Goal: Task Accomplishment & Management: Manage account settings

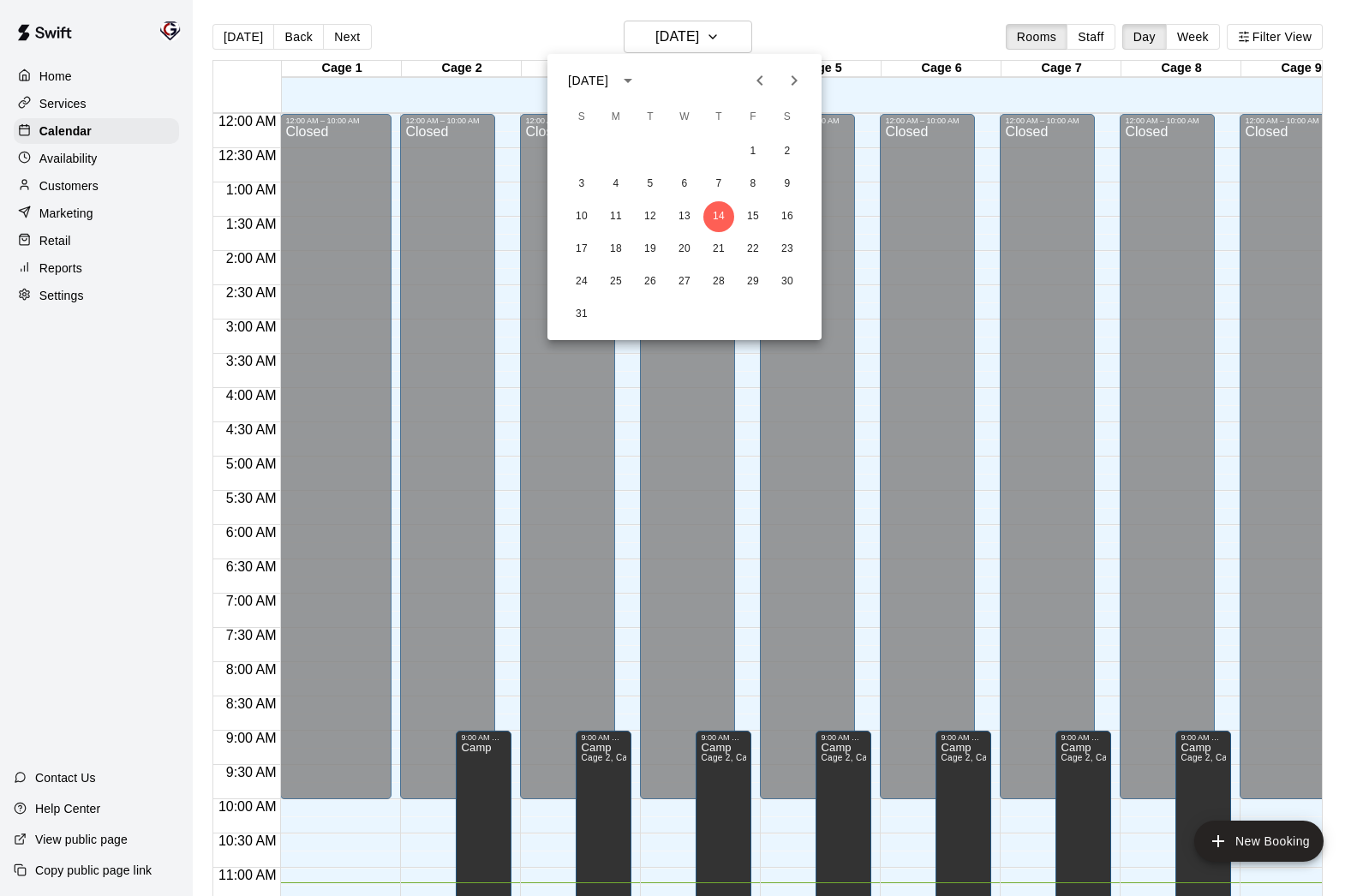
scroll to position [669, 0]
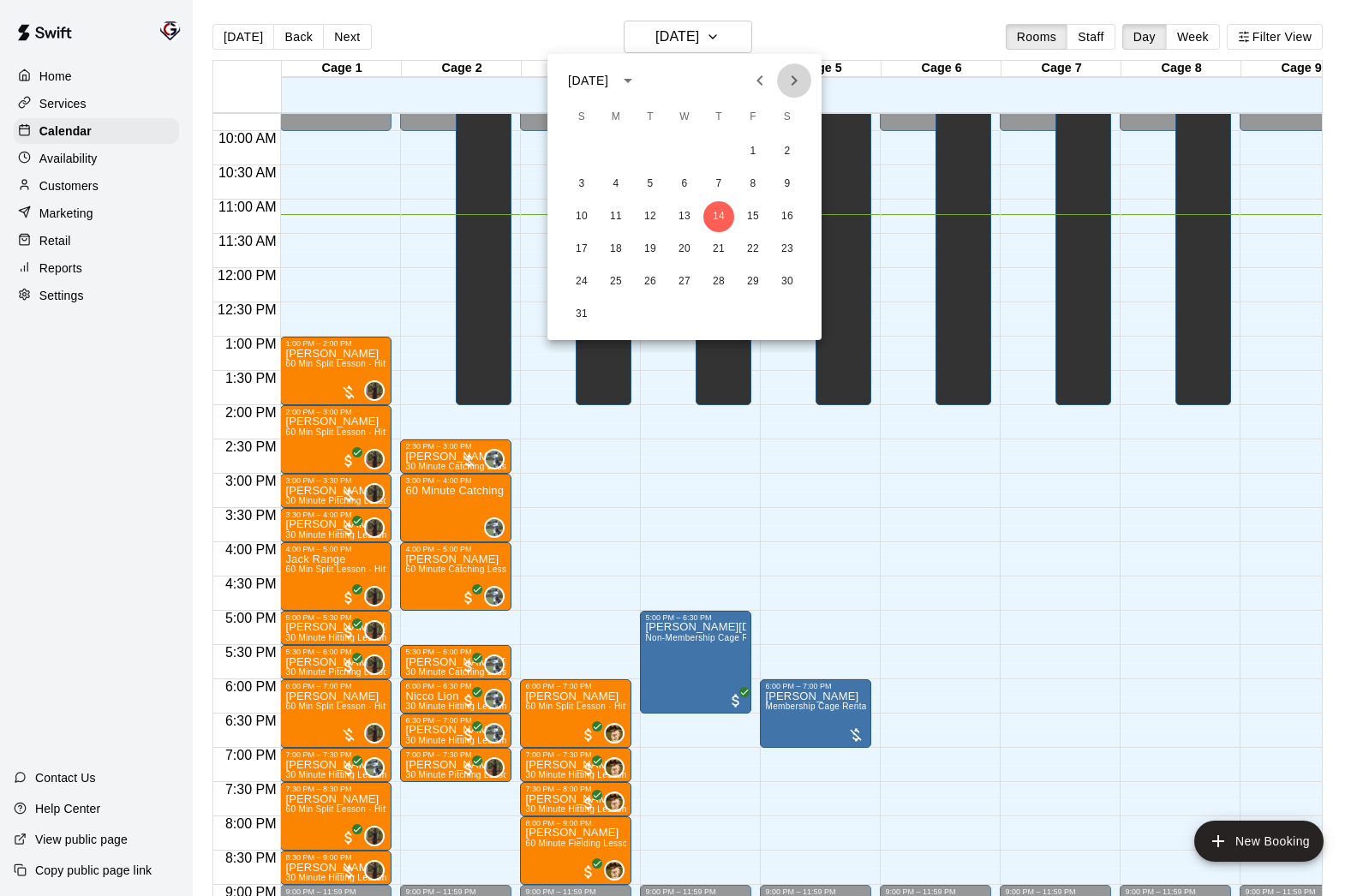
click at [793, 80] on icon "Next month" at bounding box center [794, 80] width 21 height 21
click at [618, 180] on button "8" at bounding box center [616, 183] width 31 height 31
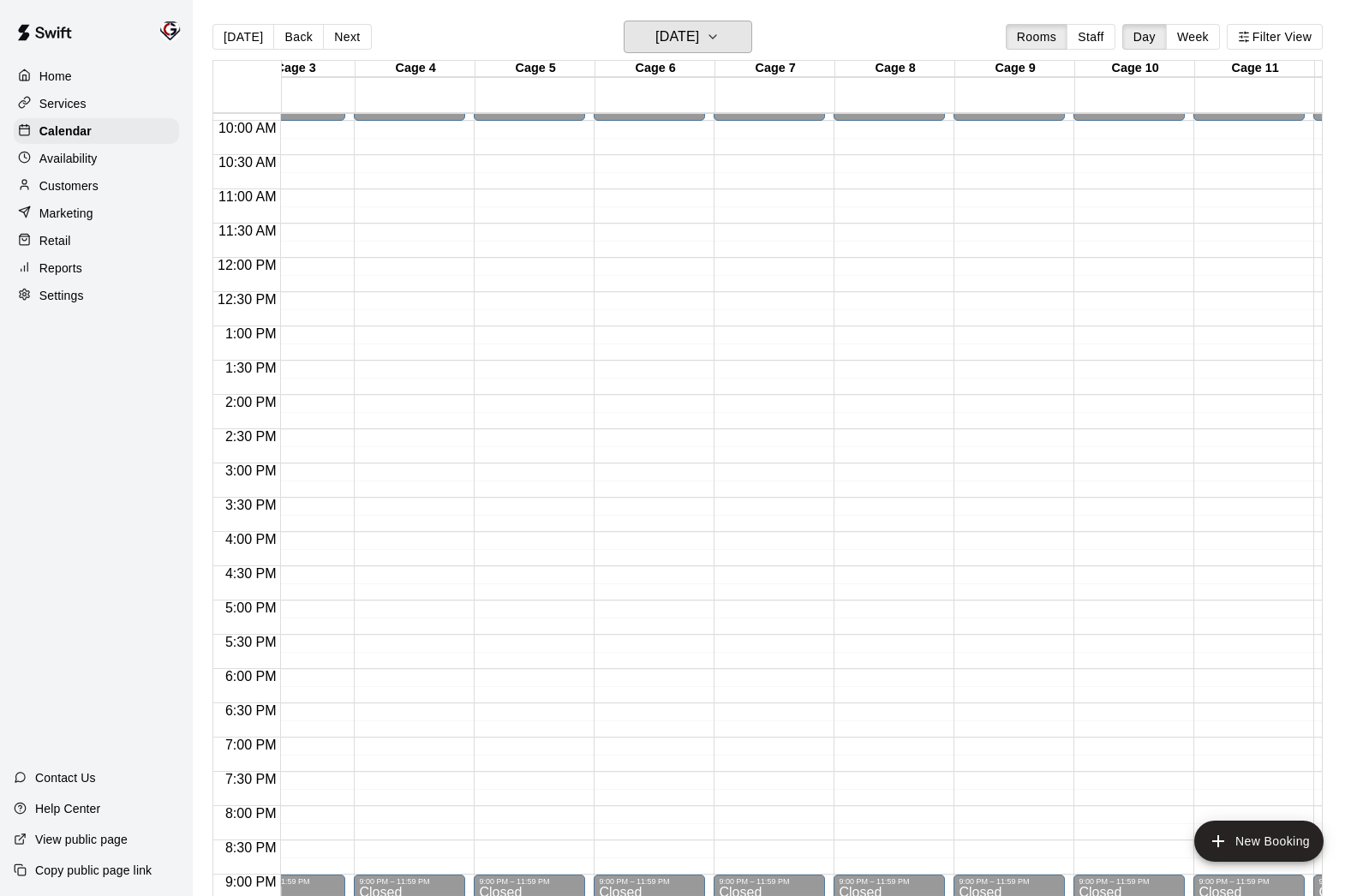
scroll to position [682, 287]
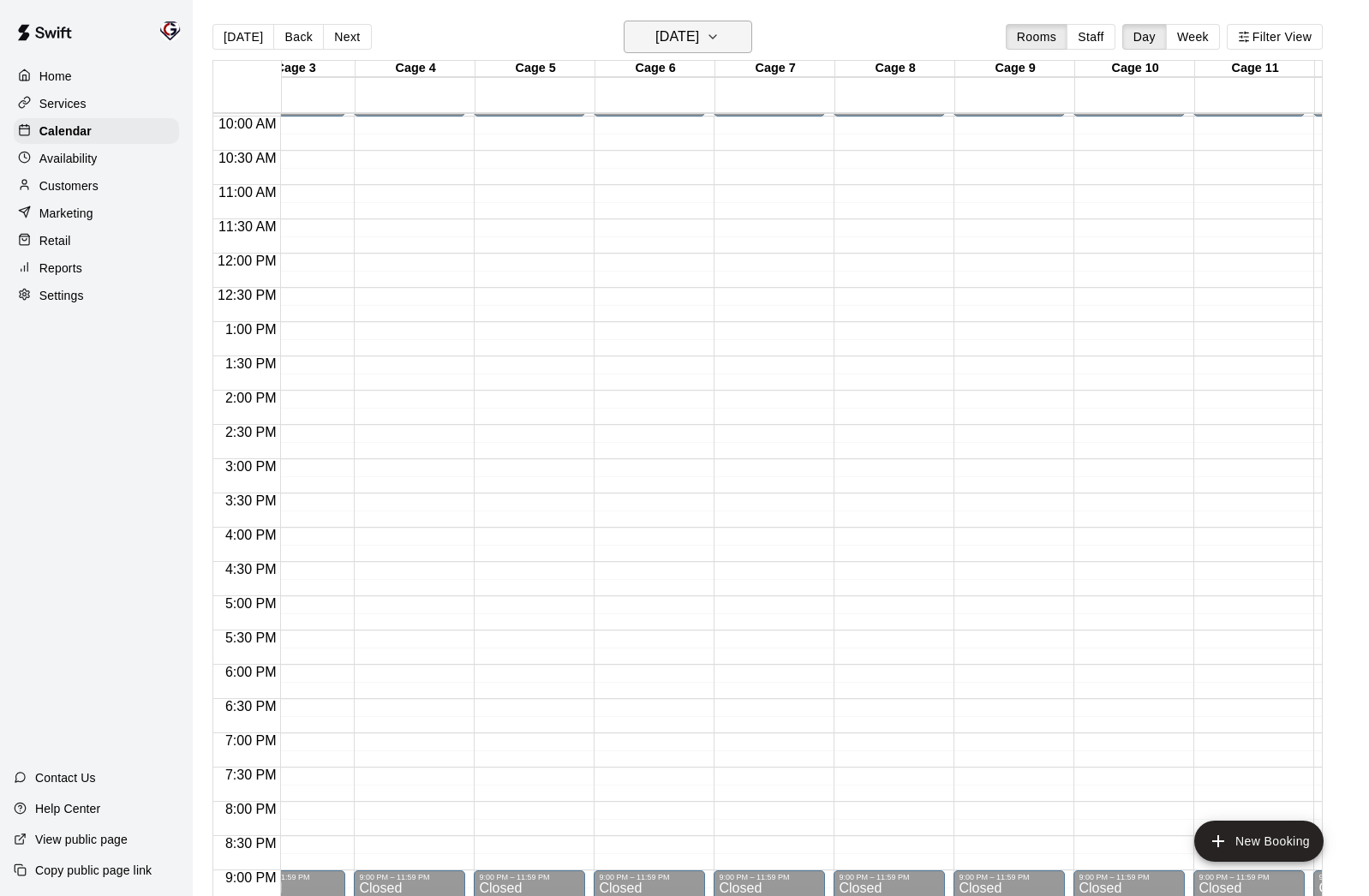
click at [699, 36] on h6 "[DATE]" at bounding box center [677, 36] width 43 height 24
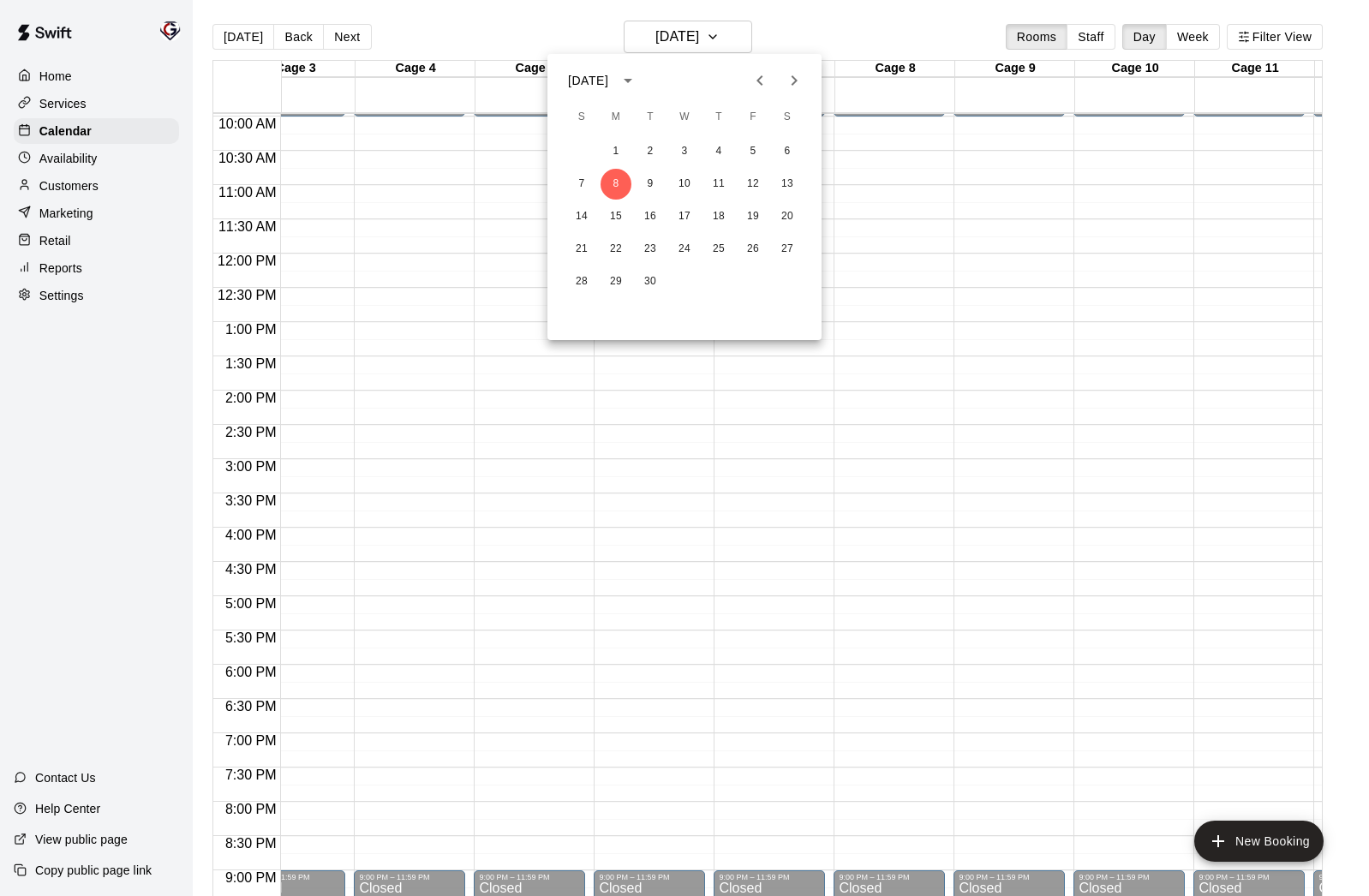
click at [761, 77] on icon "Previous month" at bounding box center [759, 80] width 21 height 21
click at [685, 247] on button "20" at bounding box center [684, 248] width 31 height 31
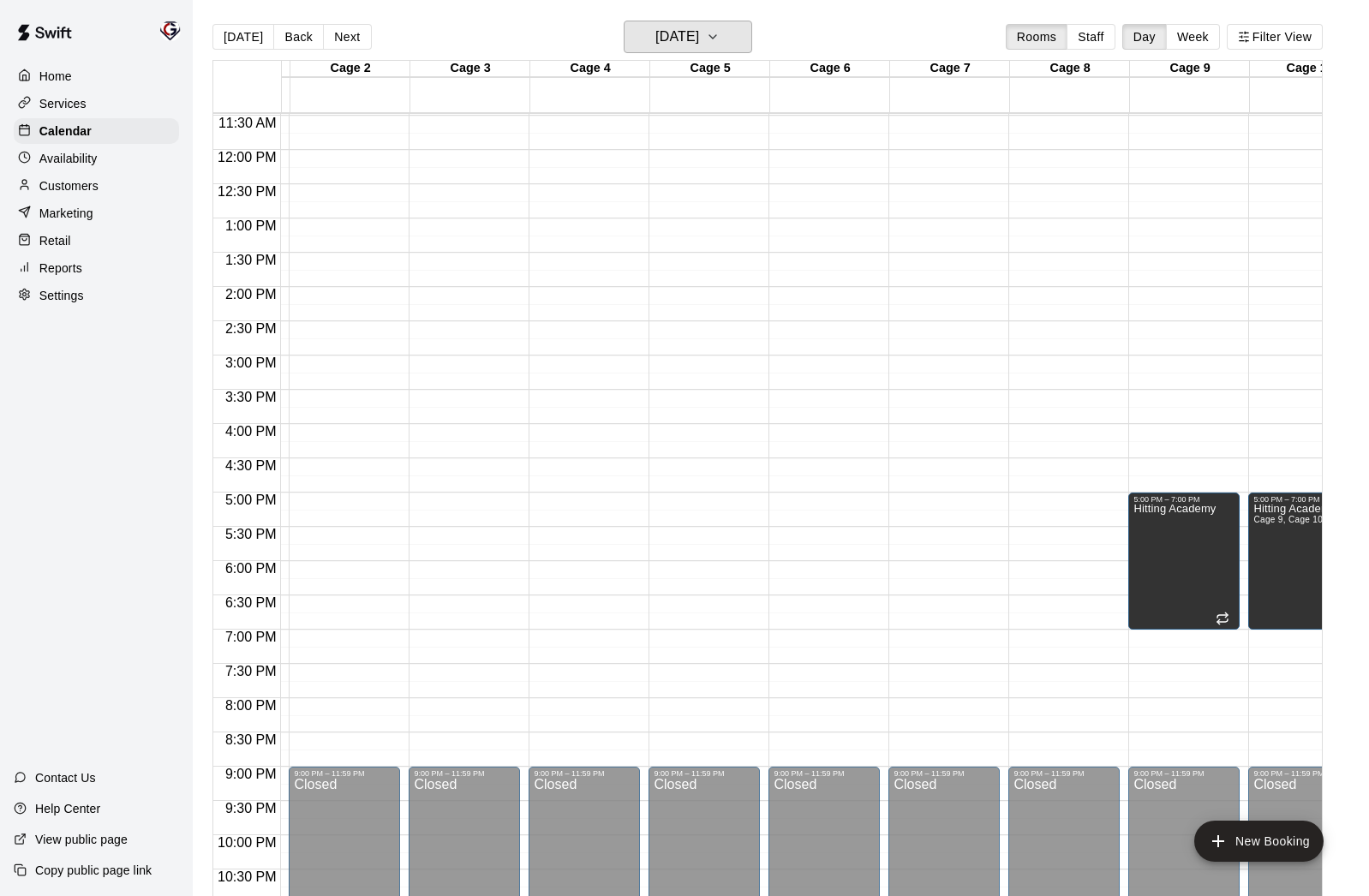
scroll to position [791, 111]
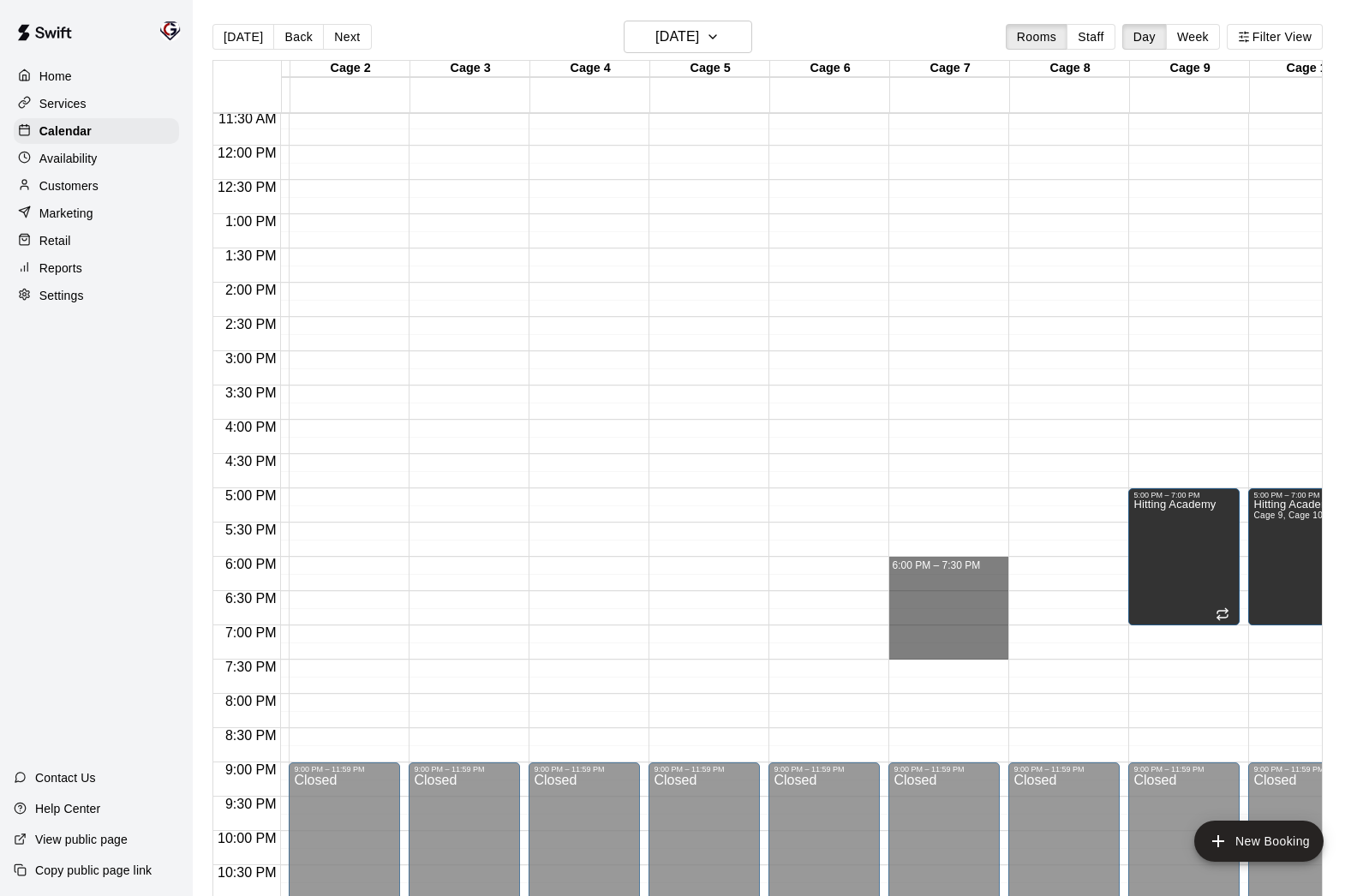
drag, startPoint x: 915, startPoint y: 558, endPoint x: 913, endPoint y: 652, distance: 94.0
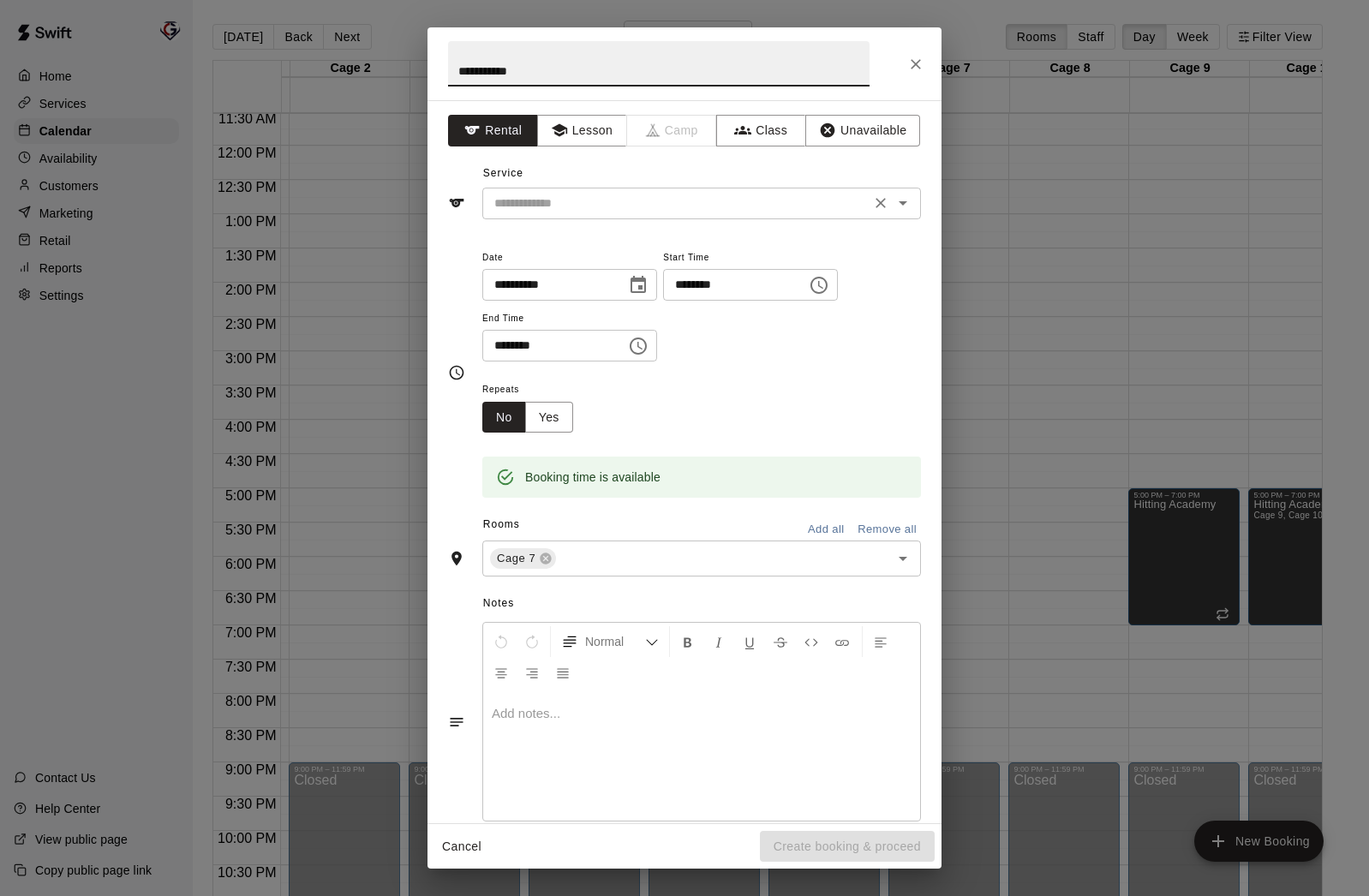
click at [902, 208] on icon "Open" at bounding box center [902, 203] width 21 height 21
type input "**********"
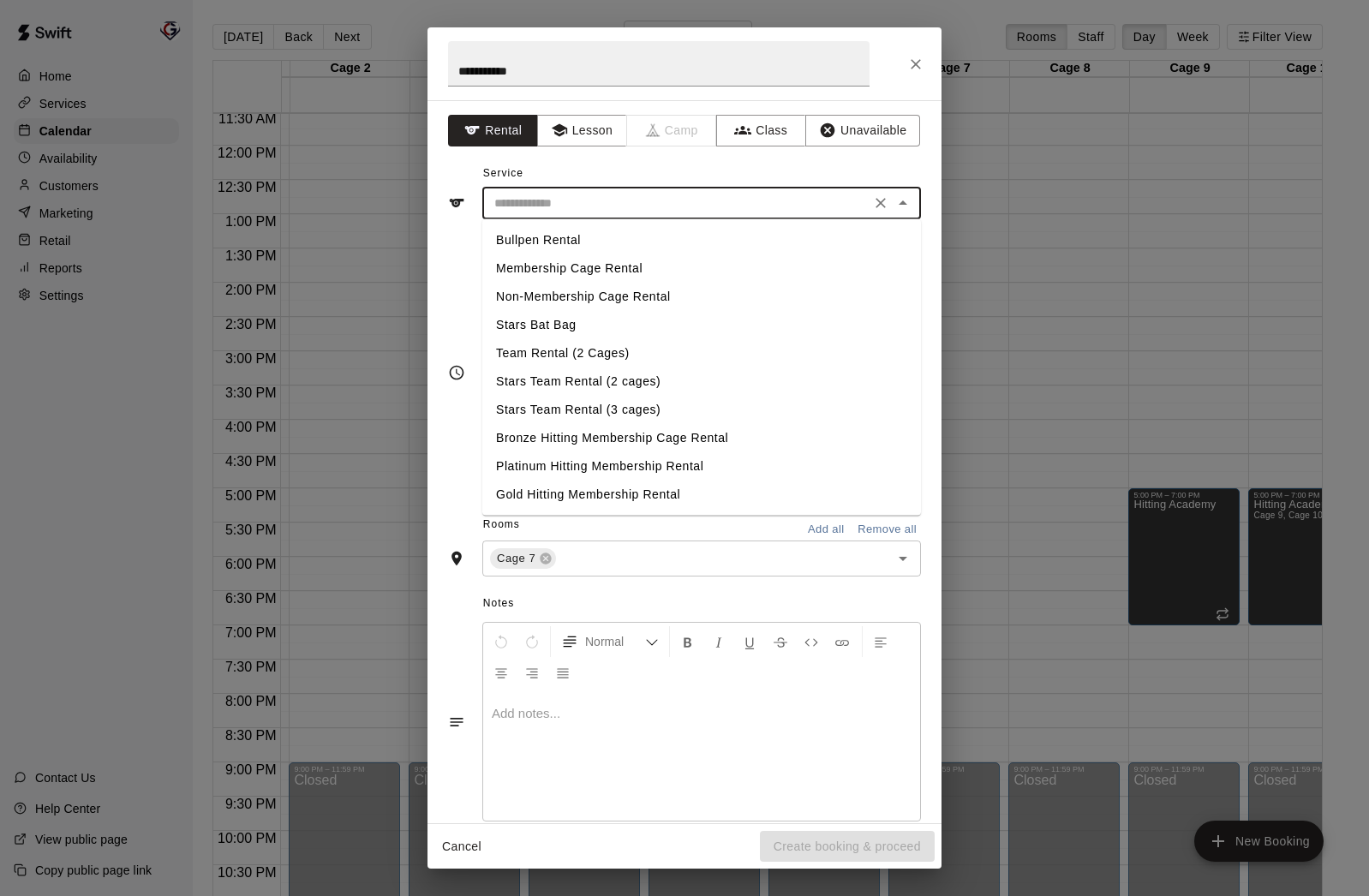
click at [611, 381] on li "Stars Team Rental (2 cages)" at bounding box center [701, 381] width 438 height 29
type input "**********"
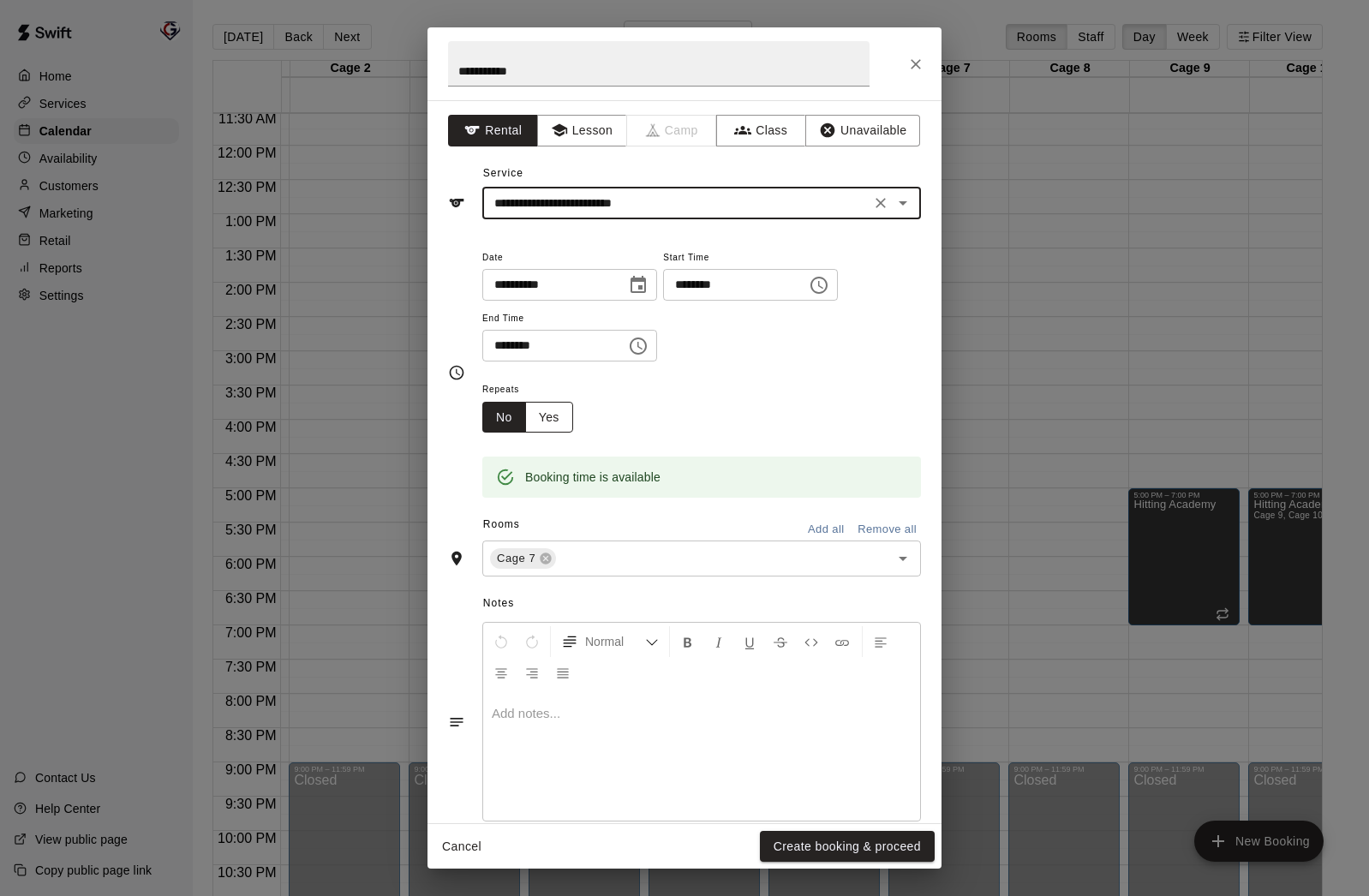
click at [551, 418] on button "Yes" at bounding box center [549, 417] width 48 height 32
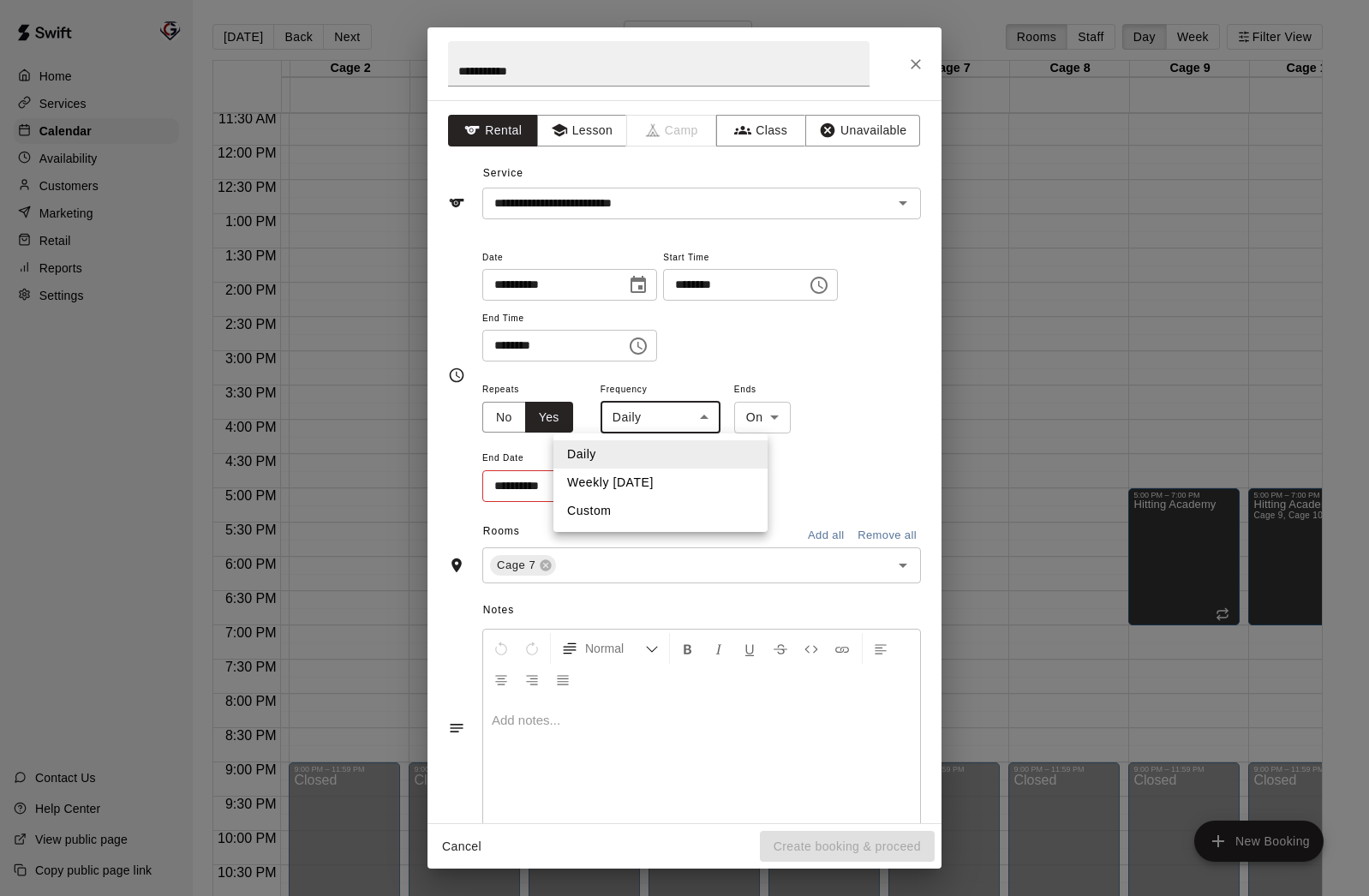
click at [701, 419] on body "Home Services Calendar Availability Customers Marketing Retail Reports Settings…" at bounding box center [684, 462] width 1369 height 924
click at [664, 486] on li "Weekly on Wednesday" at bounding box center [660, 482] width 214 height 29
type input "******"
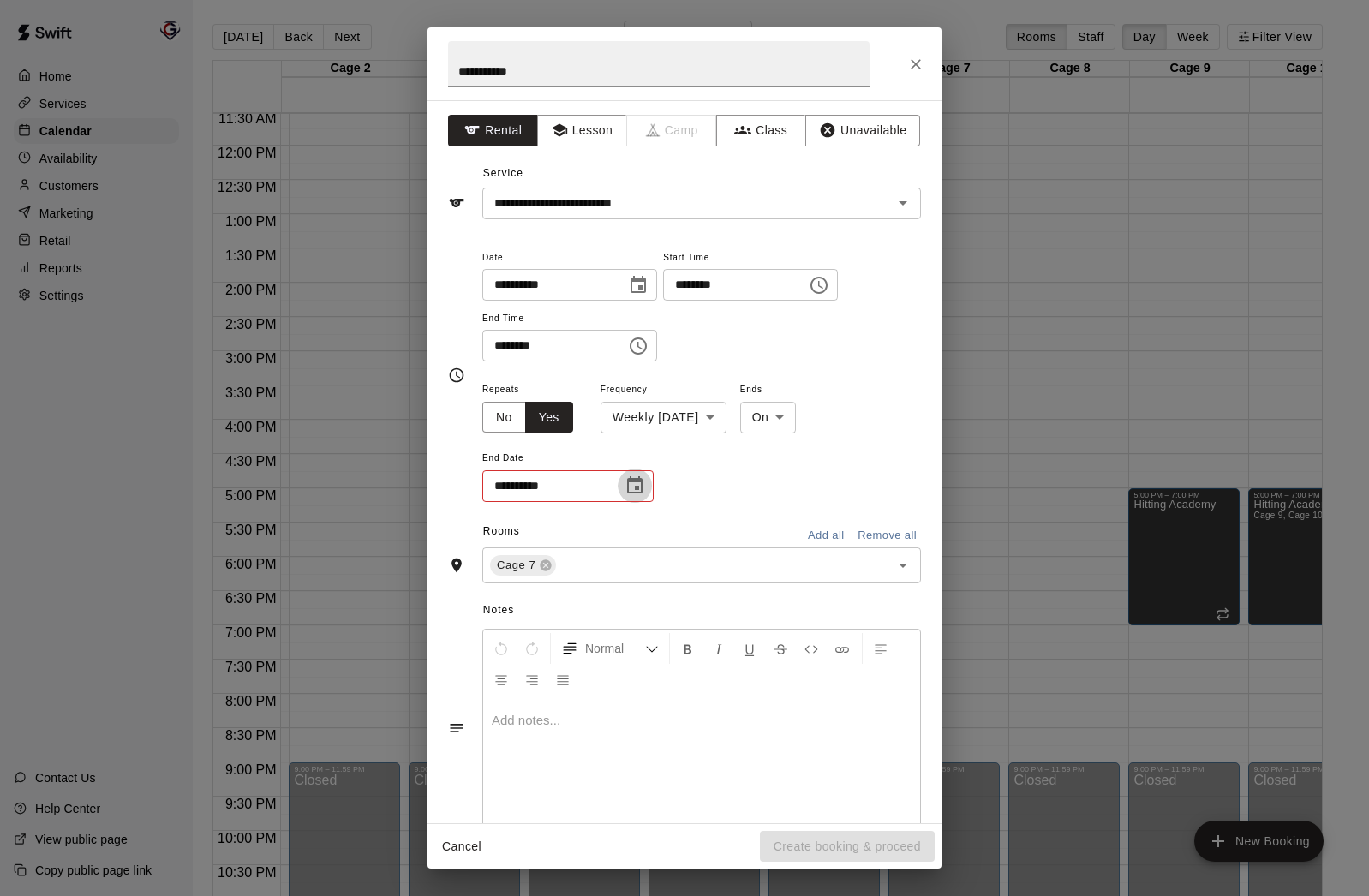
click at [635, 486] on icon "Choose date" at bounding box center [635, 484] width 16 height 17
click at [730, 535] on icon "Next month" at bounding box center [729, 528] width 21 height 21
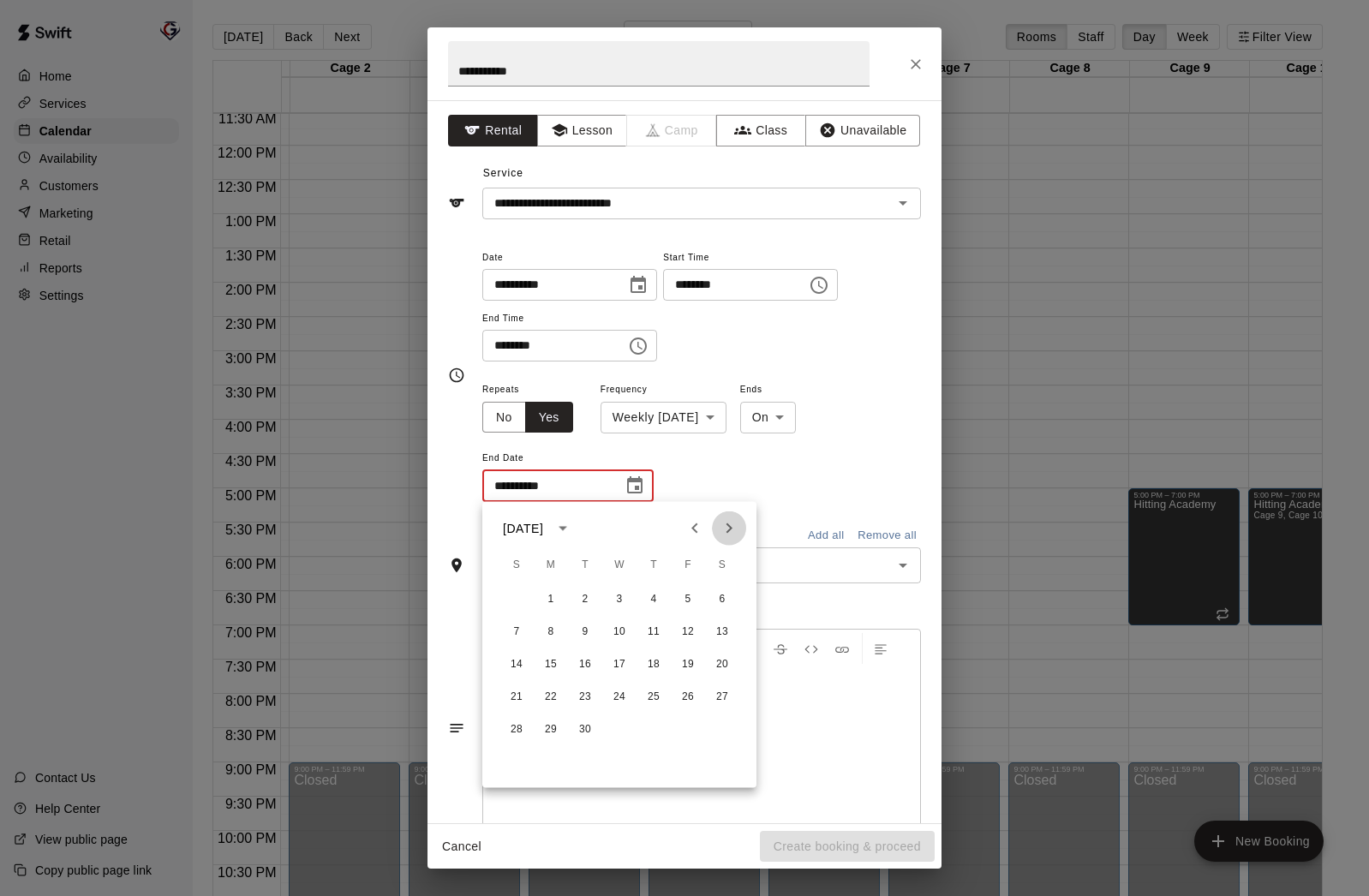
click at [730, 535] on icon "Next month" at bounding box center [729, 528] width 21 height 21
click at [722, 599] on button "1" at bounding box center [722, 599] width 31 height 31
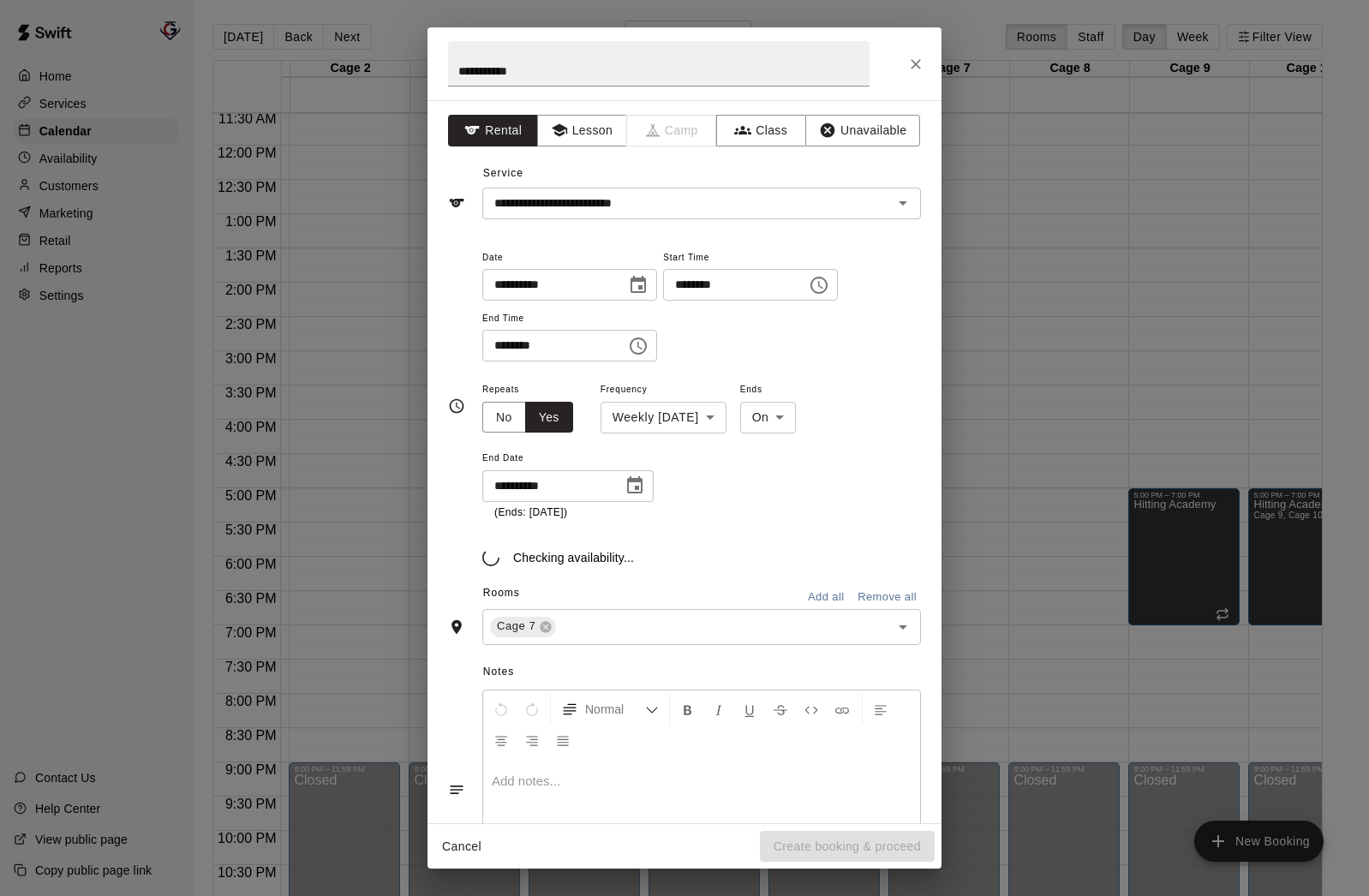
type input "**********"
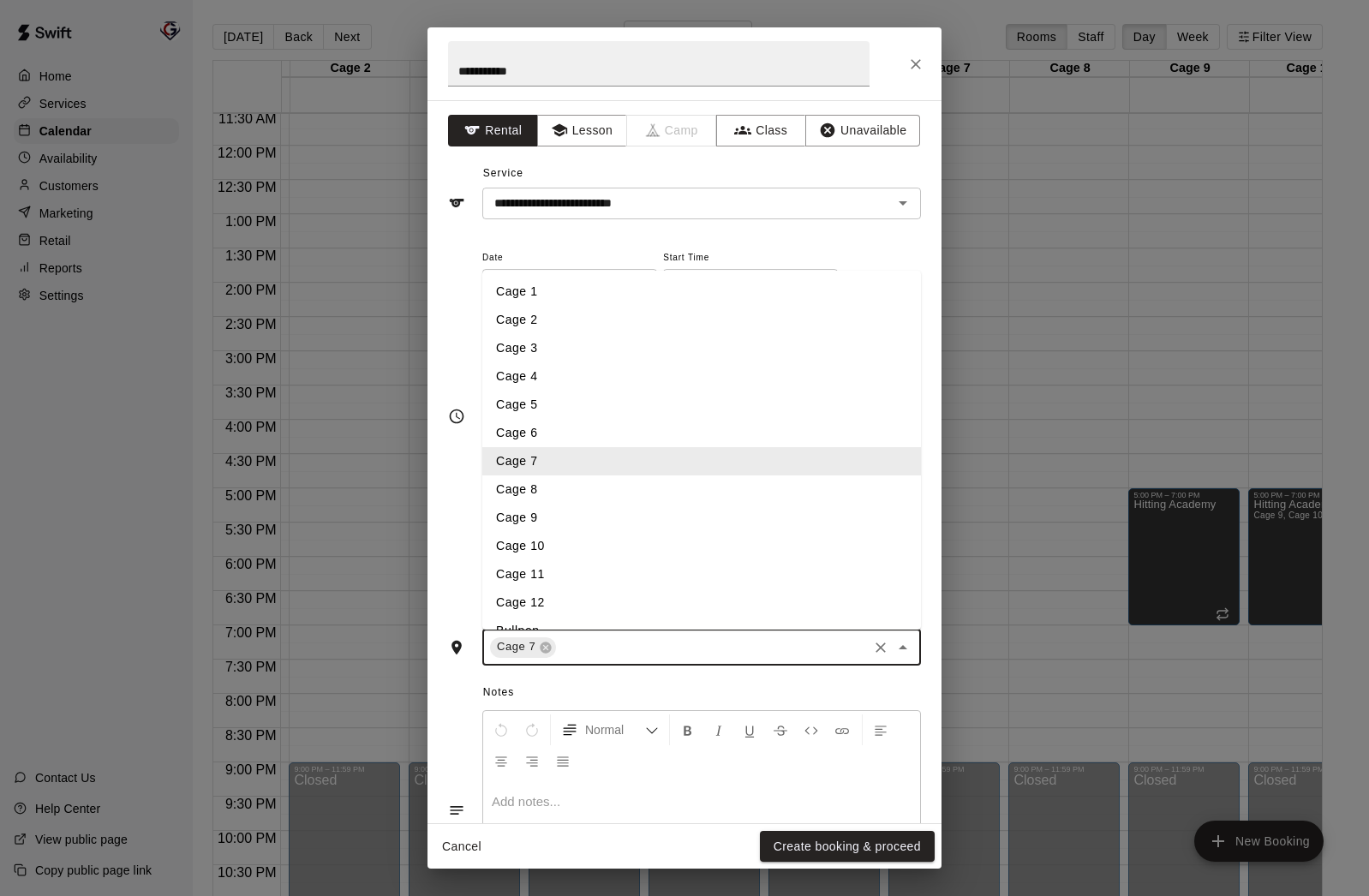
click at [588, 655] on input "text" at bounding box center [711, 647] width 306 height 22
type input "*"
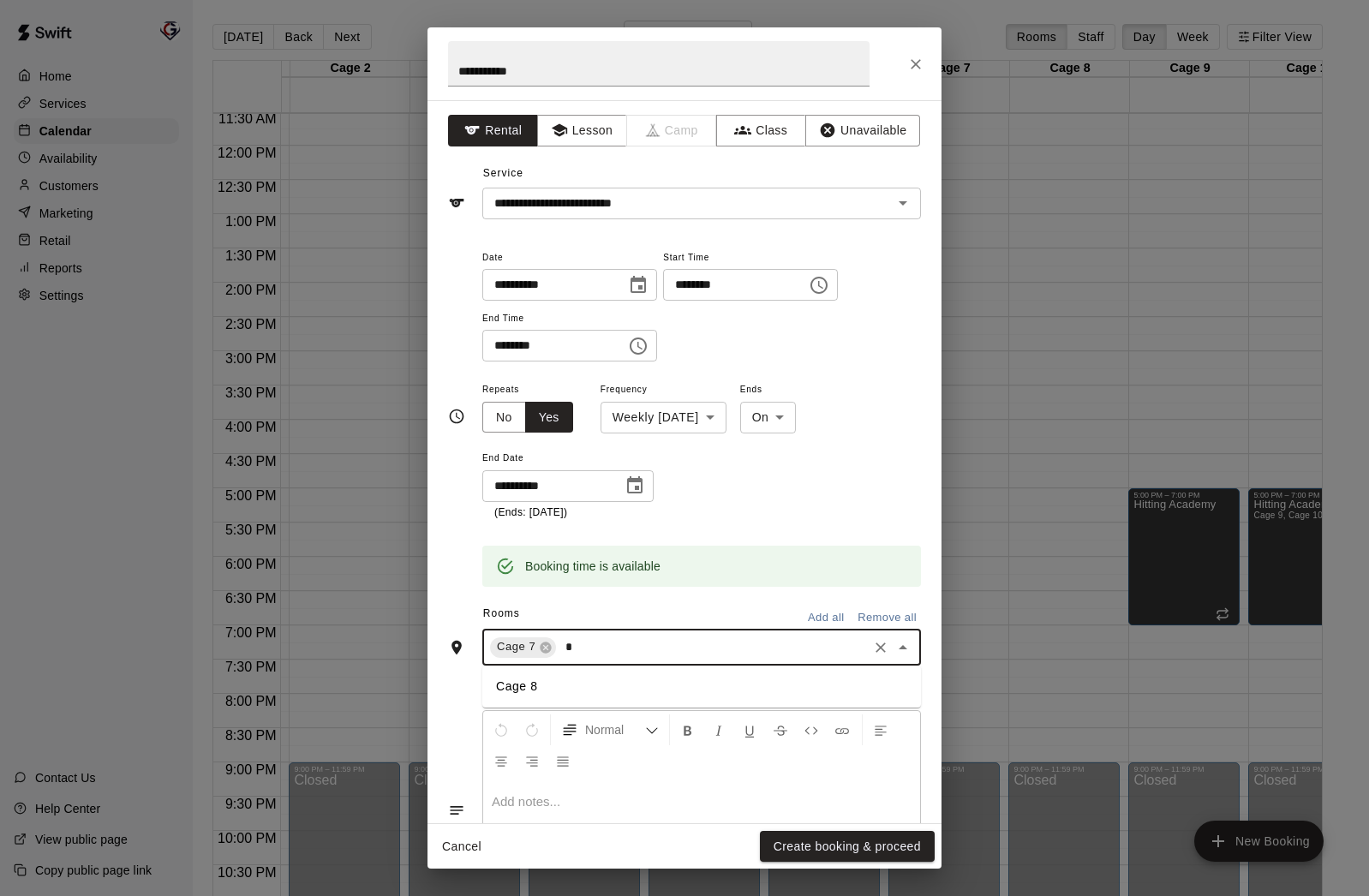
click at [557, 686] on li "Cage 8" at bounding box center [701, 686] width 438 height 29
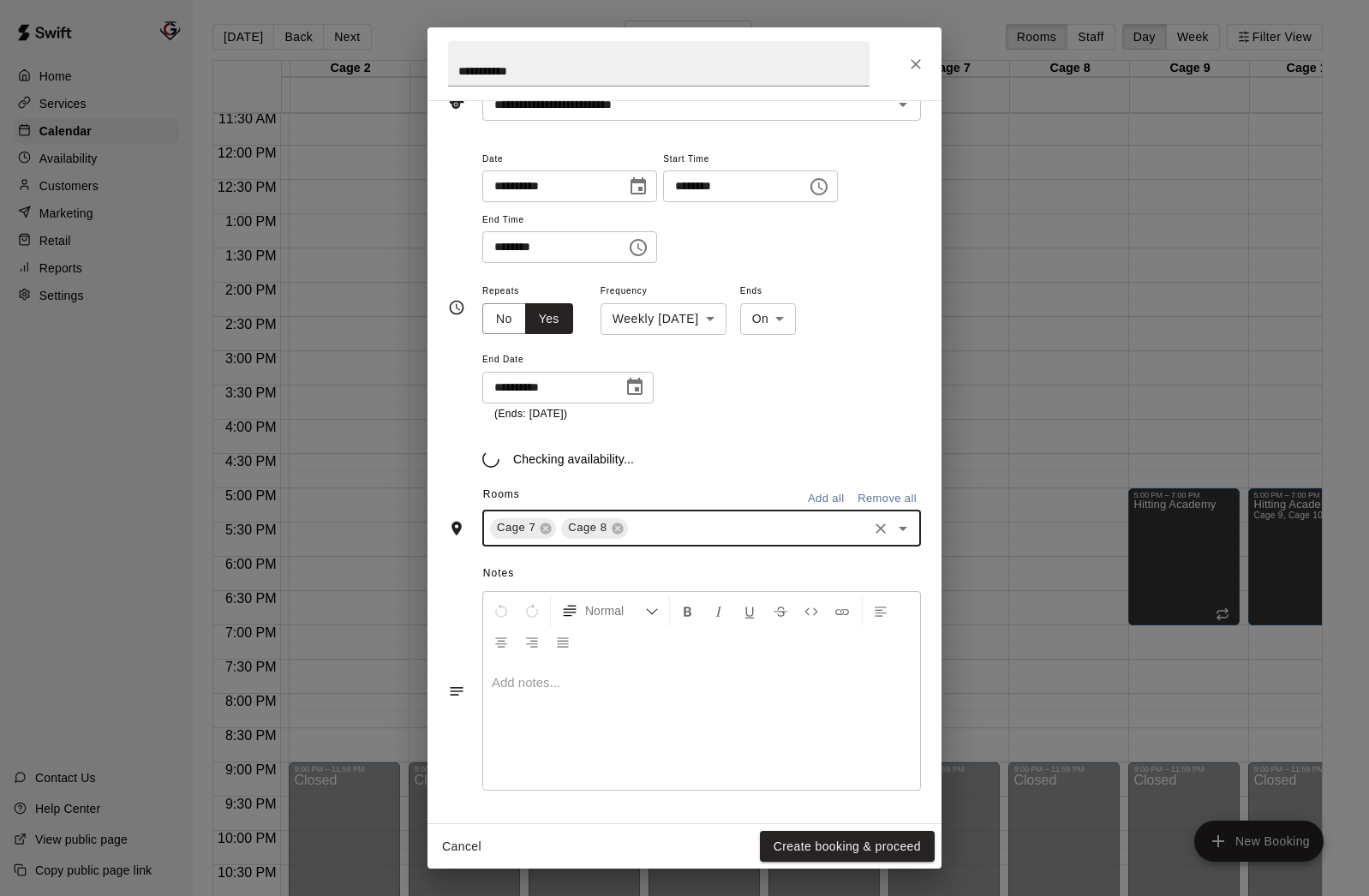
scroll to position [119, 0]
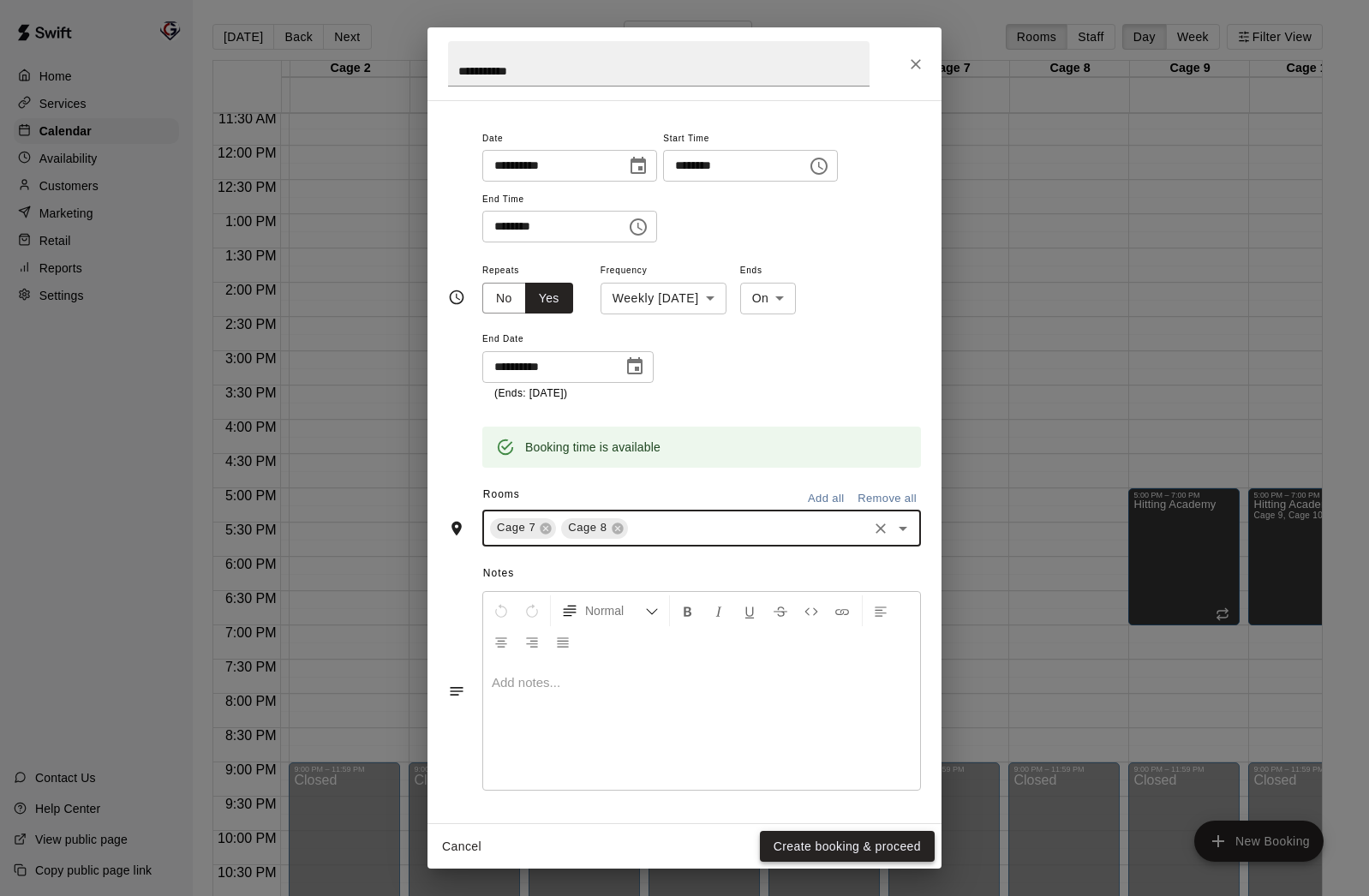
click at [838, 851] on button "Create booking & proceed" at bounding box center [847, 847] width 174 height 32
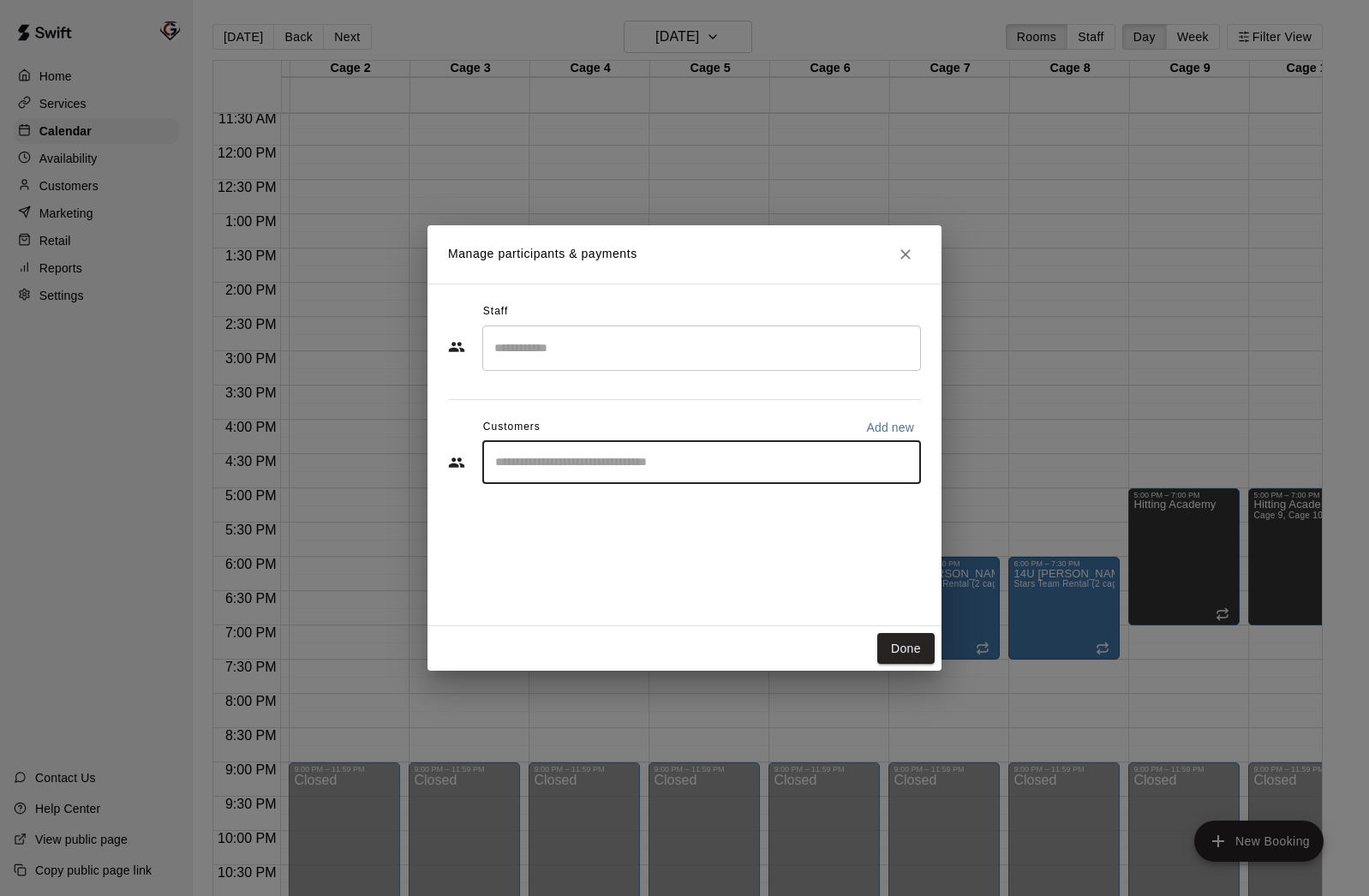
click at [600, 462] on input "Start typing to search customers..." at bounding box center [702, 462] width 424 height 17
type input "*******"
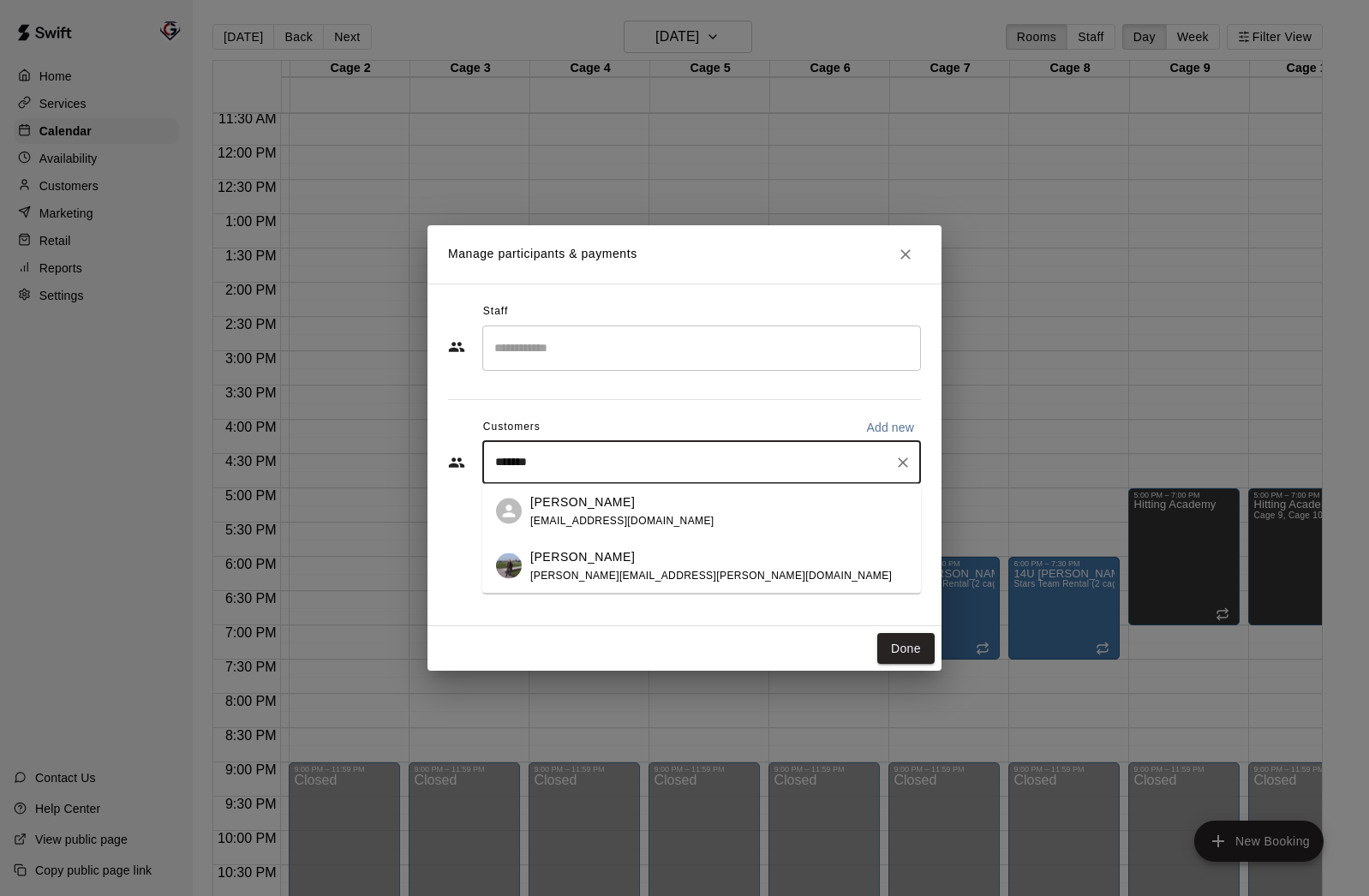
click at [586, 496] on p "[PERSON_NAME]" at bounding box center [582, 501] width 104 height 18
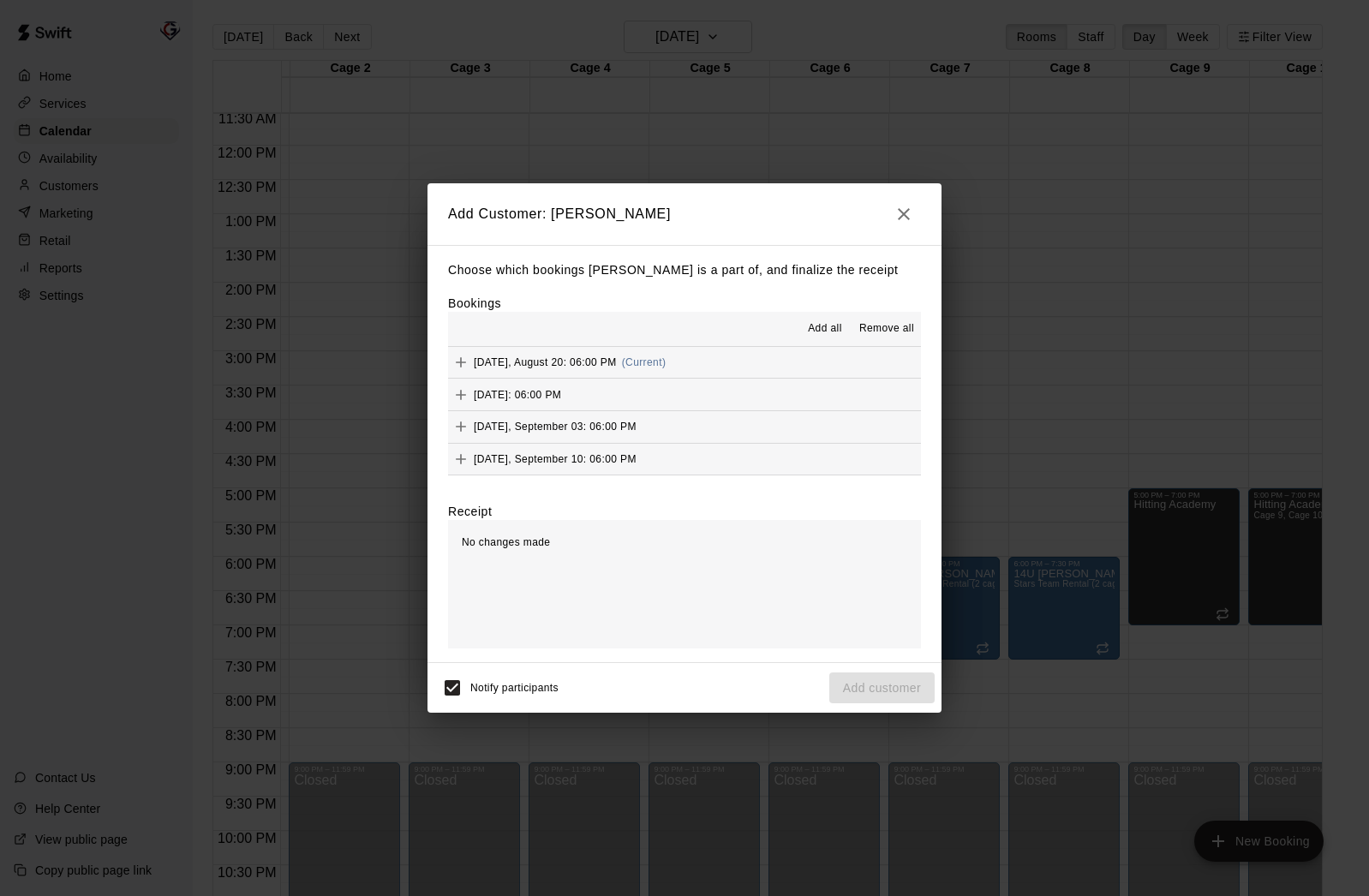
click at [822, 321] on span "Add all" at bounding box center [824, 328] width 34 height 17
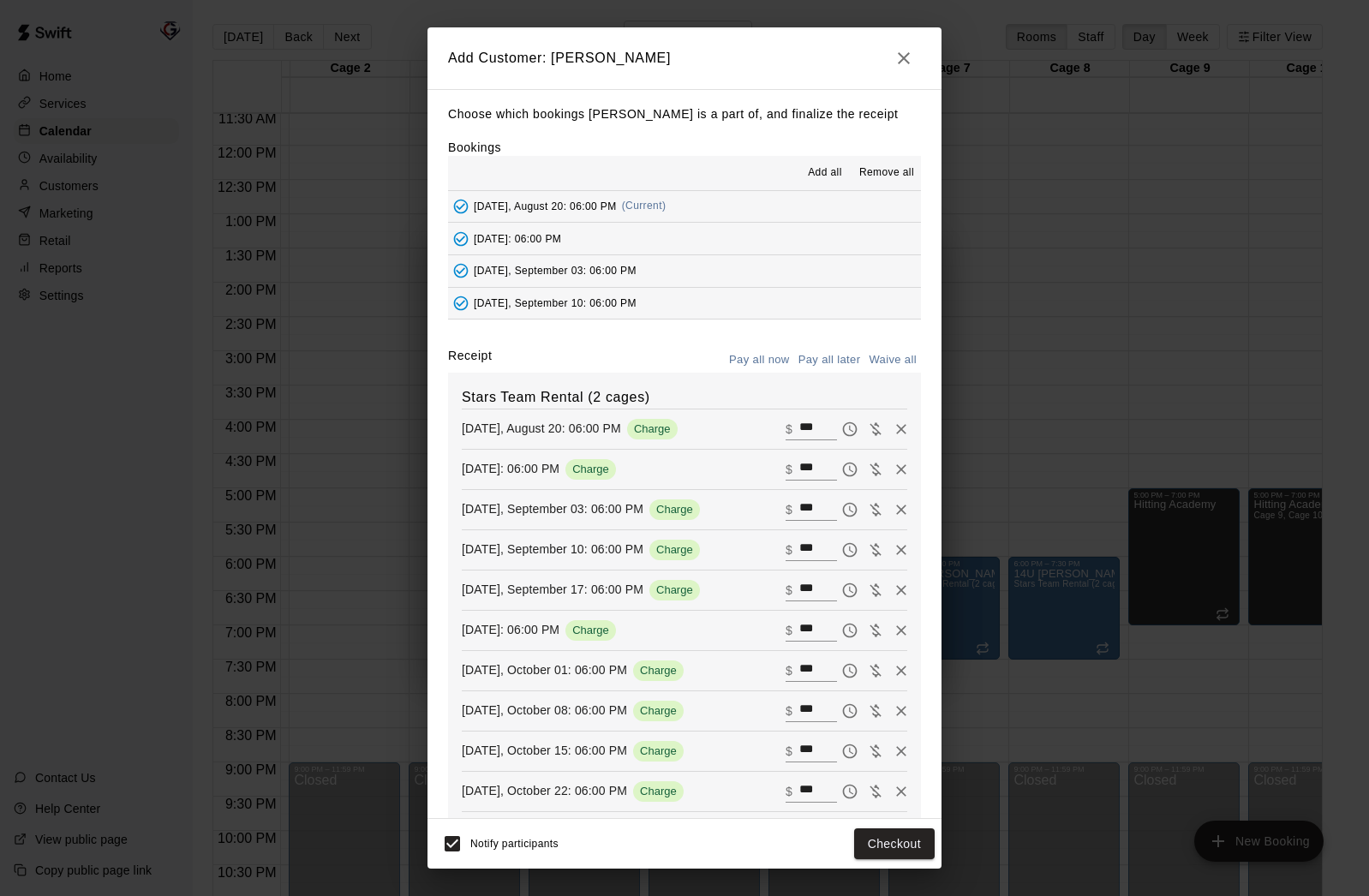
click at [895, 357] on button "Waive all" at bounding box center [892, 359] width 56 height 27
type input "*"
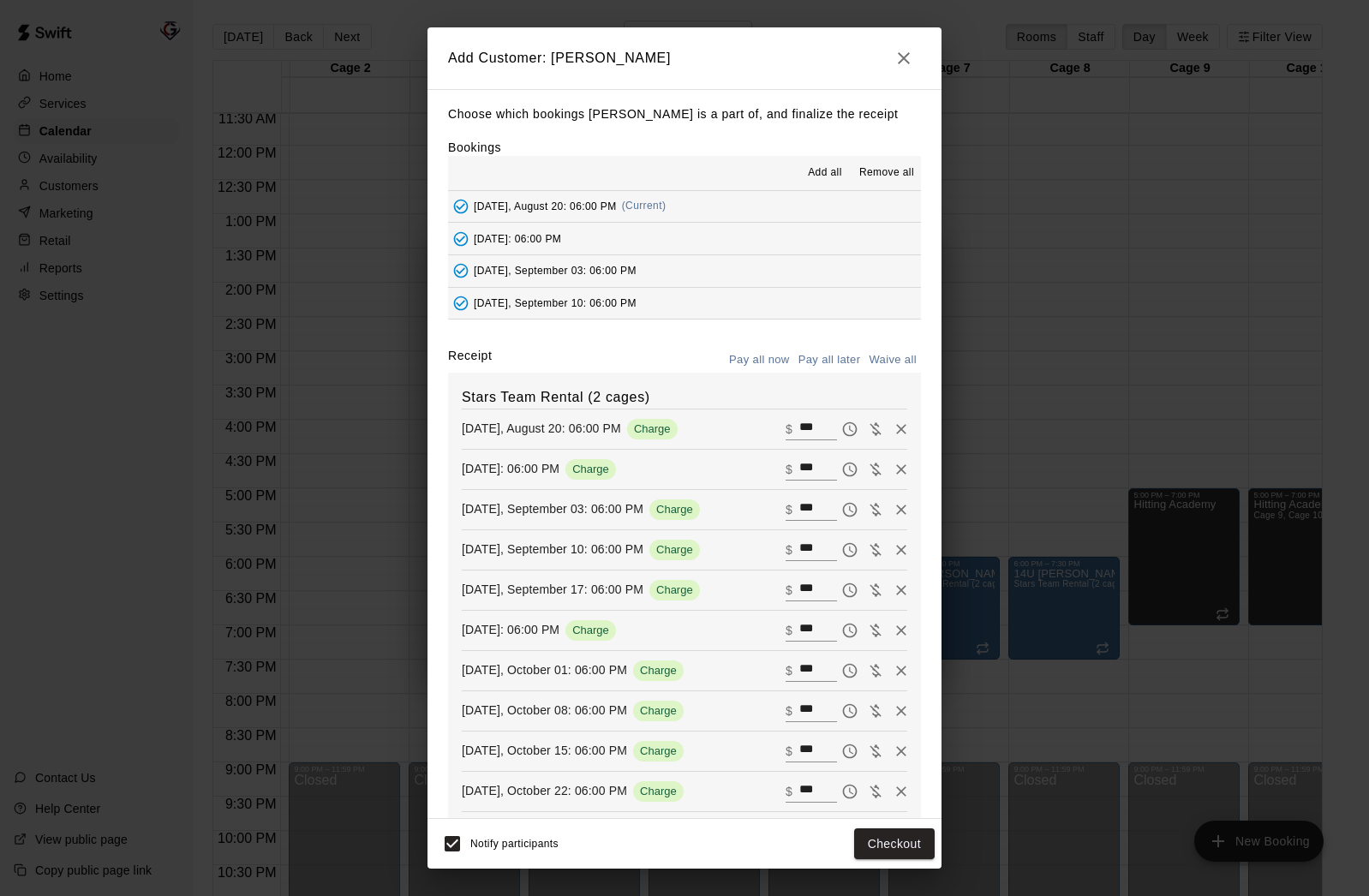
type input "*"
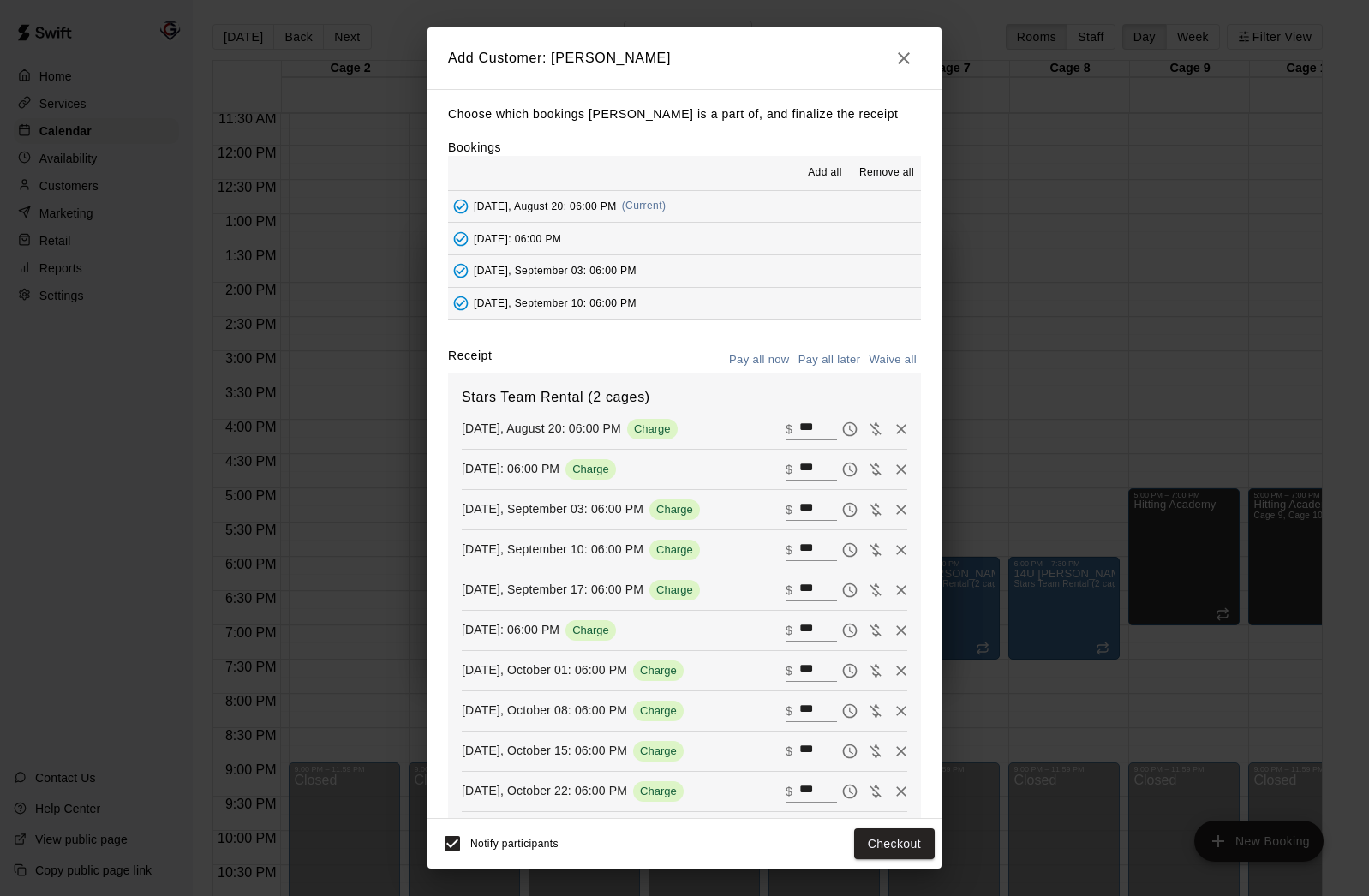
type input "*"
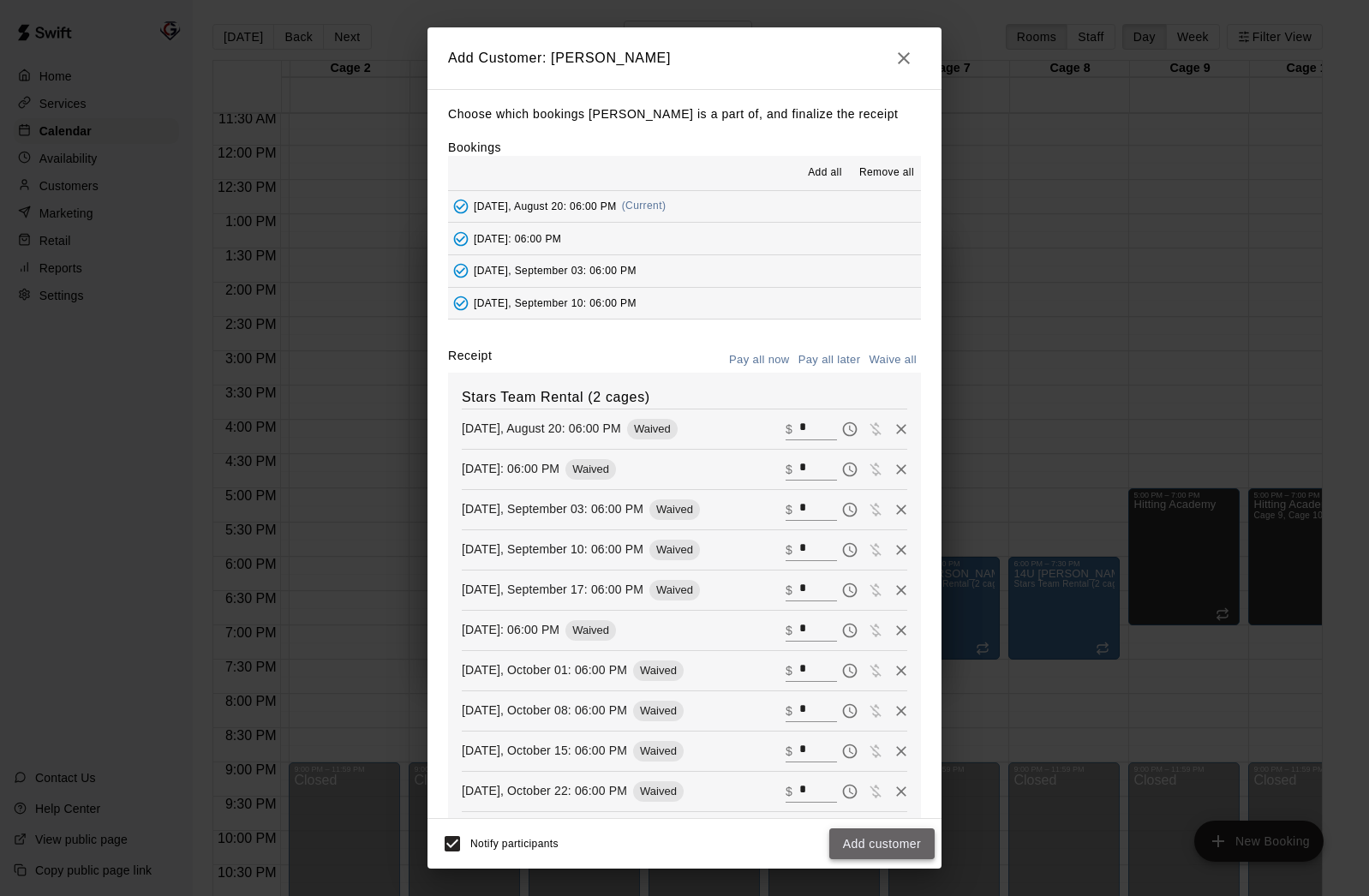
click at [870, 844] on button "Add customer" at bounding box center [881, 844] width 105 height 32
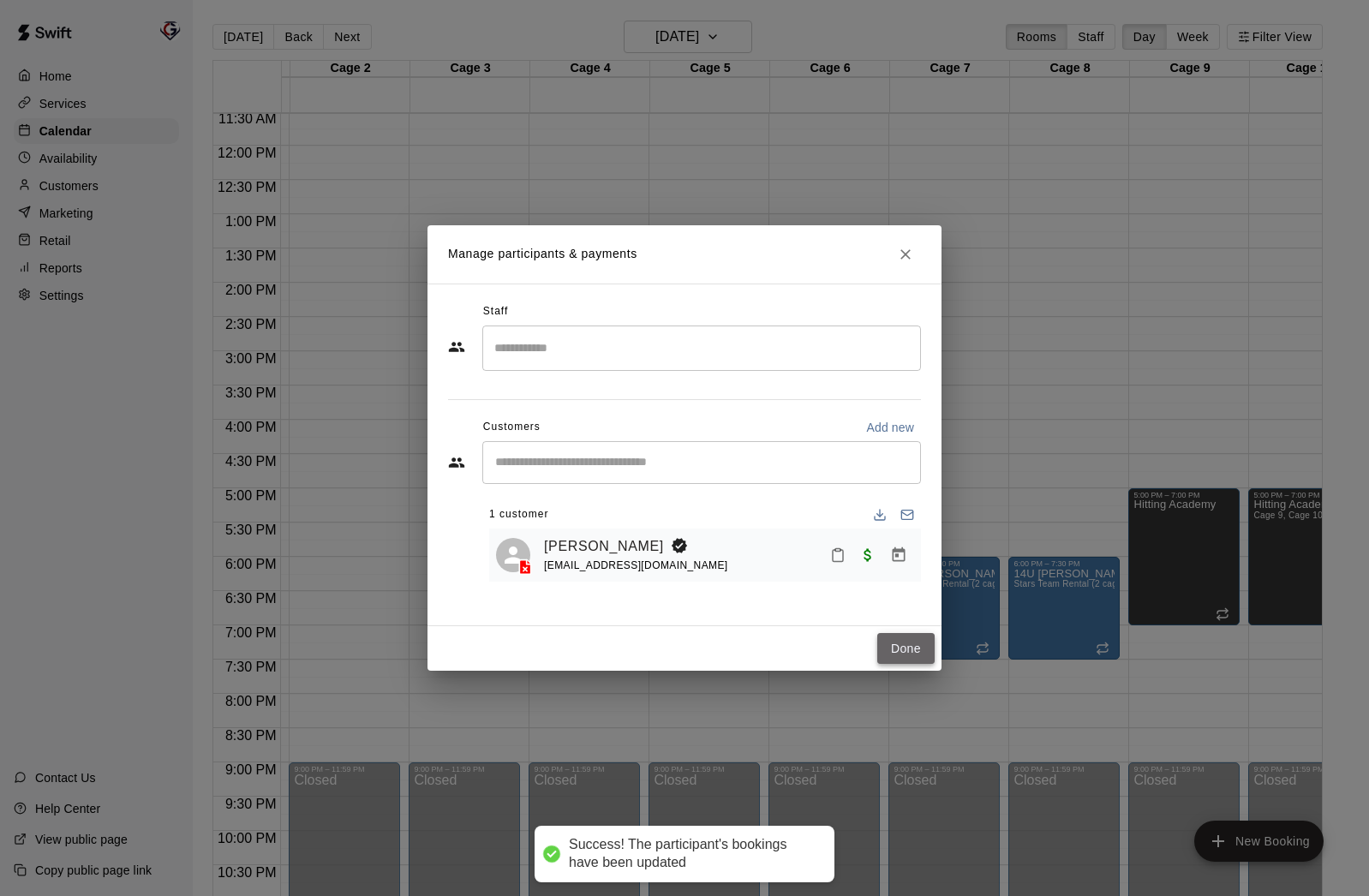
click at [907, 653] on button "Done" at bounding box center [906, 649] width 57 height 32
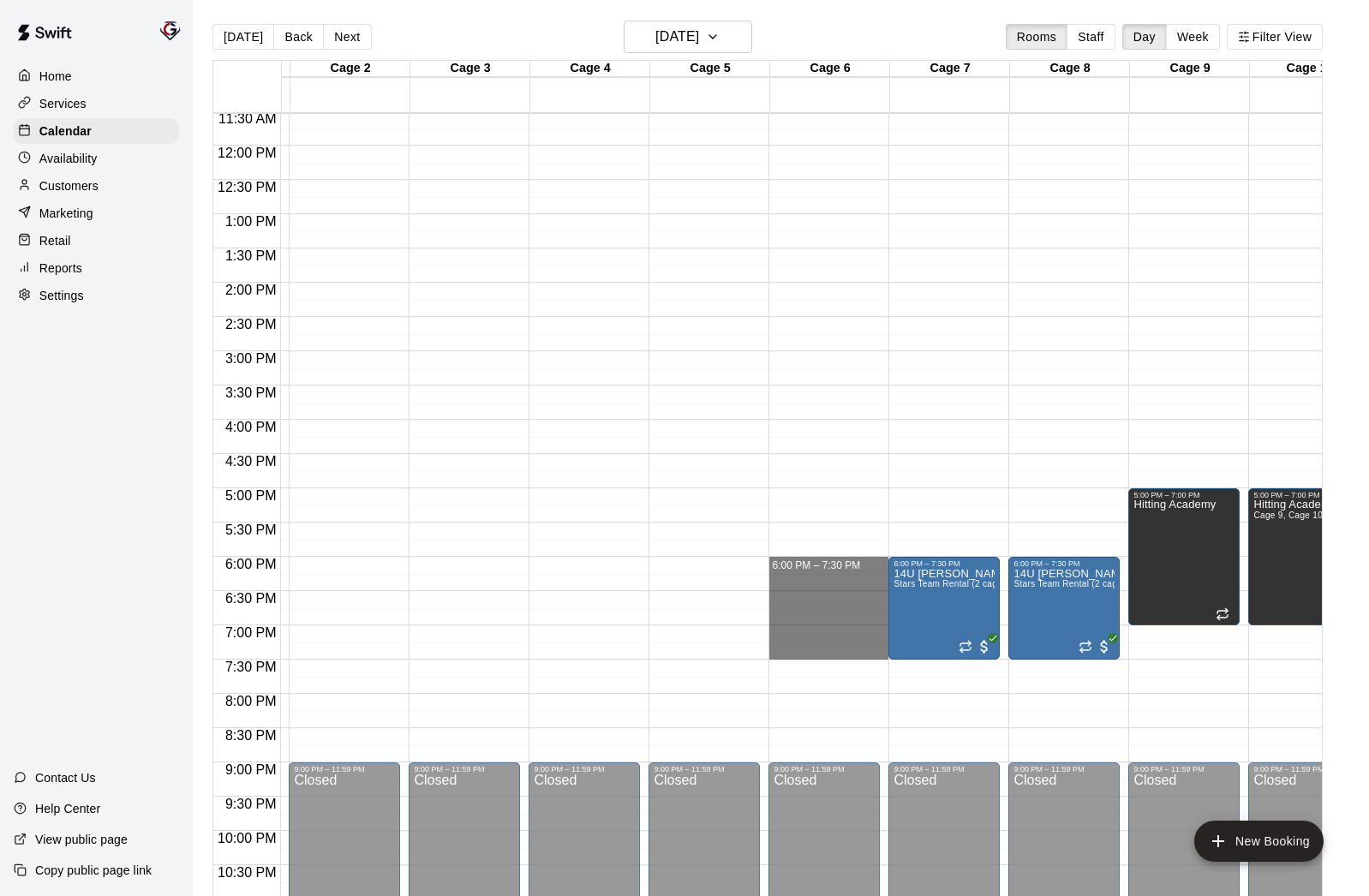
drag, startPoint x: 817, startPoint y: 558, endPoint x: 818, endPoint y: 655, distance: 97.0
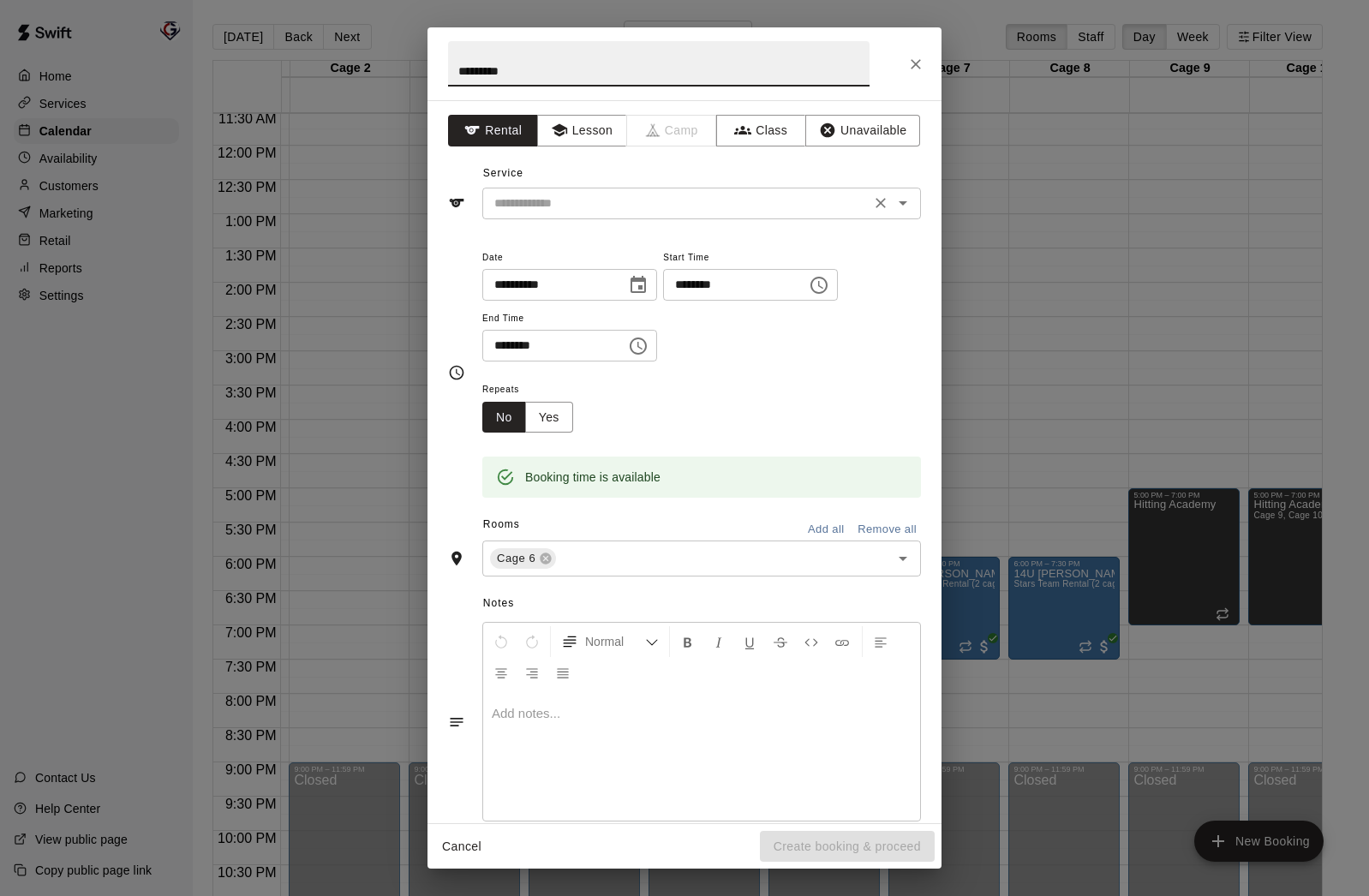
click at [901, 206] on icon "Open" at bounding box center [902, 203] width 21 height 21
type input "*********"
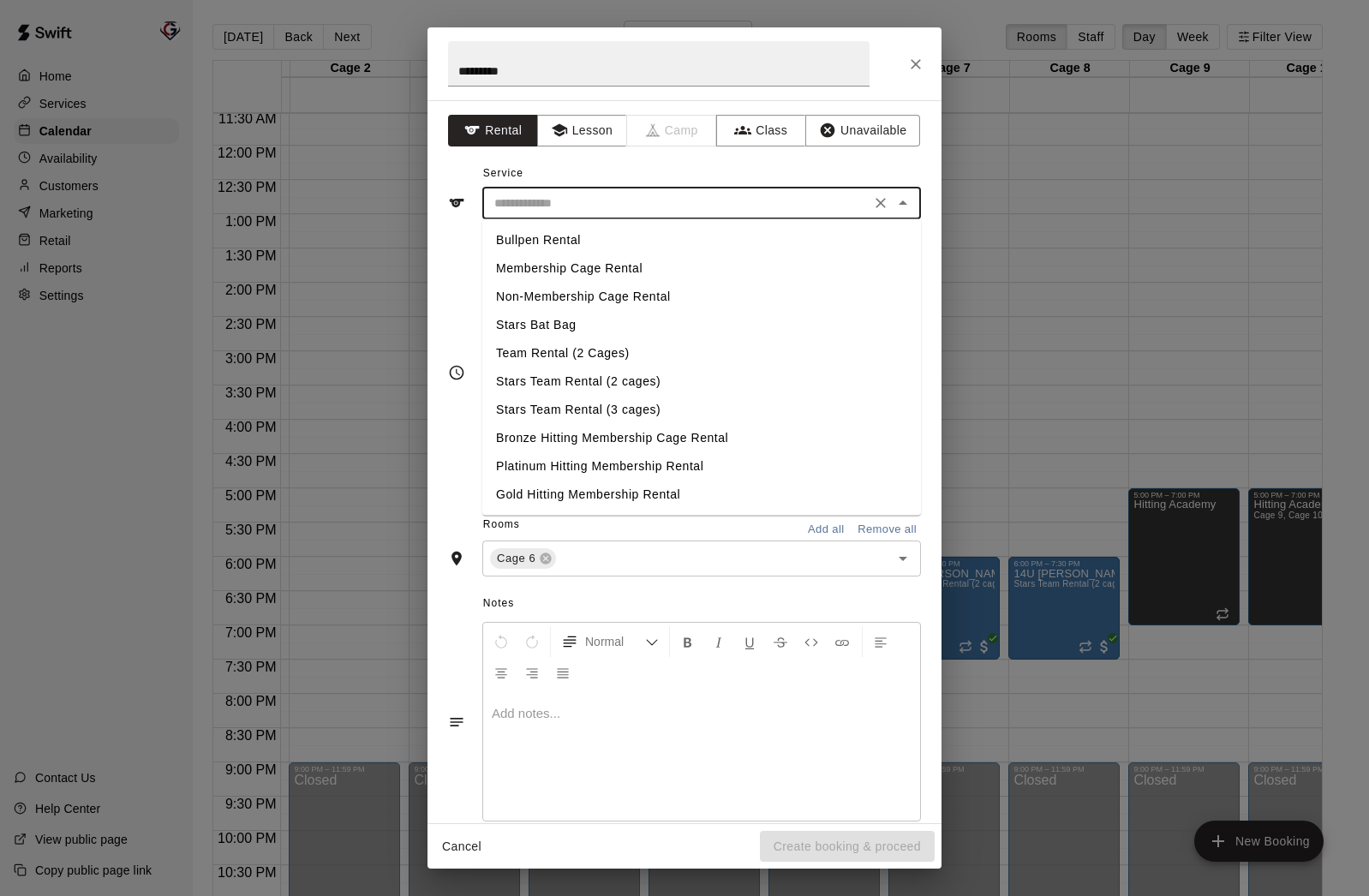
click at [607, 380] on li "Stars Team Rental (2 cages)" at bounding box center [701, 381] width 438 height 29
type input "**********"
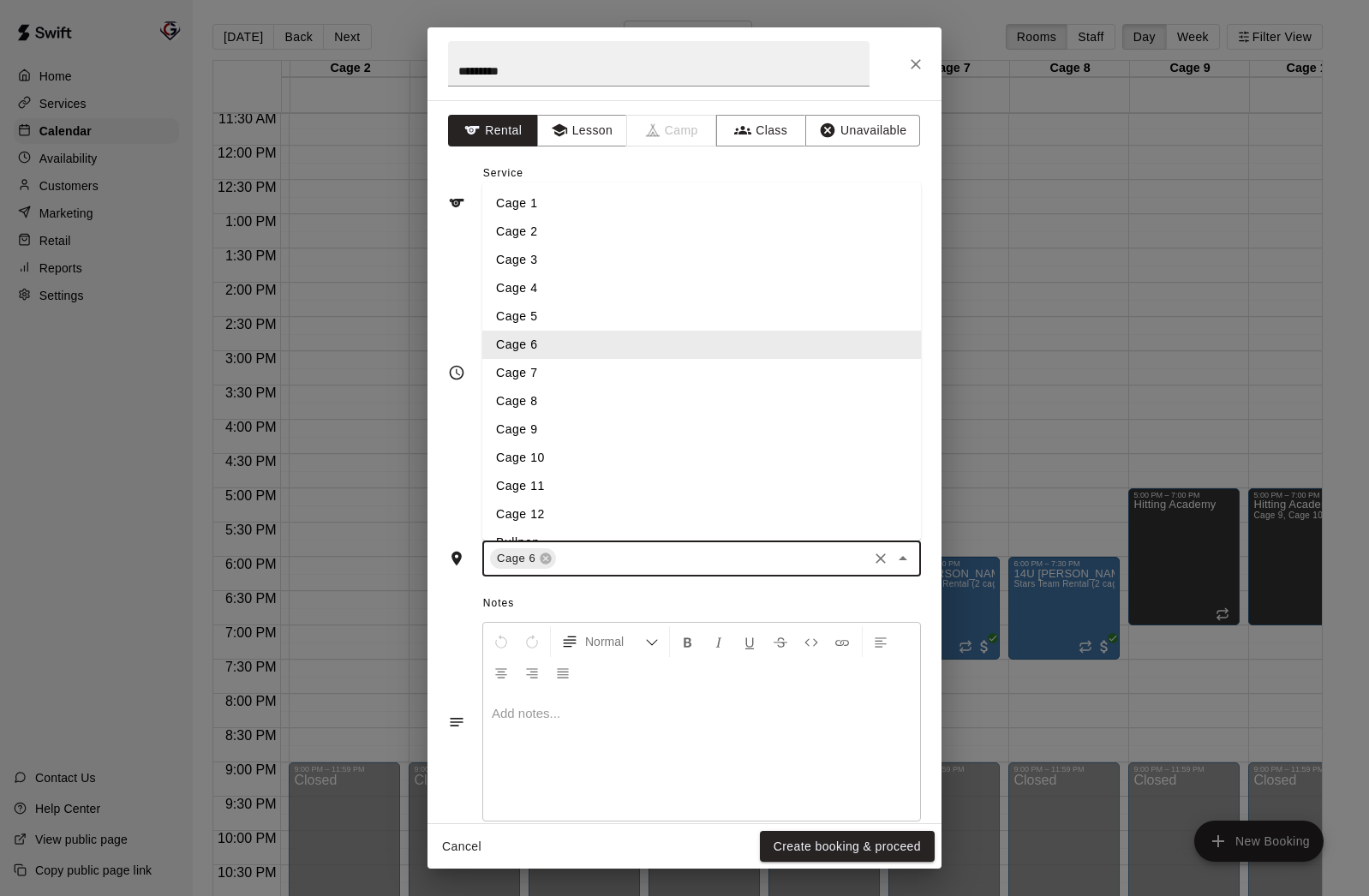
click at [717, 565] on input "text" at bounding box center [711, 559] width 306 height 22
type input "*"
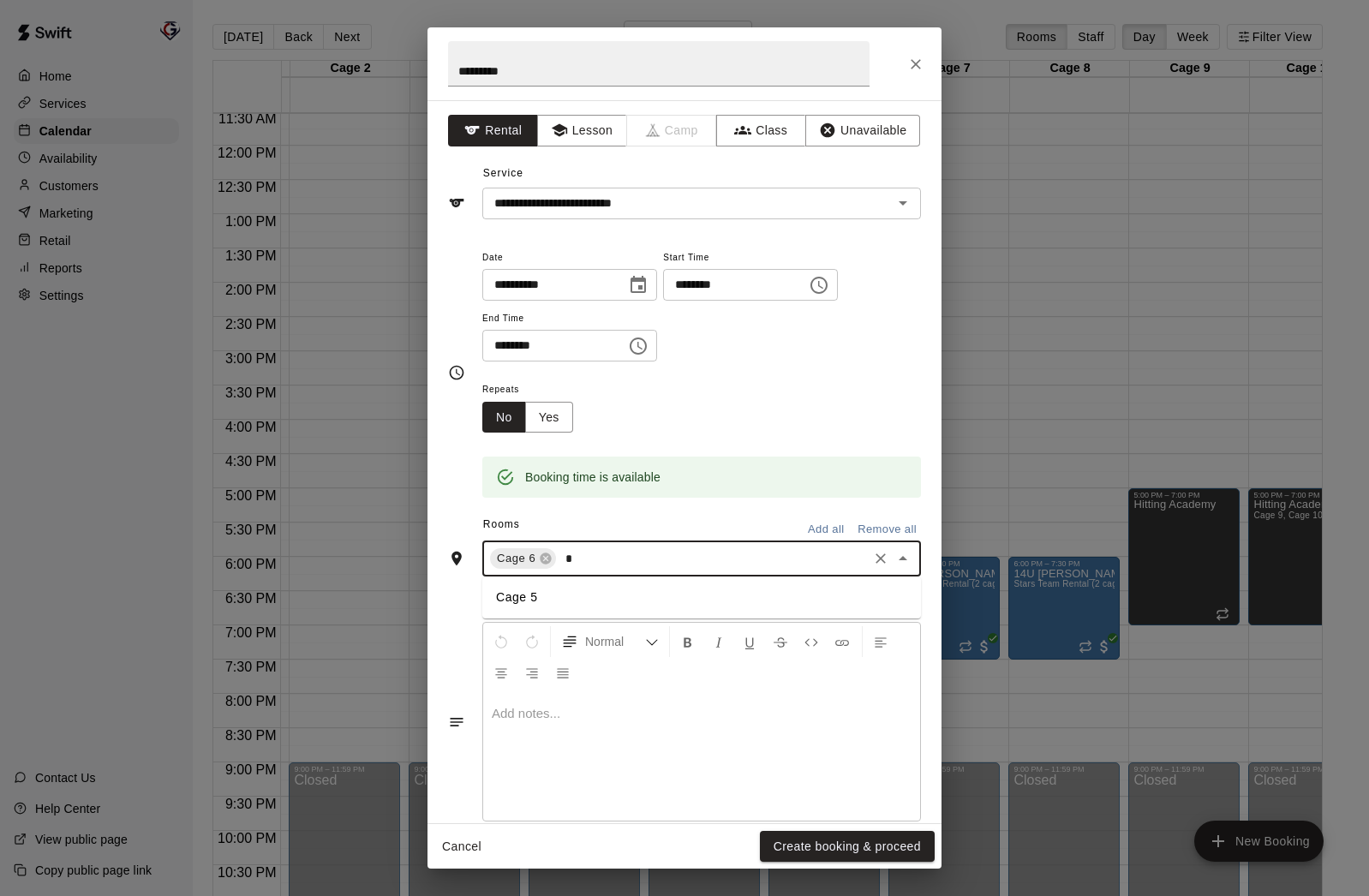
click at [662, 591] on li "Cage 5" at bounding box center [701, 597] width 438 height 29
click at [554, 416] on button "Yes" at bounding box center [549, 417] width 48 height 32
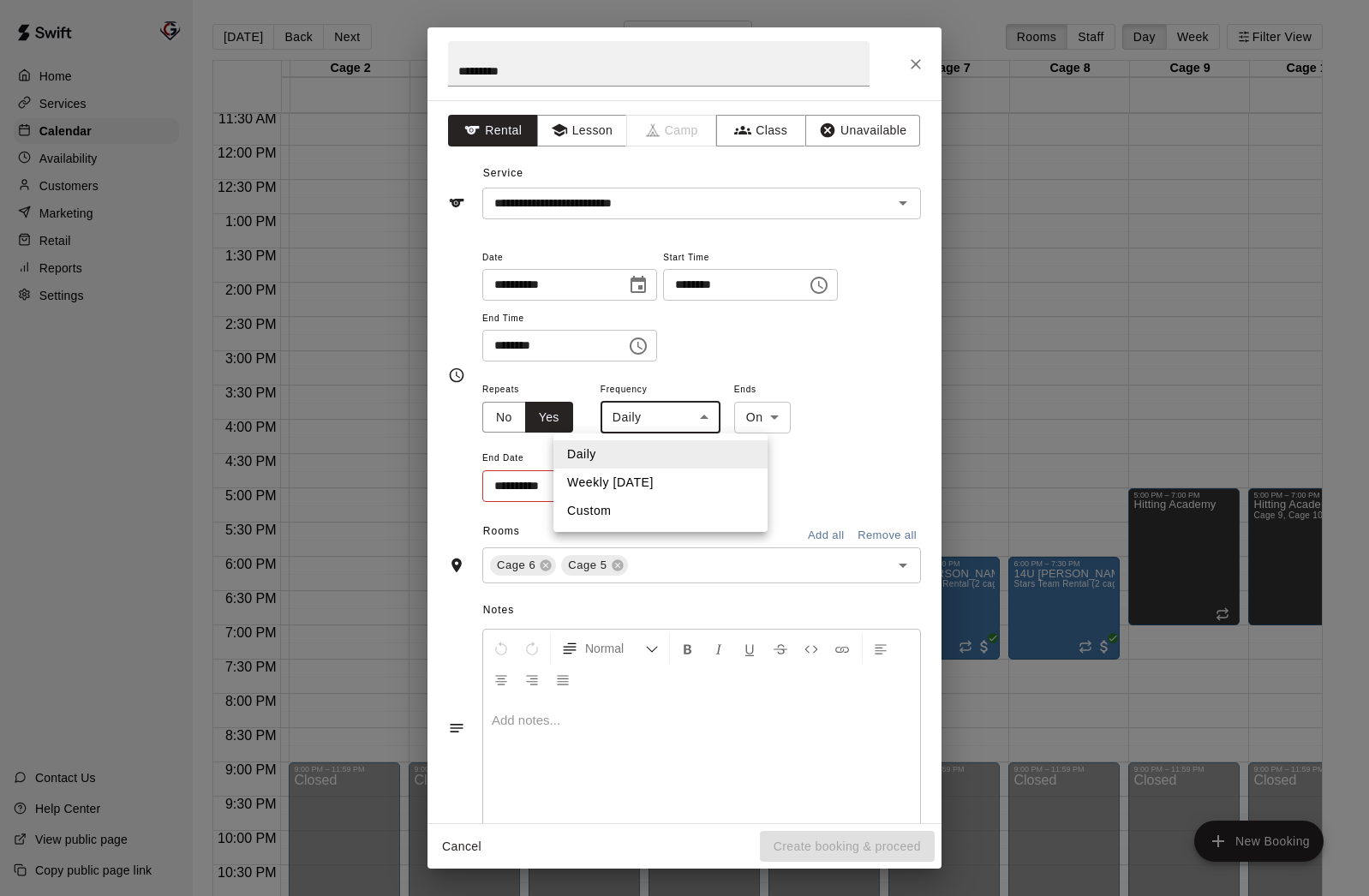
click at [706, 418] on body "Home Services Calendar Availability Customers Marketing Retail Reports Settings…" at bounding box center [684, 462] width 1369 height 924
click at [669, 484] on li "Weekly on Wednesday" at bounding box center [660, 482] width 214 height 29
type input "******"
click at [635, 488] on icon "Choose date" at bounding box center [635, 484] width 16 height 17
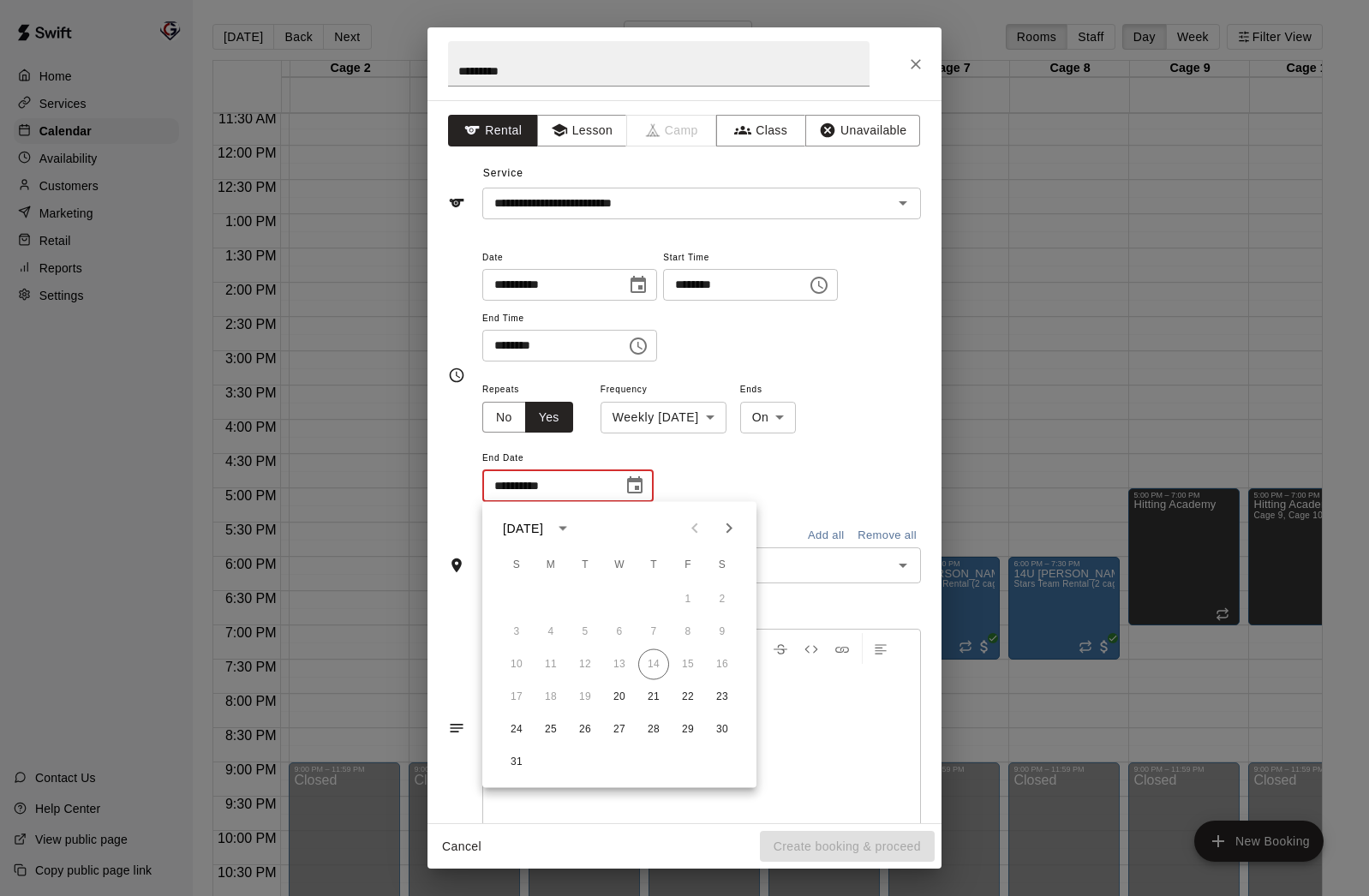
click at [729, 530] on icon "Next month" at bounding box center [730, 529] width 6 height 10
click at [727, 595] on button "1" at bounding box center [722, 599] width 31 height 31
type input "**********"
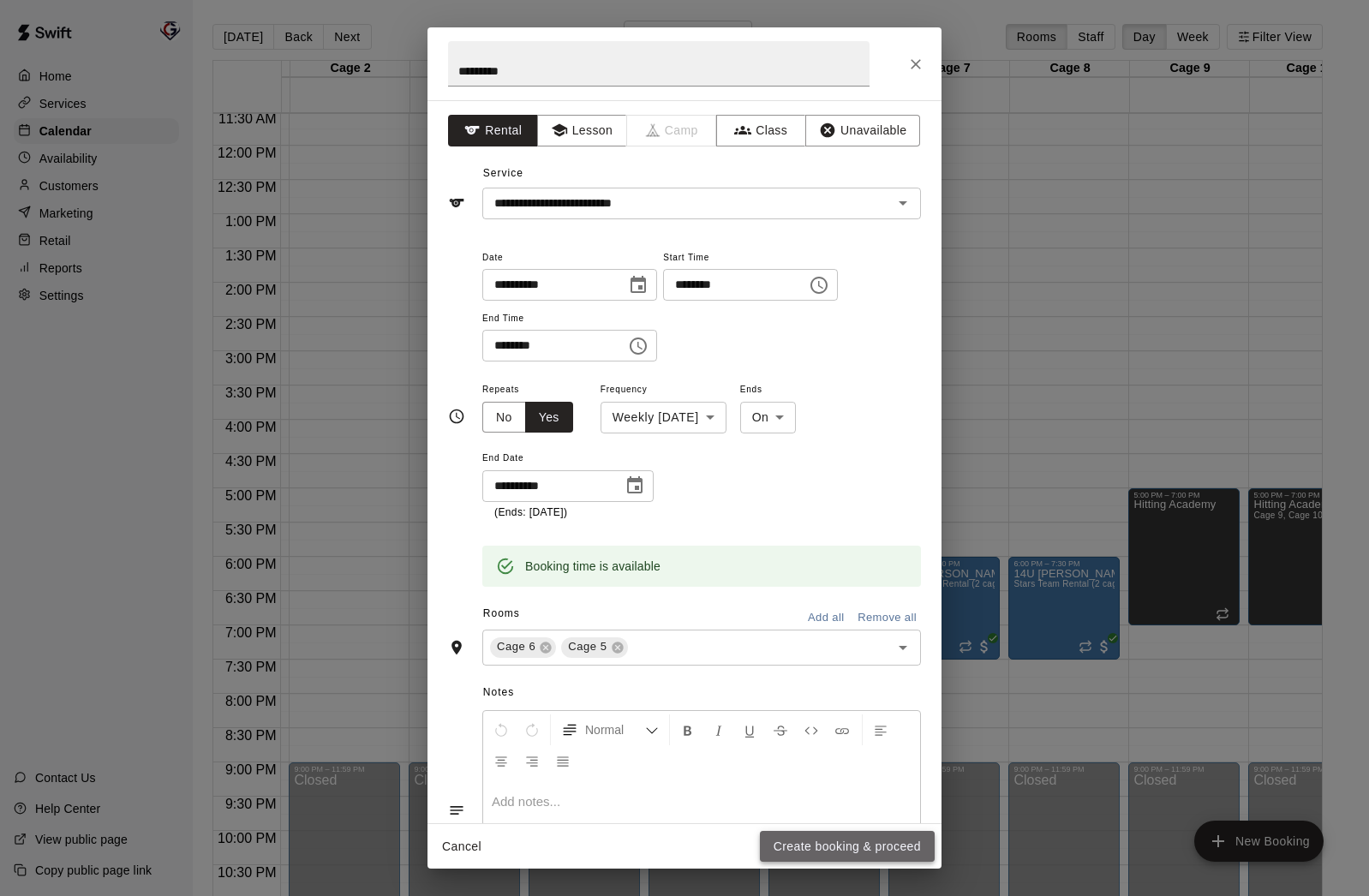
click at [821, 846] on button "Create booking & proceed" at bounding box center [847, 847] width 174 height 32
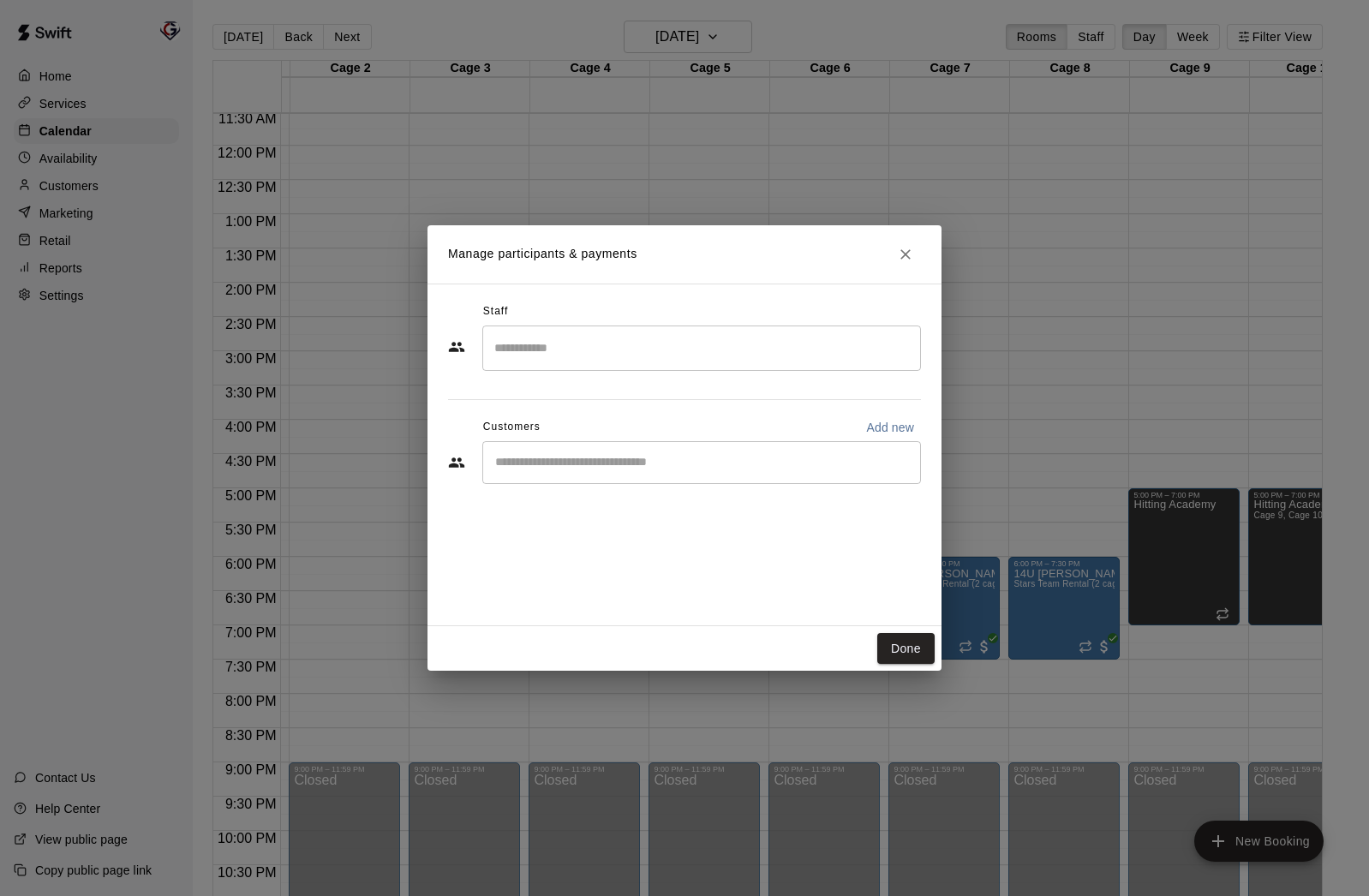
click at [584, 339] on input "Search staff" at bounding box center [702, 348] width 424 height 30
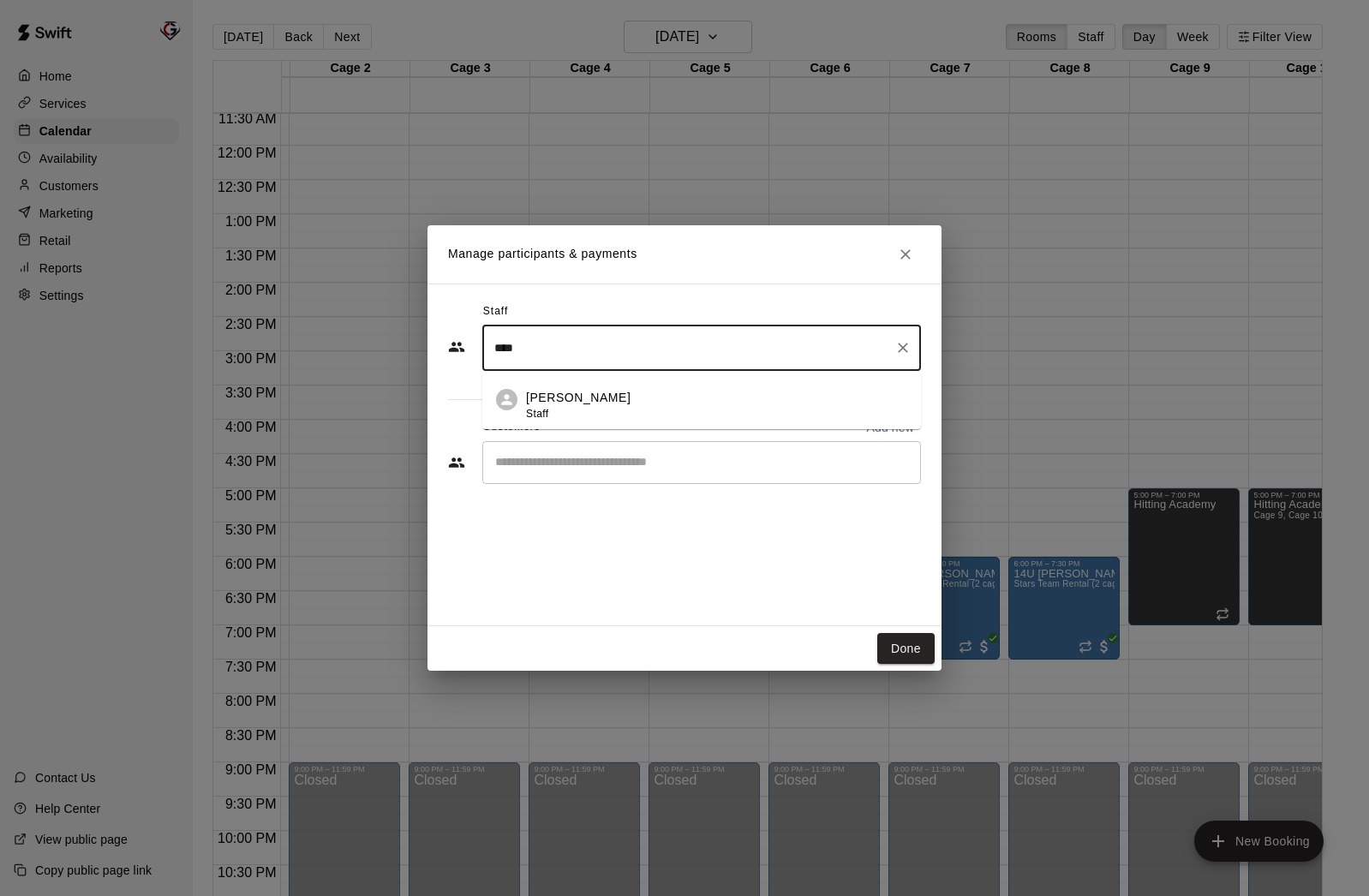
click at [602, 405] on div "Carter Davis Staff" at bounding box center [716, 406] width 381 height 33
type input "****"
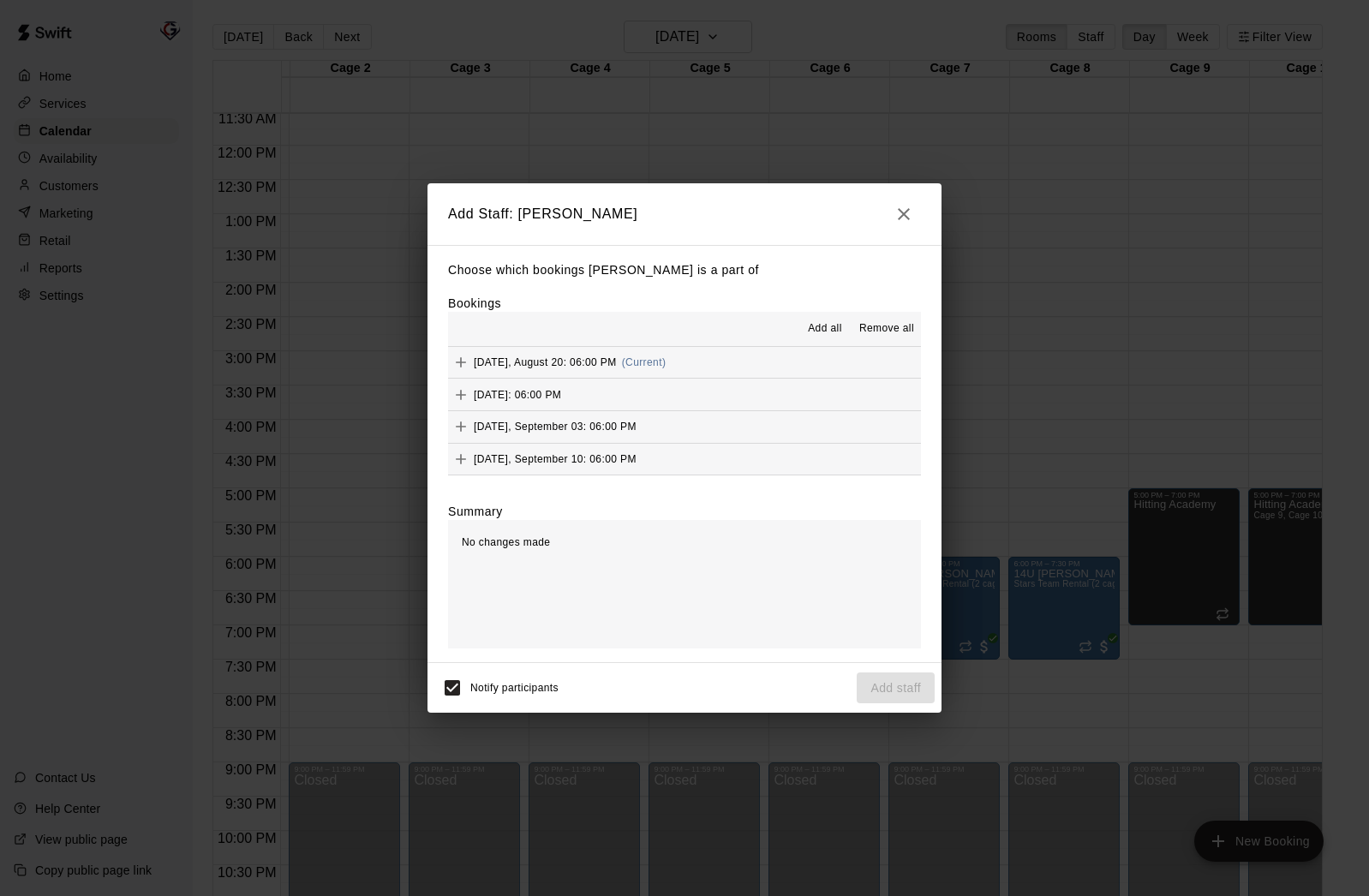
click at [829, 330] on span "Add all" at bounding box center [824, 328] width 34 height 17
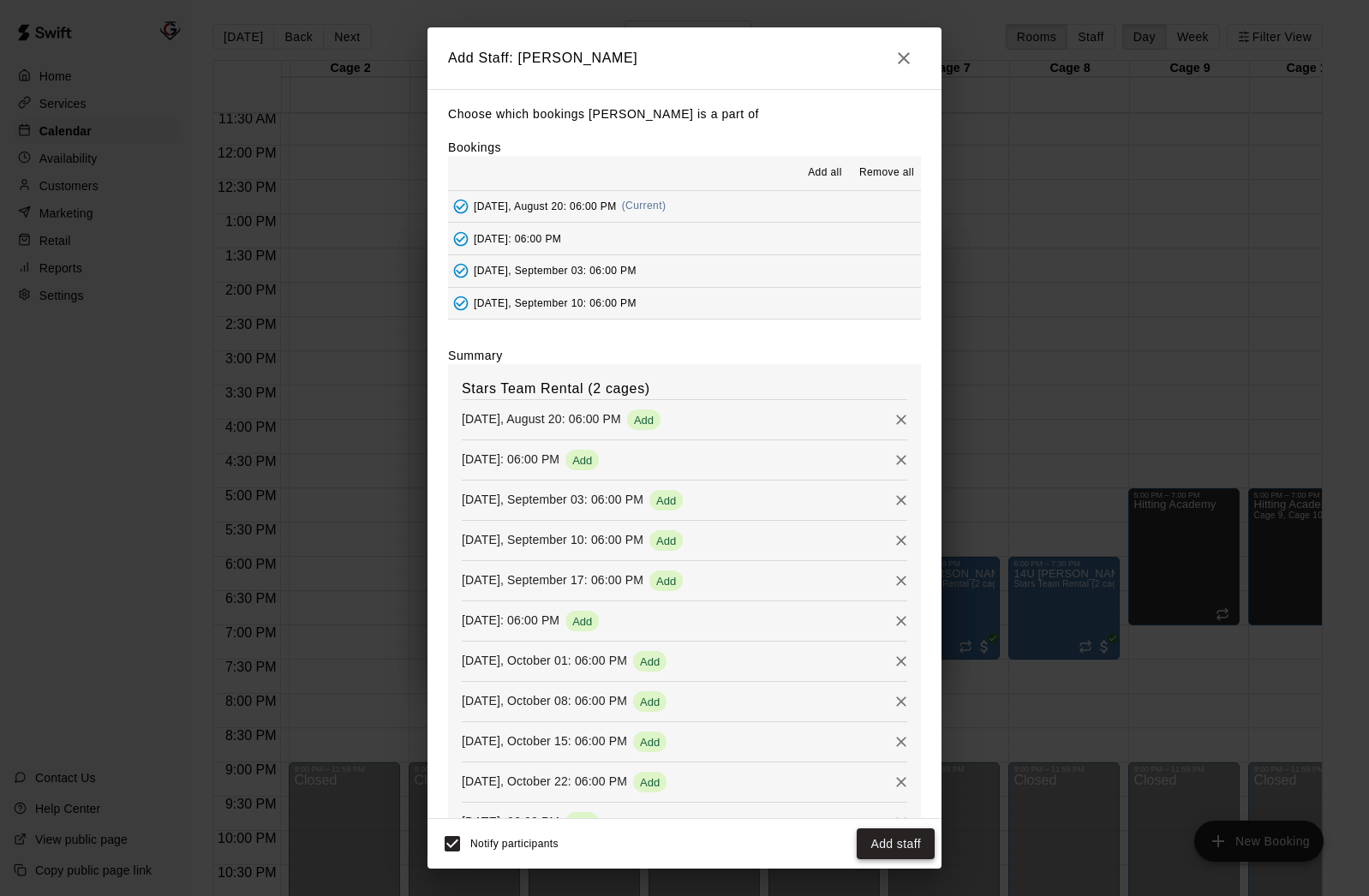
click at [889, 843] on button "Add staff" at bounding box center [895, 844] width 78 height 32
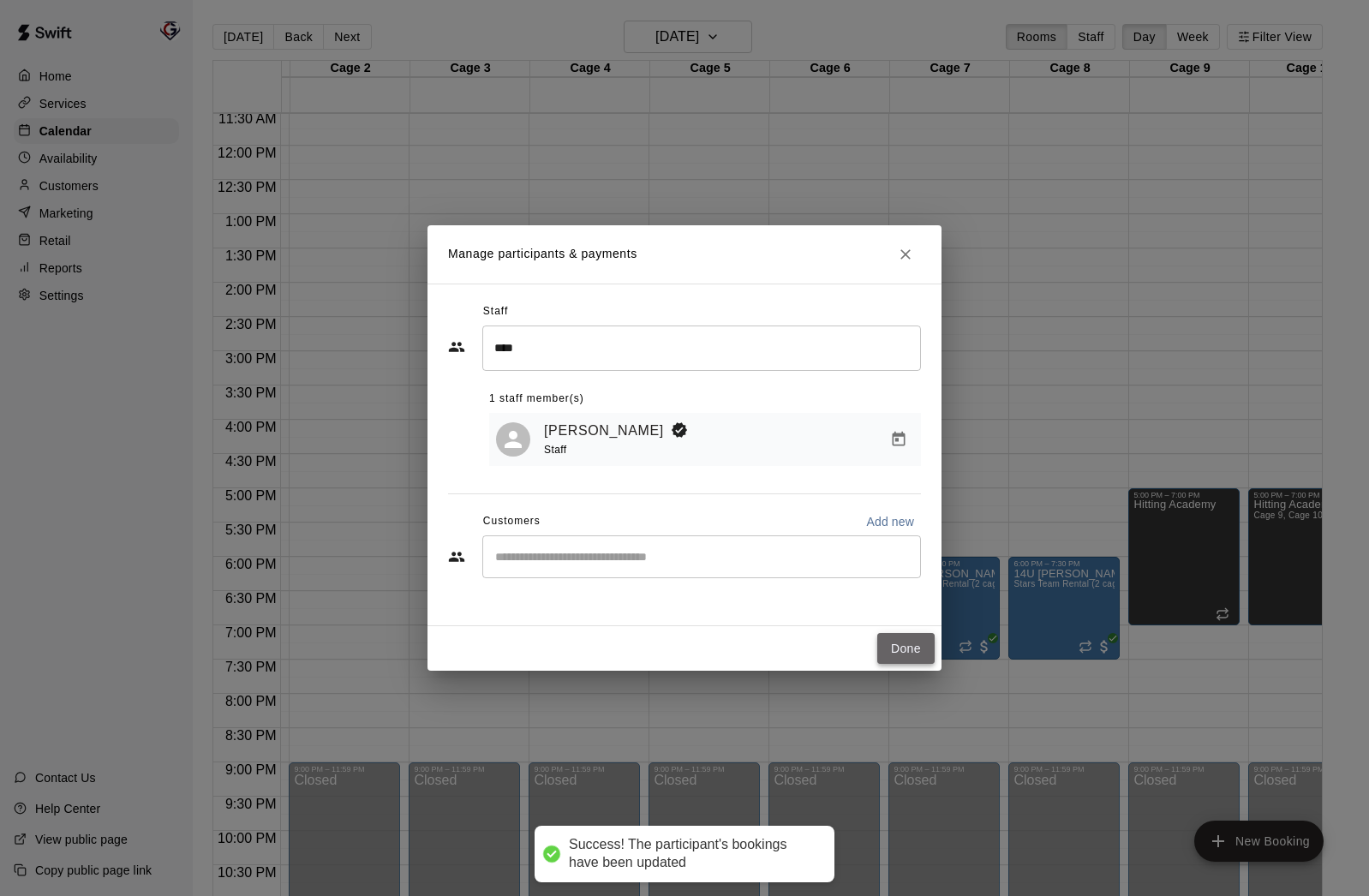
click at [915, 647] on button "Done" at bounding box center [906, 649] width 57 height 32
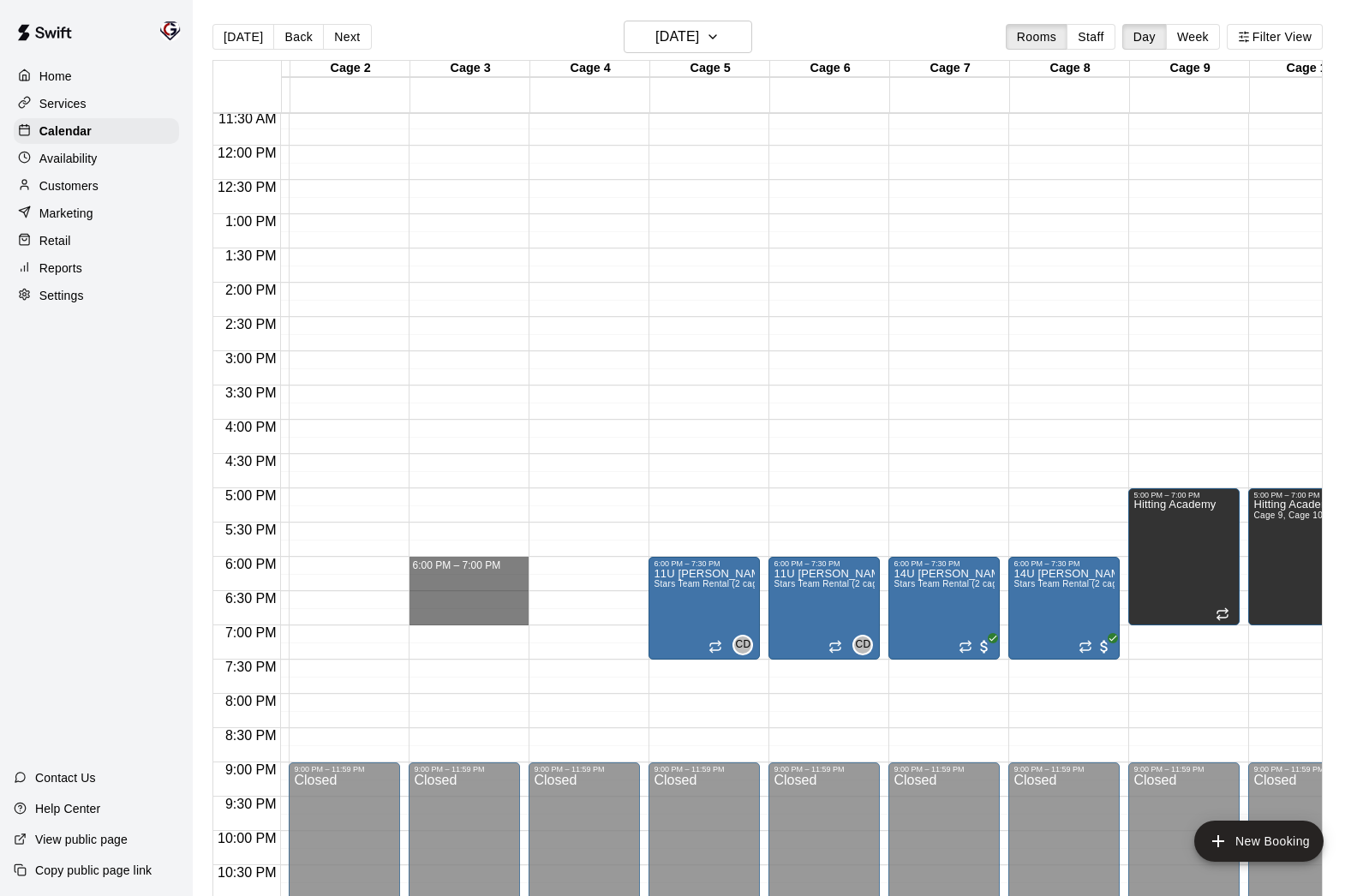
drag, startPoint x: 495, startPoint y: 558, endPoint x: 493, endPoint y: 619, distance: 61.0
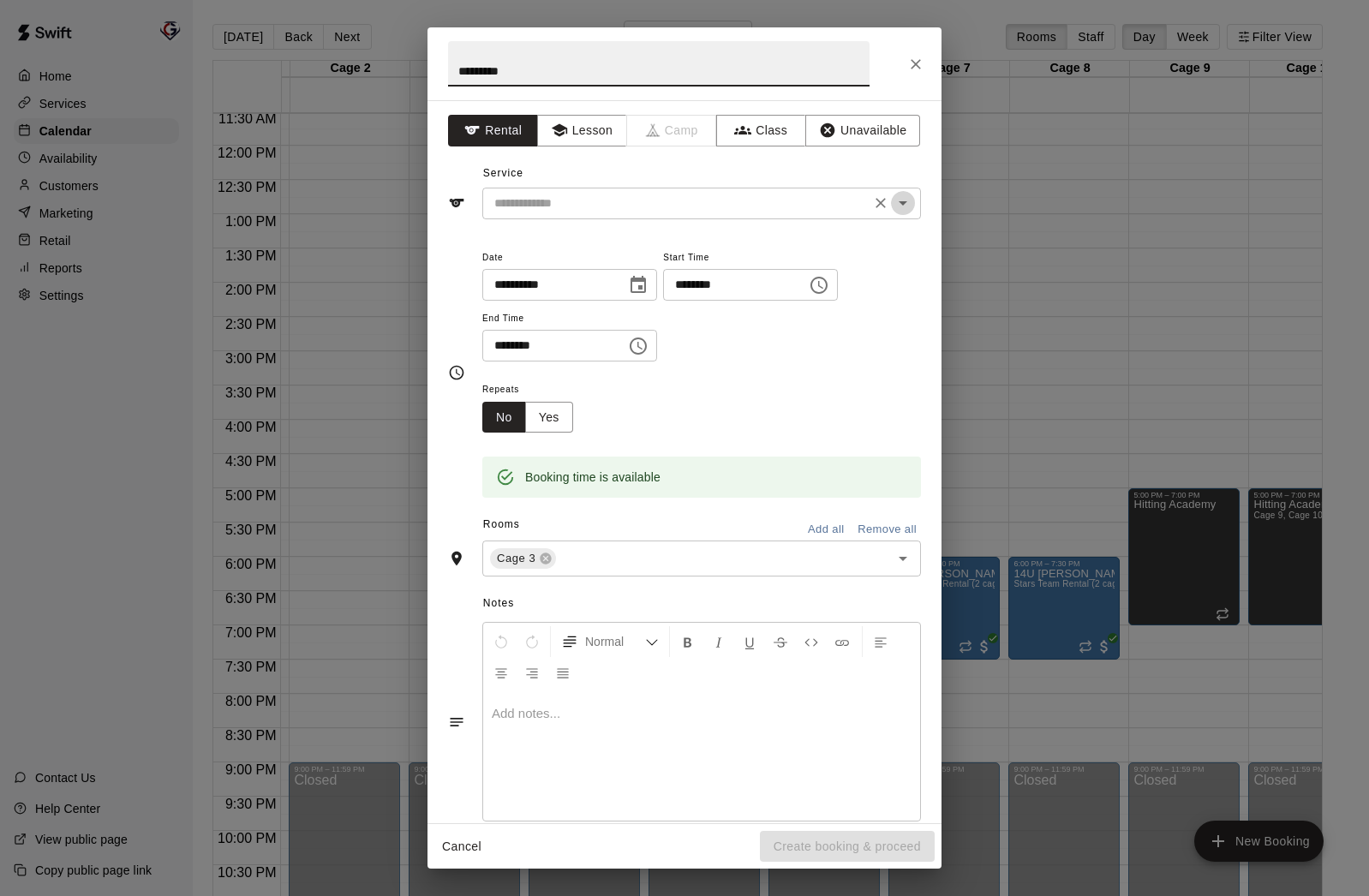
click at [902, 203] on icon "Open" at bounding box center [903, 203] width 9 height 4
type input "*********"
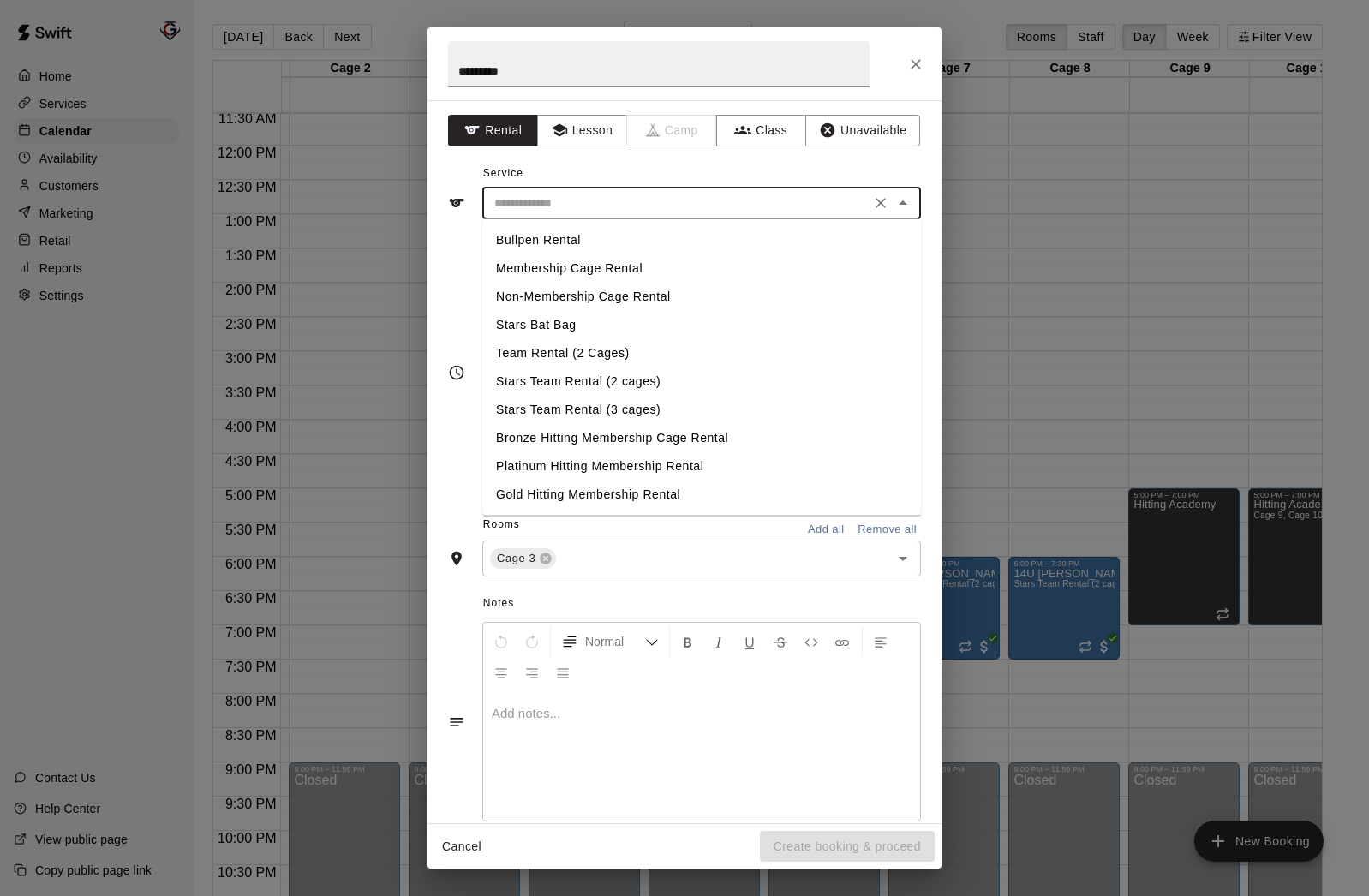
click at [592, 379] on li "Stars Team Rental (2 cages)" at bounding box center [701, 381] width 438 height 29
type input "**********"
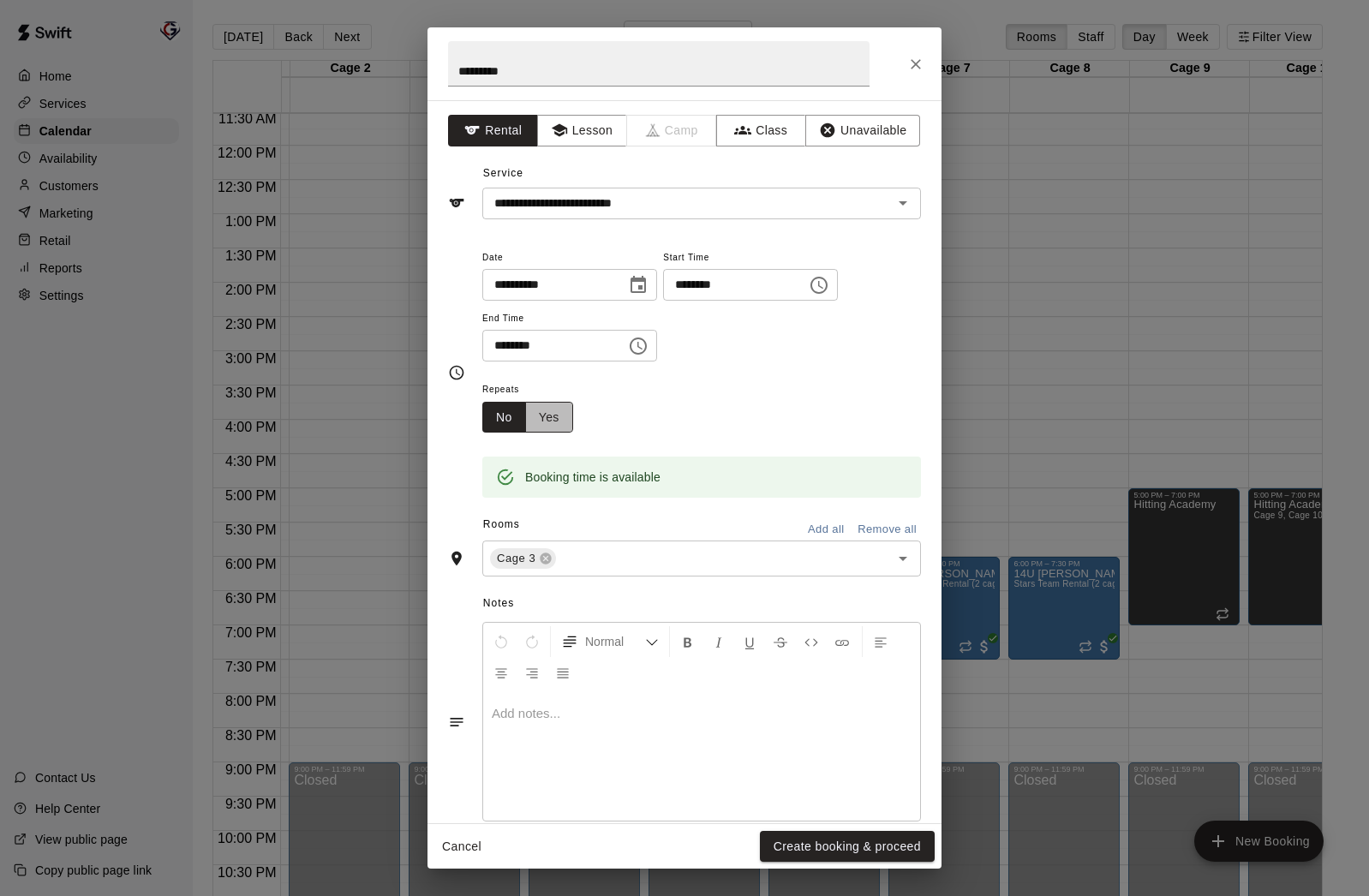
click at [559, 416] on button "Yes" at bounding box center [549, 417] width 48 height 32
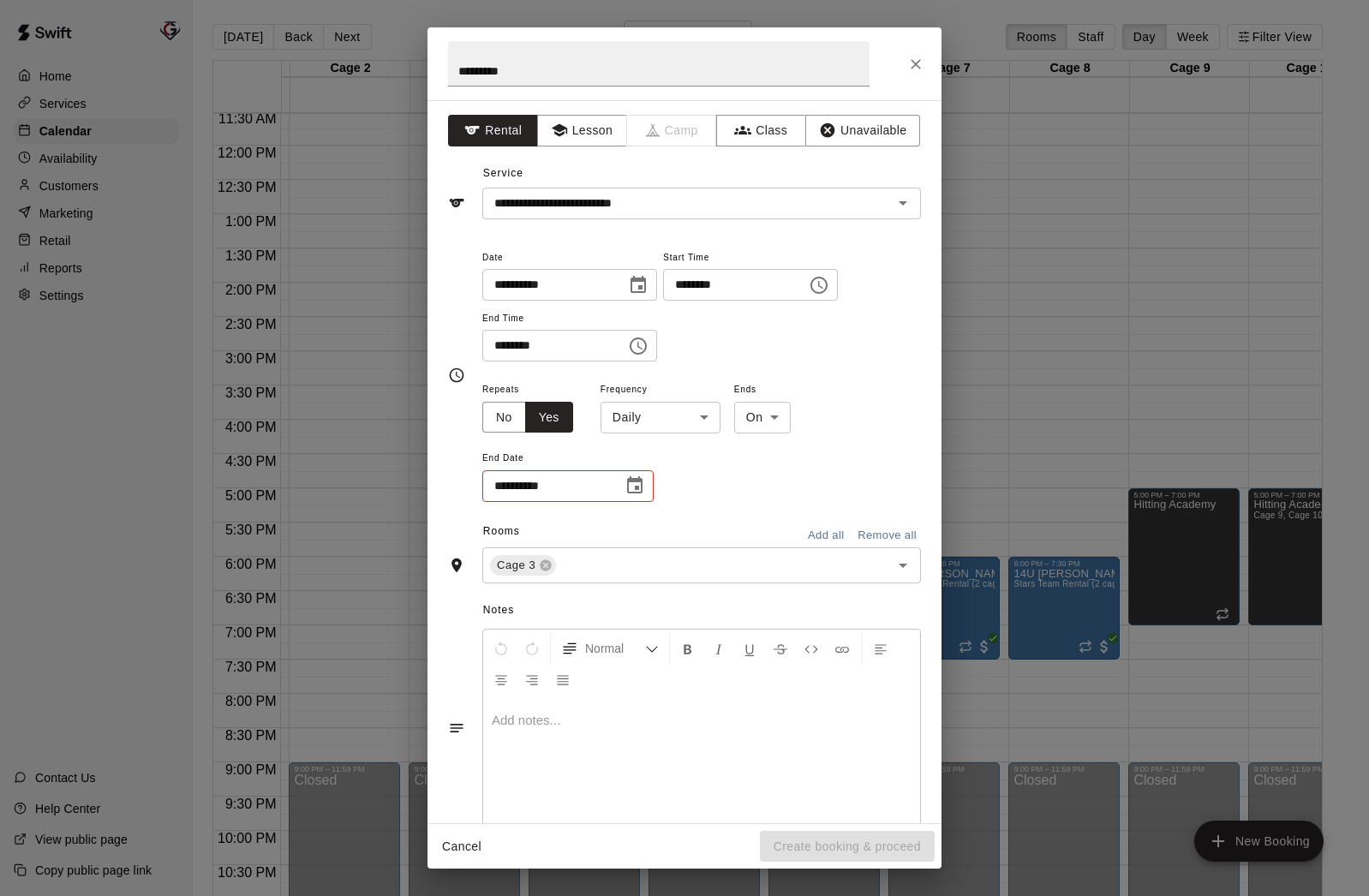
click at [706, 419] on body "Home Services Calendar Availability Customers Marketing Retail Reports Settings…" at bounding box center [684, 462] width 1369 height 924
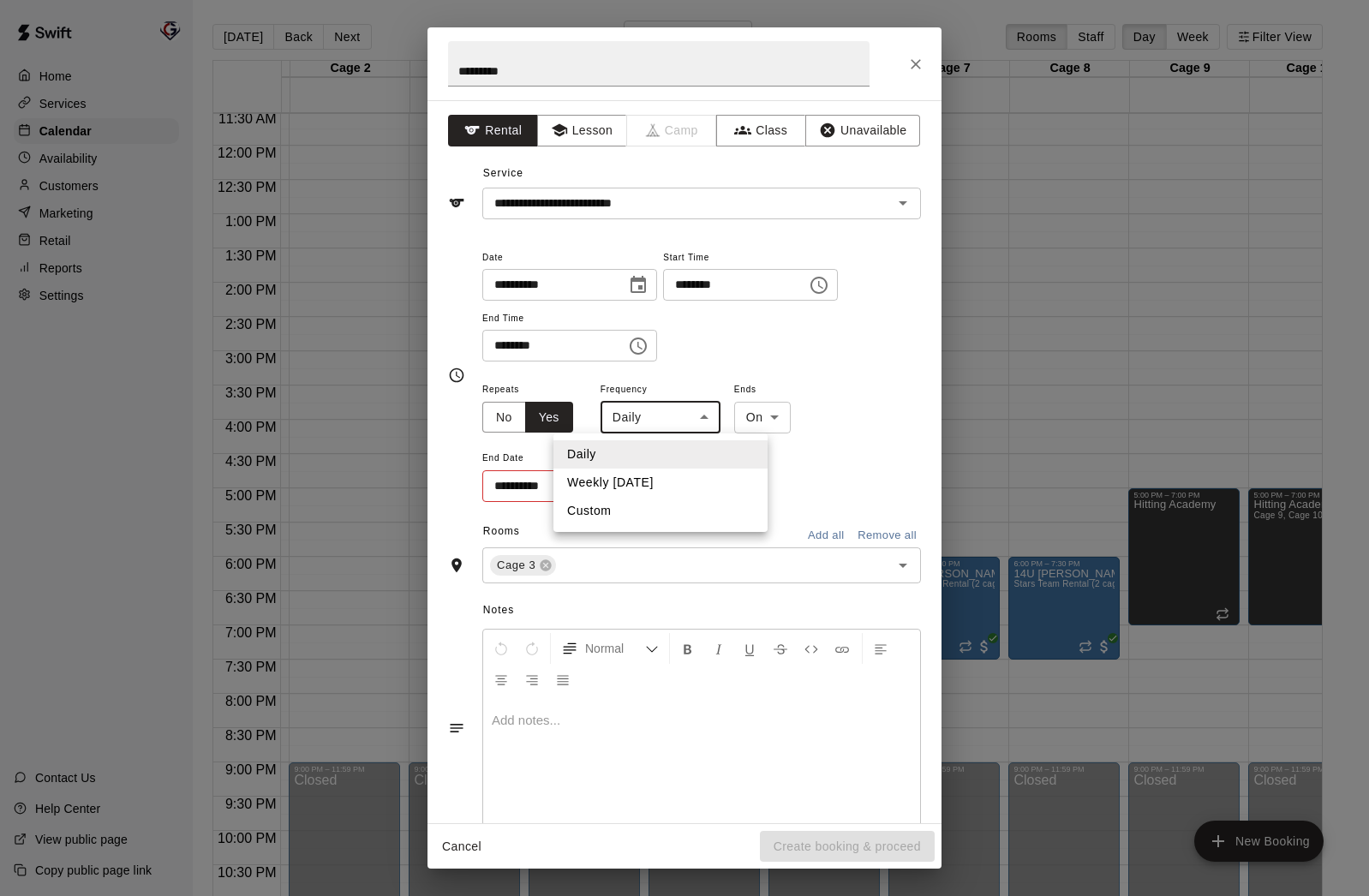
click at [673, 485] on li "Weekly on Wednesday" at bounding box center [660, 482] width 214 height 29
type input "******"
click at [639, 490] on icon "Choose date" at bounding box center [634, 485] width 21 height 21
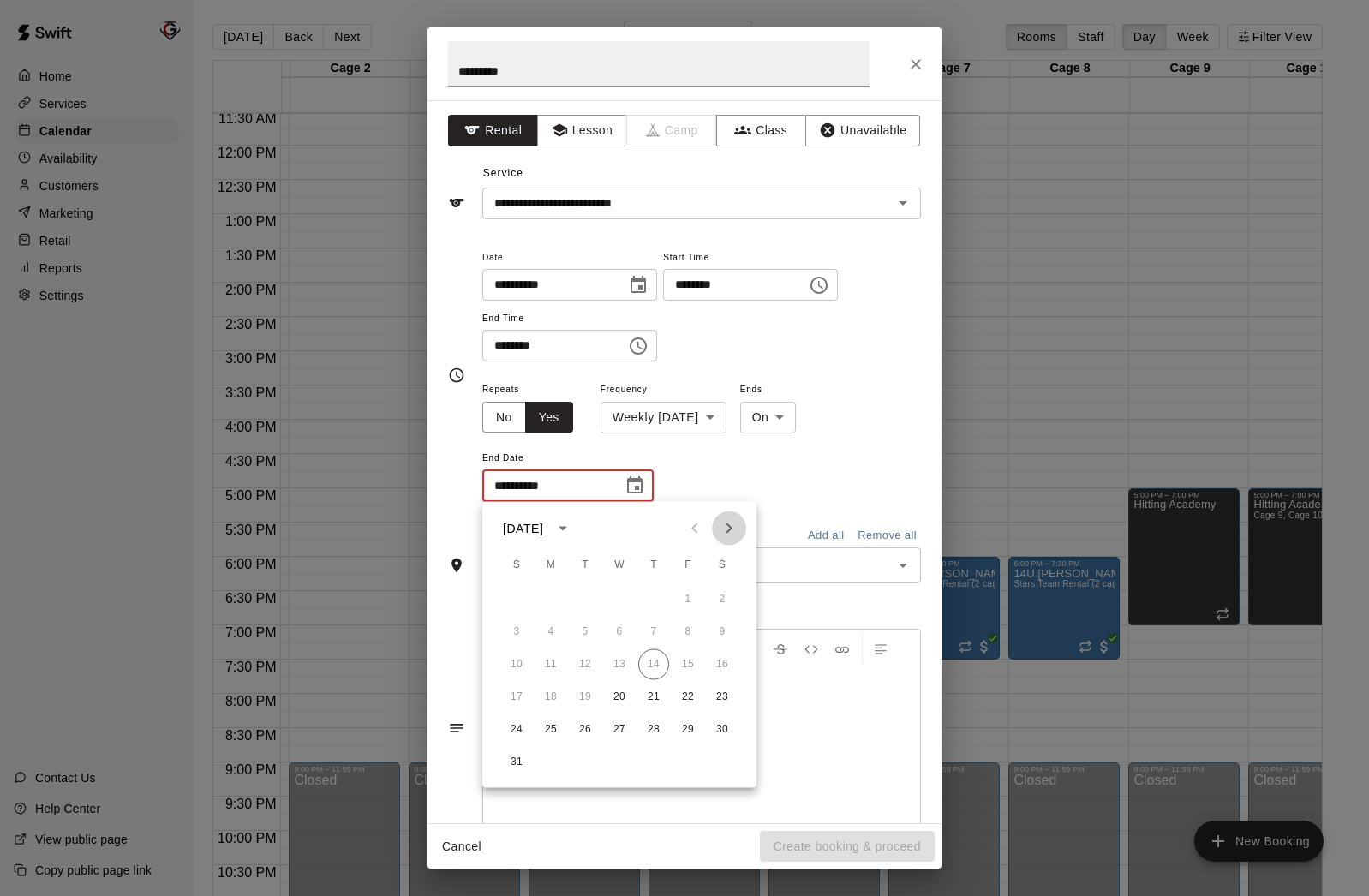
click at [732, 527] on icon "Next month" at bounding box center [729, 528] width 21 height 21
click at [723, 595] on button "1" at bounding box center [722, 599] width 31 height 31
type input "**********"
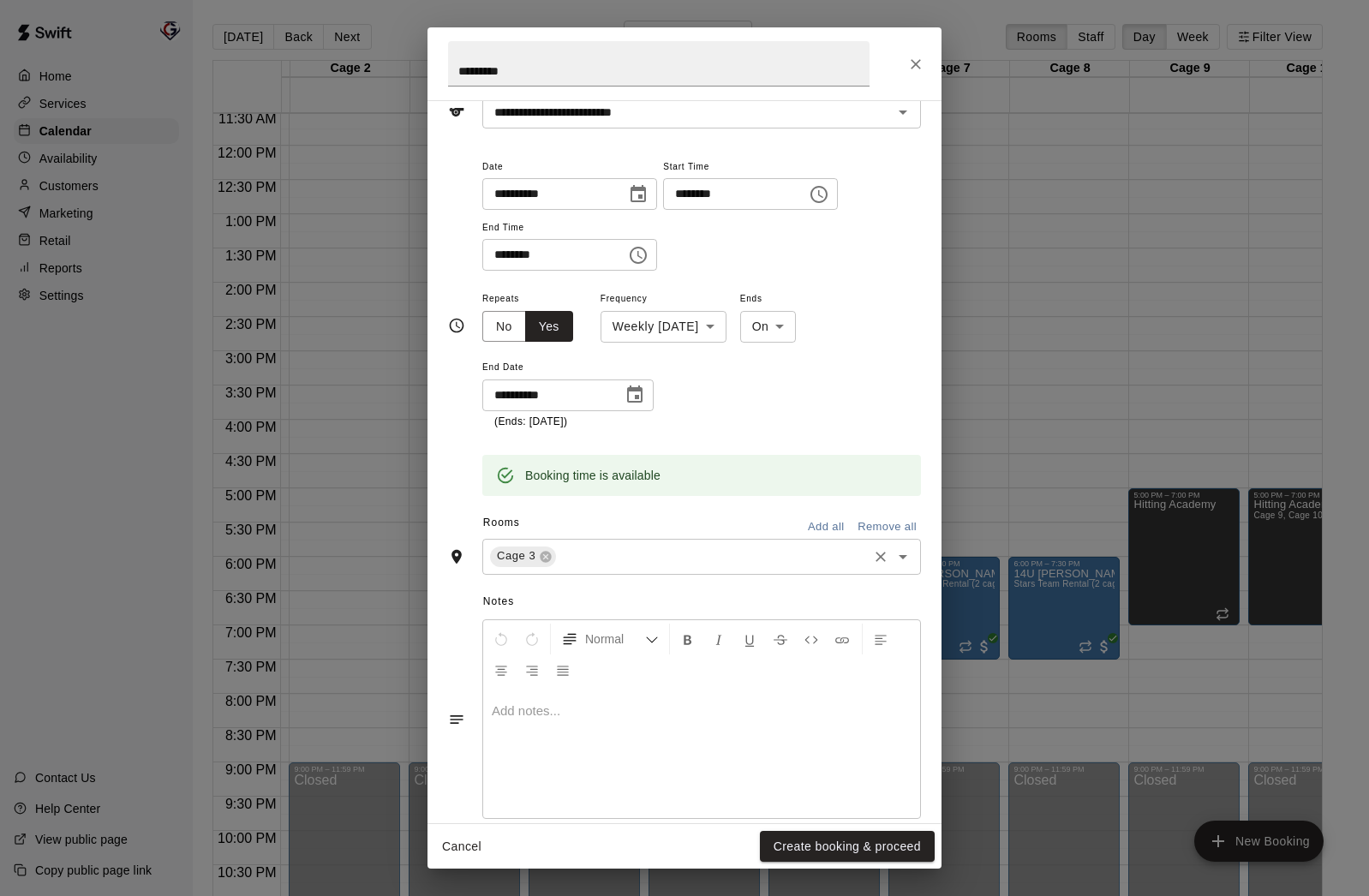
scroll to position [95, 0]
click at [640, 543] on input "text" at bounding box center [711, 553] width 306 height 22
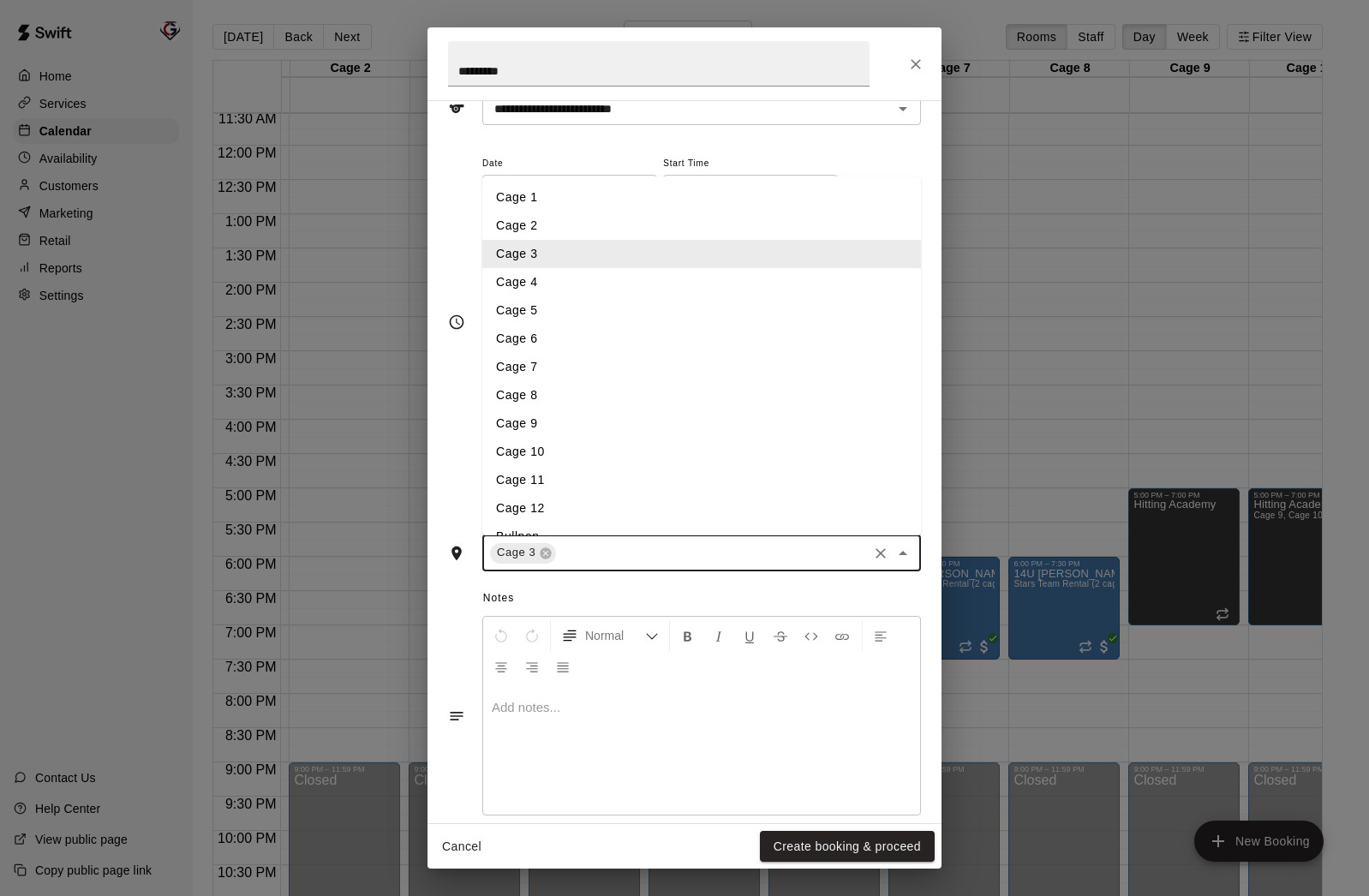
type input "*"
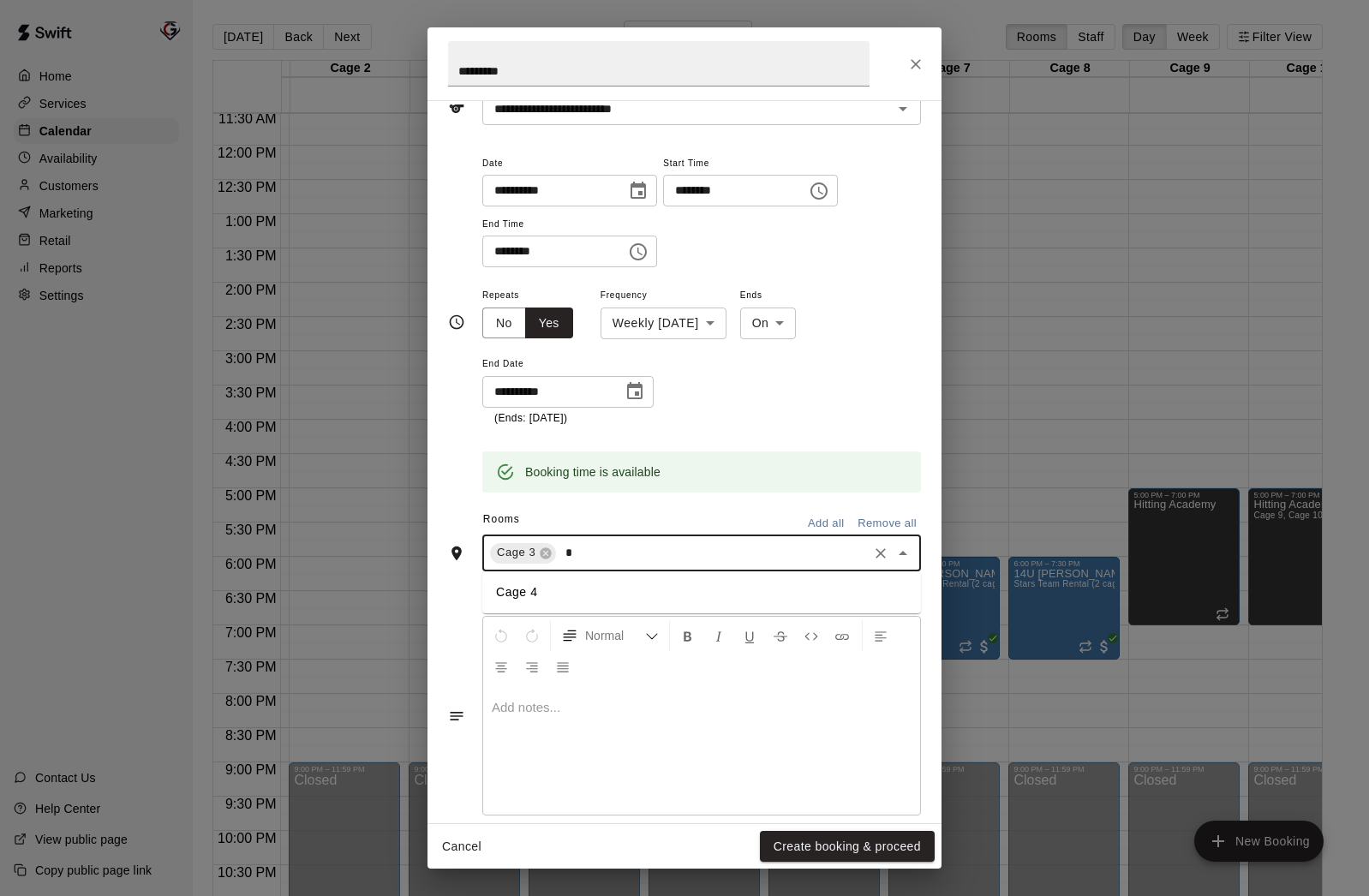
click at [591, 587] on li "Cage 4" at bounding box center [701, 592] width 438 height 29
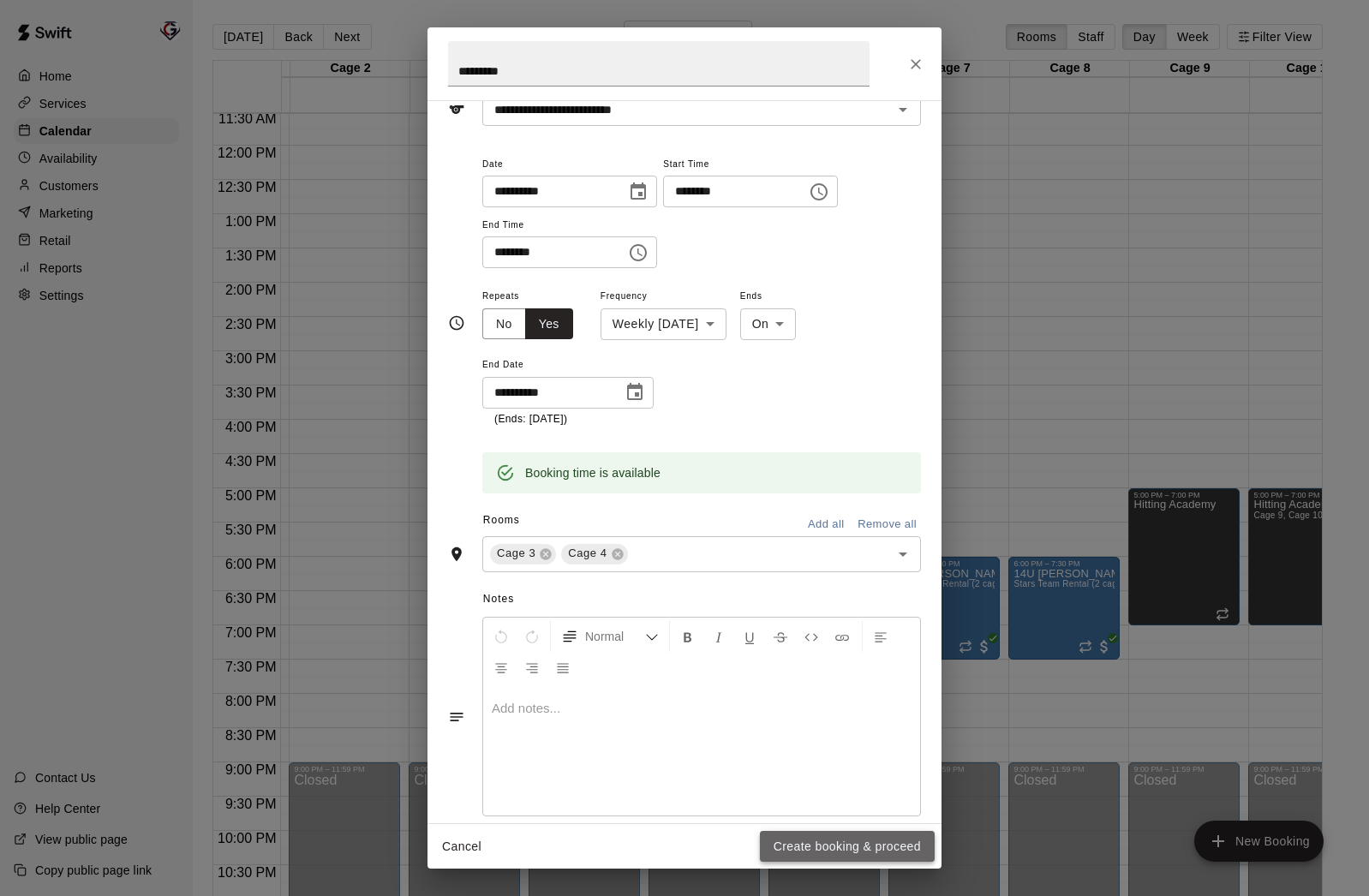
click at [813, 850] on button "Create booking & proceed" at bounding box center [847, 847] width 174 height 32
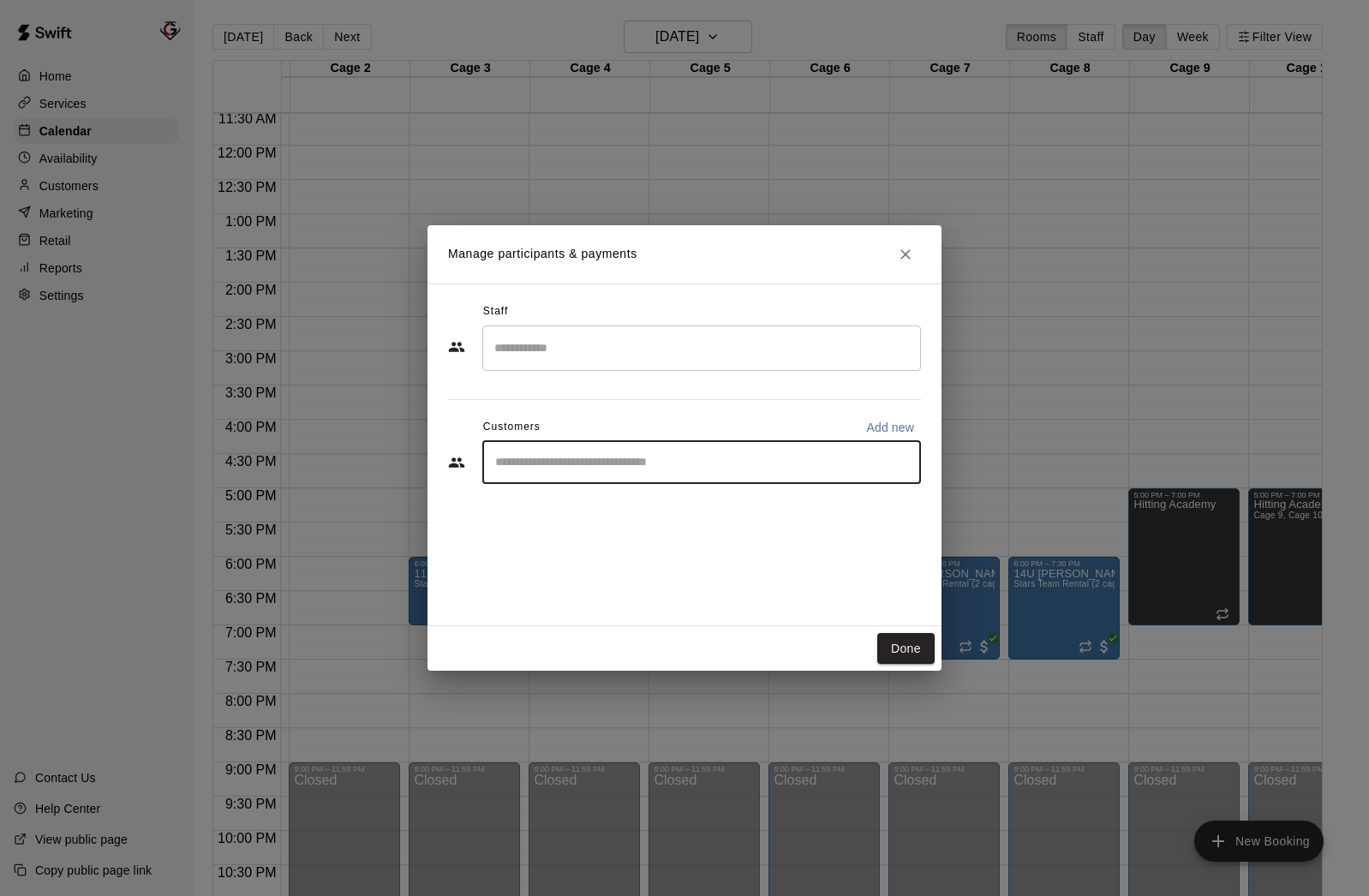
click at [626, 465] on input "Start typing to search customers..." at bounding box center [702, 462] width 424 height 17
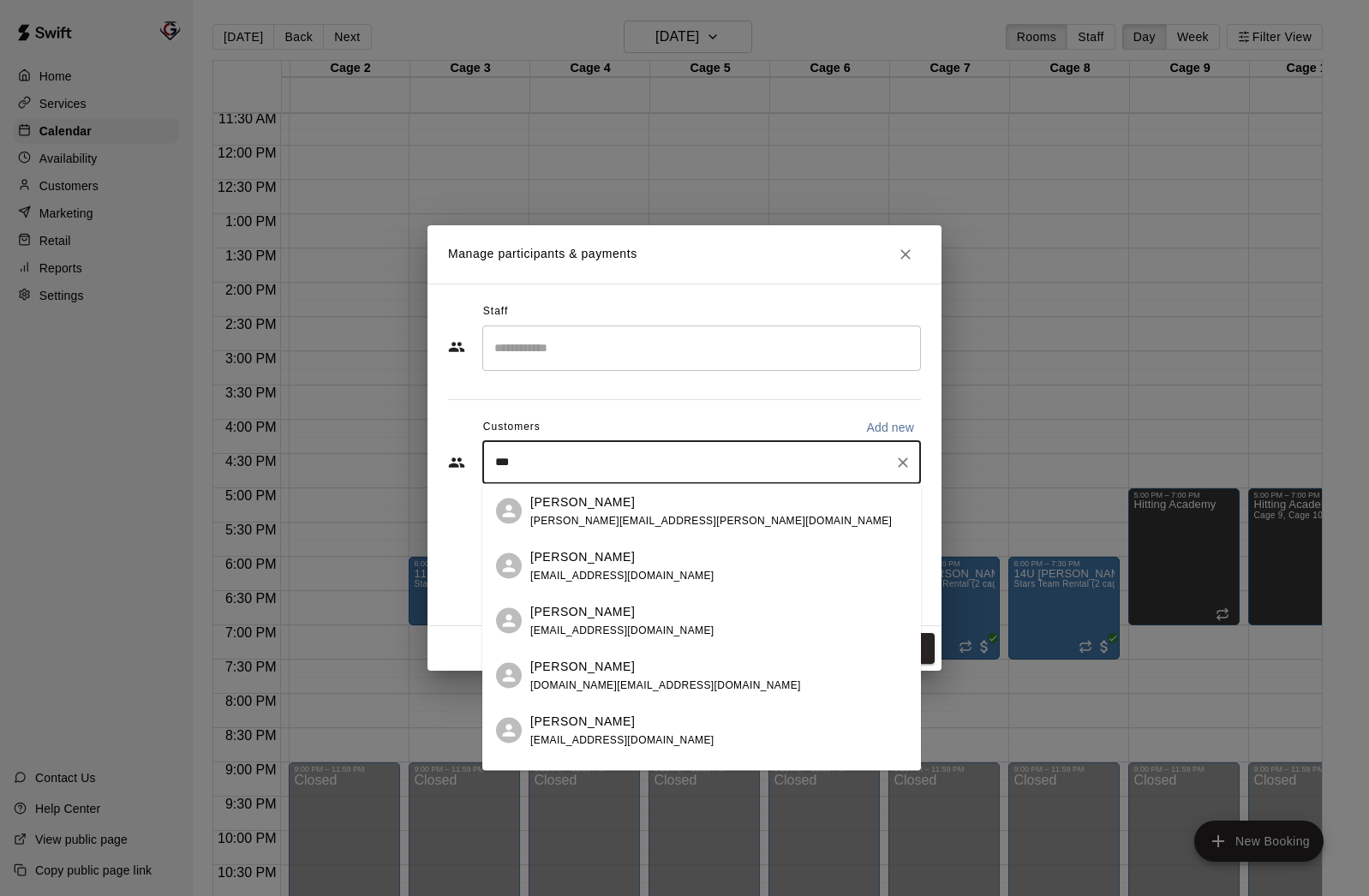
type input "****"
click at [563, 562] on p "Matt Carbo" at bounding box center [582, 556] width 104 height 18
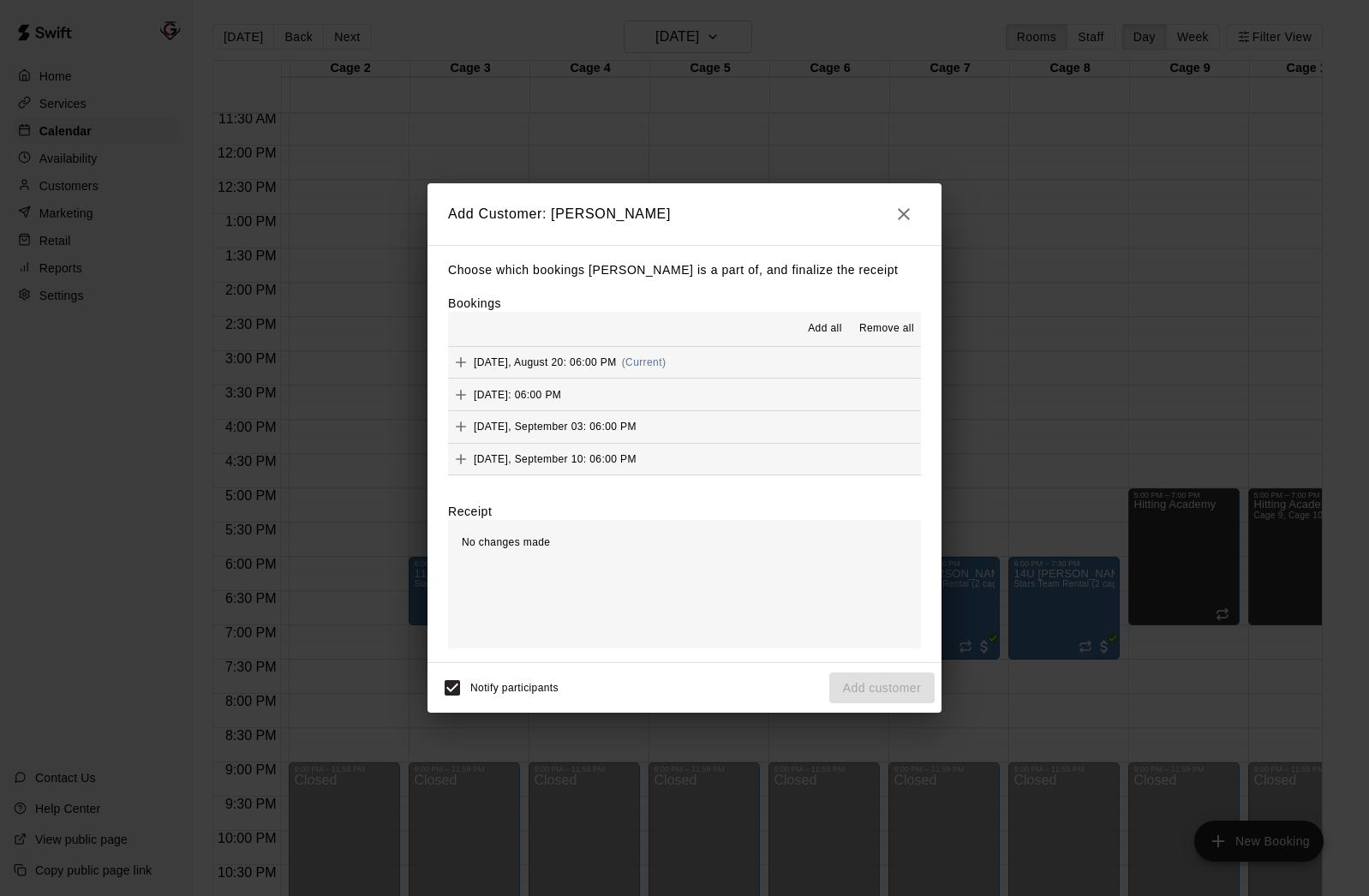
click at [834, 326] on span "Add all" at bounding box center [824, 328] width 34 height 17
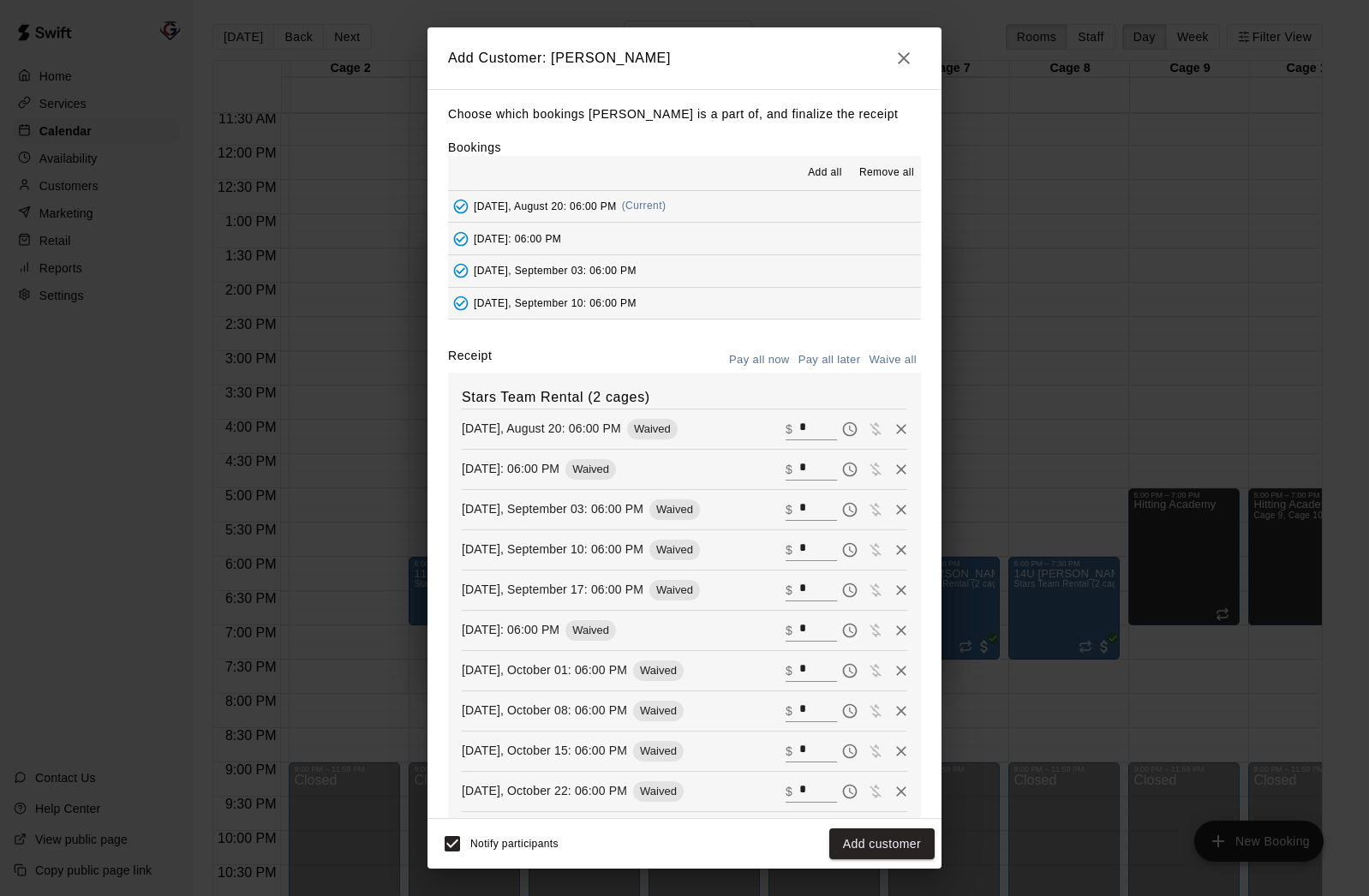
click at [827, 170] on span "Add all" at bounding box center [824, 172] width 34 height 17
click at [902, 360] on button "Waive all" at bounding box center [892, 359] width 56 height 27
click at [873, 846] on button "Add customer" at bounding box center [881, 844] width 105 height 32
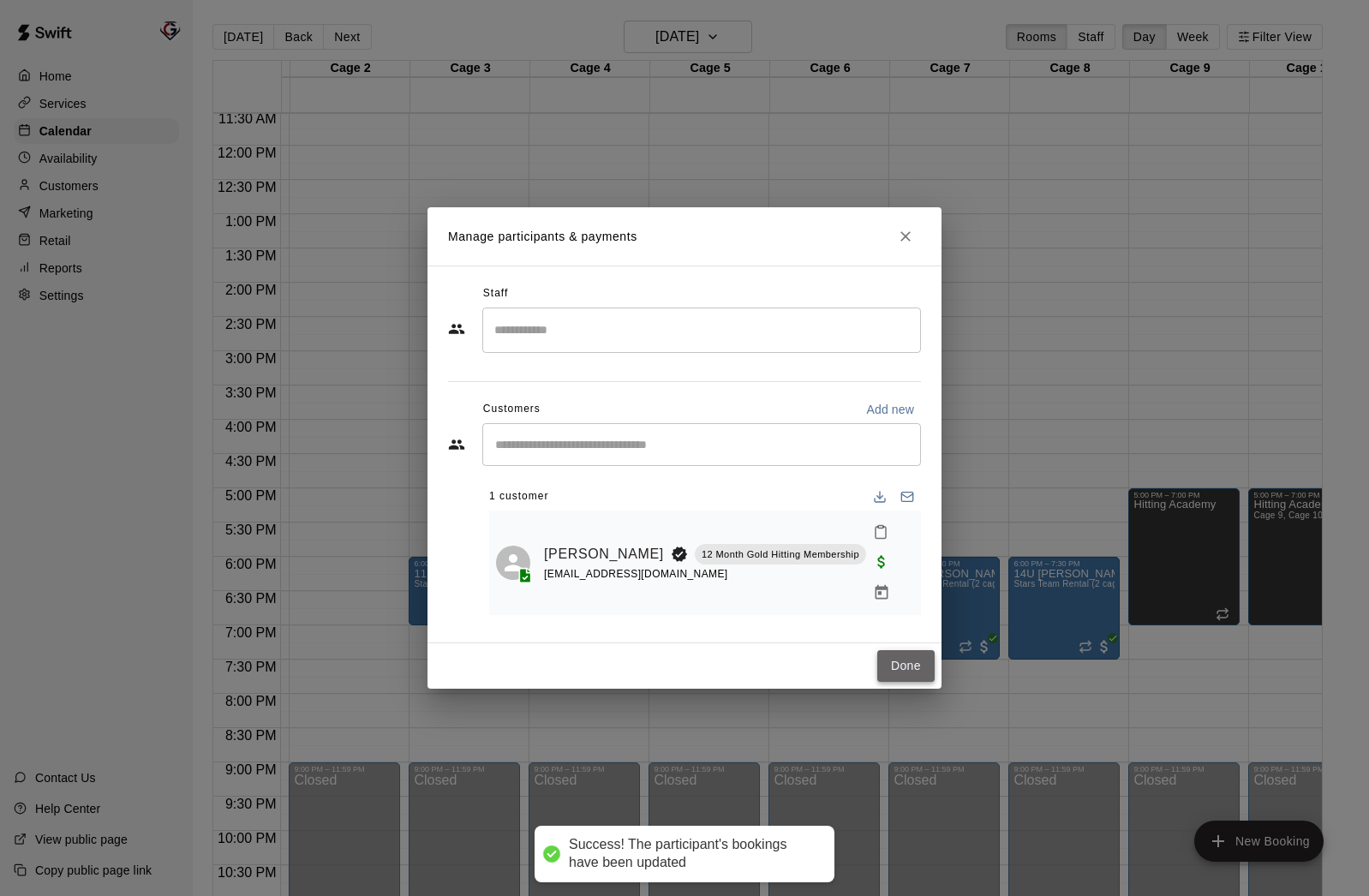
click at [906, 650] on button "Done" at bounding box center [906, 666] width 57 height 32
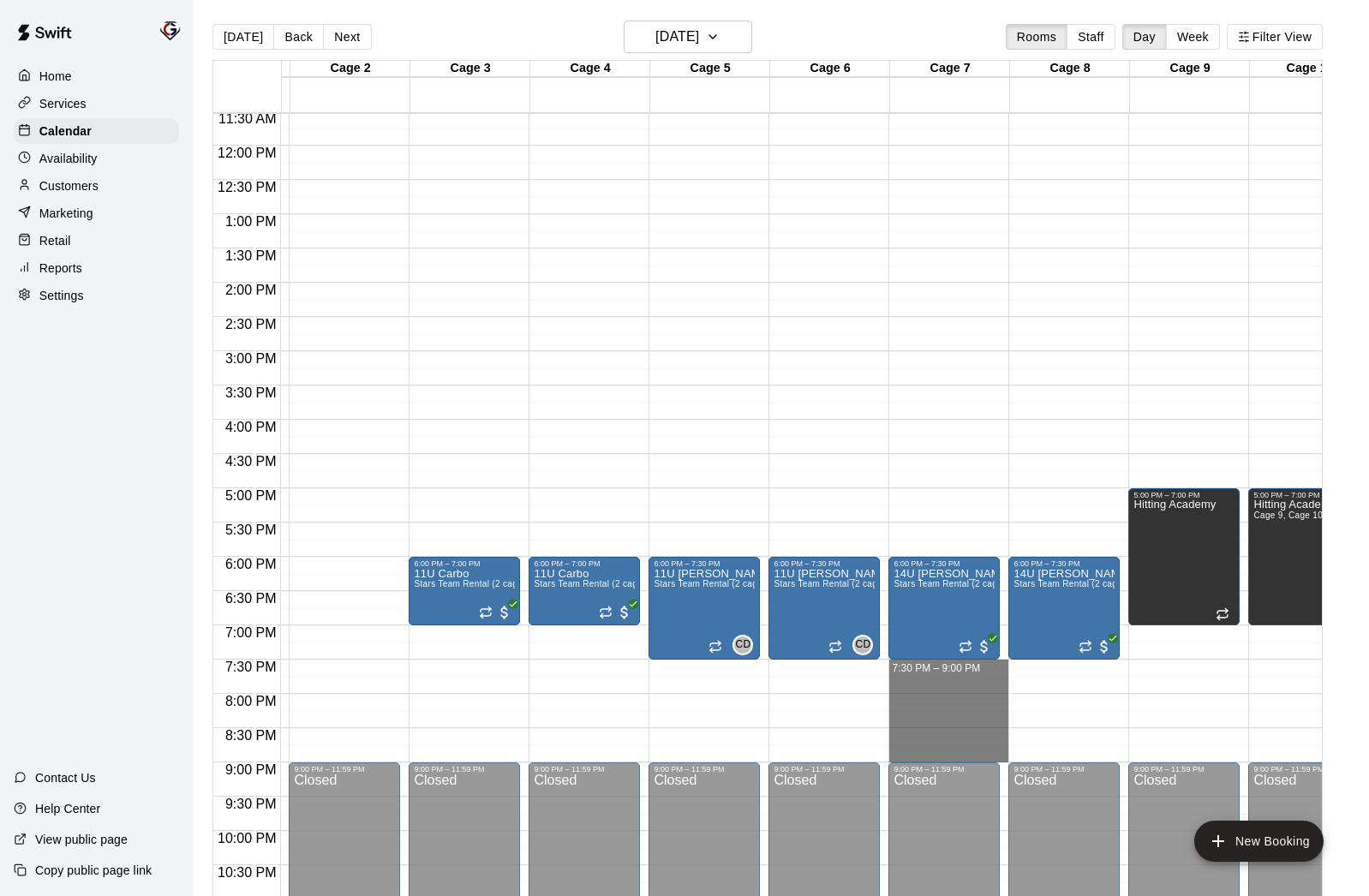
drag, startPoint x: 958, startPoint y: 664, endPoint x: 957, endPoint y: 751, distance: 87.0
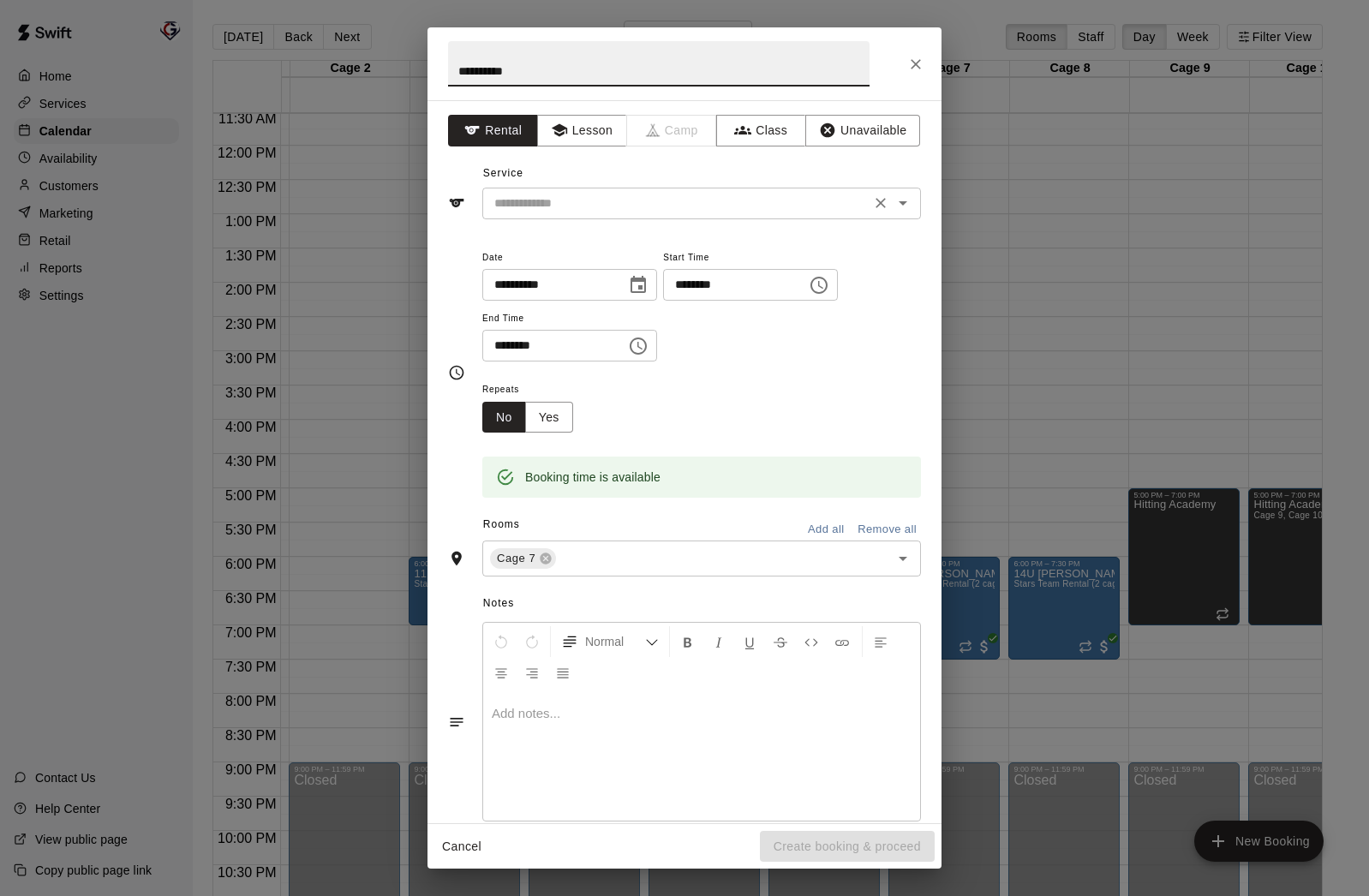
click at [894, 206] on icon "Open" at bounding box center [902, 203] width 21 height 21
type input "**********"
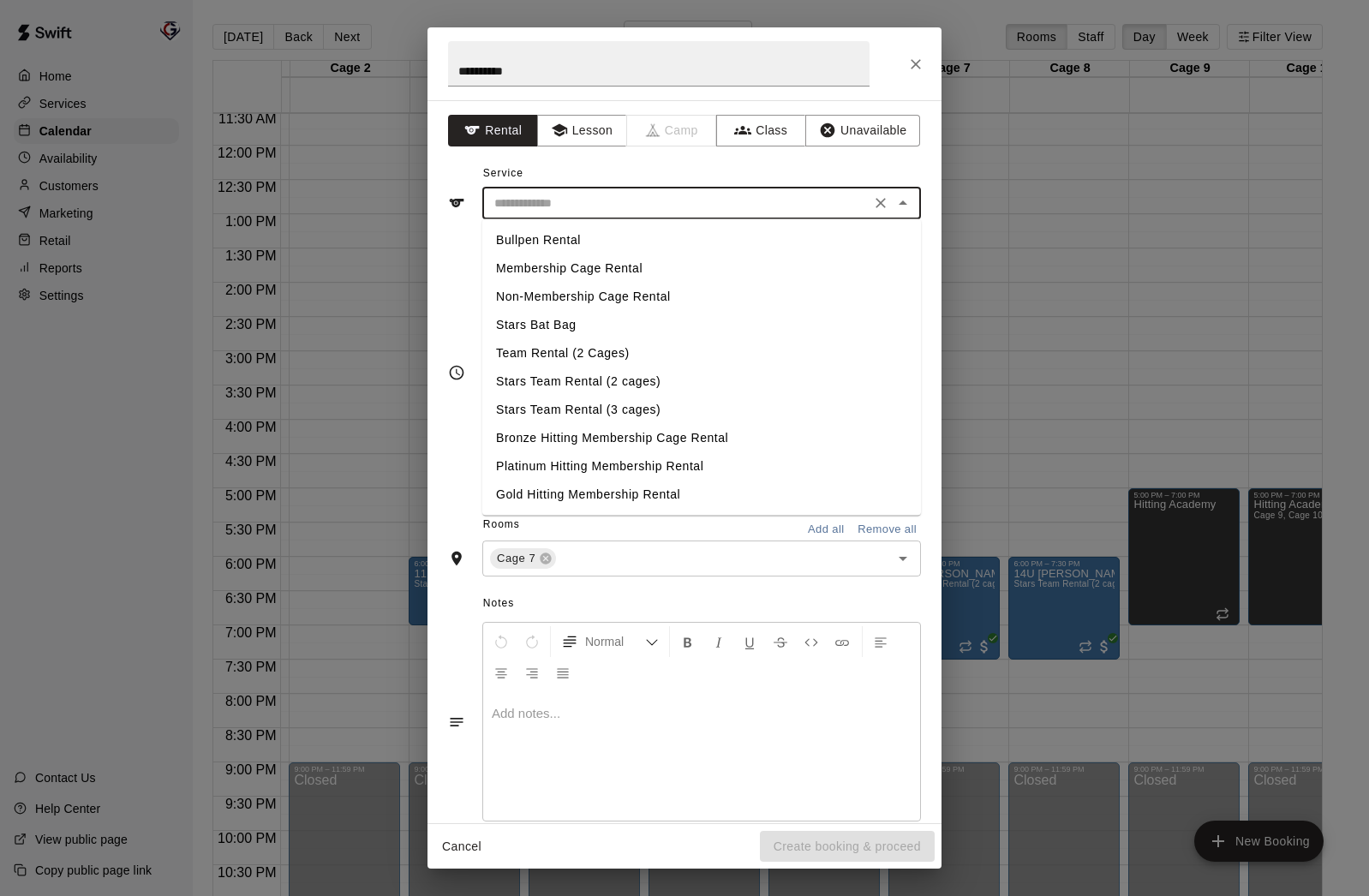
click at [622, 379] on li "Stars Team Rental (2 cages)" at bounding box center [701, 381] width 438 height 29
type input "**********"
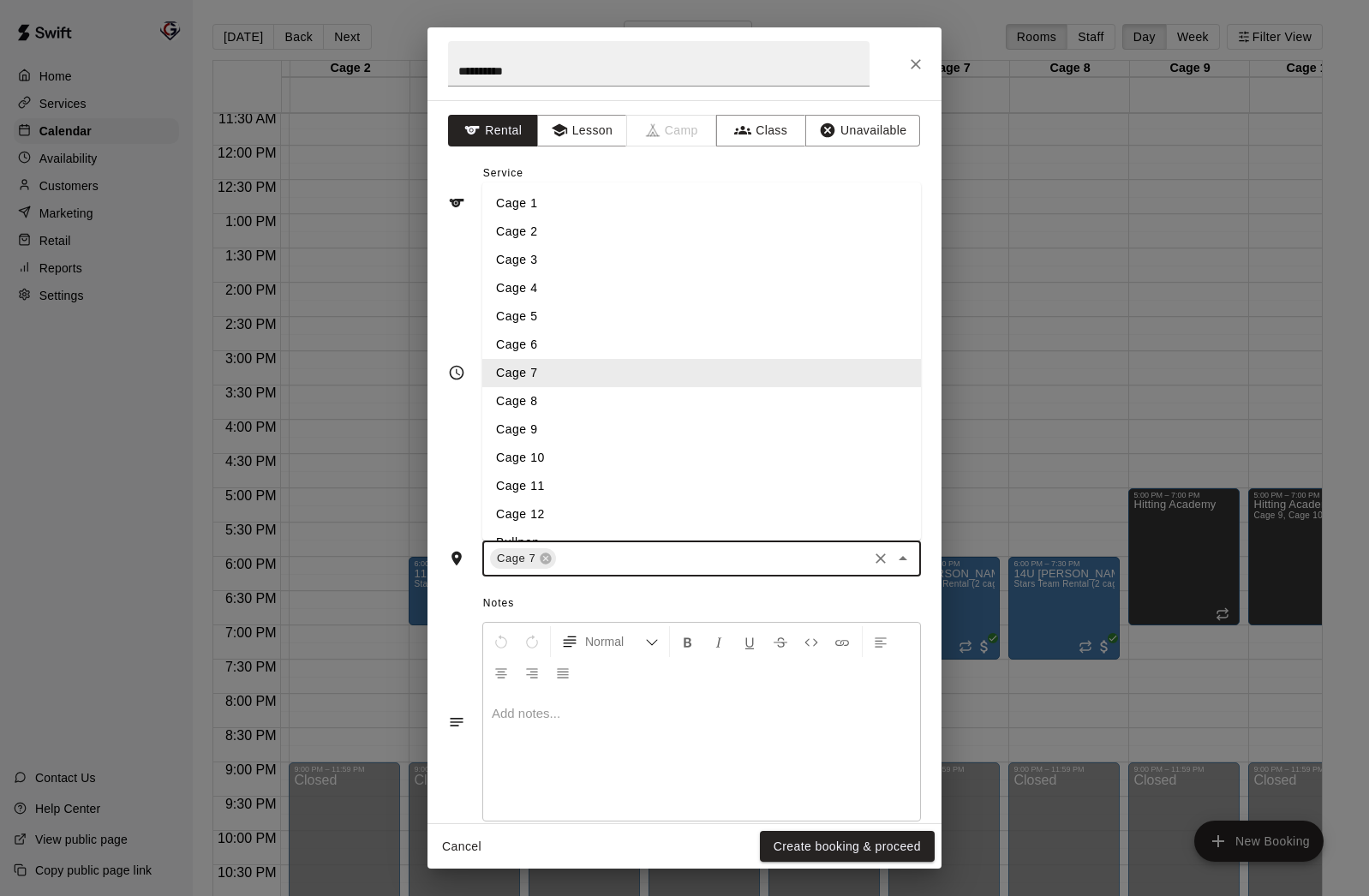
click at [660, 556] on input "text" at bounding box center [711, 559] width 306 height 22
click at [580, 402] on li "Cage 8" at bounding box center [701, 401] width 438 height 29
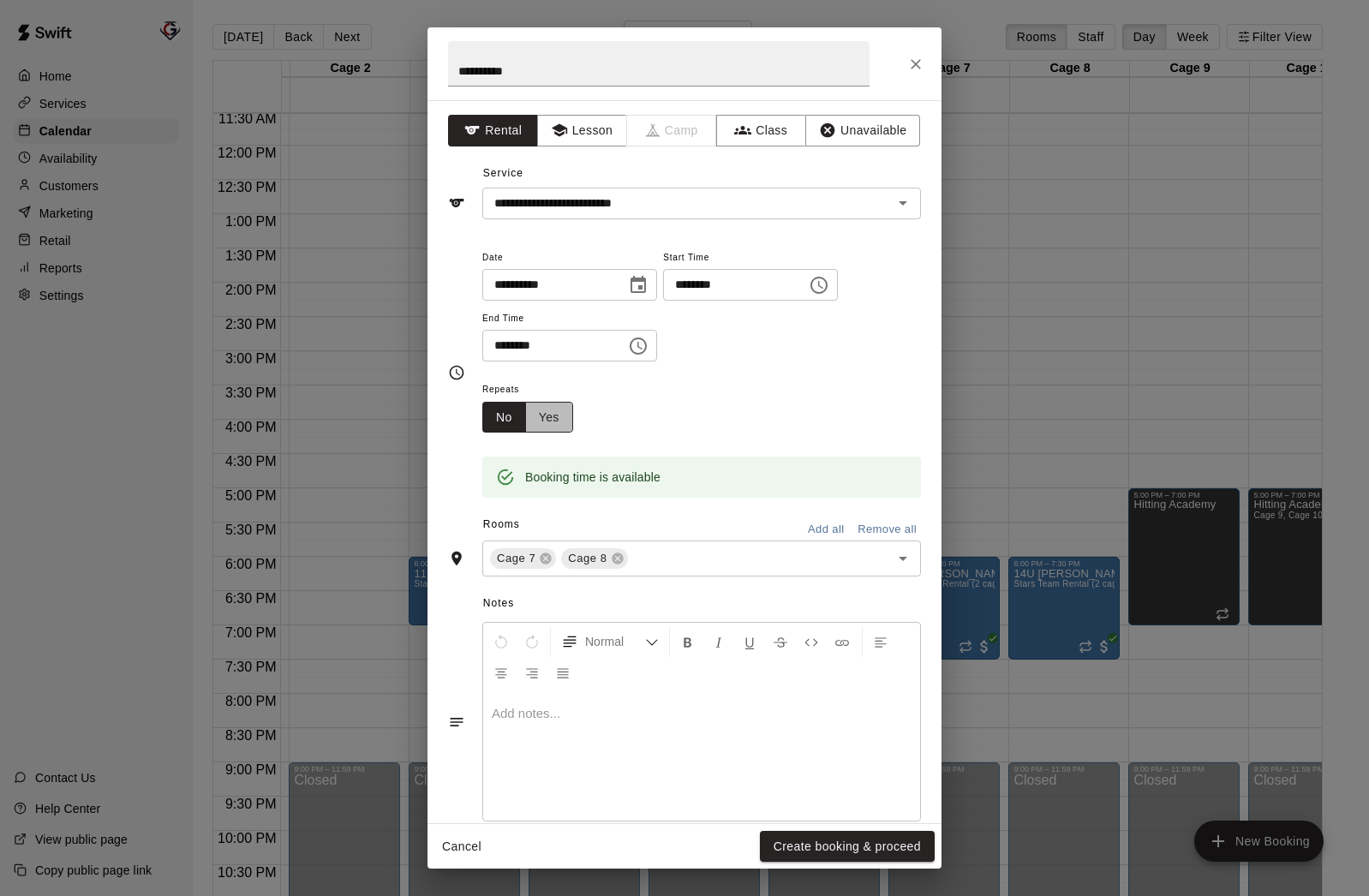
click at [552, 417] on button "Yes" at bounding box center [549, 417] width 48 height 32
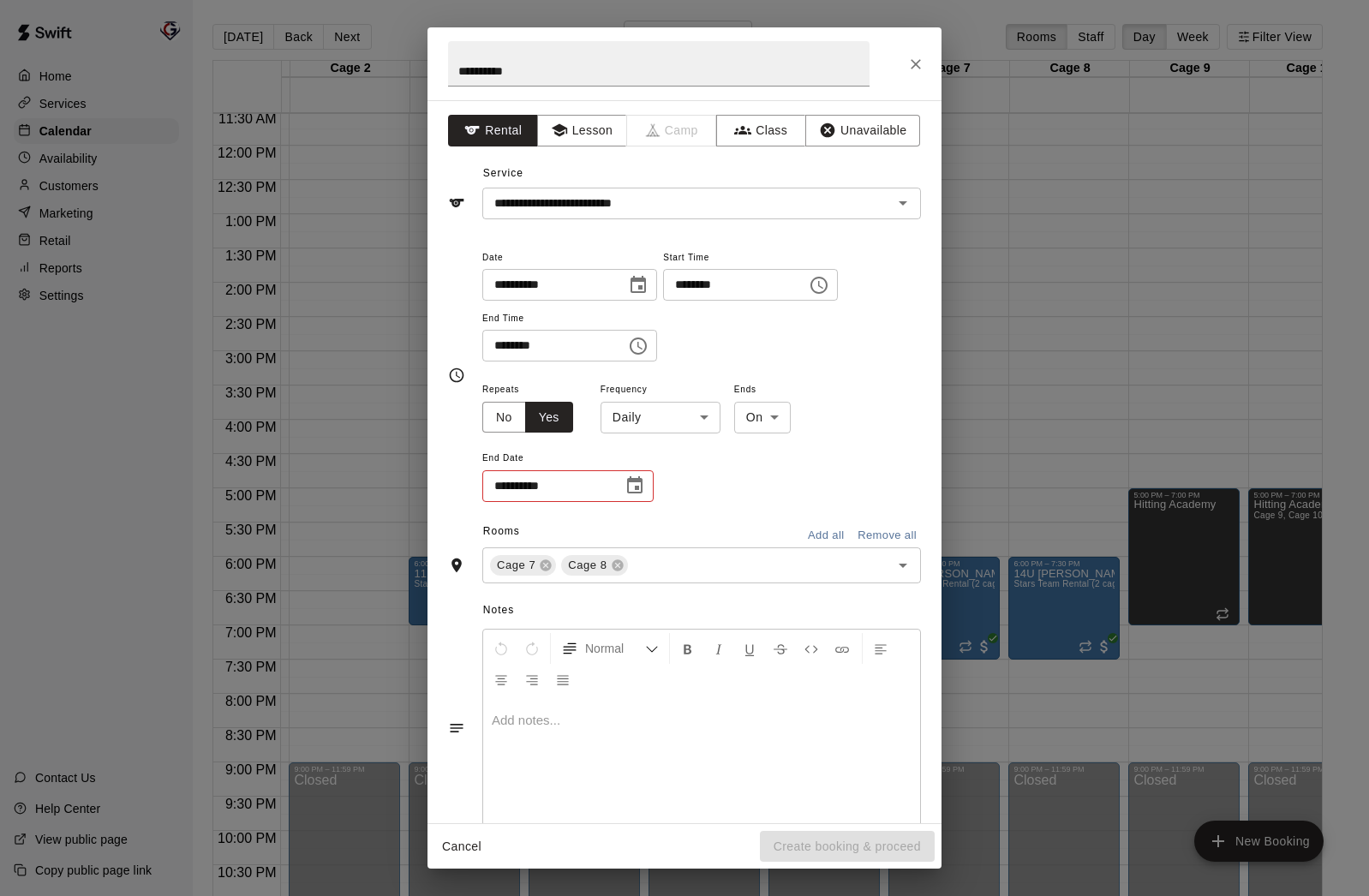
click at [709, 420] on body "Home Services Calendar Availability Customers Marketing Retail Reports Settings…" at bounding box center [684, 462] width 1369 height 924
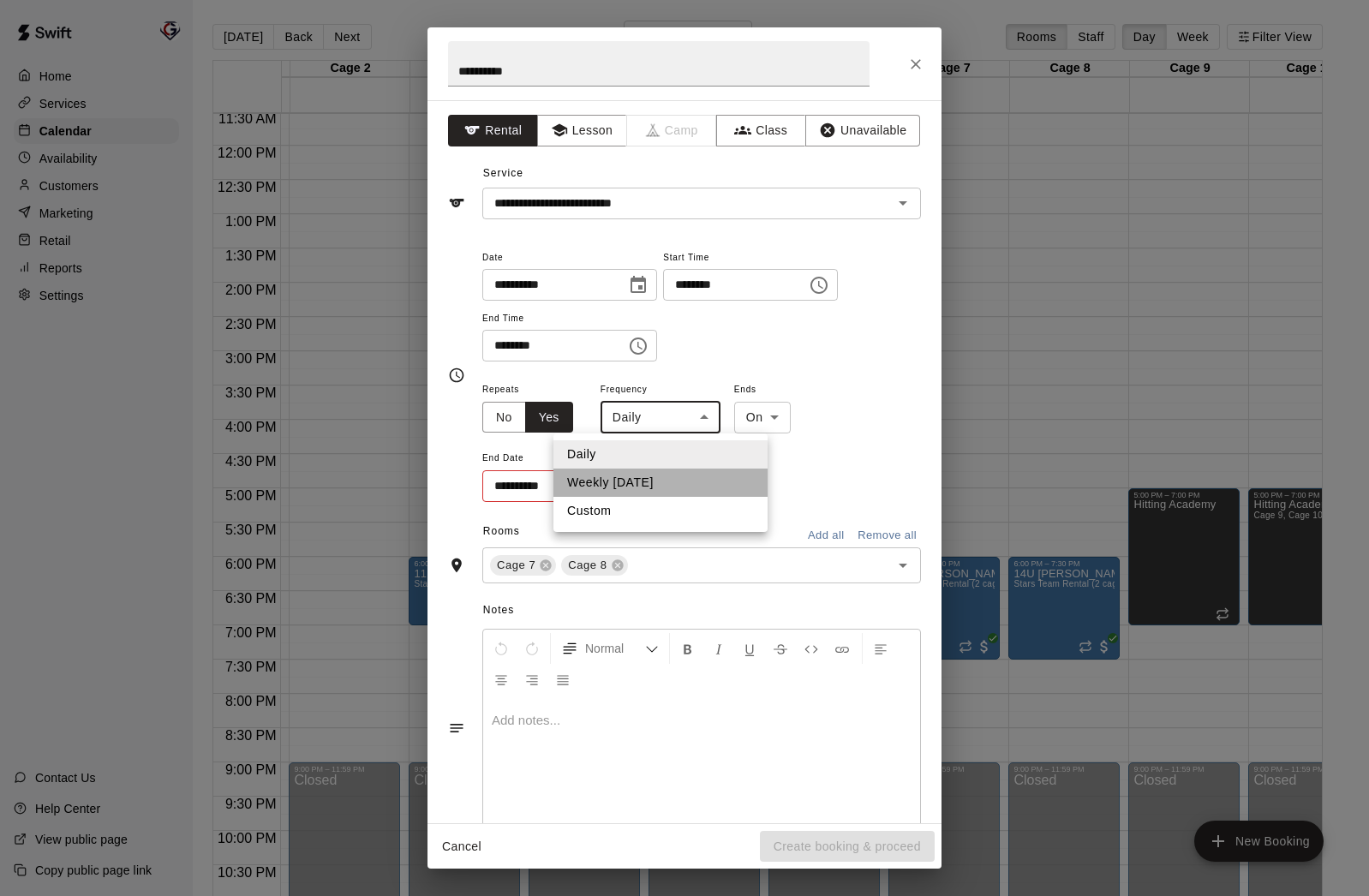
click at [705, 481] on li "Weekly on Wednesday" at bounding box center [660, 482] width 214 height 29
type input "******"
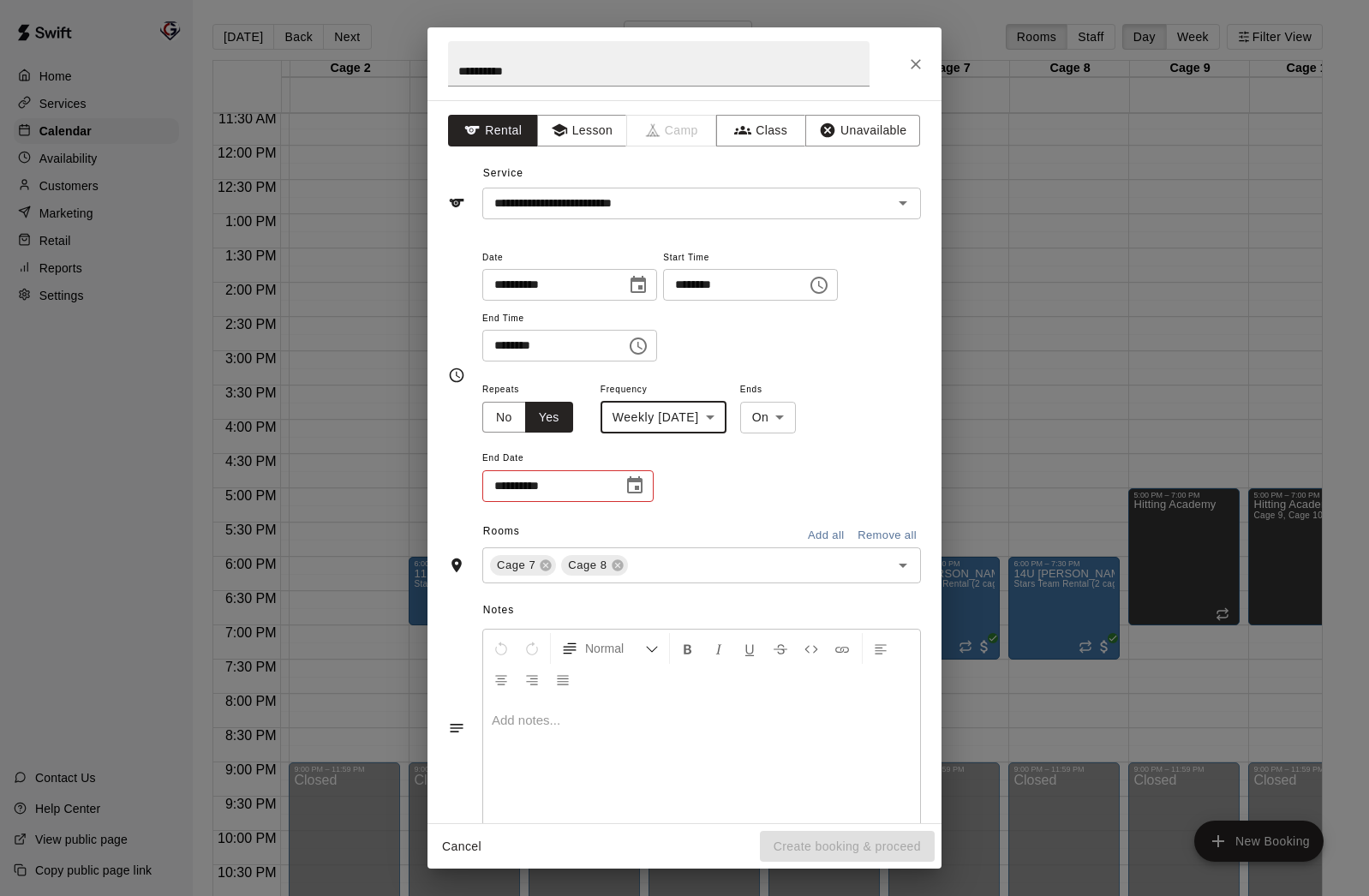
click at [633, 490] on icon "Choose date" at bounding box center [634, 485] width 21 height 21
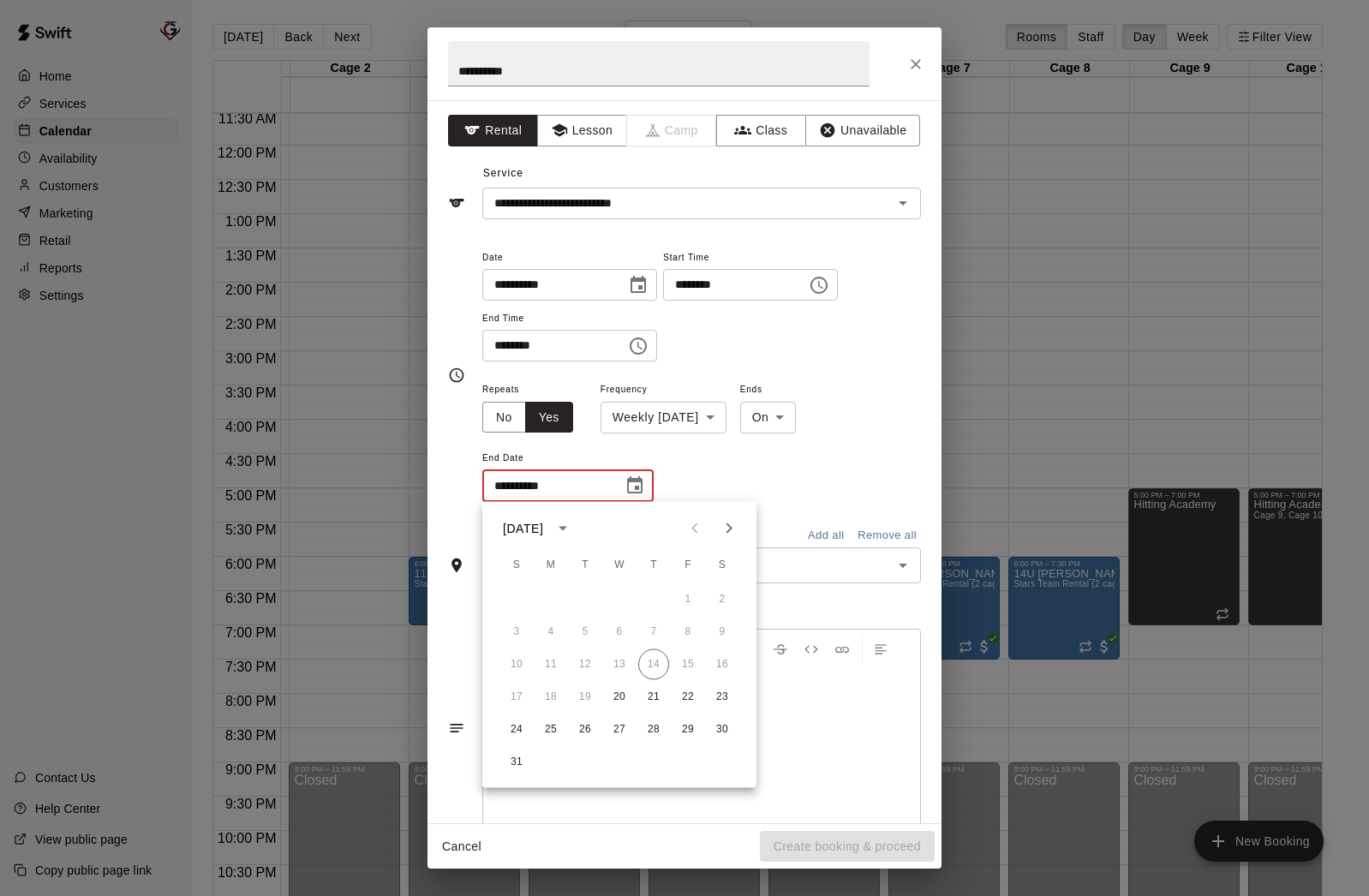
click at [735, 530] on icon "Next month" at bounding box center [729, 528] width 21 height 21
click at [731, 595] on button "1" at bounding box center [722, 599] width 31 height 31
type input "**********"
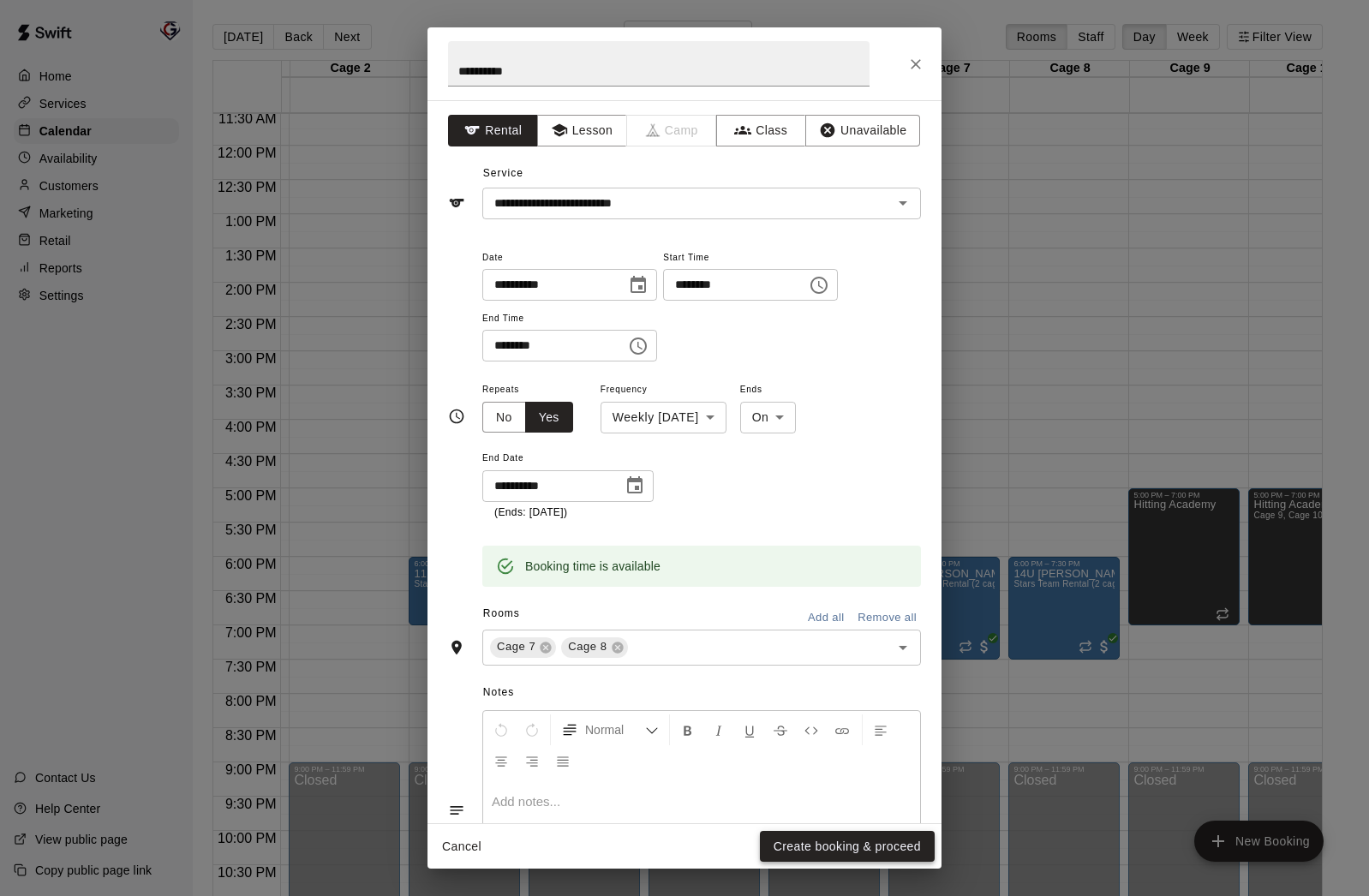
click at [828, 843] on button "Create booking & proceed" at bounding box center [847, 847] width 174 height 32
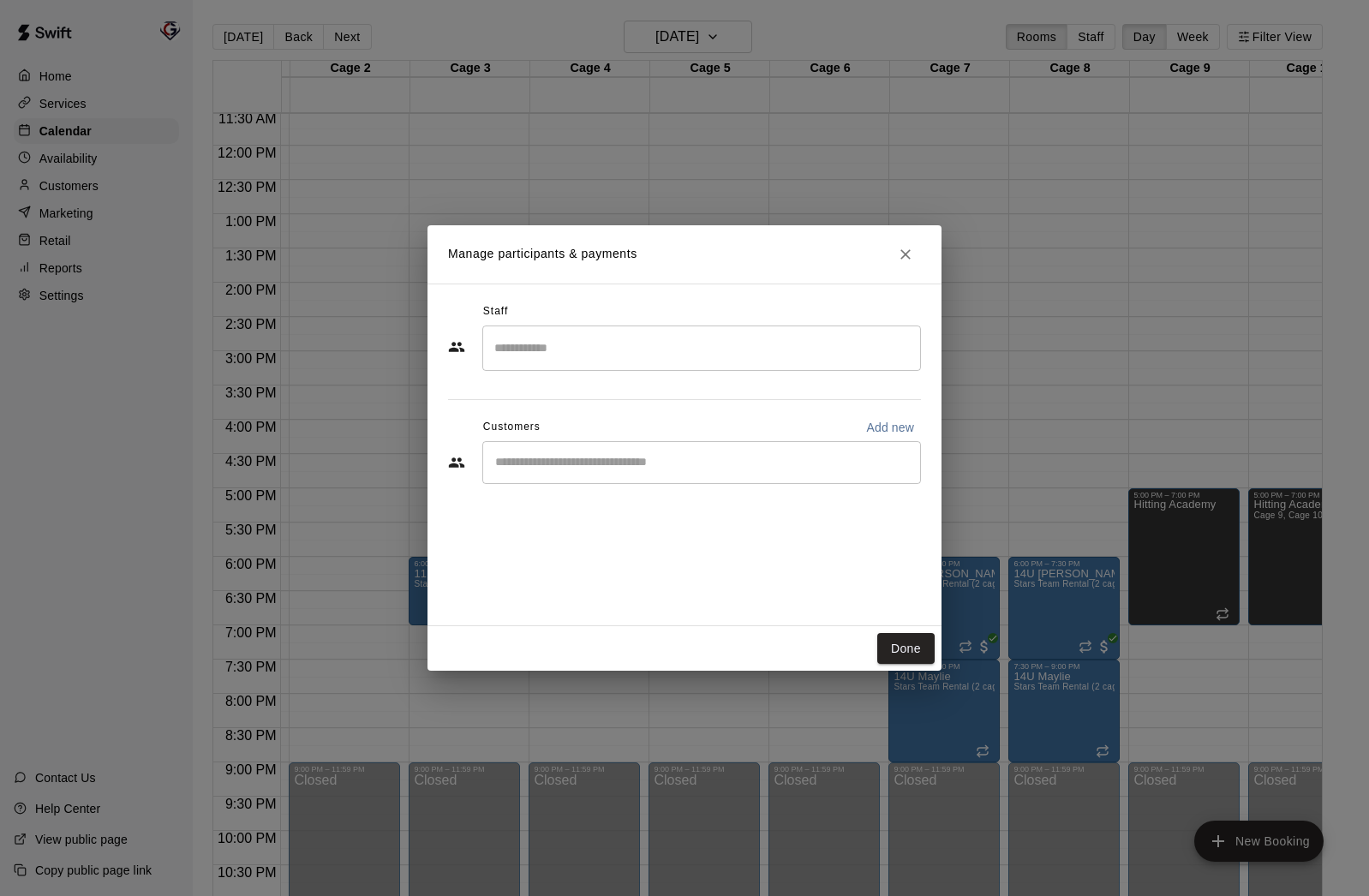
click at [663, 354] on input "Search staff" at bounding box center [702, 348] width 424 height 30
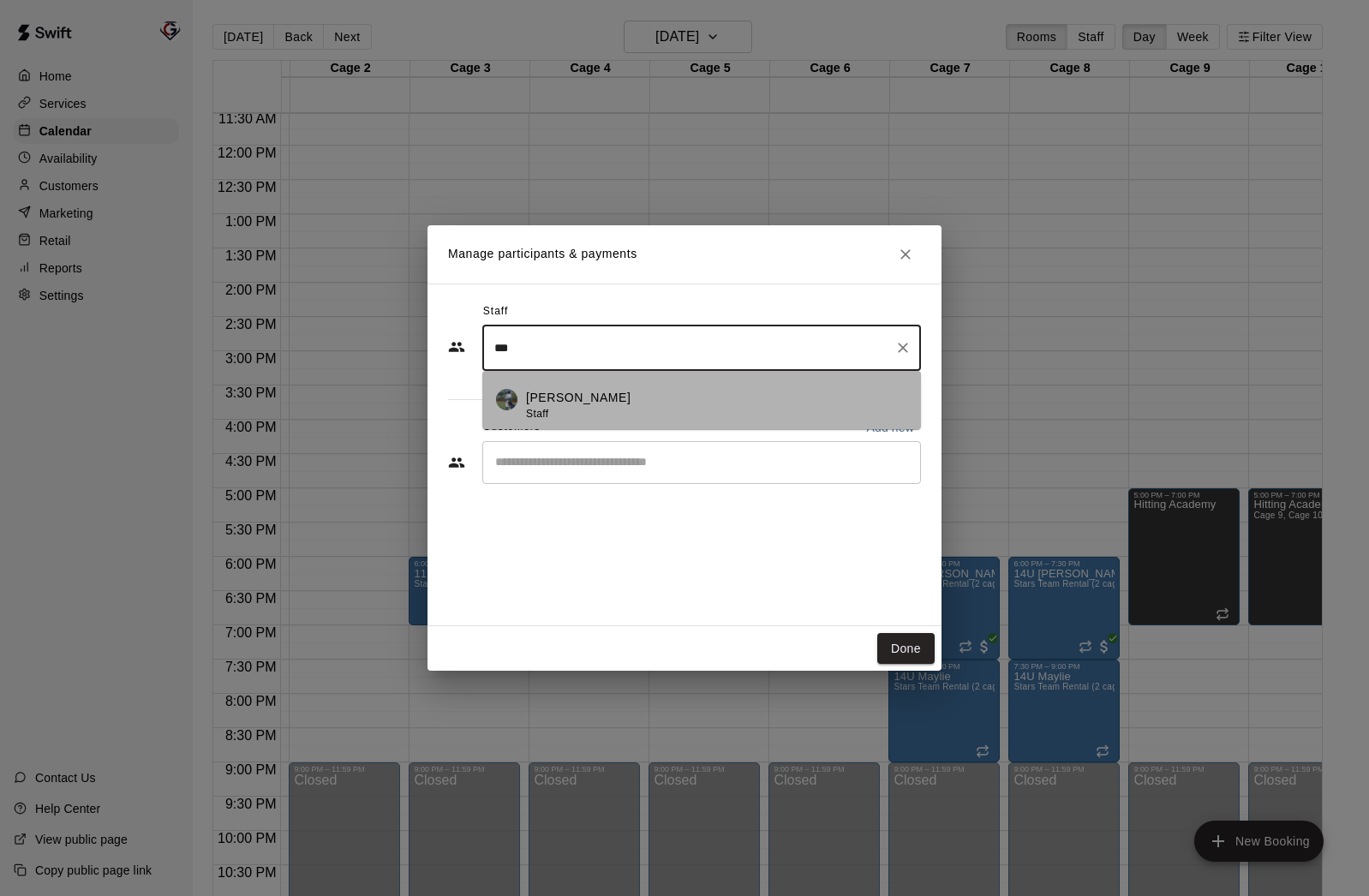
click at [572, 399] on p "Ryan Maylie" at bounding box center [578, 398] width 104 height 18
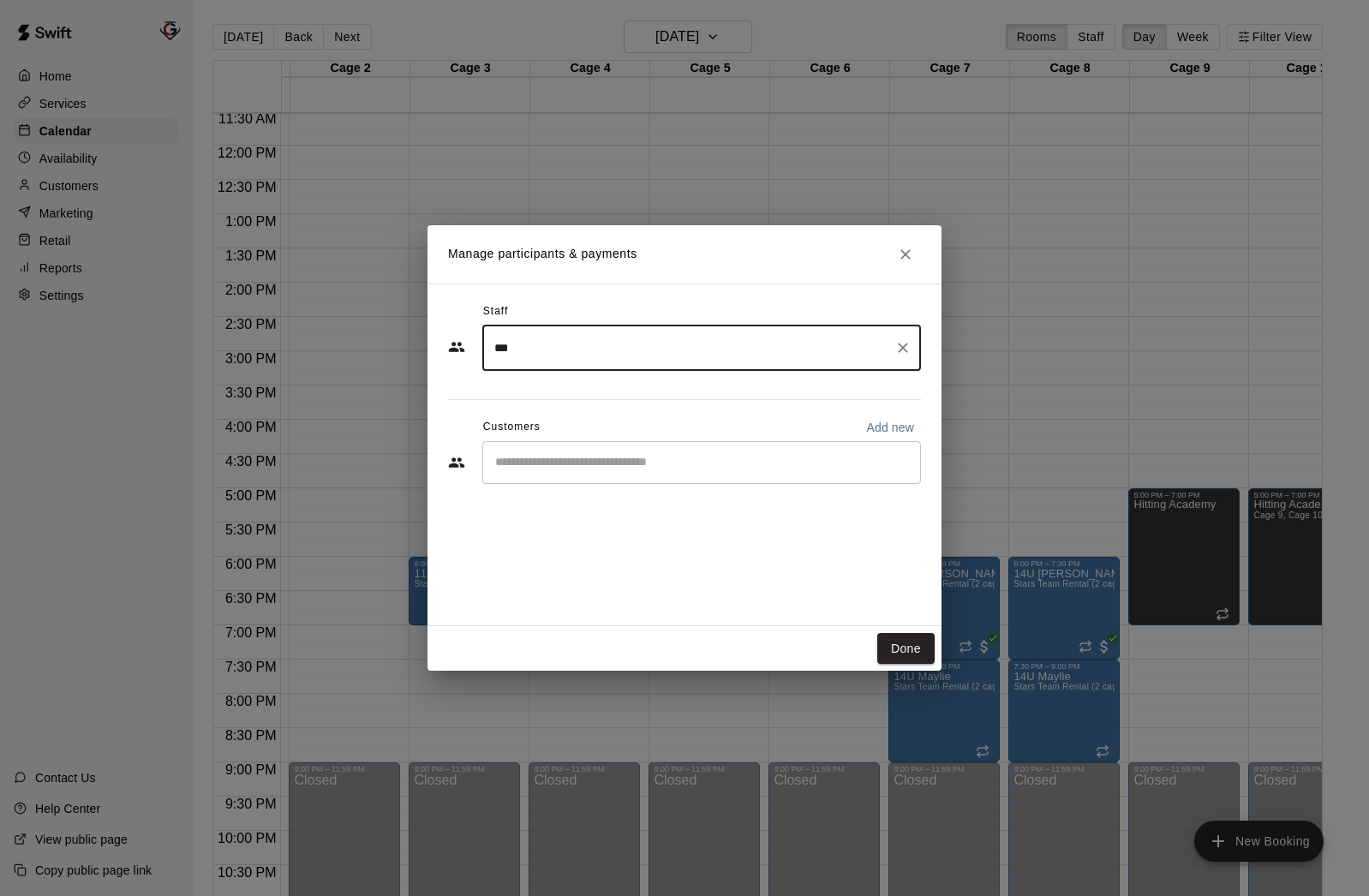
type input "***"
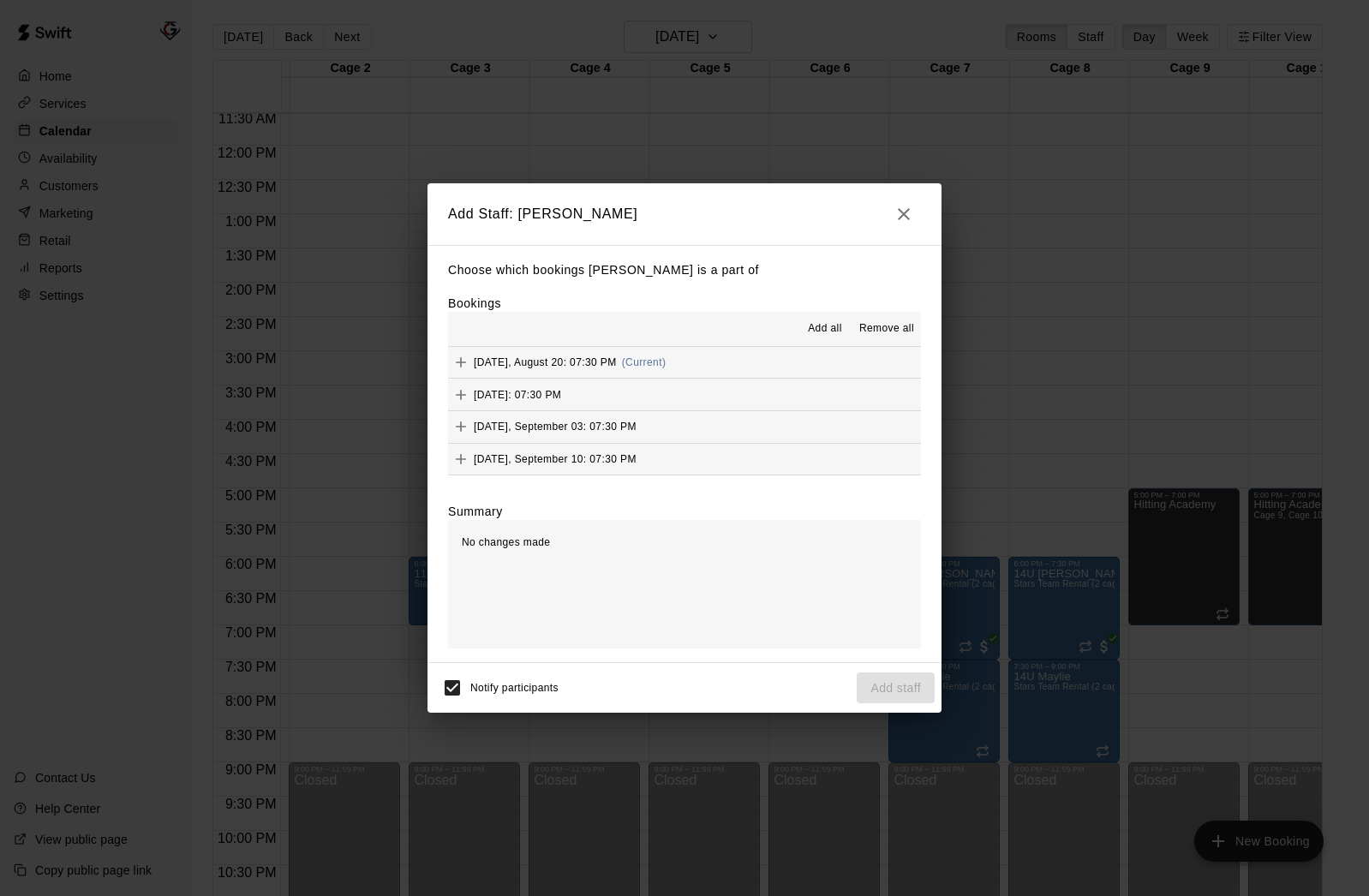
click at [826, 325] on span "Add all" at bounding box center [824, 328] width 34 height 17
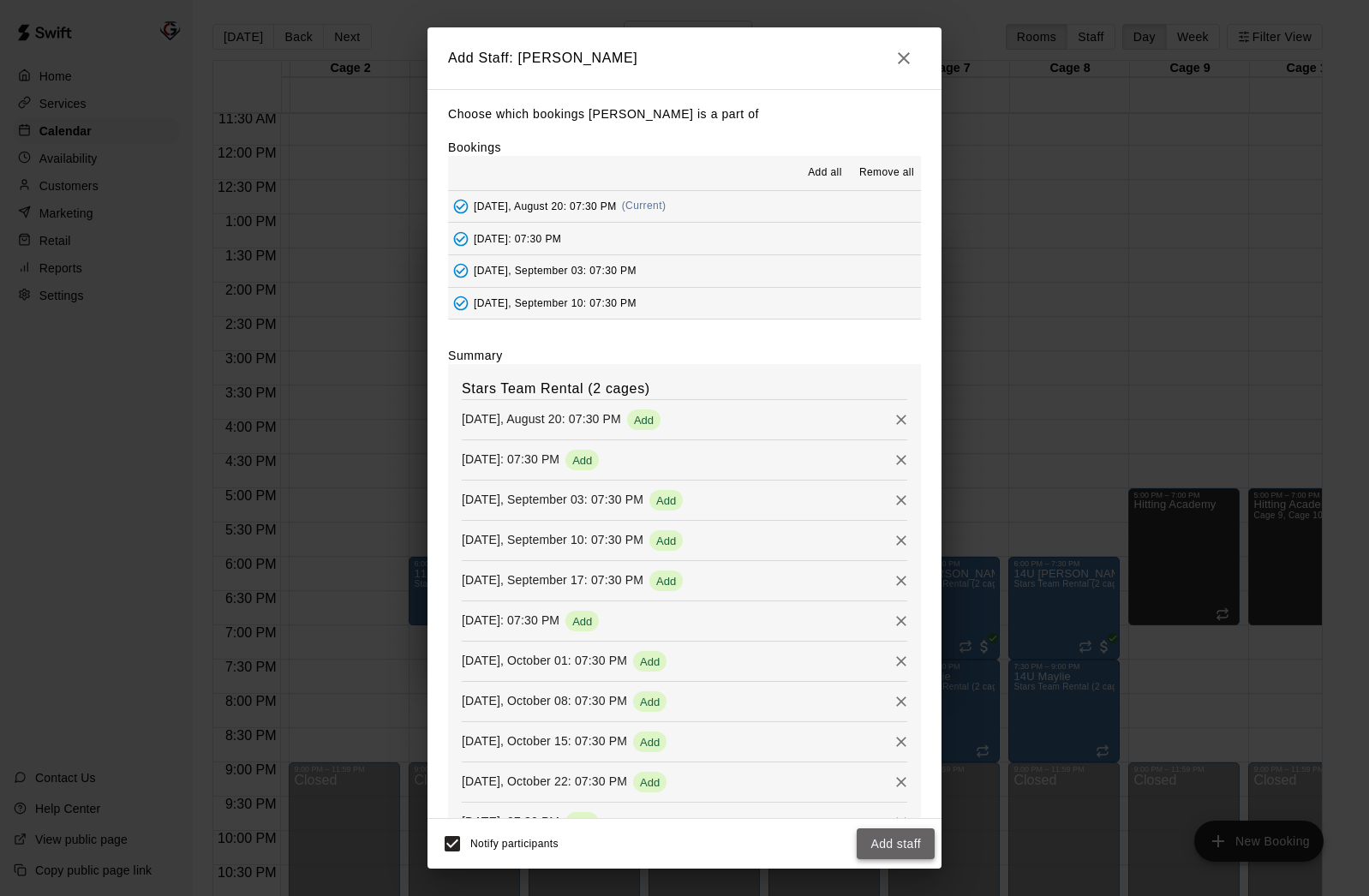
click at [919, 845] on button "Add staff" at bounding box center [895, 844] width 78 height 32
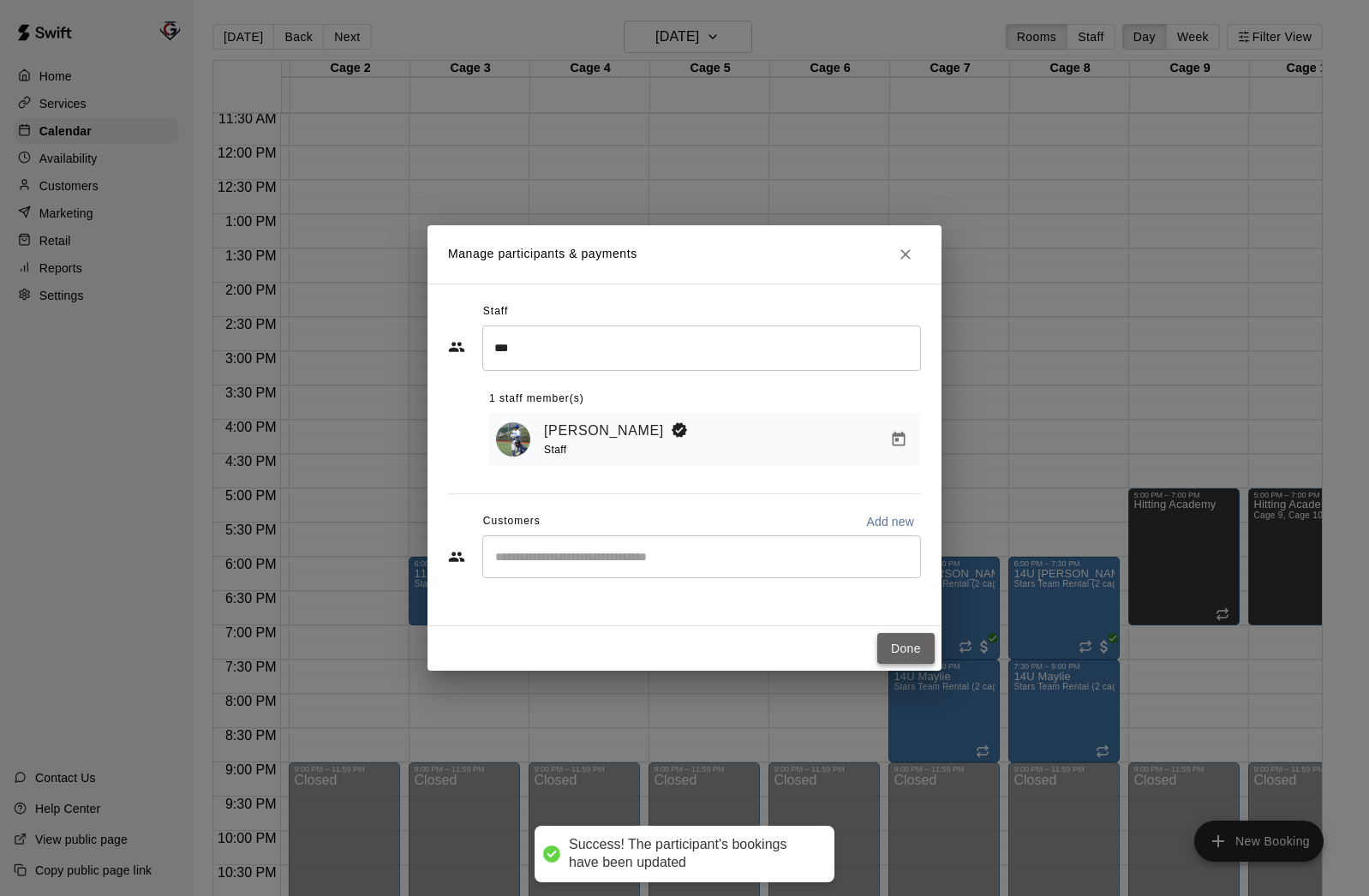
click at [906, 652] on button "Done" at bounding box center [906, 649] width 57 height 32
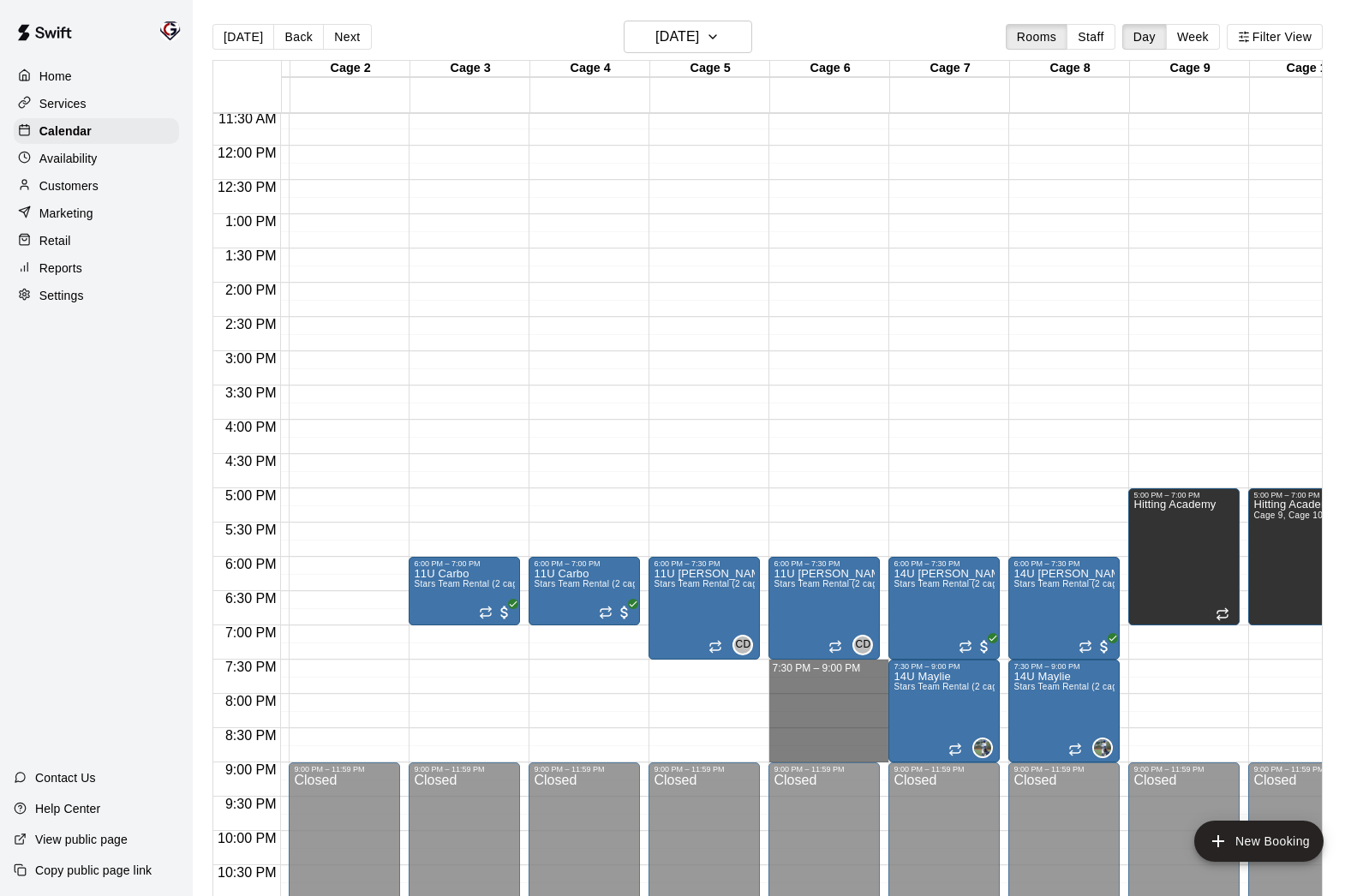
drag, startPoint x: 823, startPoint y: 664, endPoint x: 833, endPoint y: 746, distance: 82.6
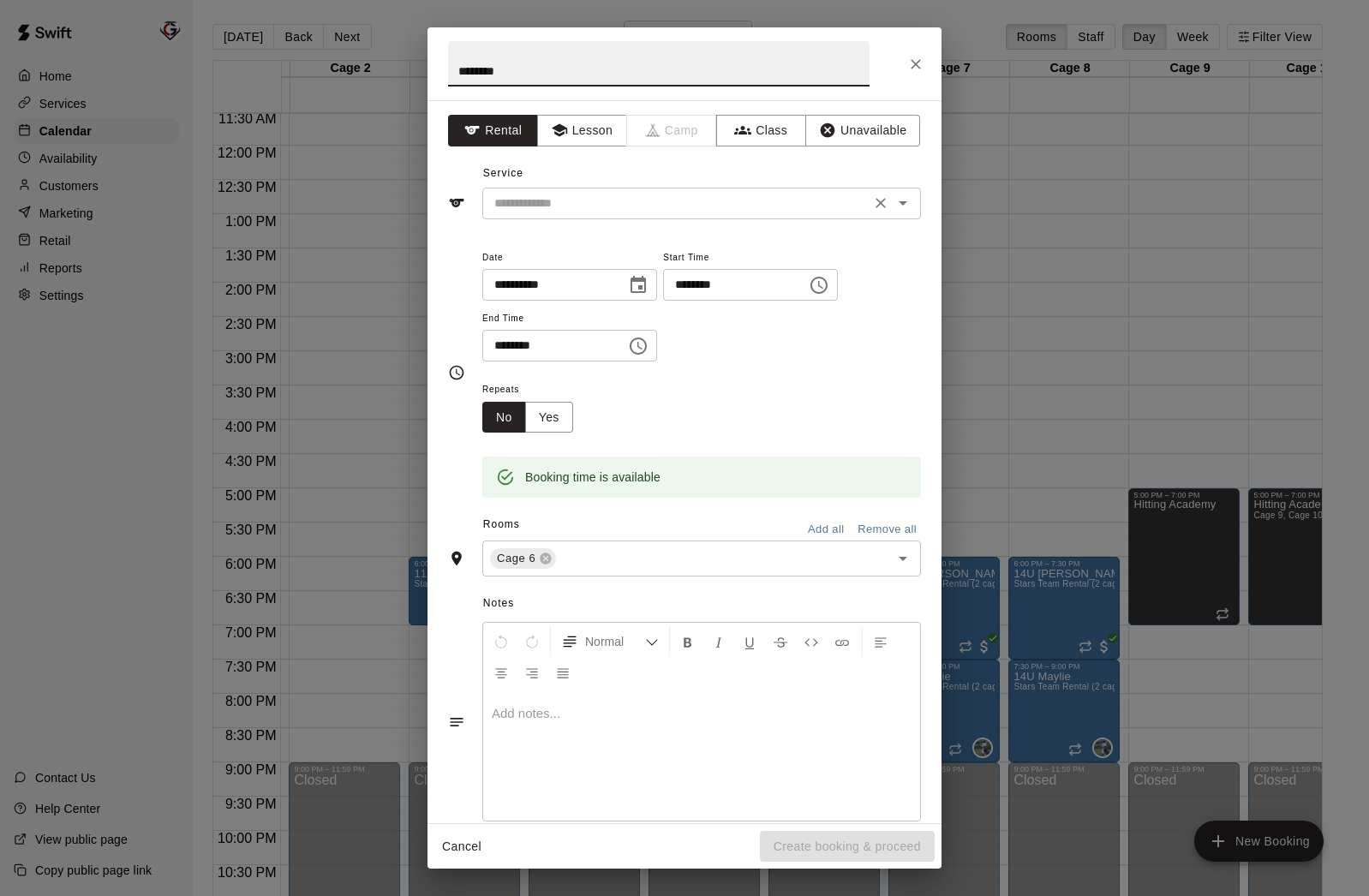
click at [907, 201] on icon "Open" at bounding box center [902, 203] width 21 height 21
type input "********"
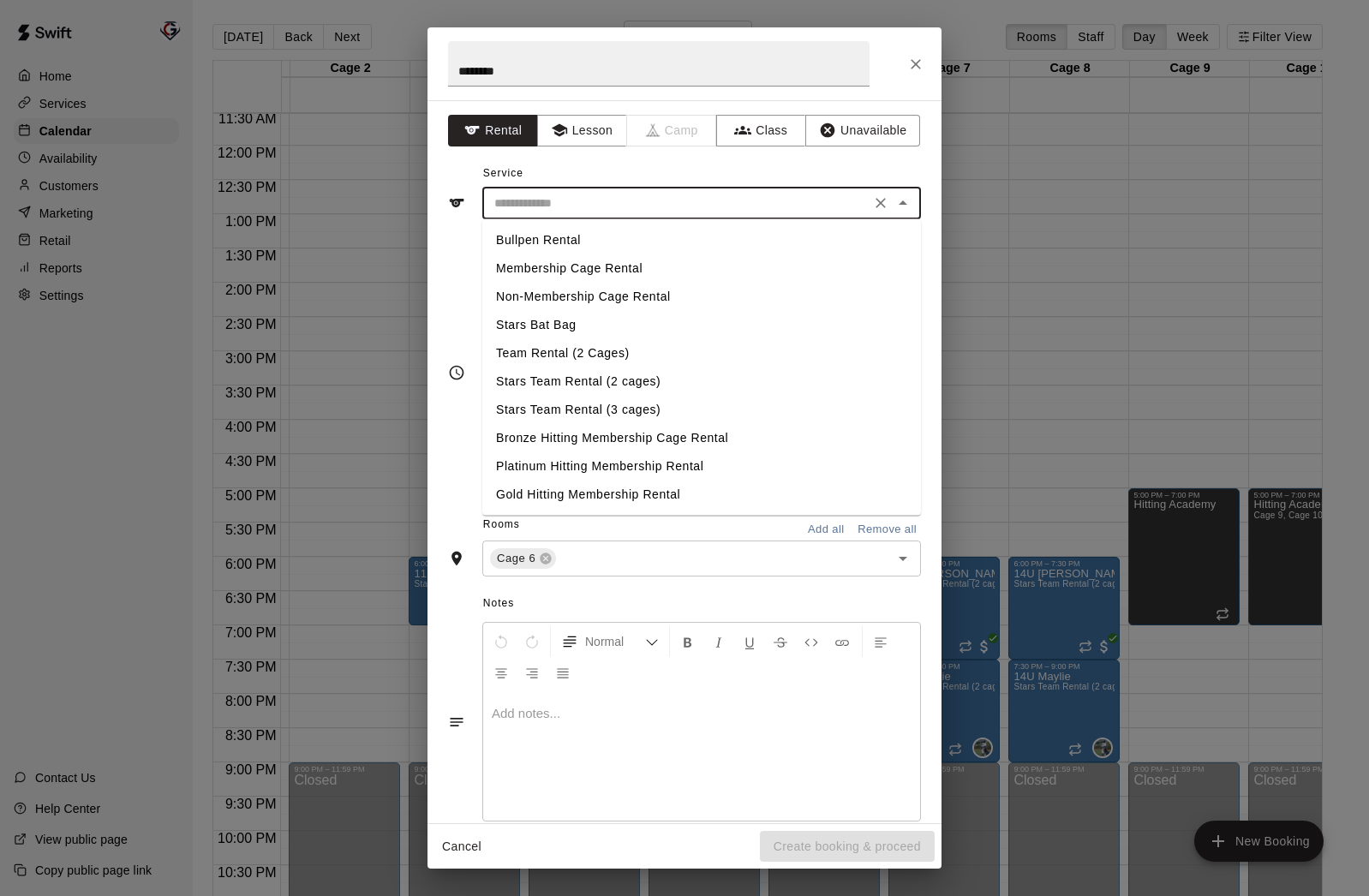
click at [589, 384] on li "Stars Team Rental (2 cages)" at bounding box center [701, 381] width 438 height 29
type input "**********"
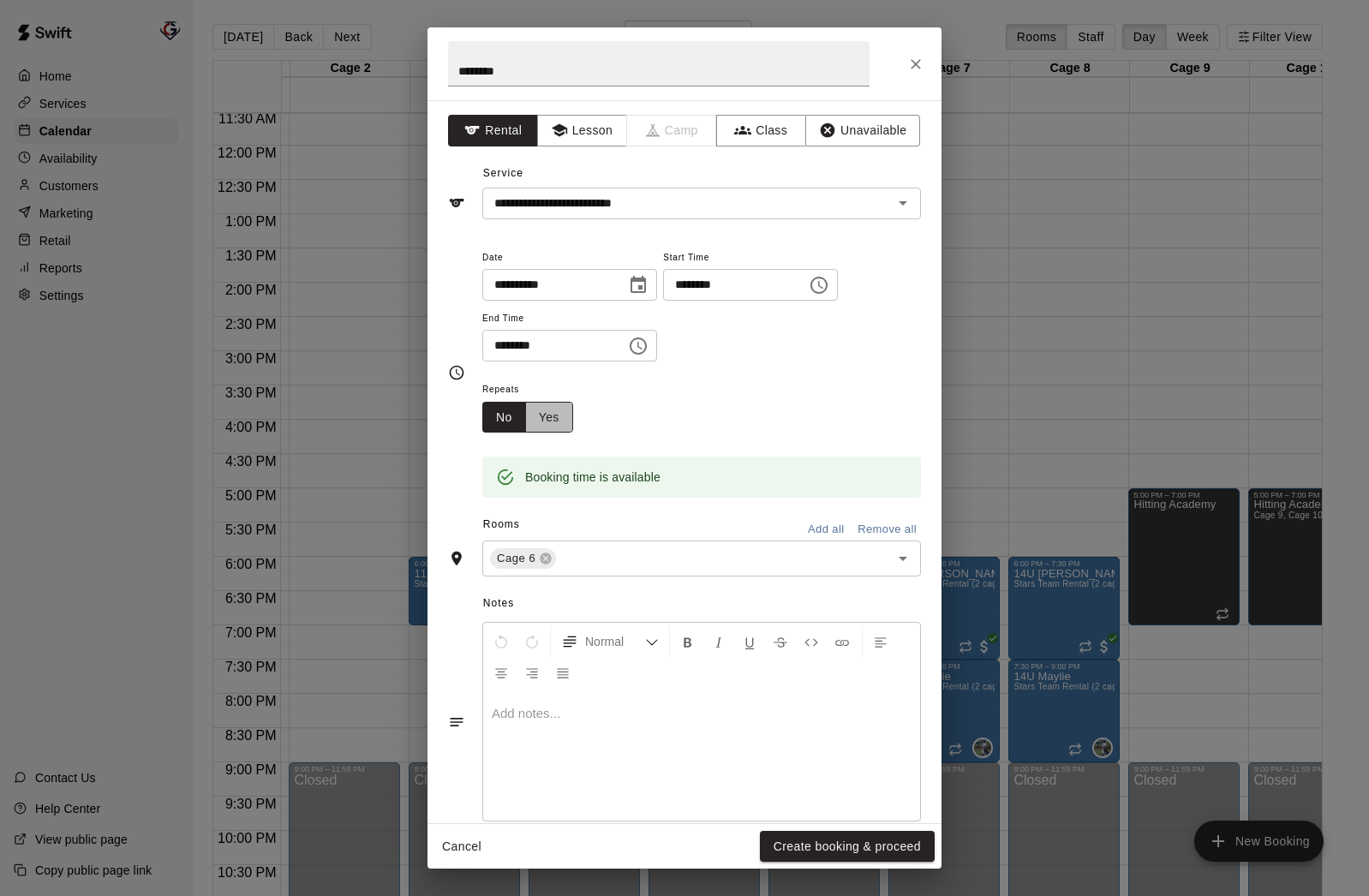
click at [549, 416] on button "Yes" at bounding box center [549, 417] width 48 height 32
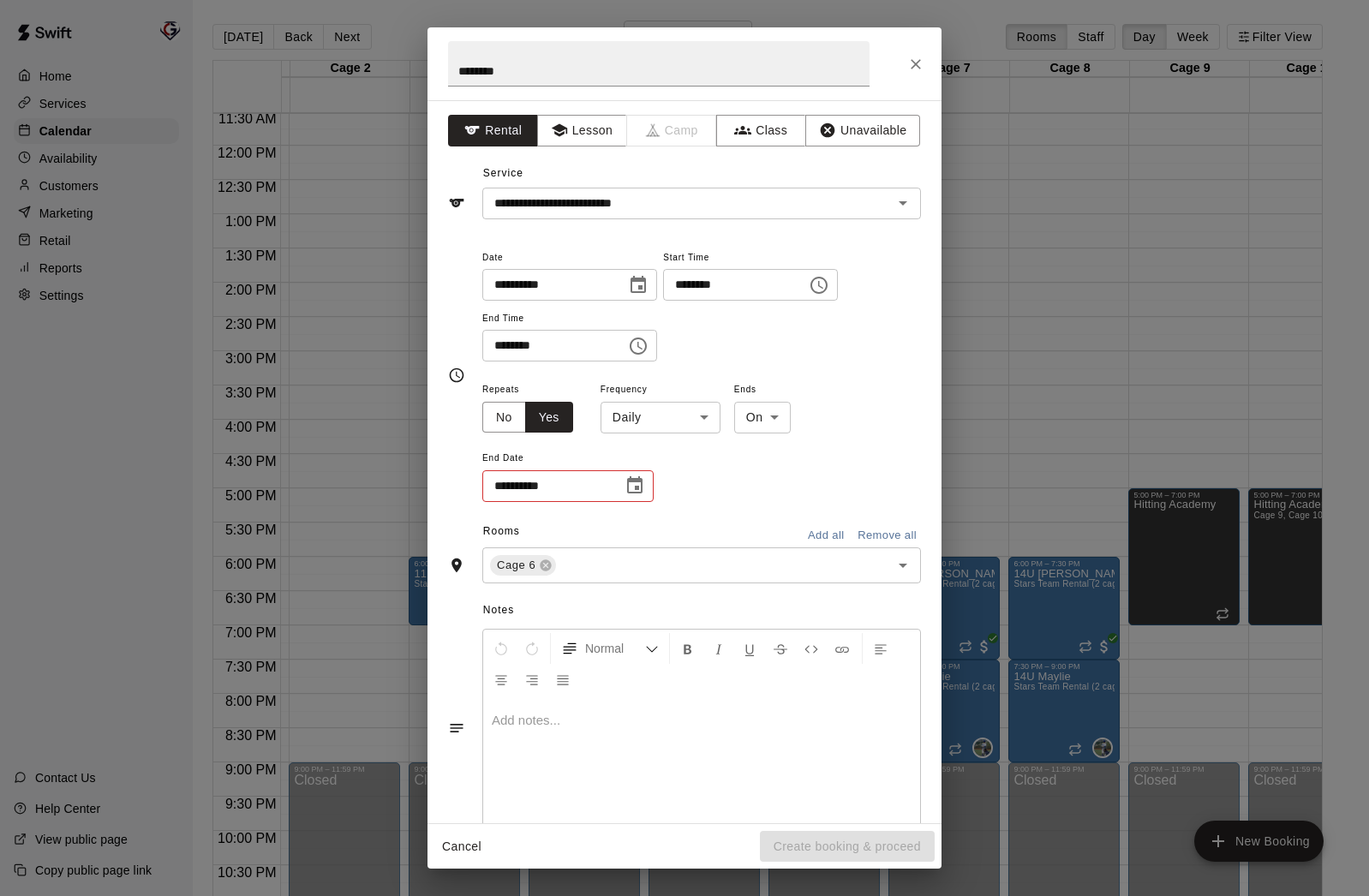
click at [646, 410] on body "Home Services Calendar Availability Customers Marketing Retail Reports Settings…" at bounding box center [684, 462] width 1369 height 924
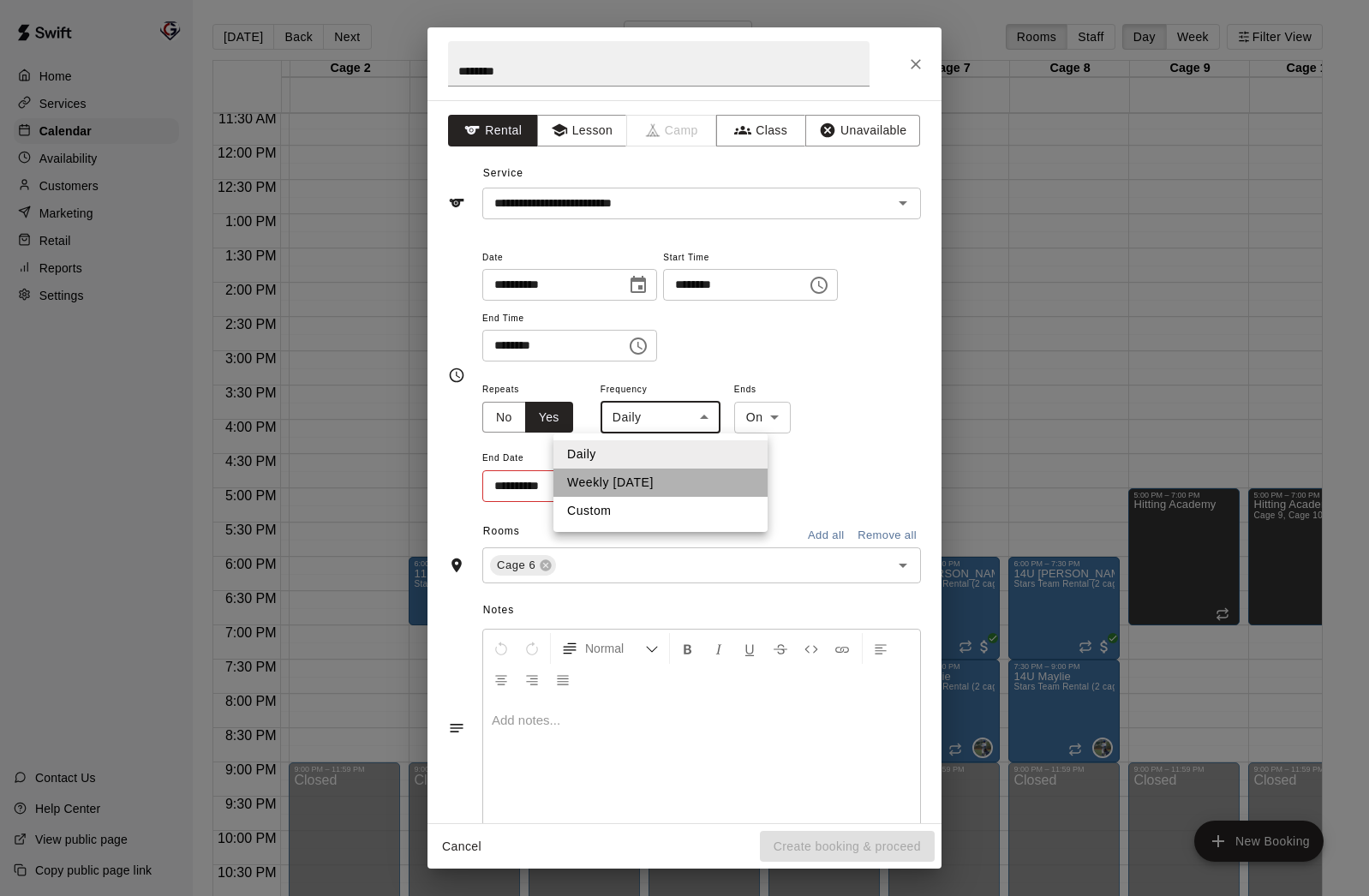
drag, startPoint x: 676, startPoint y: 482, endPoint x: 663, endPoint y: 484, distance: 13.2
click at [676, 482] on li "Weekly on Wednesday" at bounding box center [660, 482] width 214 height 29
type input "******"
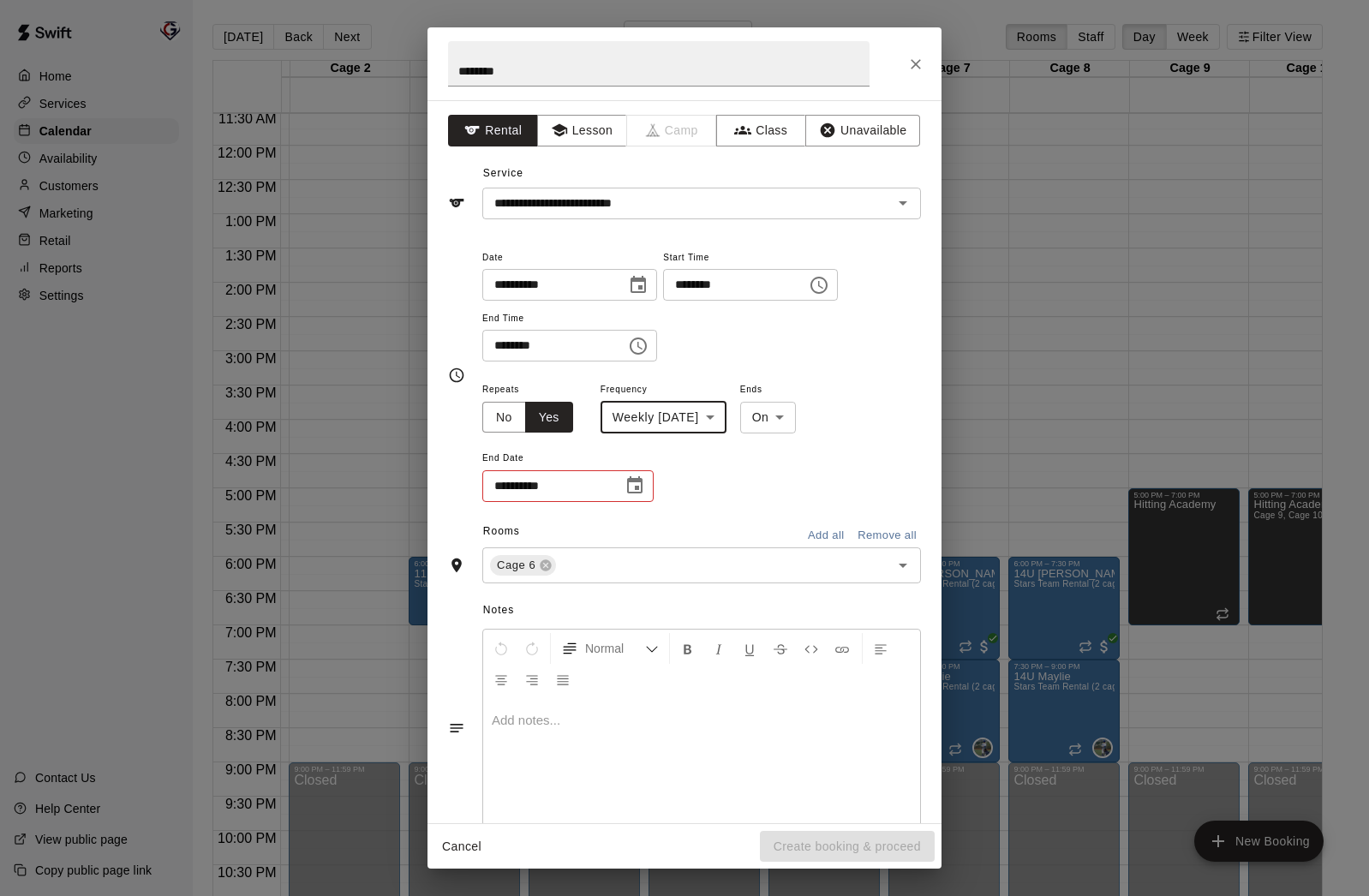
click at [629, 489] on icon "Choose date" at bounding box center [634, 485] width 21 height 21
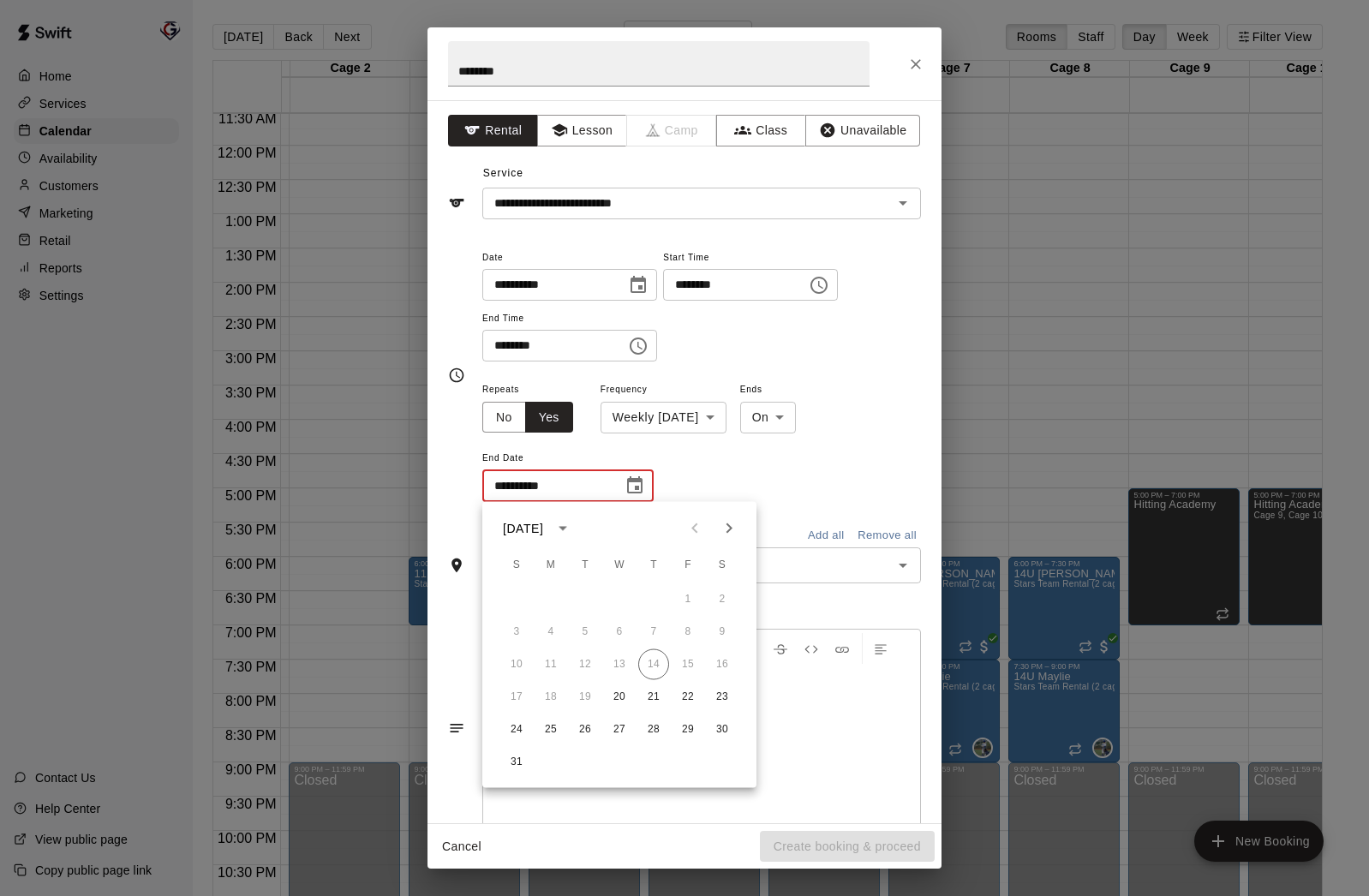
click at [732, 524] on icon "Next month" at bounding box center [729, 528] width 21 height 21
click at [732, 523] on icon "Next month" at bounding box center [729, 528] width 21 height 21
click at [728, 603] on button "1" at bounding box center [722, 599] width 31 height 31
type input "**********"
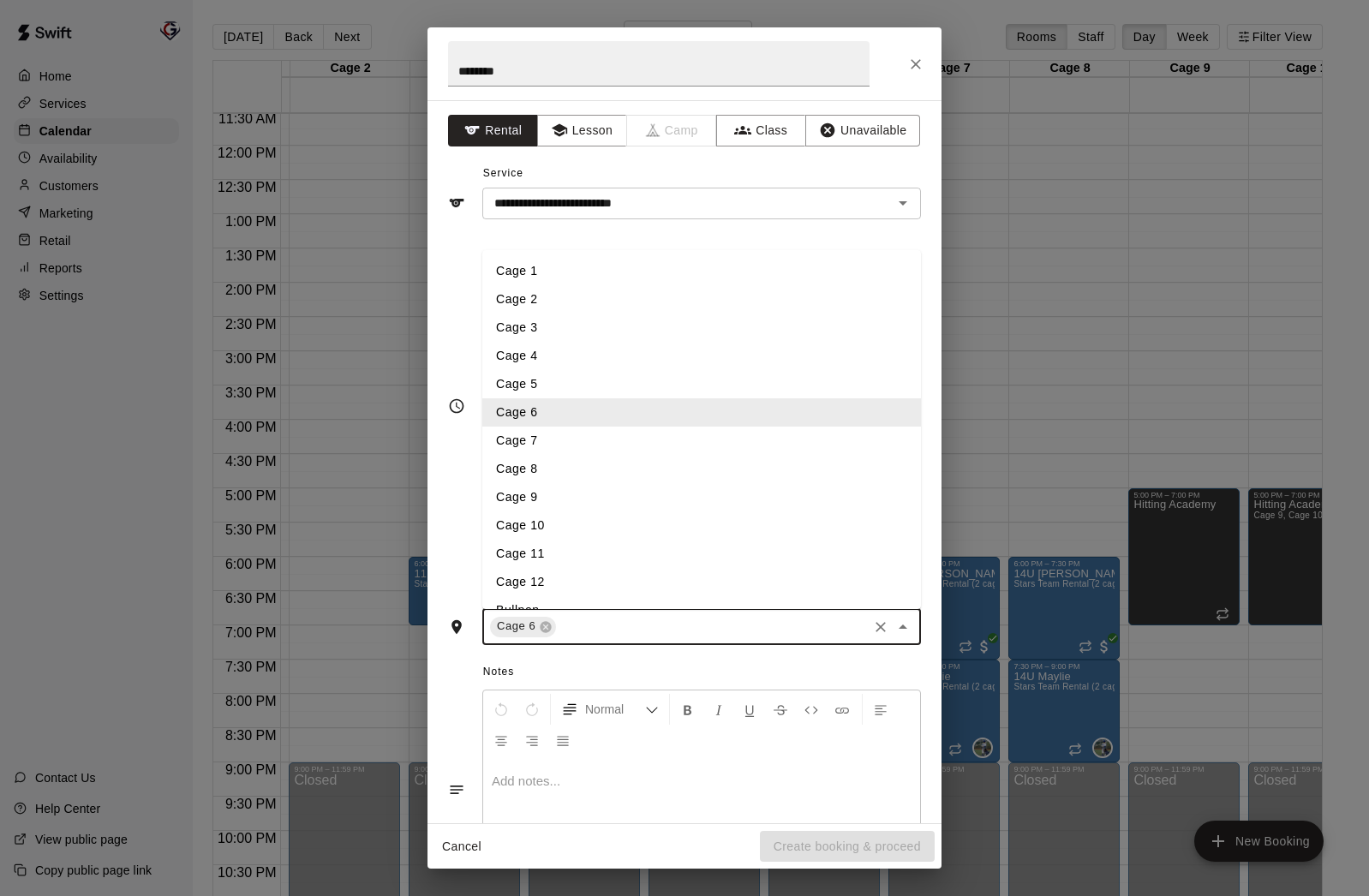
click at [619, 629] on input "text" at bounding box center [711, 626] width 306 height 22
type input "*"
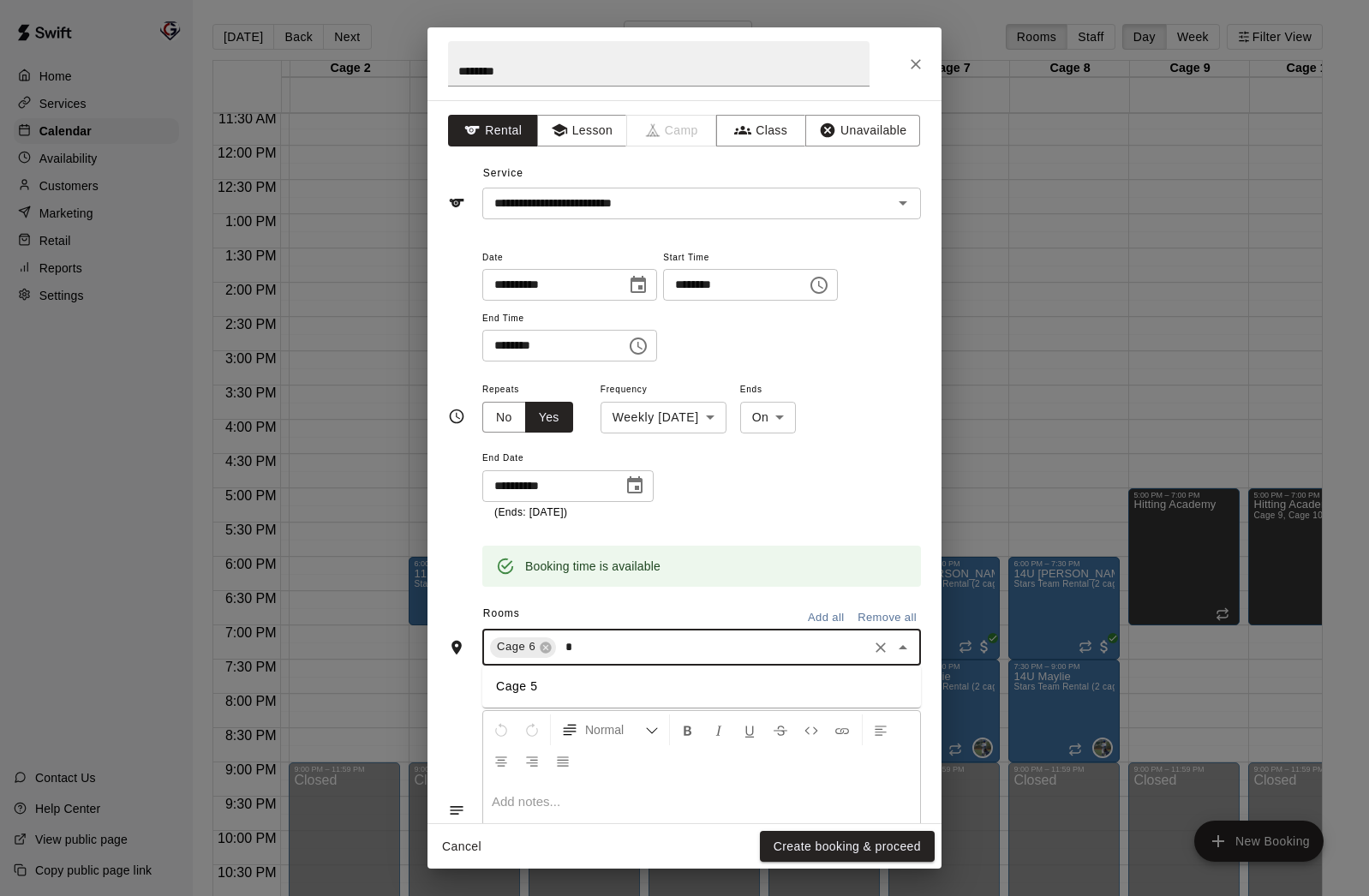
click at [558, 688] on li "Cage 5" at bounding box center [701, 686] width 438 height 29
click at [801, 849] on button "Create booking & proceed" at bounding box center [847, 847] width 174 height 32
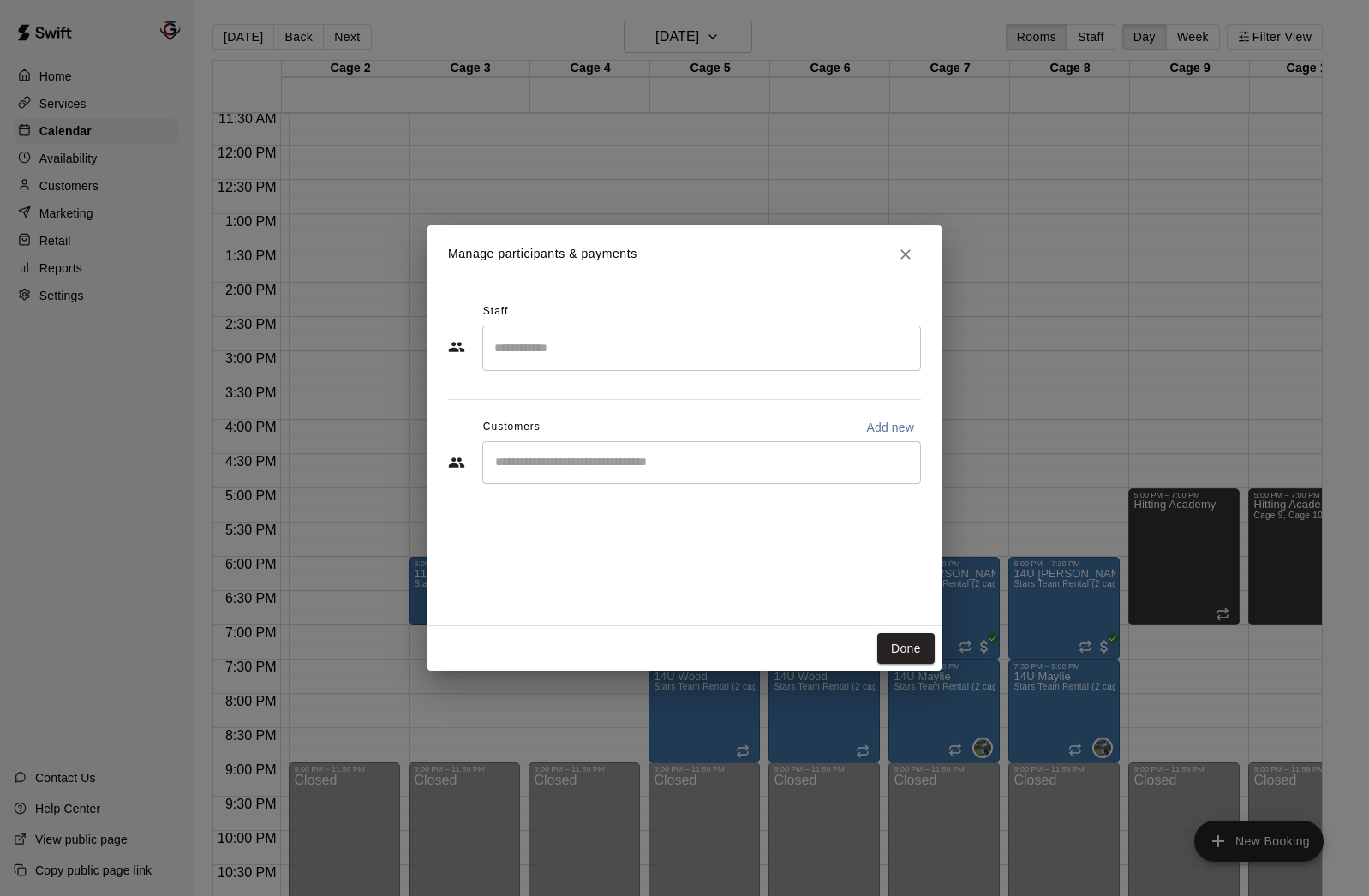
click at [566, 347] on input "Search staff" at bounding box center [702, 348] width 424 height 30
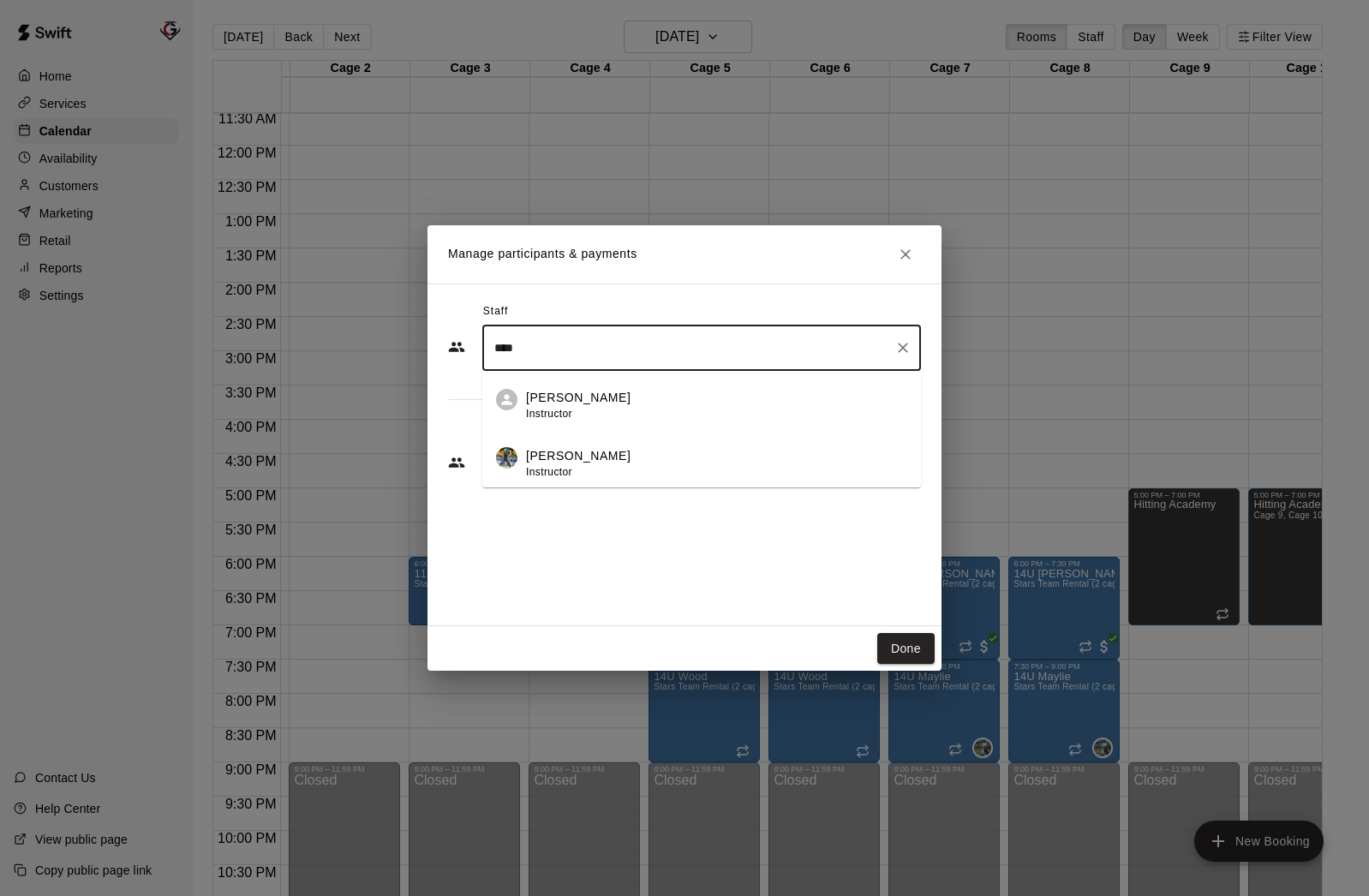
click at [548, 462] on div "Derek Wood Instructor" at bounding box center [578, 464] width 104 height 33
type input "****"
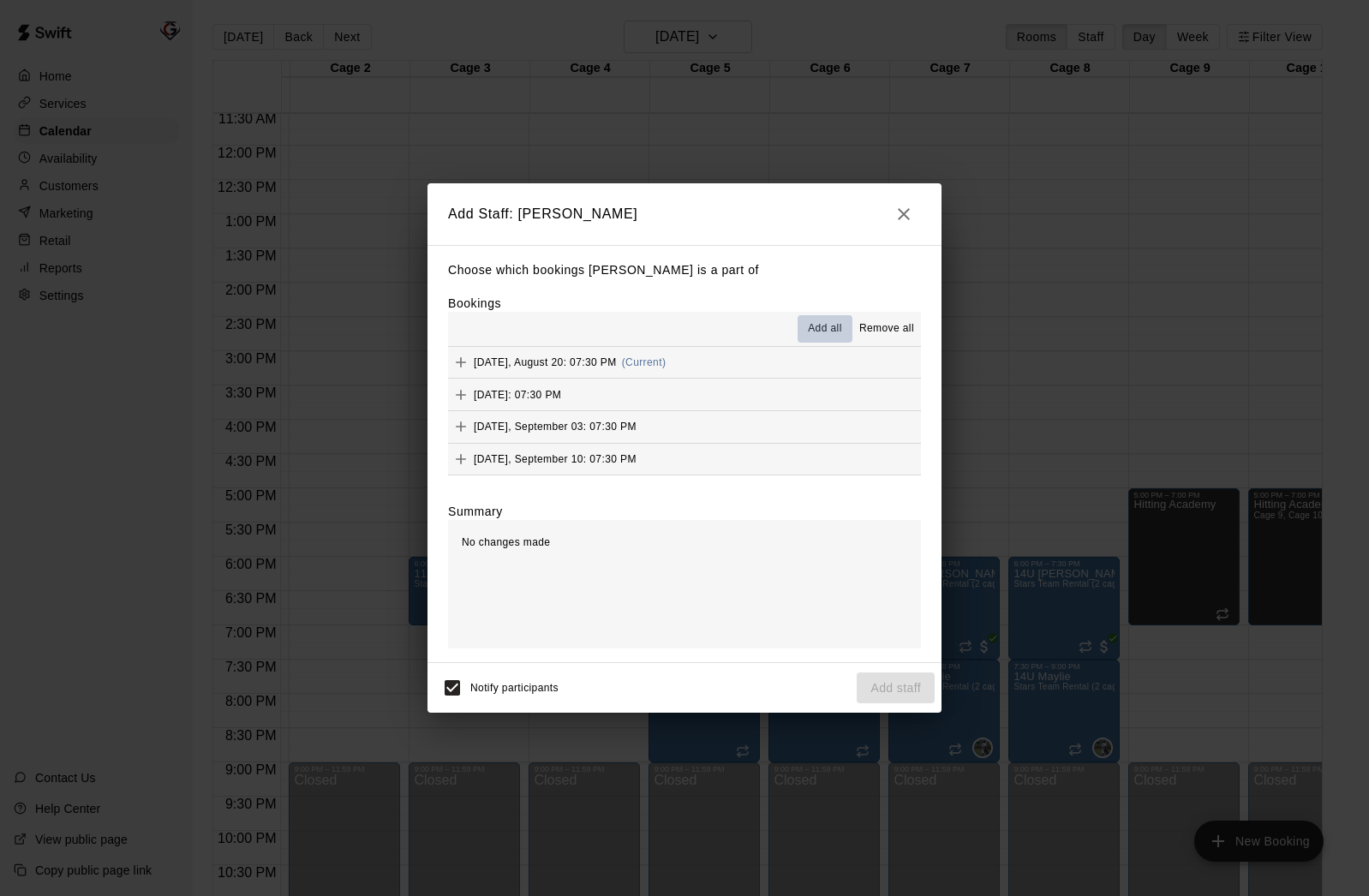
click at [814, 327] on span "Add all" at bounding box center [824, 328] width 34 height 17
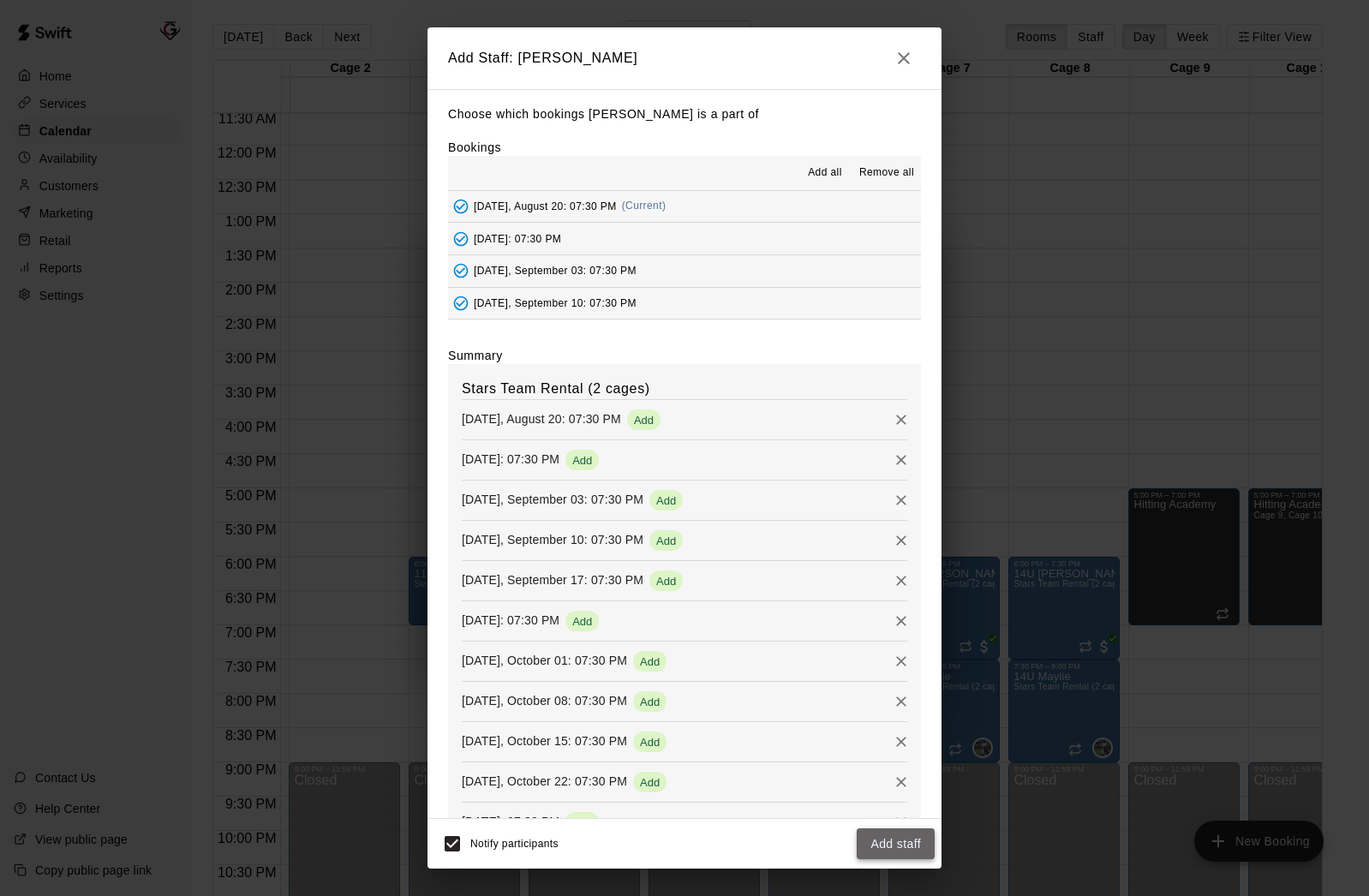
click at [886, 842] on button "Add staff" at bounding box center [895, 844] width 78 height 32
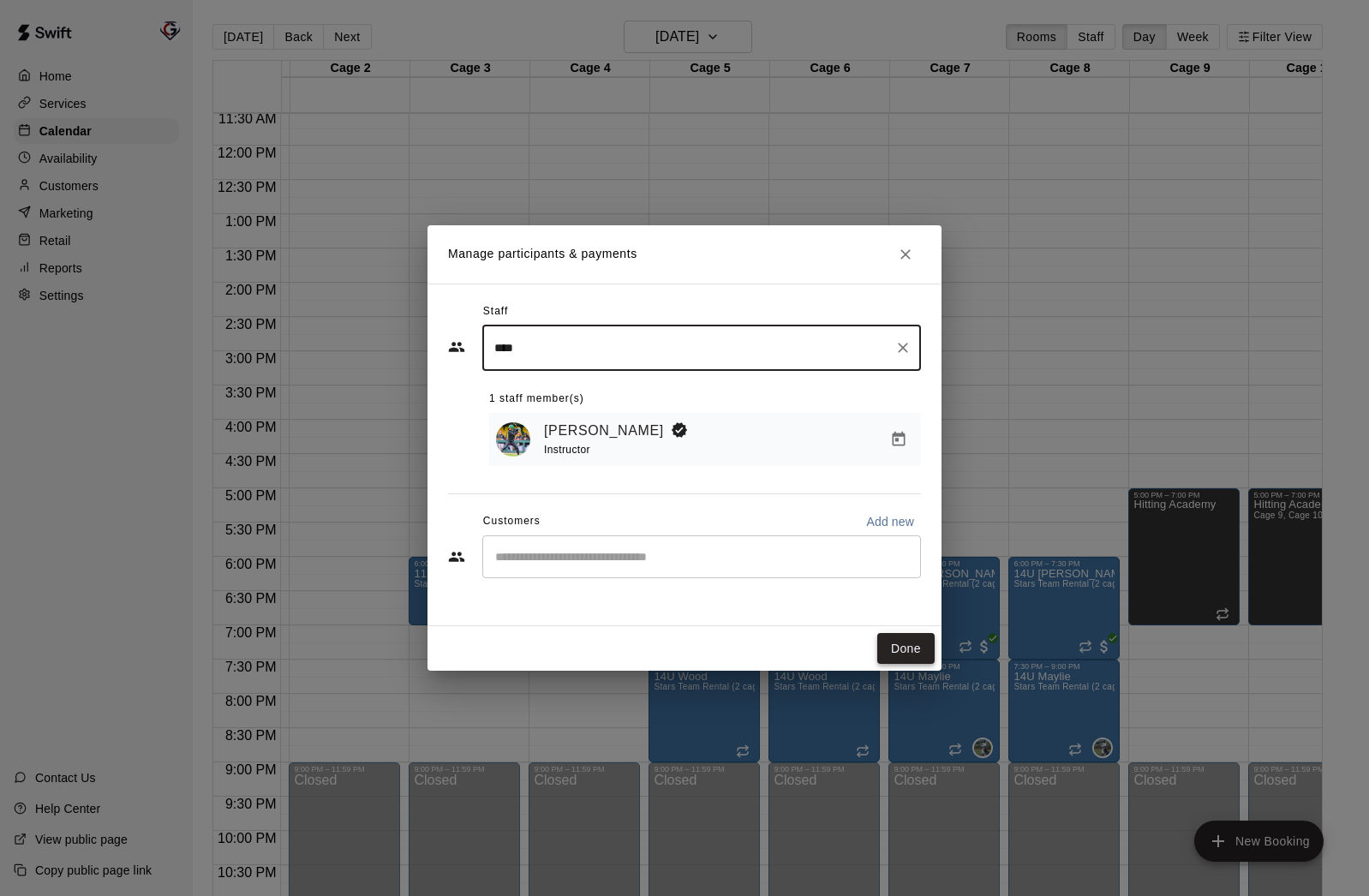
click at [899, 641] on button "Done" at bounding box center [906, 649] width 57 height 32
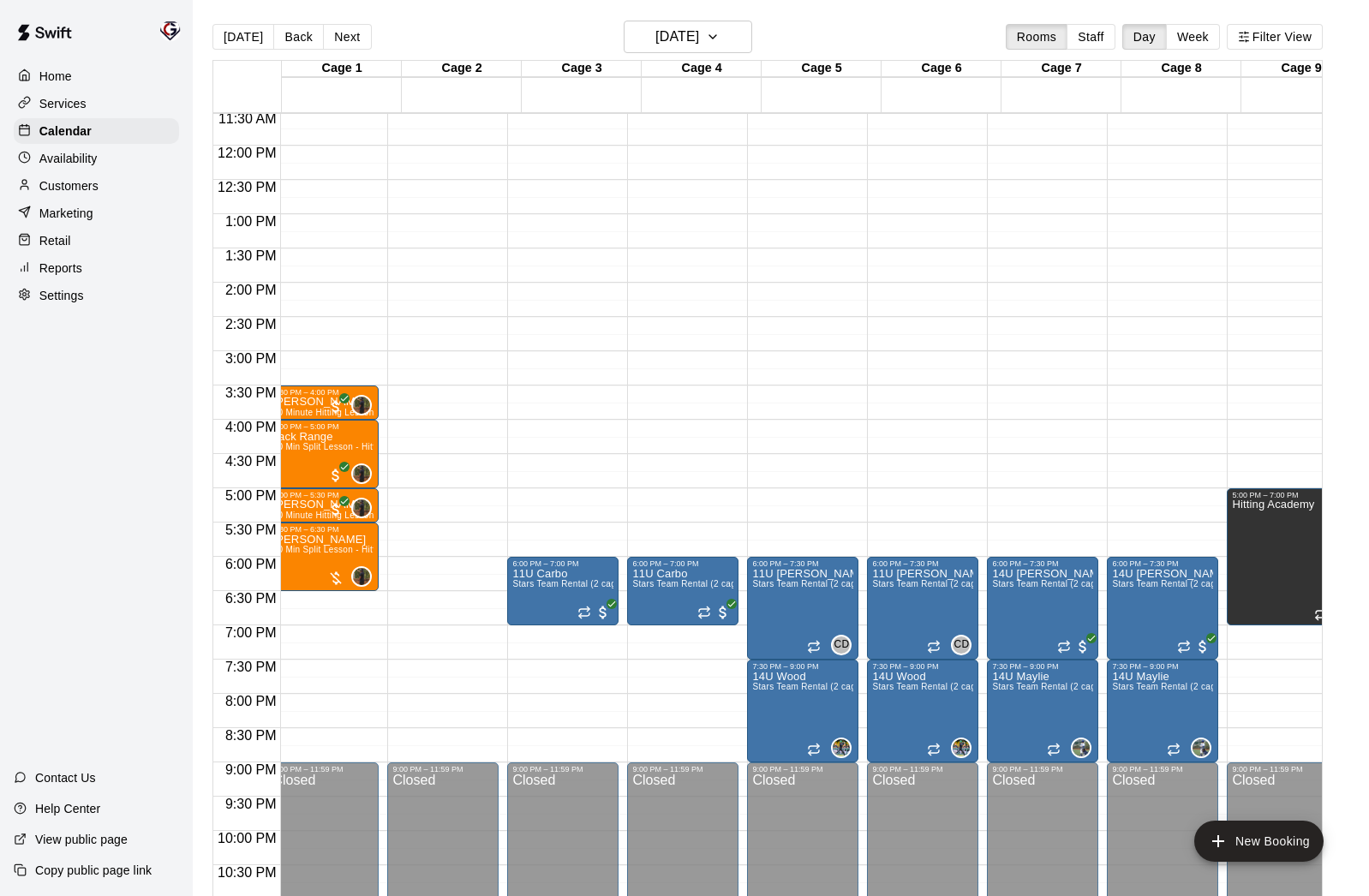
scroll to position [0, 13]
click at [699, 38] on h6 "Wednesday Aug 20" at bounding box center [677, 36] width 43 height 24
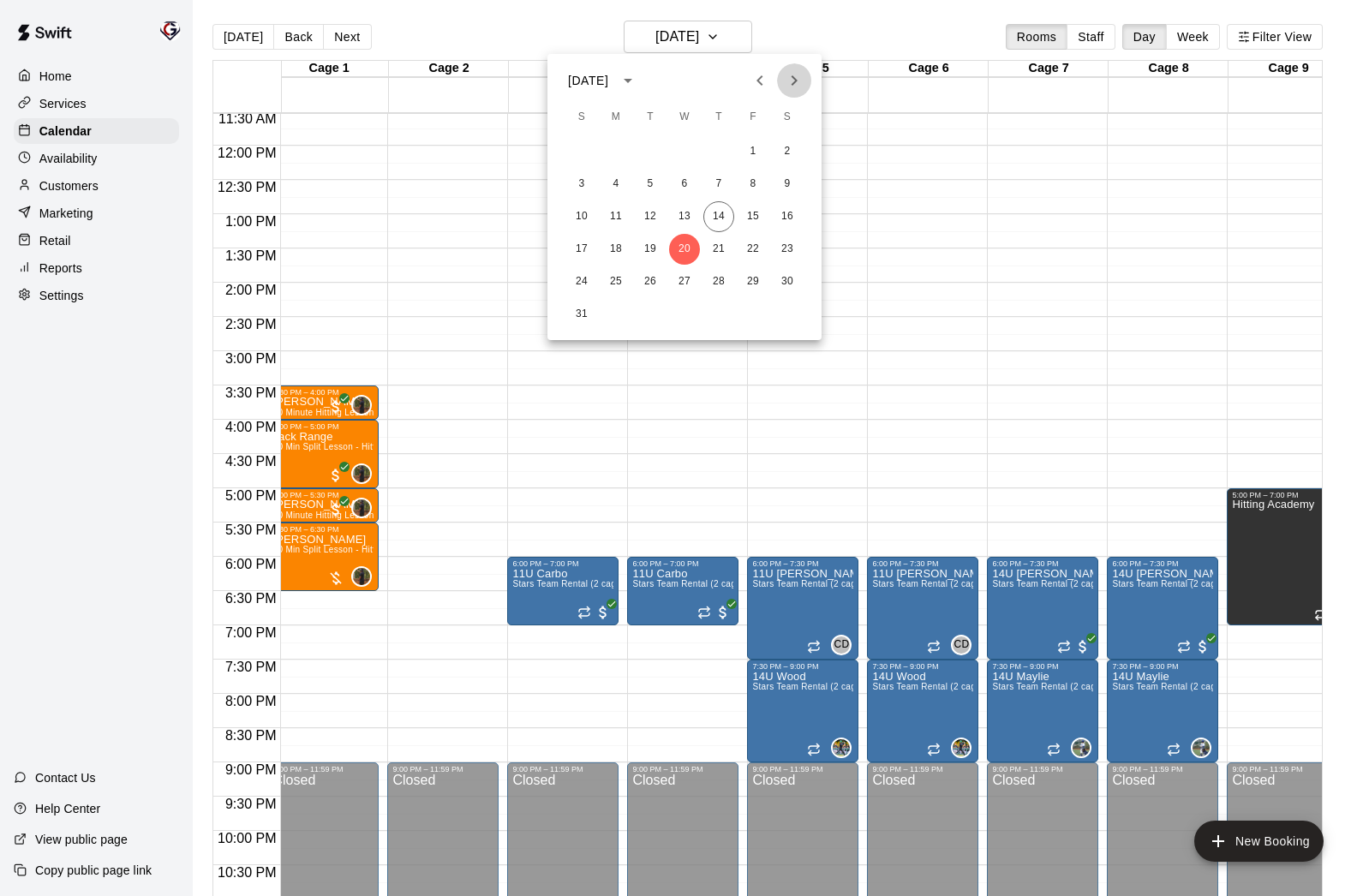
click at [805, 80] on button "Next month" at bounding box center [794, 80] width 34 height 34
click at [648, 185] on button "9" at bounding box center [650, 183] width 31 height 31
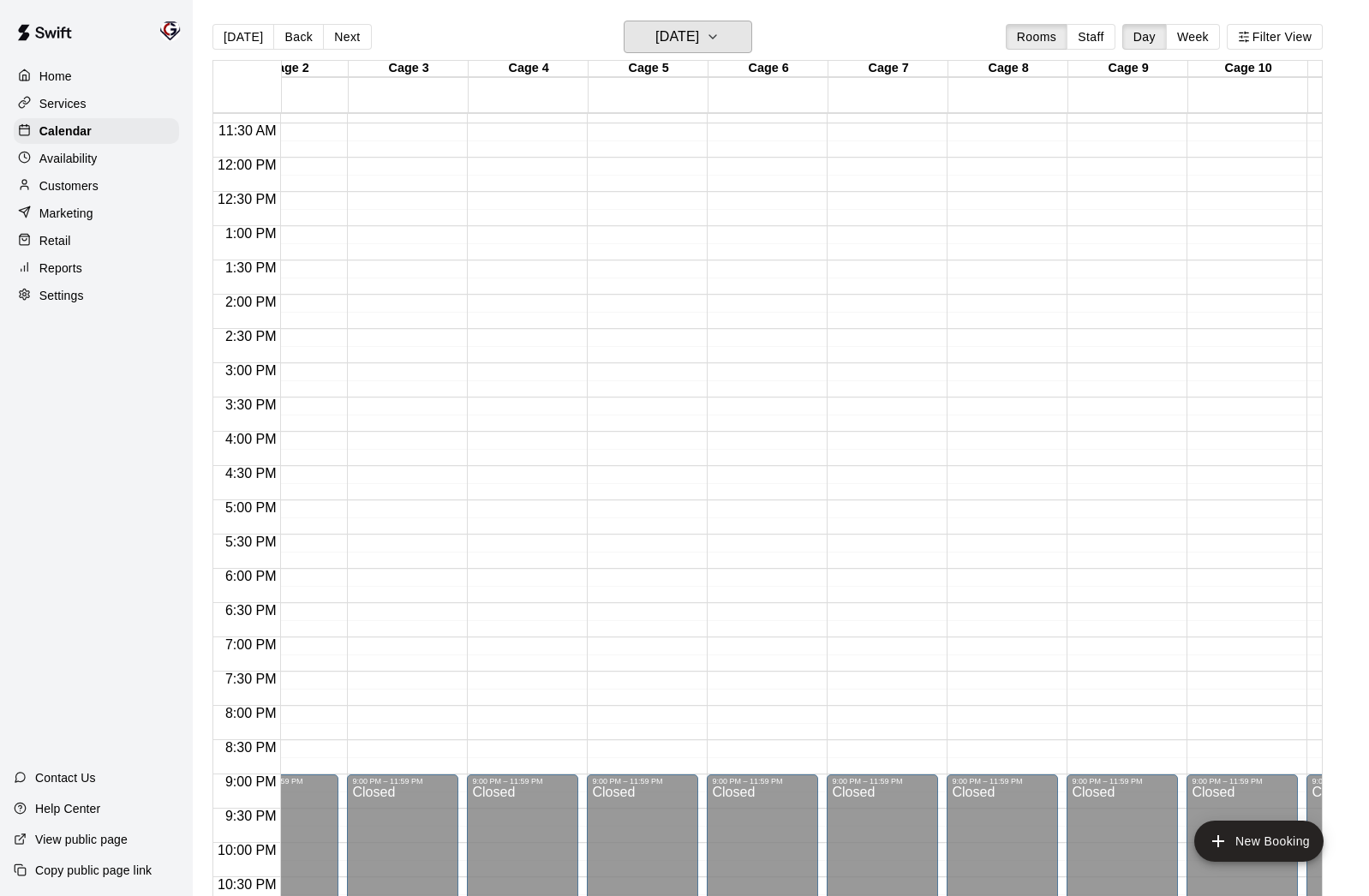
scroll to position [0, 195]
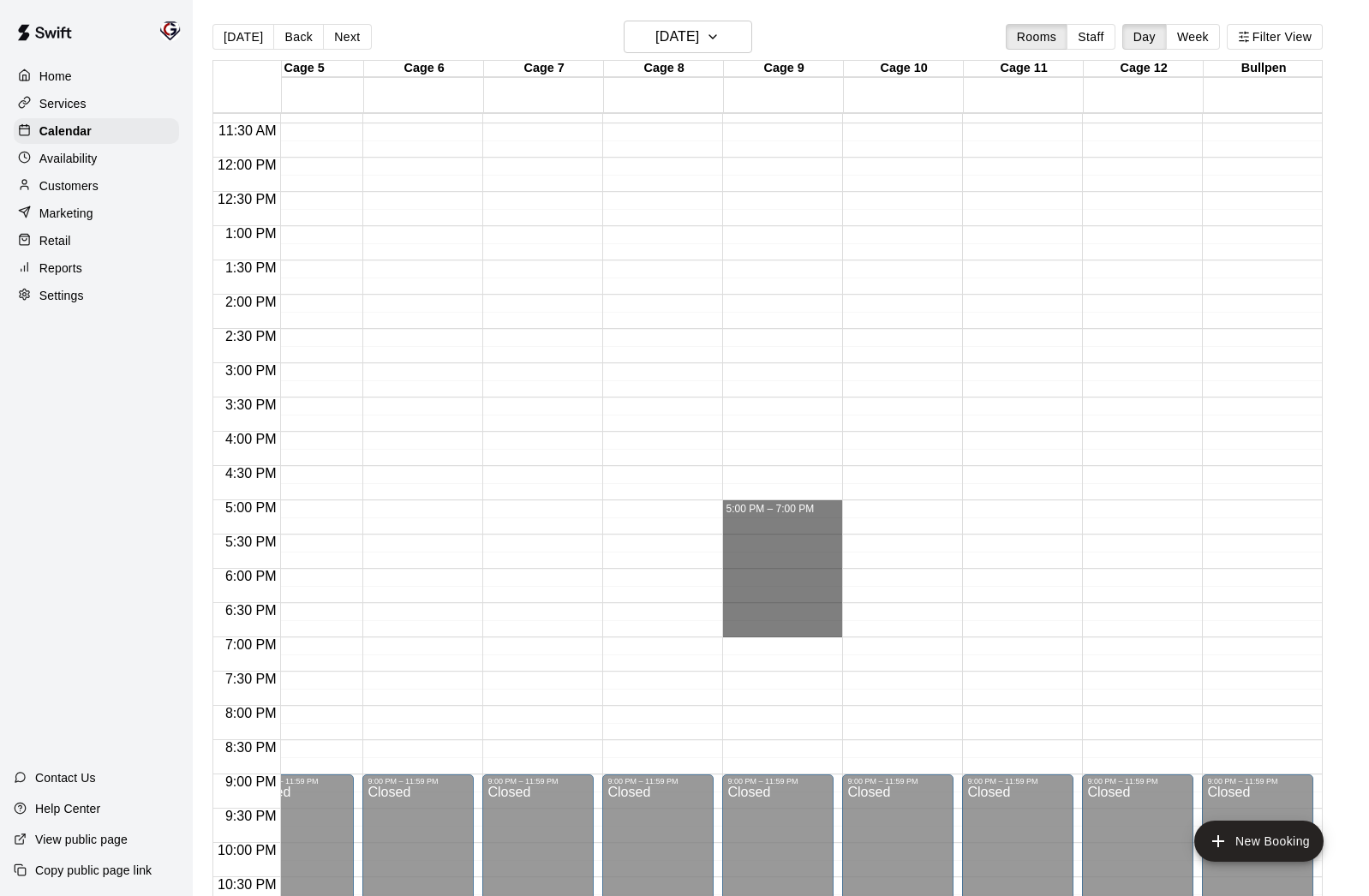
drag, startPoint x: 754, startPoint y: 503, endPoint x: 757, endPoint y: 631, distance: 128.0
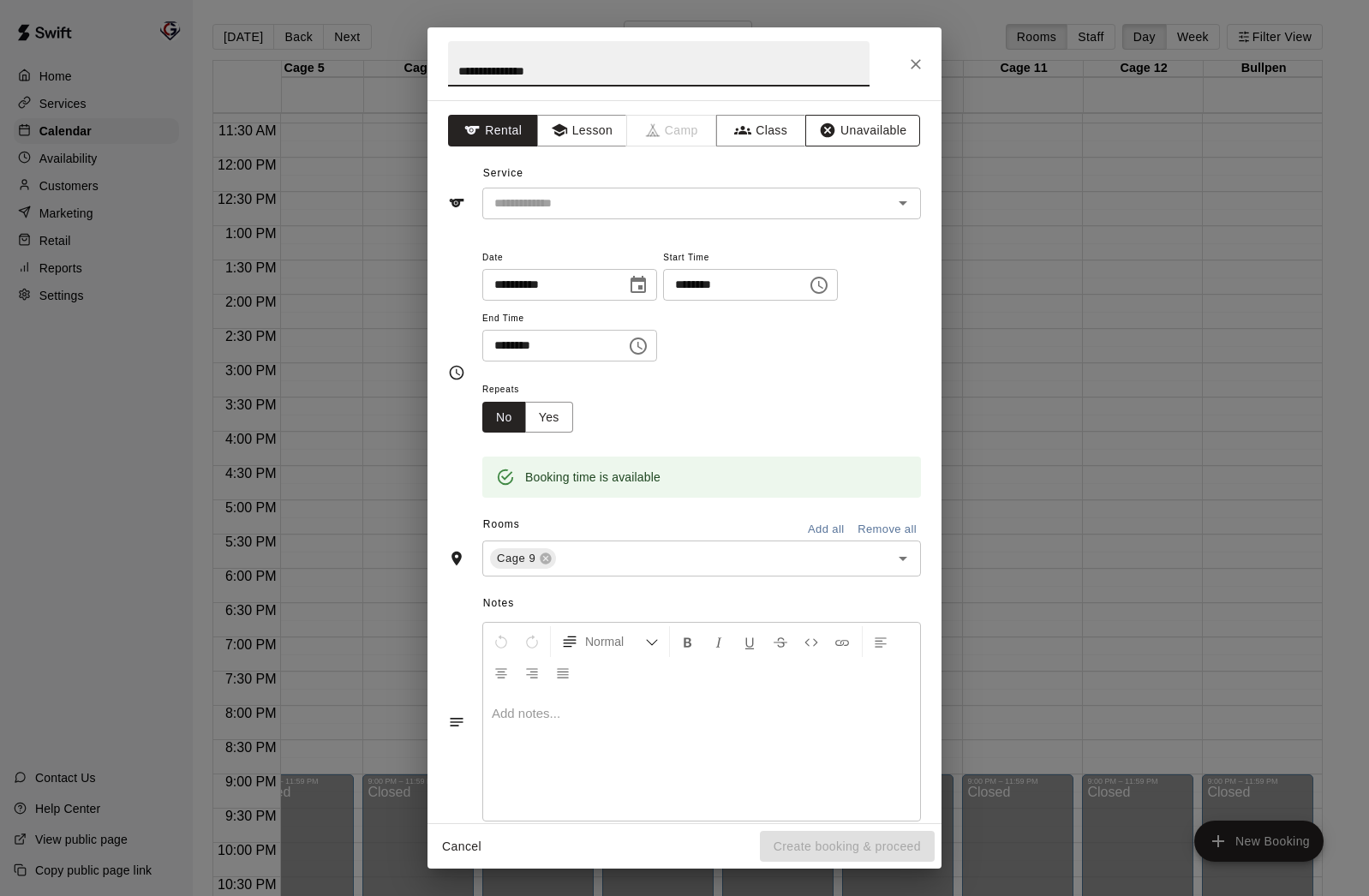
type input "**********"
click at [877, 134] on button "Unavailable" at bounding box center [863, 131] width 115 height 32
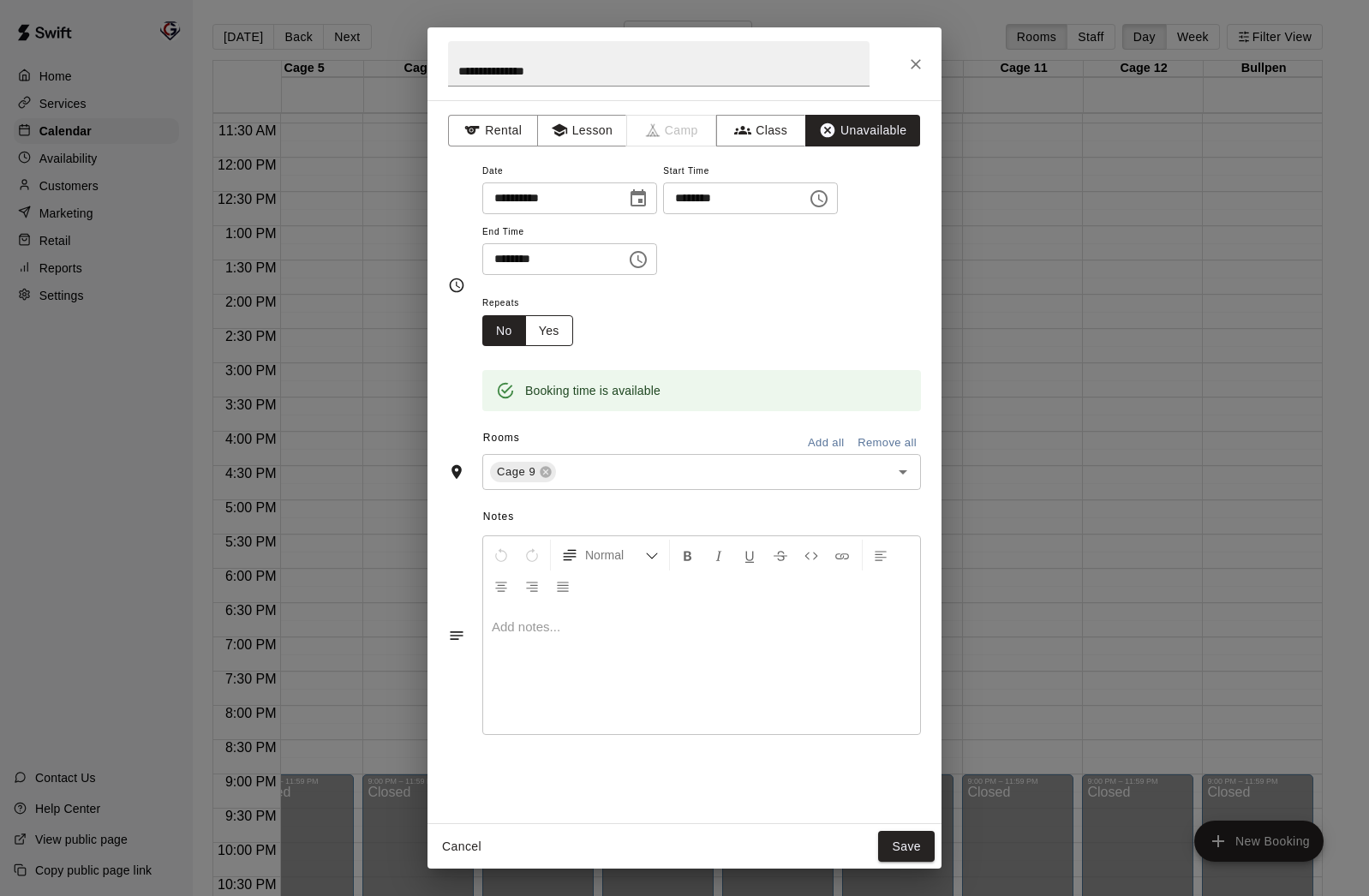
click at [556, 335] on button "Yes" at bounding box center [549, 331] width 48 height 32
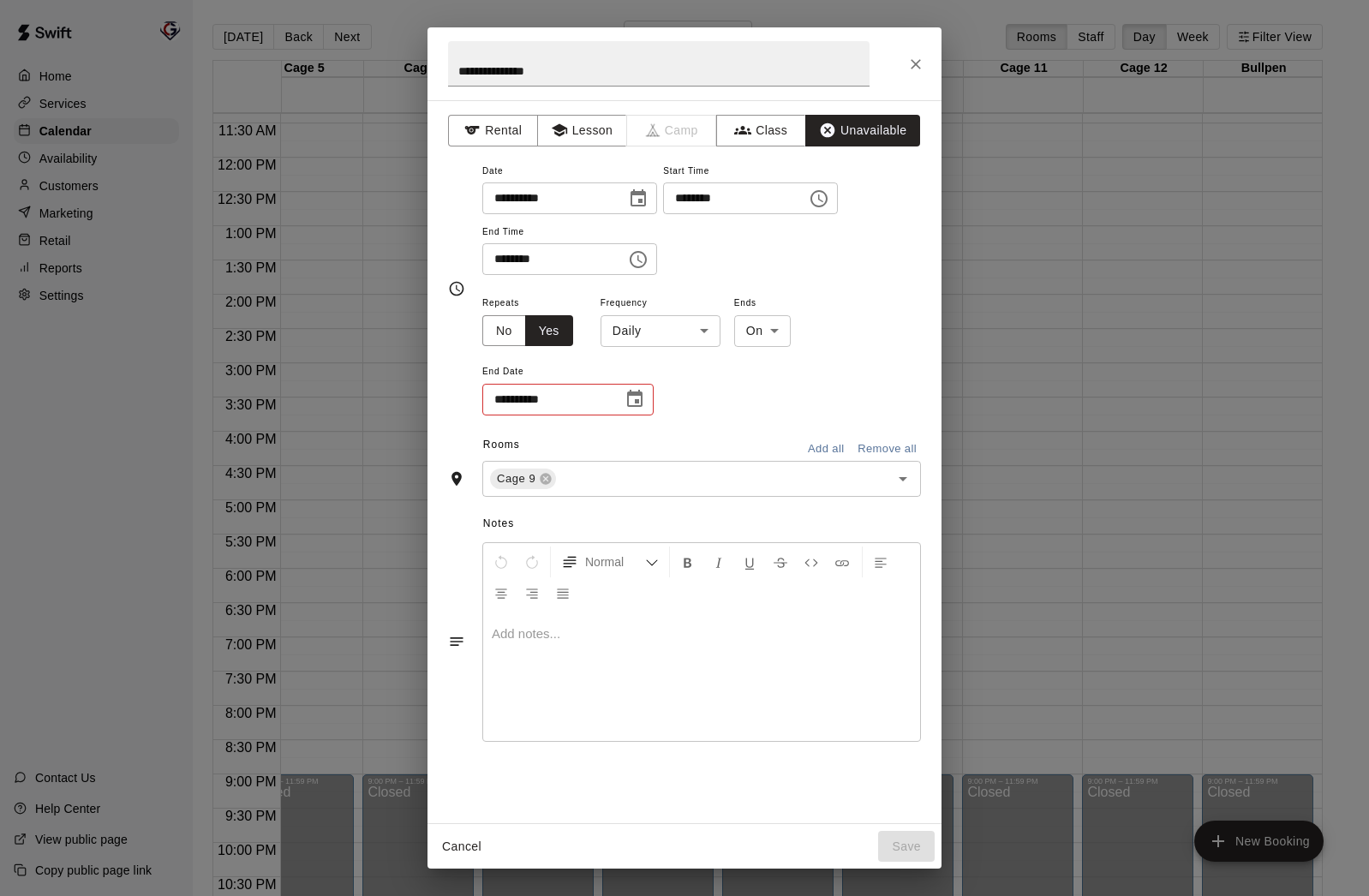
click at [701, 335] on body "Home Services Calendar Availability Customers Marketing Retail Reports Settings…" at bounding box center [684, 462] width 1369 height 924
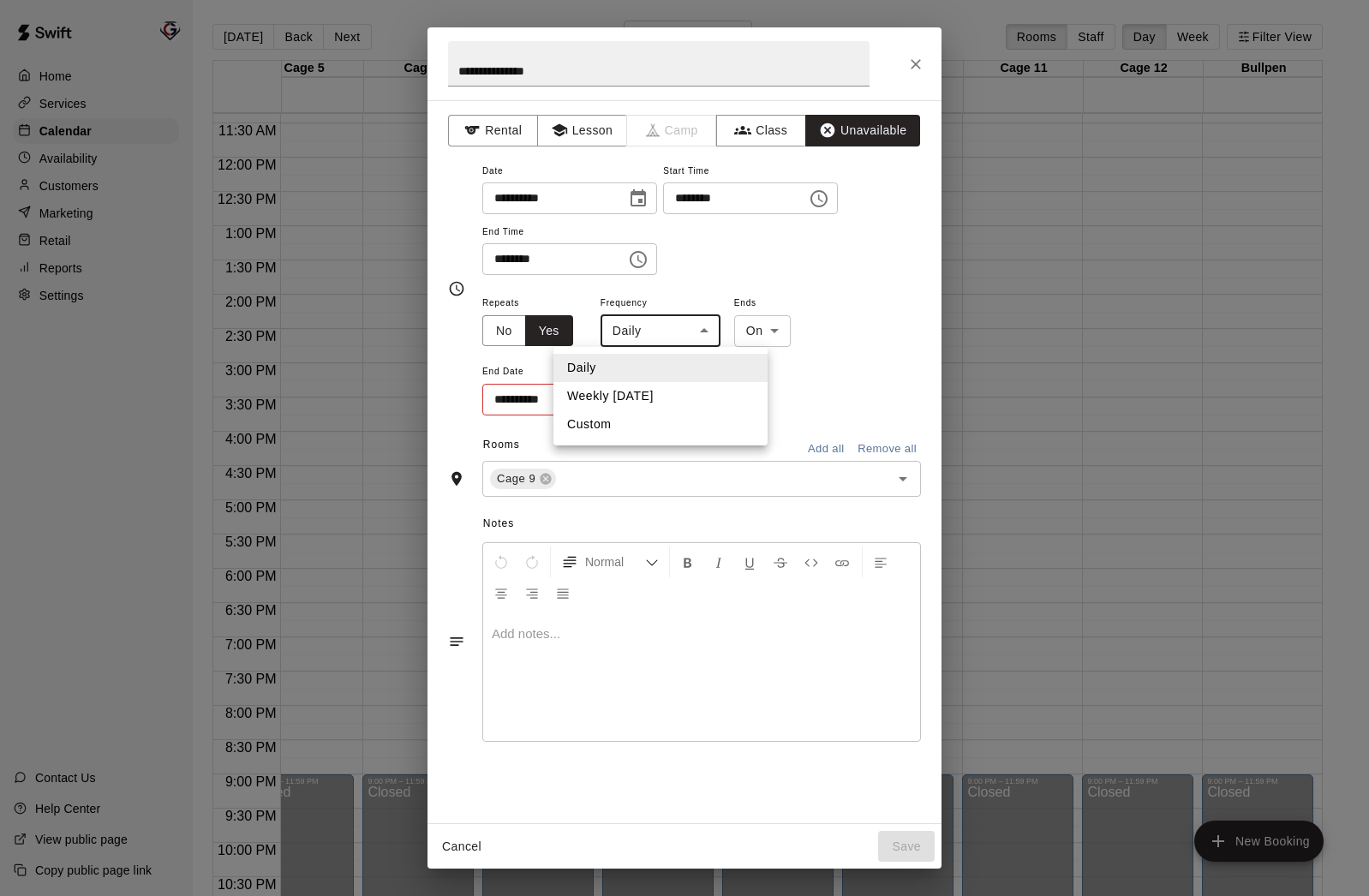
click at [671, 398] on li "Weekly [DATE]" at bounding box center [660, 396] width 214 height 29
type input "******"
click at [637, 405] on icon "Choose date" at bounding box center [634, 399] width 21 height 21
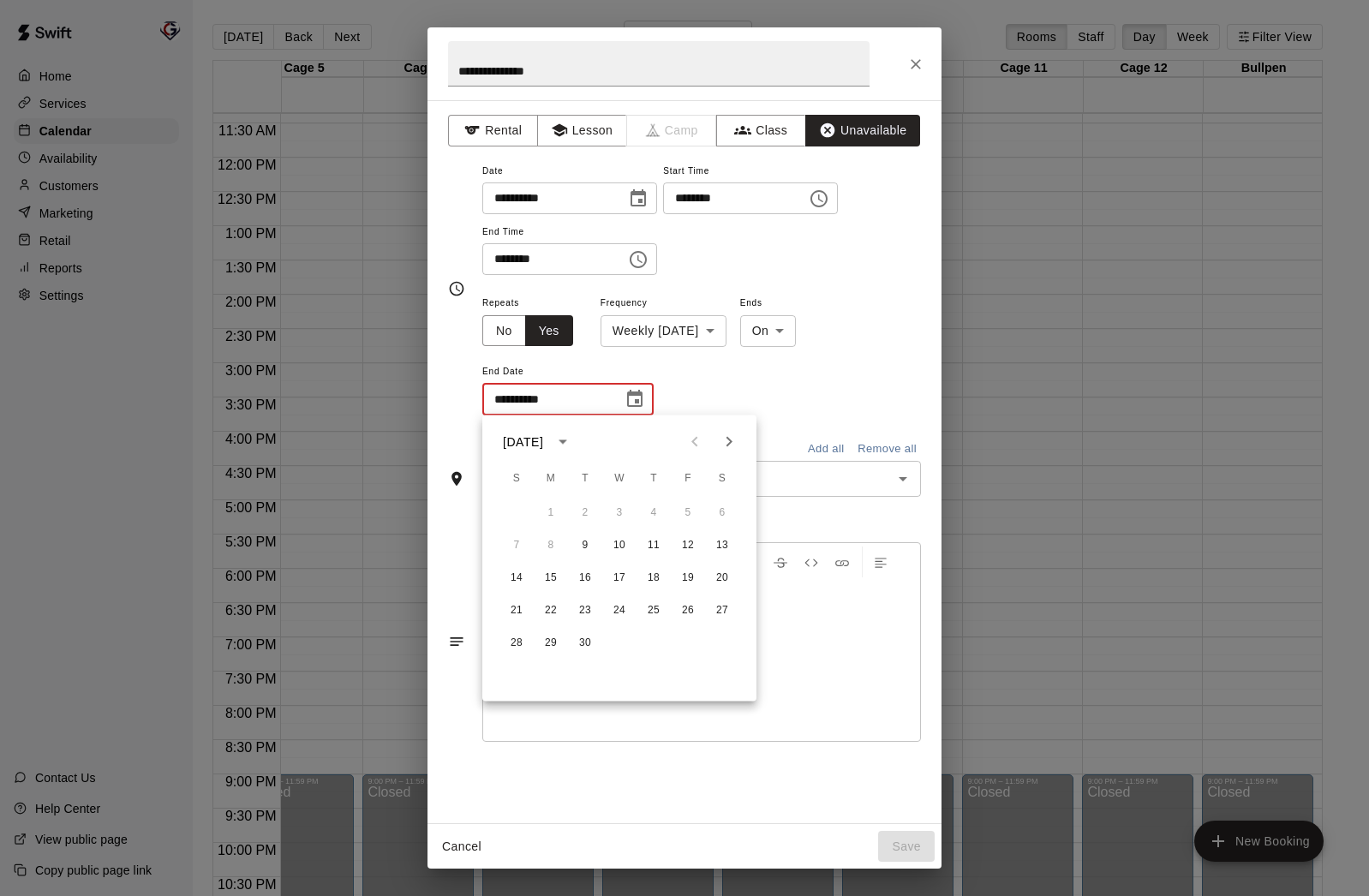
click at [583, 508] on div "1 2 3 4 5 6" at bounding box center [619, 512] width 274 height 31
click at [585, 512] on div "1 2 3 4 5 6" at bounding box center [619, 512] width 274 height 31
click at [643, 206] on icon "Choose date, selected date is Sep 9, 2025" at bounding box center [638, 197] width 16 height 17
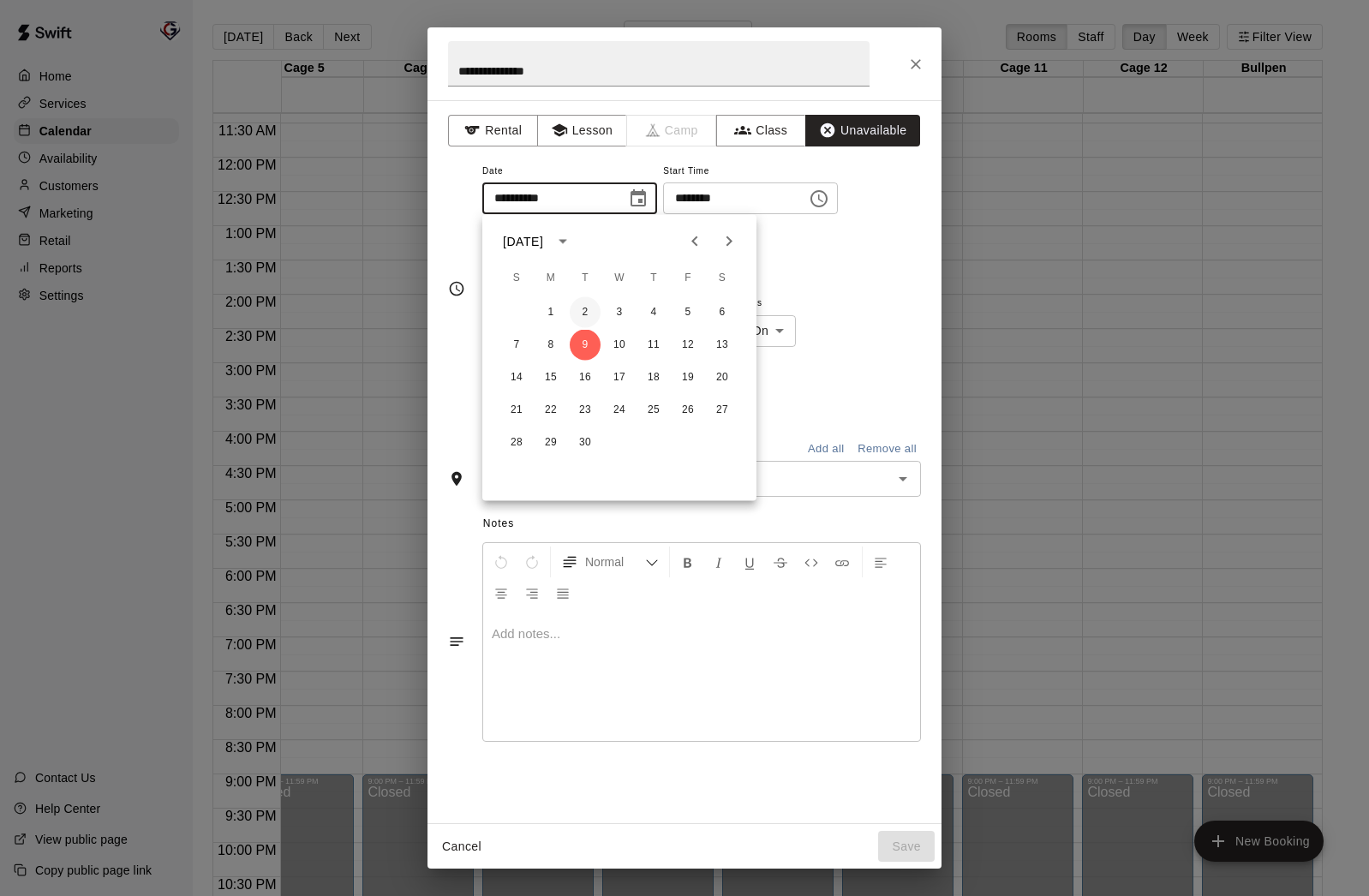
click at [589, 311] on button "2" at bounding box center [584, 312] width 31 height 31
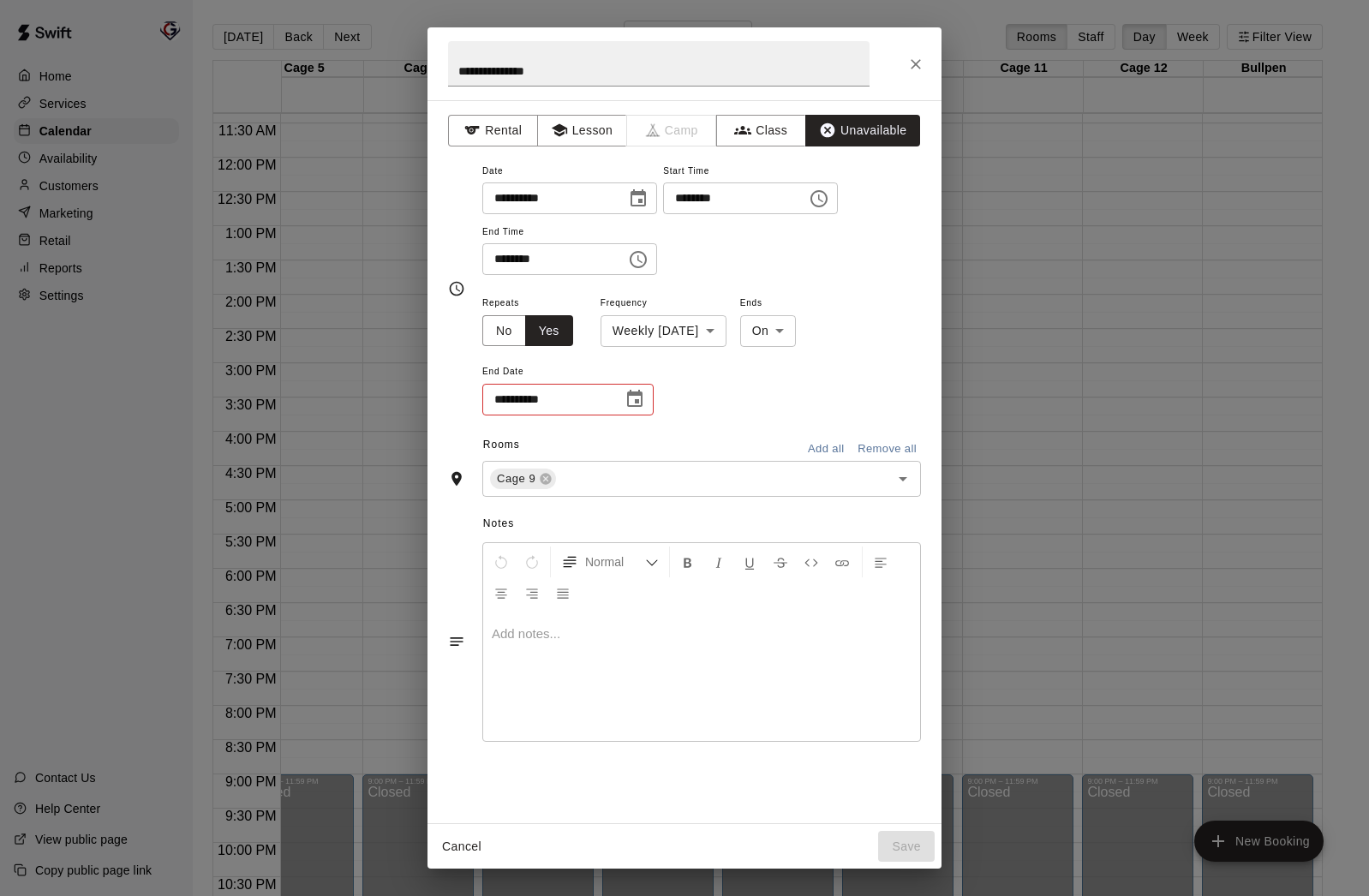
type input "**********"
click at [638, 398] on icon "Choose date" at bounding box center [634, 399] width 21 height 21
click at [732, 444] on icon "Next month" at bounding box center [729, 441] width 21 height 21
click at [585, 642] on button "28" at bounding box center [584, 643] width 31 height 31
type input "**********"
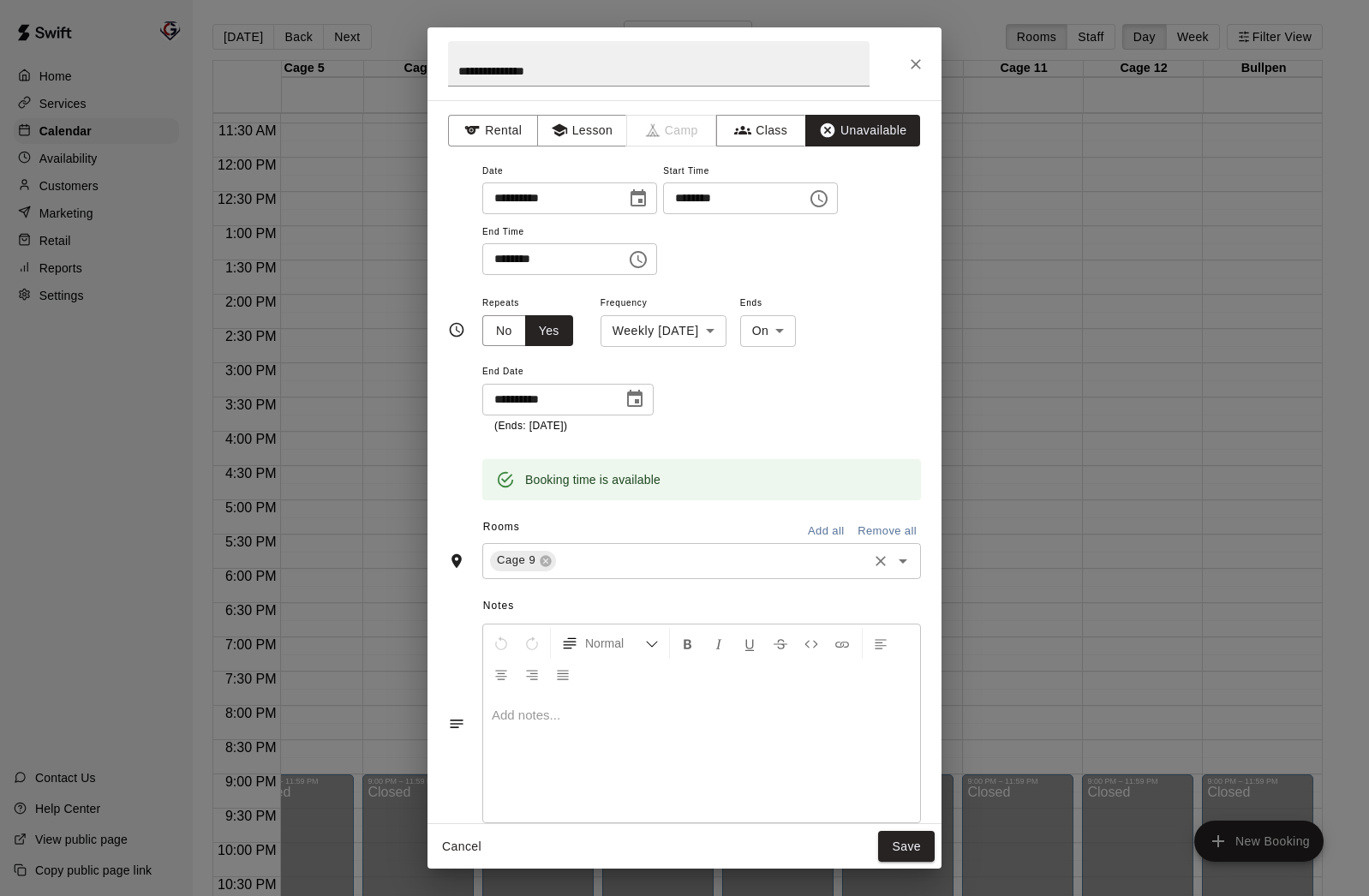
click at [595, 559] on input "text" at bounding box center [711, 560] width 306 height 22
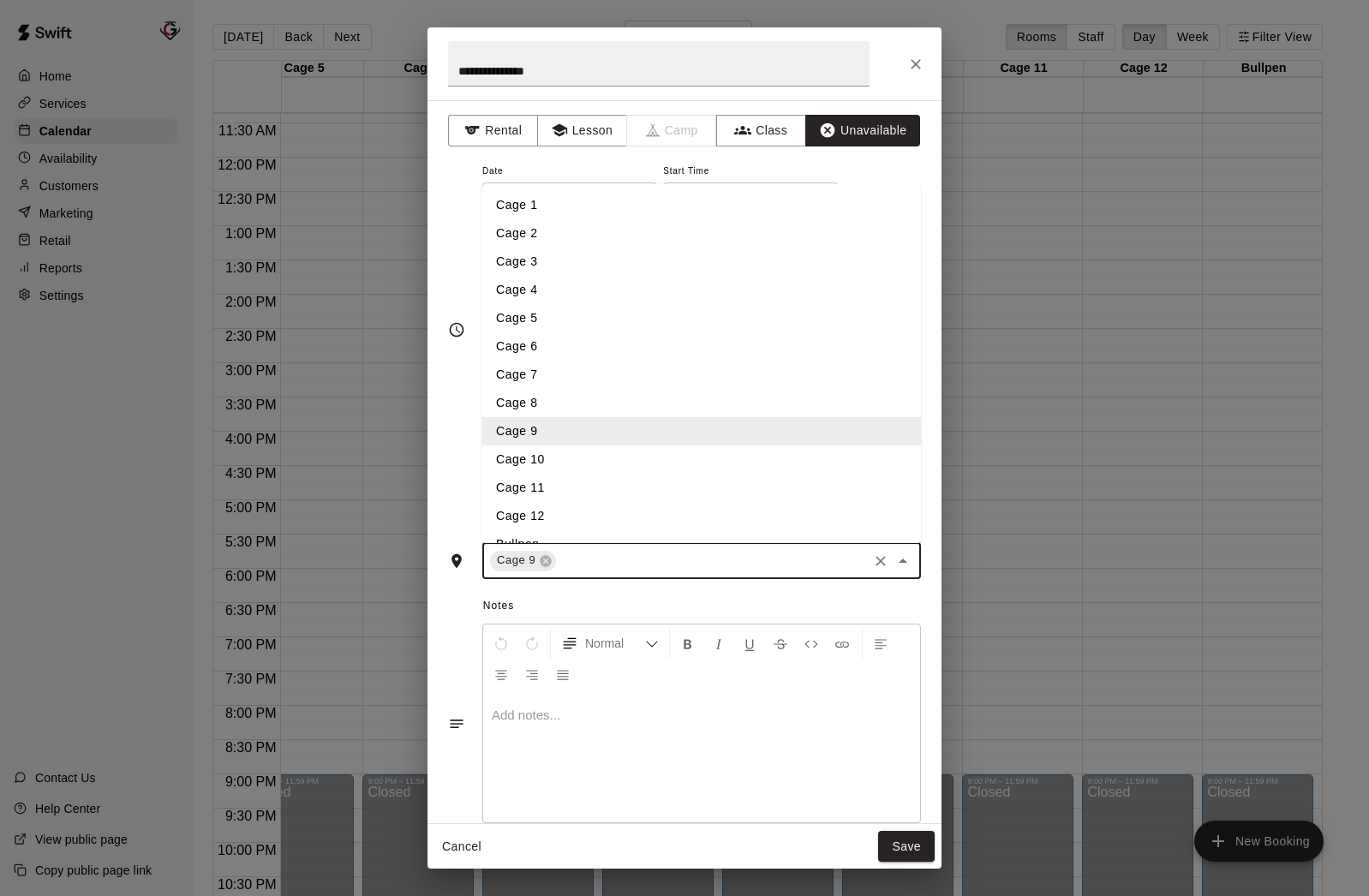
click at [582, 463] on li "Cage 10" at bounding box center [701, 459] width 438 height 29
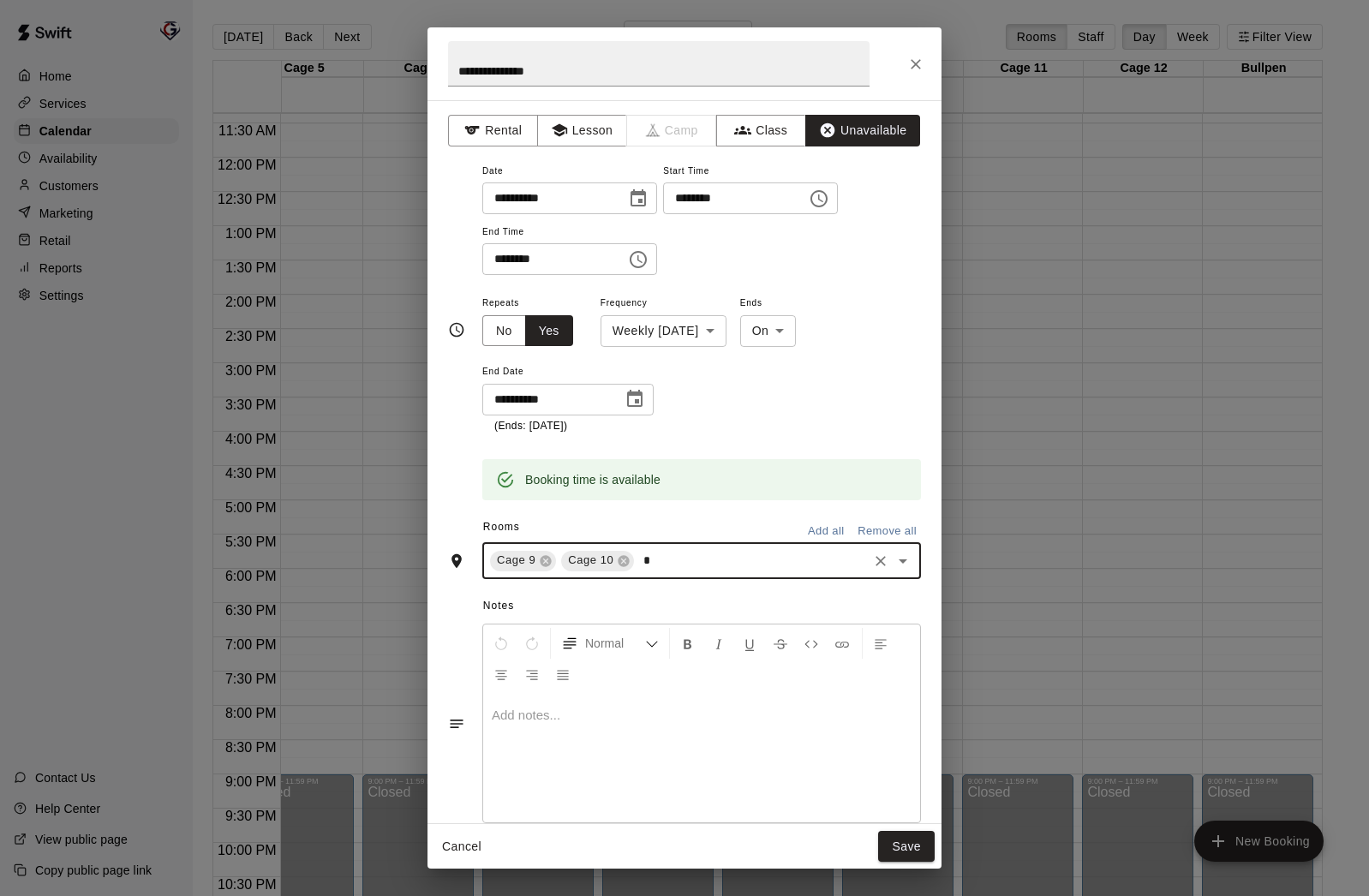
type input "**"
click at [567, 608] on li "Cage 11" at bounding box center [701, 600] width 438 height 29
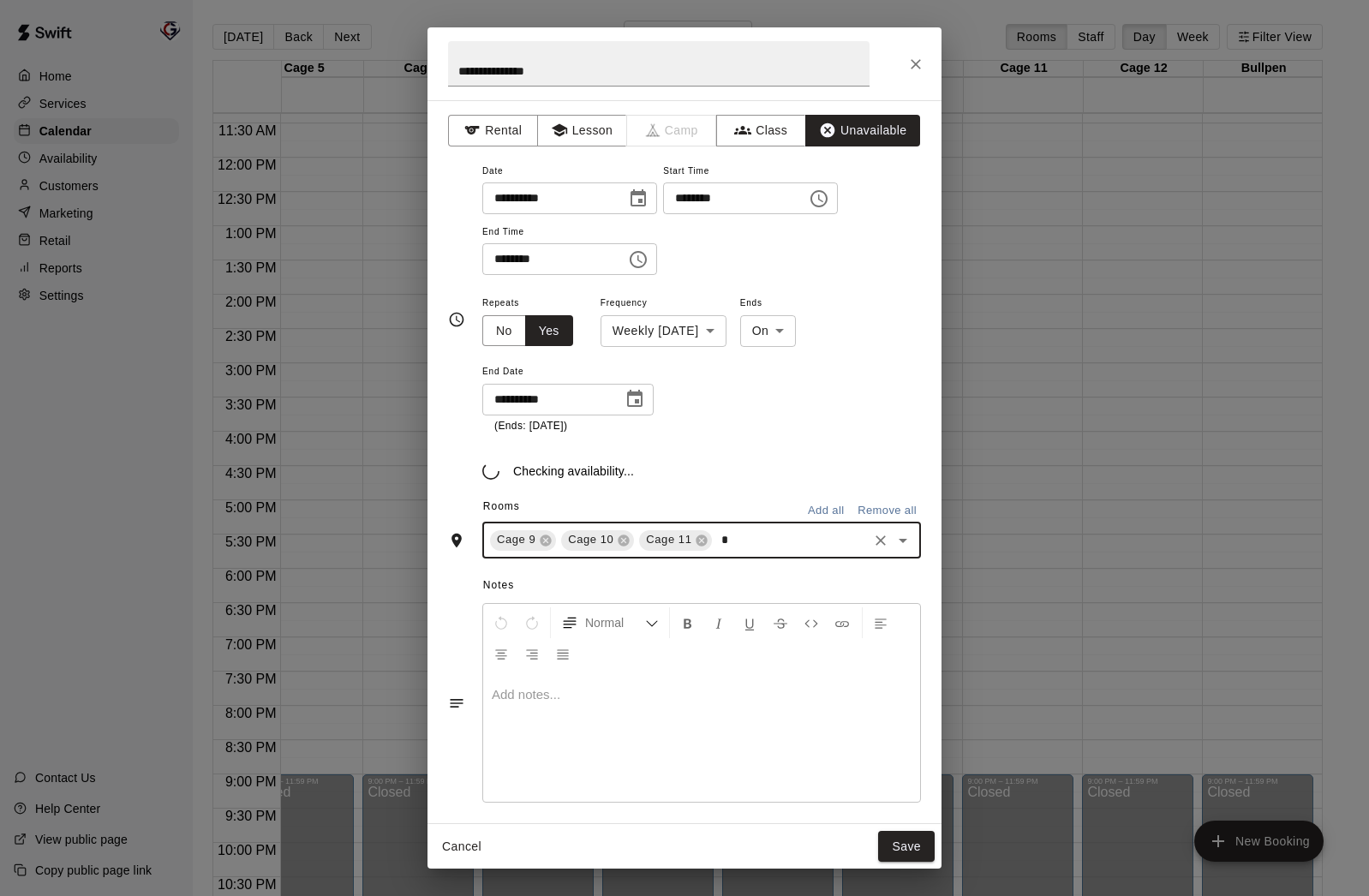
type input "**"
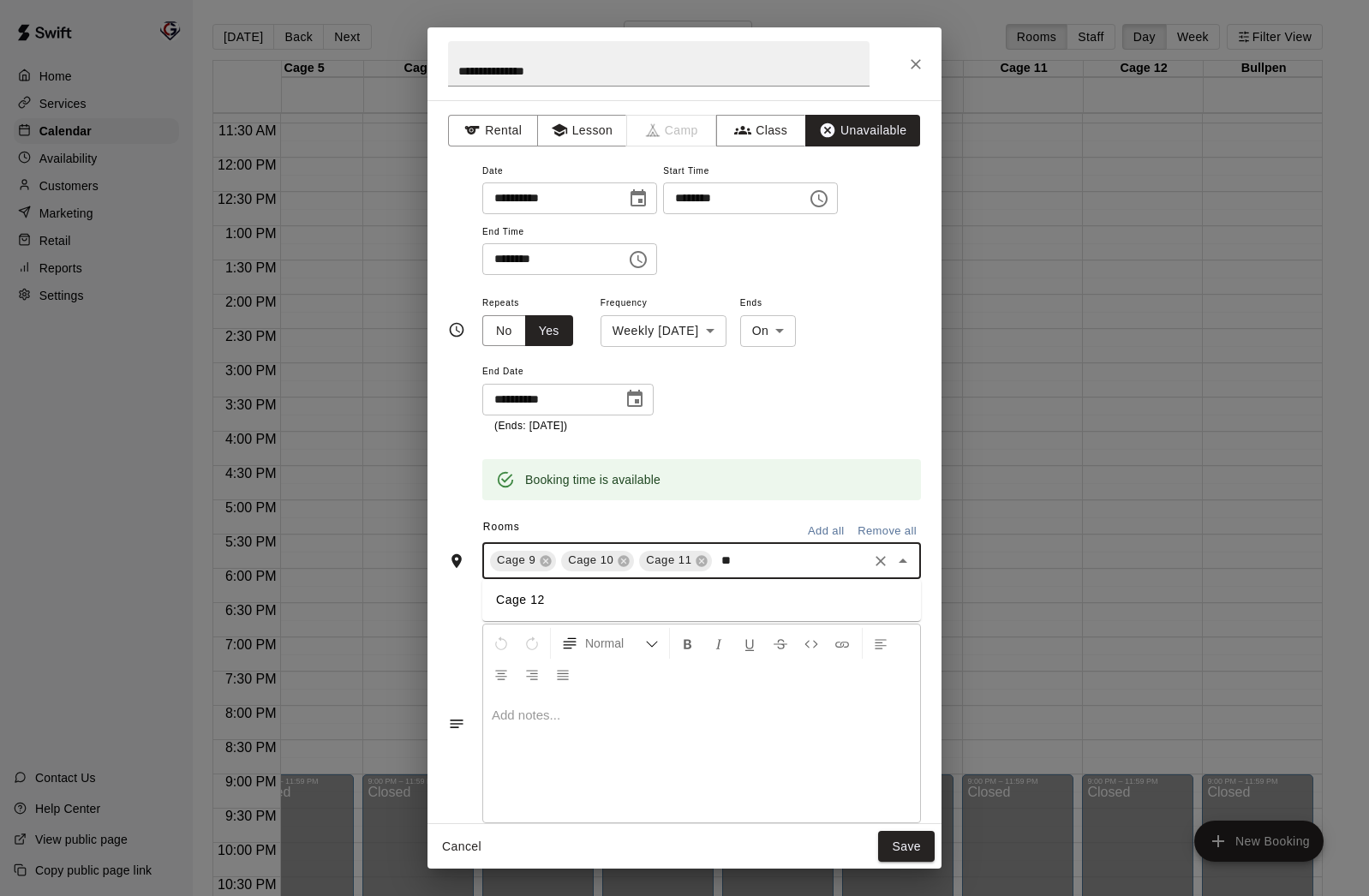
click at [541, 599] on li "Cage 12" at bounding box center [701, 600] width 438 height 29
click at [907, 844] on button "Save" at bounding box center [906, 847] width 56 height 32
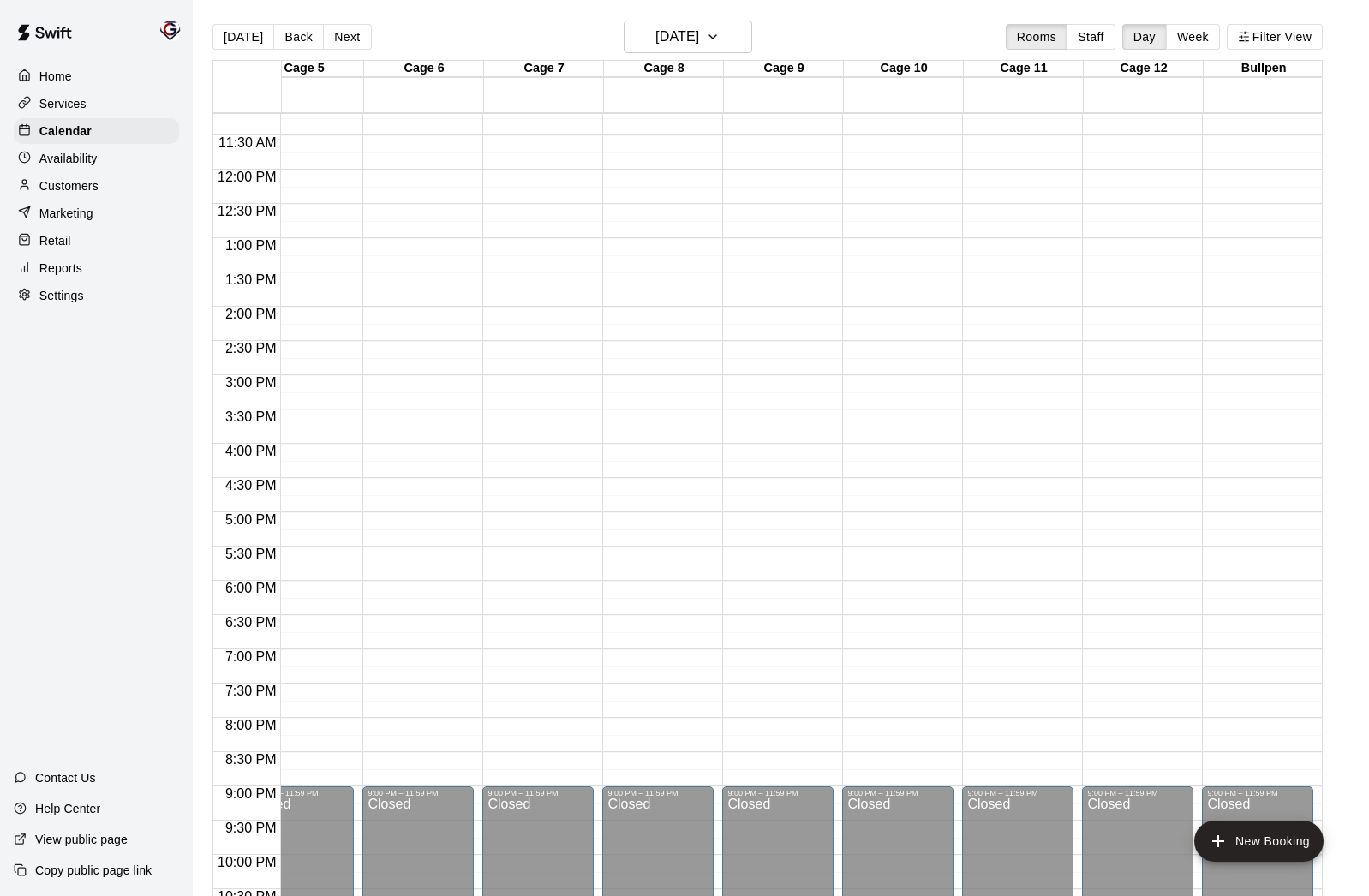
scroll to position [844, 517]
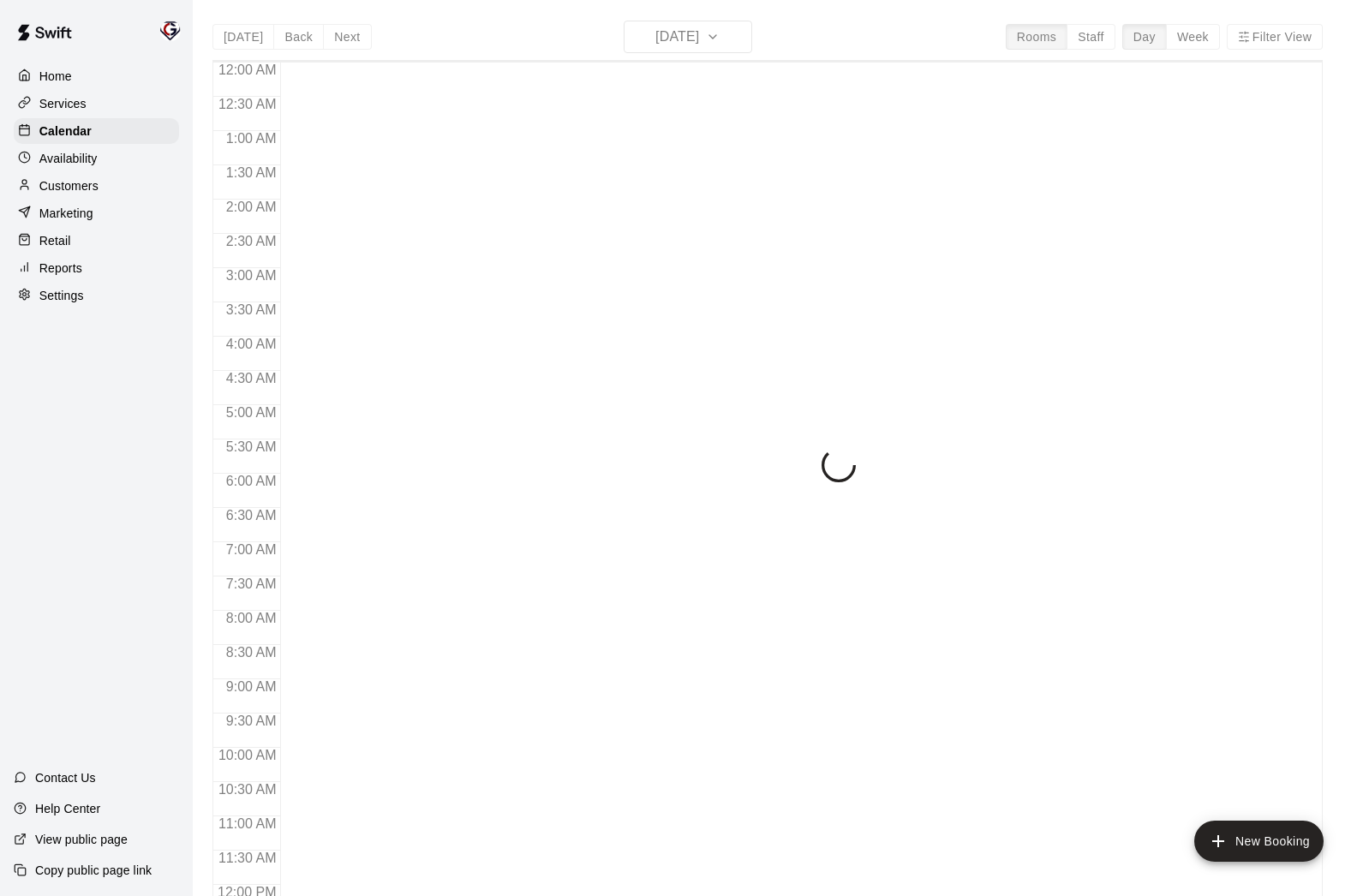
scroll to position [786, 0]
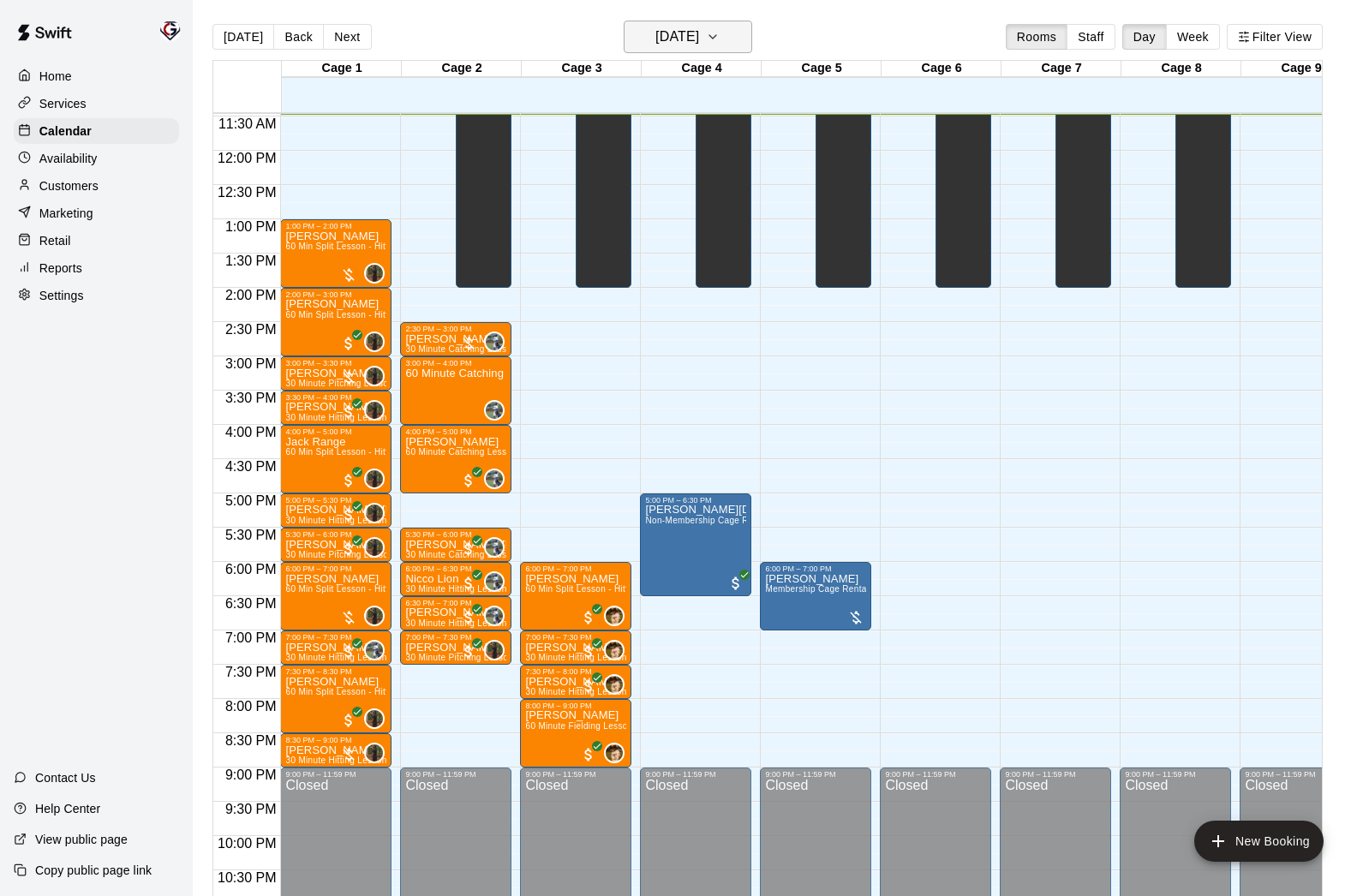
click at [659, 44] on h6 "[DATE]" at bounding box center [677, 36] width 43 height 24
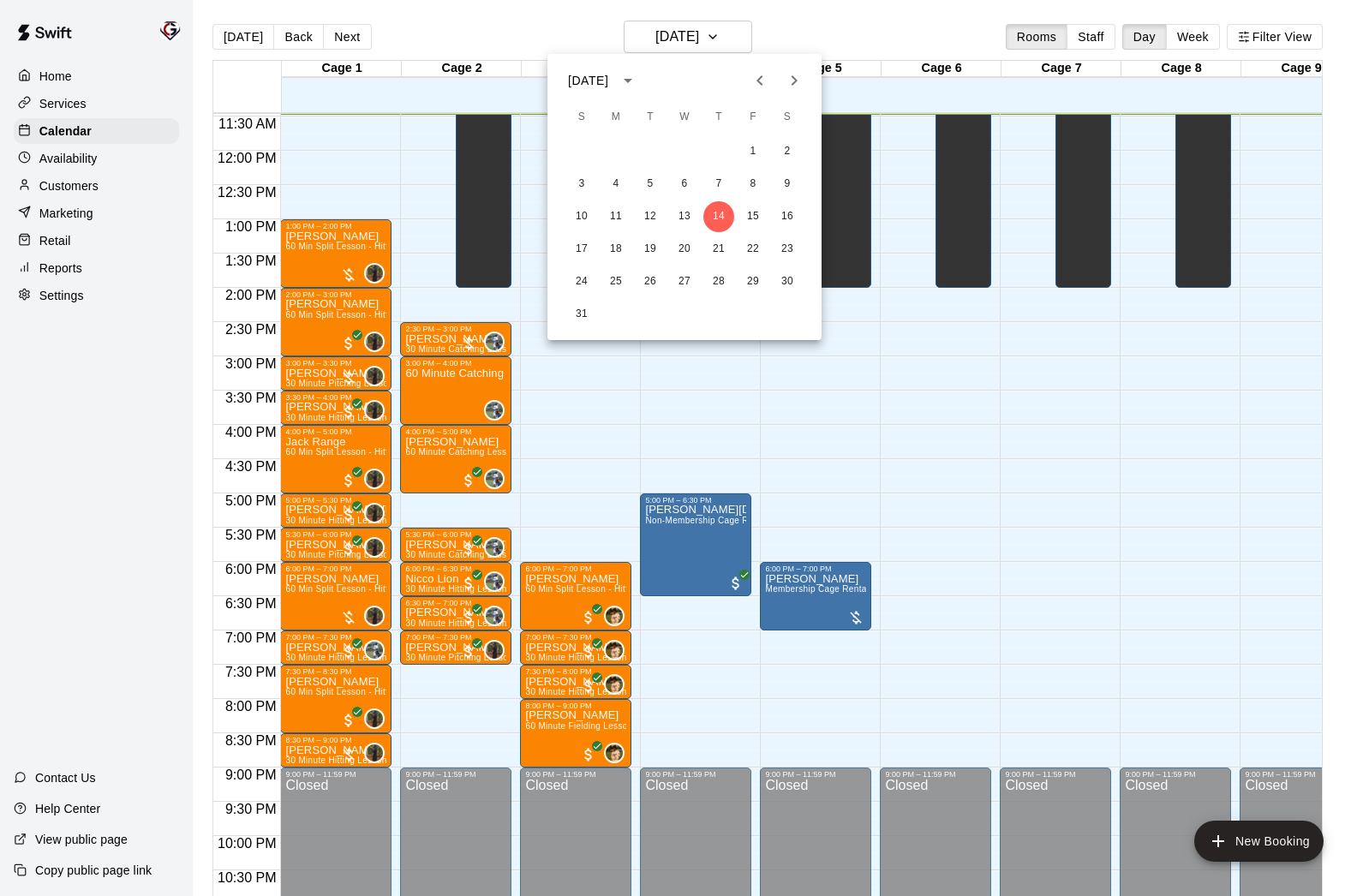
click at [796, 90] on icon "Next month" at bounding box center [794, 80] width 21 height 21
click at [656, 148] on button "2" at bounding box center [650, 151] width 31 height 31
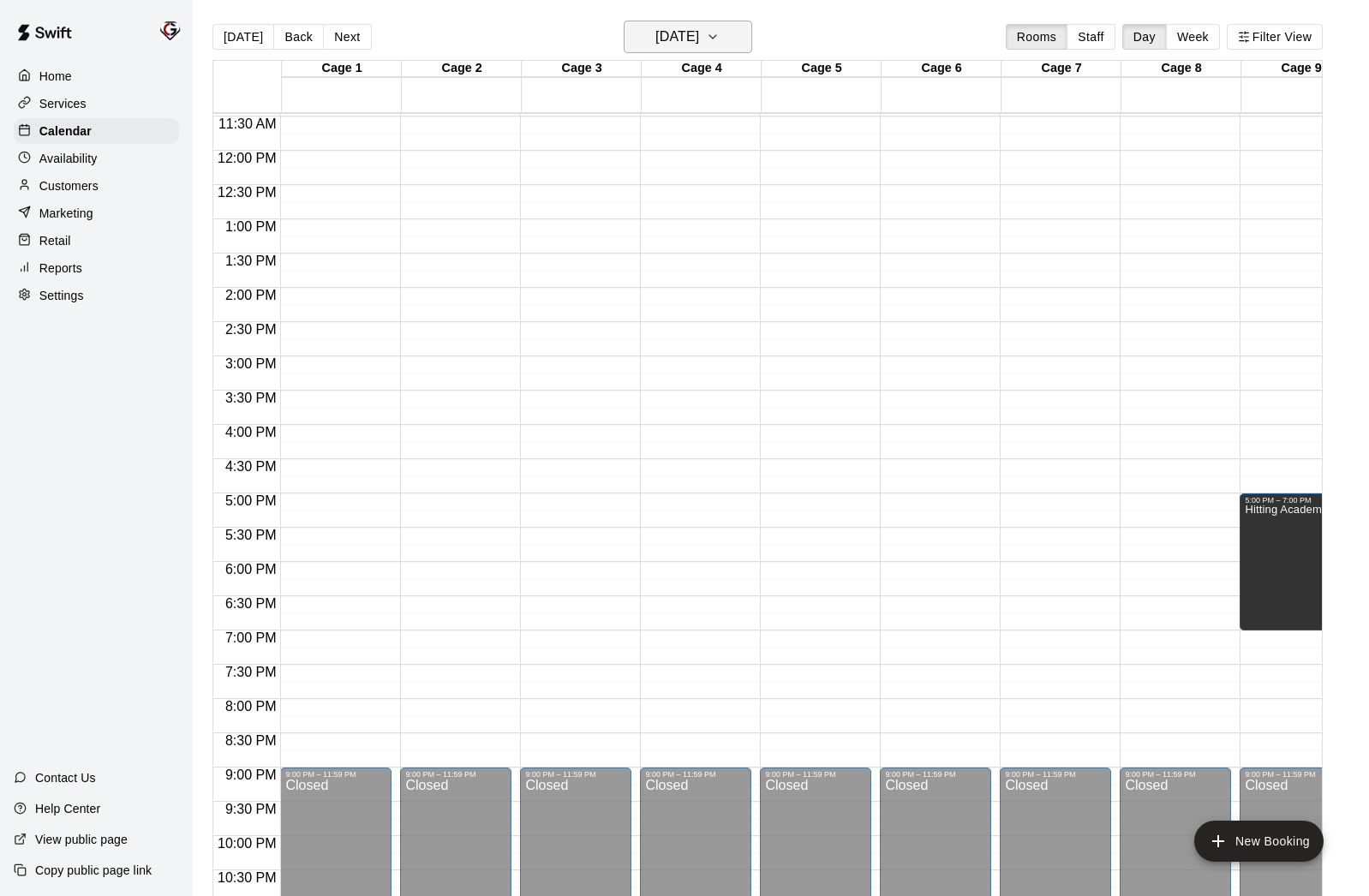
click at [716, 36] on icon "button" at bounding box center [712, 36] width 7 height 3
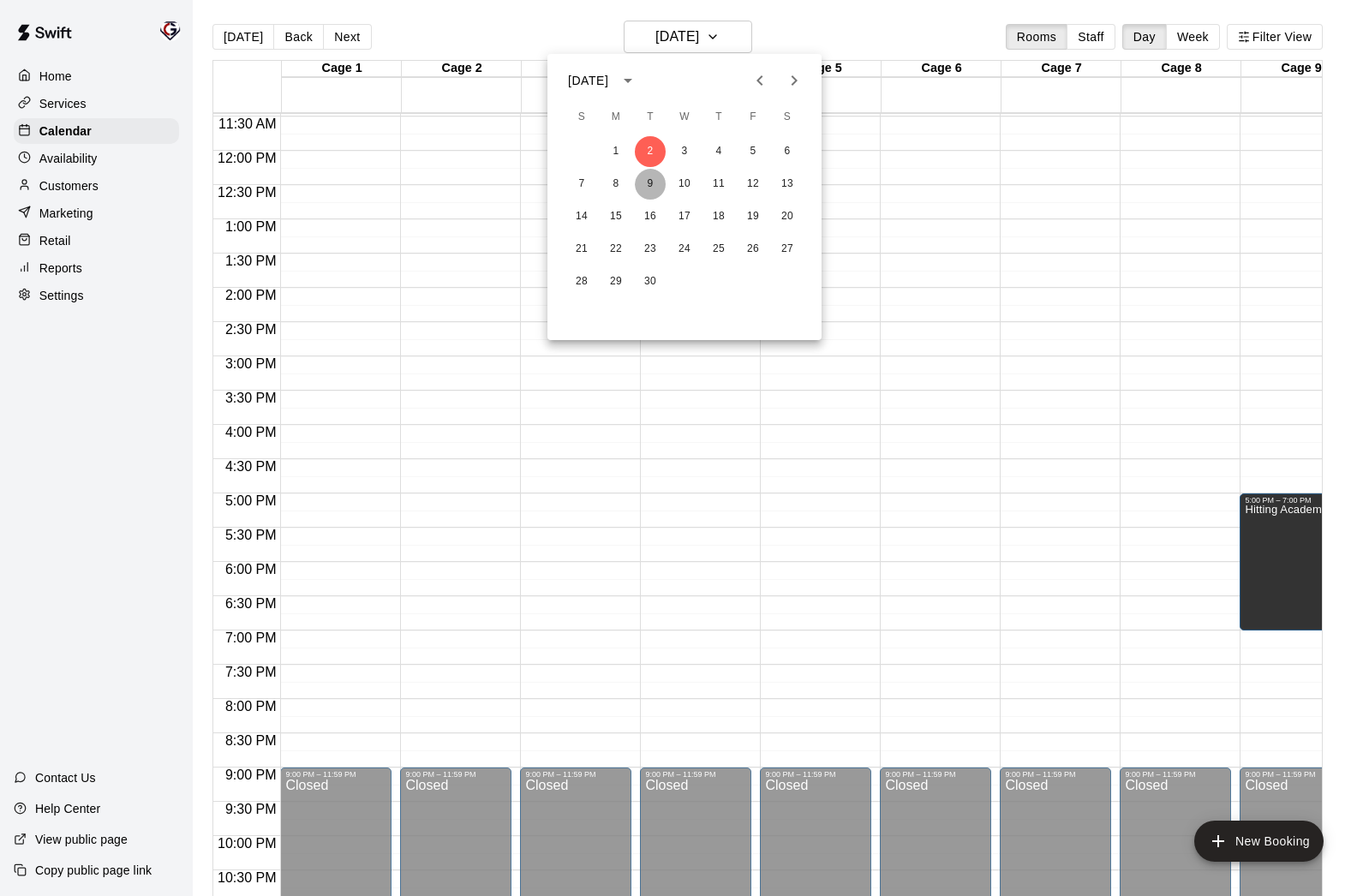
click at [655, 181] on button "9" at bounding box center [650, 183] width 31 height 31
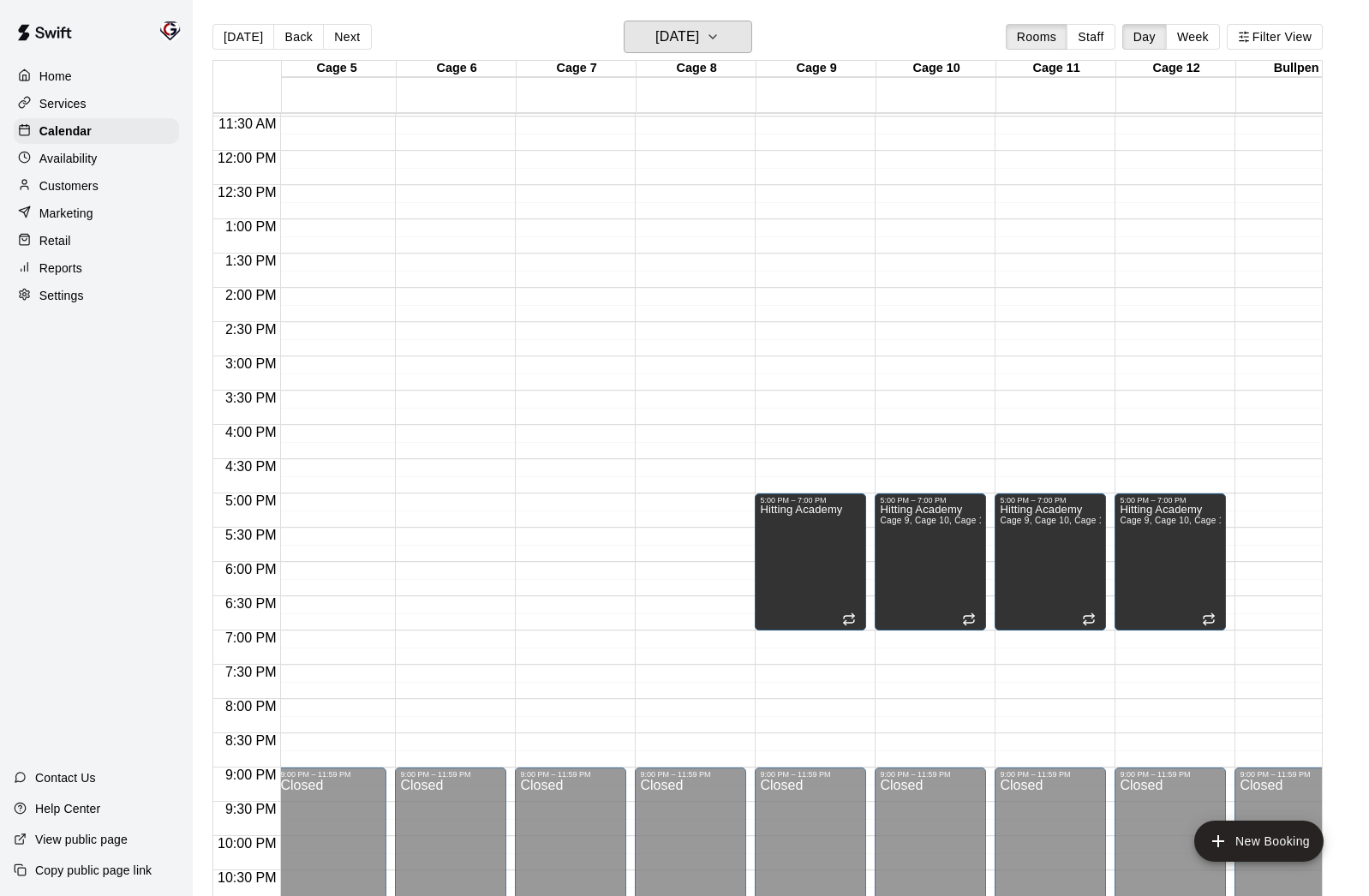
scroll to position [0, 517]
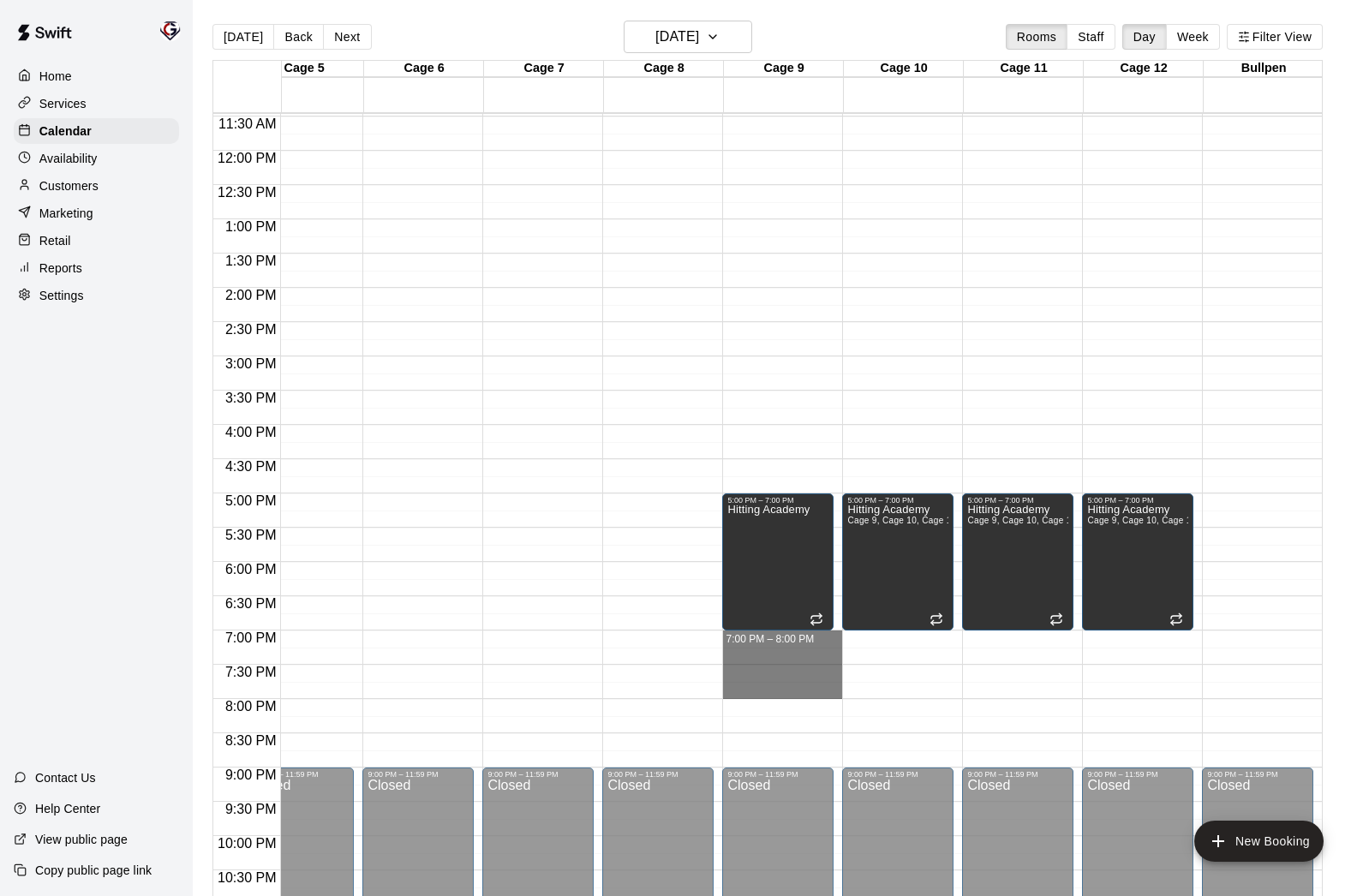
drag, startPoint x: 776, startPoint y: 634, endPoint x: 775, endPoint y: 685, distance: 51.0
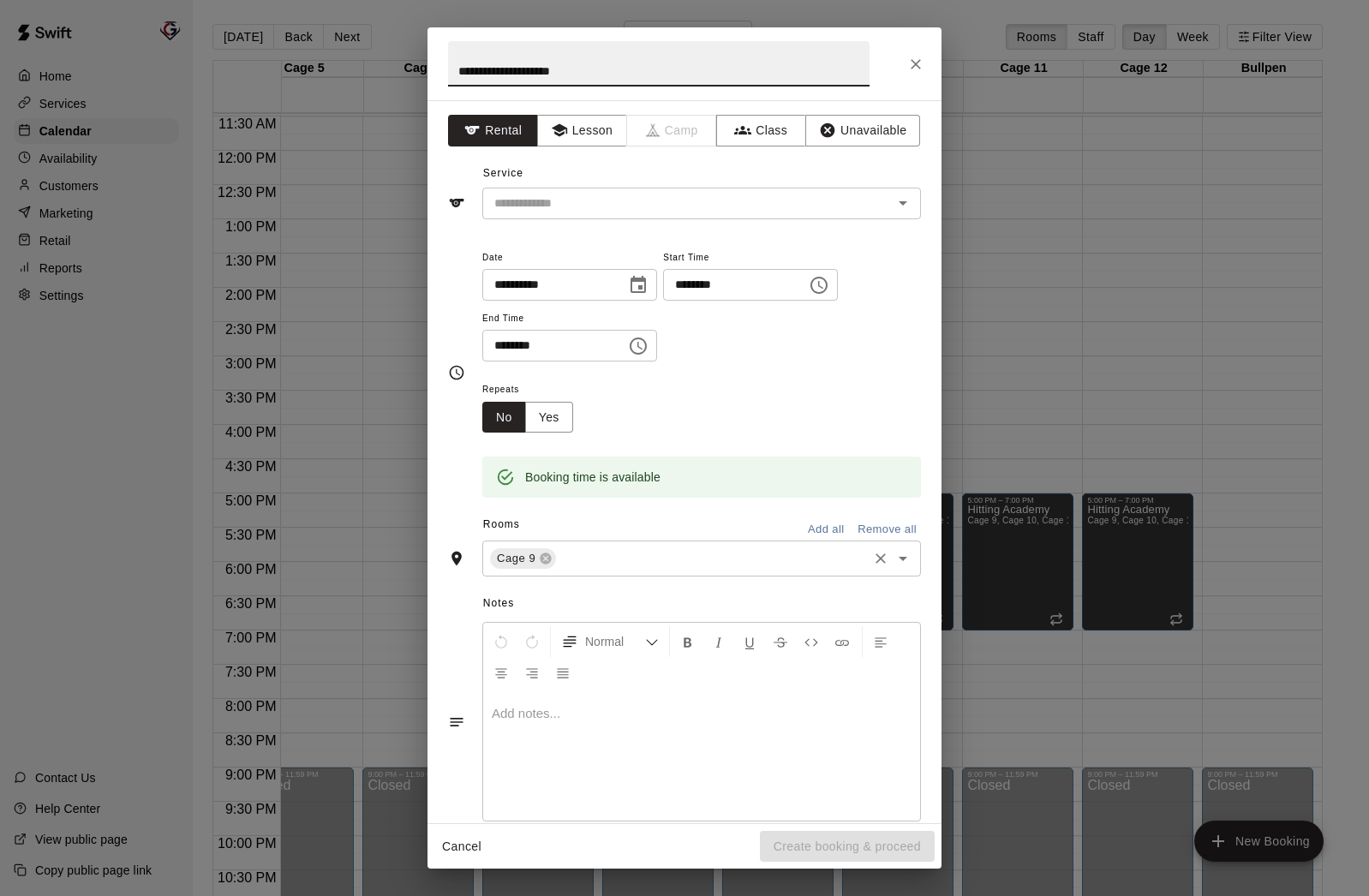
type input "**********"
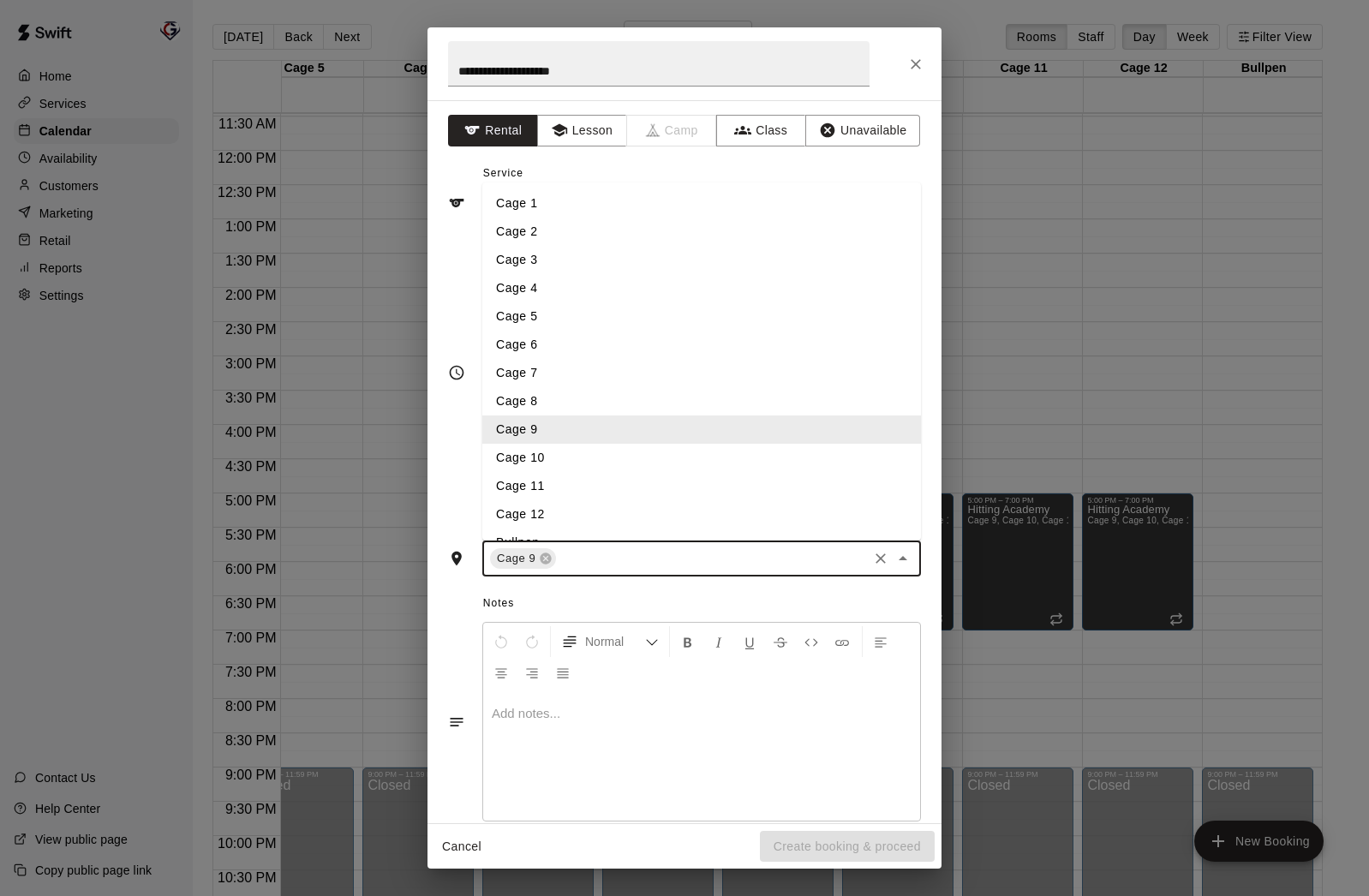
click at [746, 549] on input "text" at bounding box center [711, 559] width 306 height 22
click at [600, 462] on li "Cage 10" at bounding box center [701, 458] width 438 height 29
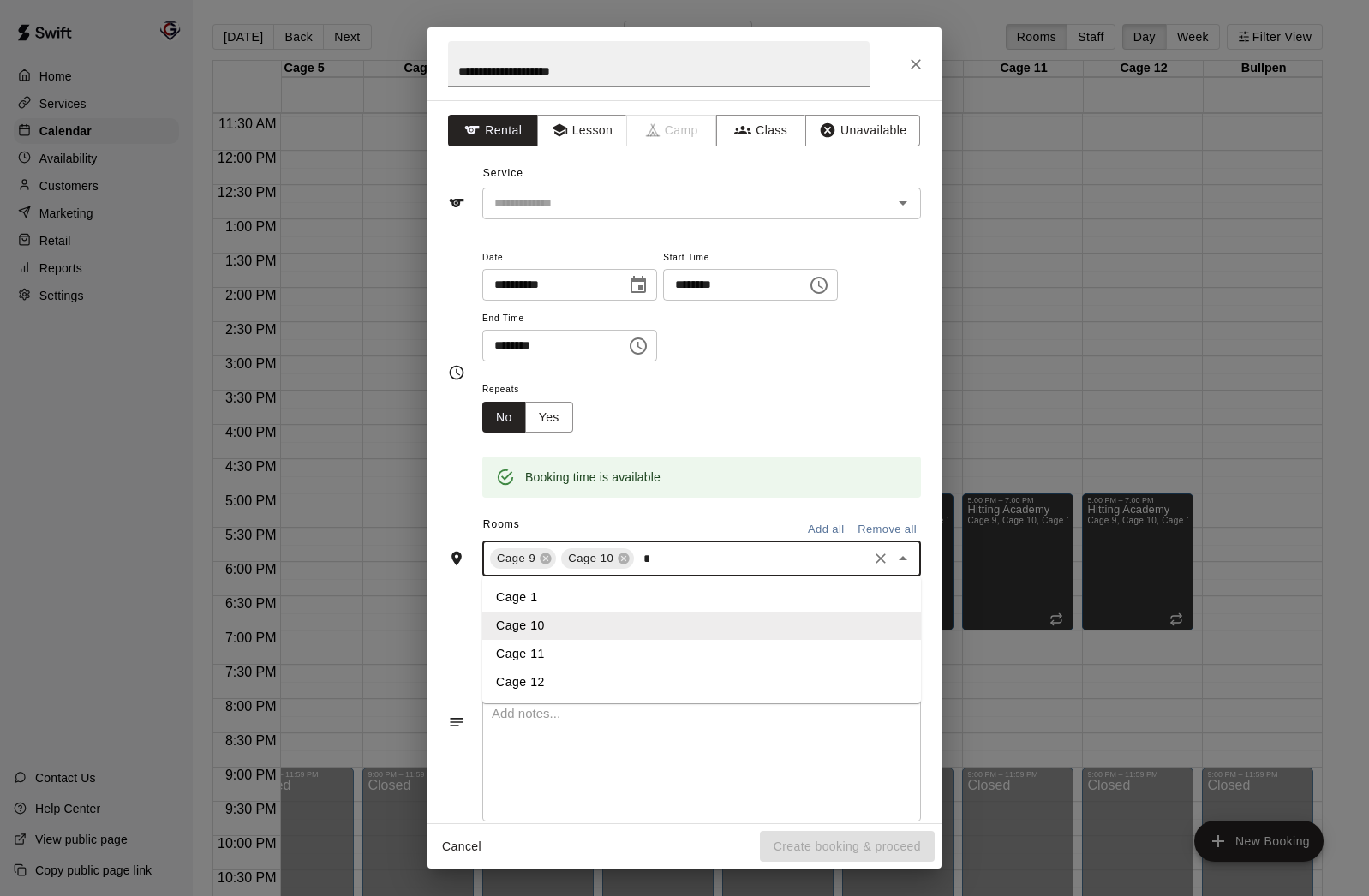
type input "**"
click at [645, 583] on ul "Cage 11" at bounding box center [701, 597] width 438 height 42
click at [642, 597] on li "Cage 11" at bounding box center [701, 597] width 438 height 29
type input "**"
click at [621, 595] on li "Cage 12" at bounding box center [701, 597] width 438 height 29
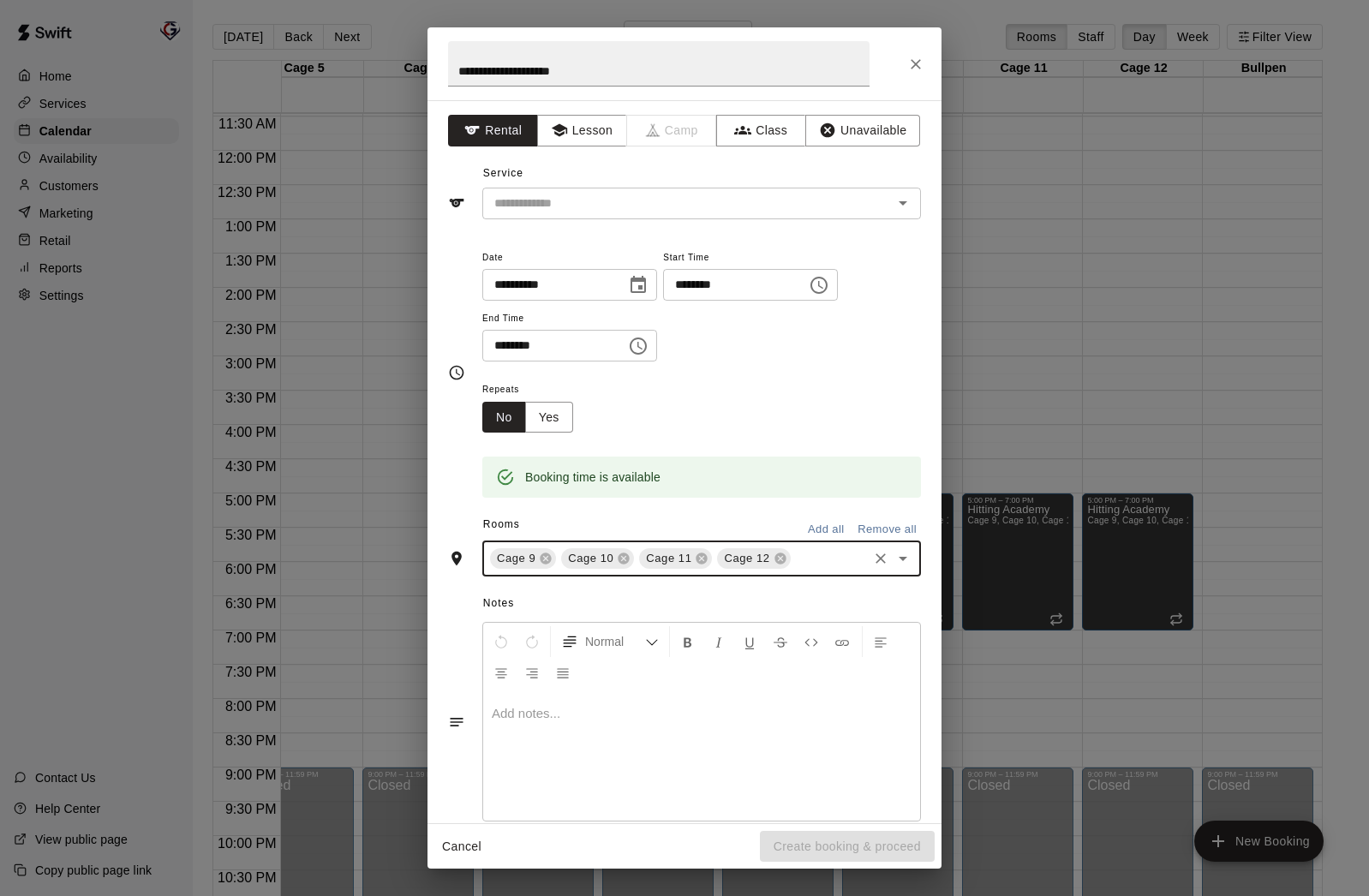
type input "*"
click at [695, 590] on li "Cage 8" at bounding box center [701, 597] width 438 height 29
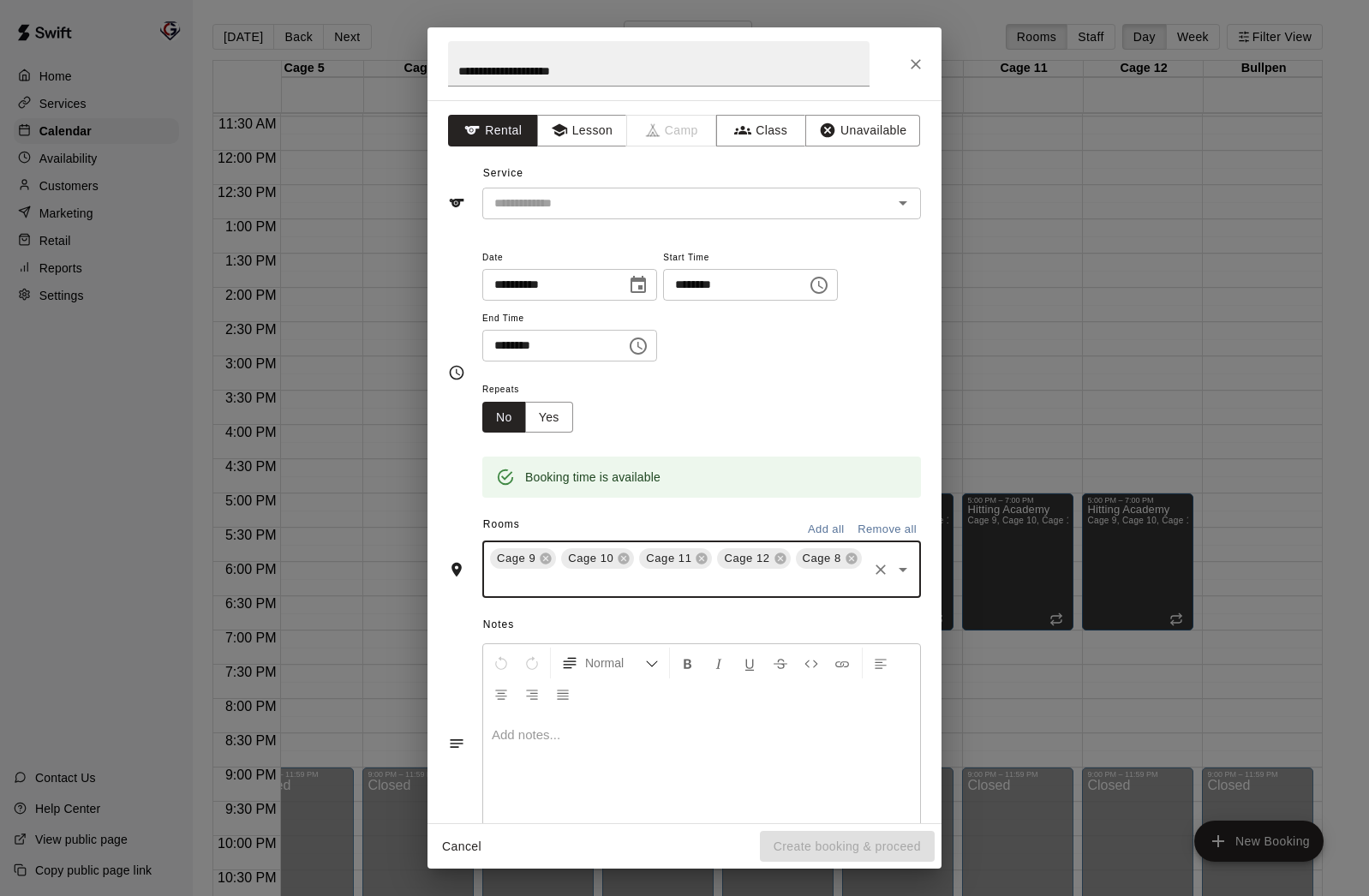
type input "*"
click at [648, 611] on li "Cage 7" at bounding box center [701, 618] width 438 height 29
type input "*"
click at [578, 623] on li "Cage 6" at bounding box center [701, 623] width 438 height 29
click at [859, 127] on button "Unavailable" at bounding box center [863, 131] width 115 height 32
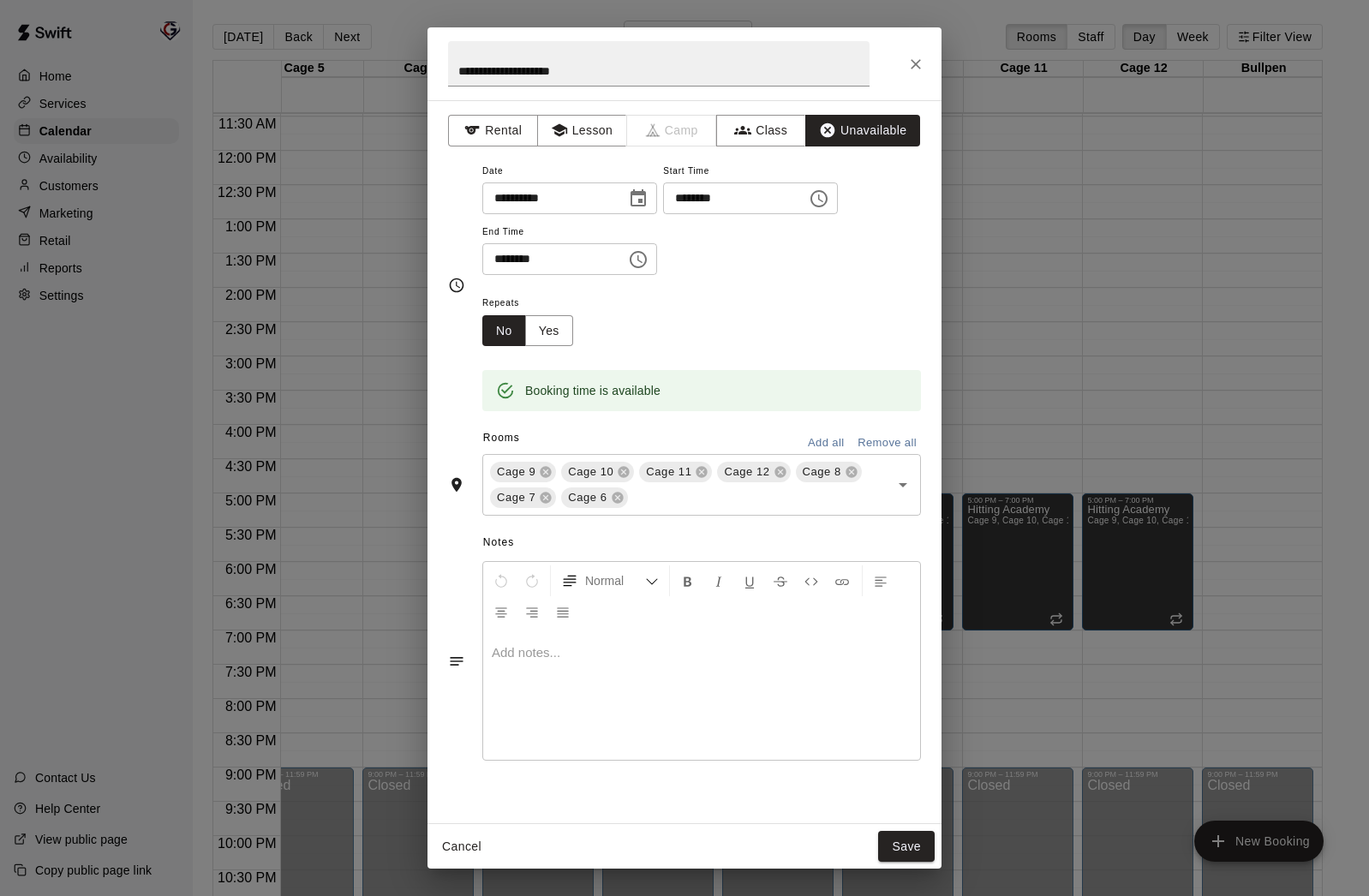
click at [646, 193] on icon "Choose date, selected date is Sep 9, 2025" at bounding box center [638, 197] width 16 height 17
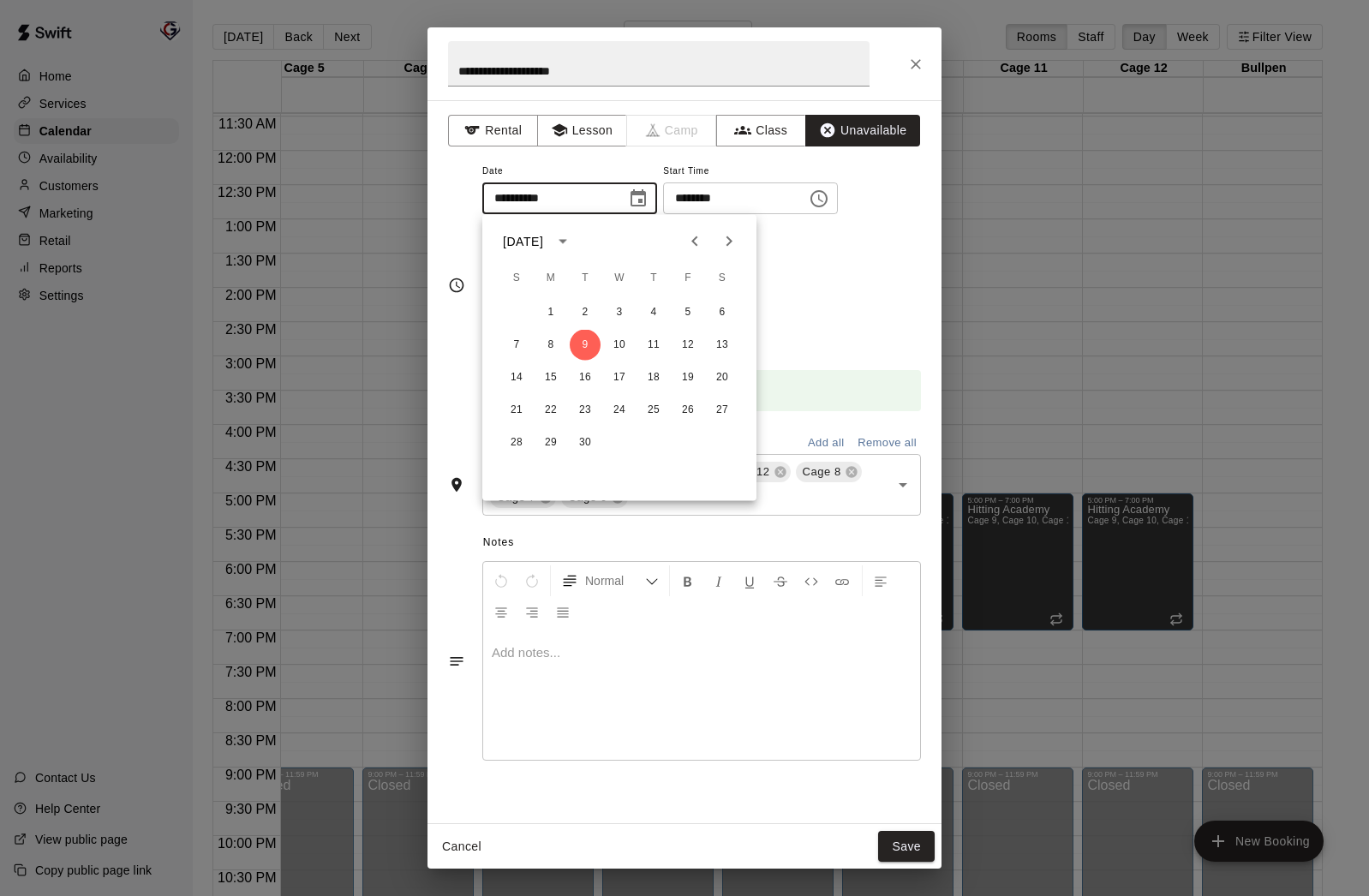
click at [724, 239] on icon "Next month" at bounding box center [729, 241] width 21 height 21
click at [734, 237] on icon "Next month" at bounding box center [729, 241] width 21 height 21
click at [724, 310] on button "1" at bounding box center [722, 312] width 31 height 31
type input "**********"
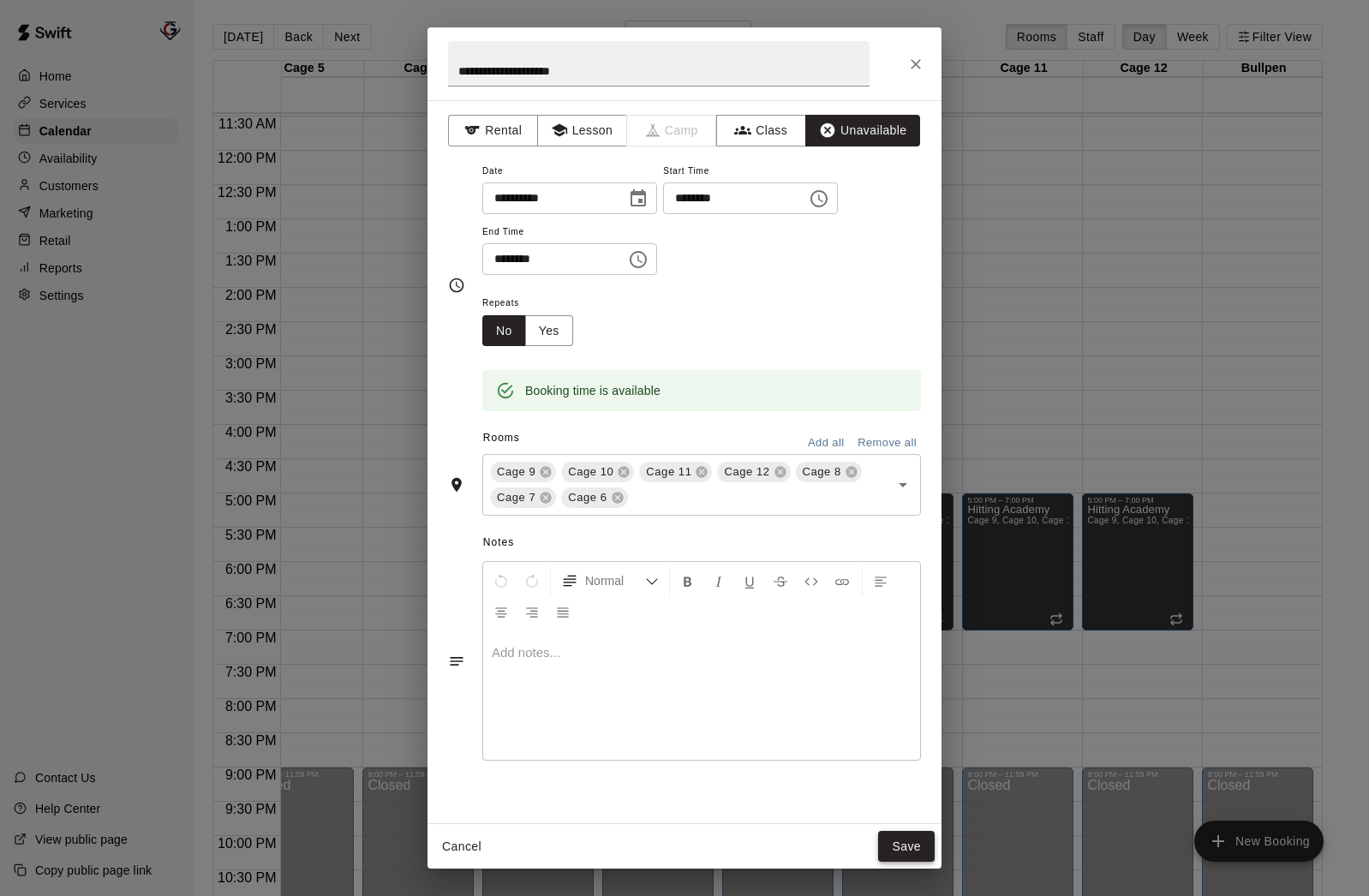
click at [912, 848] on button "Save" at bounding box center [906, 847] width 56 height 32
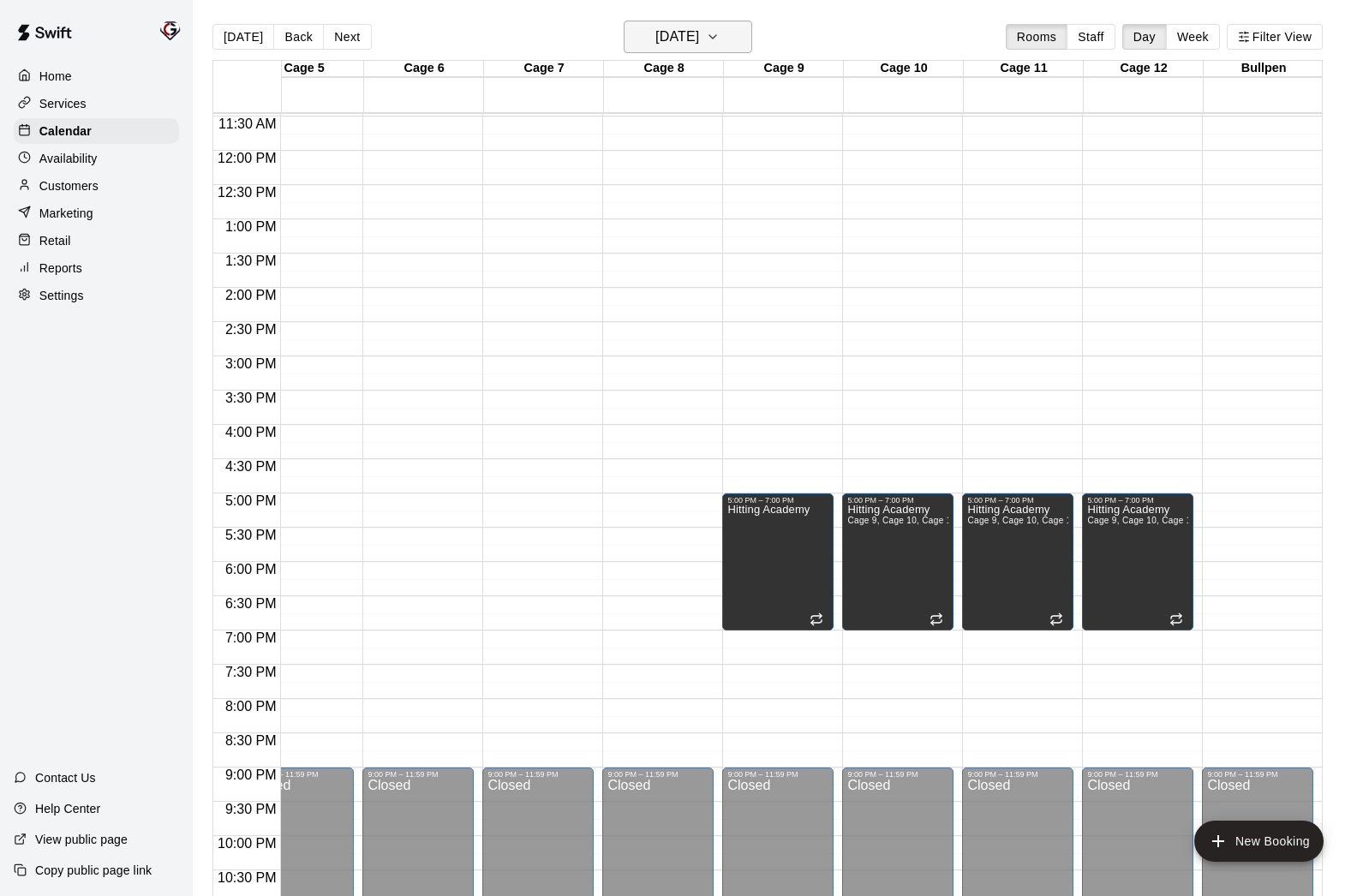
click at [661, 36] on h6 "[DATE]" at bounding box center [677, 36] width 43 height 24
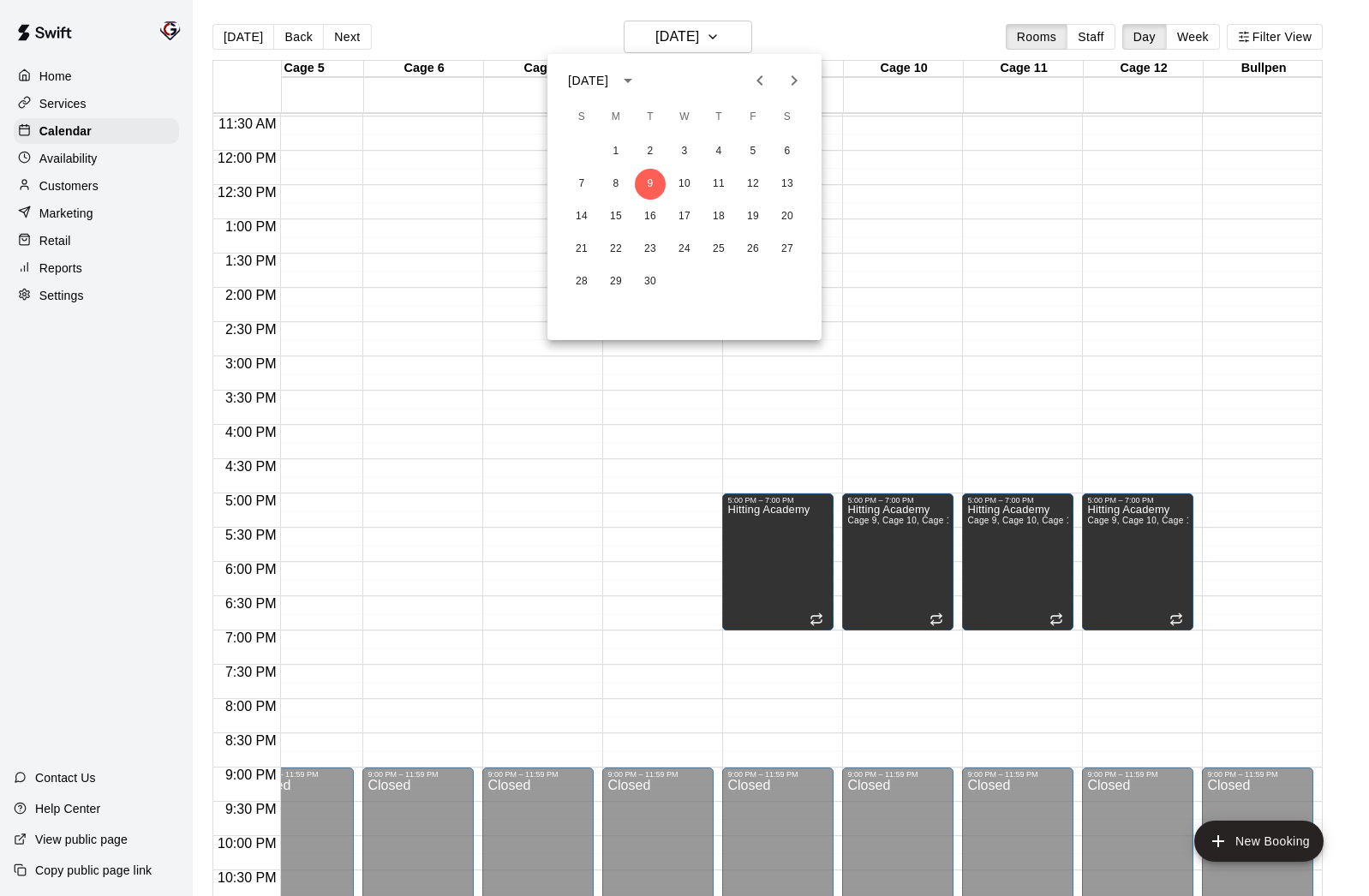
click at [760, 83] on icon "Previous month" at bounding box center [759, 81] width 6 height 10
click at [721, 247] on button "21" at bounding box center [718, 248] width 31 height 31
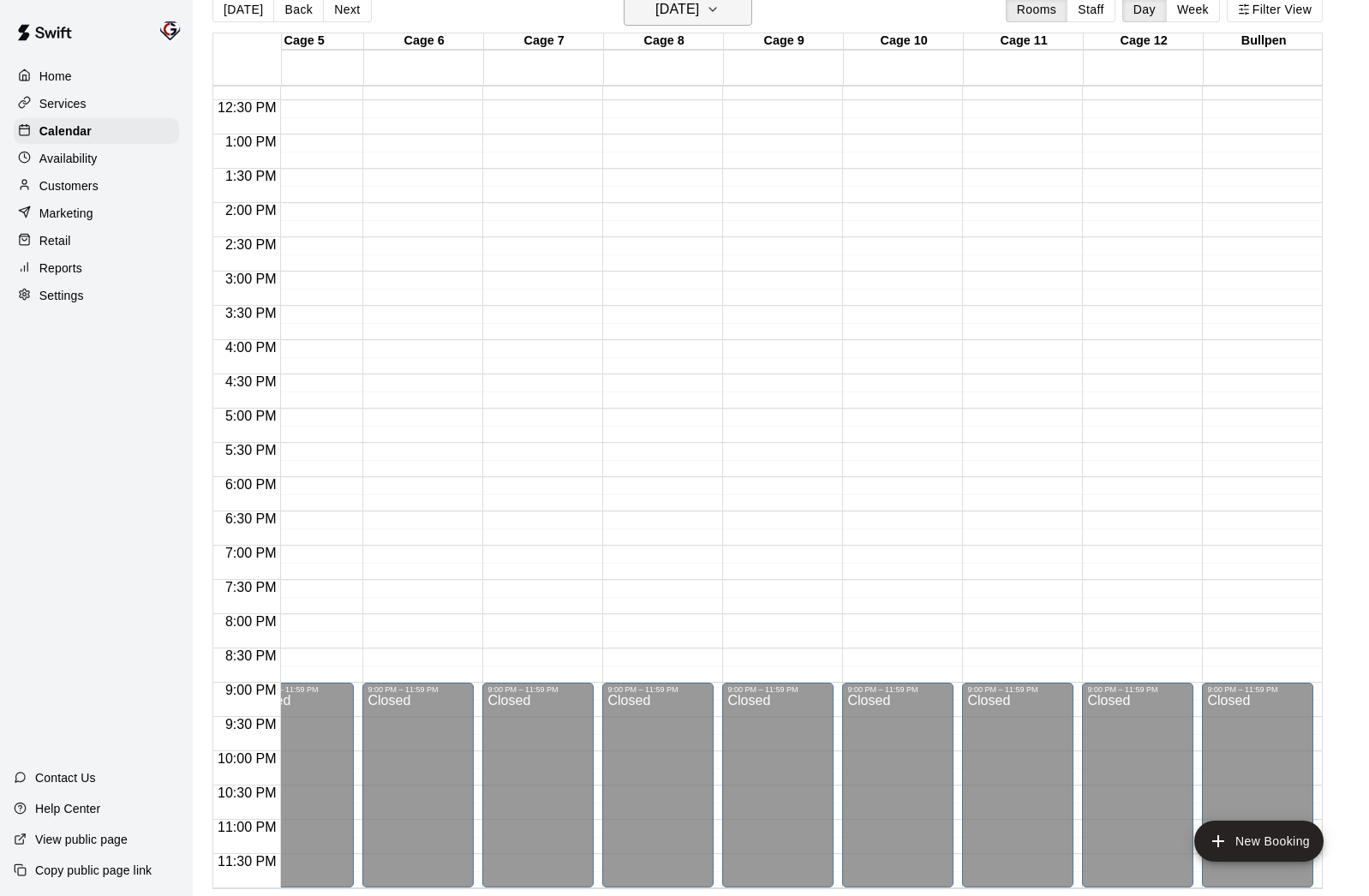
click at [684, 15] on h6 "[DATE]" at bounding box center [677, 9] width 43 height 24
click at [719, 188] on button "14" at bounding box center [718, 189] width 31 height 31
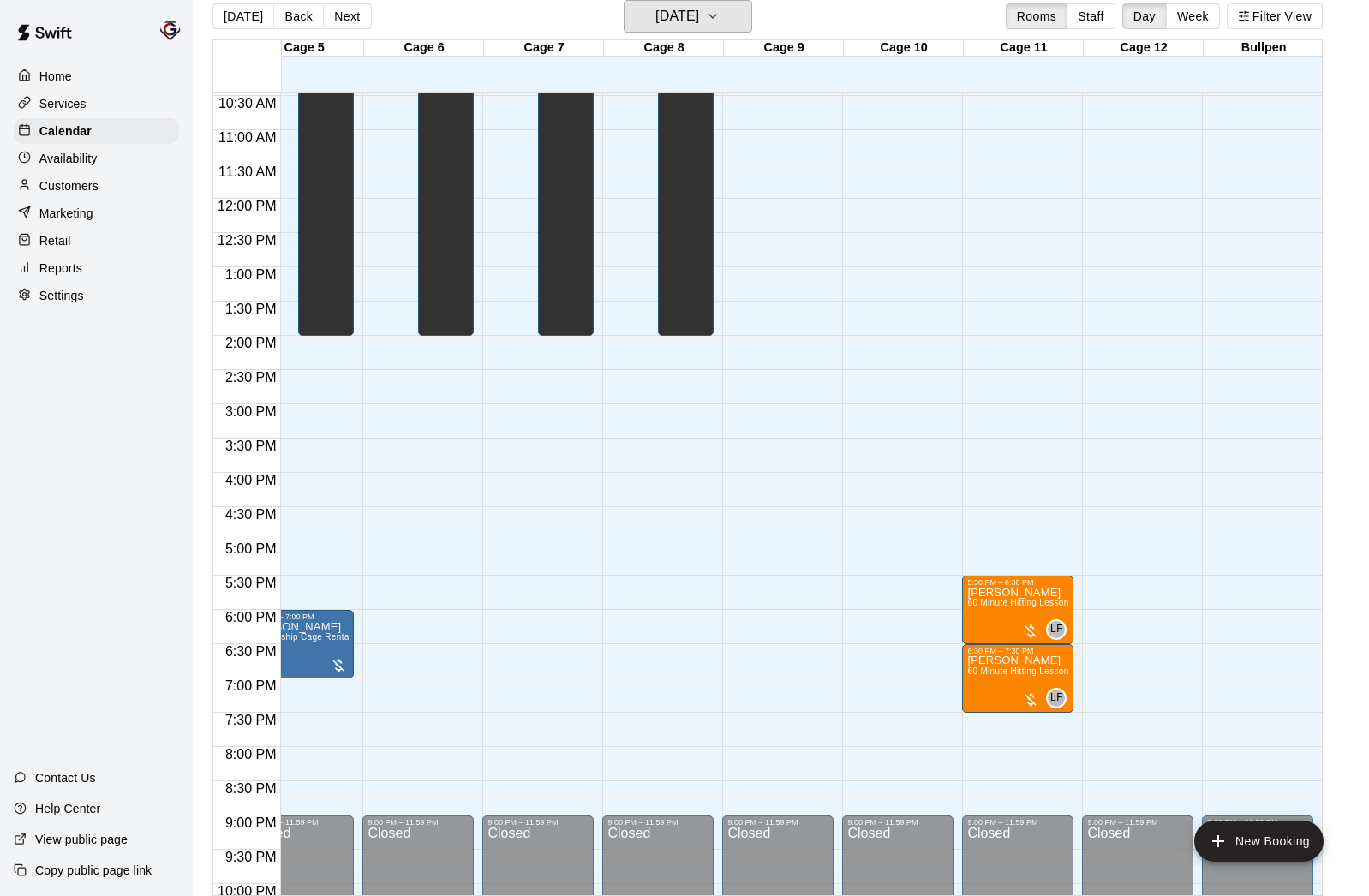
scroll to position [710, 517]
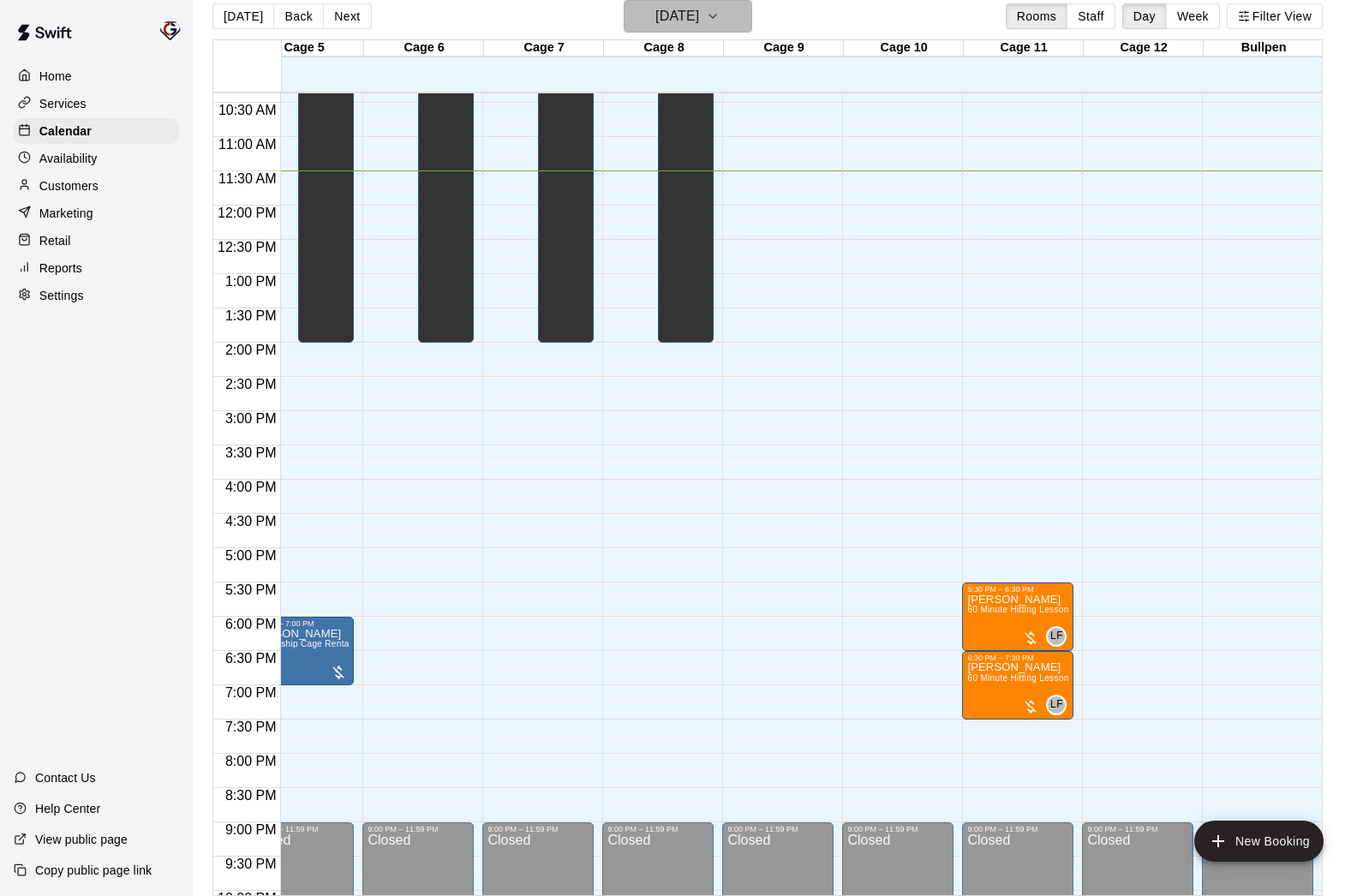
click at [677, 17] on h6 "[DATE]" at bounding box center [677, 16] width 43 height 24
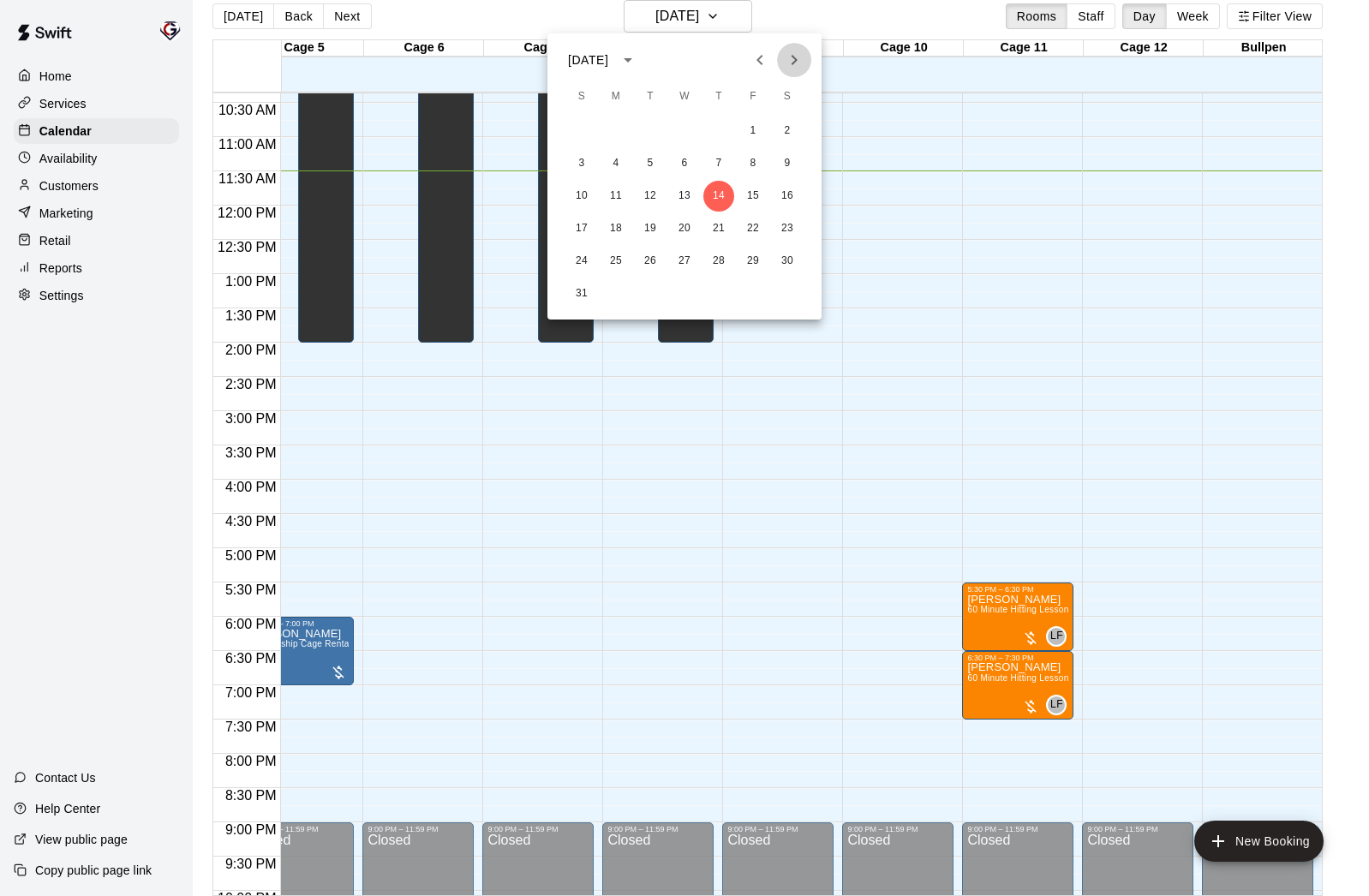
click at [796, 59] on icon "Next month" at bounding box center [795, 60] width 6 height 10
click at [762, 61] on icon "Previous month" at bounding box center [759, 59] width 21 height 21
click at [716, 226] on button "21" at bounding box center [718, 228] width 31 height 31
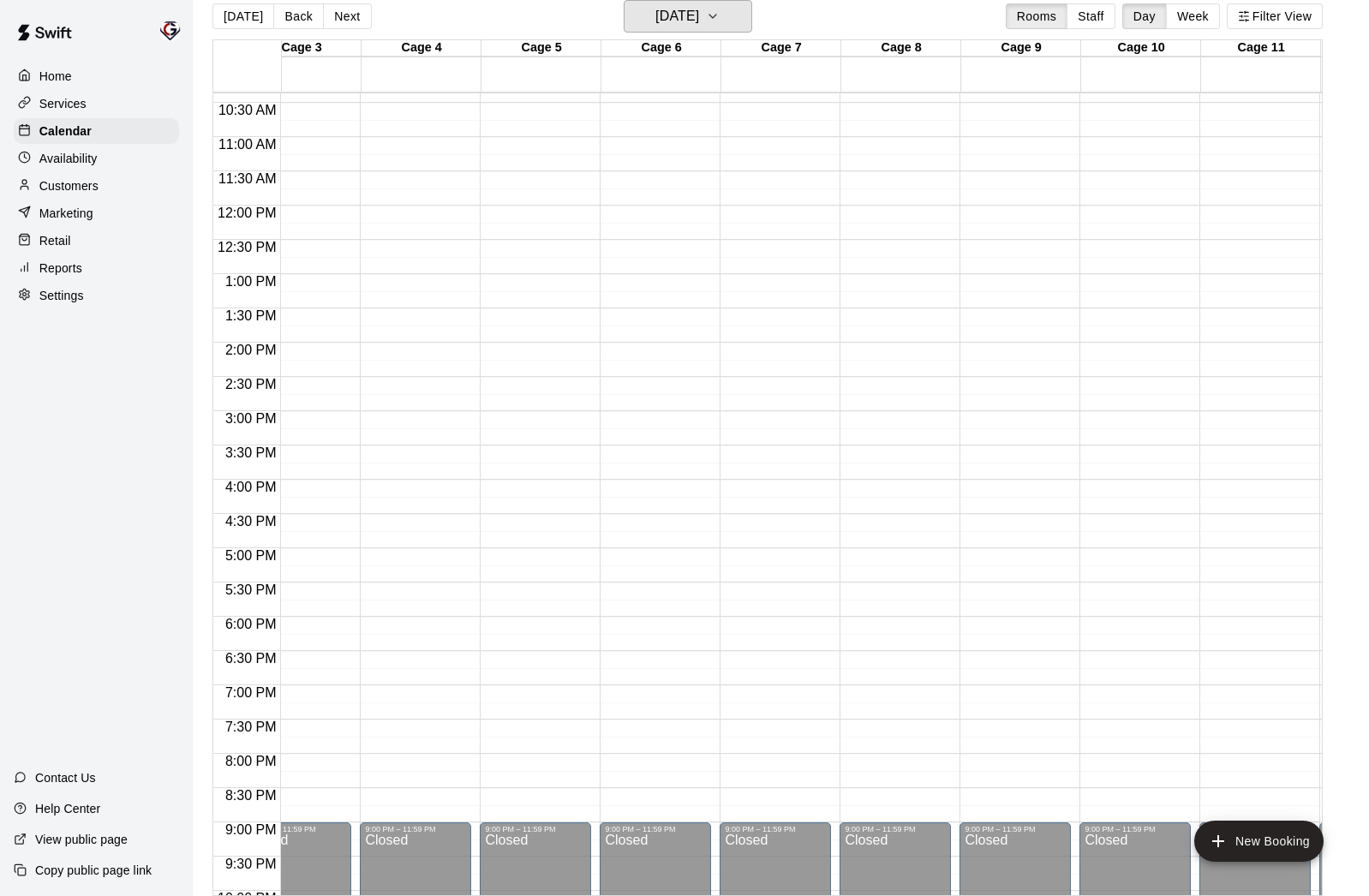
scroll to position [0, 241]
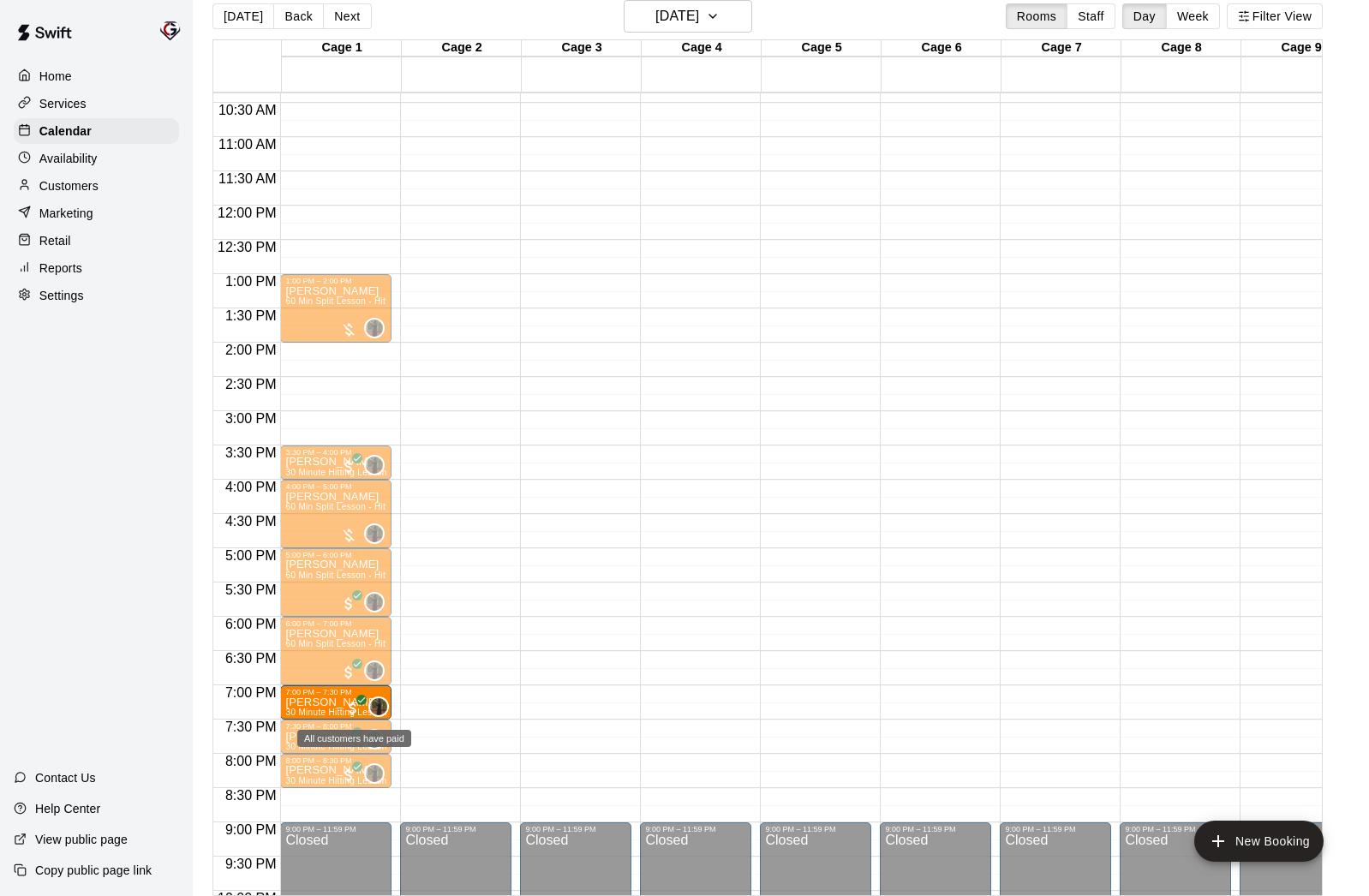
drag, startPoint x: 449, startPoint y: 701, endPoint x: 359, endPoint y: 703, distance: 90.0
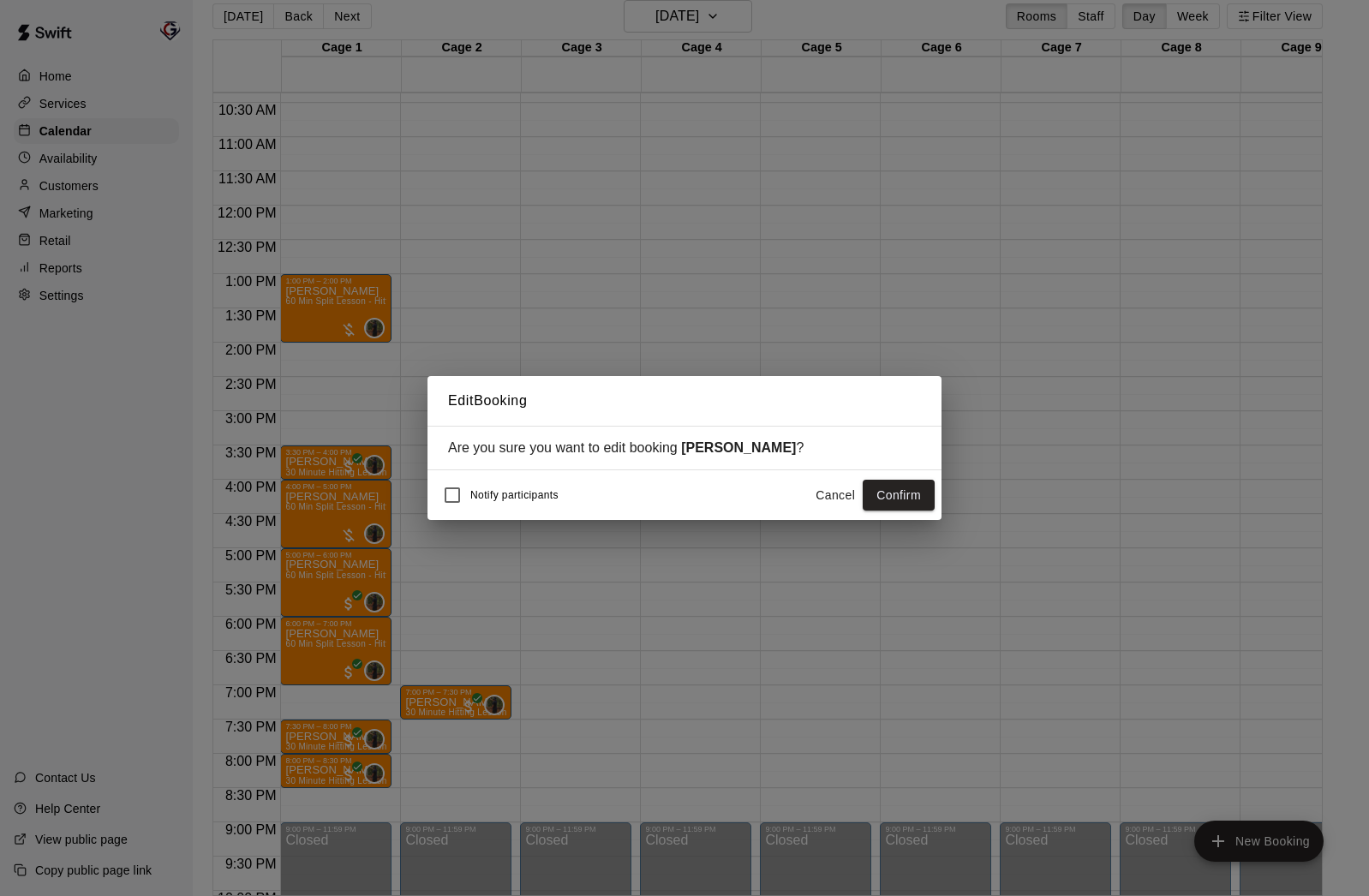
click at [906, 495] on button "Confirm" at bounding box center [898, 495] width 72 height 32
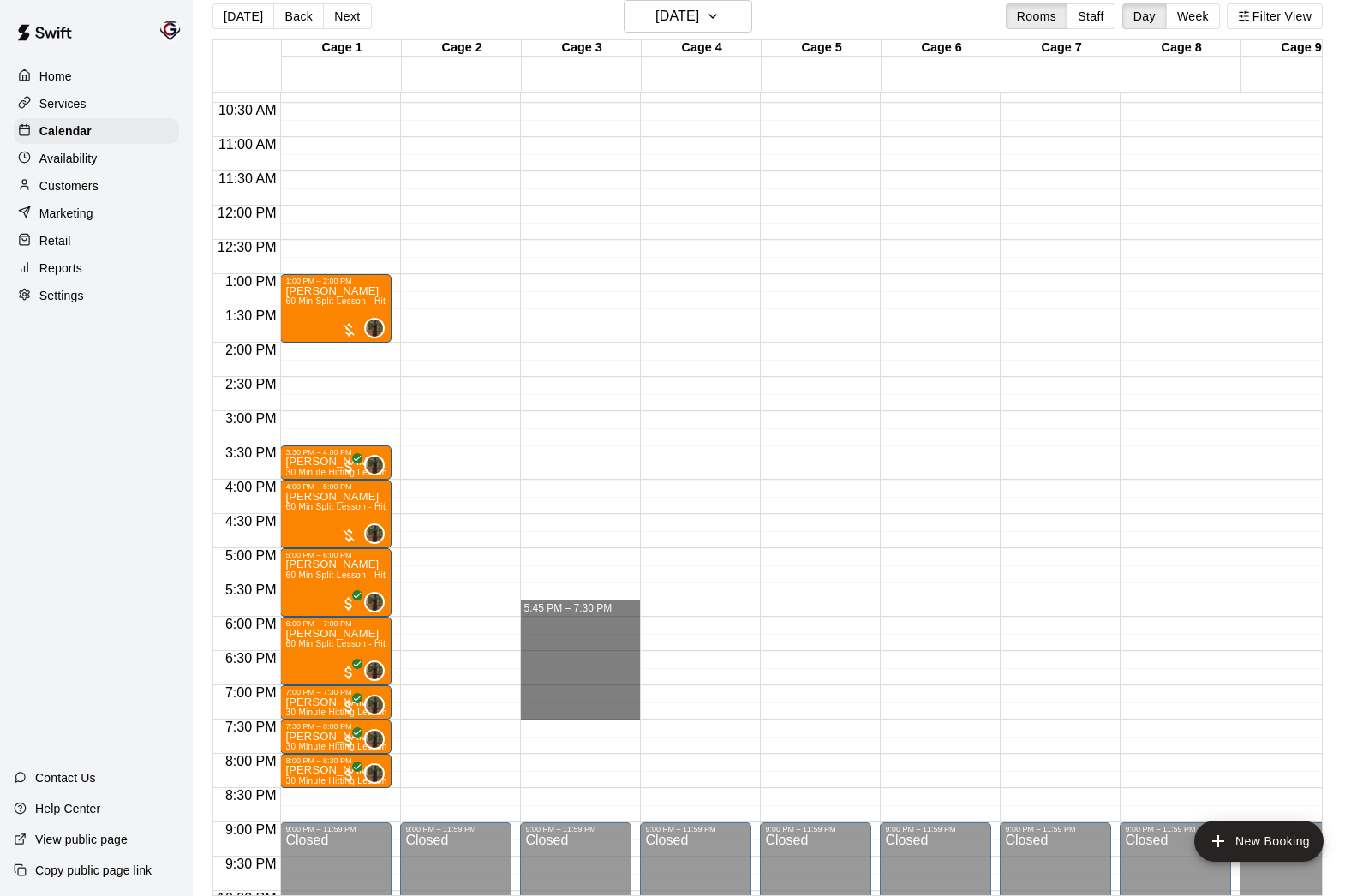
drag, startPoint x: 582, startPoint y: 615, endPoint x: 575, endPoint y: 715, distance: 100.2
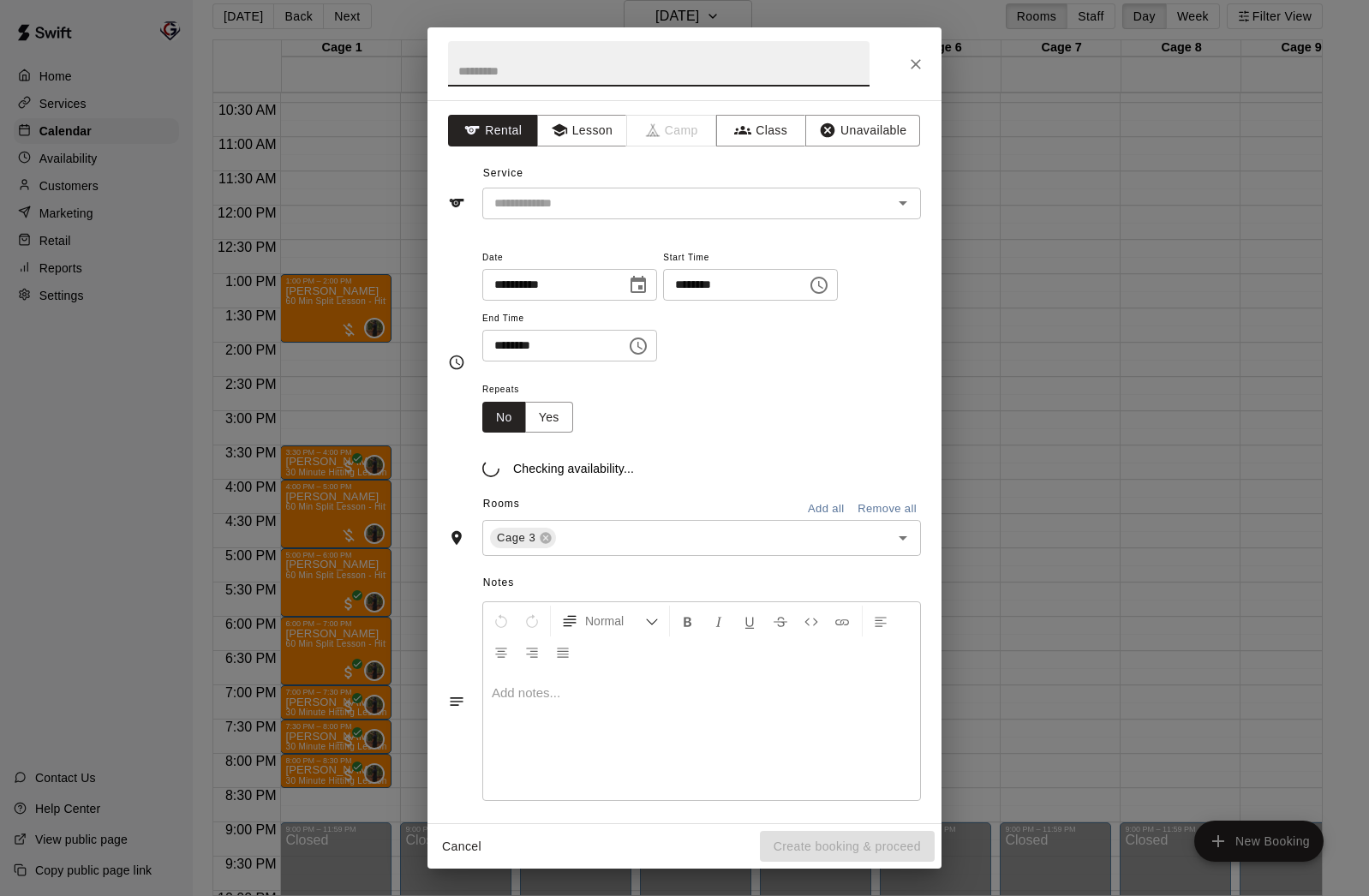
scroll to position [707, 0]
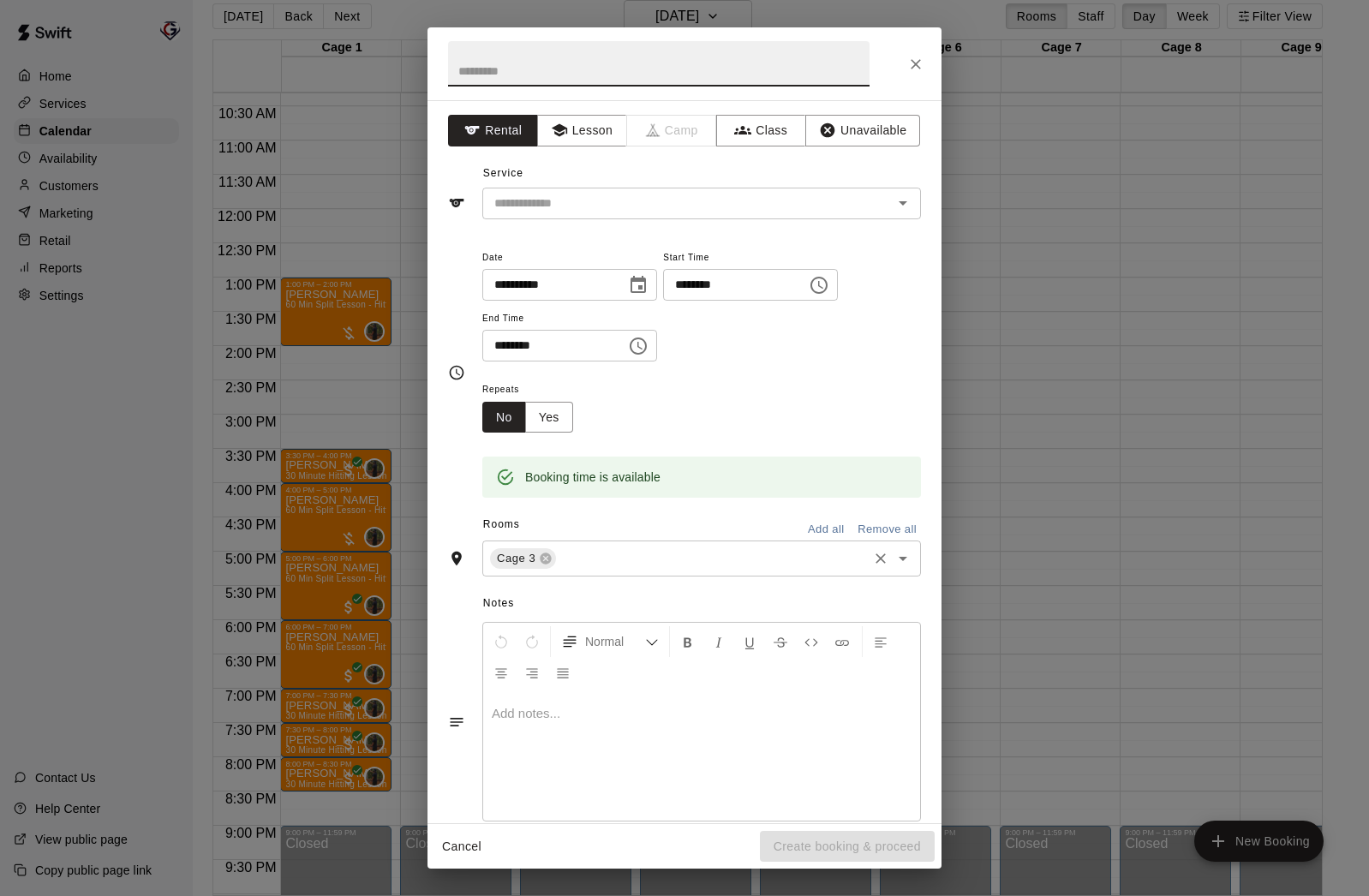
click at [620, 559] on input "text" at bounding box center [711, 559] width 306 height 22
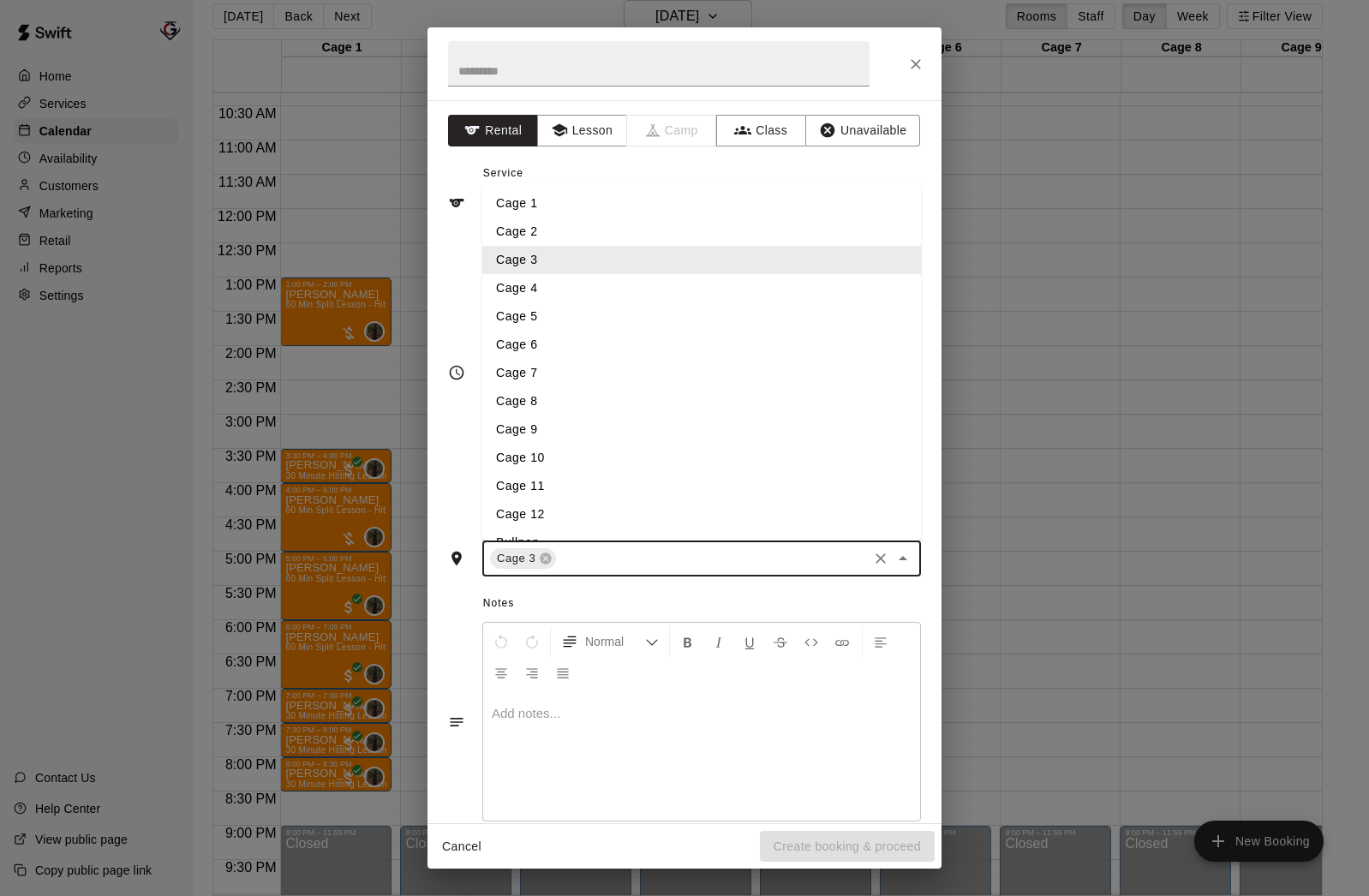
type input "*"
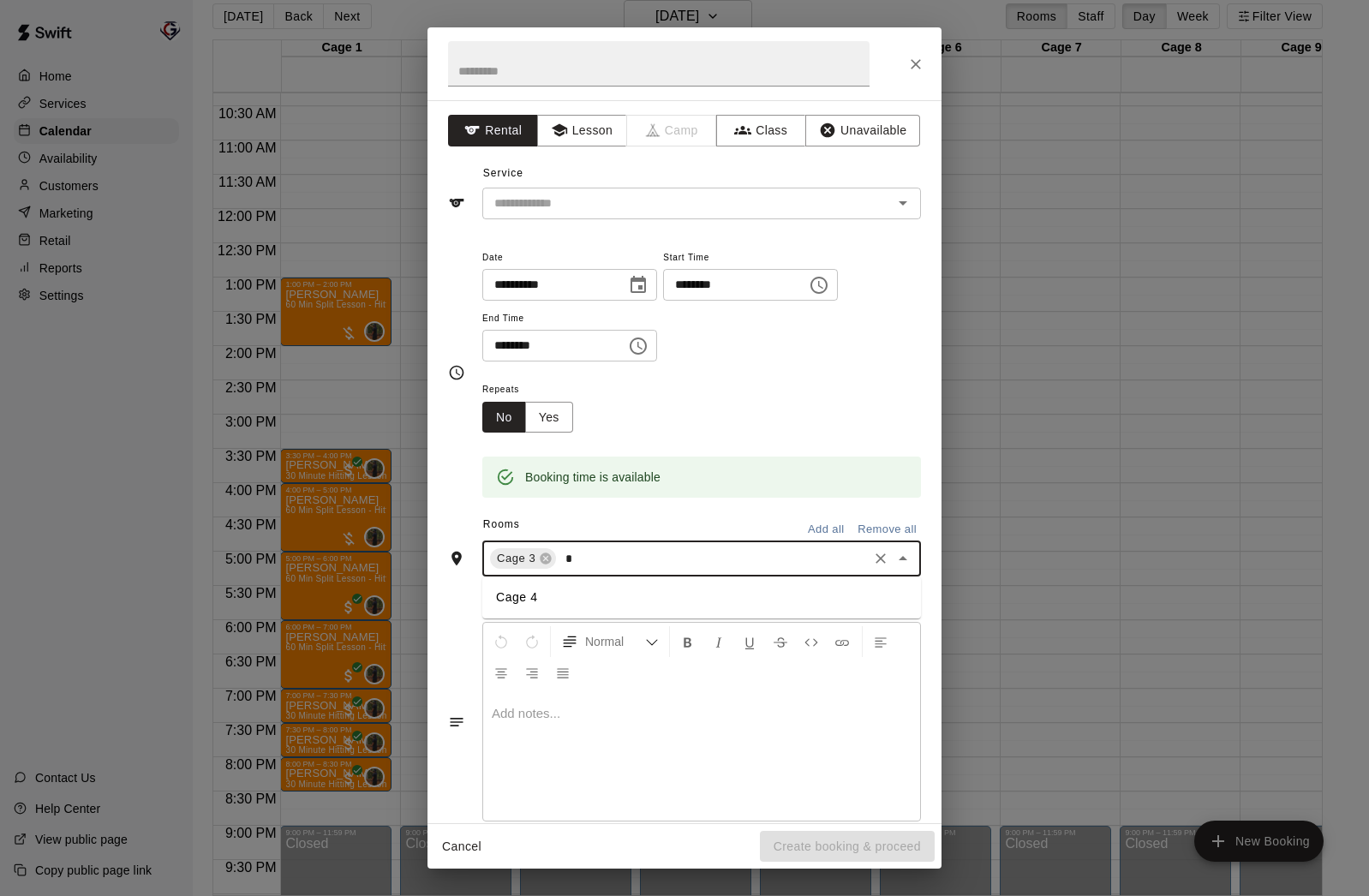
click at [576, 596] on li "Cage 4" at bounding box center [701, 597] width 438 height 29
click at [737, 70] on input "text" at bounding box center [659, 64] width 422 height 45
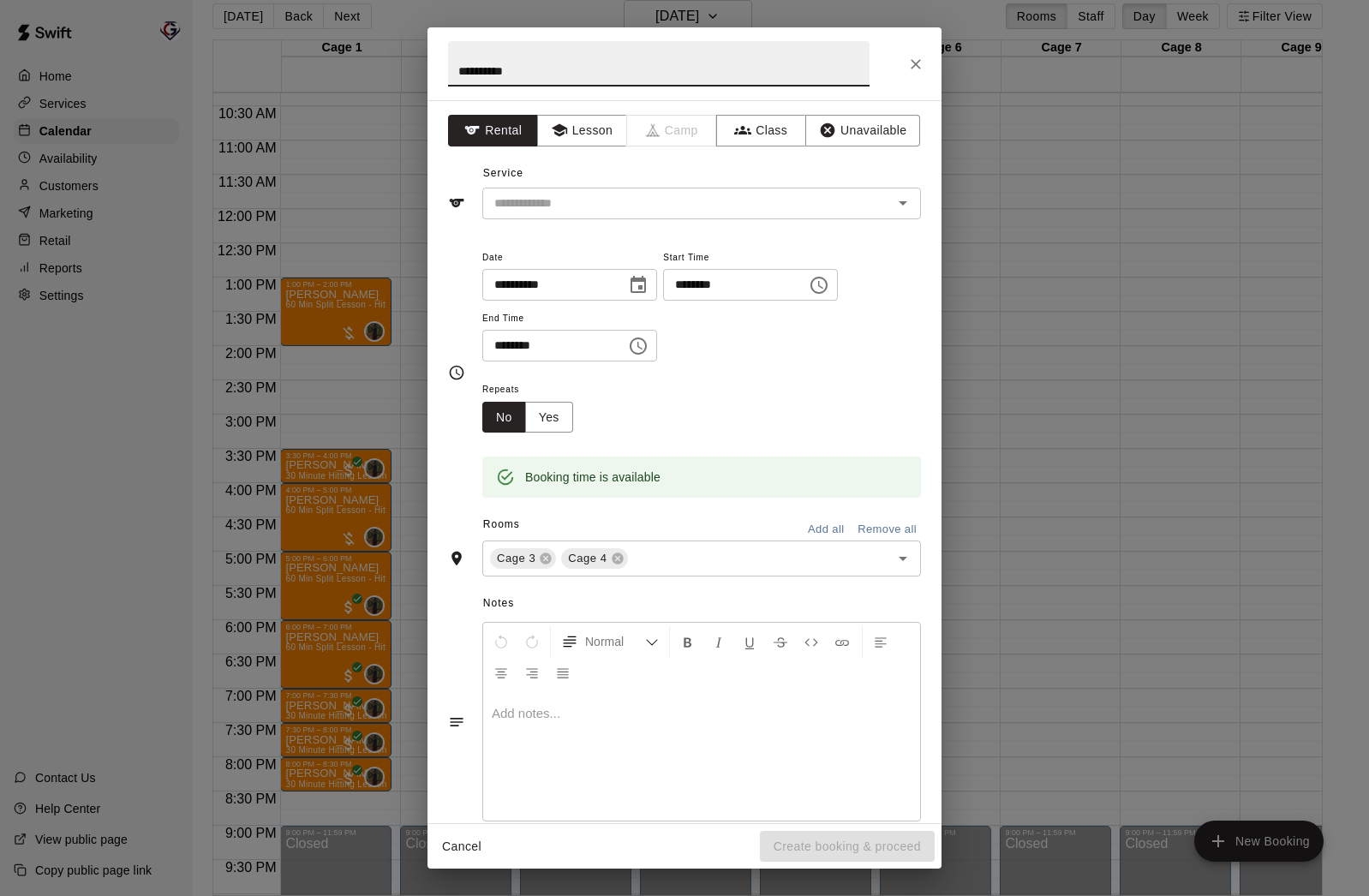
type input "**********"
click at [829, 288] on icon "Choose time, selected time is 5:45 PM" at bounding box center [818, 285] width 21 height 21
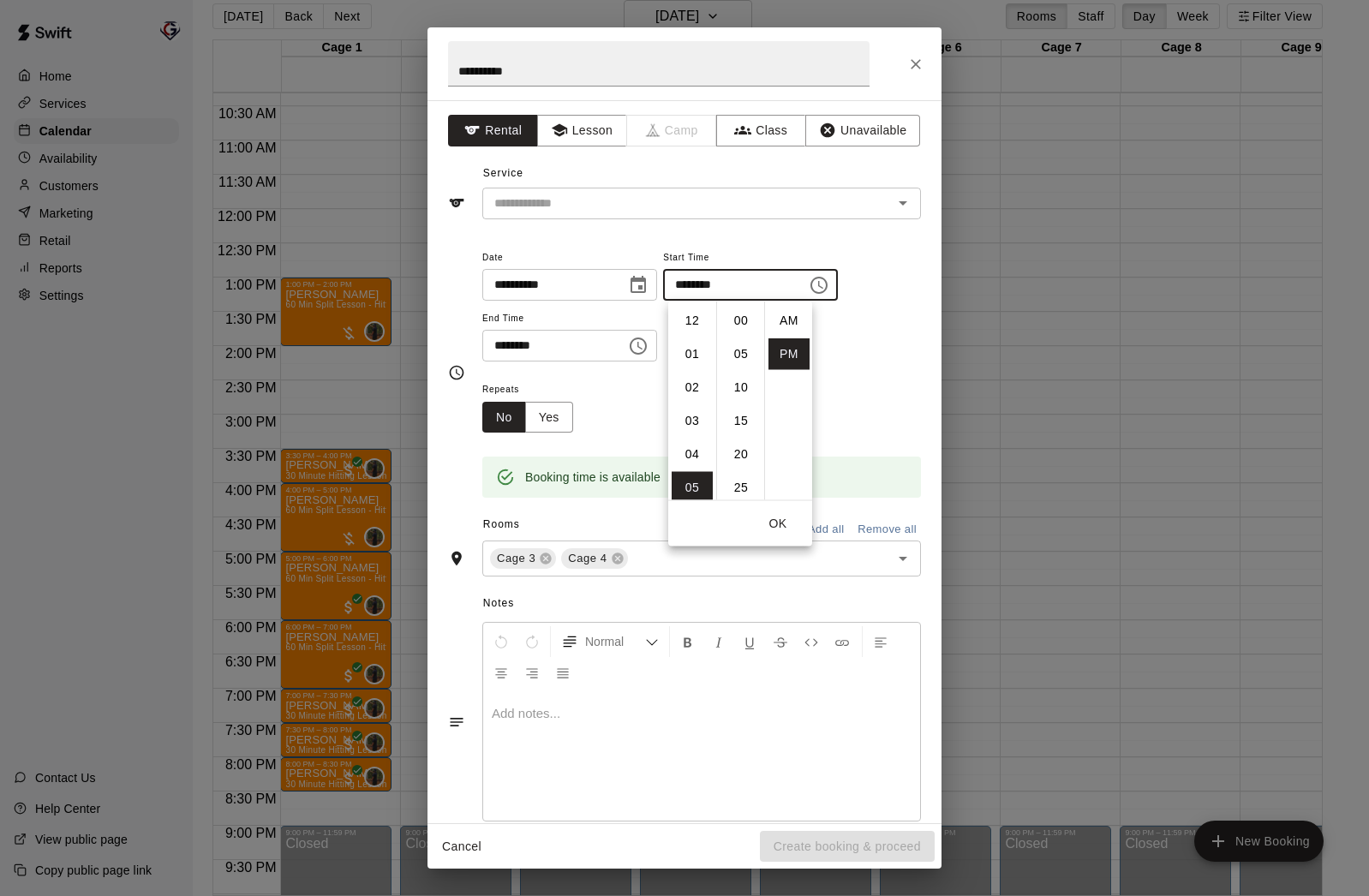
scroll to position [31, 0]
click at [696, 355] on li "06" at bounding box center [692, 354] width 41 height 32
click at [745, 323] on li "00" at bounding box center [742, 321] width 41 height 32
type input "********"
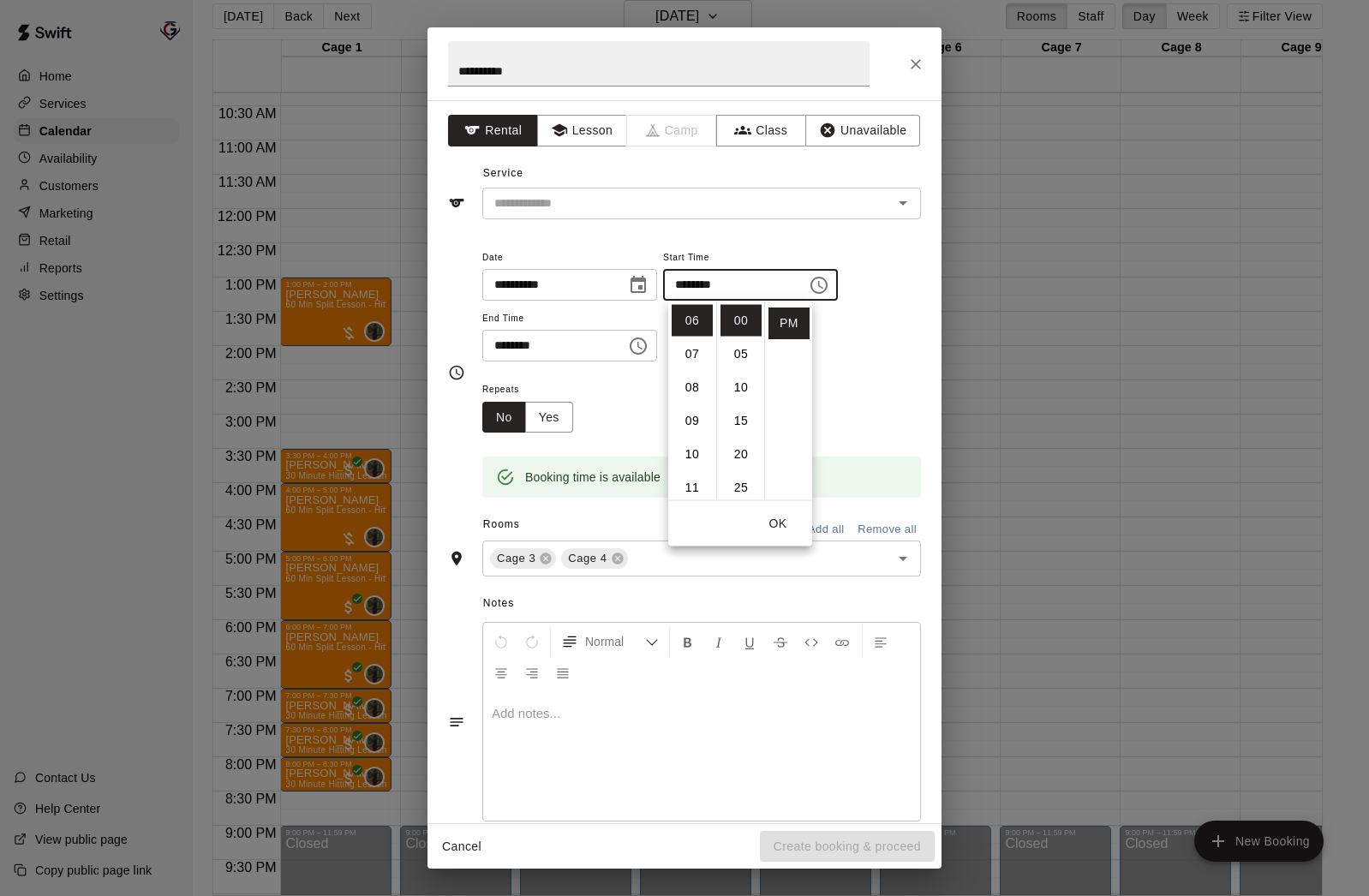
click at [596, 386] on div "Repeats No Yes" at bounding box center [701, 406] width 438 height 54
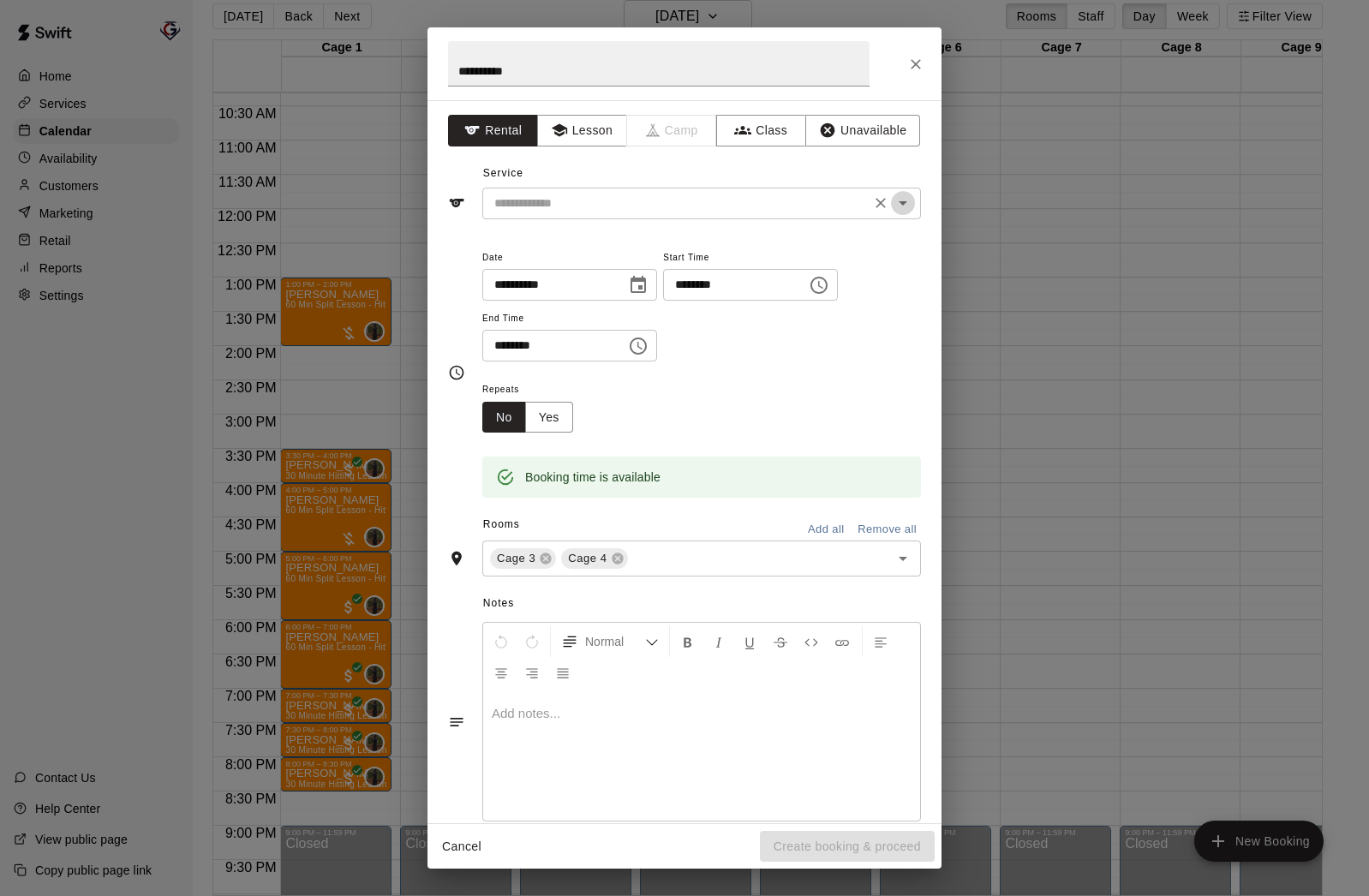
click at [899, 204] on icon "Open" at bounding box center [902, 203] width 21 height 21
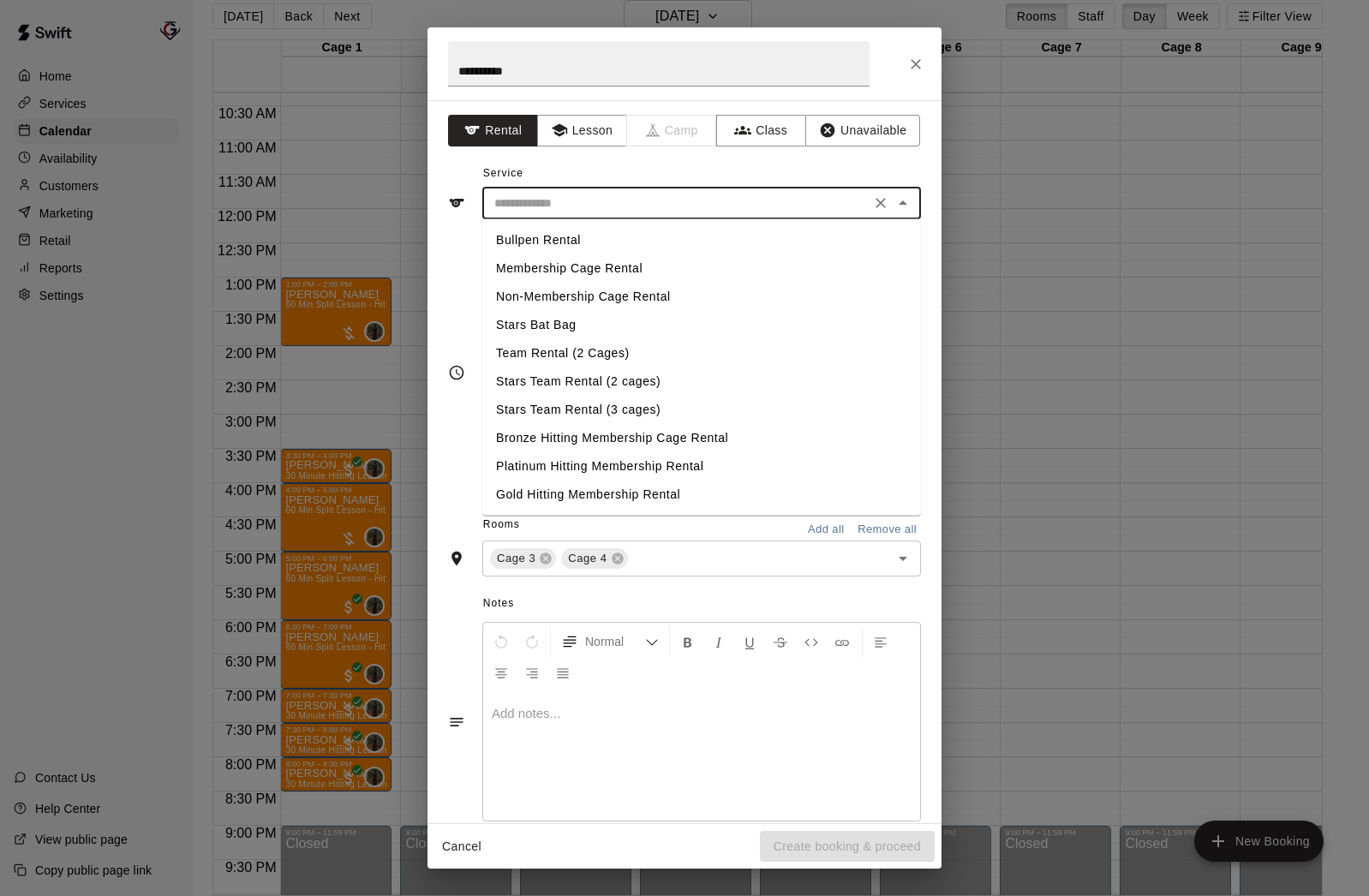
click at [600, 384] on li "Stars Team Rental (2 cages)" at bounding box center [701, 381] width 438 height 29
type input "**********"
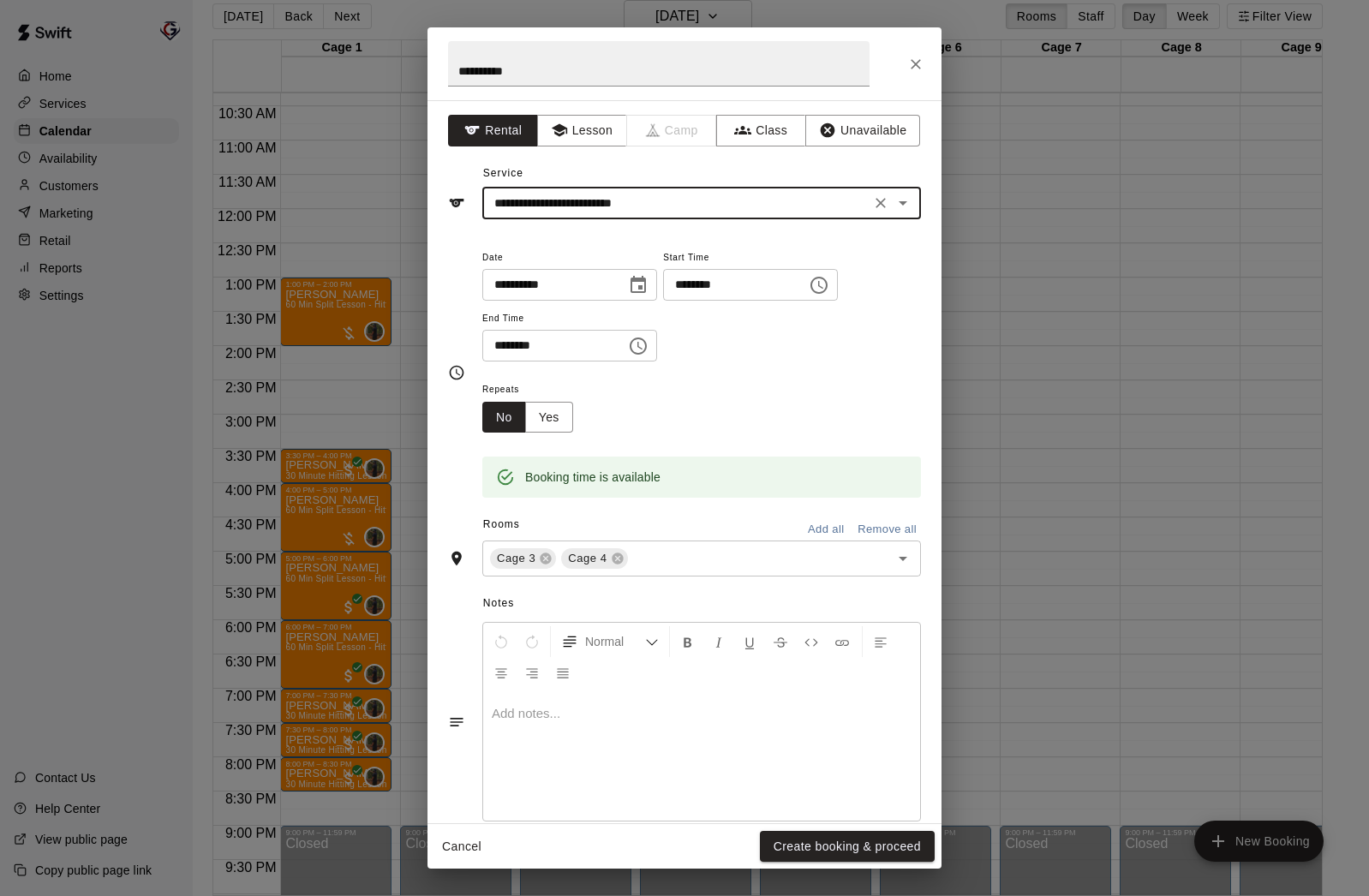
click at [673, 401] on div "Repeats No Yes" at bounding box center [701, 406] width 438 height 54
click at [554, 415] on button "Yes" at bounding box center [549, 417] width 48 height 32
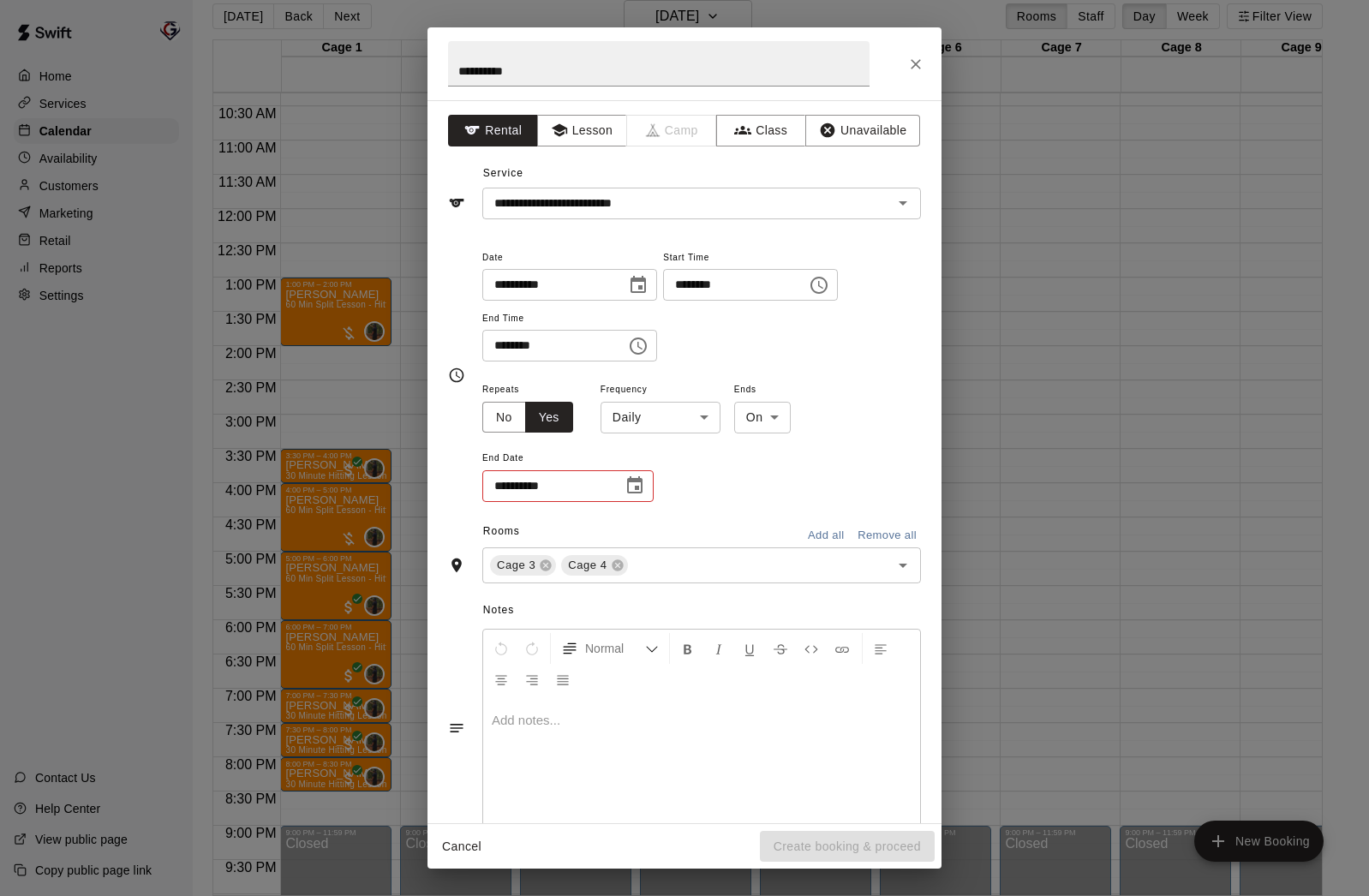
click at [656, 420] on body "Home Services Calendar Availability Customers Marketing Retail Reports Settings…" at bounding box center [684, 441] width 1369 height 924
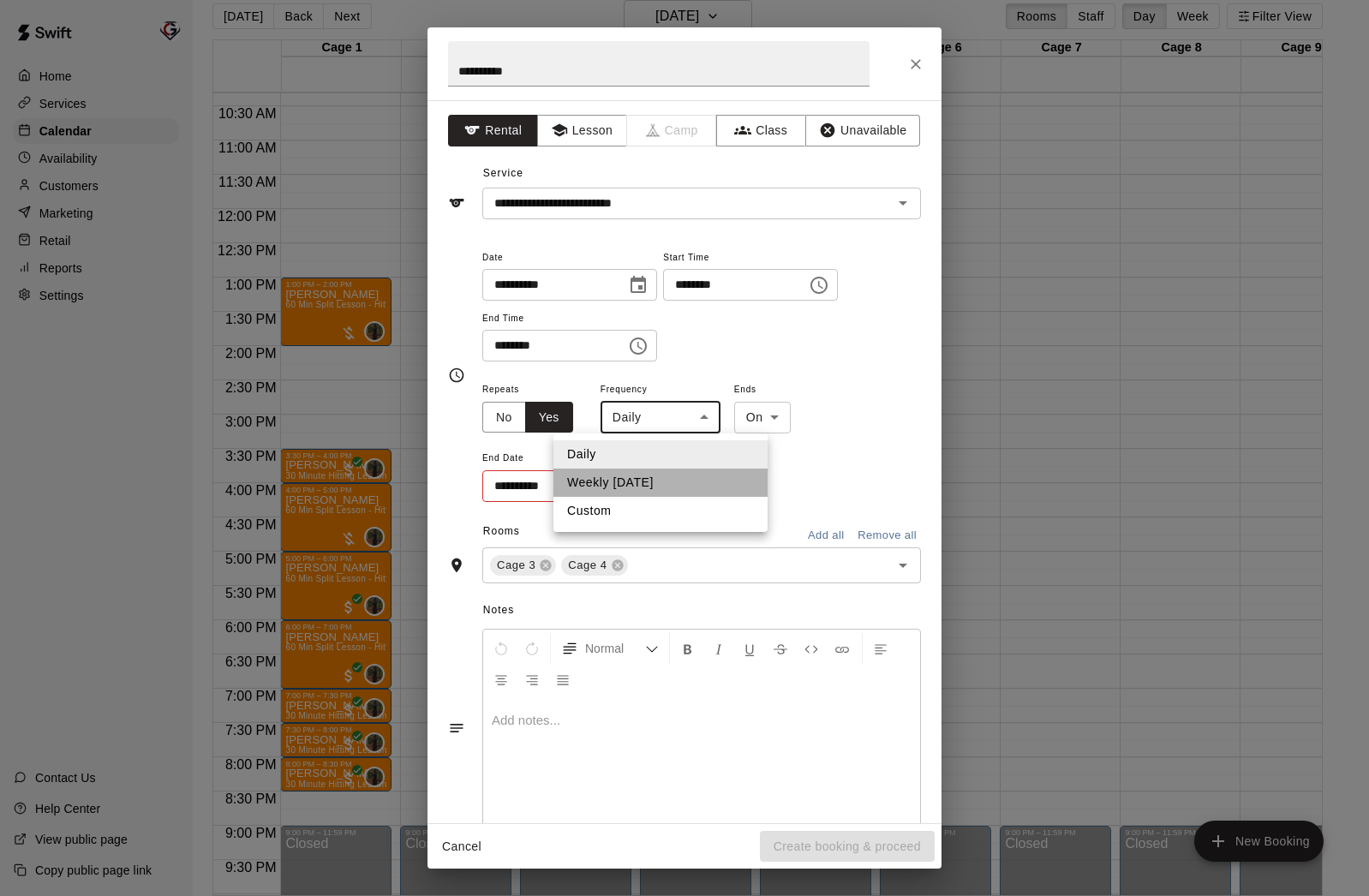
click at [656, 478] on li "Weekly [DATE]" at bounding box center [660, 482] width 214 height 29
type input "******"
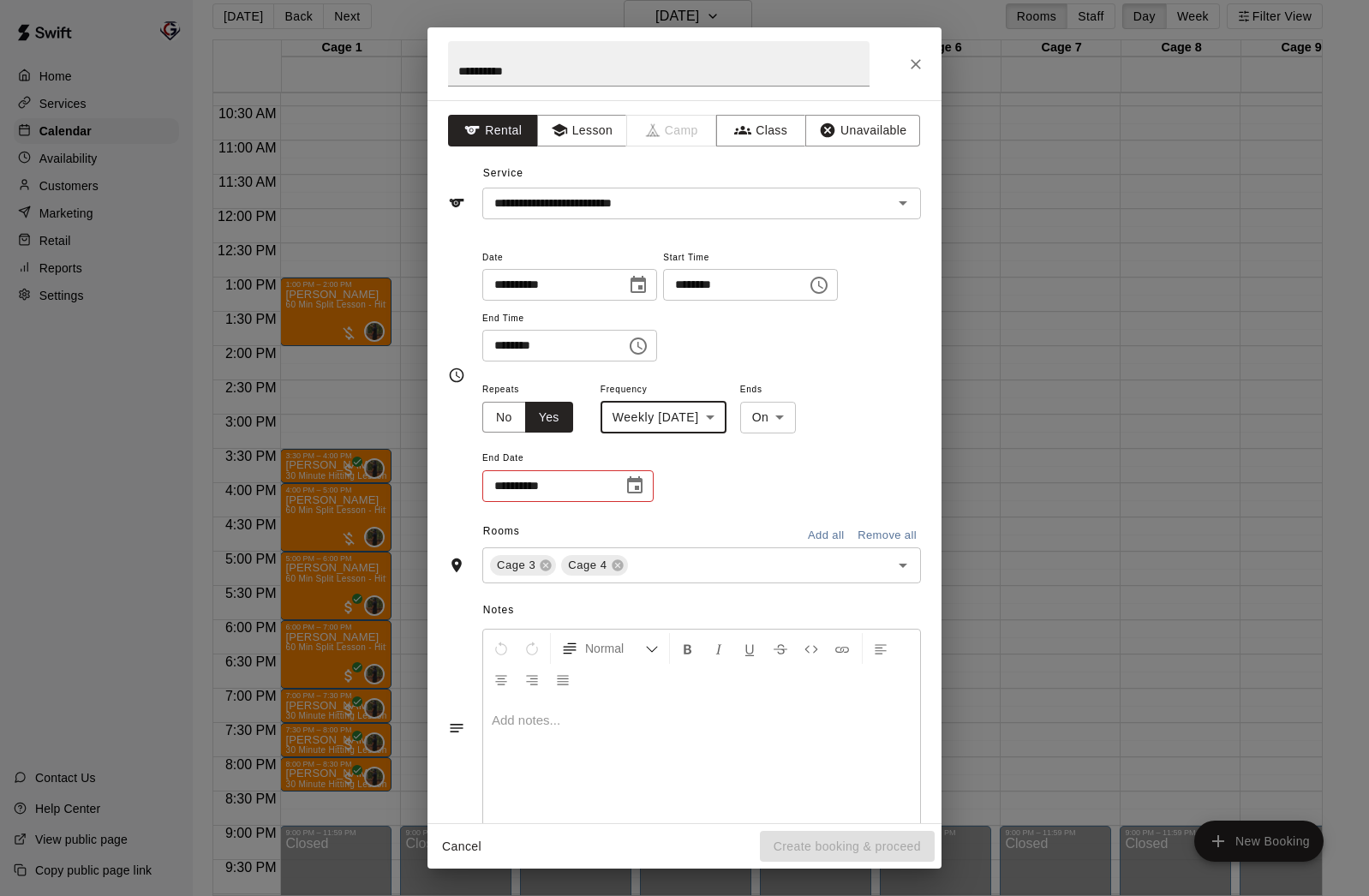
click at [631, 488] on icon "Choose date" at bounding box center [634, 485] width 21 height 21
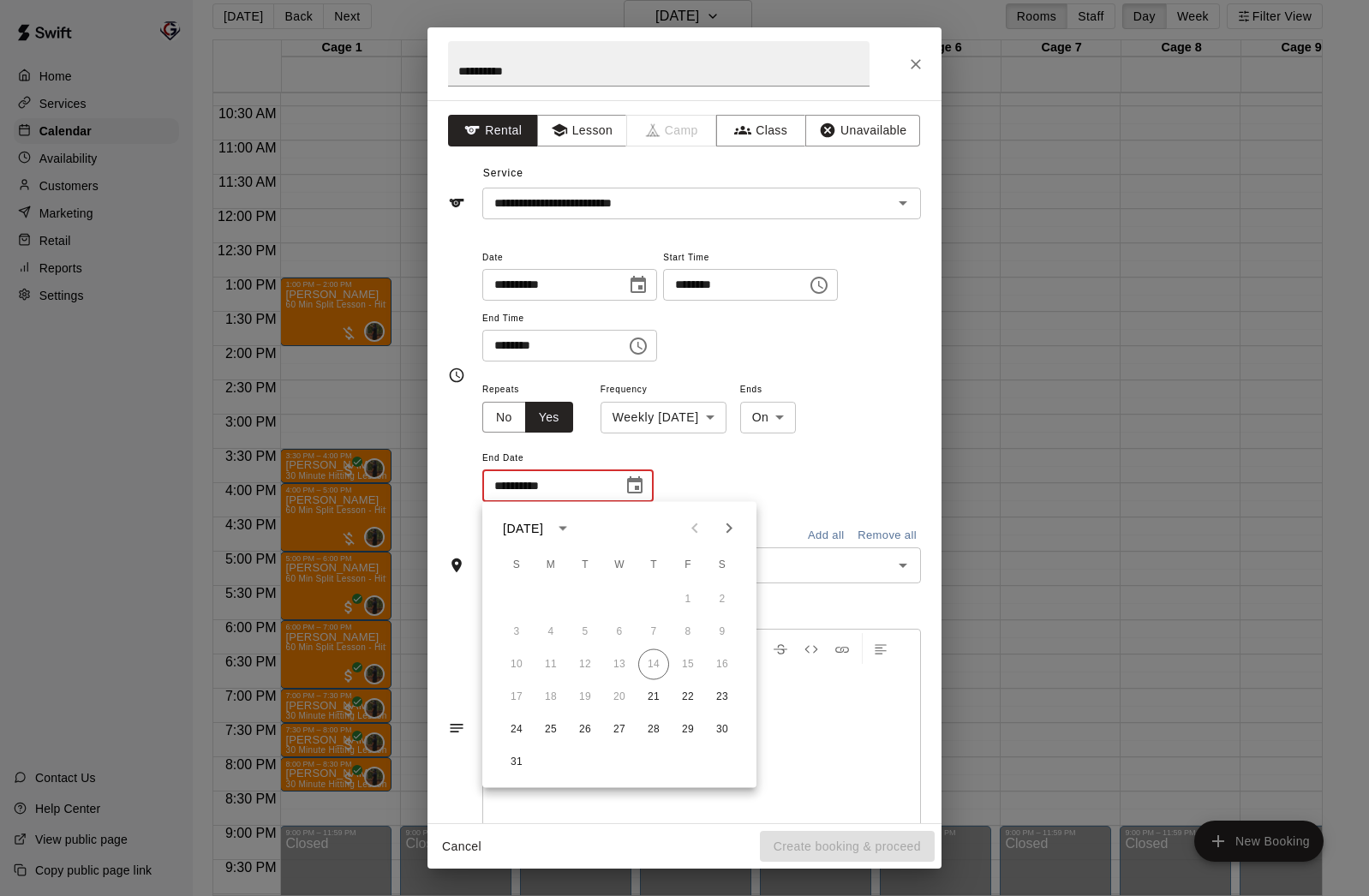
click at [732, 528] on icon "Next month" at bounding box center [730, 529] width 6 height 10
click at [732, 529] on icon "Next month" at bounding box center [729, 528] width 21 height 21
click at [725, 596] on button "1" at bounding box center [722, 599] width 31 height 31
type input "**********"
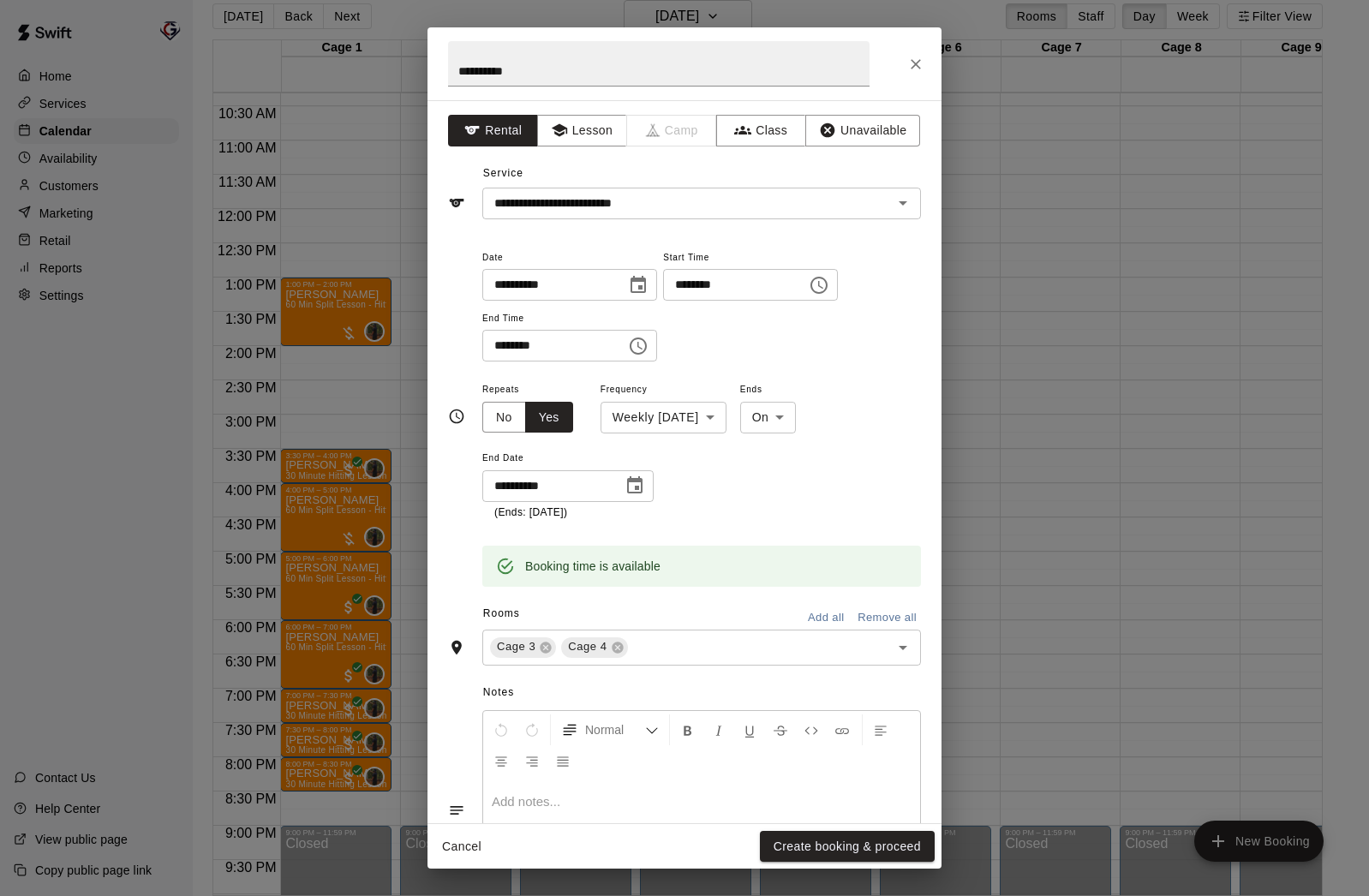
click at [832, 847] on button "Create booking & proceed" at bounding box center [847, 847] width 174 height 32
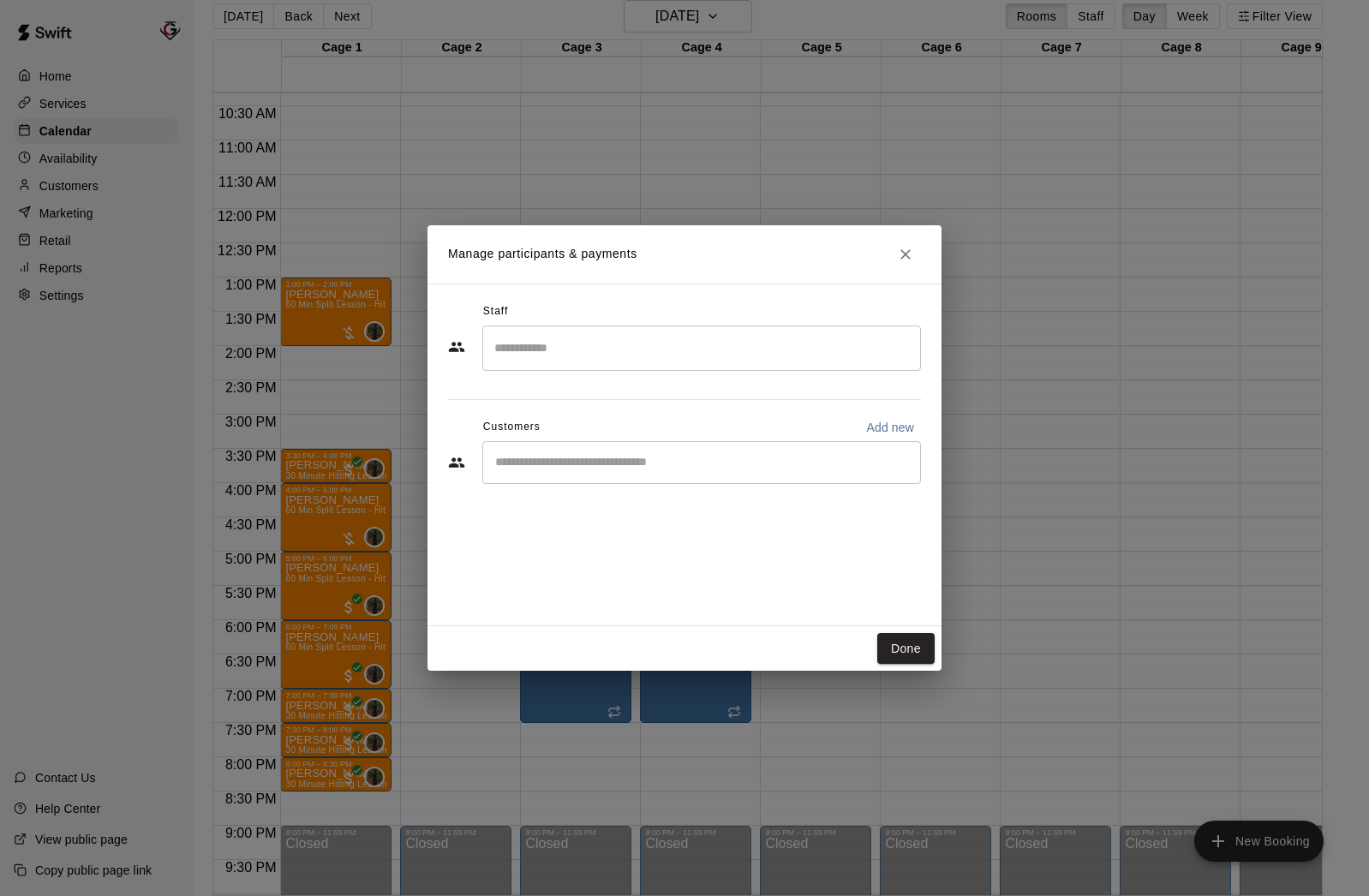
click at [627, 354] on input "Search staff" at bounding box center [702, 348] width 424 height 30
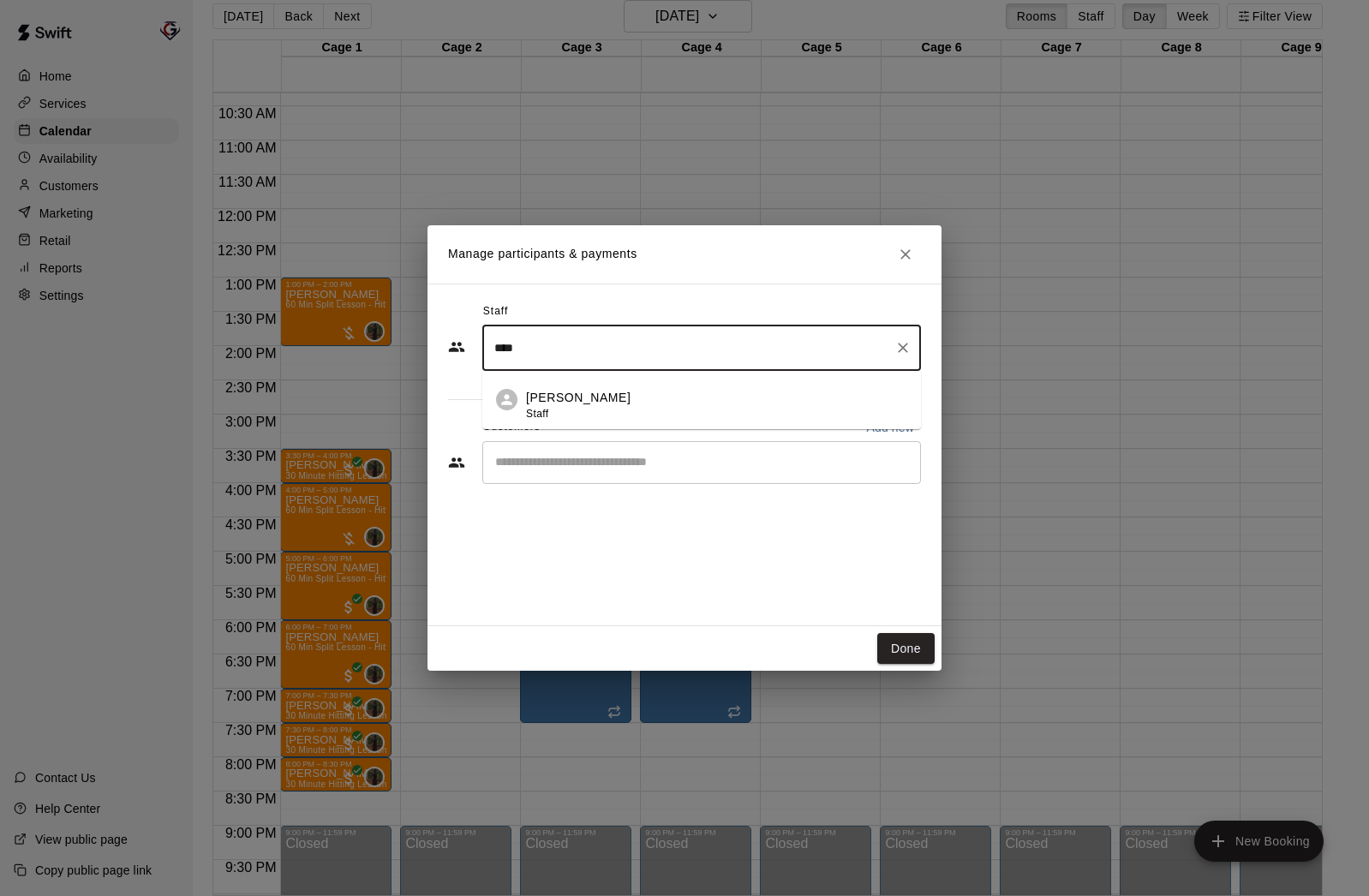
click at [581, 413] on div "[PERSON_NAME] Staff" at bounding box center [578, 406] width 104 height 33
type input "****"
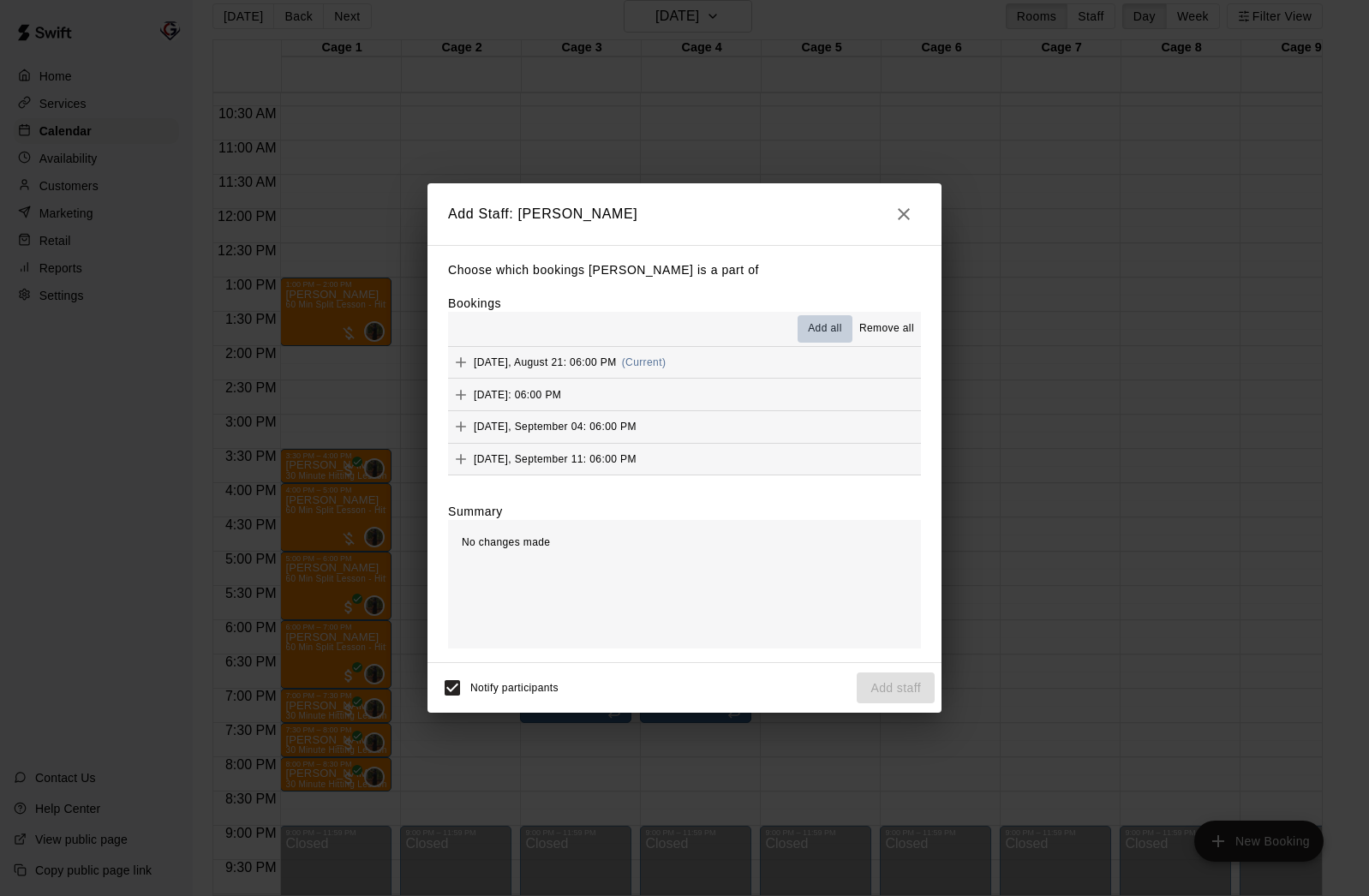
click at [825, 328] on span "Add all" at bounding box center [824, 328] width 34 height 17
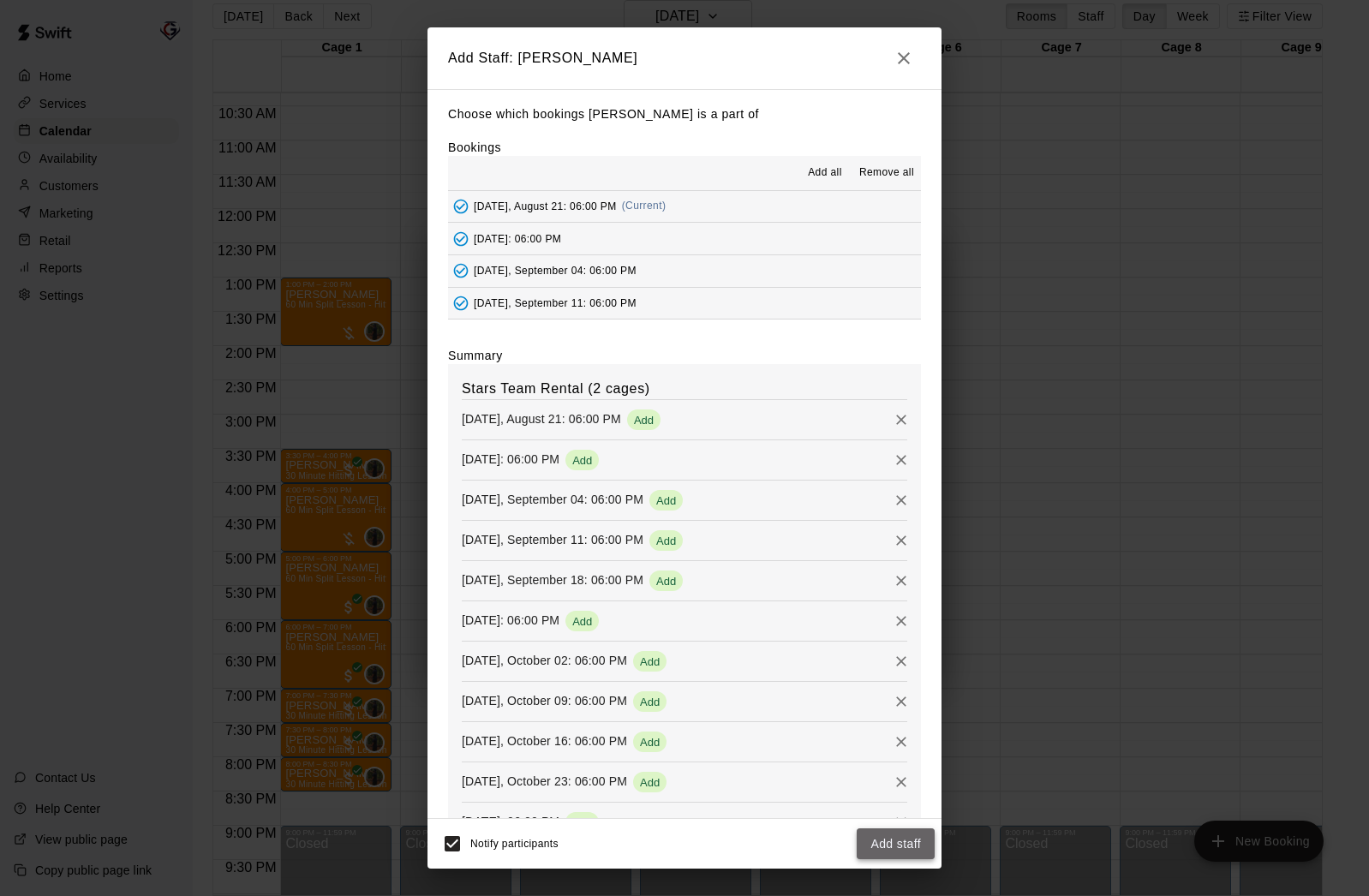
click at [916, 845] on button "Add staff" at bounding box center [895, 844] width 78 height 32
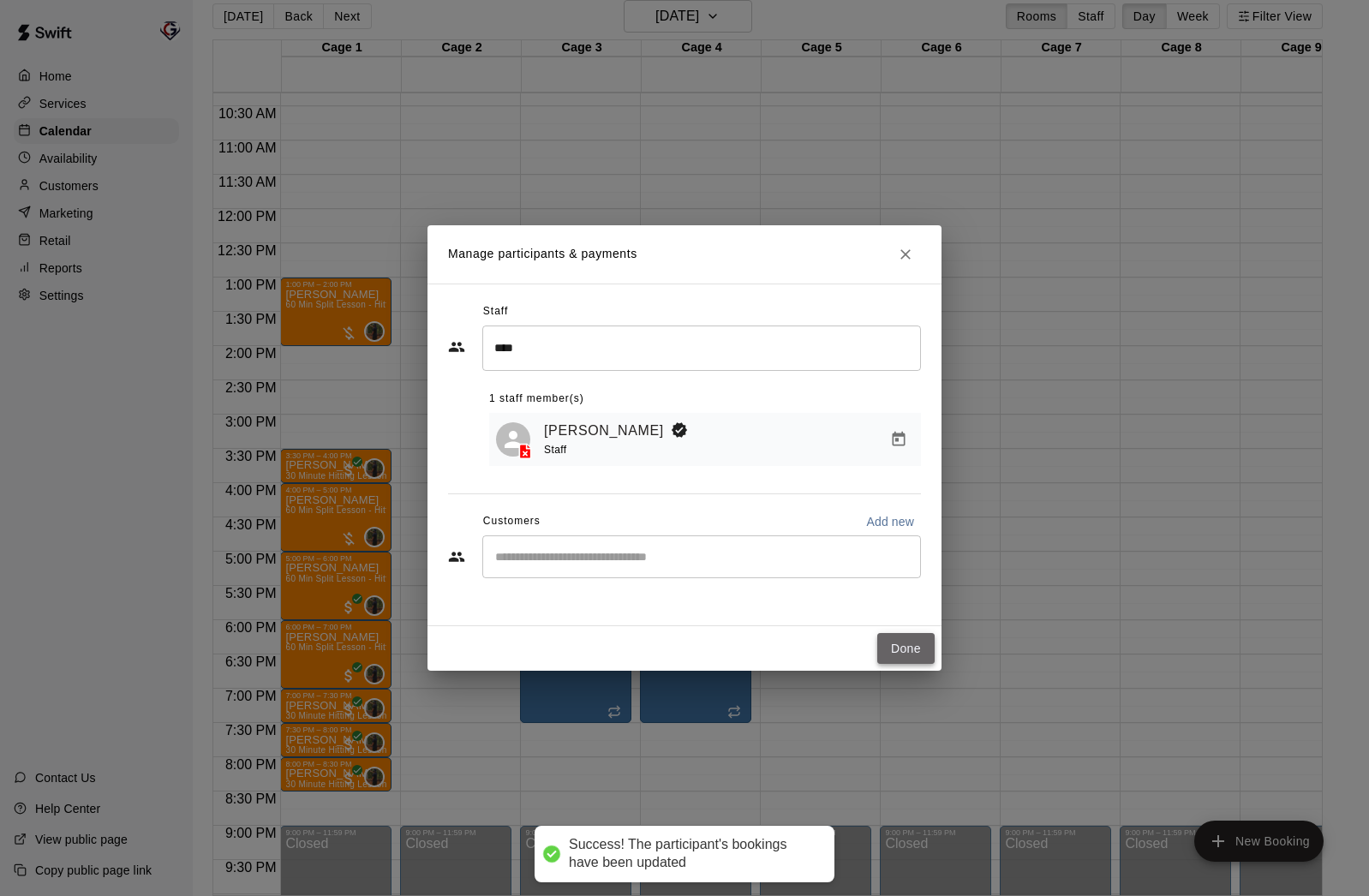
click at [914, 655] on button "Done" at bounding box center [906, 649] width 57 height 32
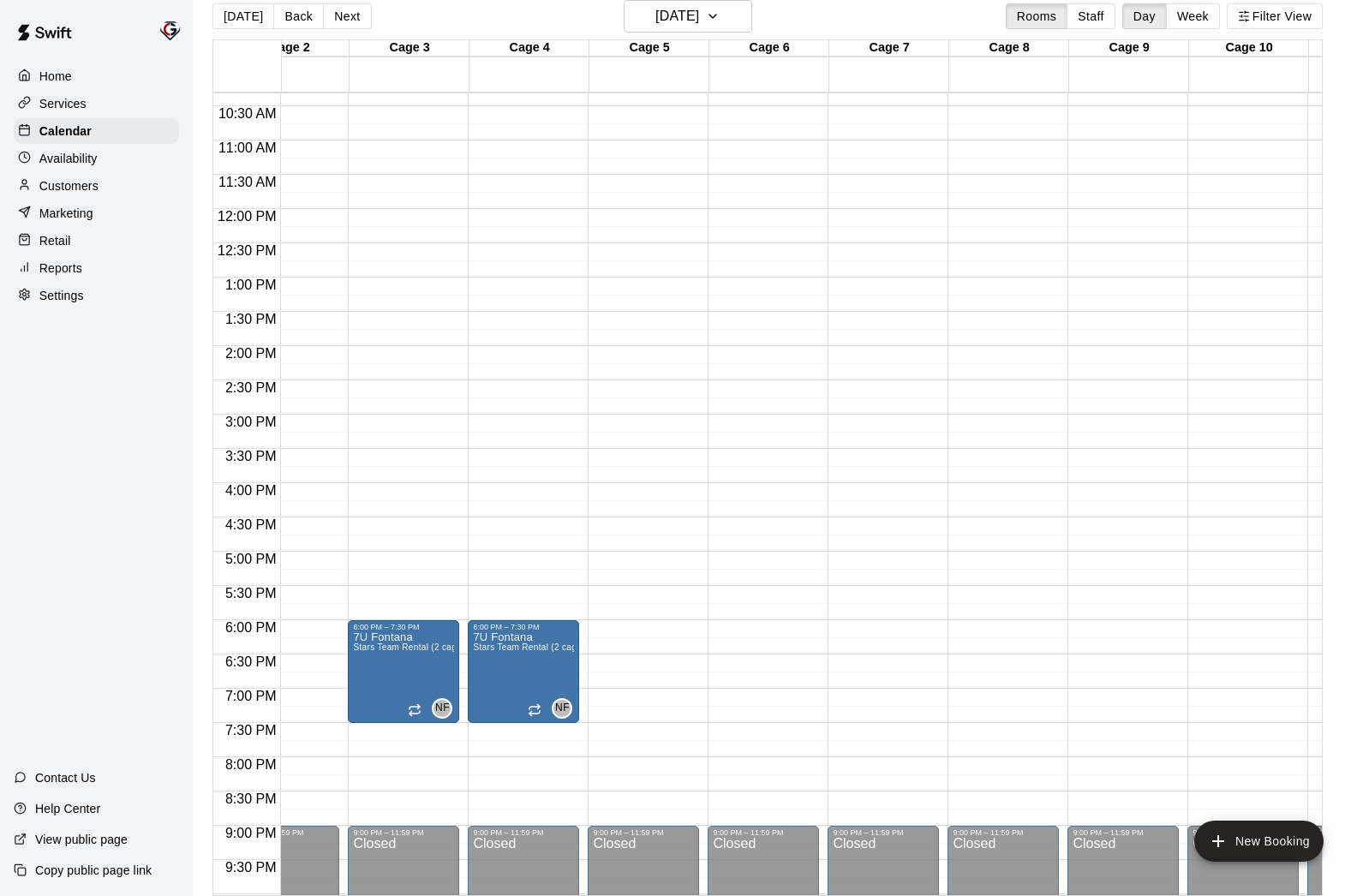
scroll to position [0, 517]
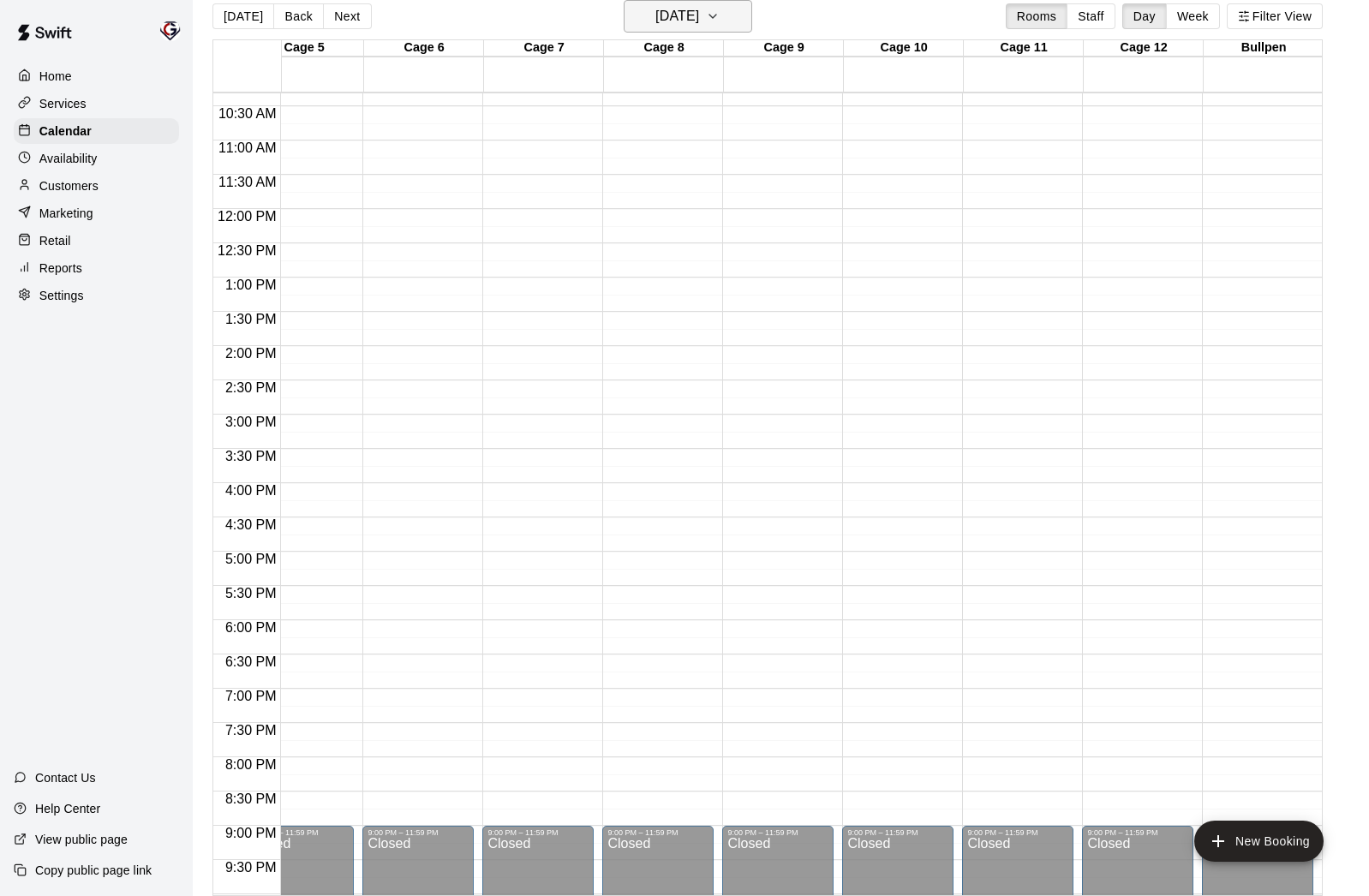
click at [656, 21] on h6 "[DATE]" at bounding box center [677, 16] width 43 height 24
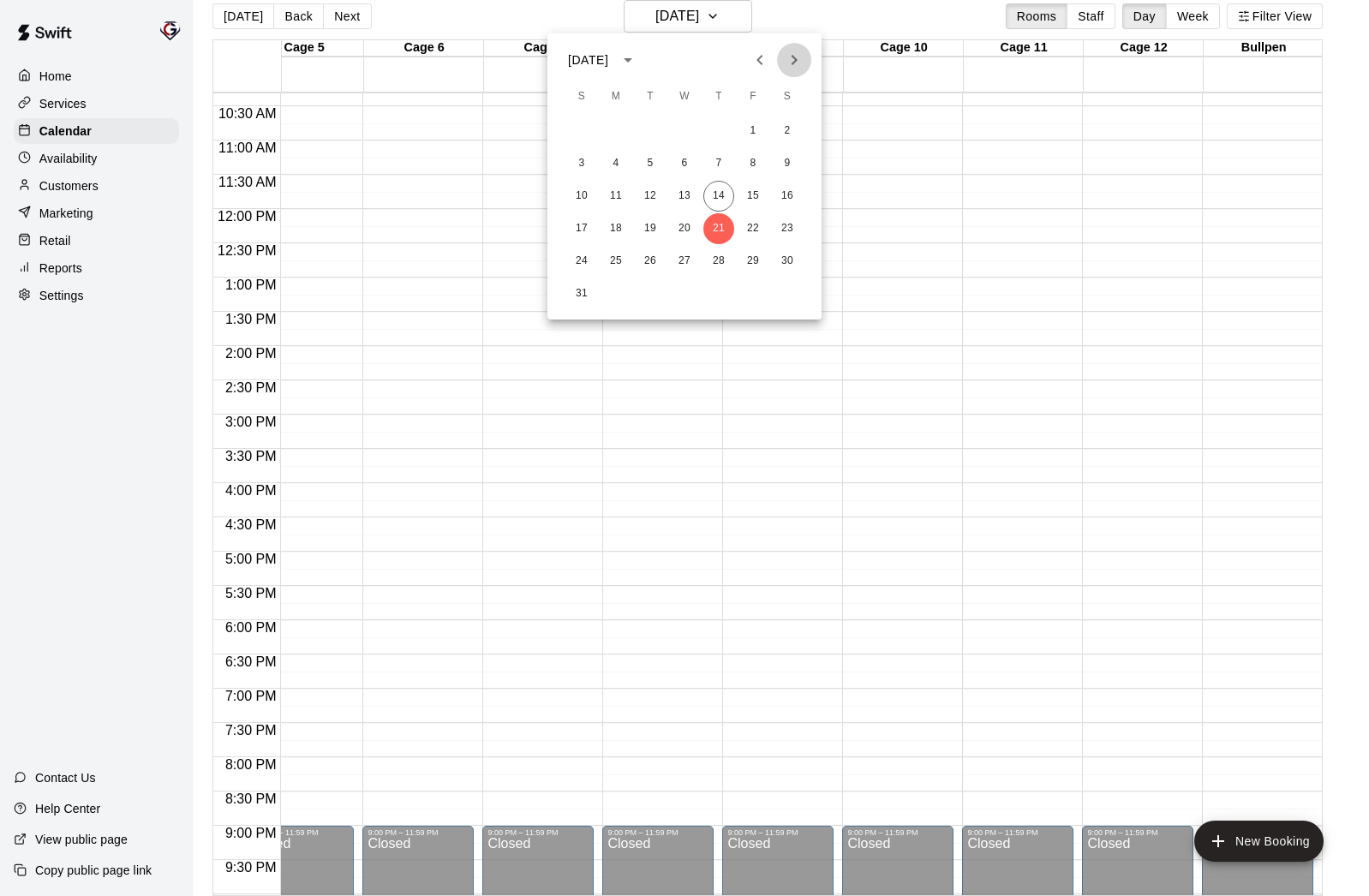
drag, startPoint x: 798, startPoint y: 54, endPoint x: 795, endPoint y: 63, distance: 9.5
click at [798, 55] on icon "Next month" at bounding box center [794, 59] width 21 height 21
click at [725, 134] on button "4" at bounding box center [718, 130] width 31 height 31
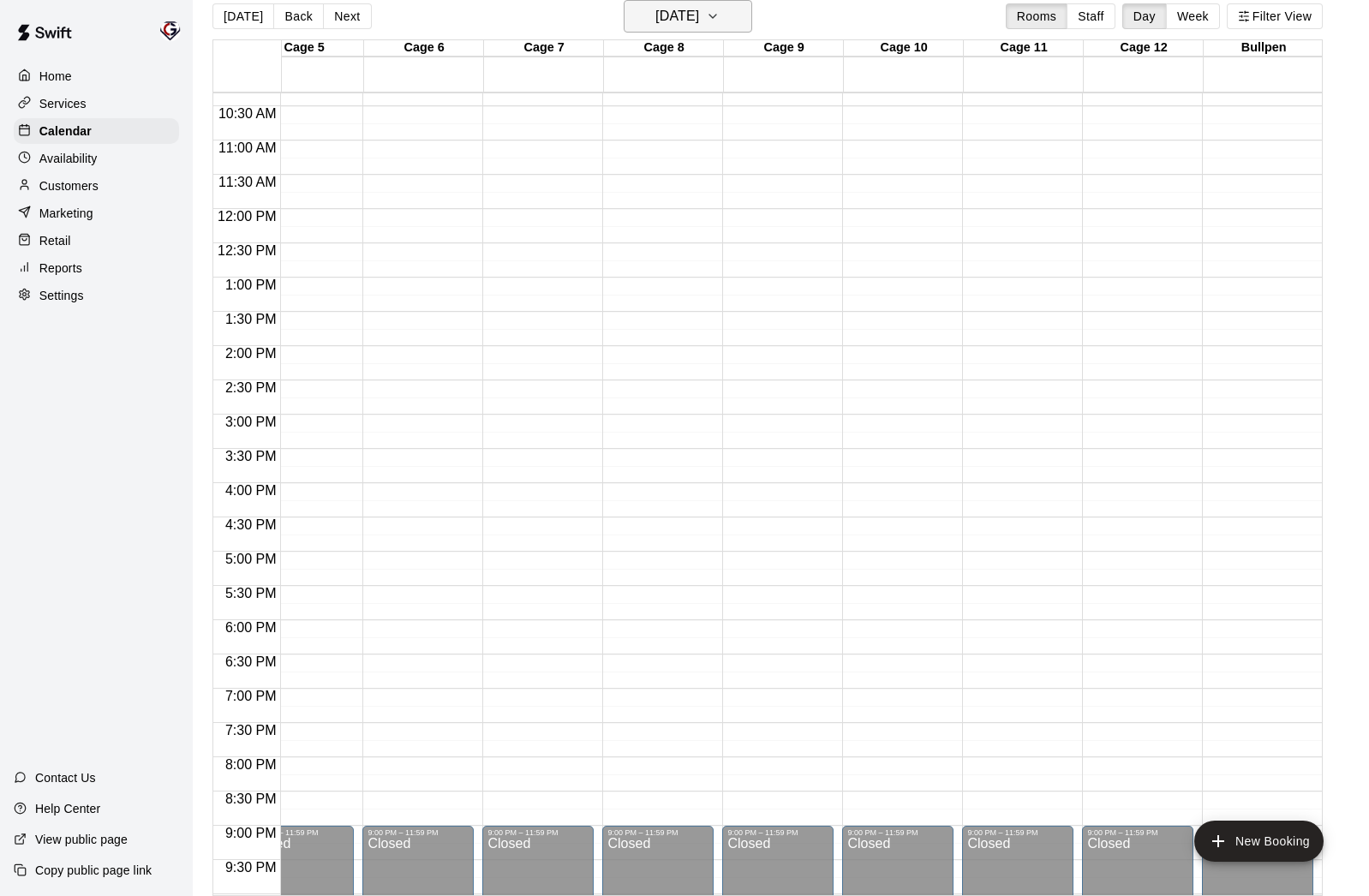
click at [699, 19] on h6 "[DATE]" at bounding box center [677, 16] width 43 height 24
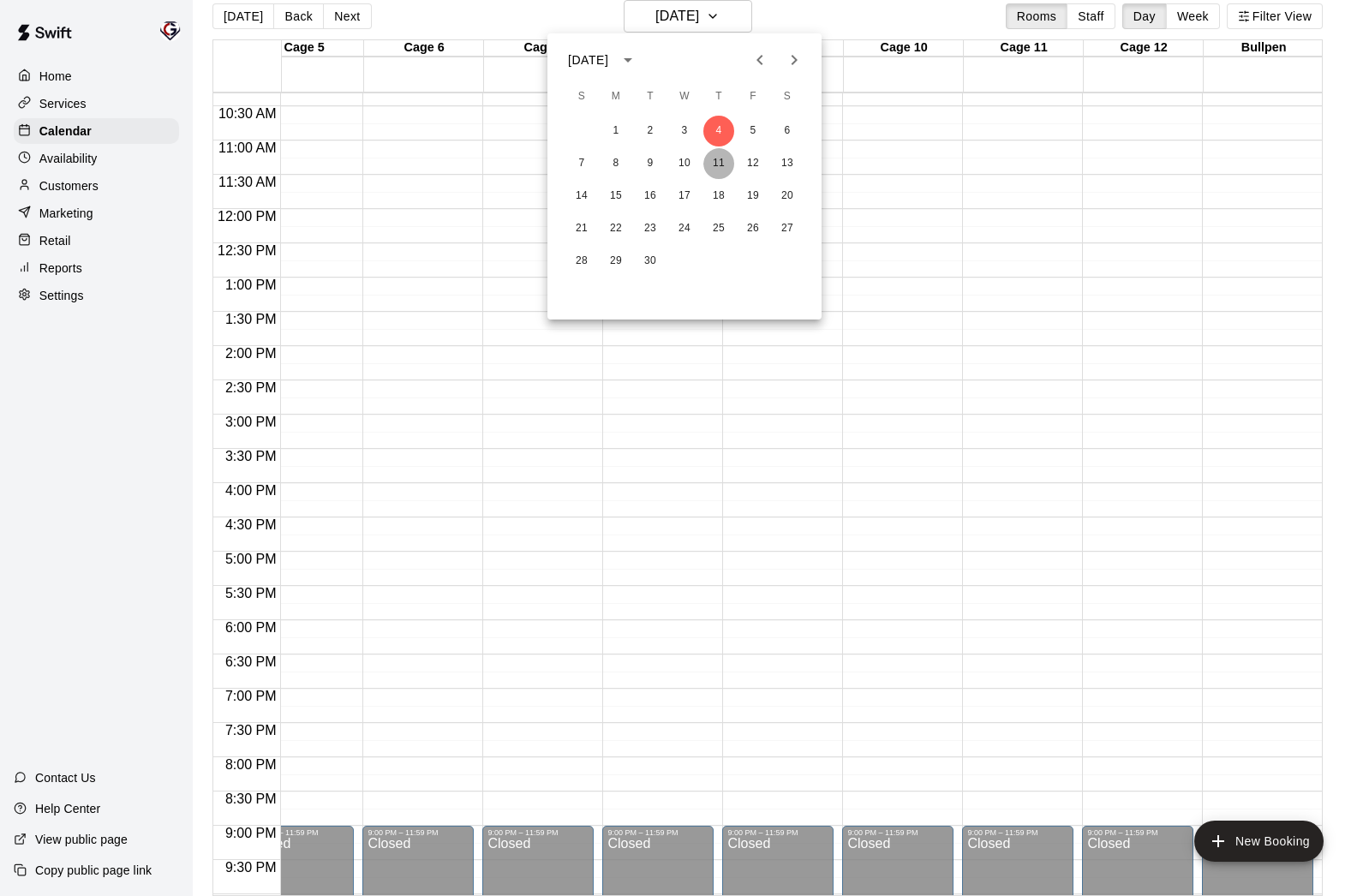
click at [709, 164] on button "11" at bounding box center [718, 162] width 31 height 31
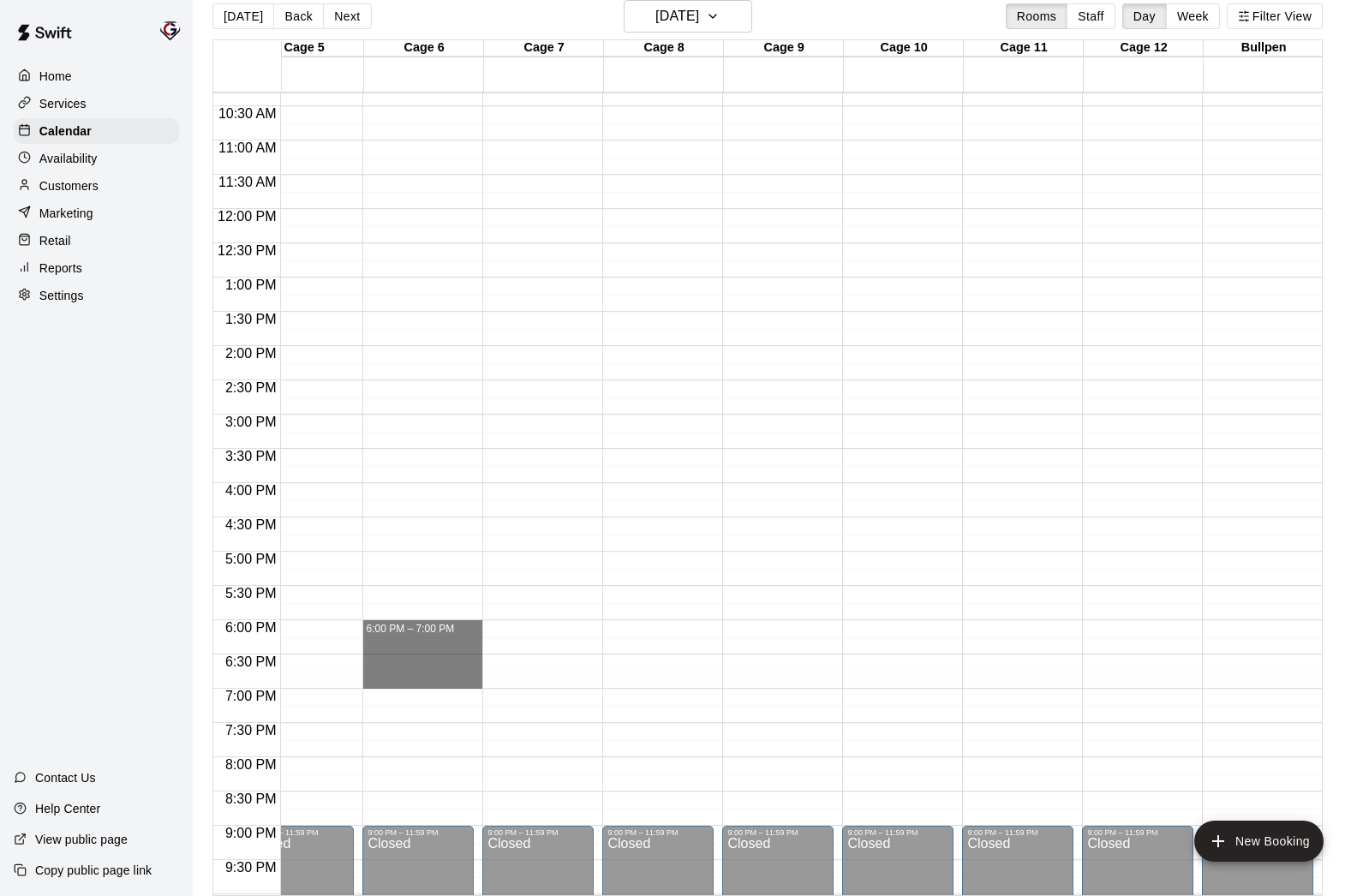
drag, startPoint x: 419, startPoint y: 622, endPoint x: 424, endPoint y: 684, distance: 62.2
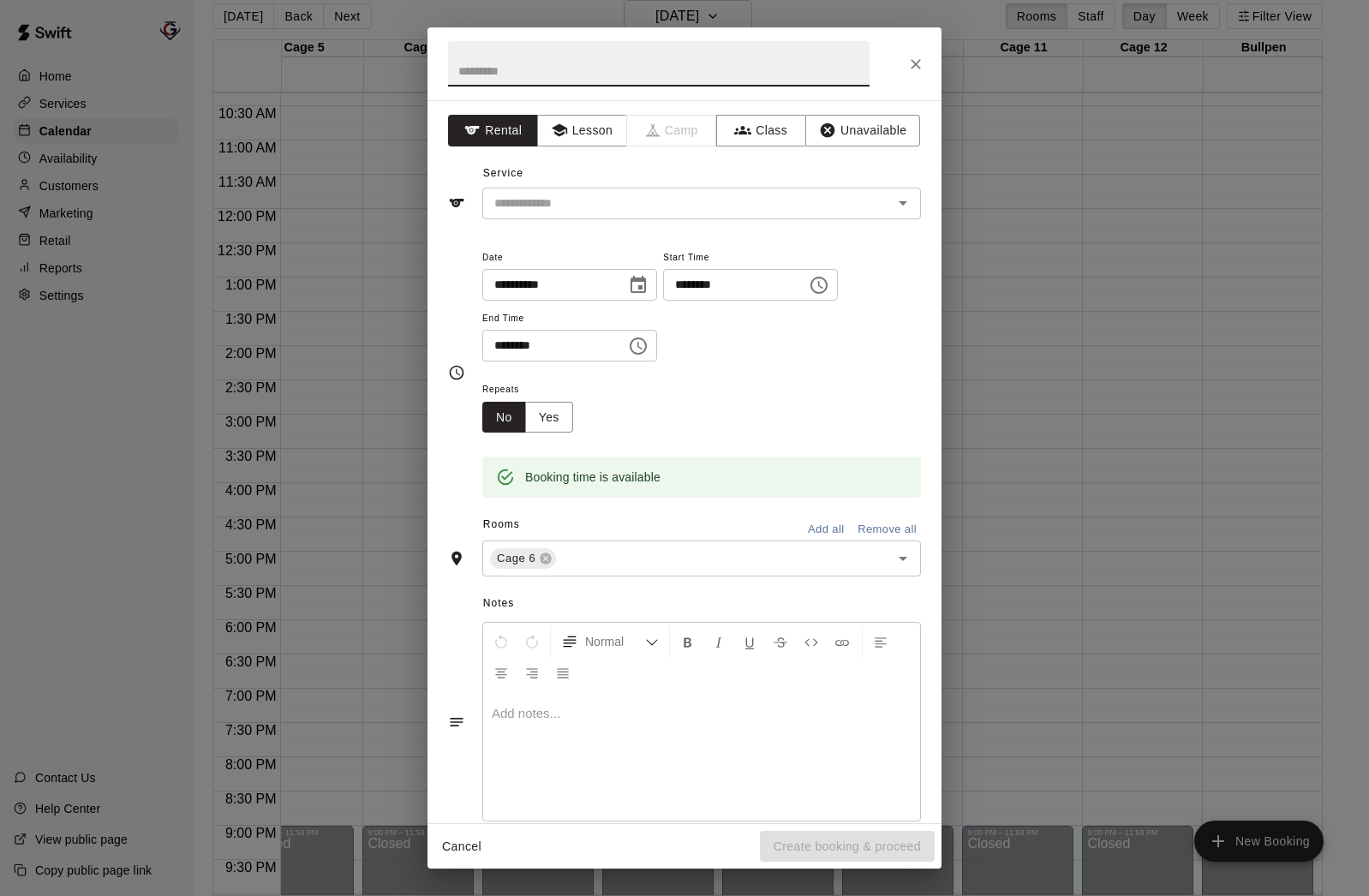
click at [554, 69] on input "text" at bounding box center [659, 64] width 422 height 45
type input "**********"
click at [890, 133] on button "Unavailable" at bounding box center [863, 131] width 115 height 32
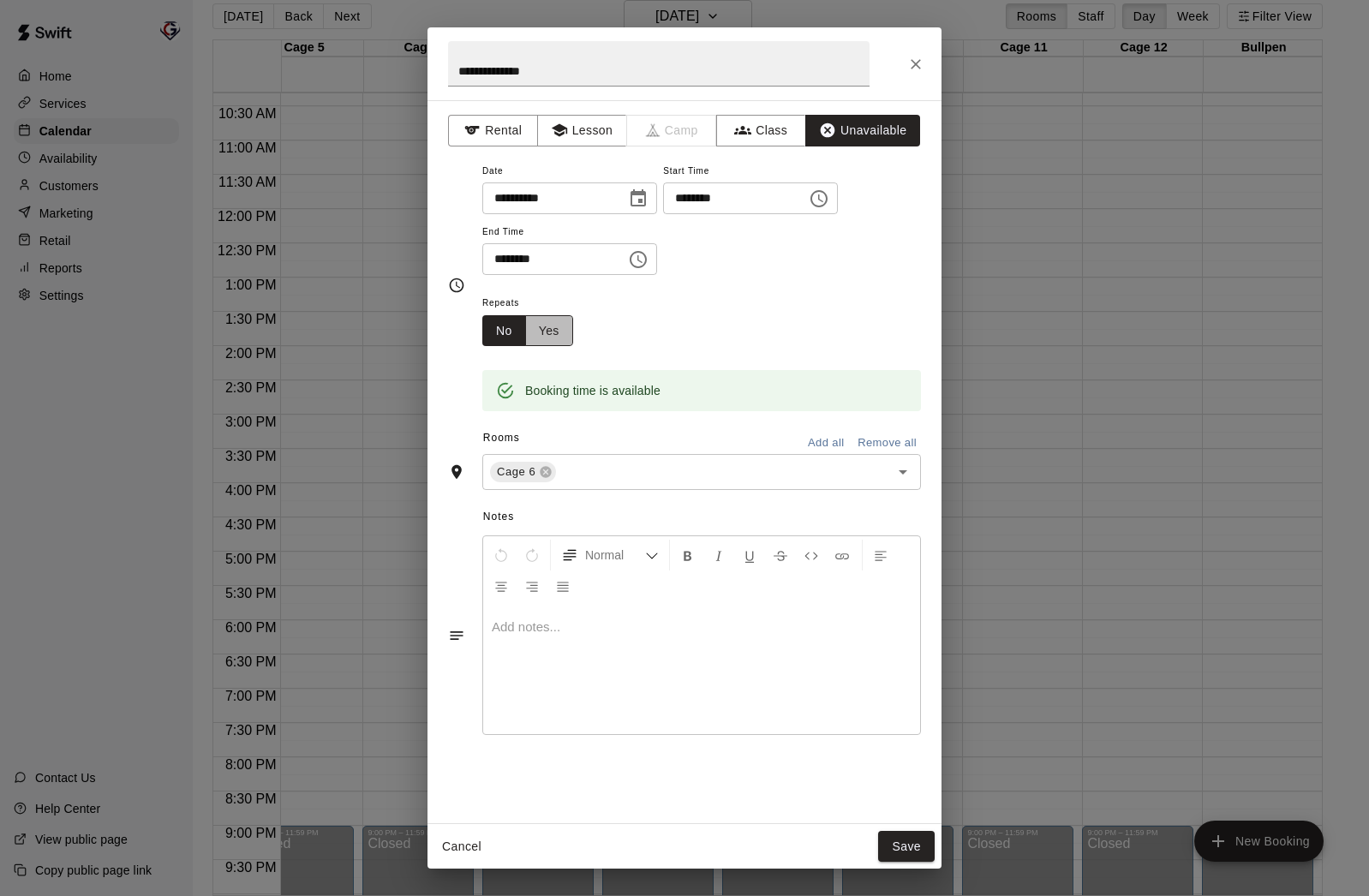
click at [550, 331] on button "Yes" at bounding box center [549, 331] width 48 height 32
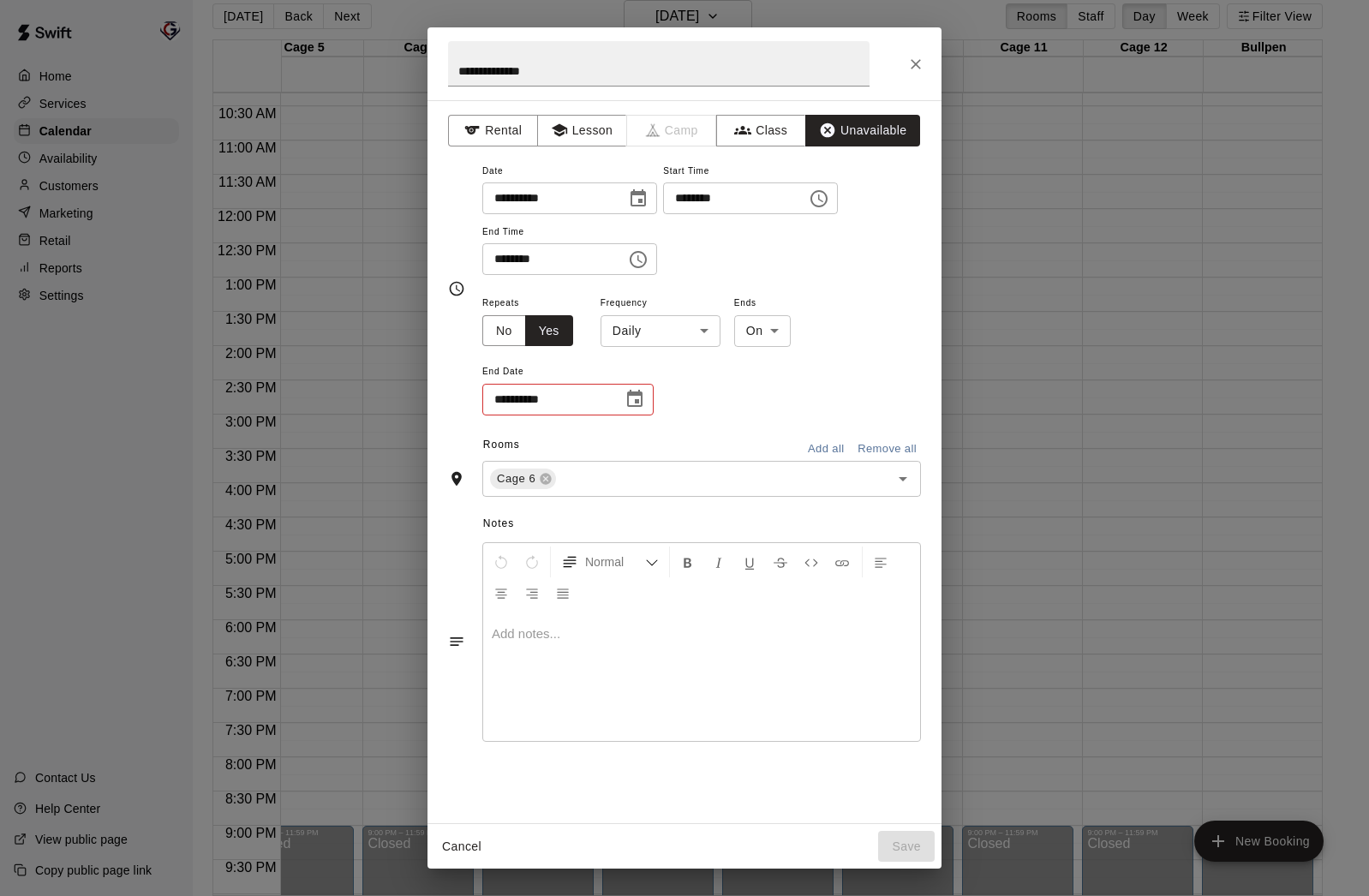
click at [688, 331] on body "Home Services Calendar Availability Customers Marketing Retail Reports Settings…" at bounding box center [684, 441] width 1369 height 924
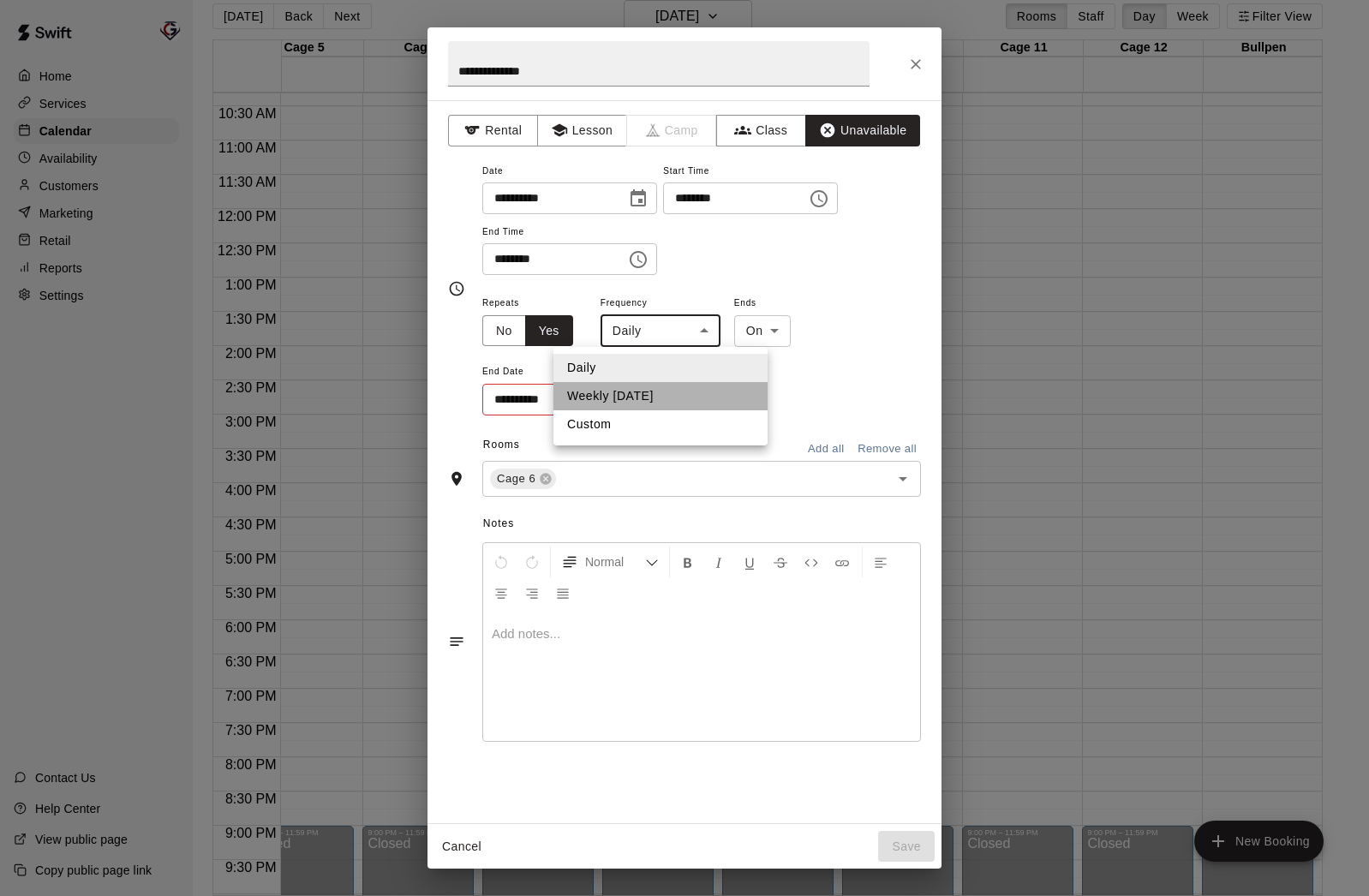
click at [694, 396] on li "Weekly [DATE]" at bounding box center [660, 396] width 214 height 29
type input "******"
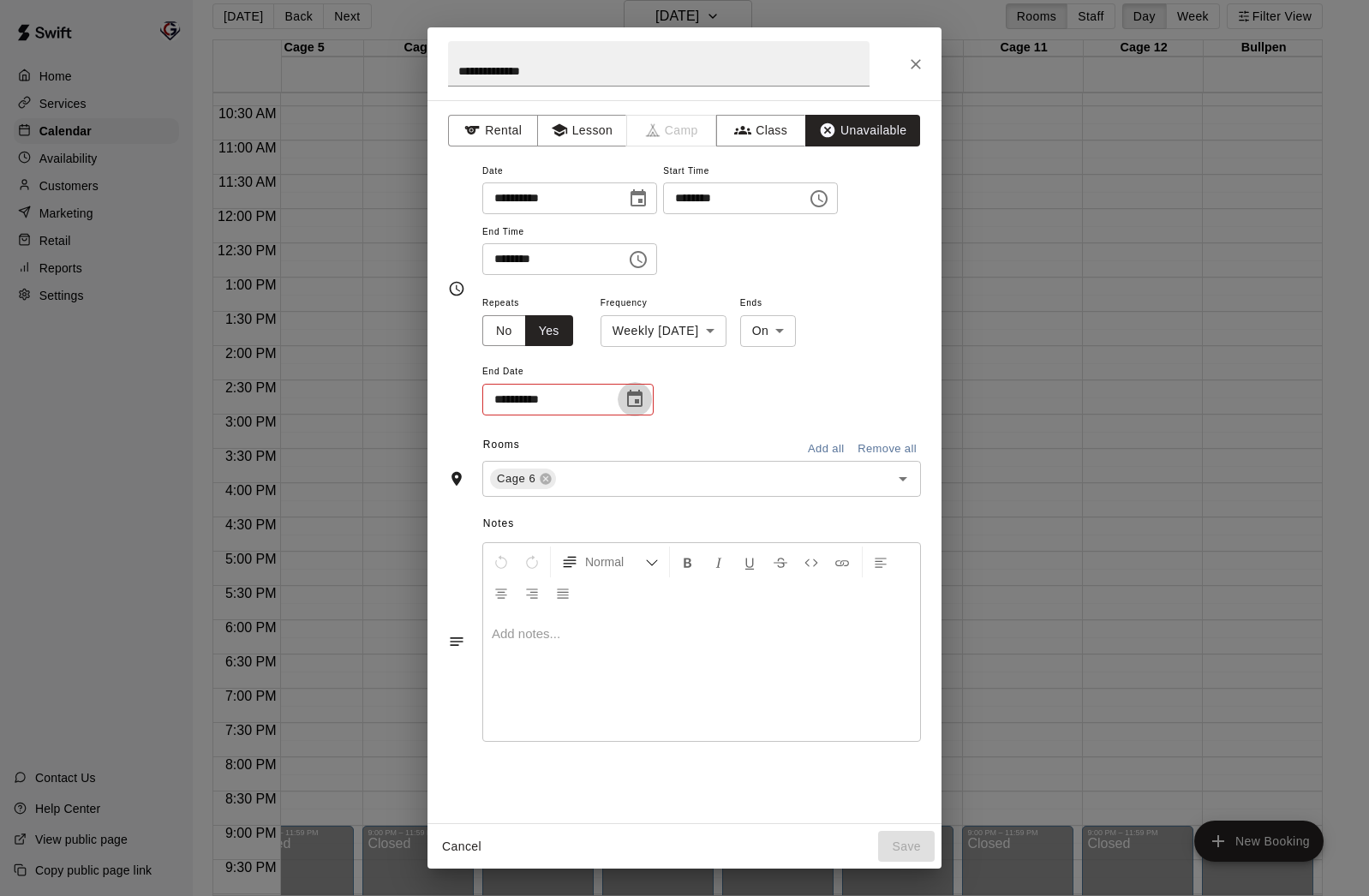
click at [641, 403] on icon "Choose date" at bounding box center [635, 398] width 16 height 17
click at [734, 439] on icon "Next month" at bounding box center [729, 441] width 21 height 21
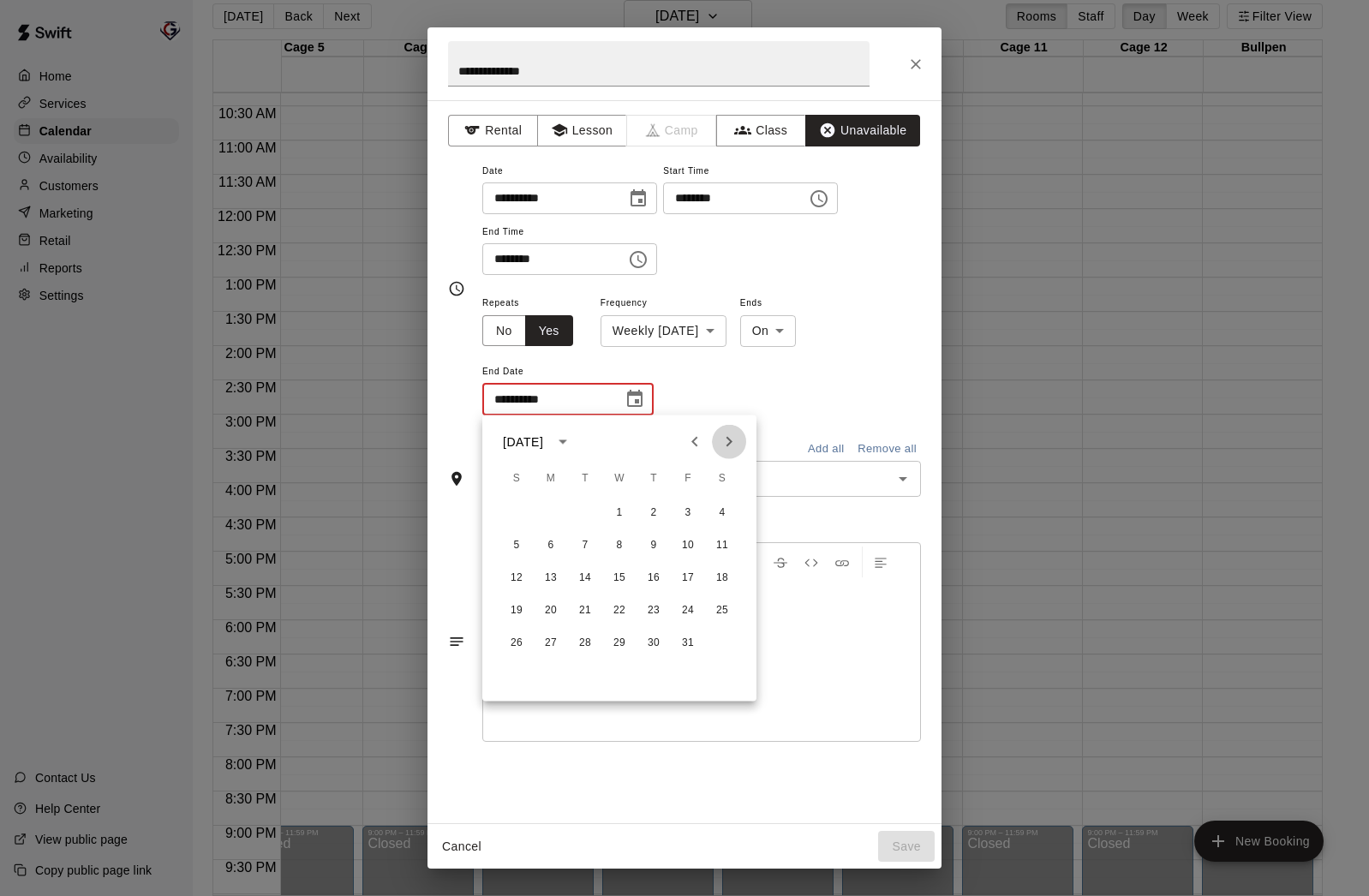
click at [734, 439] on icon "Next month" at bounding box center [729, 441] width 21 height 21
click at [728, 513] on button "1" at bounding box center [722, 512] width 31 height 31
type input "**********"
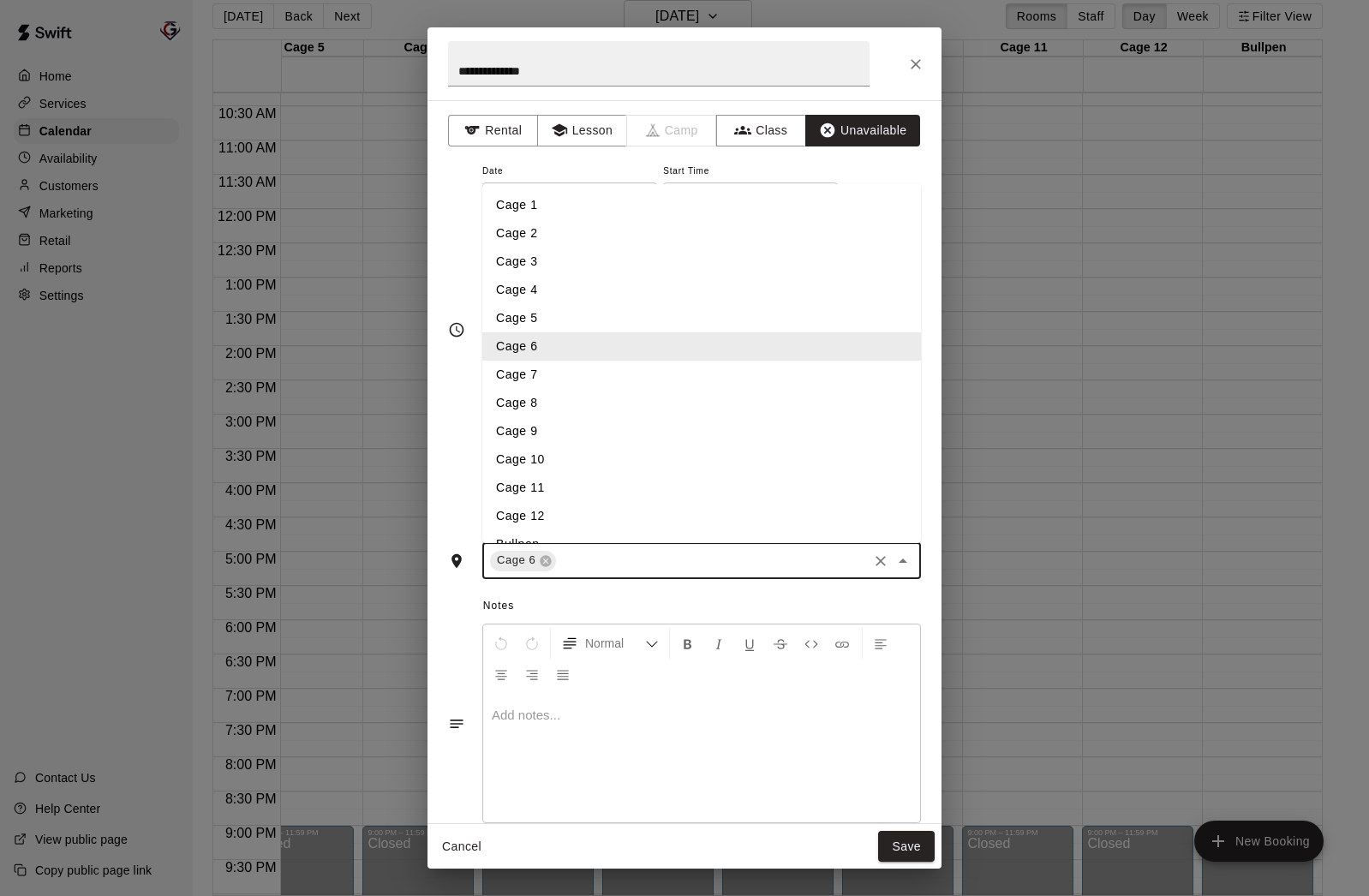
click at [660, 564] on input "text" at bounding box center [711, 560] width 306 height 22
type input "*"
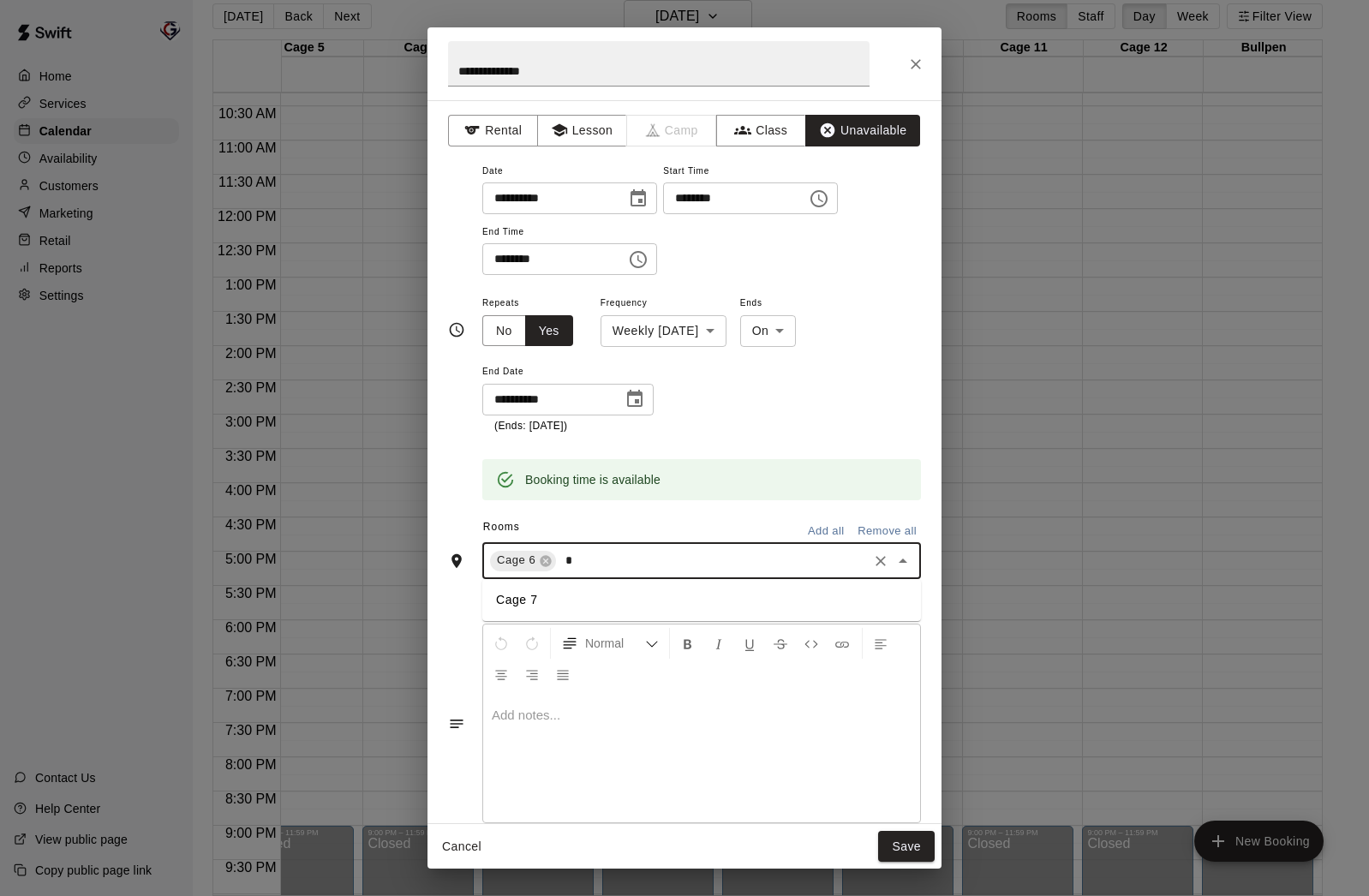
click at [576, 603] on li "Cage 7" at bounding box center [701, 600] width 438 height 29
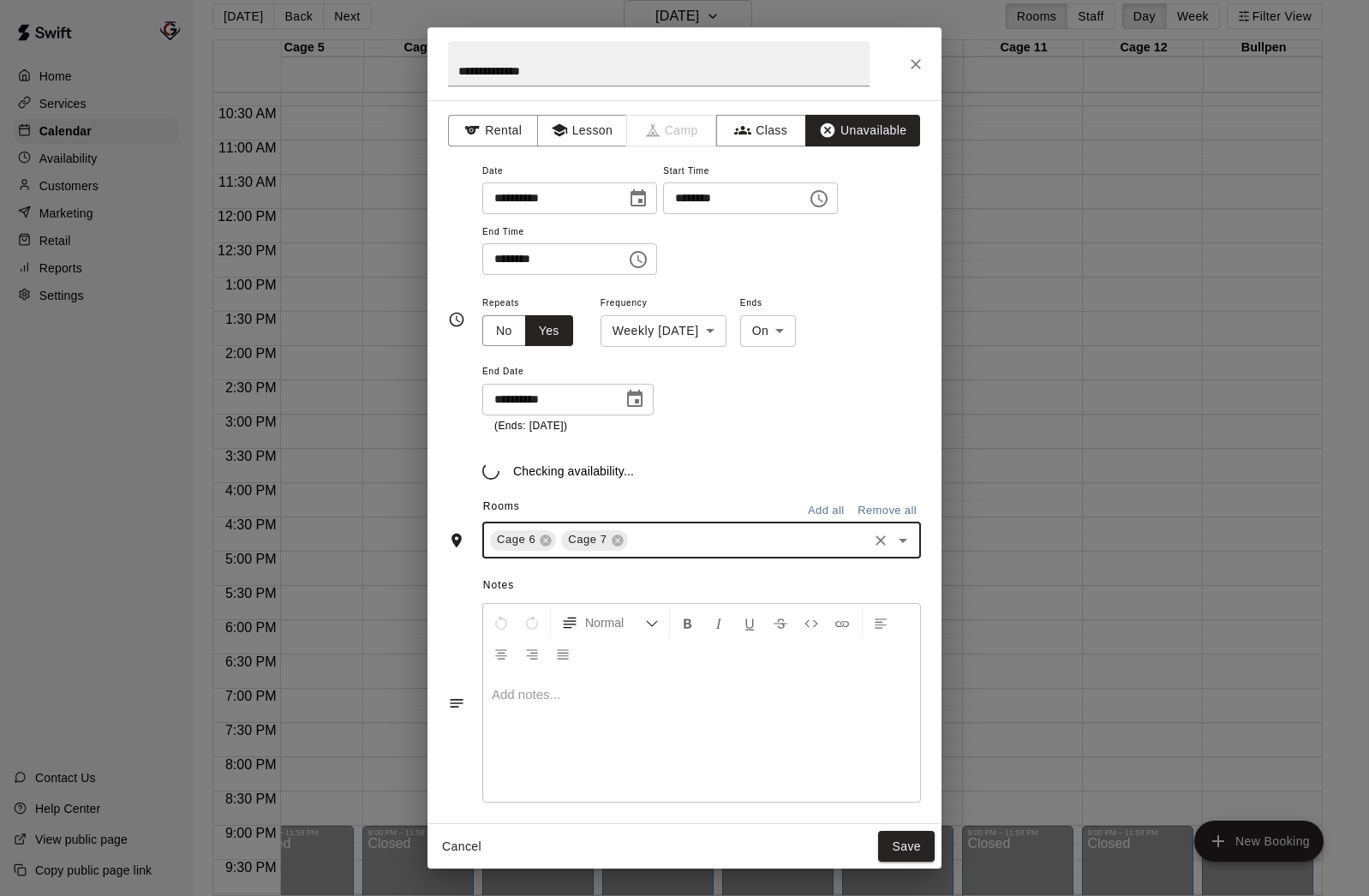
type input "*"
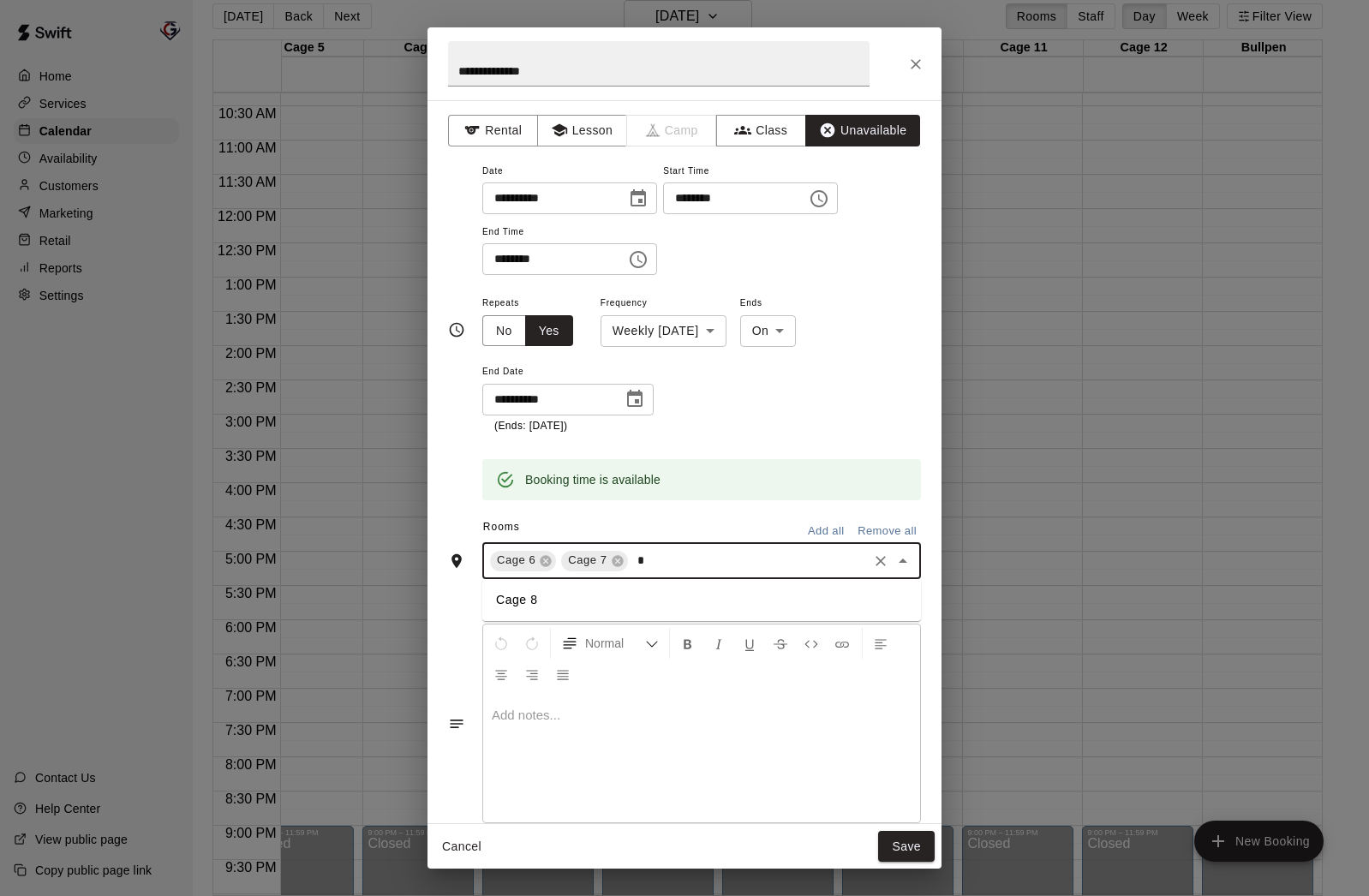
click at [579, 592] on li "Cage 8" at bounding box center [701, 600] width 438 height 29
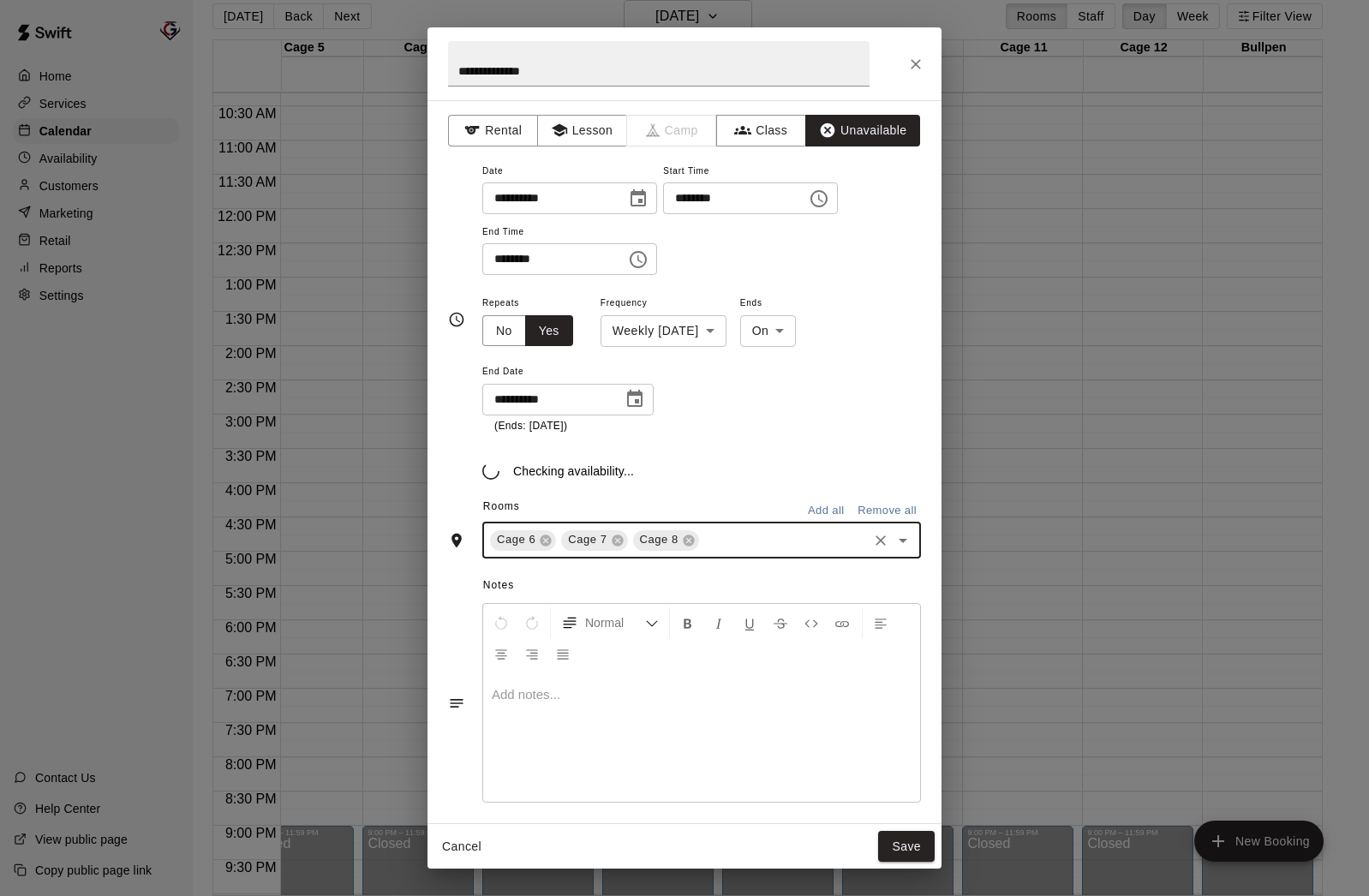
type input "*"
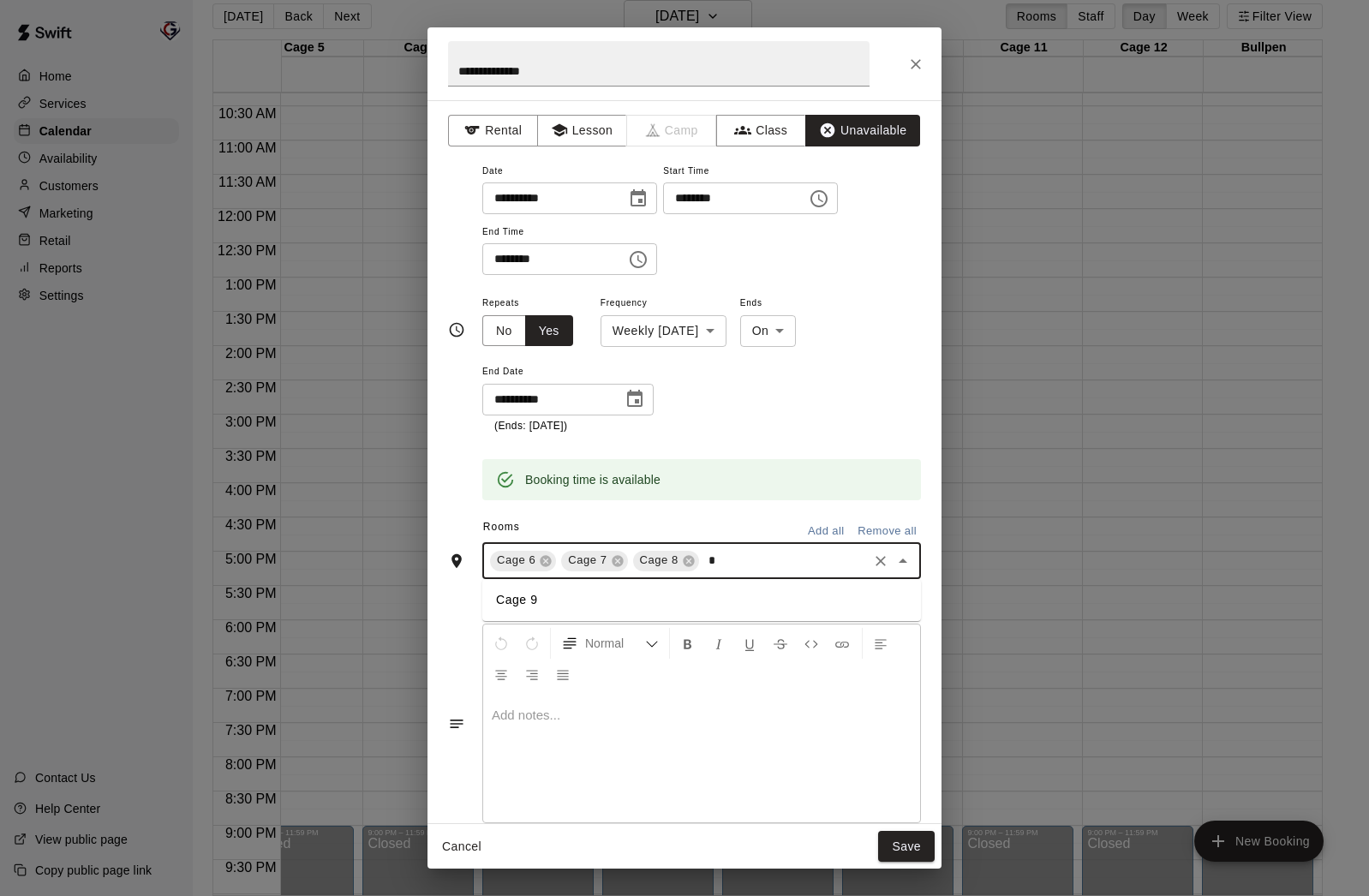
click at [581, 597] on li "Cage 9" at bounding box center [701, 600] width 438 height 29
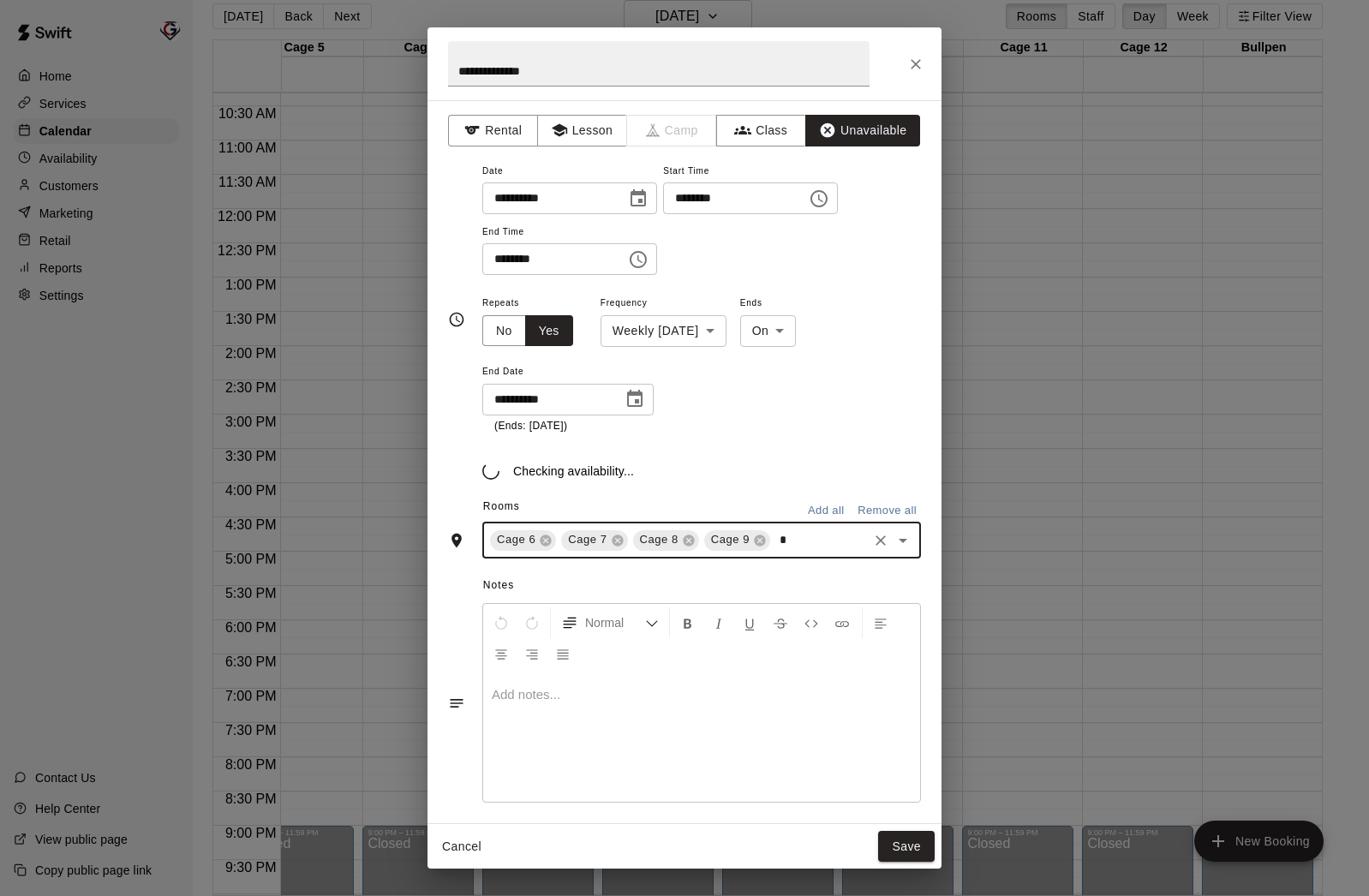
type input "**"
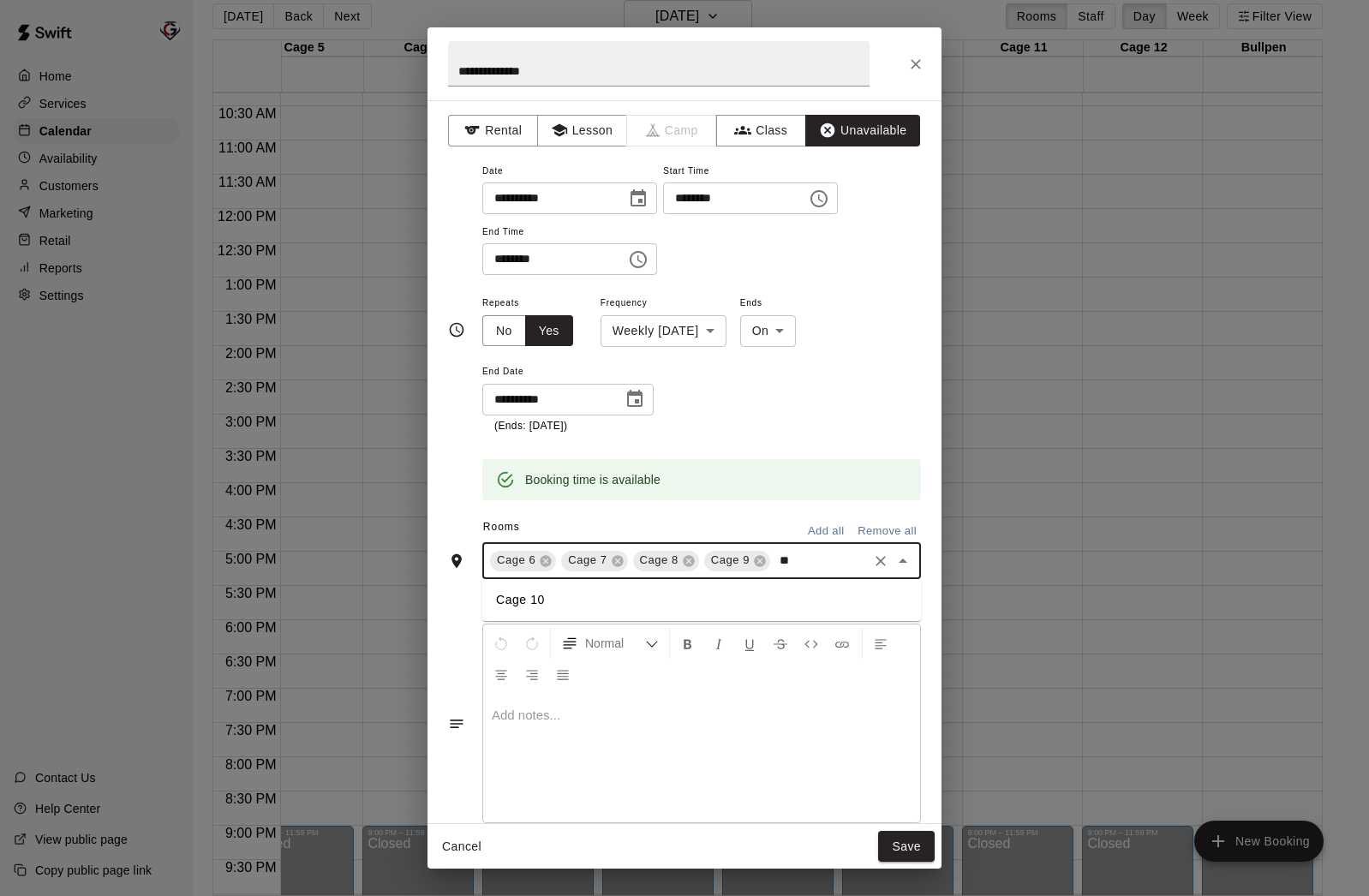
click at [549, 607] on li "Cage 10" at bounding box center [701, 600] width 438 height 29
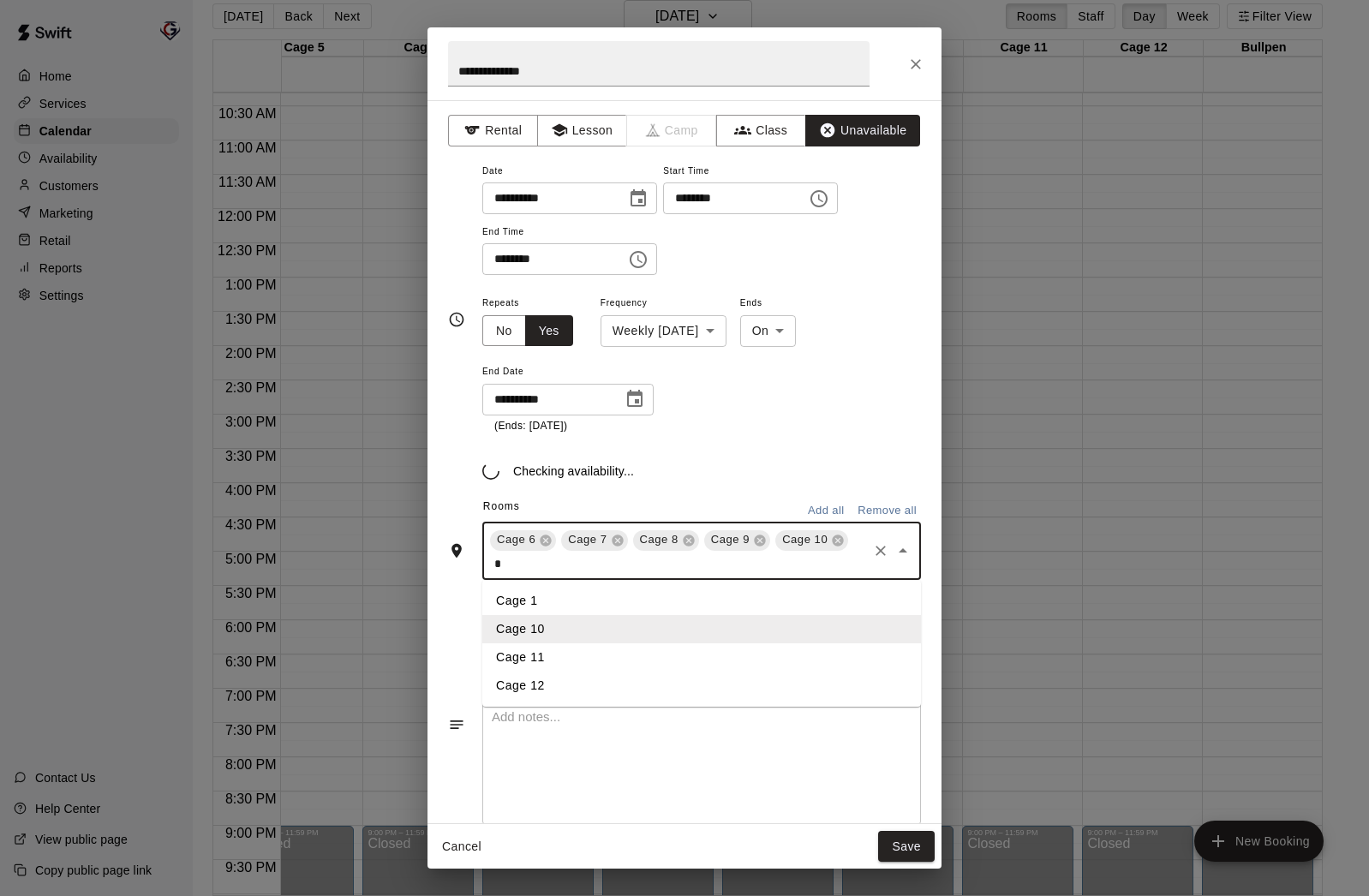
type input "**"
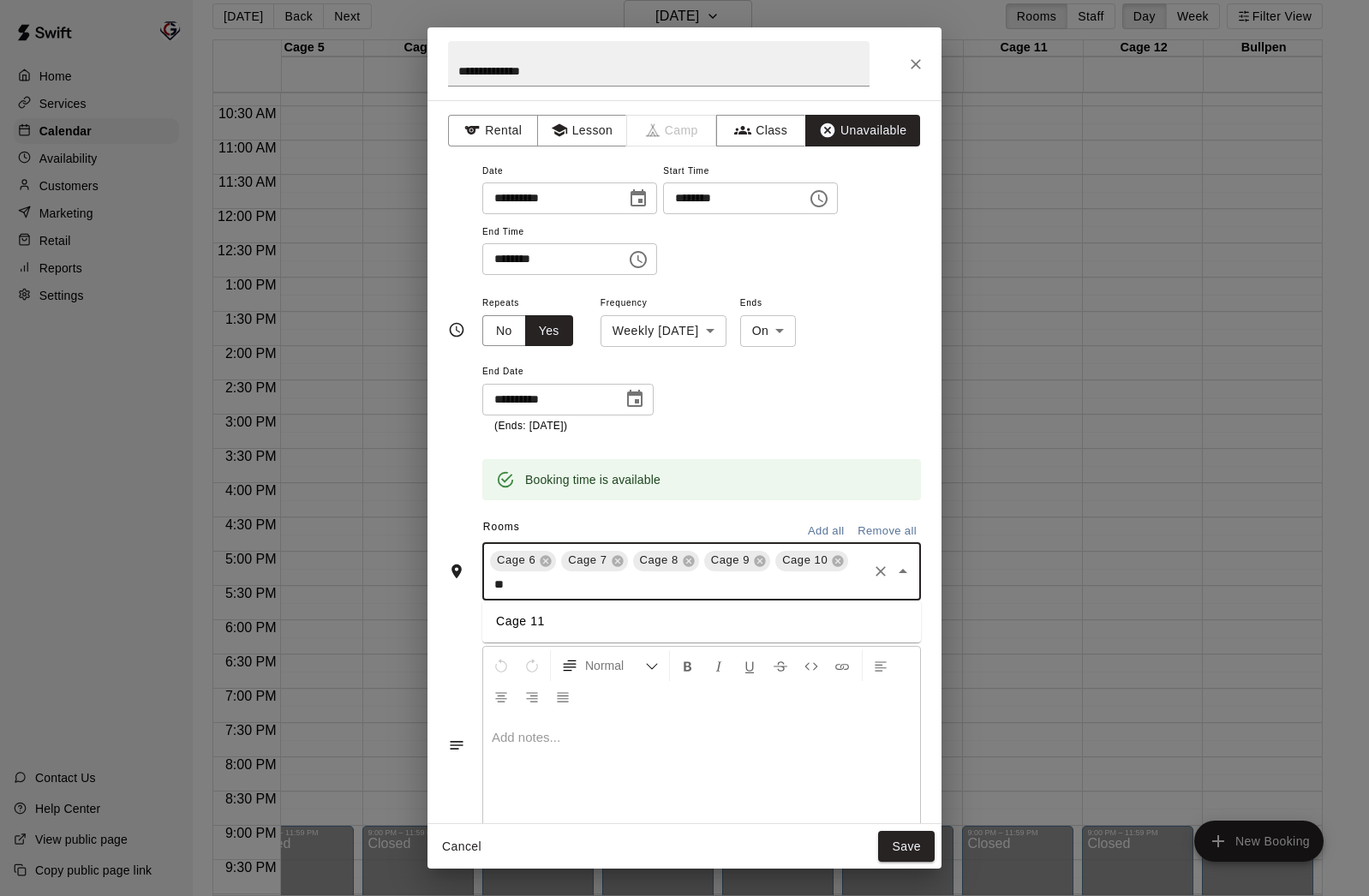
click at [541, 619] on li "Cage 11" at bounding box center [701, 621] width 438 height 29
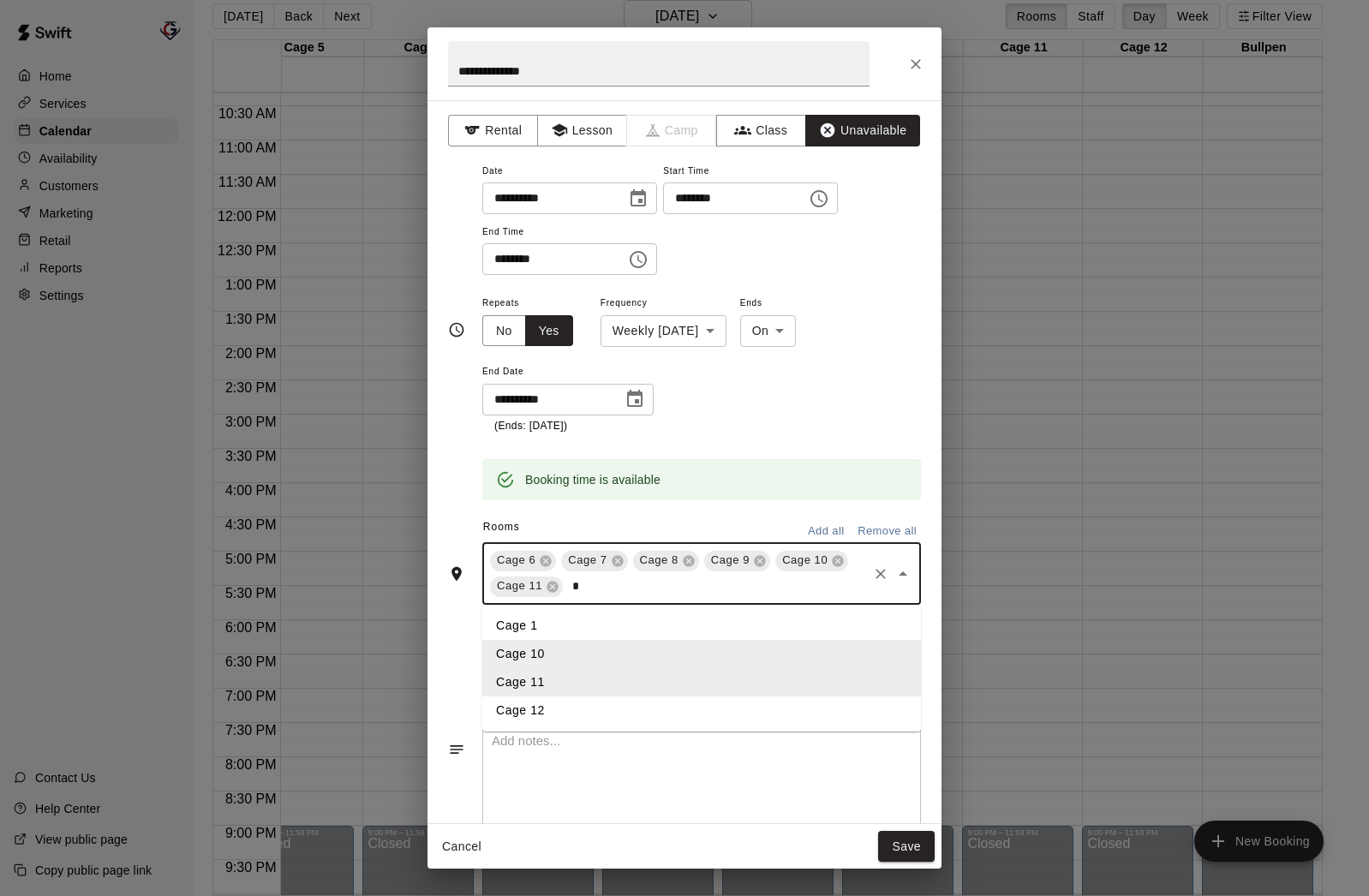
type input "**"
click at [542, 629] on li "Cage 12" at bounding box center [701, 625] width 438 height 29
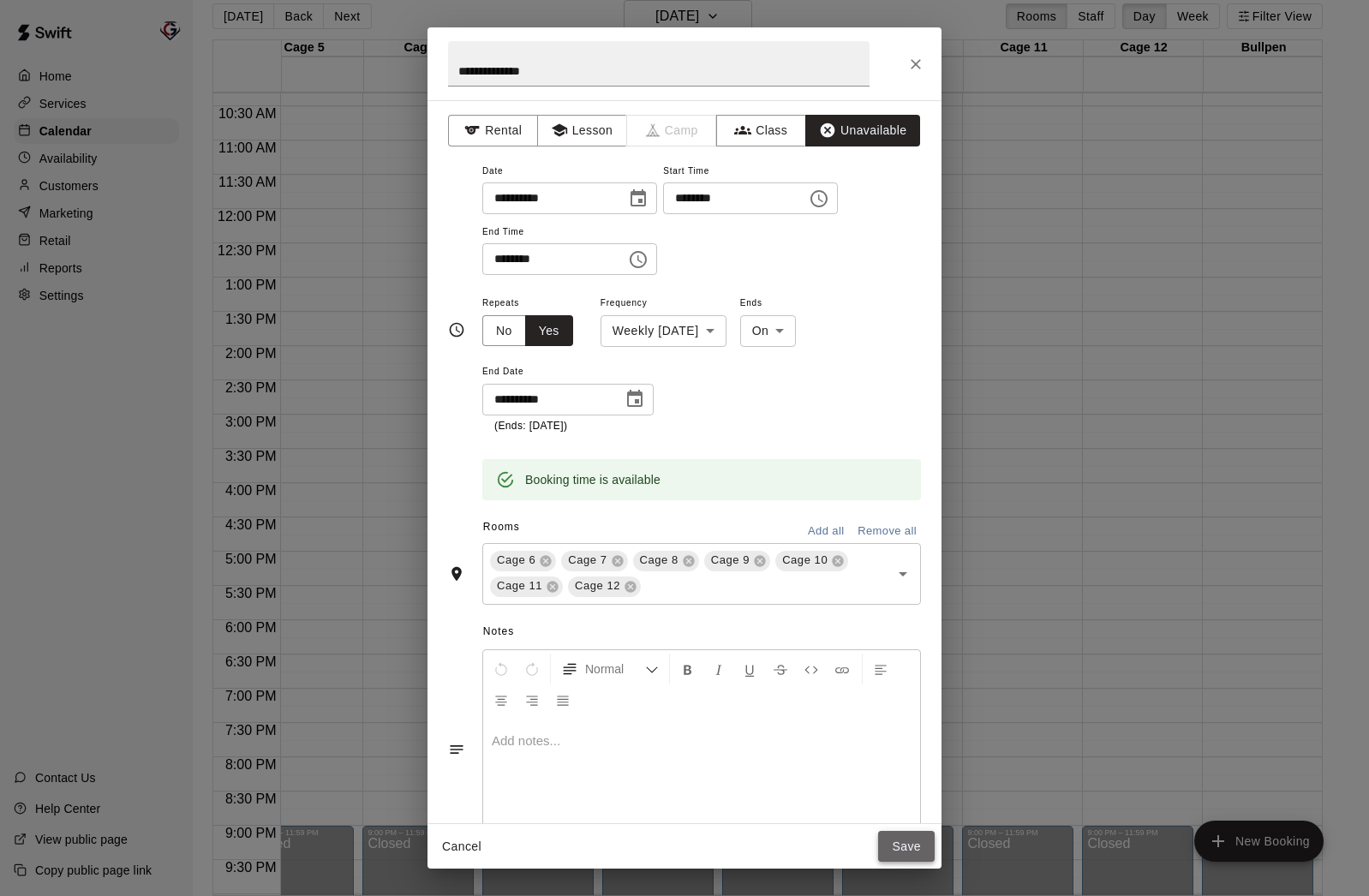
click at [902, 843] on button "Save" at bounding box center [906, 847] width 56 height 32
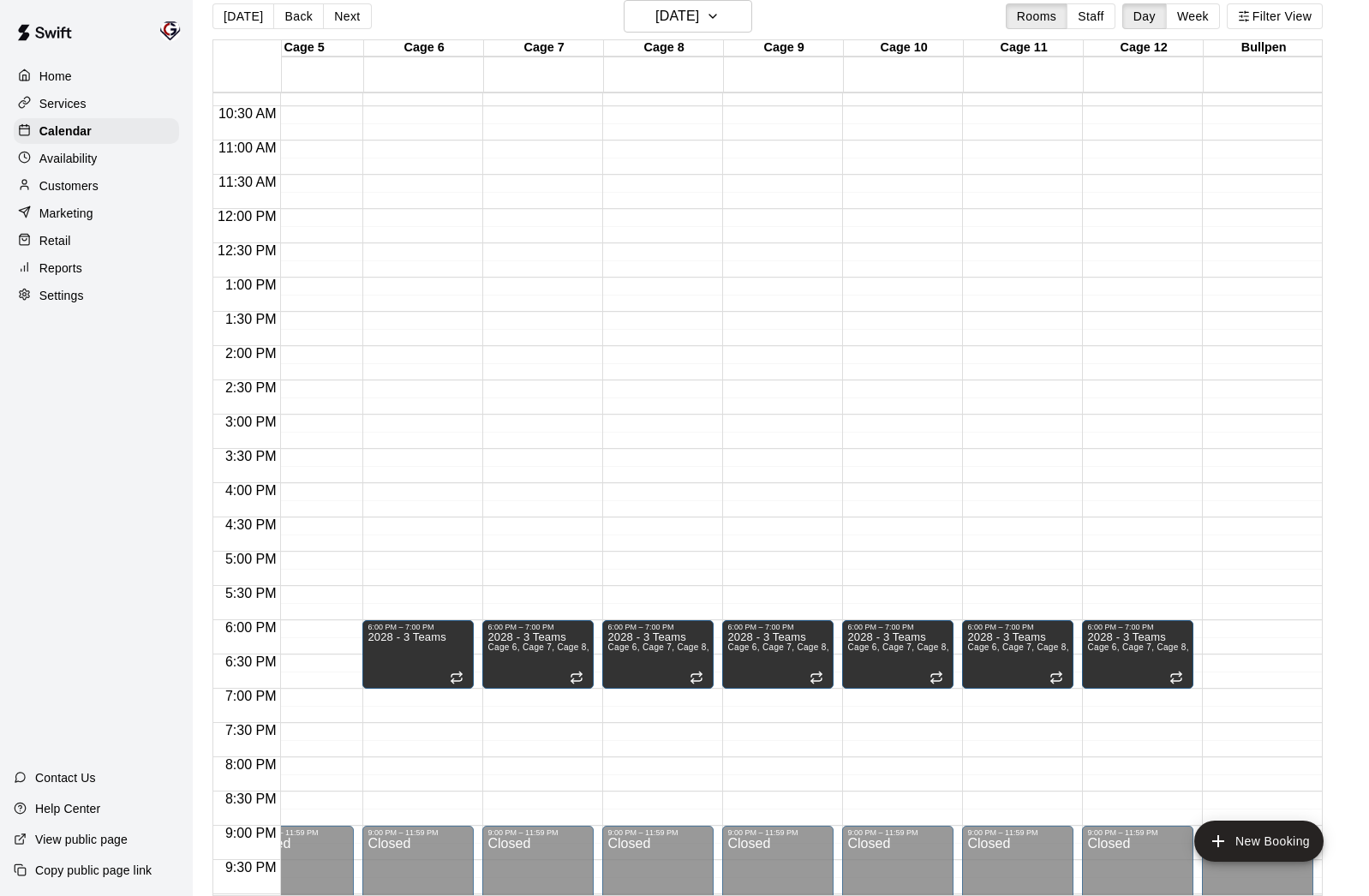
scroll to position [709, 517]
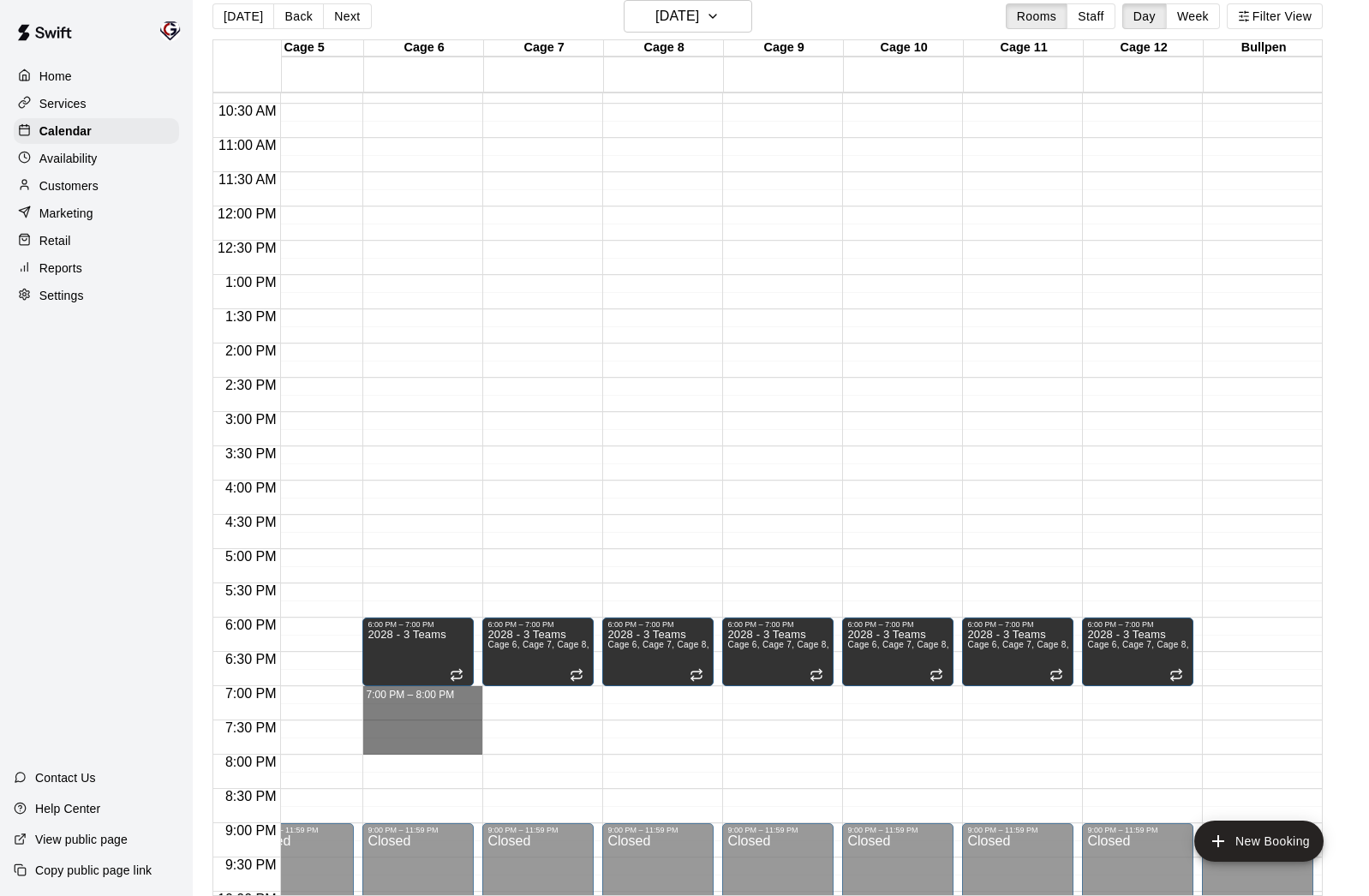
drag, startPoint x: 413, startPoint y: 695, endPoint x: 412, endPoint y: 741, distance: 46.0
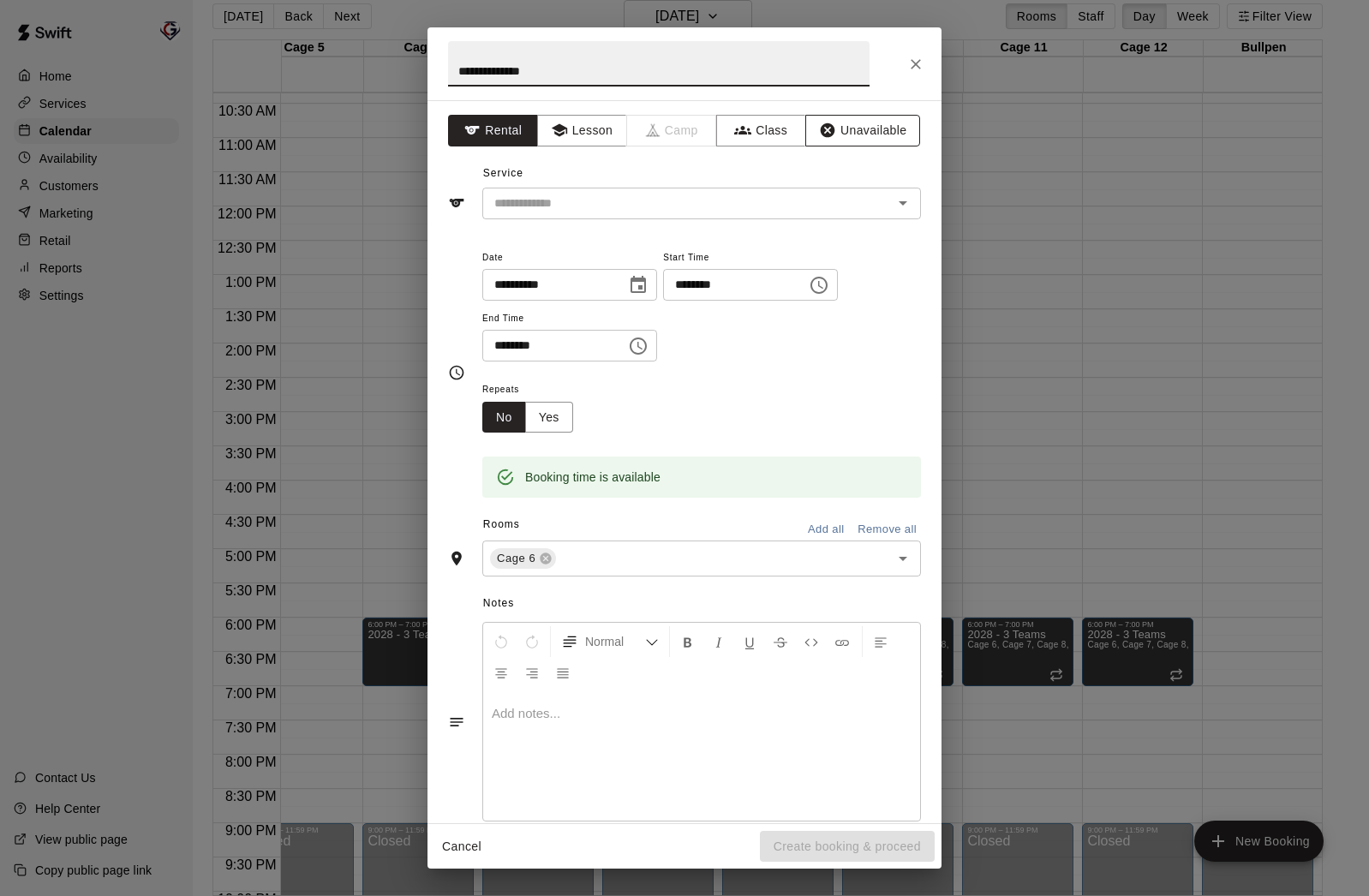
type input "**********"
click at [883, 133] on button "Unavailable" at bounding box center [863, 131] width 115 height 32
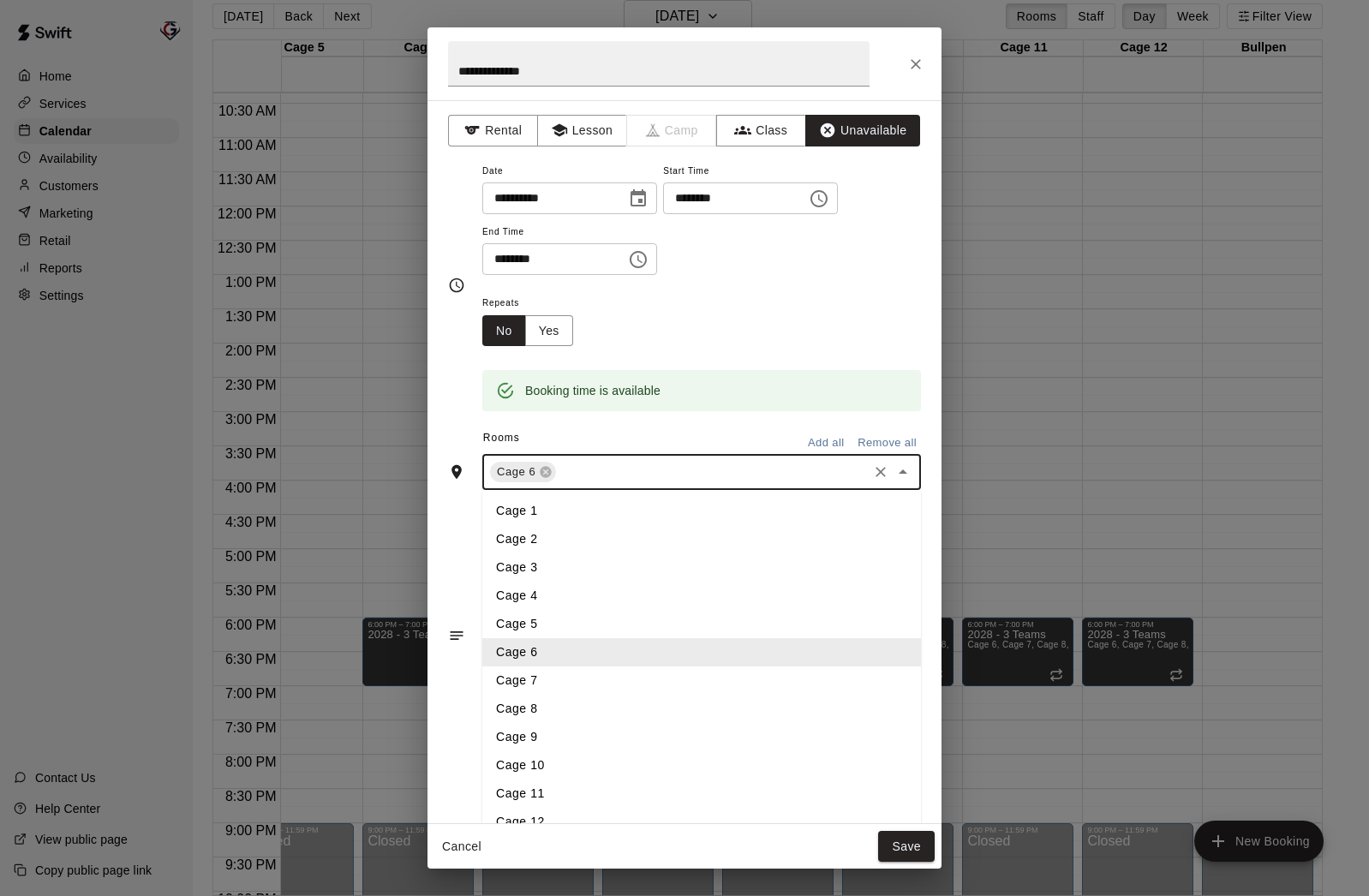
click at [656, 478] on input "text" at bounding box center [711, 473] width 306 height 22
type input "*"
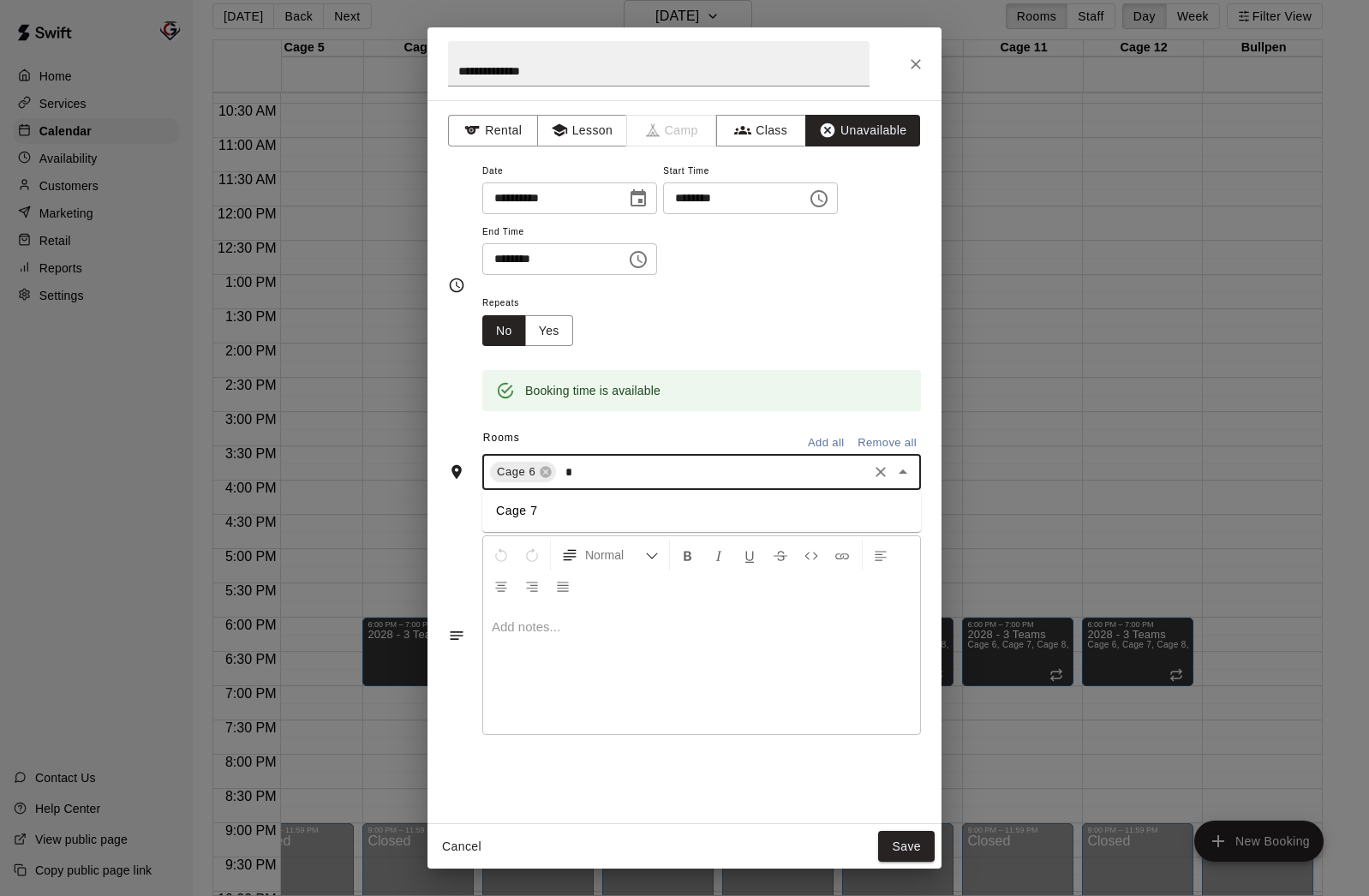
click at [640, 506] on li "Cage 7" at bounding box center [701, 511] width 438 height 29
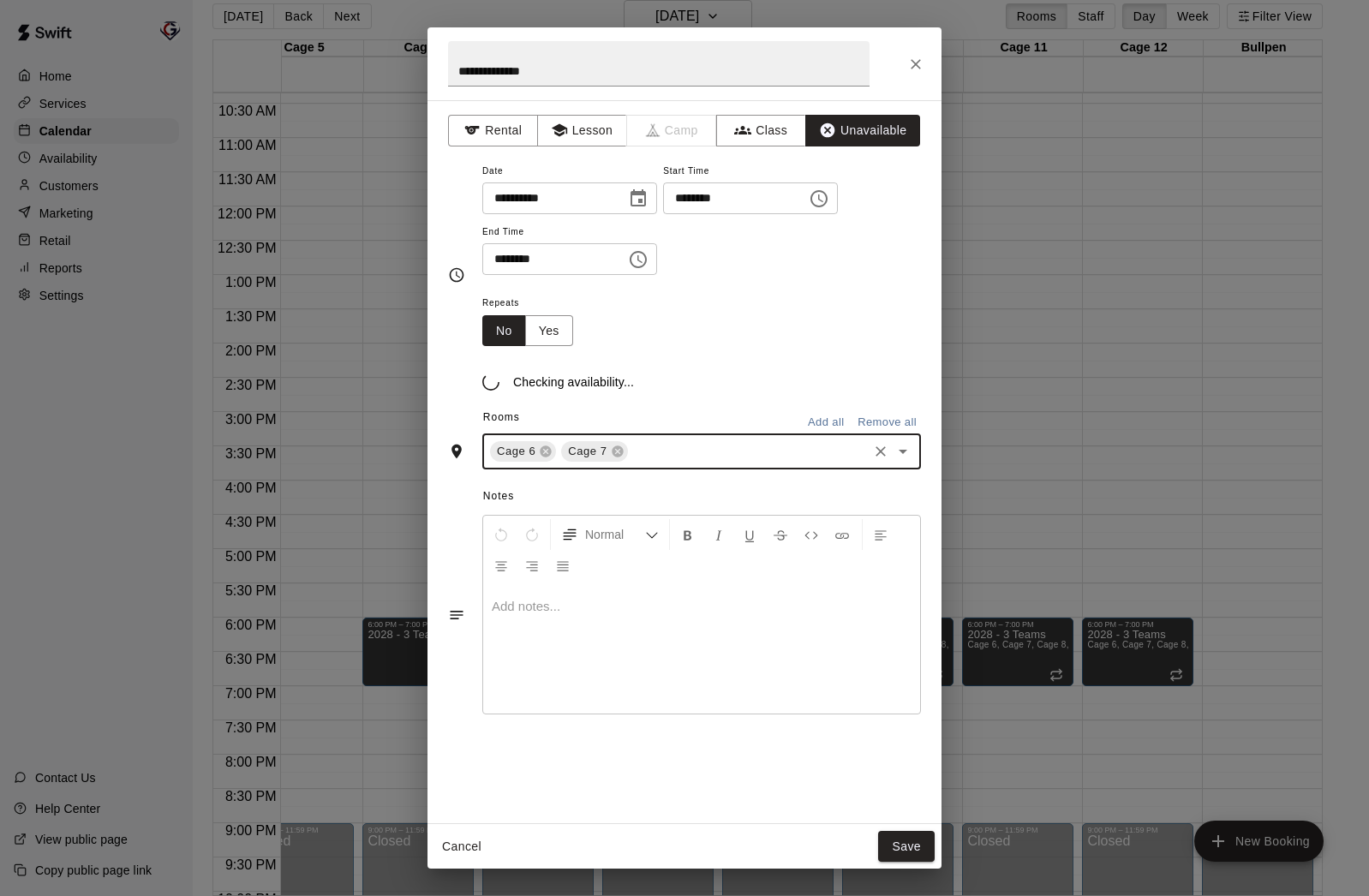
type input "*"
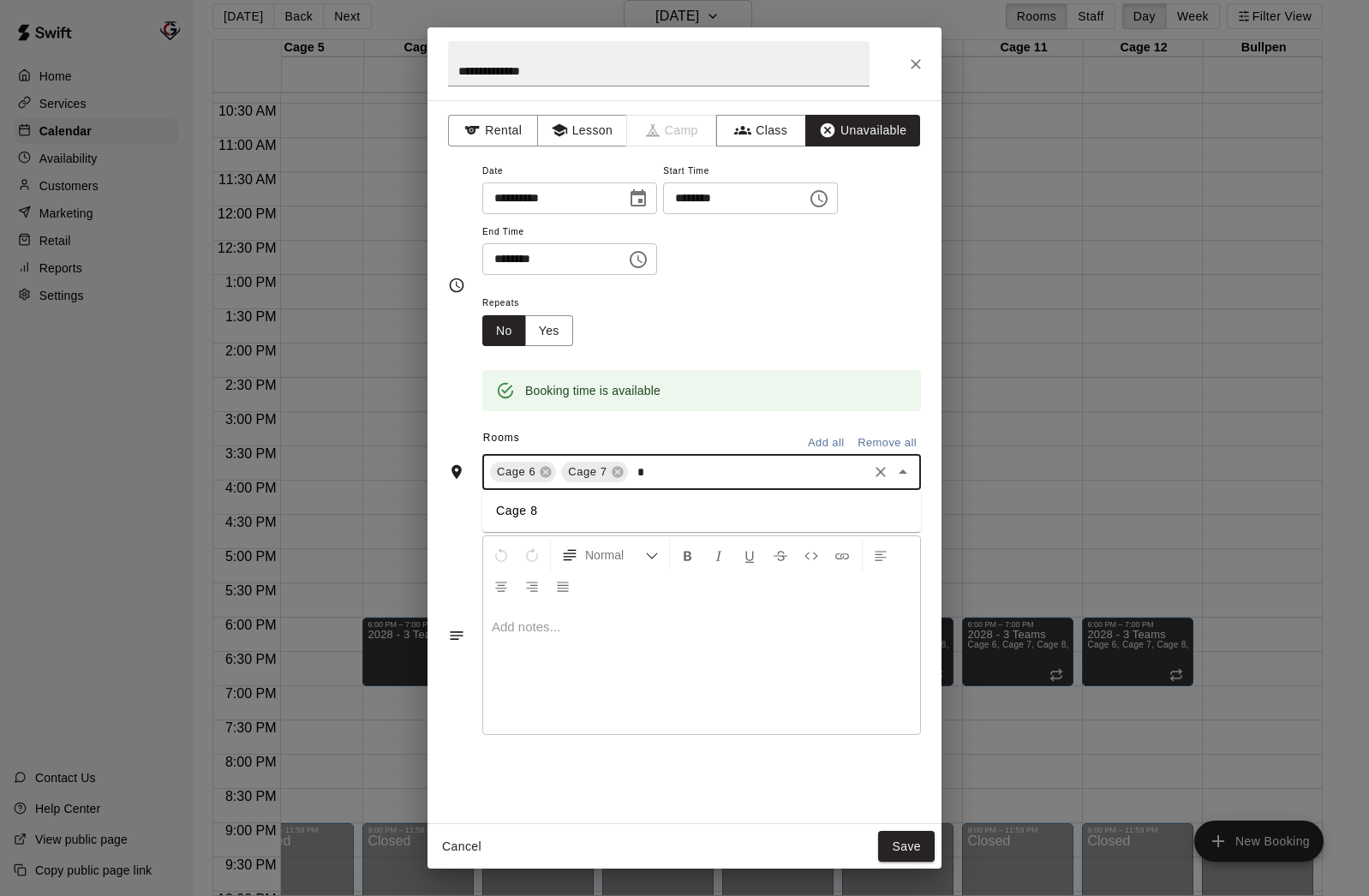
click at [630, 512] on li "Cage 8" at bounding box center [701, 511] width 438 height 29
type input "*"
click at [626, 519] on li "Cage 9" at bounding box center [701, 511] width 438 height 29
type input "**"
click at [621, 523] on li "Cage 10" at bounding box center [701, 511] width 438 height 29
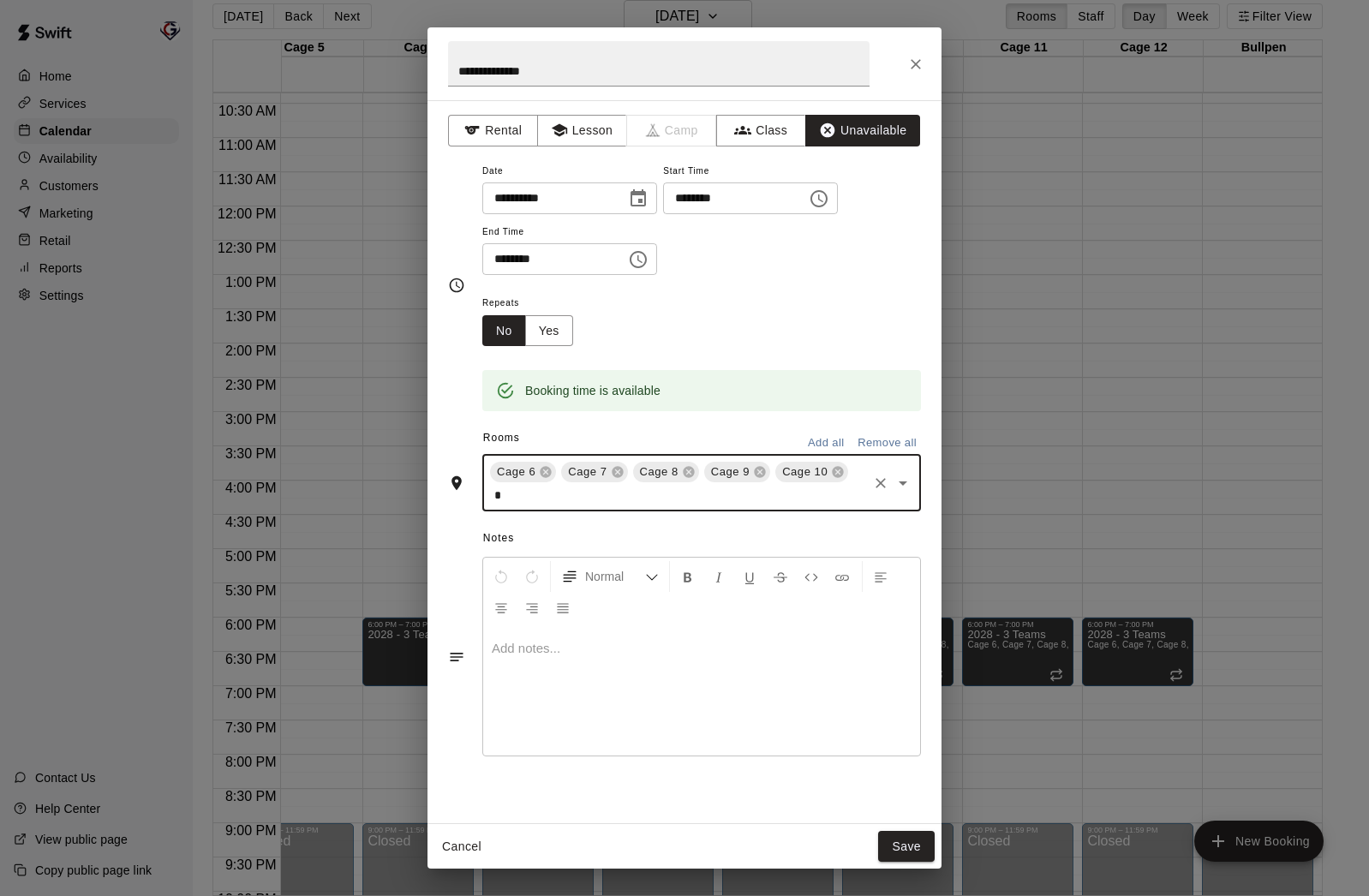
type input "**"
click at [619, 526] on li "Cage 11" at bounding box center [701, 532] width 438 height 29
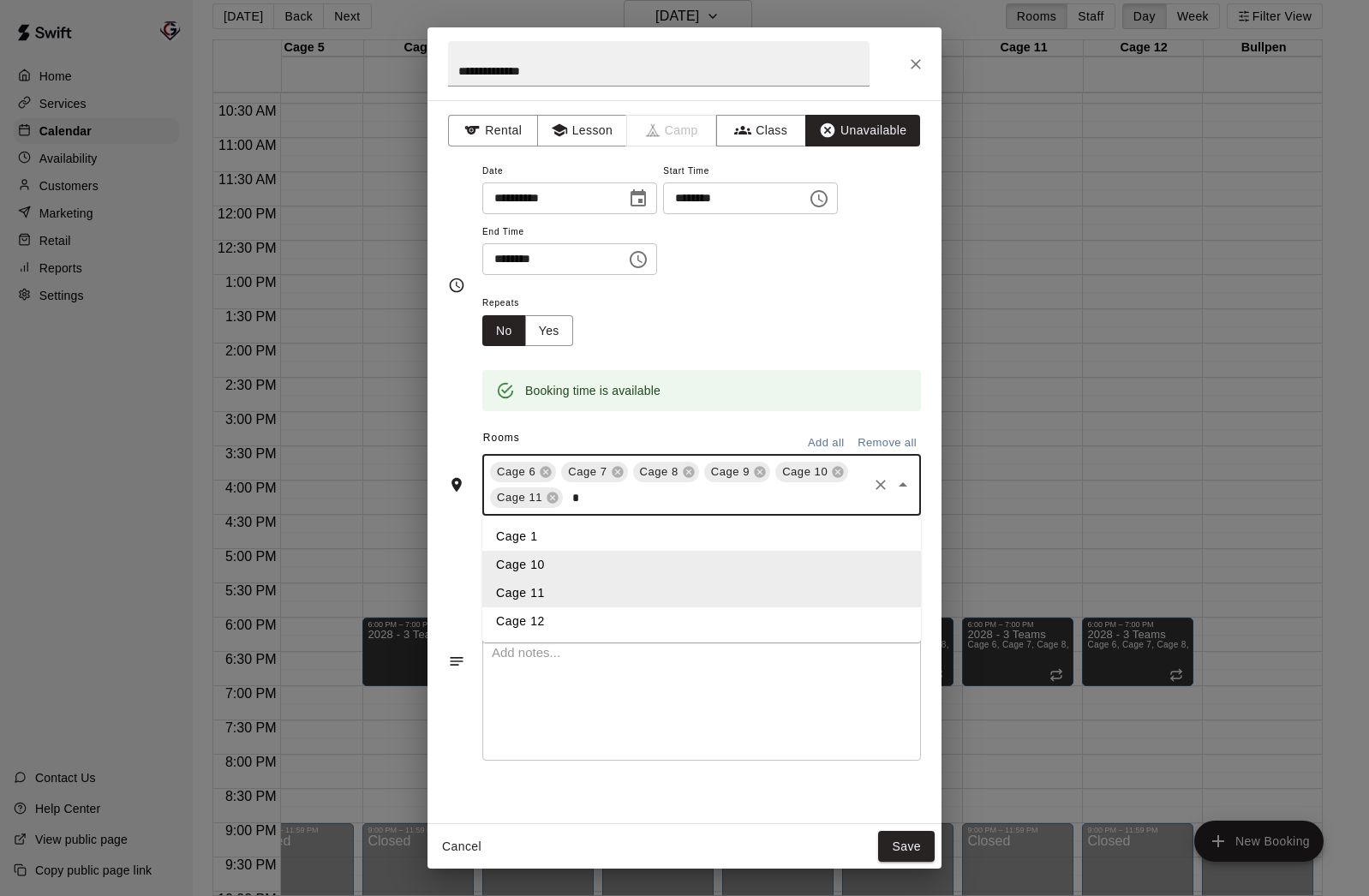
type input "**"
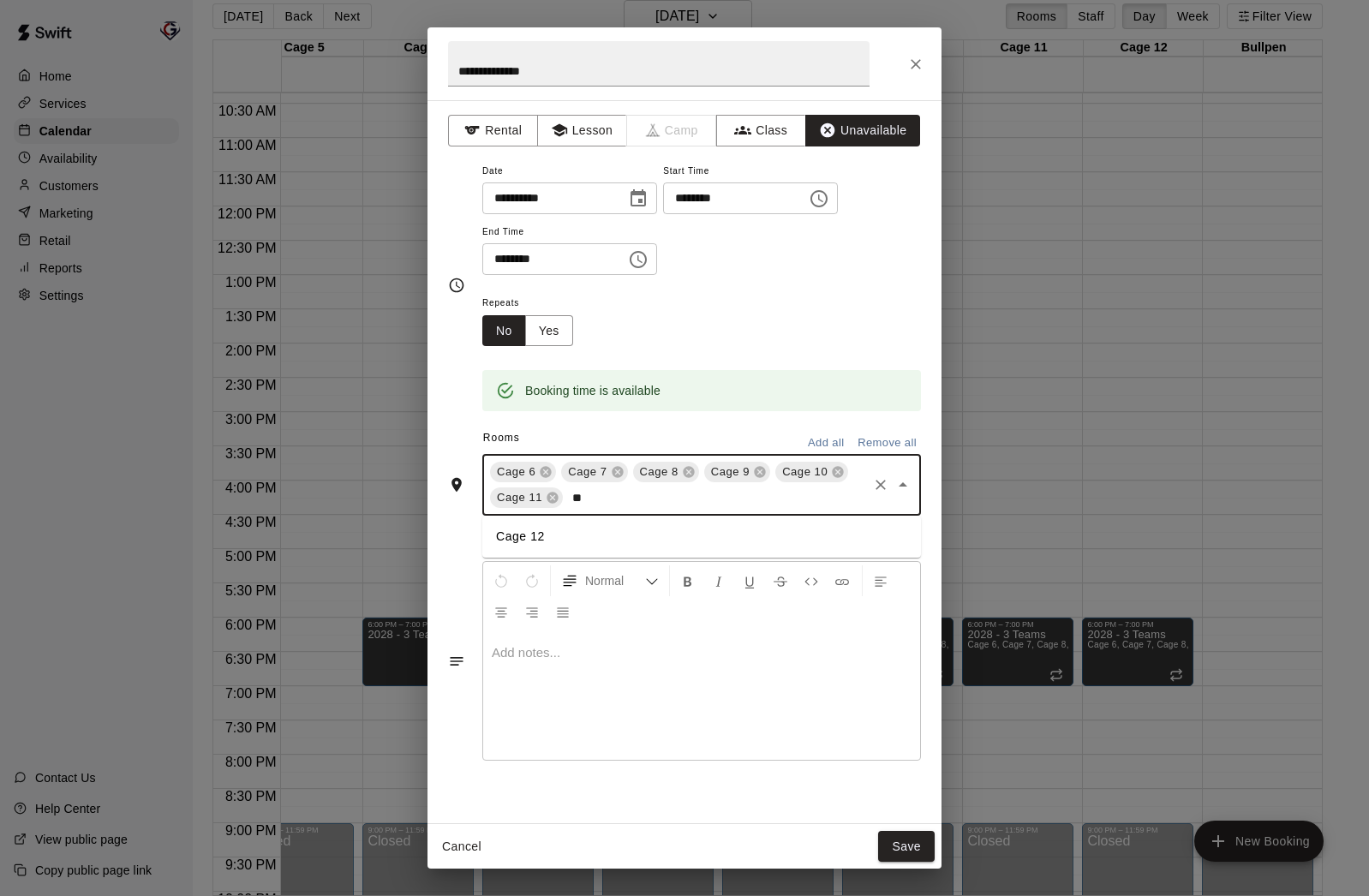
click at [614, 536] on li "Cage 12" at bounding box center [701, 537] width 438 height 29
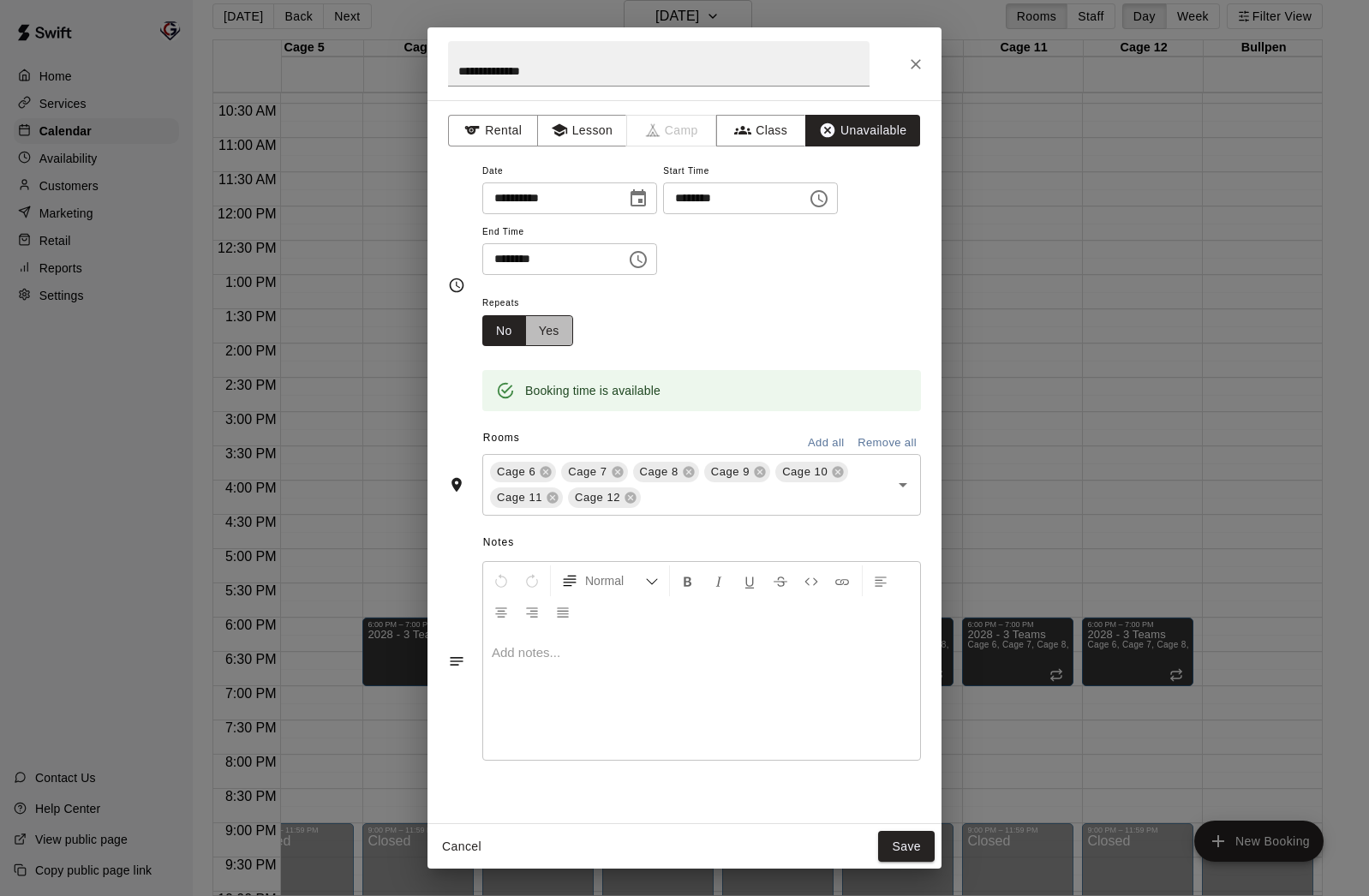
click at [539, 326] on button "Yes" at bounding box center [549, 331] width 48 height 32
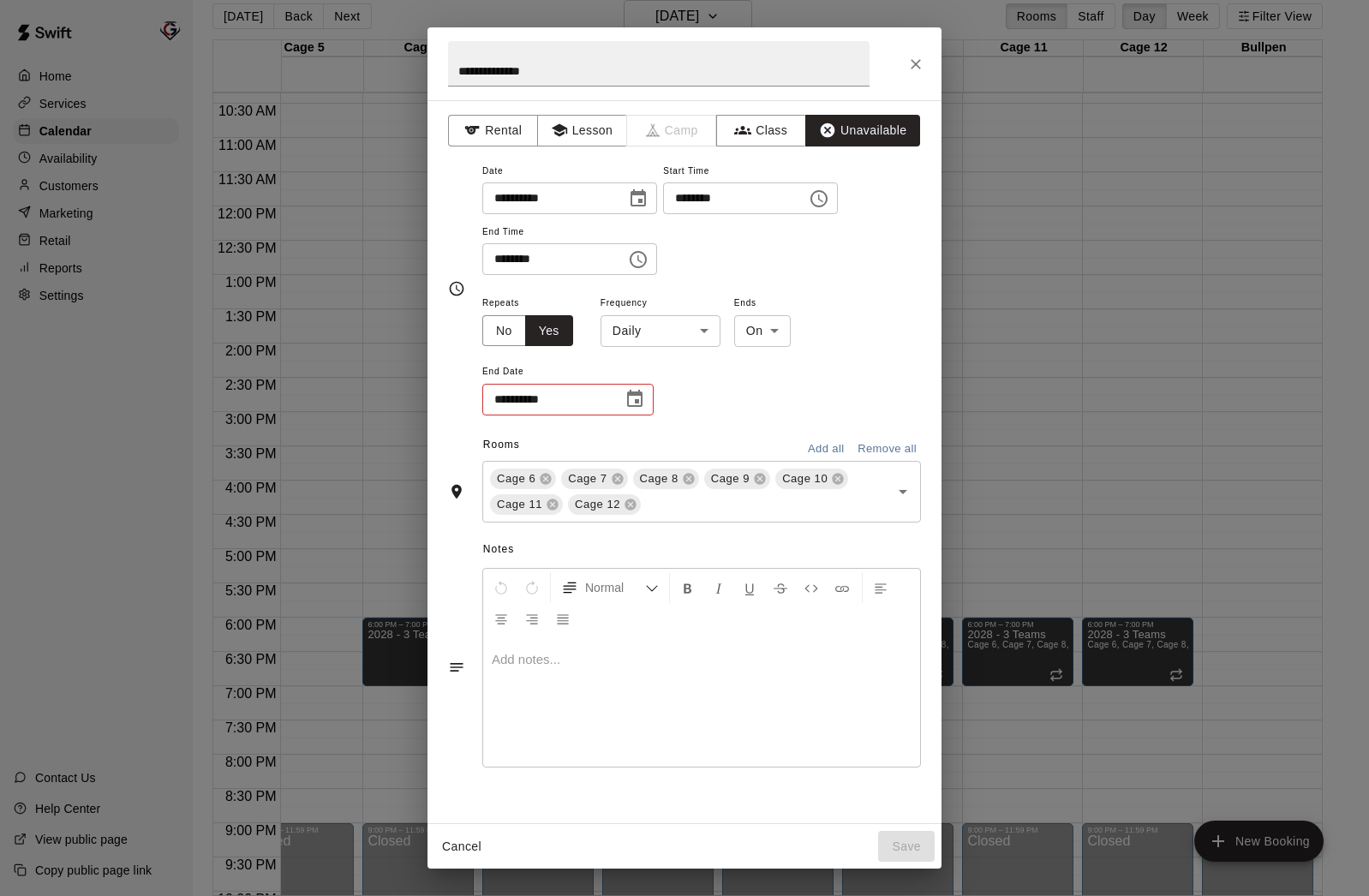
click at [698, 333] on body "Home Services Calendar Availability Customers Marketing Retail Reports Settings…" at bounding box center [684, 441] width 1369 height 924
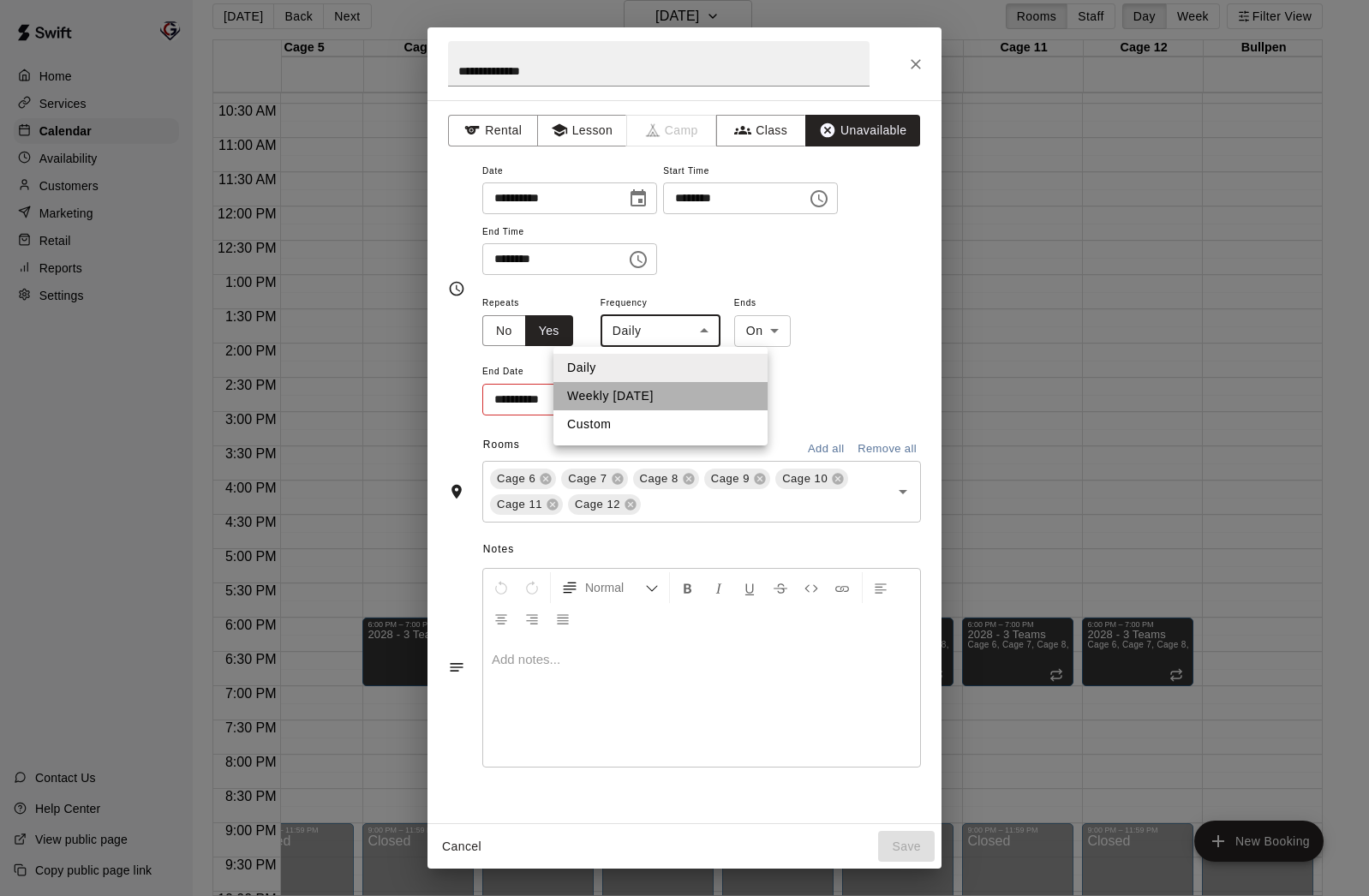
click at [686, 395] on li "Weekly [DATE]" at bounding box center [660, 396] width 214 height 29
type input "******"
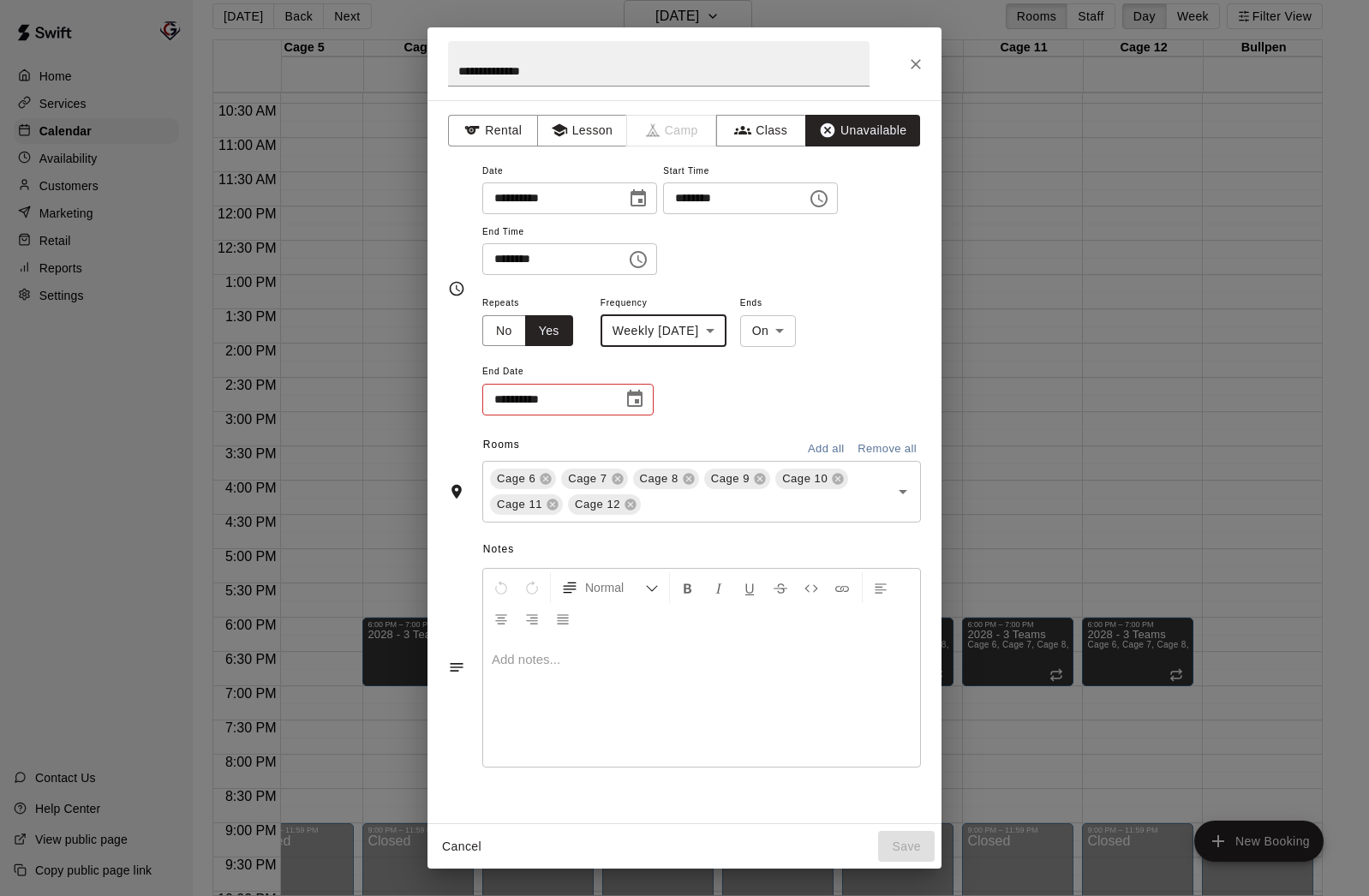
click at [642, 406] on icon "Choose date" at bounding box center [634, 399] width 21 height 21
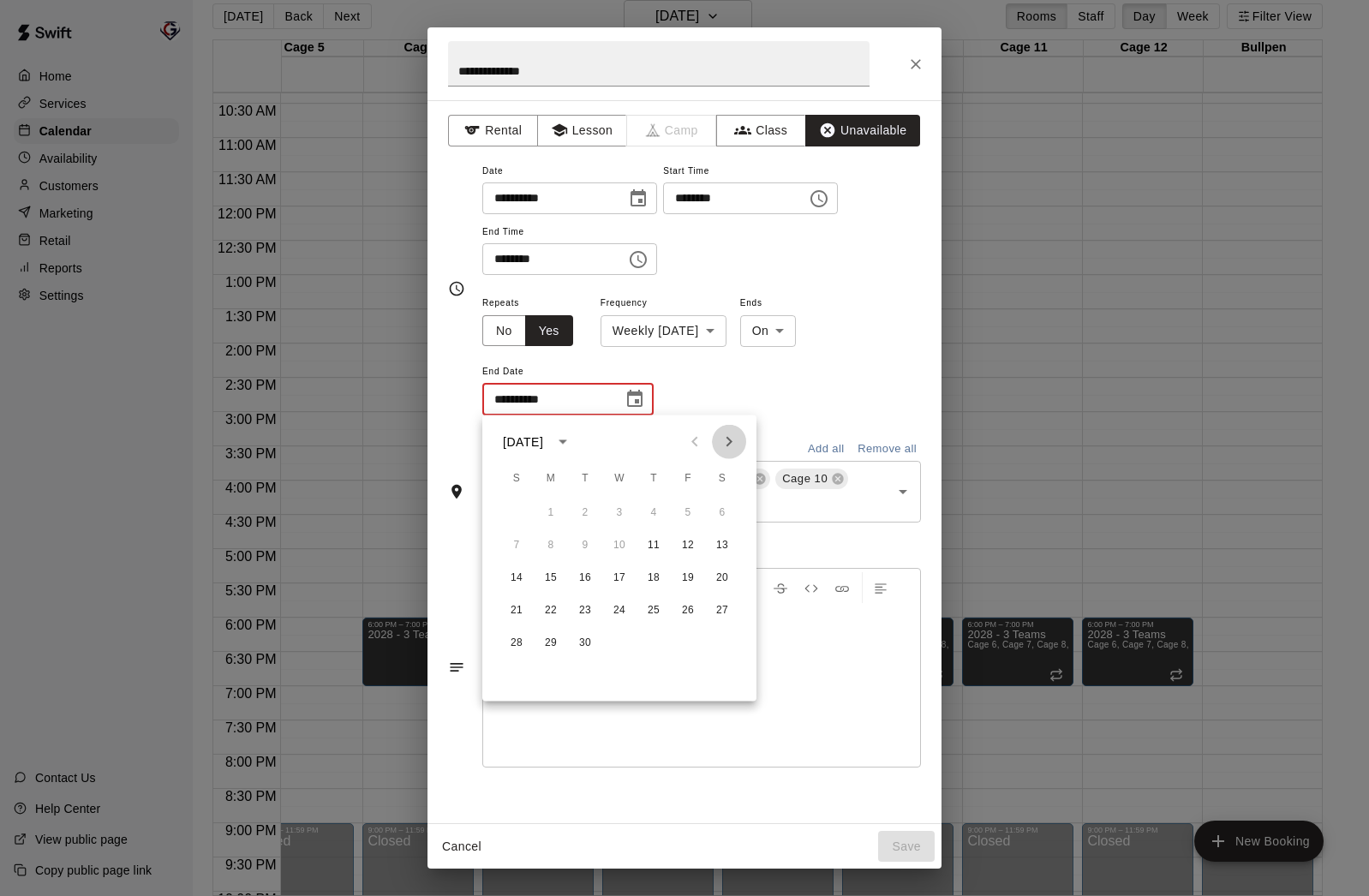
click at [728, 445] on icon "Next month" at bounding box center [730, 442] width 6 height 10
click at [696, 445] on icon "Previous month" at bounding box center [694, 442] width 6 height 10
click at [733, 510] on button "1" at bounding box center [722, 512] width 31 height 31
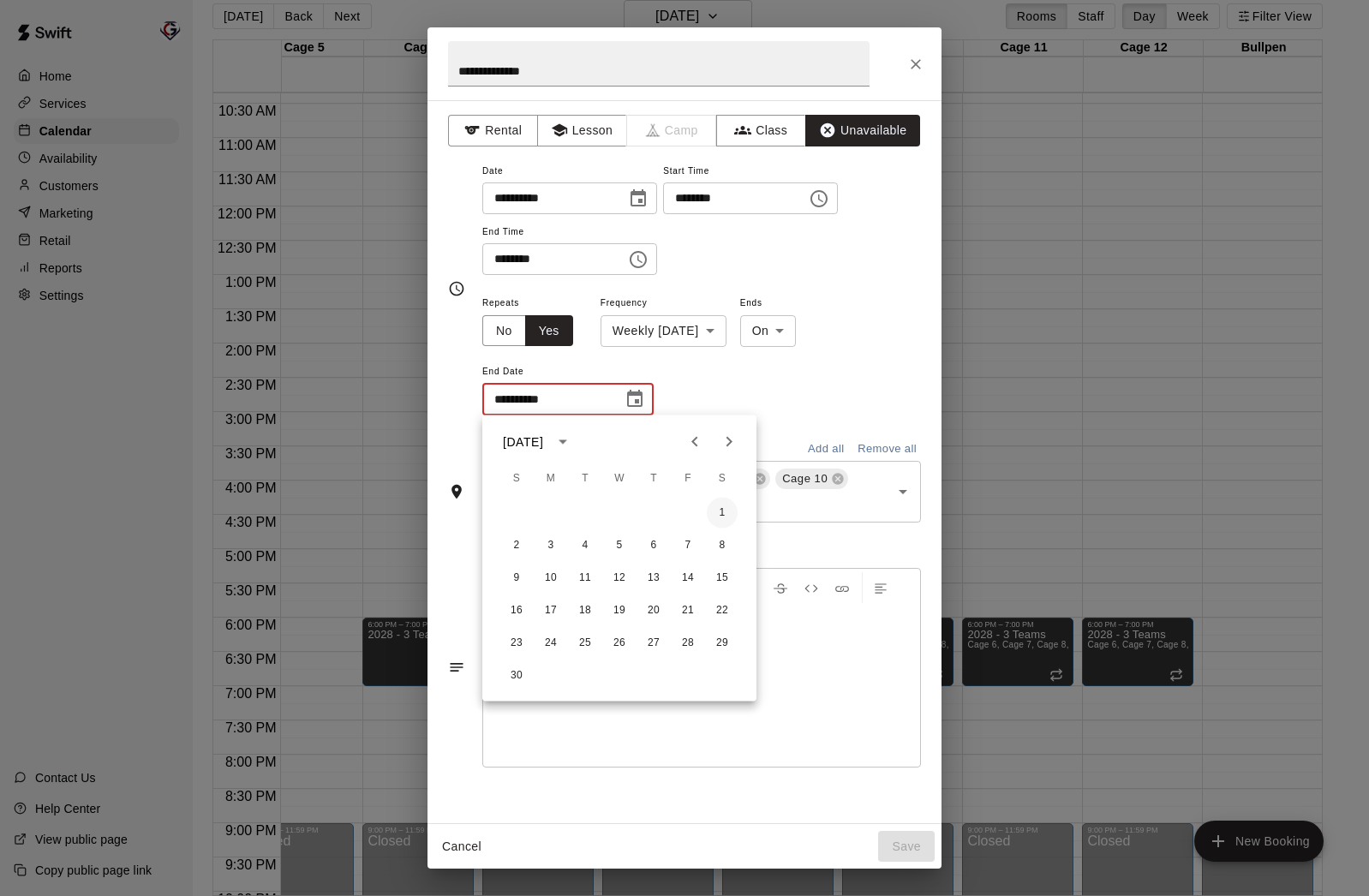
type input "**********"
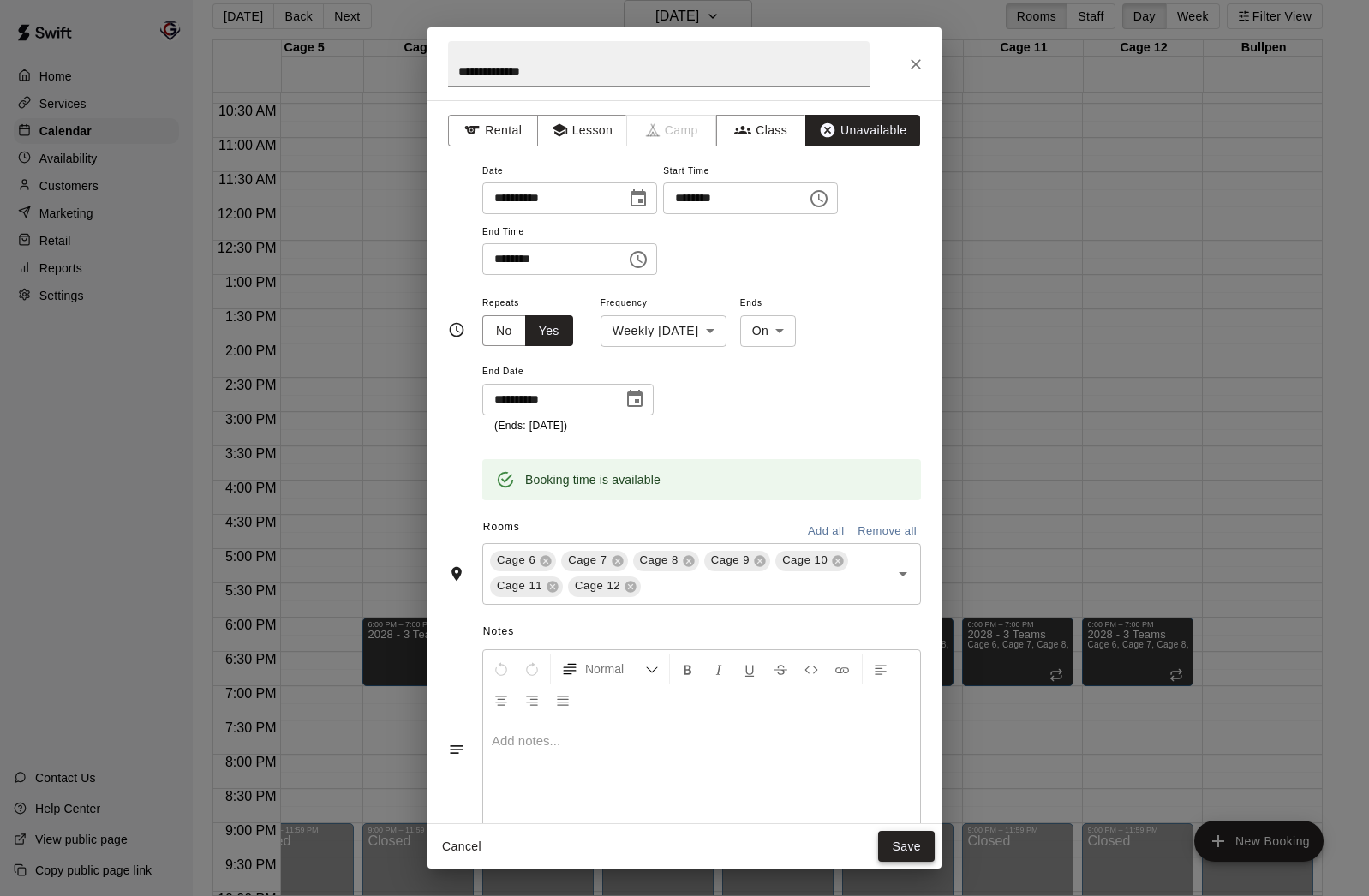
click at [907, 852] on button "Save" at bounding box center [906, 847] width 56 height 32
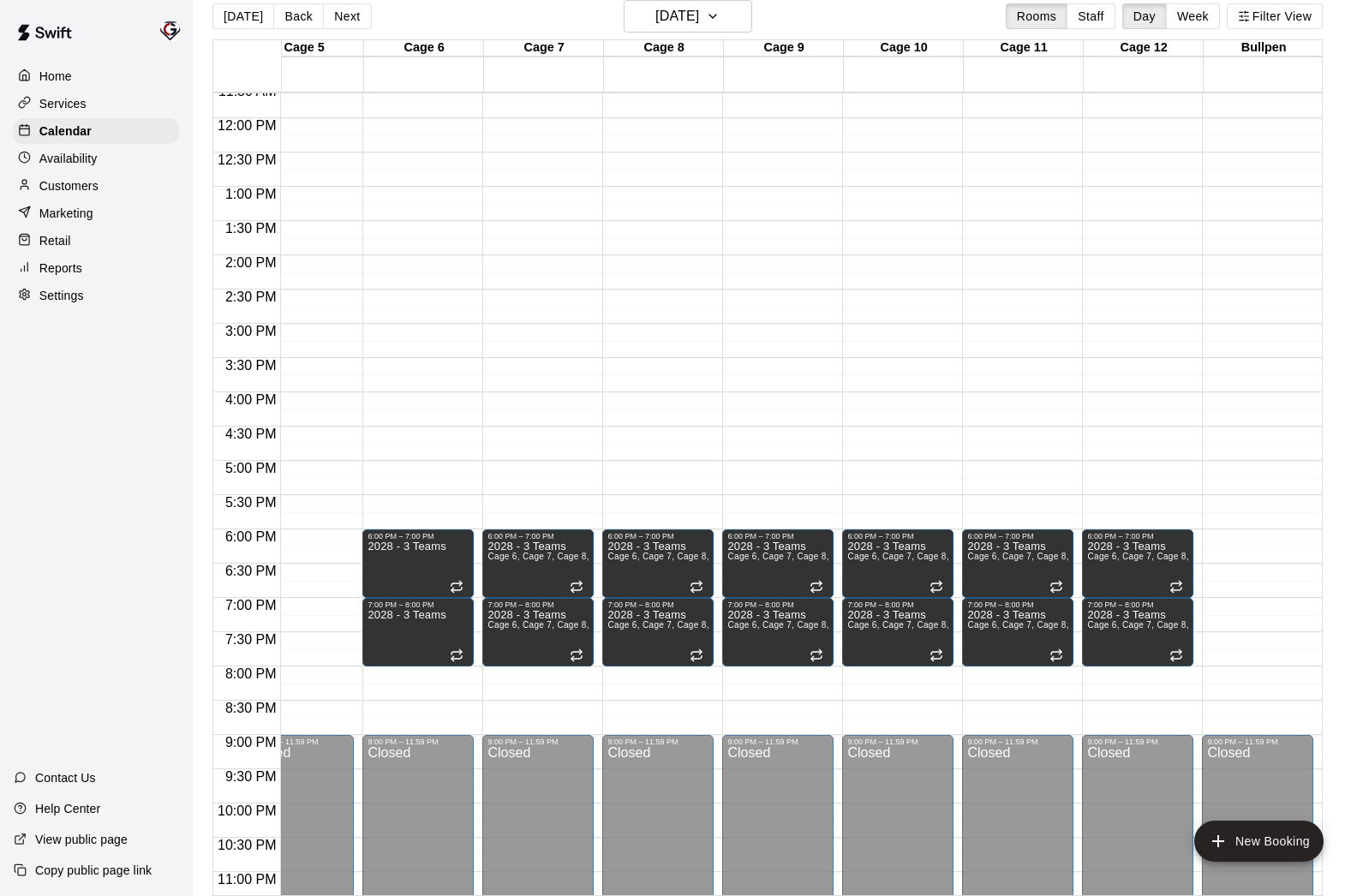
scroll to position [802, 517]
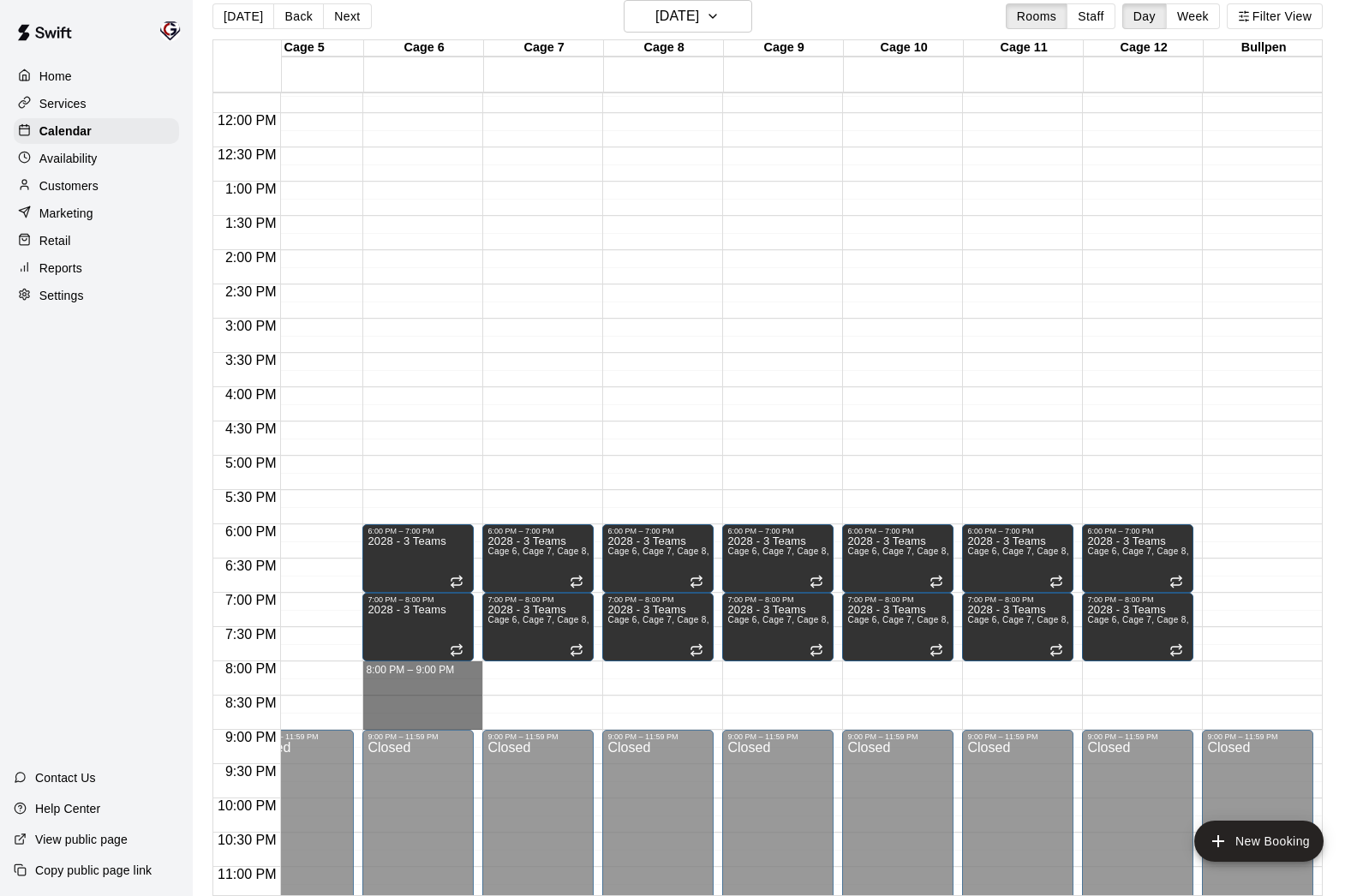
drag, startPoint x: 422, startPoint y: 666, endPoint x: 419, endPoint y: 720, distance: 54.1
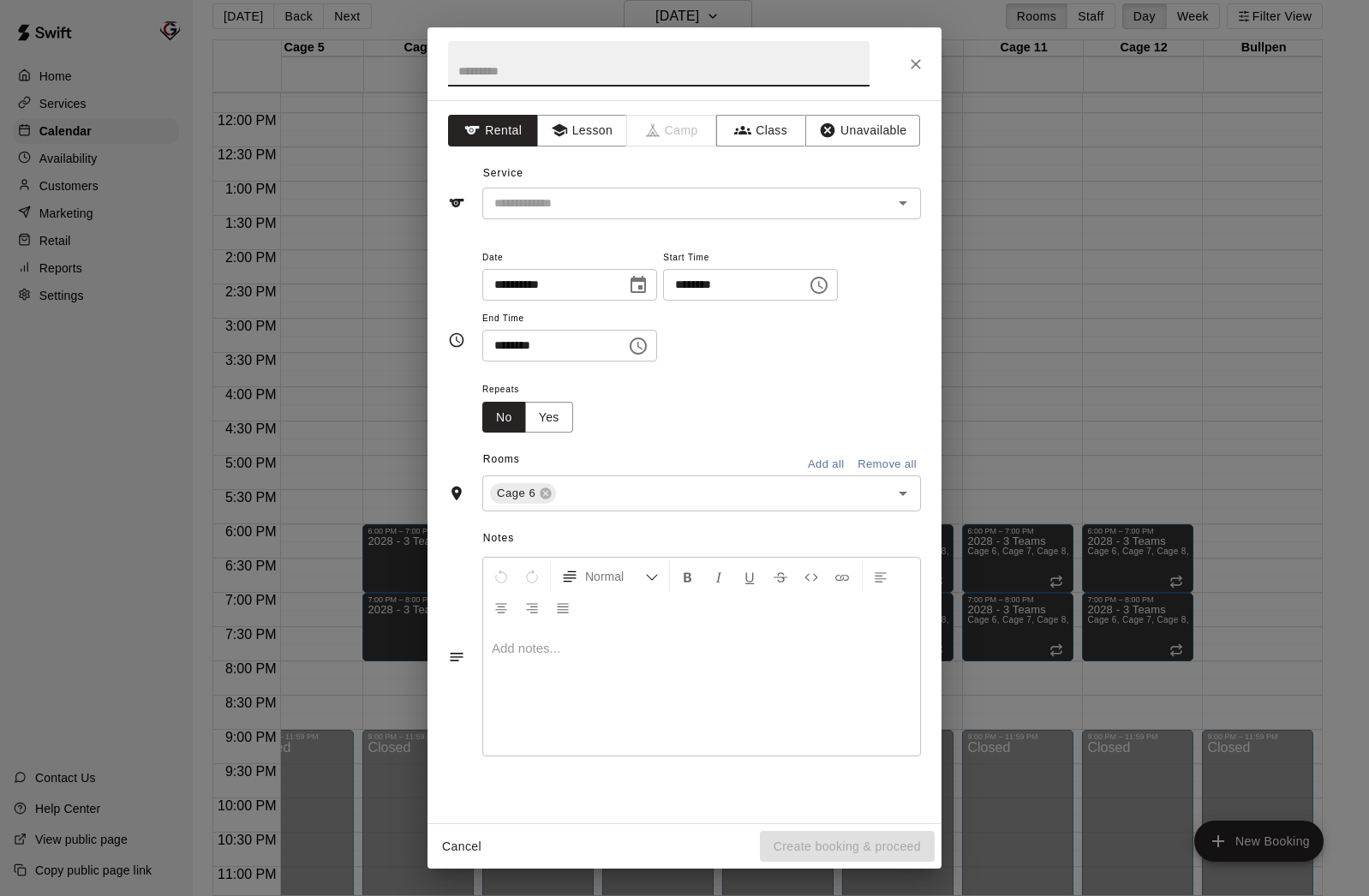
scroll to position [800, 517]
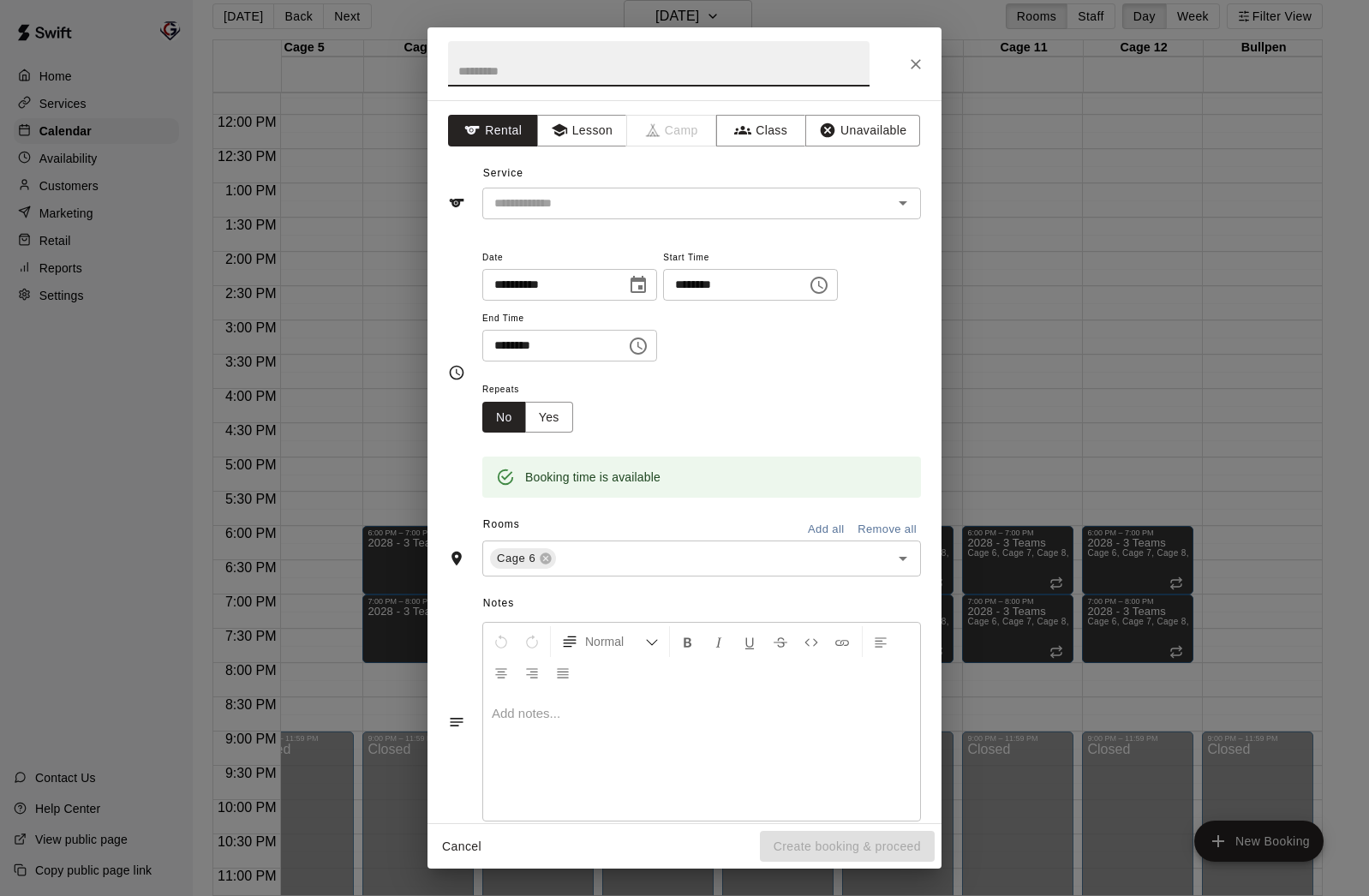
type input "*"
type input "**********"
click at [872, 130] on button "Unavailable" at bounding box center [863, 131] width 115 height 32
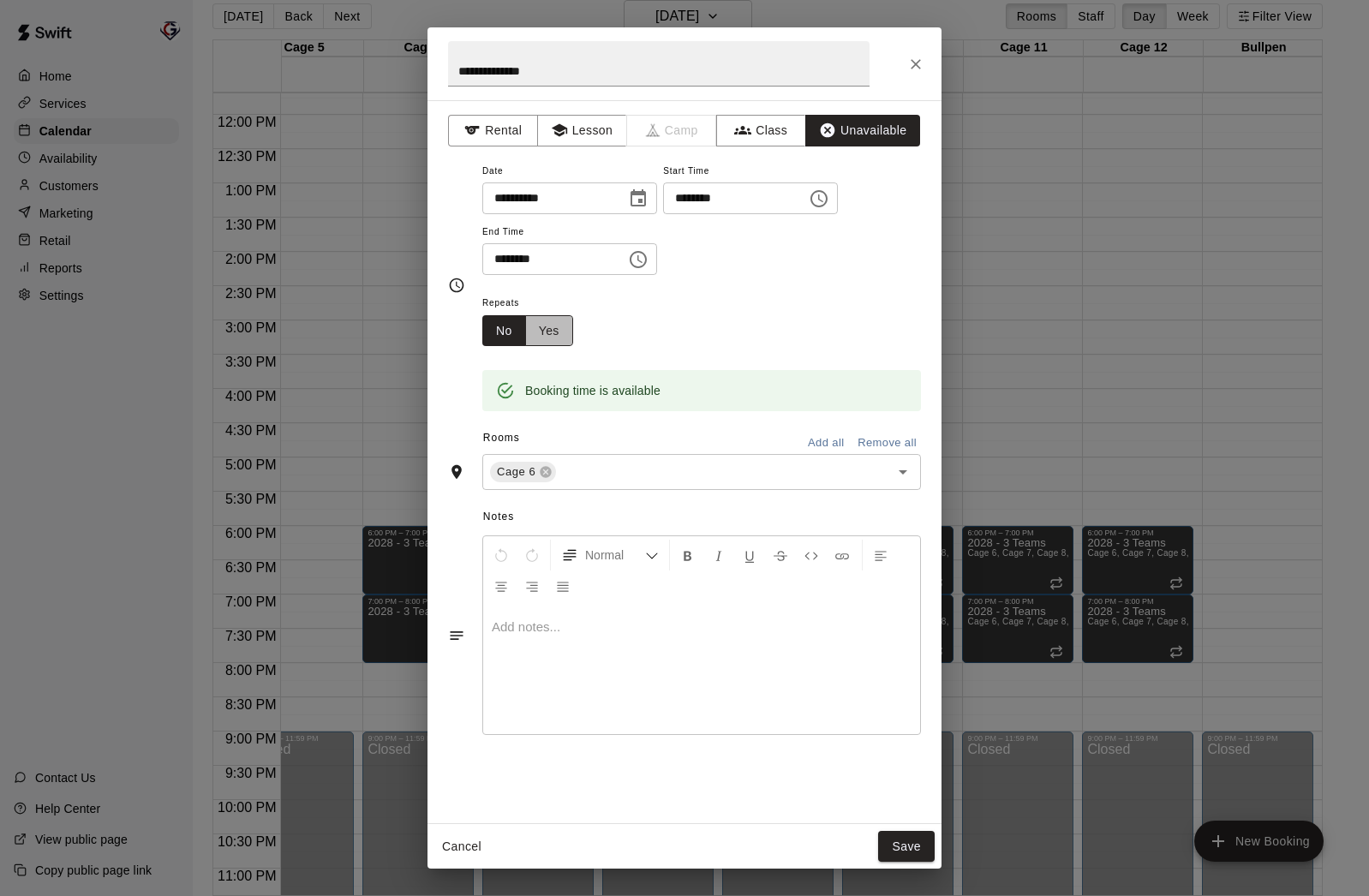
click at [553, 328] on button "Yes" at bounding box center [549, 331] width 48 height 32
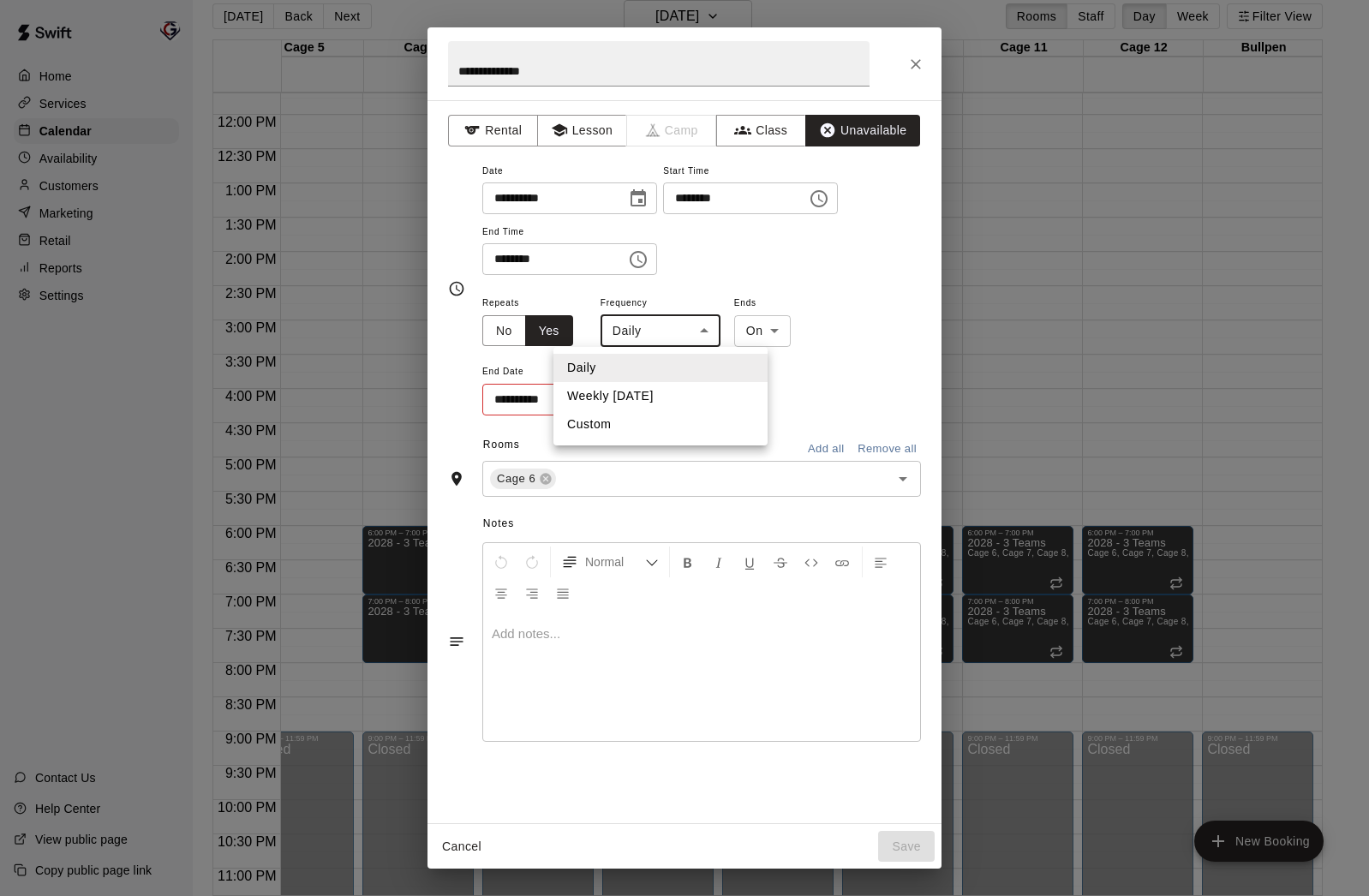
click at [700, 332] on body "Home Services Calendar Availability Customers Marketing Retail Reports Settings…" at bounding box center [684, 441] width 1369 height 924
click at [703, 394] on li "Weekly [DATE]" at bounding box center [660, 396] width 214 height 29
type input "******"
click at [644, 407] on icon "Choose date" at bounding box center [634, 399] width 21 height 21
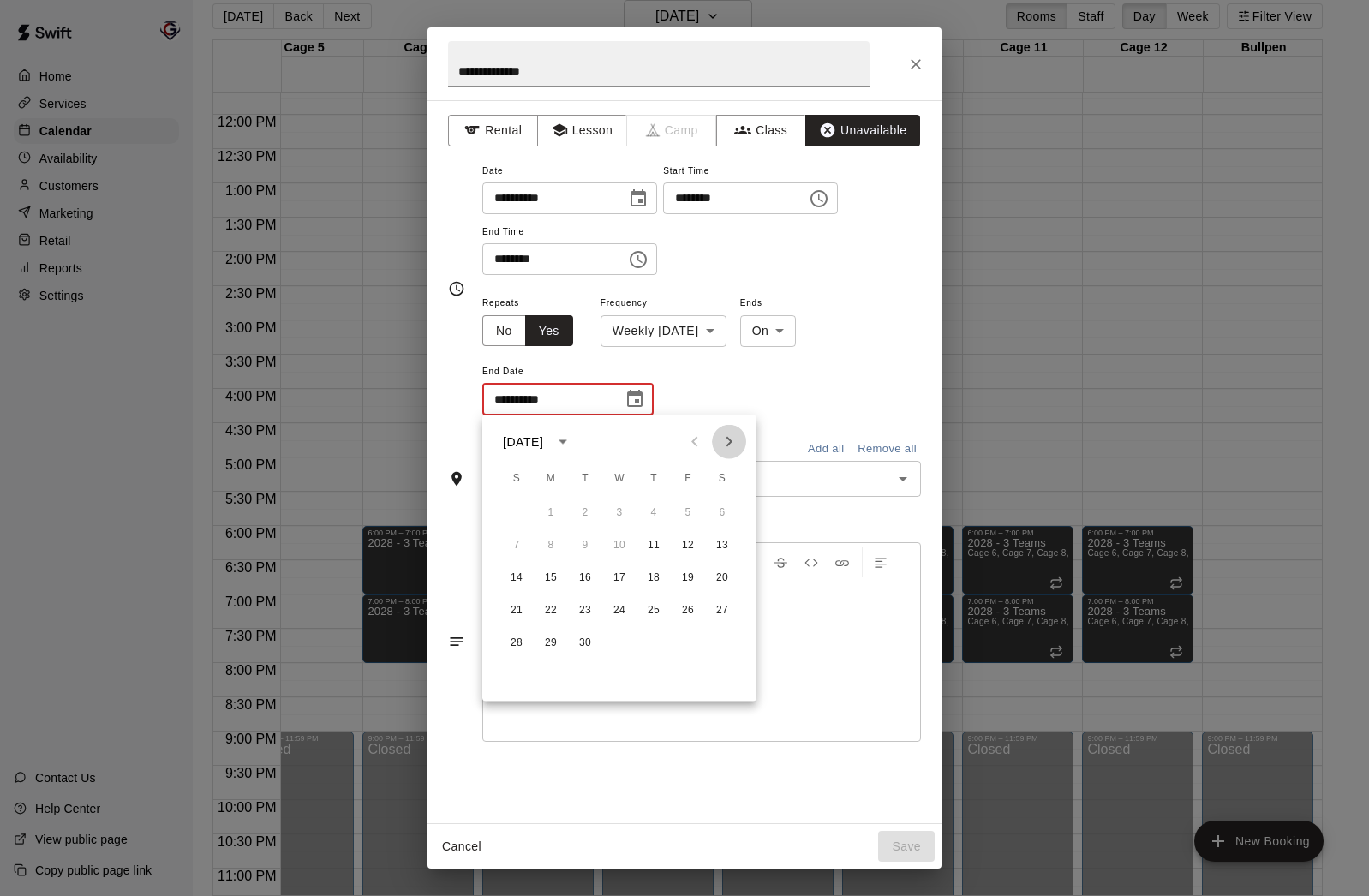
click at [726, 441] on icon "Next month" at bounding box center [729, 441] width 21 height 21
click at [725, 441] on icon "Next month" at bounding box center [729, 441] width 21 height 21
click at [721, 514] on button "1" at bounding box center [722, 512] width 31 height 31
type input "**********"
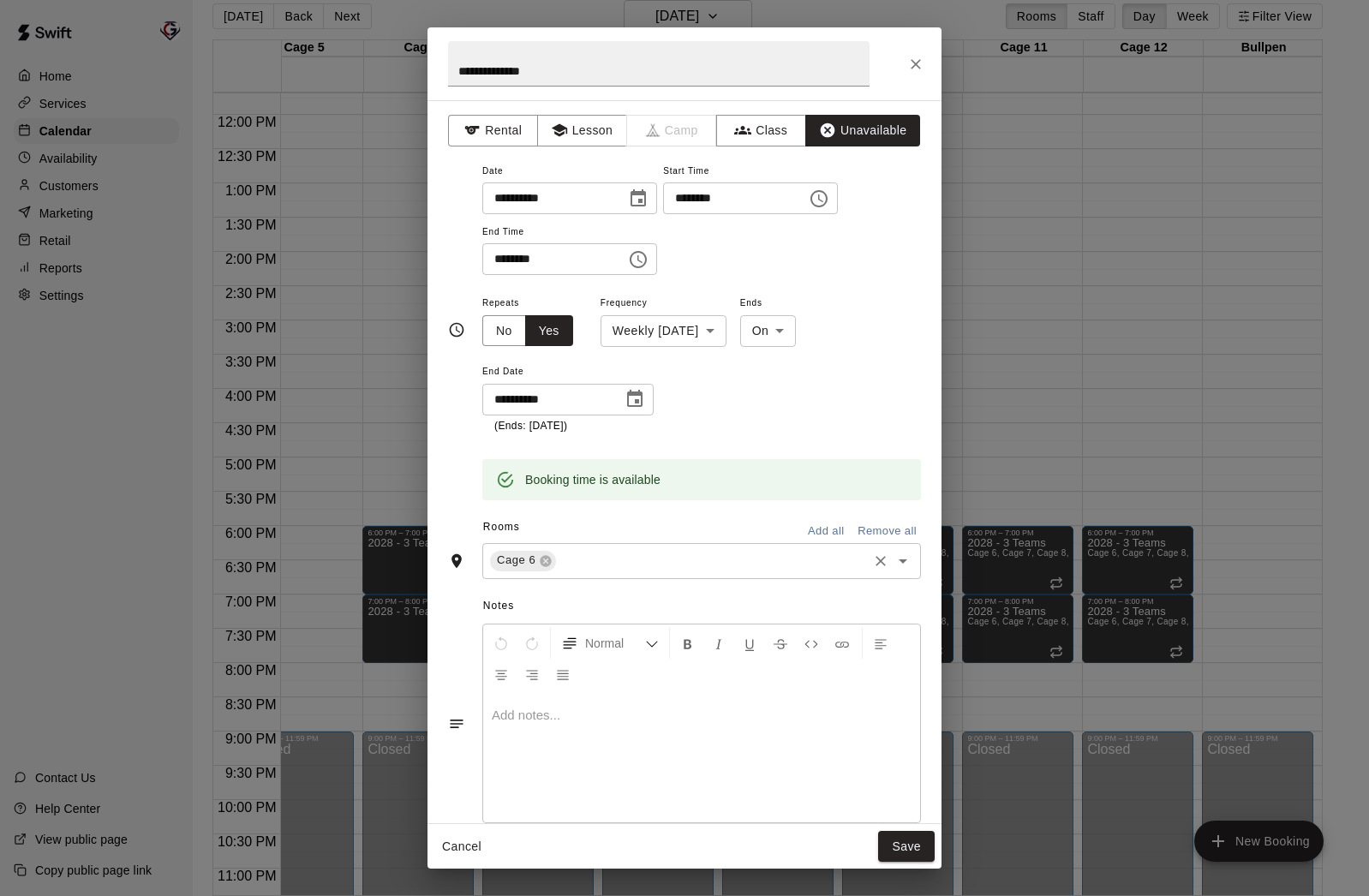
click at [685, 548] on div "Cage 6 ​" at bounding box center [701, 561] width 438 height 36
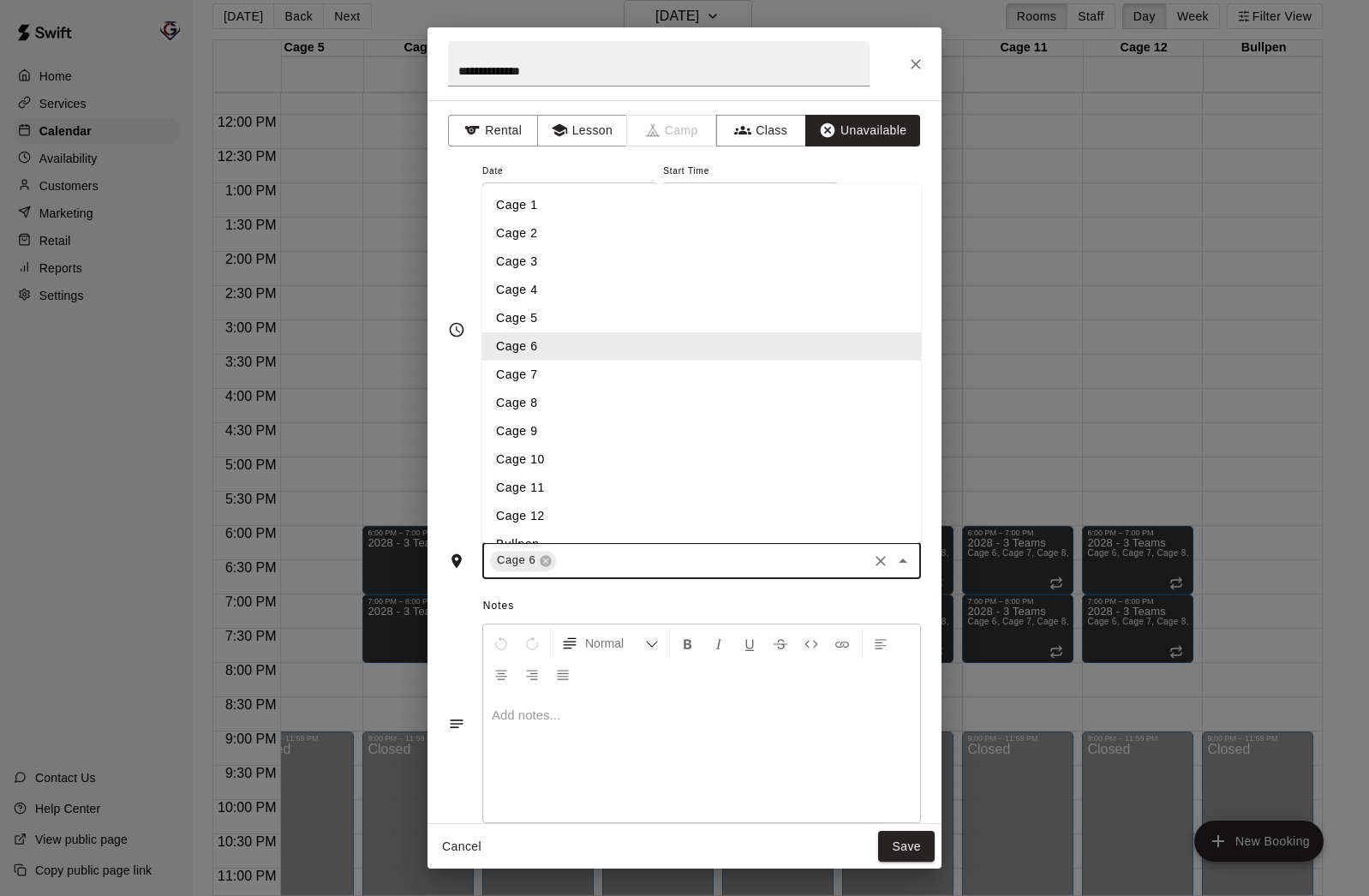
click at [681, 552] on input "text" at bounding box center [711, 560] width 306 height 22
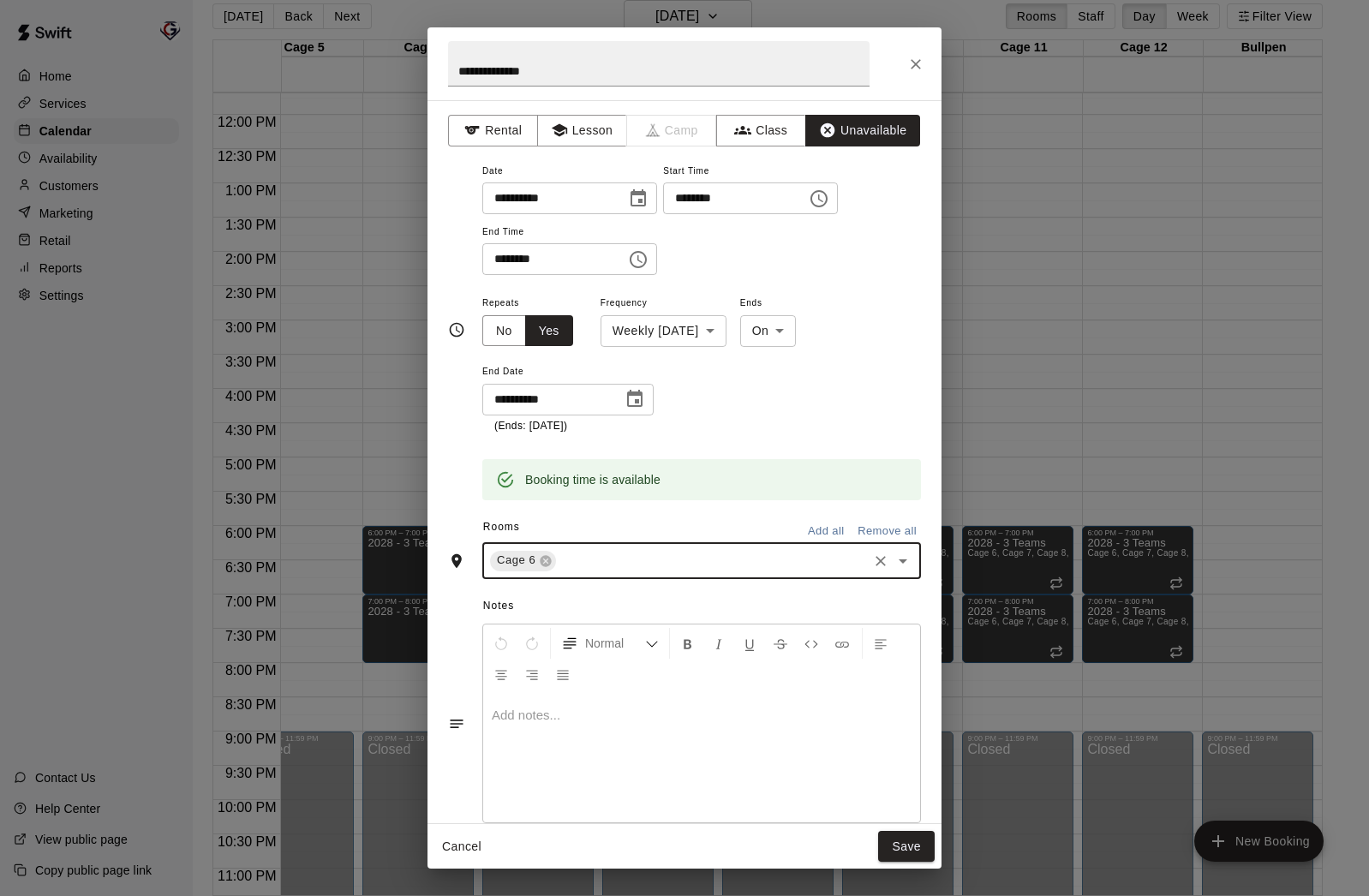
type input "*"
click at [625, 590] on li "Cage 7" at bounding box center [701, 600] width 438 height 29
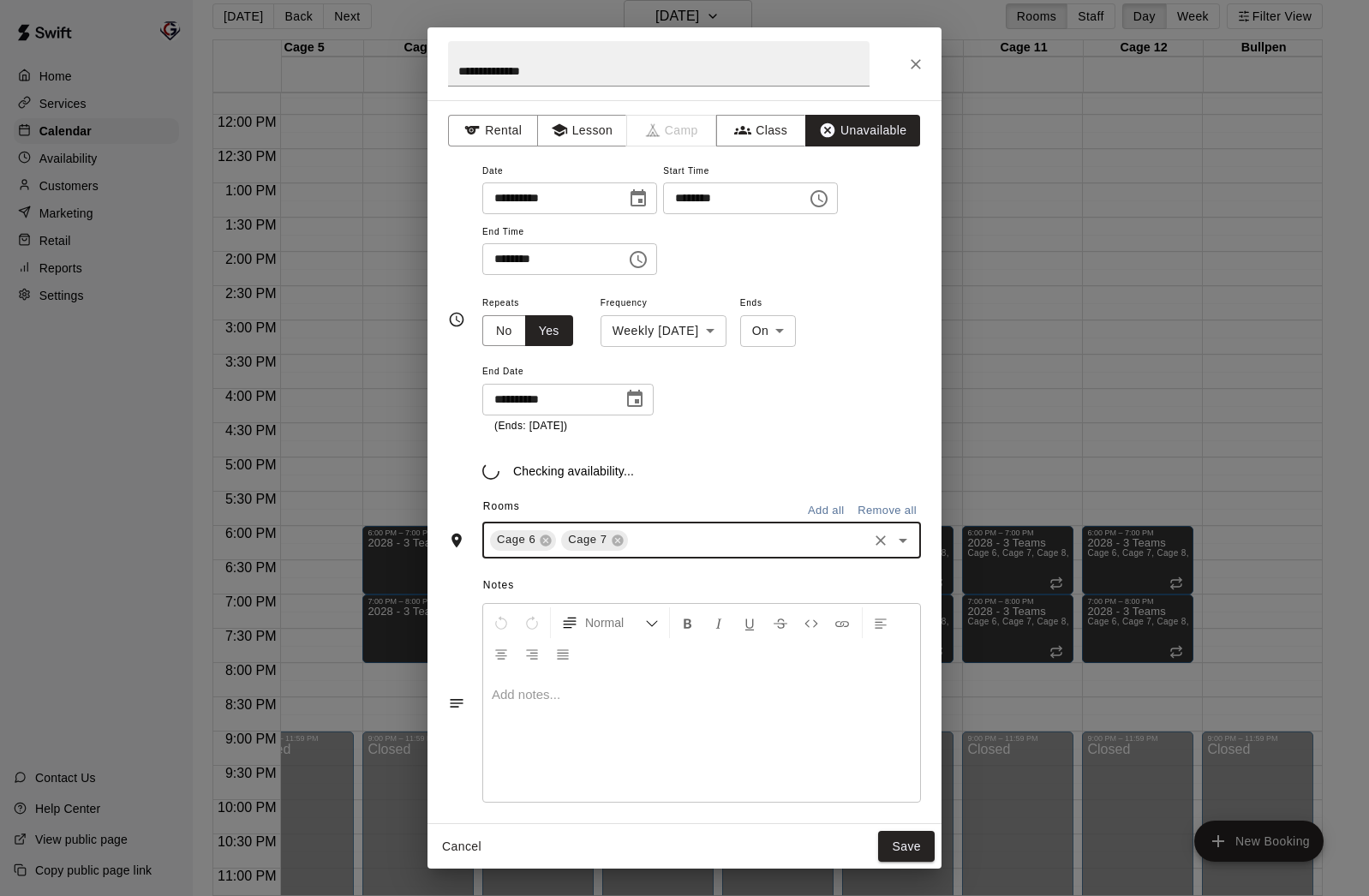
type input "*"
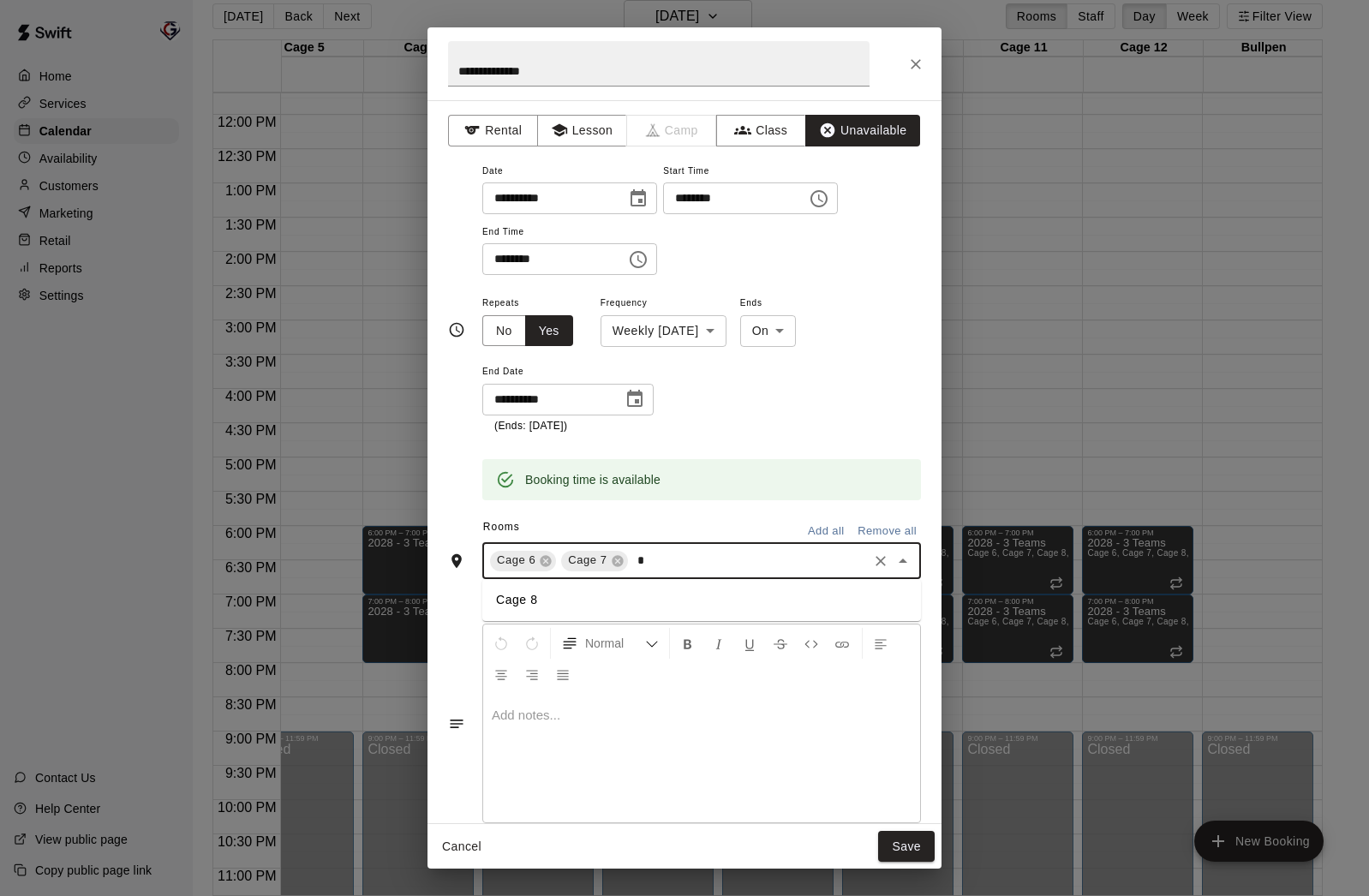
click at [612, 595] on li "Cage 8" at bounding box center [701, 600] width 438 height 29
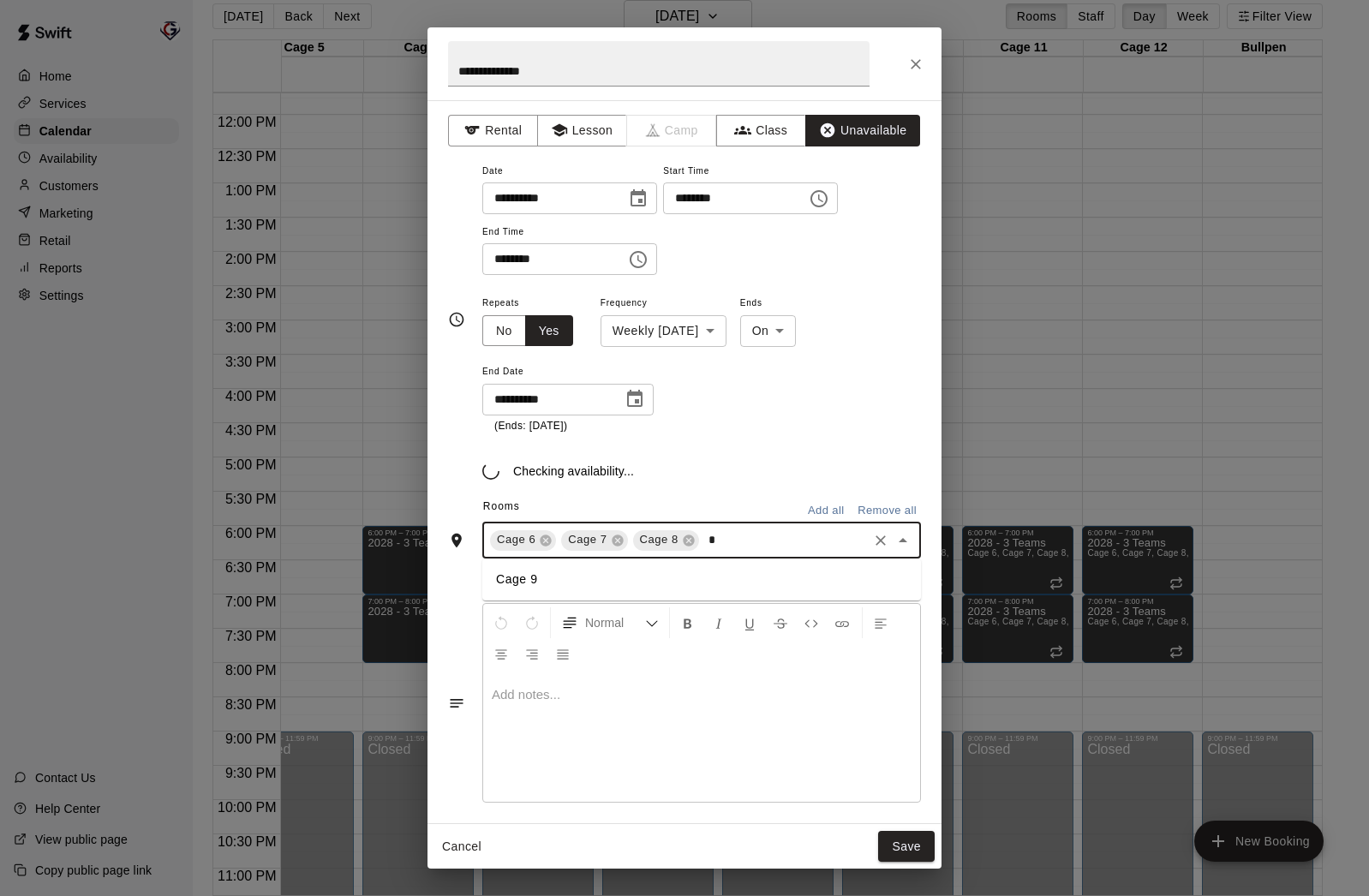
click at [610, 594] on ul "Cage 9" at bounding box center [701, 579] width 438 height 42
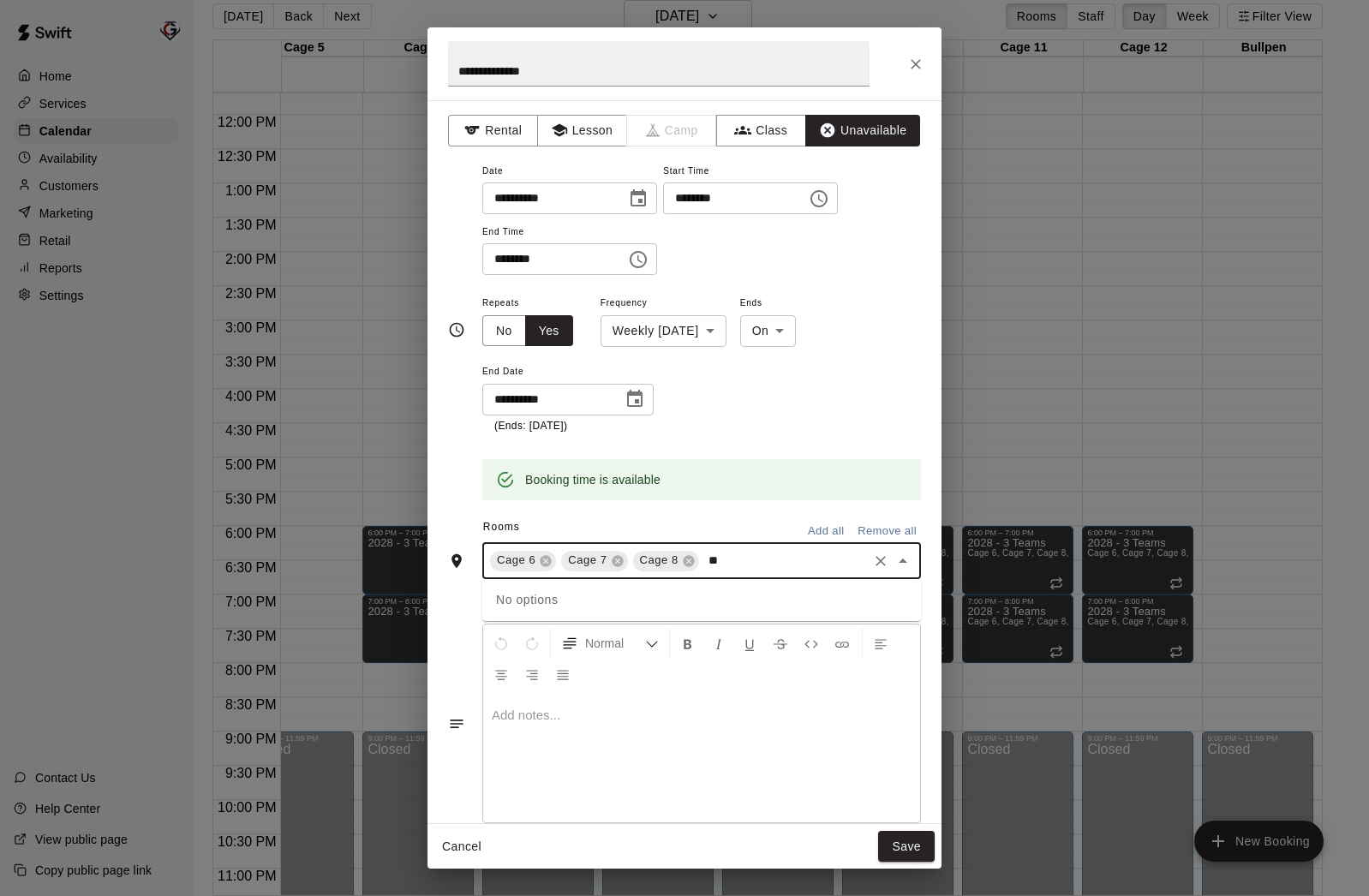
type input "*"
click at [671, 592] on li "Cage 9" at bounding box center [701, 600] width 438 height 29
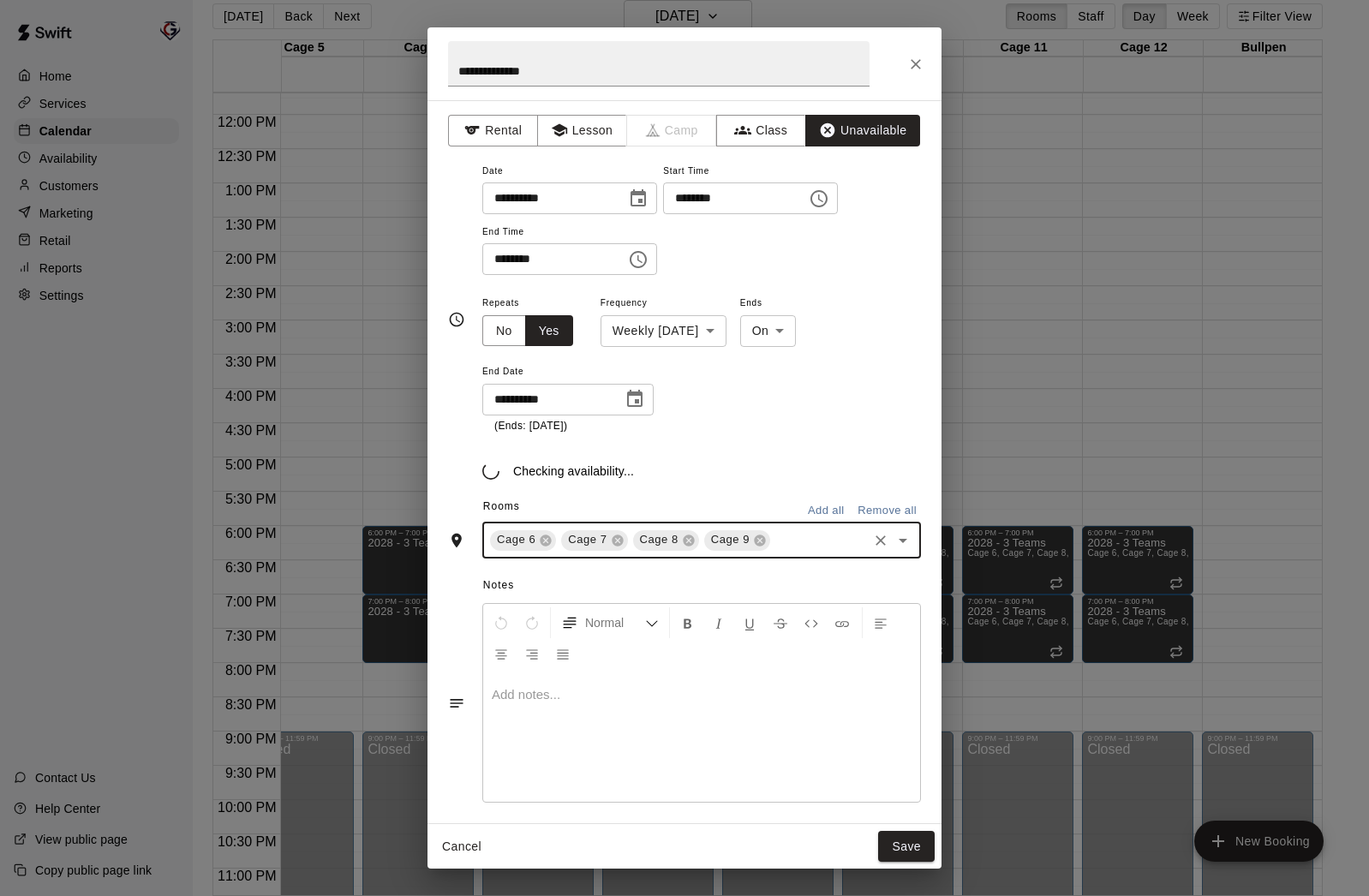
type input "*"
click at [642, 603] on li "Cage 10" at bounding box center [701, 608] width 438 height 29
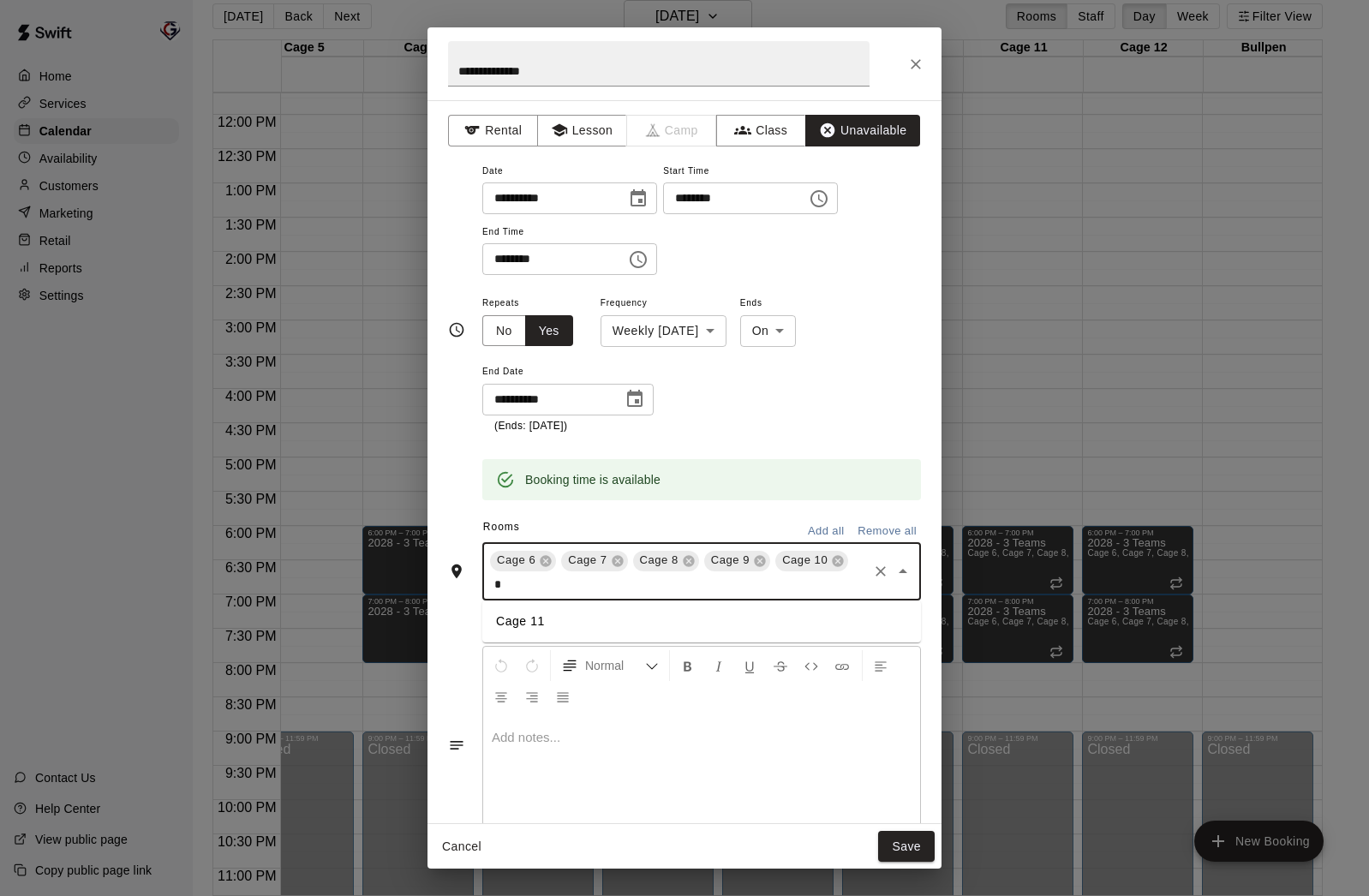
type input "**"
click at [613, 618] on li "Cage 11" at bounding box center [701, 621] width 438 height 29
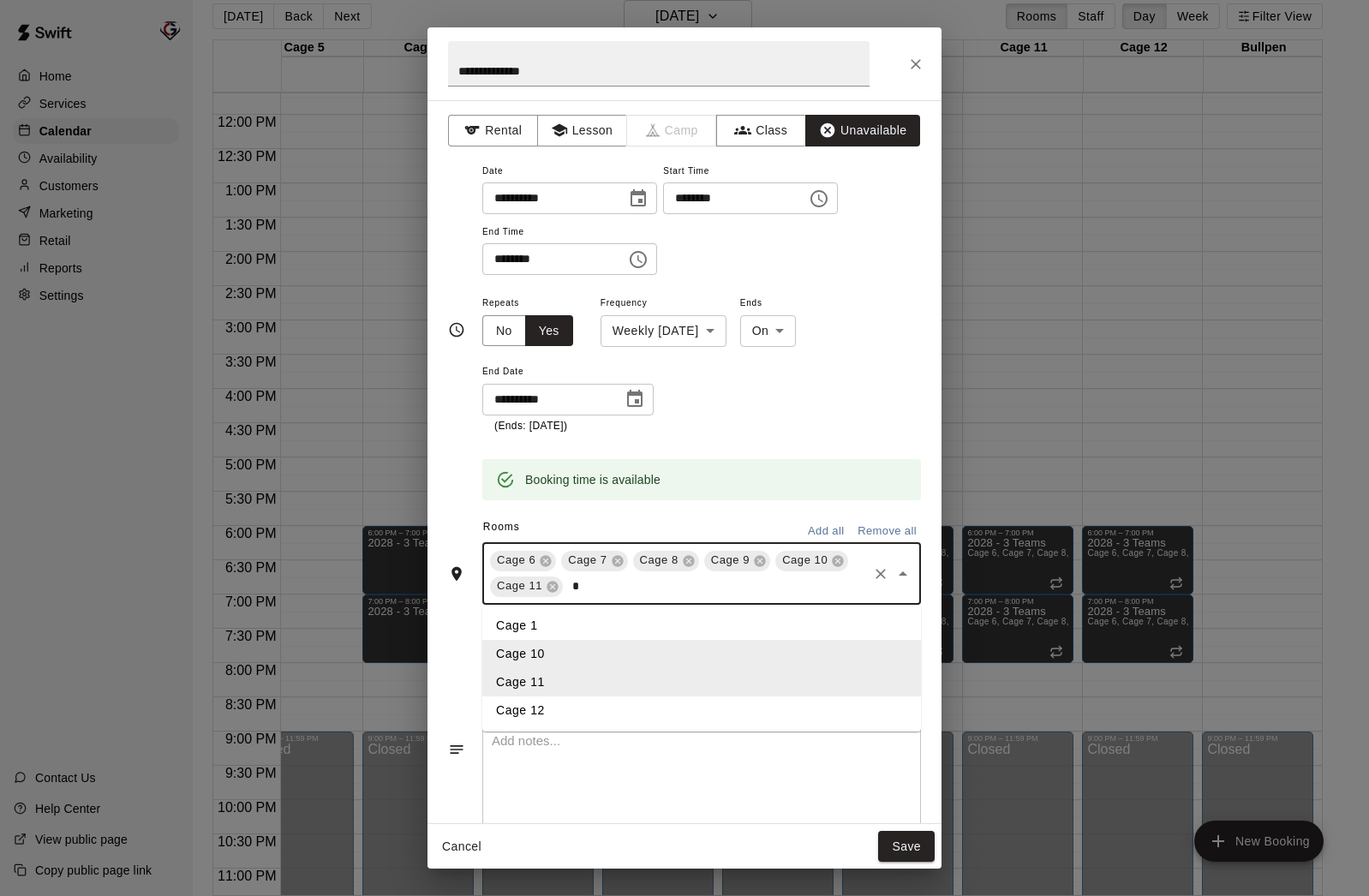
type input "**"
click at [608, 626] on li "Cage 12" at bounding box center [701, 625] width 438 height 29
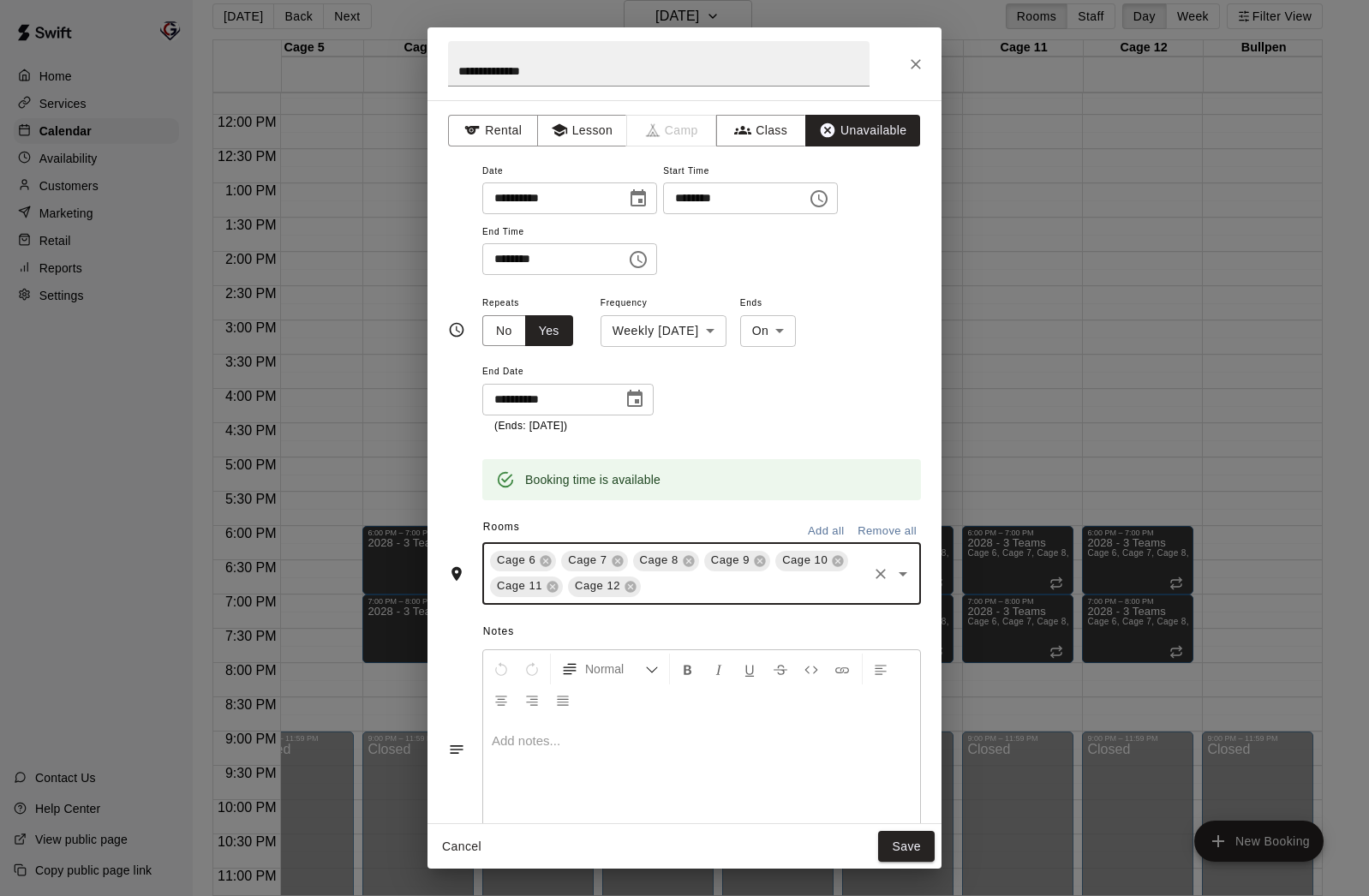
click at [912, 855] on button "Save" at bounding box center [906, 847] width 56 height 32
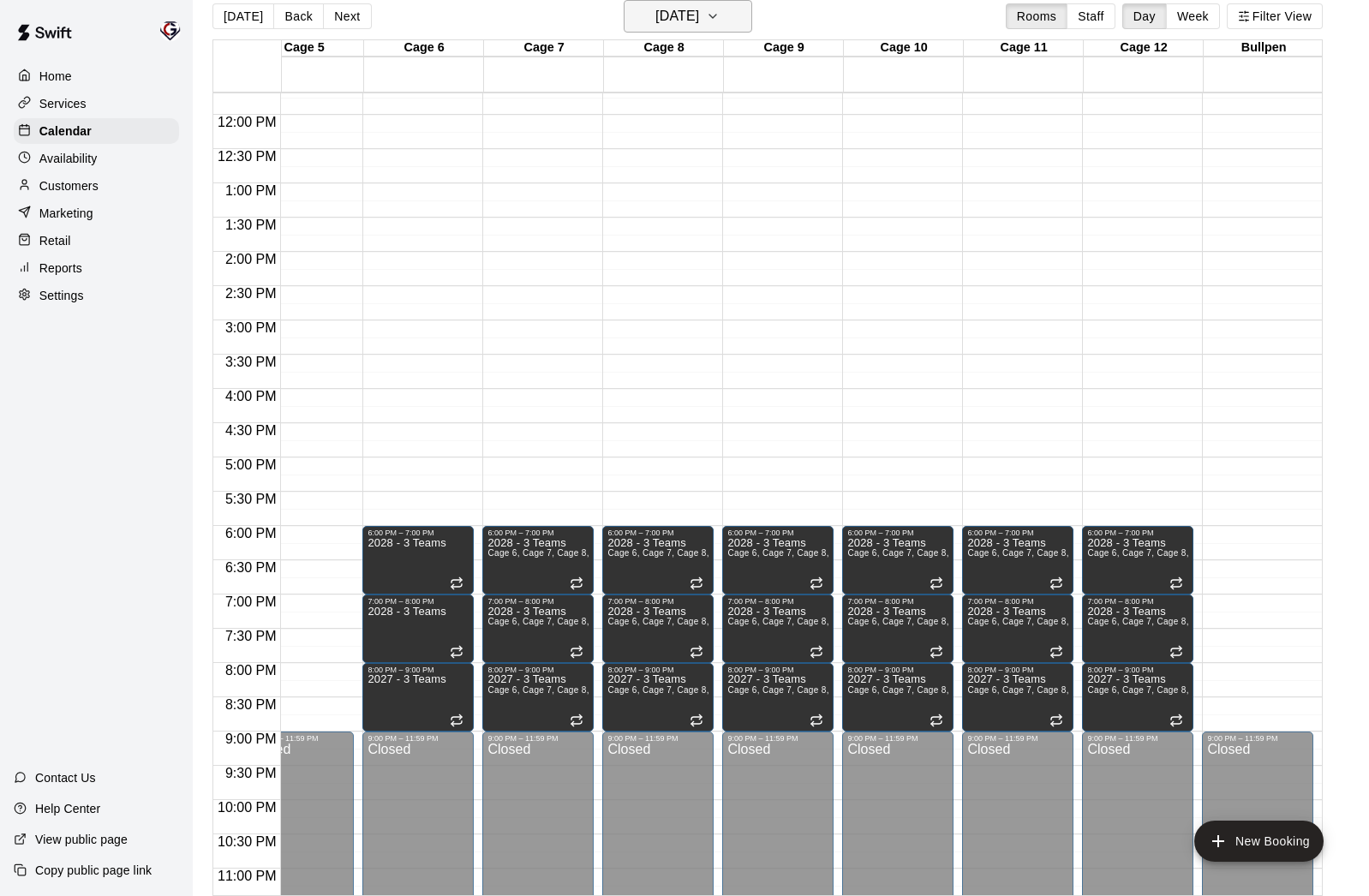
click at [667, 19] on h6 "[DATE]" at bounding box center [677, 16] width 43 height 24
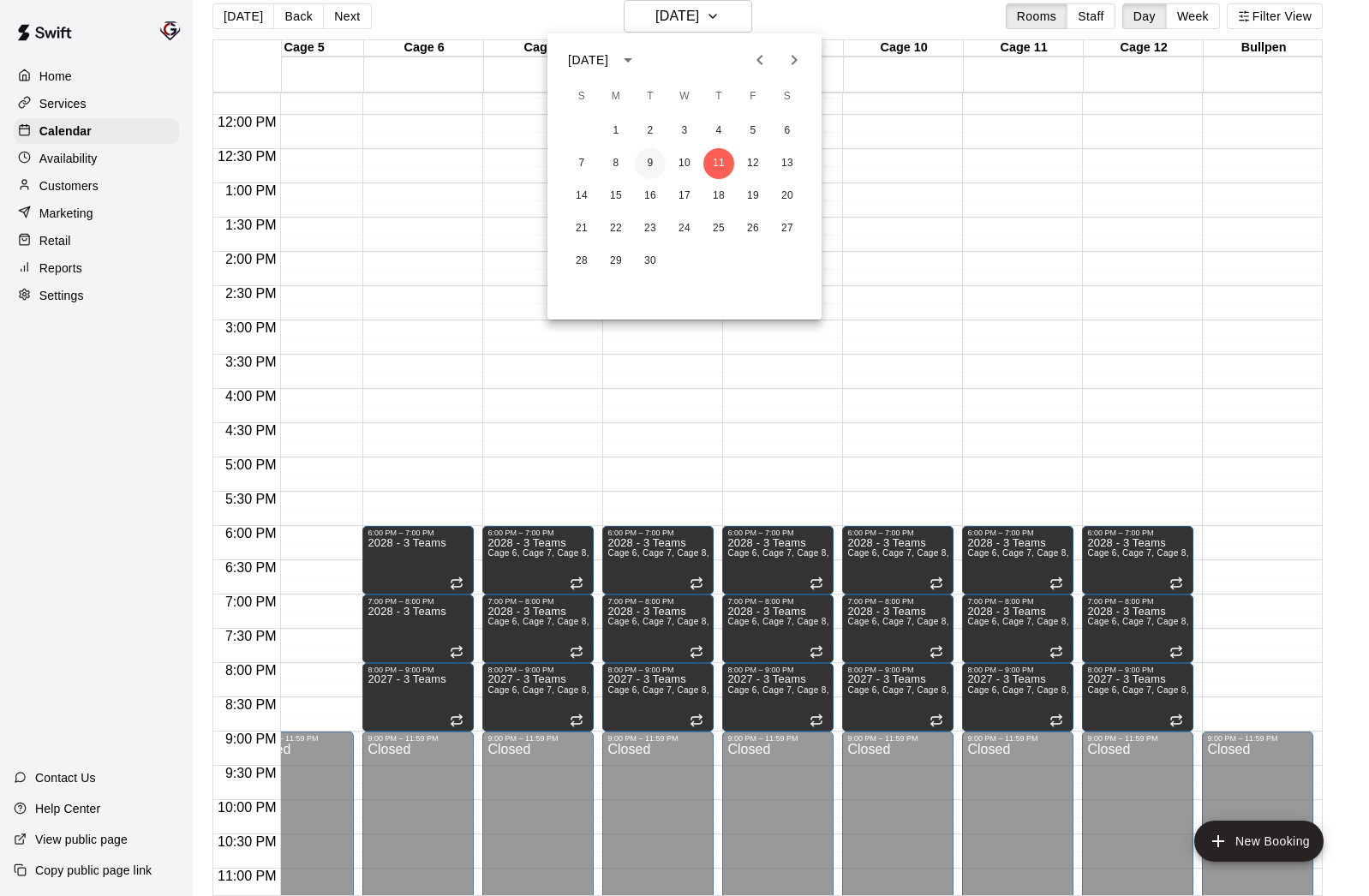
click at [646, 168] on button "9" at bounding box center [650, 162] width 31 height 31
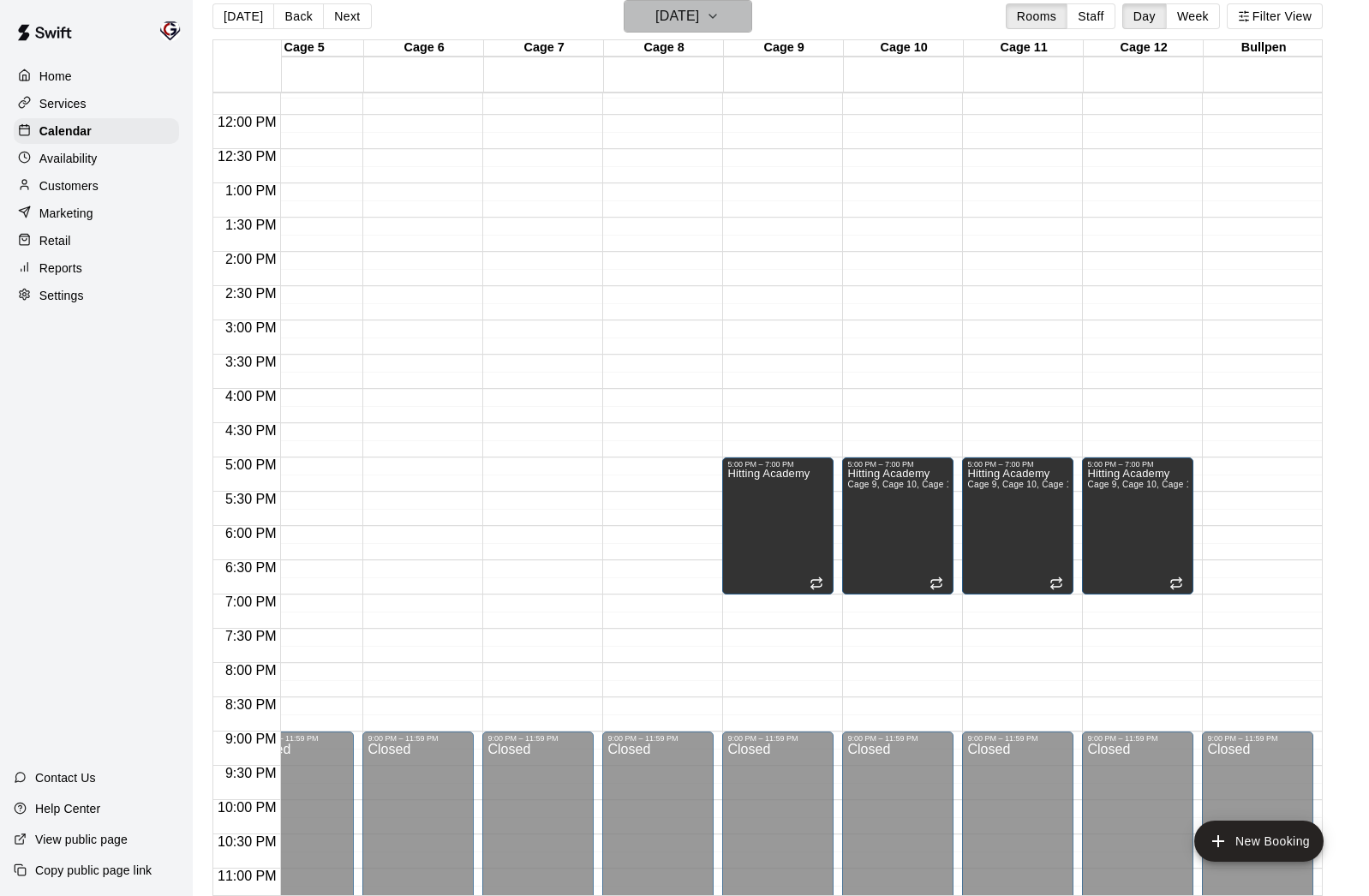
click at [696, 28] on h6 "[DATE]" at bounding box center [677, 16] width 43 height 24
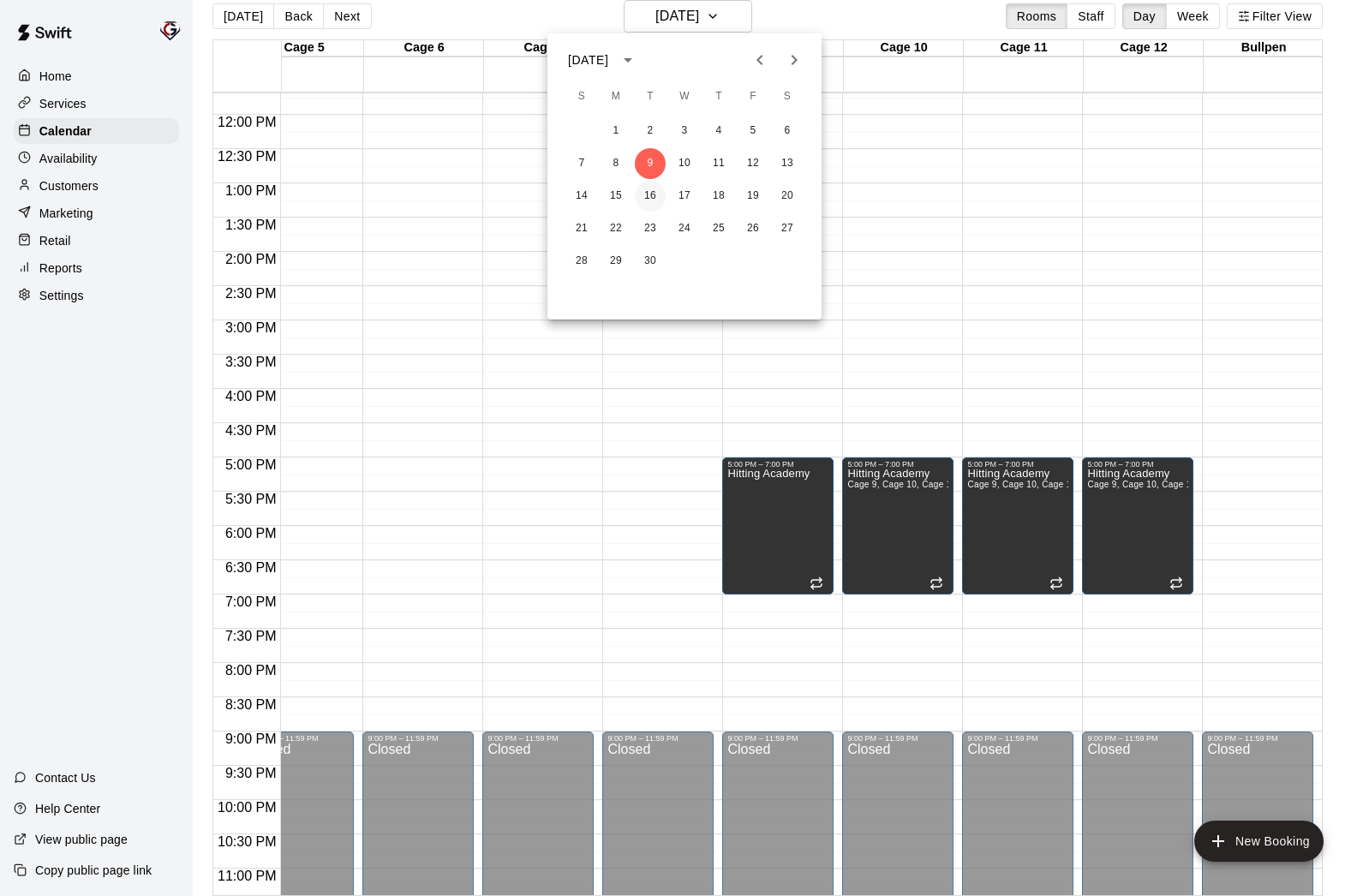
click at [655, 196] on button "16" at bounding box center [650, 196] width 31 height 31
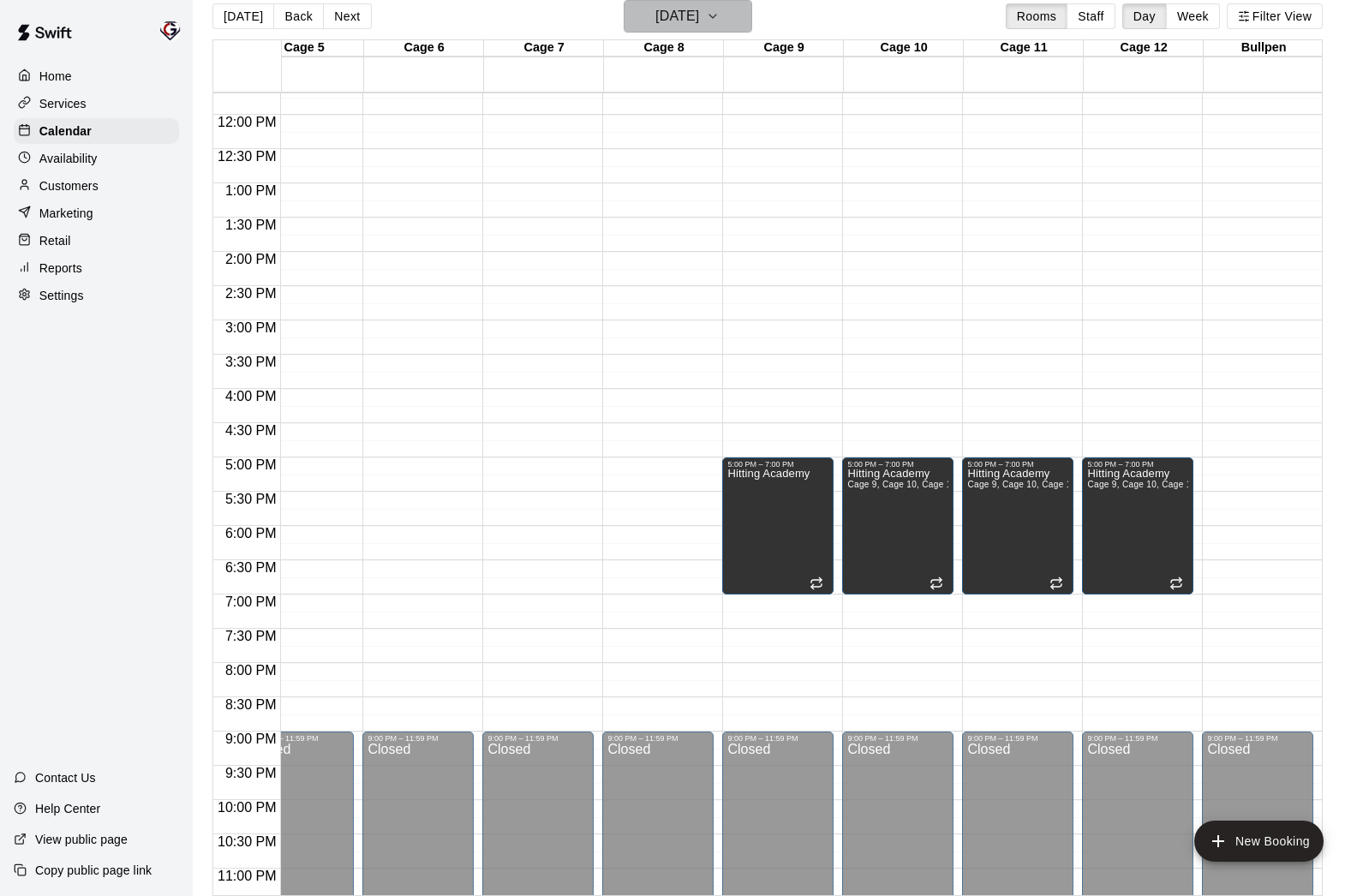
click at [669, 8] on h6 "[DATE]" at bounding box center [677, 16] width 43 height 24
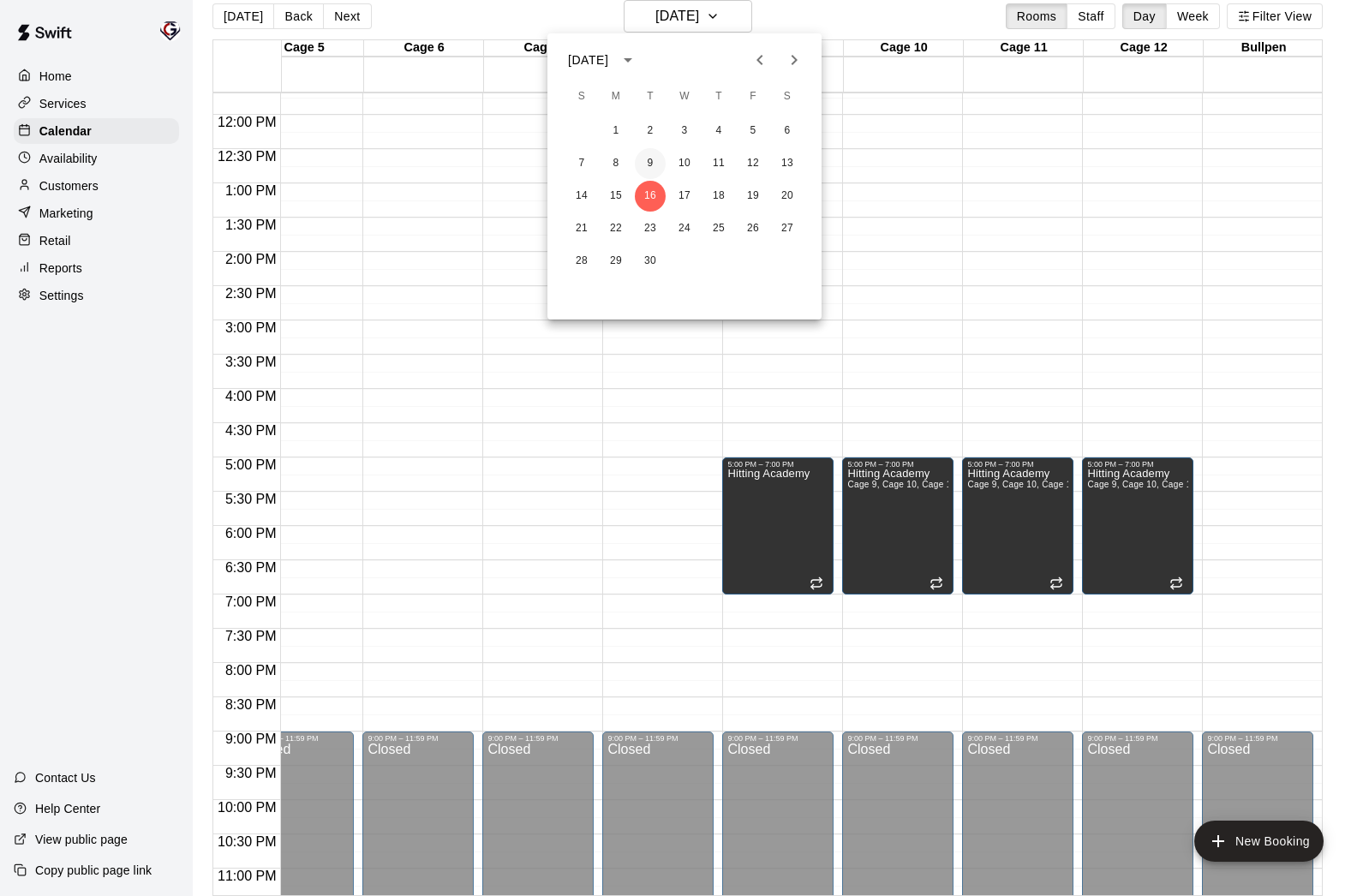
click at [651, 164] on button "9" at bounding box center [650, 162] width 31 height 31
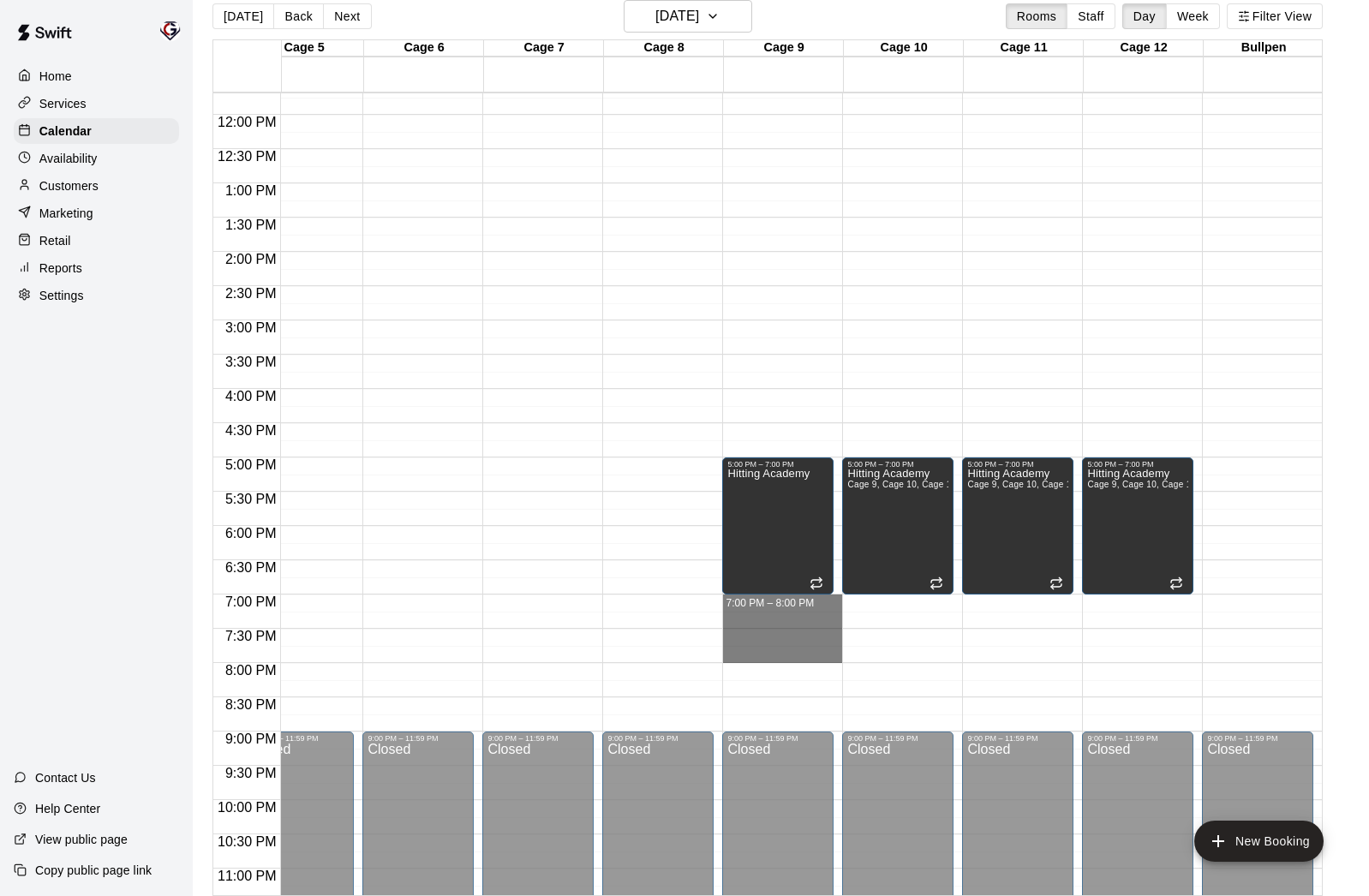
drag, startPoint x: 764, startPoint y: 601, endPoint x: 766, endPoint y: 658, distance: 57.0
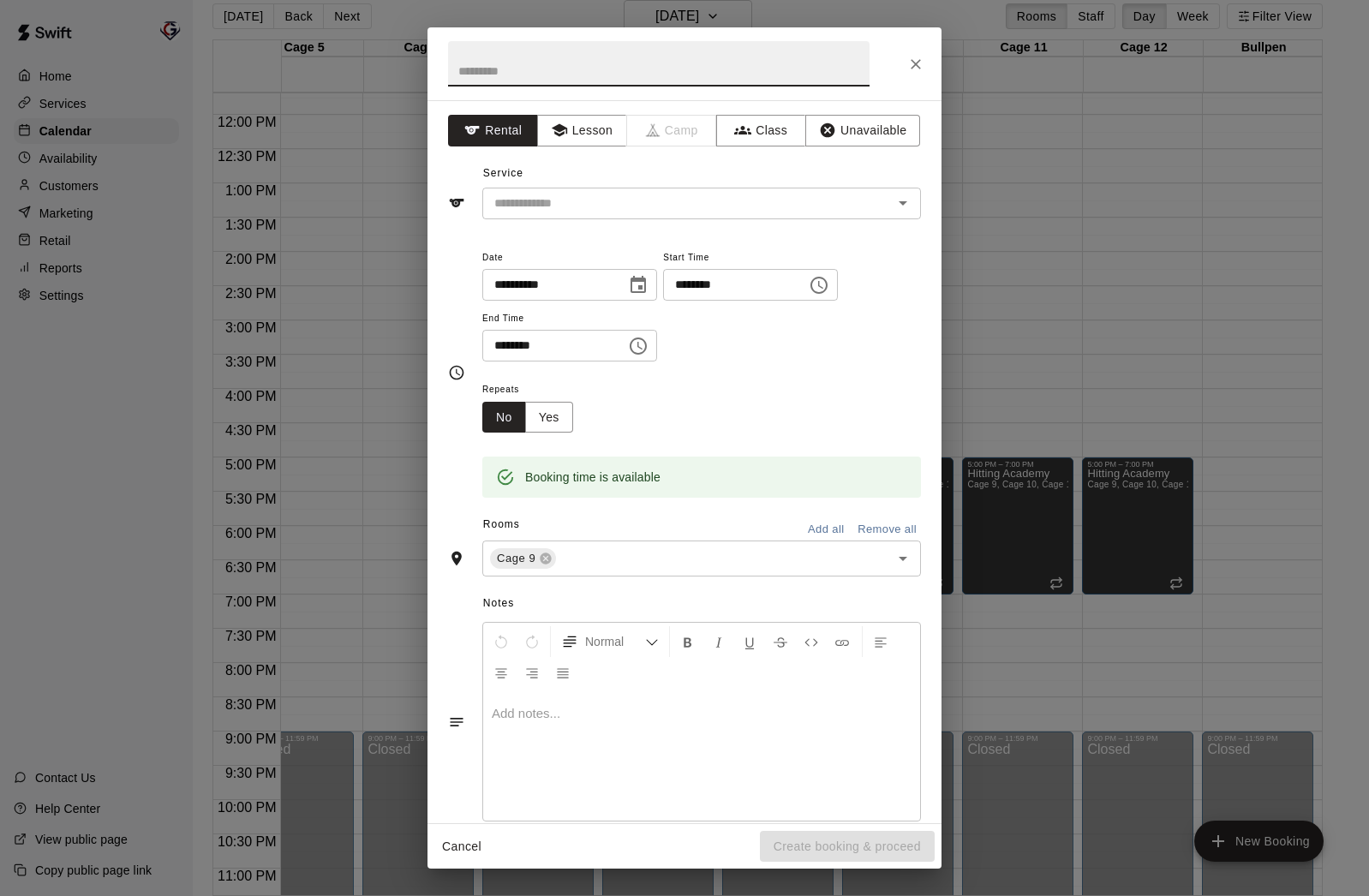
click at [919, 64] on icon "Close" at bounding box center [915, 64] width 17 height 17
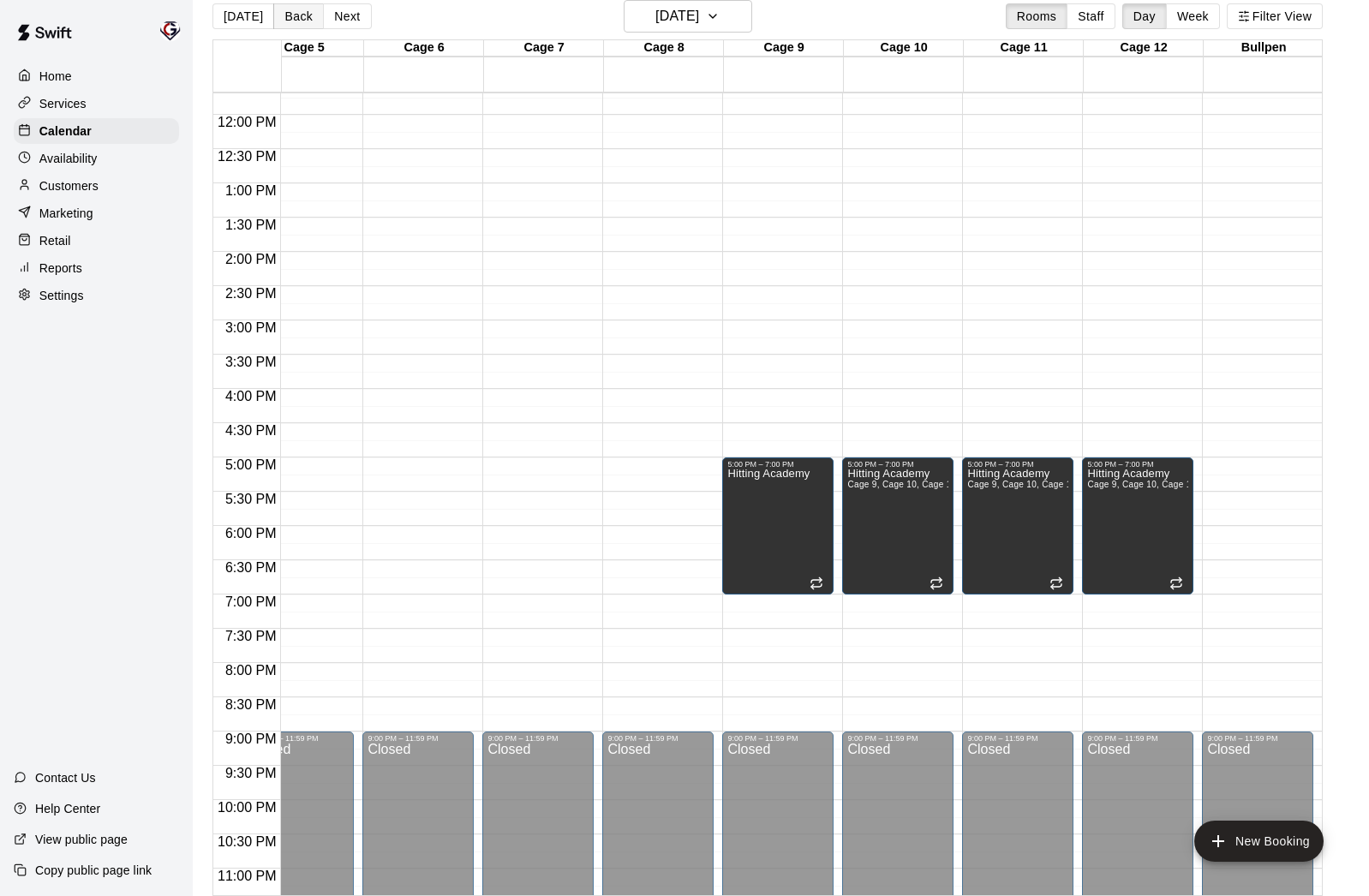
click at [280, 14] on button "Back" at bounding box center [298, 16] width 50 height 26
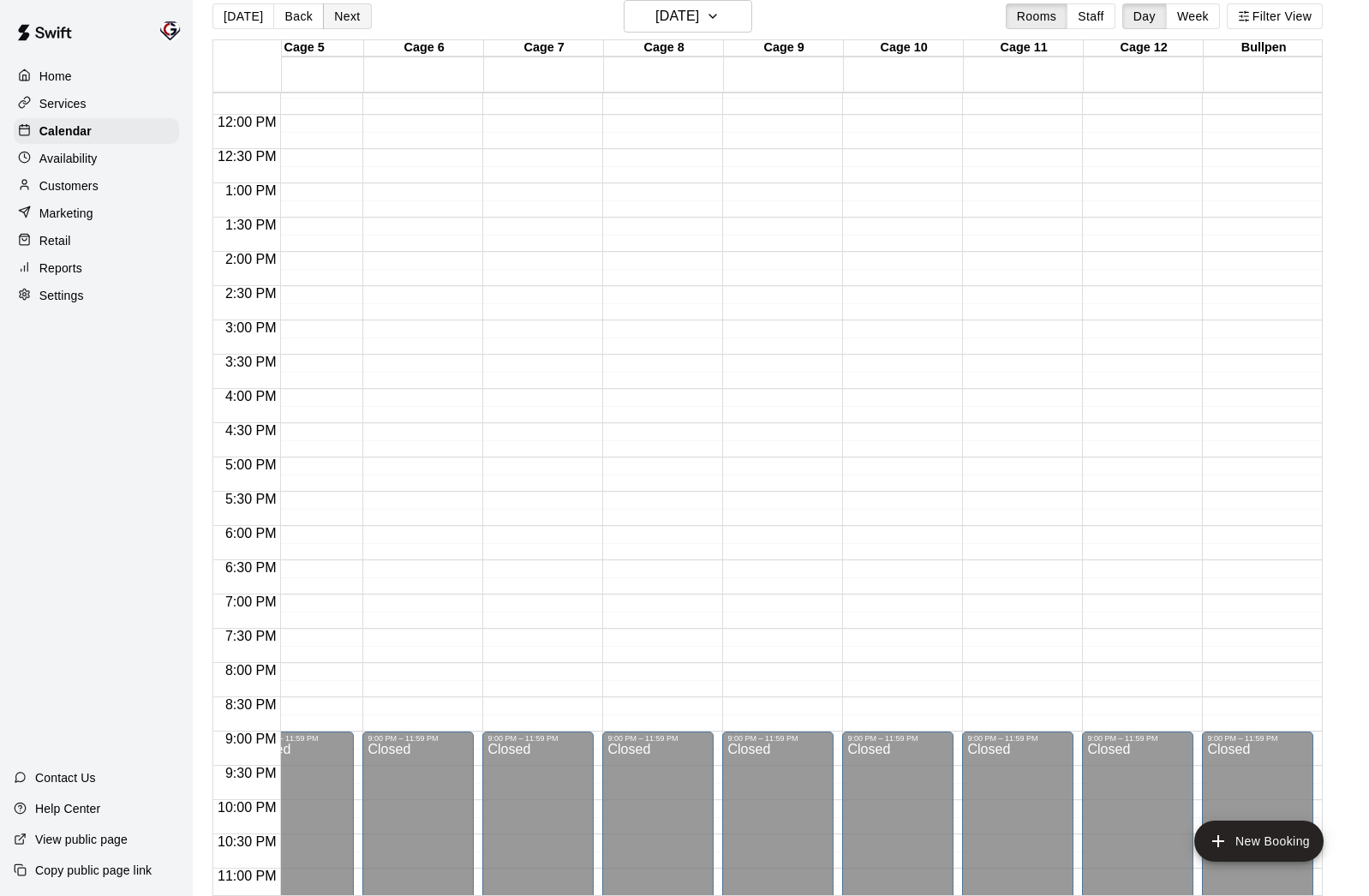
click at [338, 20] on button "Next" at bounding box center [347, 16] width 48 height 26
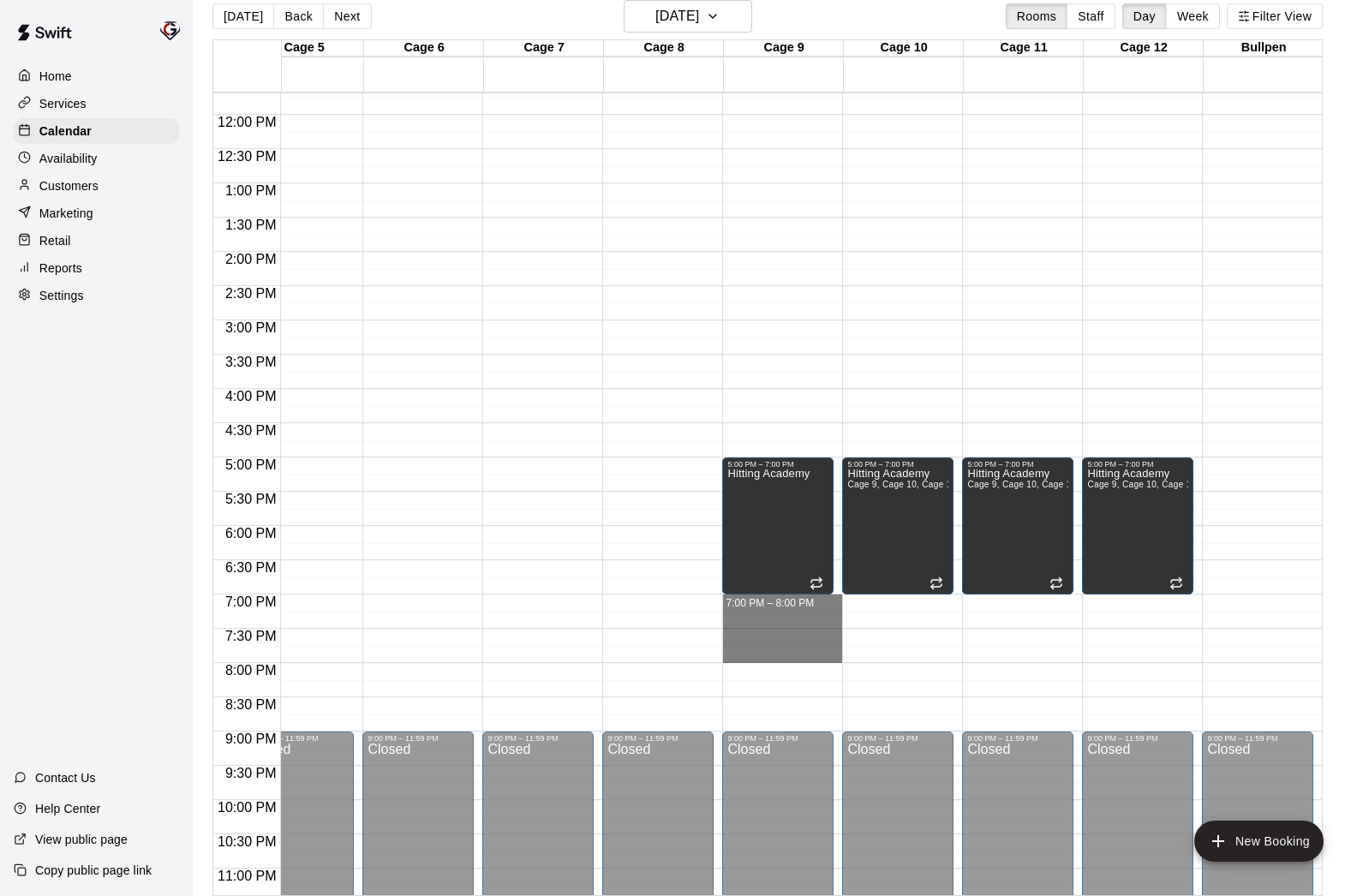
drag, startPoint x: 760, startPoint y: 602, endPoint x: 762, endPoint y: 649, distance: 47.0
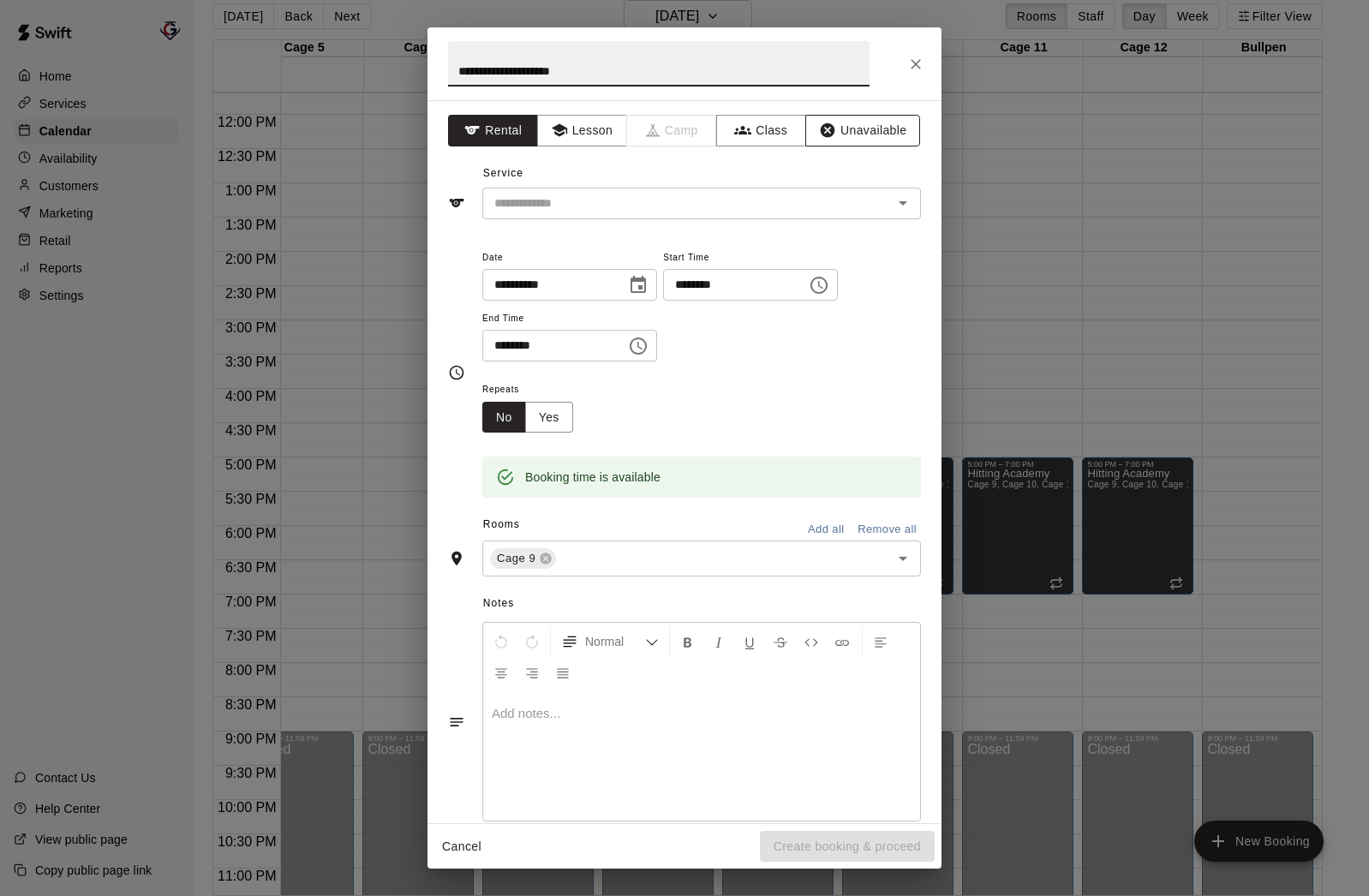
type input "**********"
click at [852, 126] on button "Unavailable" at bounding box center [863, 131] width 115 height 32
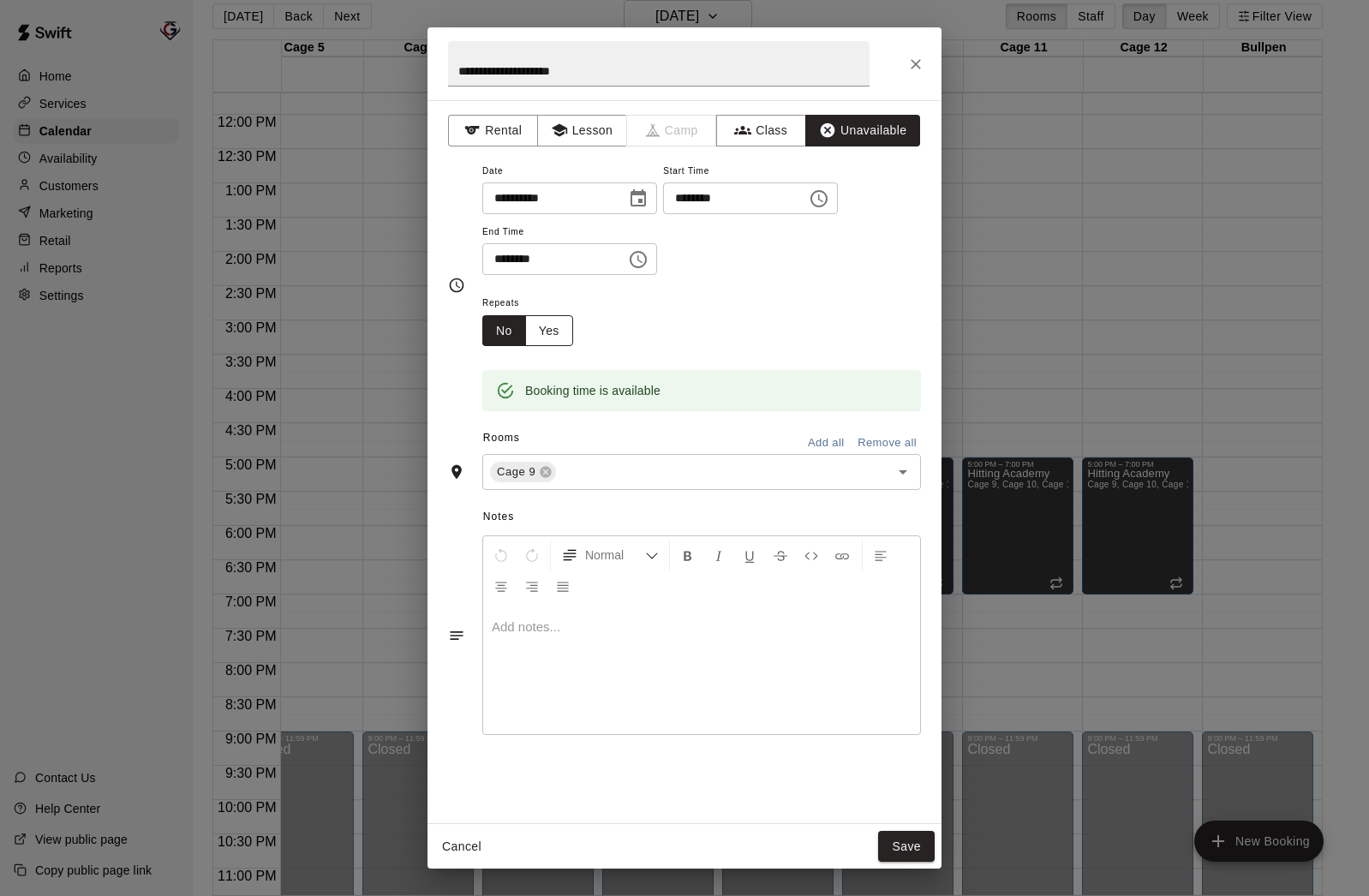
click at [557, 334] on button "Yes" at bounding box center [549, 331] width 48 height 32
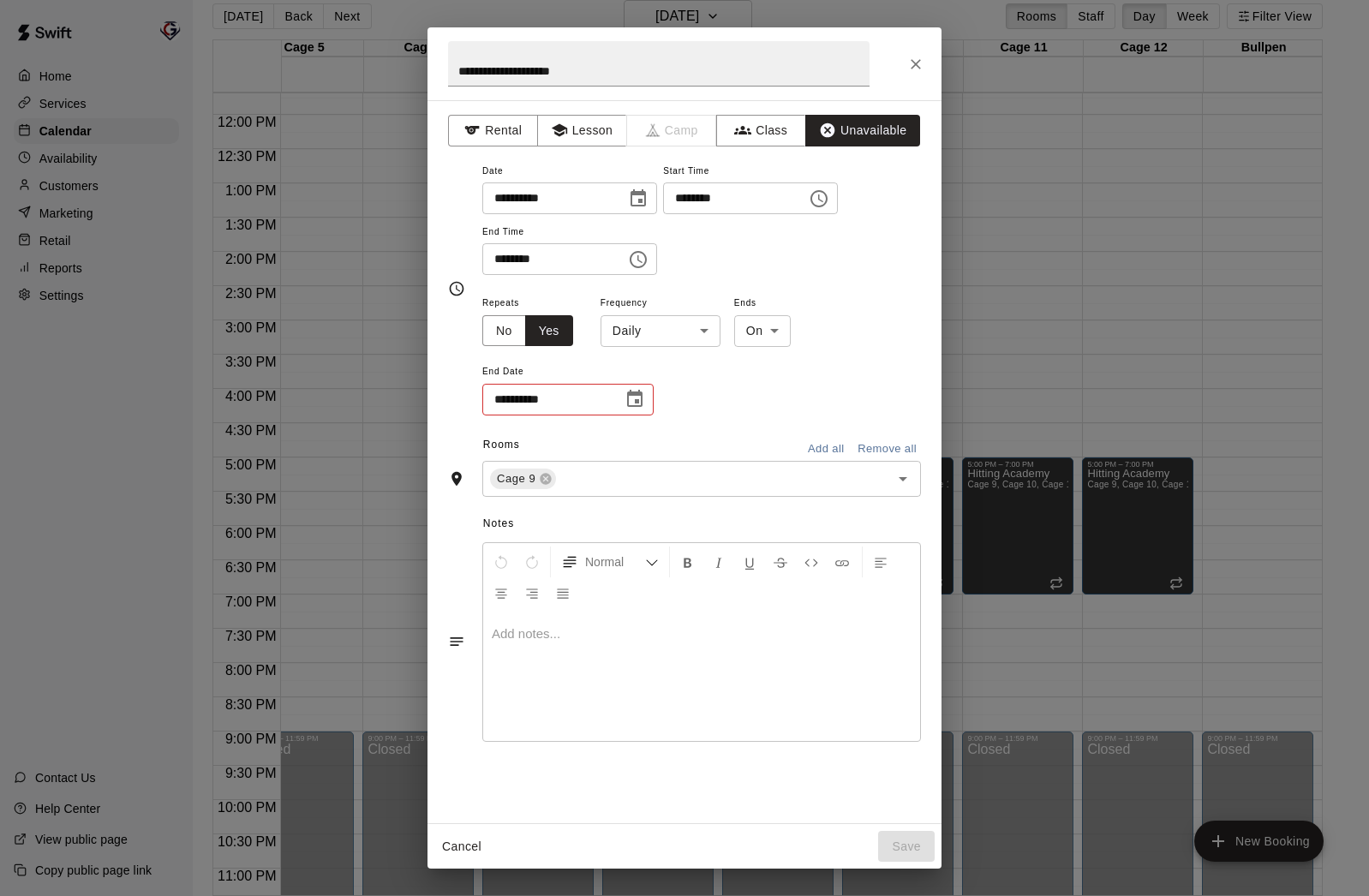
click at [695, 337] on body "Home Services Calendar Availability Customers Marketing Retail Reports Settings…" at bounding box center [684, 441] width 1369 height 924
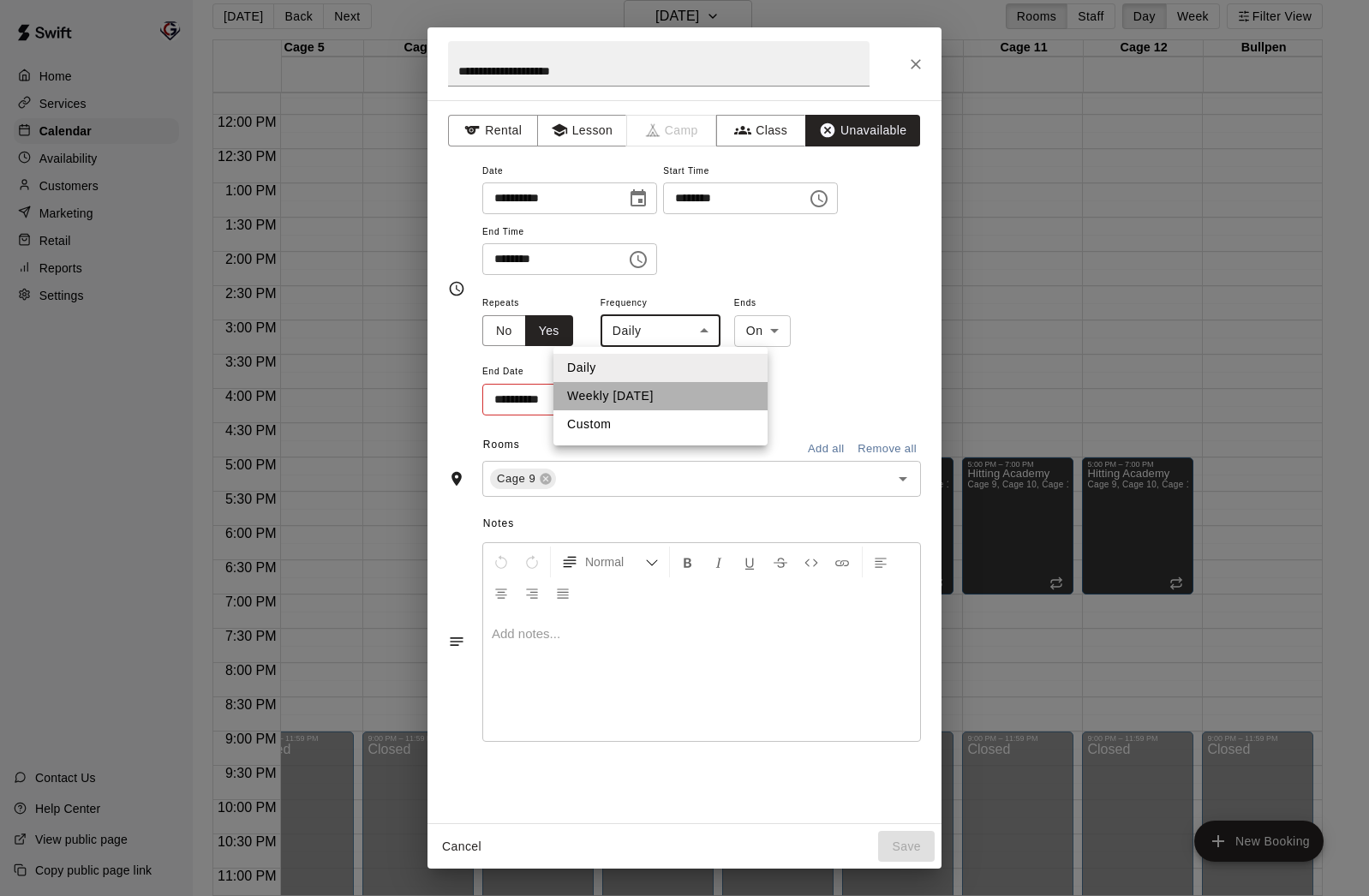
click at [676, 399] on li "Weekly [DATE]" at bounding box center [660, 396] width 214 height 29
type input "******"
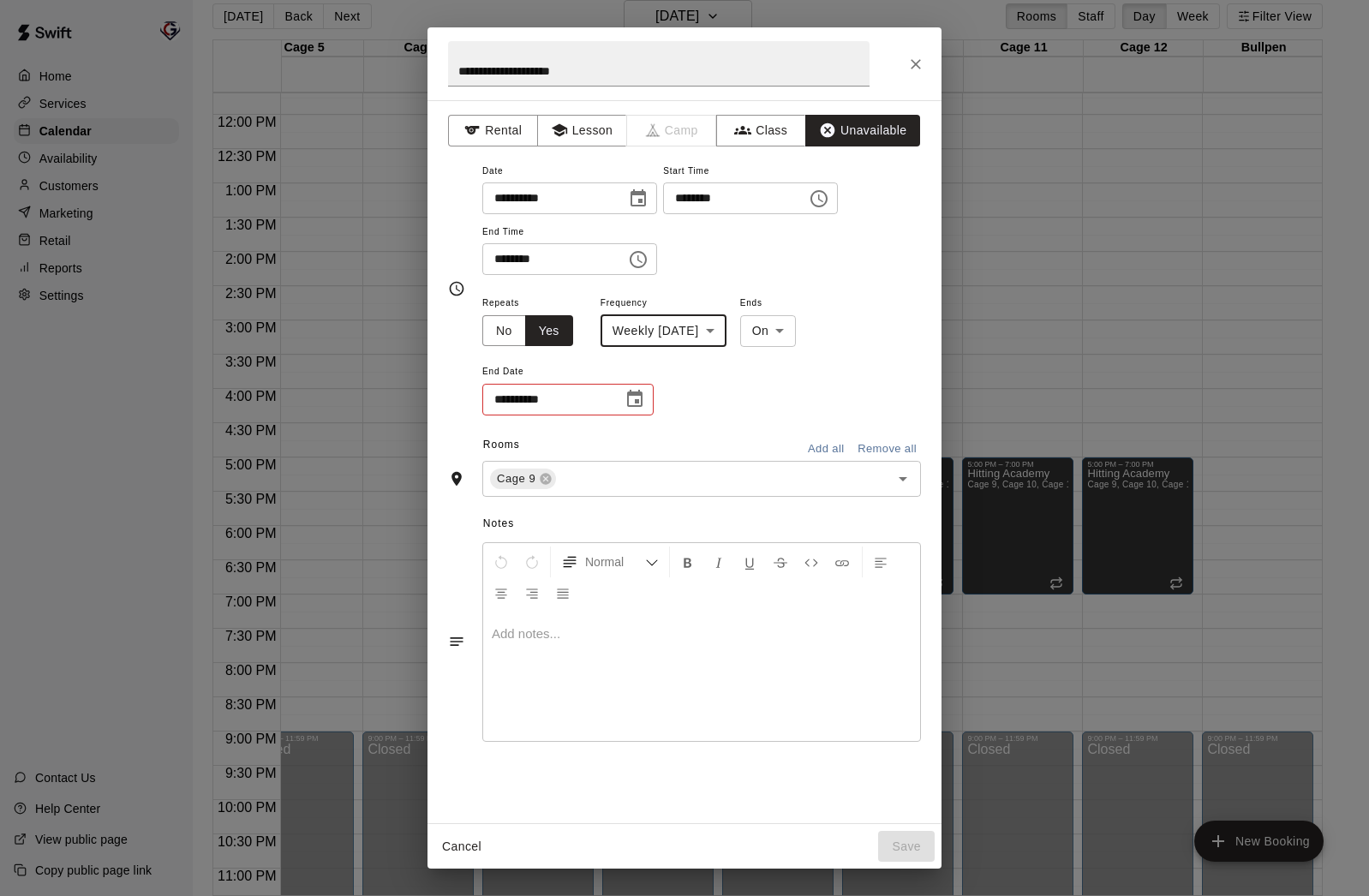
click at [639, 399] on icon "Choose date" at bounding box center [634, 399] width 21 height 21
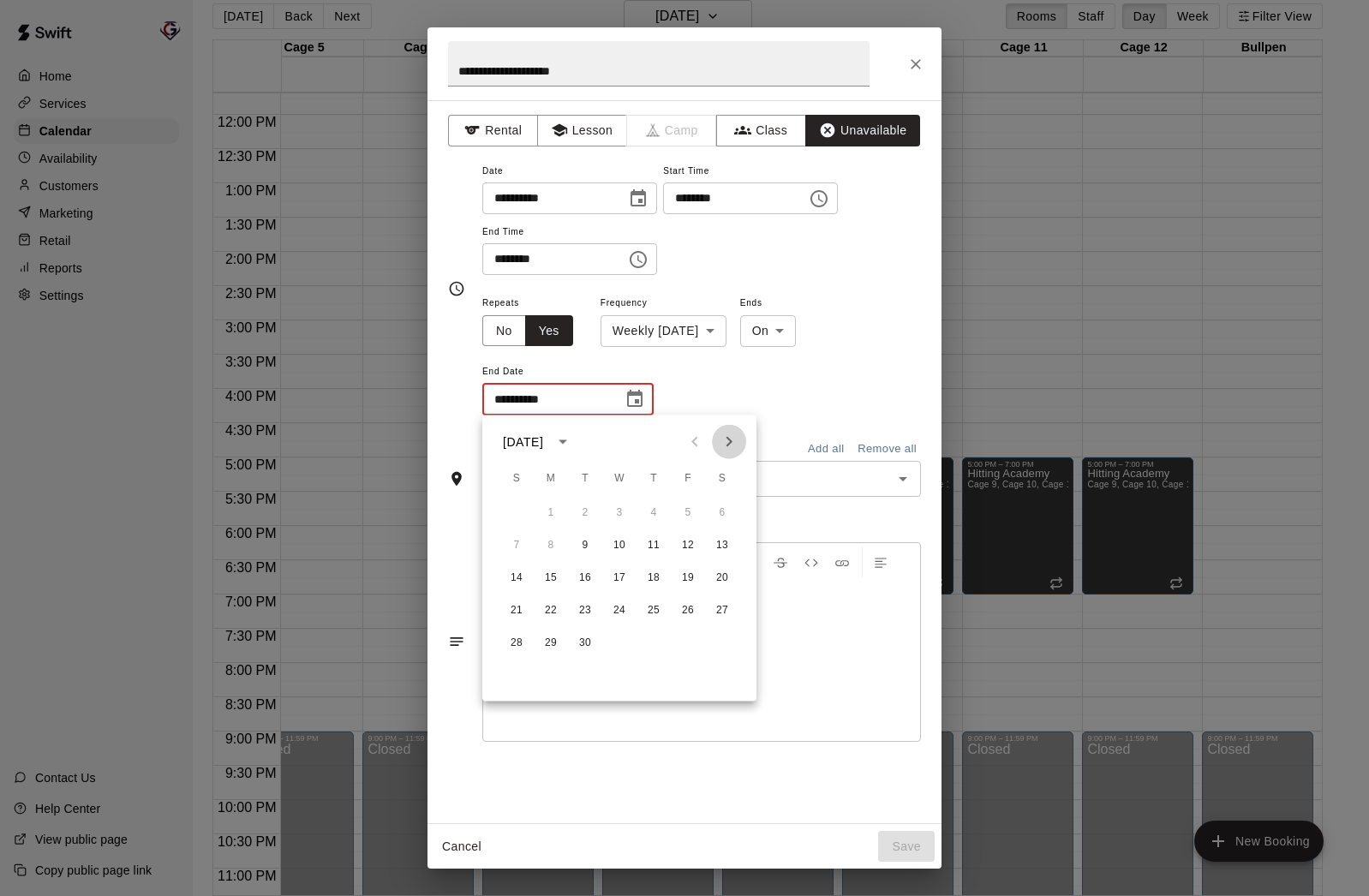
click at [735, 441] on icon "Next month" at bounding box center [729, 441] width 21 height 21
click at [727, 517] on button "1" at bounding box center [722, 512] width 31 height 31
type input "**********"
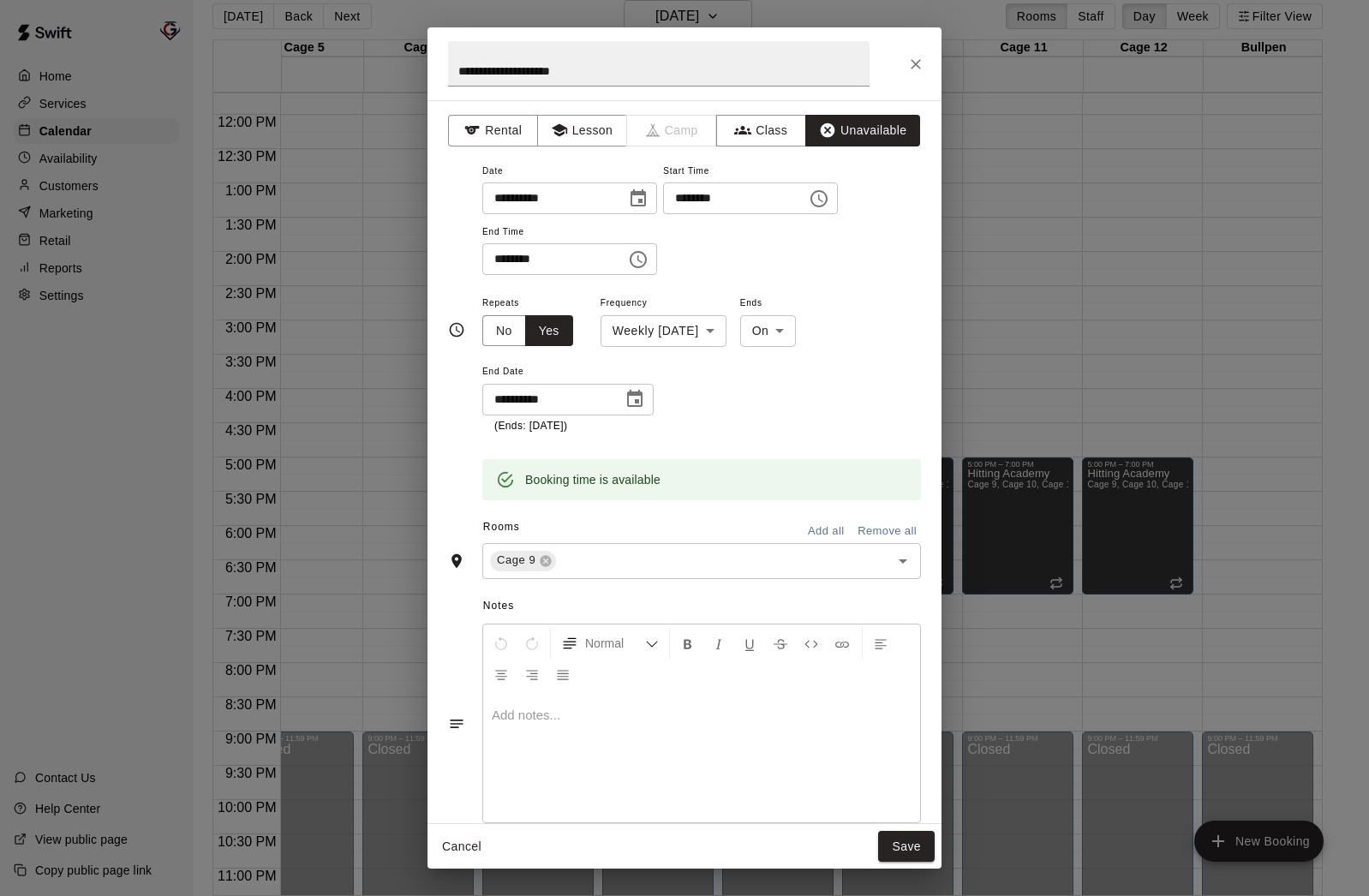
click at [643, 539] on div "Rooms Add all Remove all" at bounding box center [684, 529] width 473 height 30
click at [641, 559] on input "text" at bounding box center [711, 560] width 306 height 22
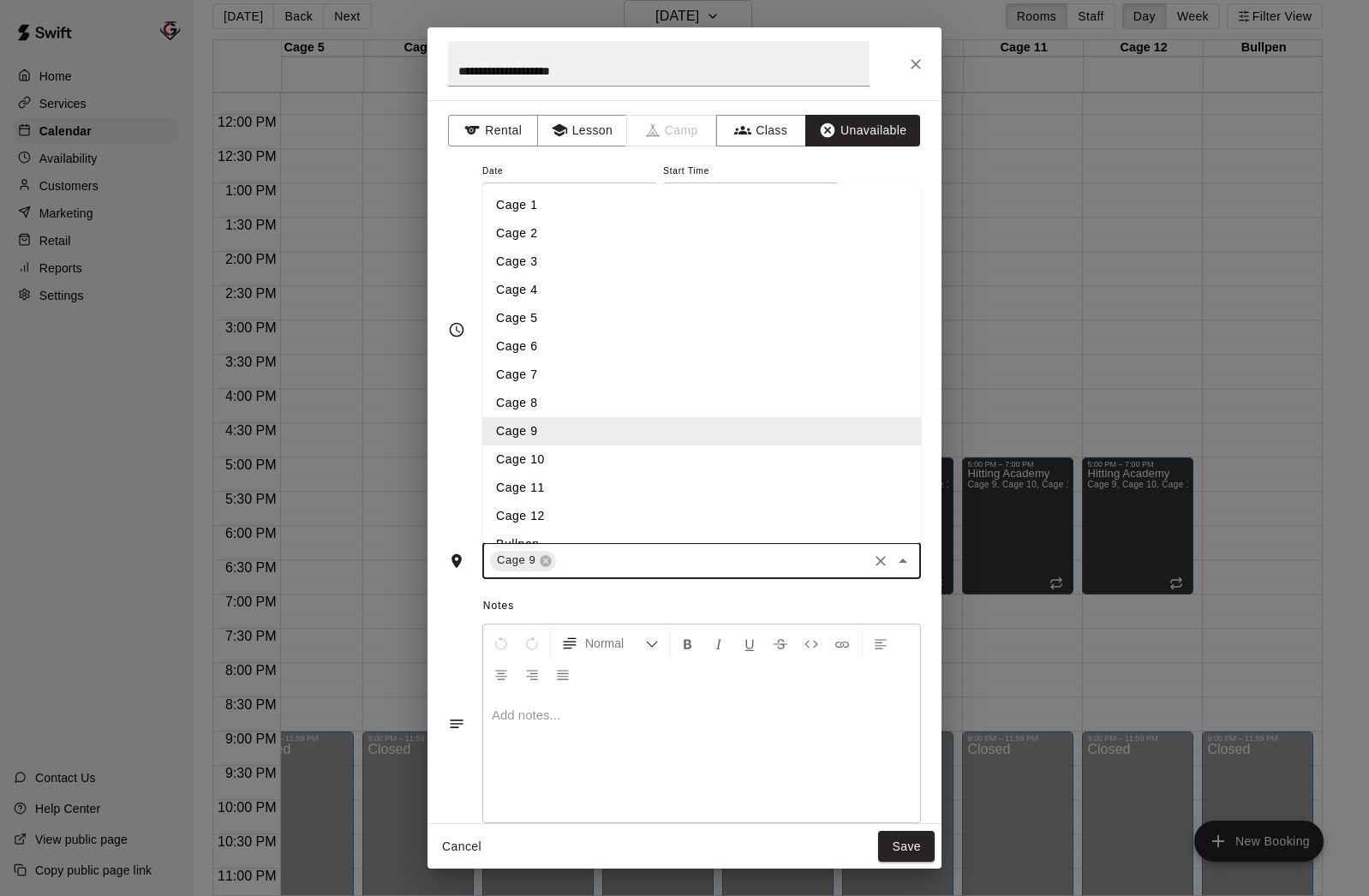
click at [610, 466] on li "Cage 10" at bounding box center [701, 459] width 438 height 29
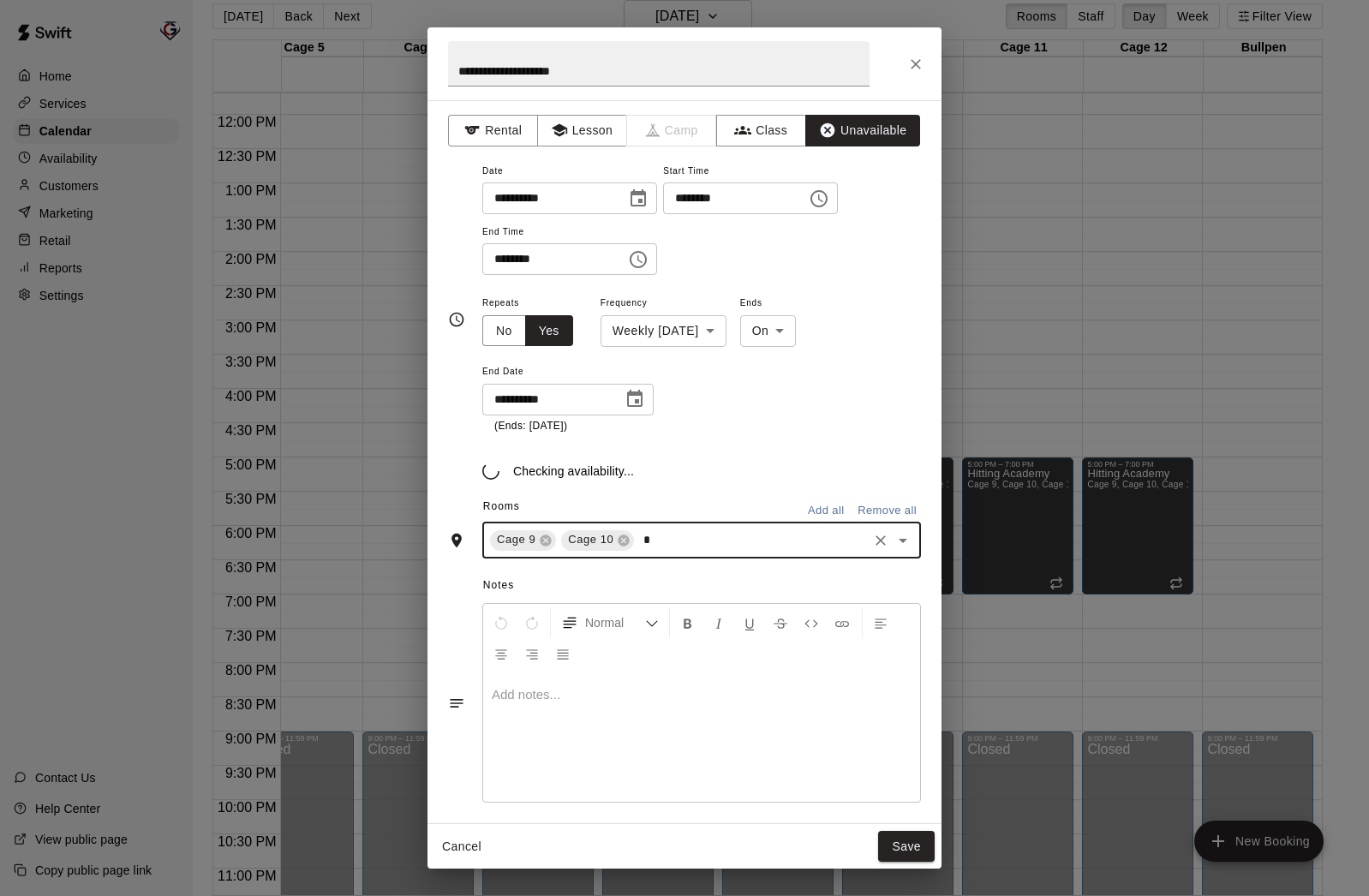
type input "**"
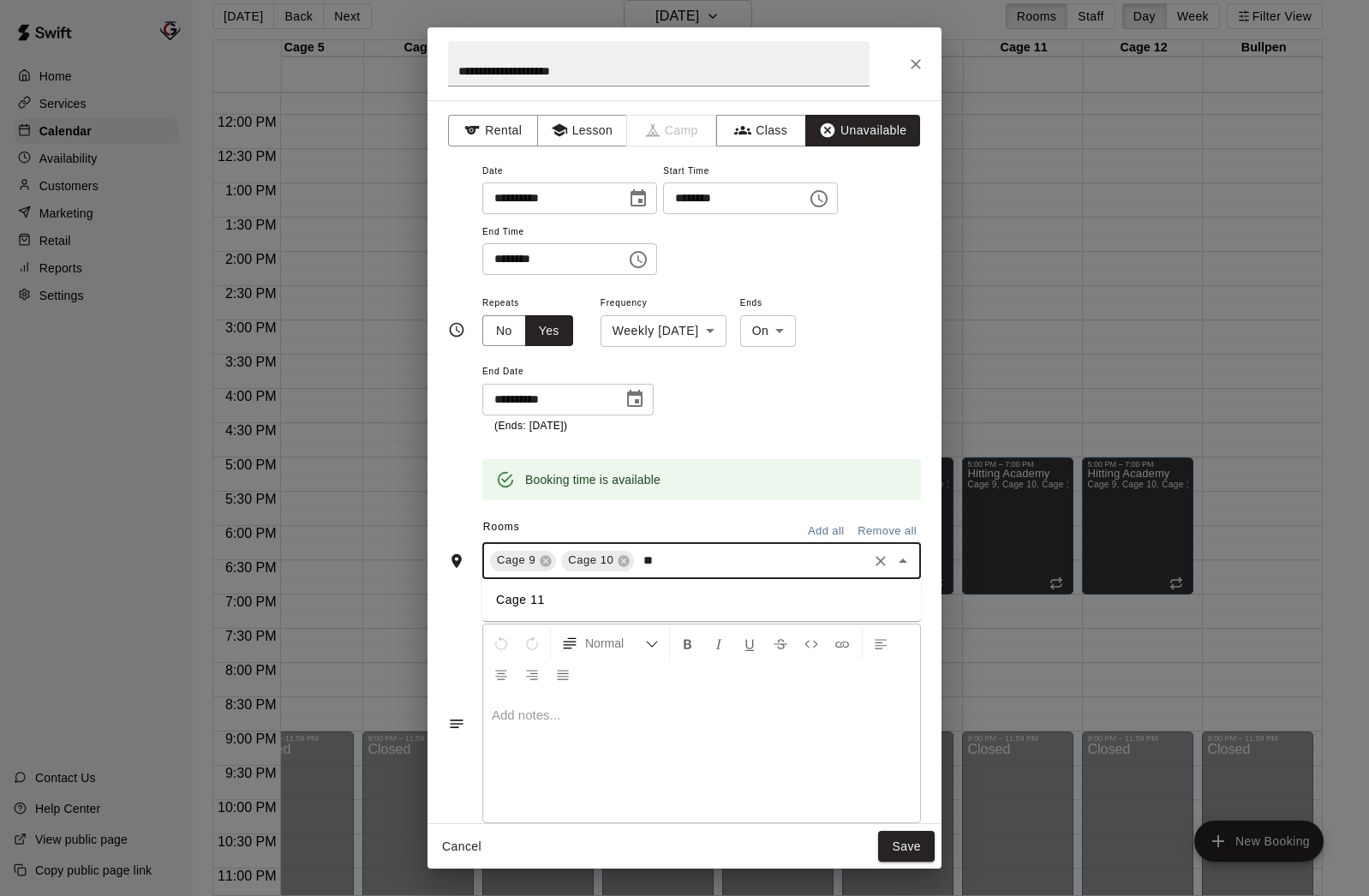
click at [606, 603] on li "Cage 11" at bounding box center [701, 600] width 438 height 29
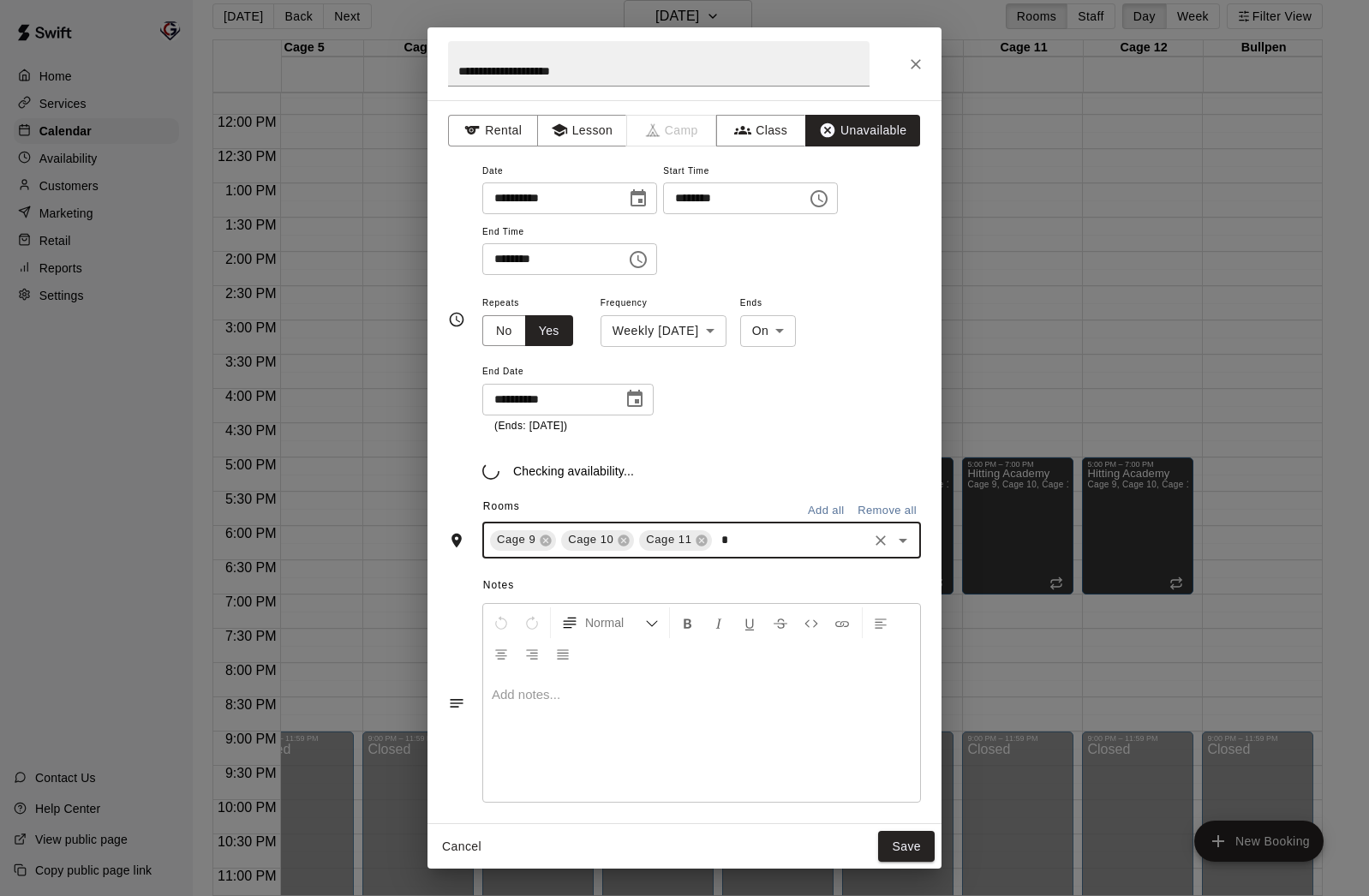
type input "**"
click at [595, 589] on li "Cage 12" at bounding box center [701, 579] width 438 height 29
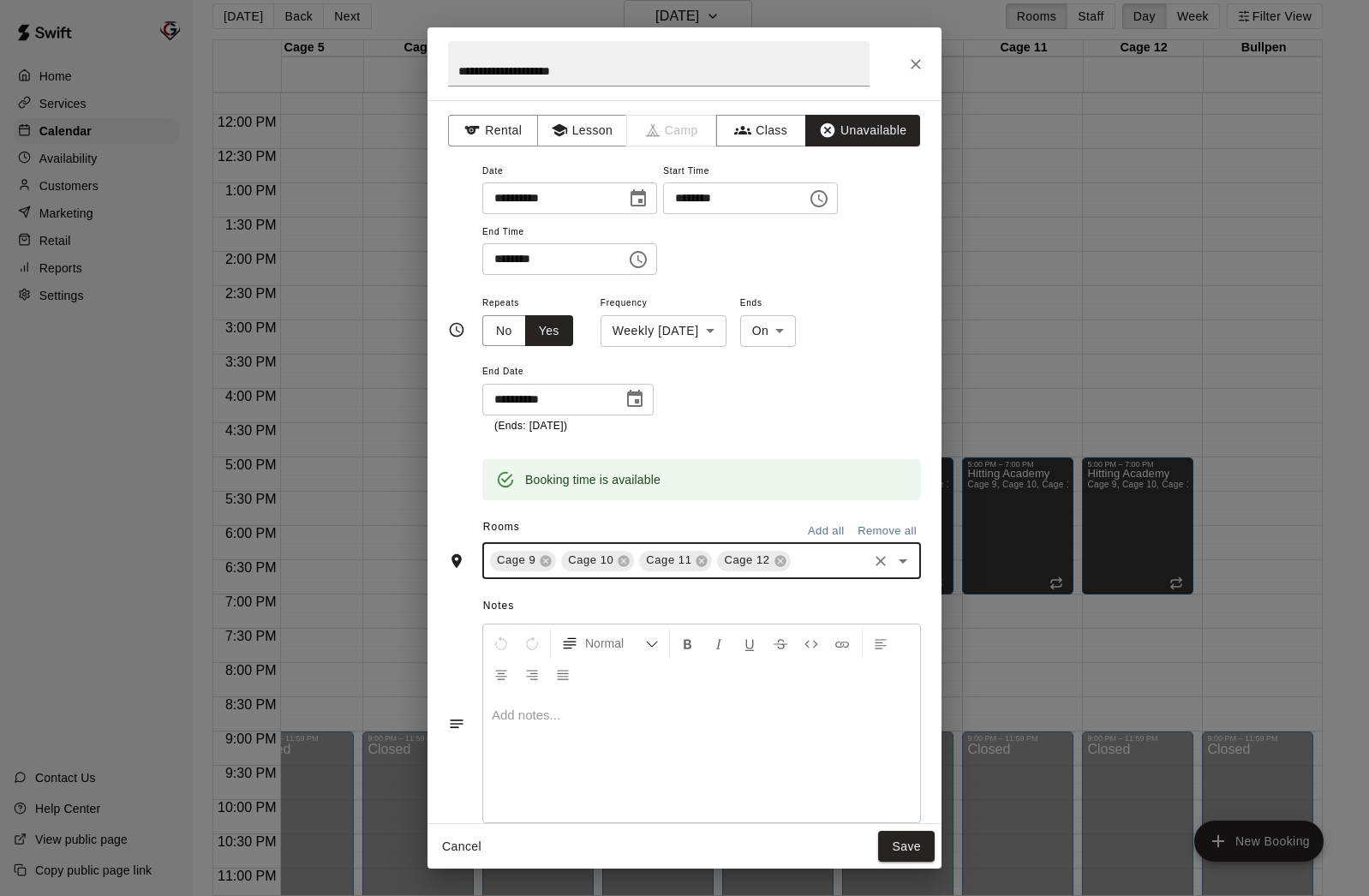
type input "*"
click at [715, 596] on li "Cage 6" at bounding box center [701, 600] width 438 height 29
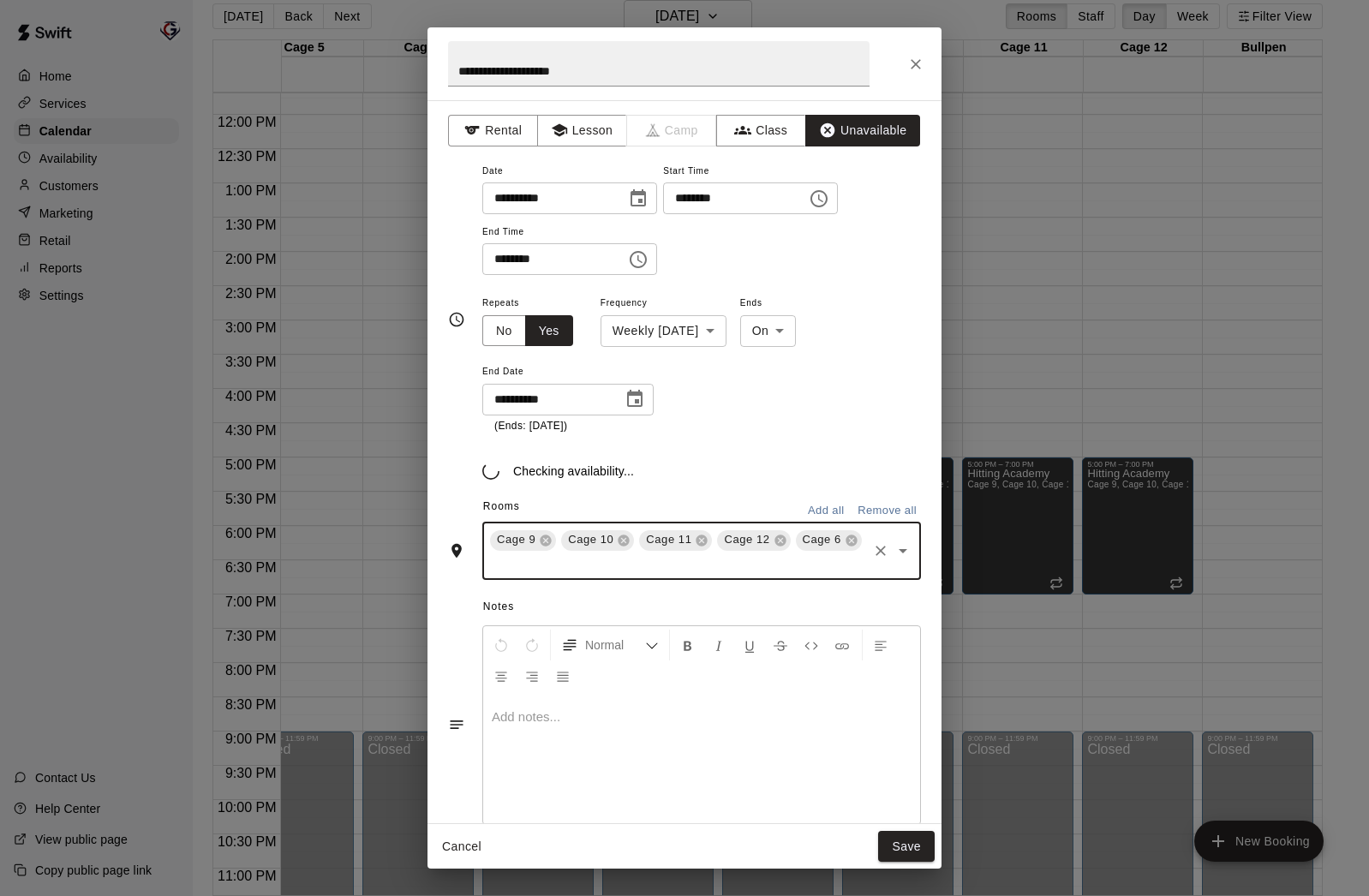
type input "*"
click at [688, 603] on li "Cage 7" at bounding box center [701, 601] width 438 height 29
type input "*"
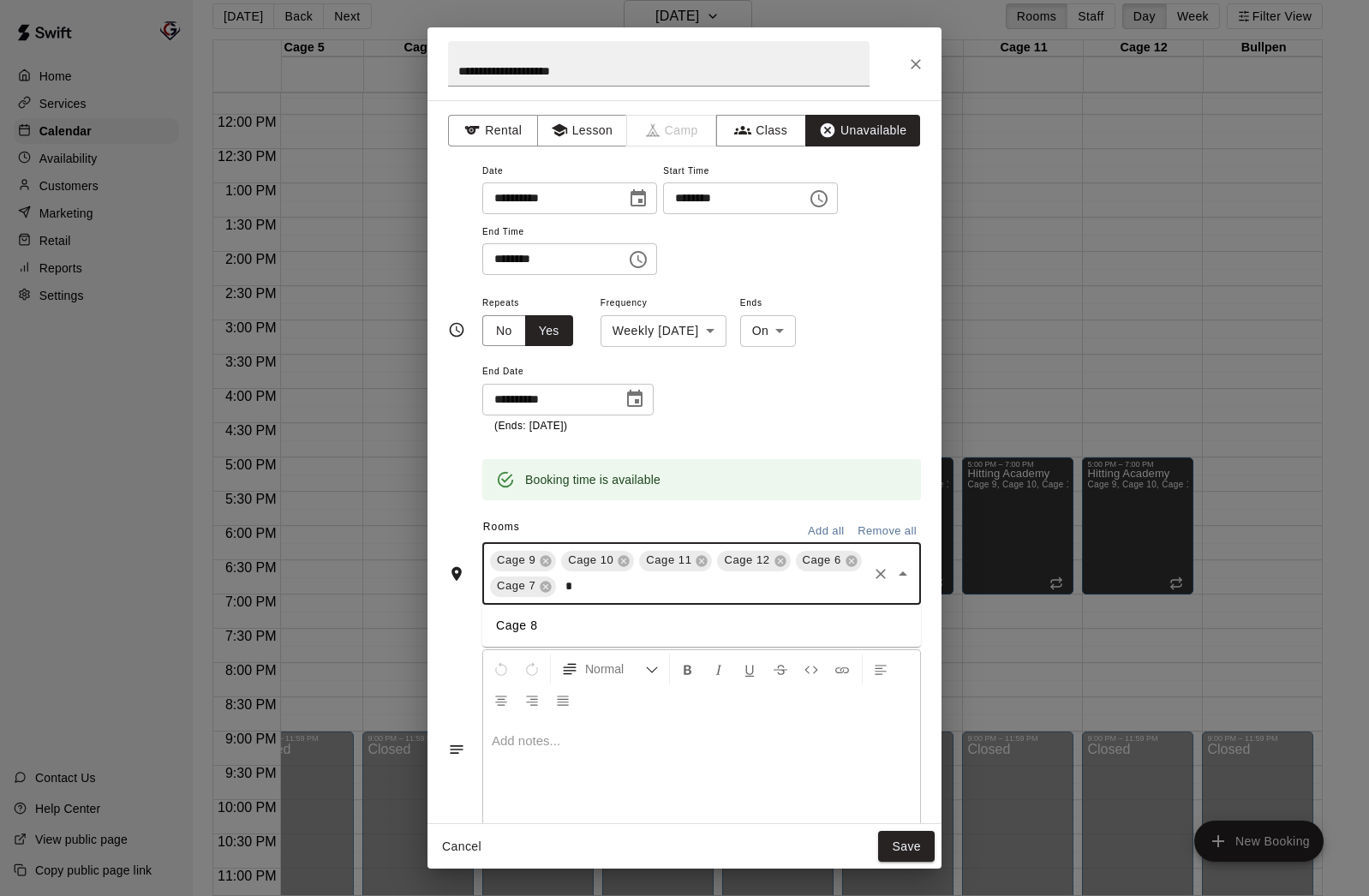
click at [576, 618] on li "Cage 8" at bounding box center [701, 625] width 438 height 29
click at [896, 843] on button "Save" at bounding box center [906, 847] width 56 height 32
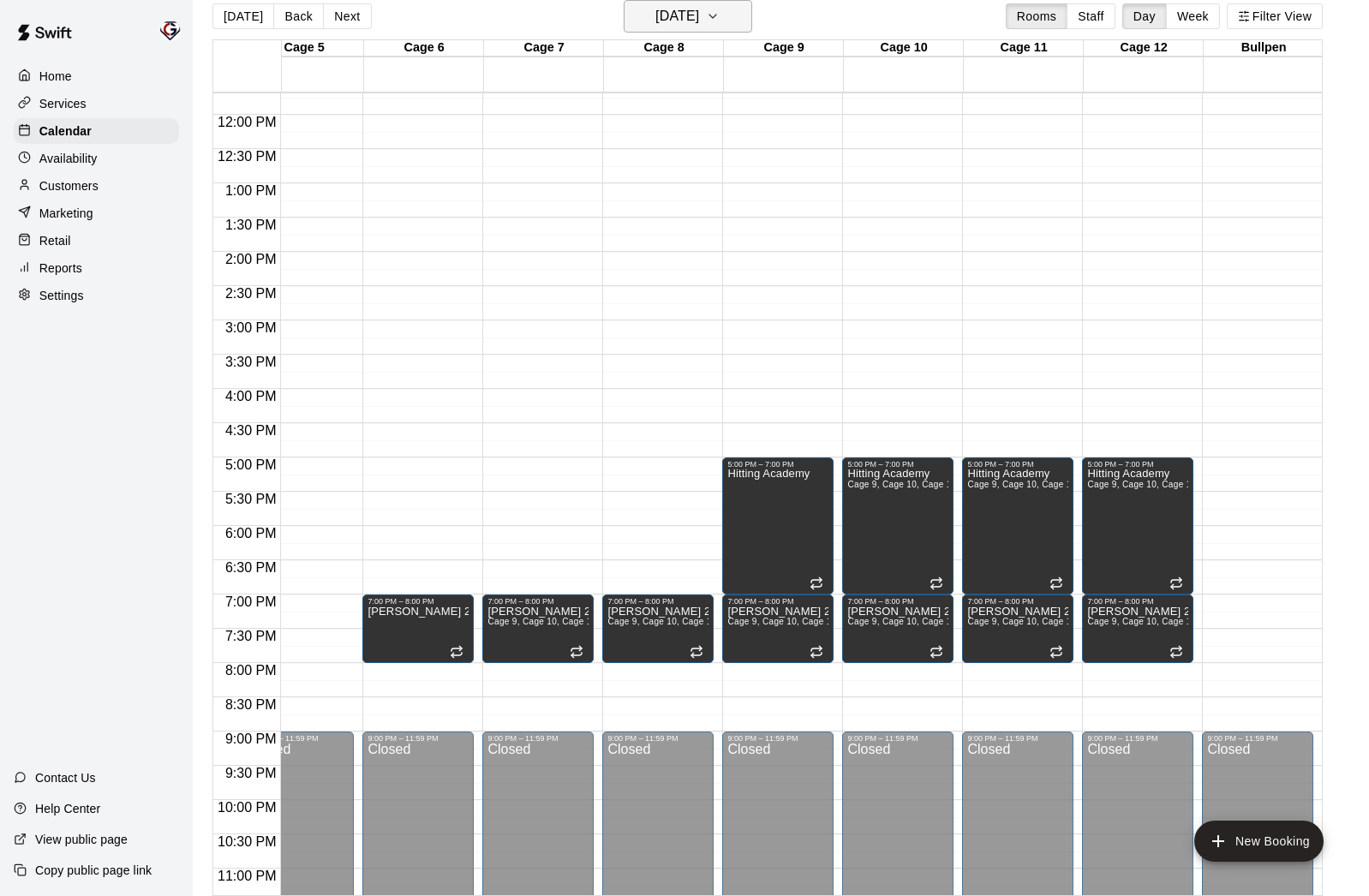
click at [670, 24] on h6 "[DATE]" at bounding box center [677, 16] width 43 height 24
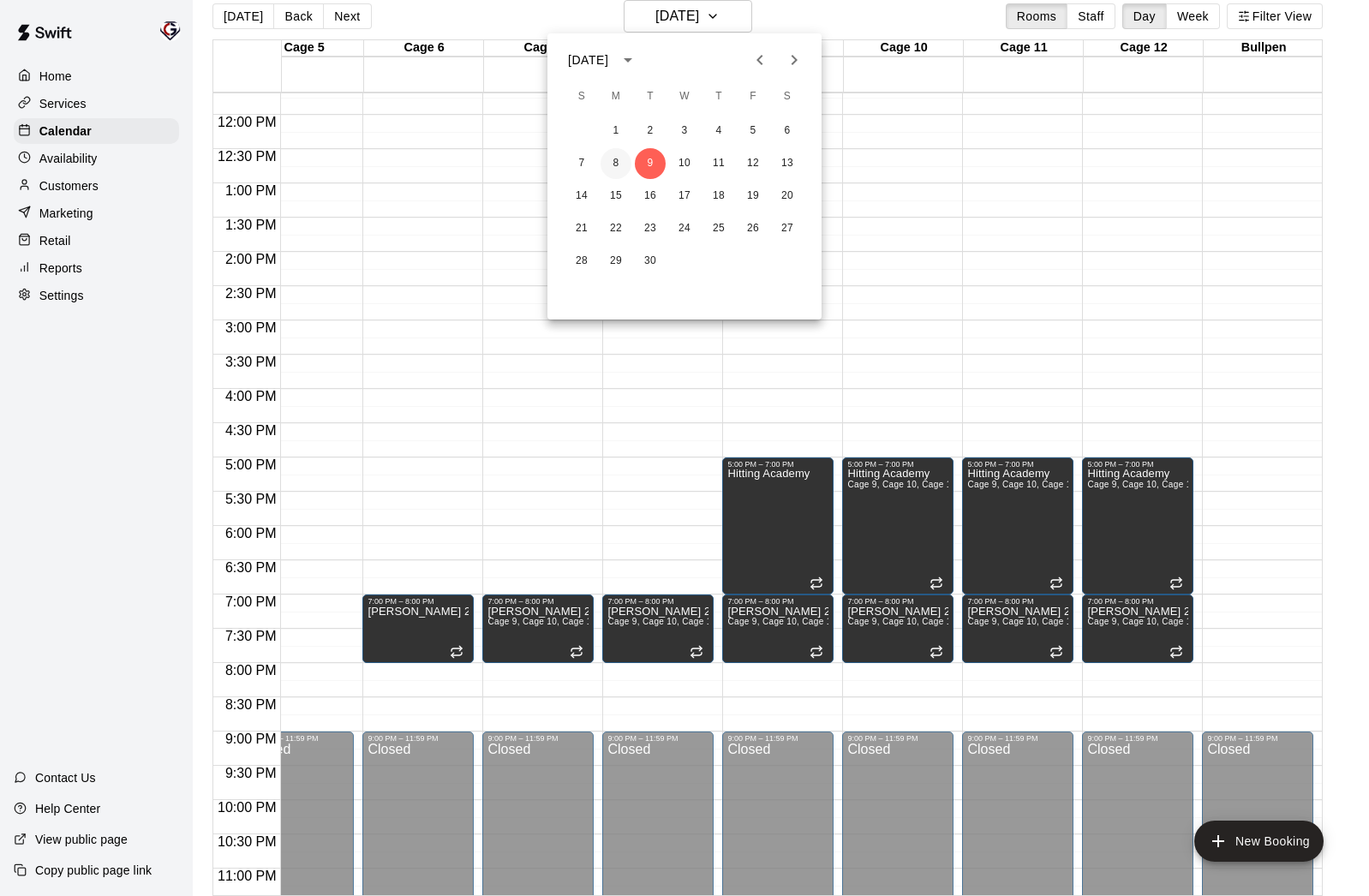
click at [616, 170] on button "8" at bounding box center [616, 162] width 31 height 31
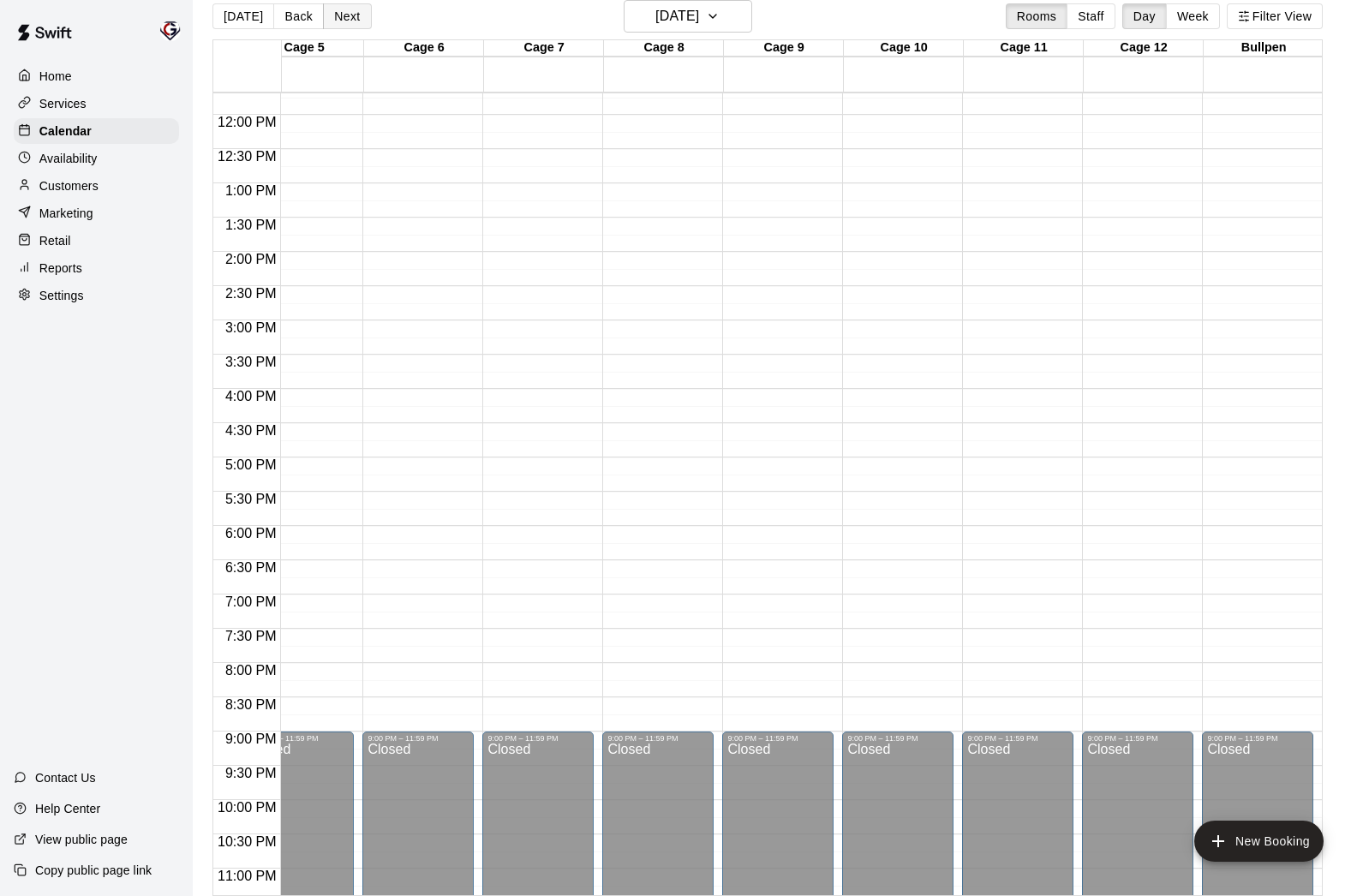
click at [350, 24] on button "Next" at bounding box center [347, 16] width 48 height 26
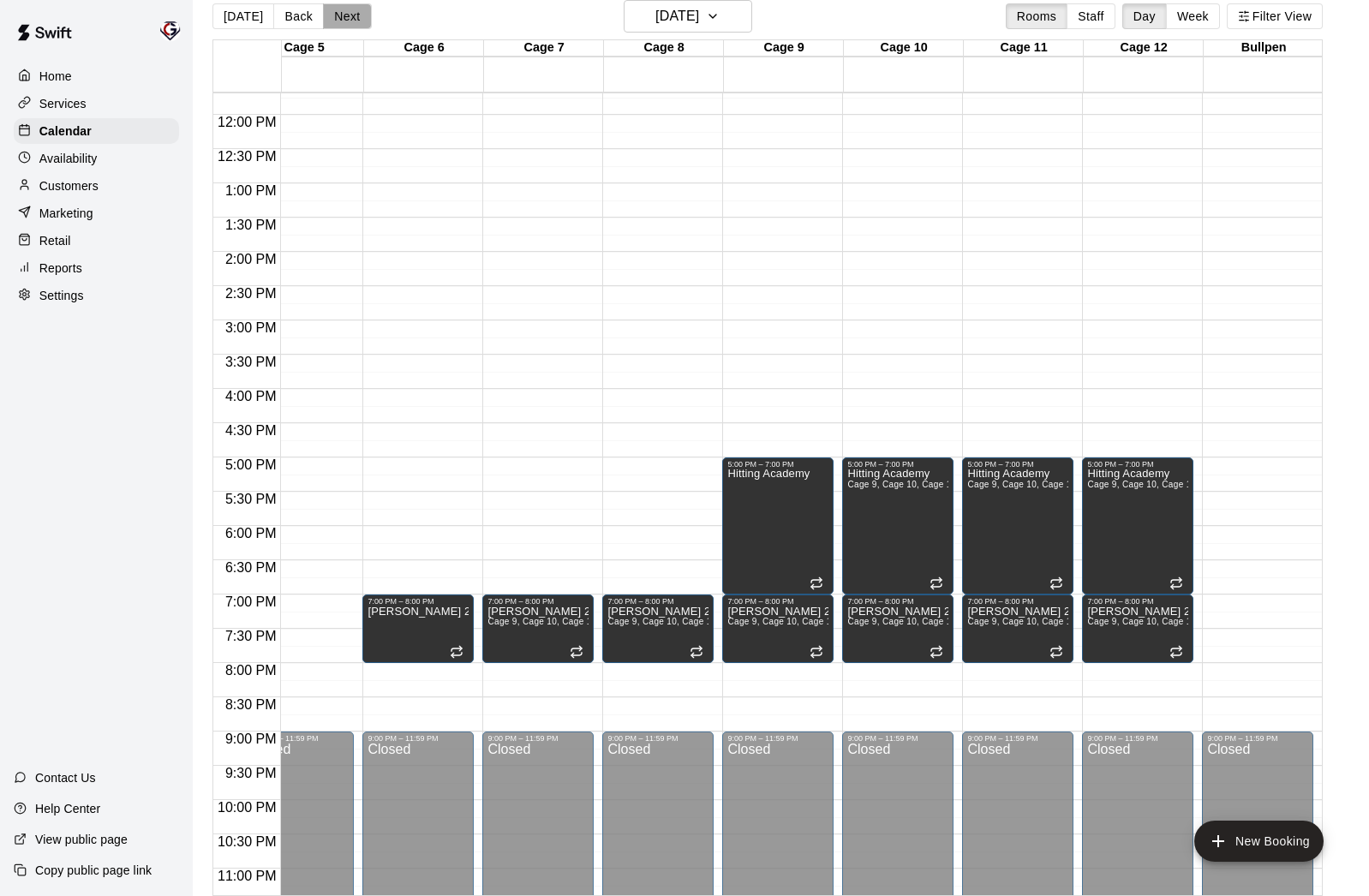
click at [346, 23] on button "Next" at bounding box center [347, 16] width 48 height 26
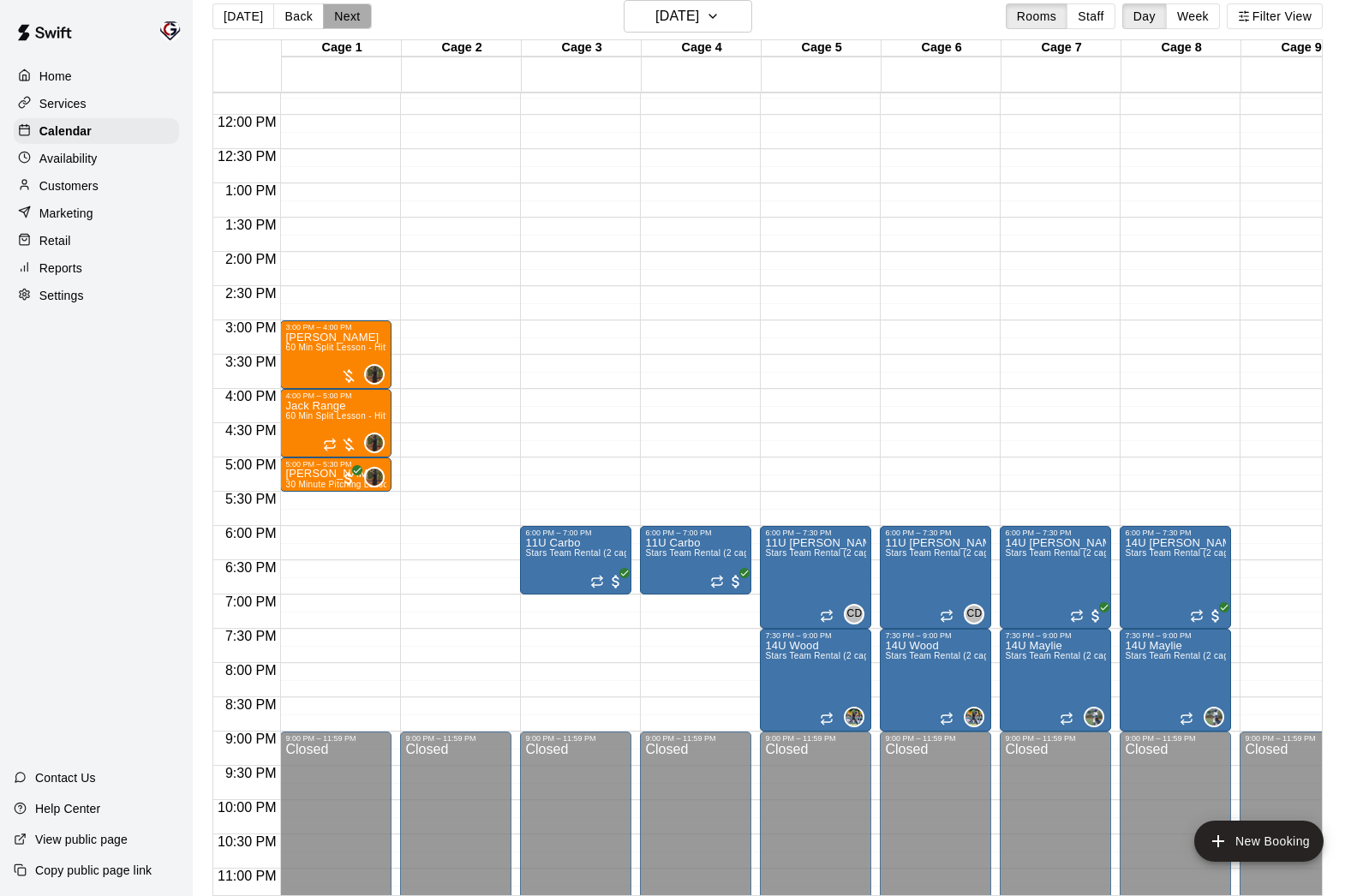
click at [341, 20] on button "Next" at bounding box center [347, 16] width 48 height 26
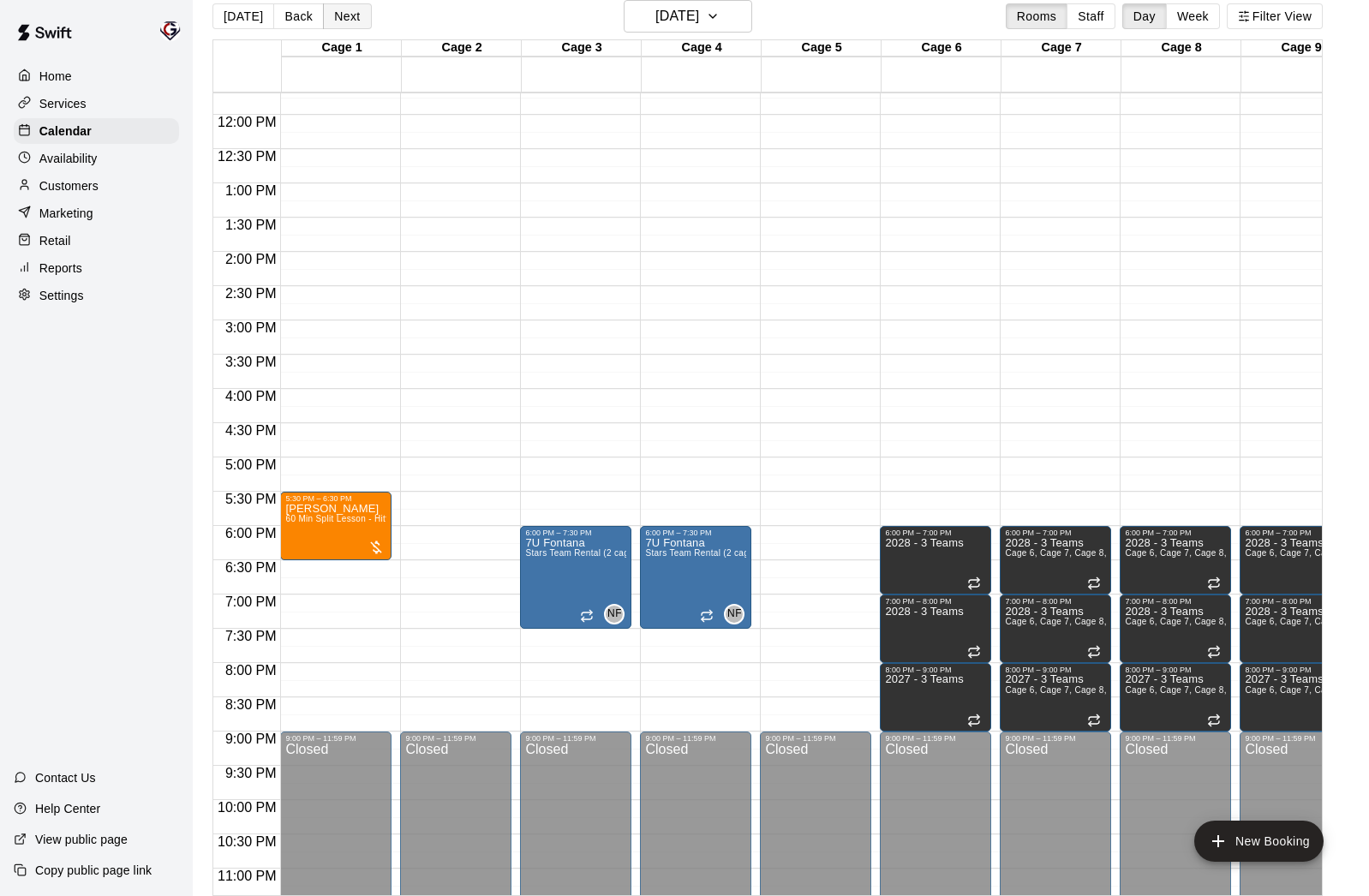
click at [341, 20] on button "Next" at bounding box center [347, 16] width 48 height 26
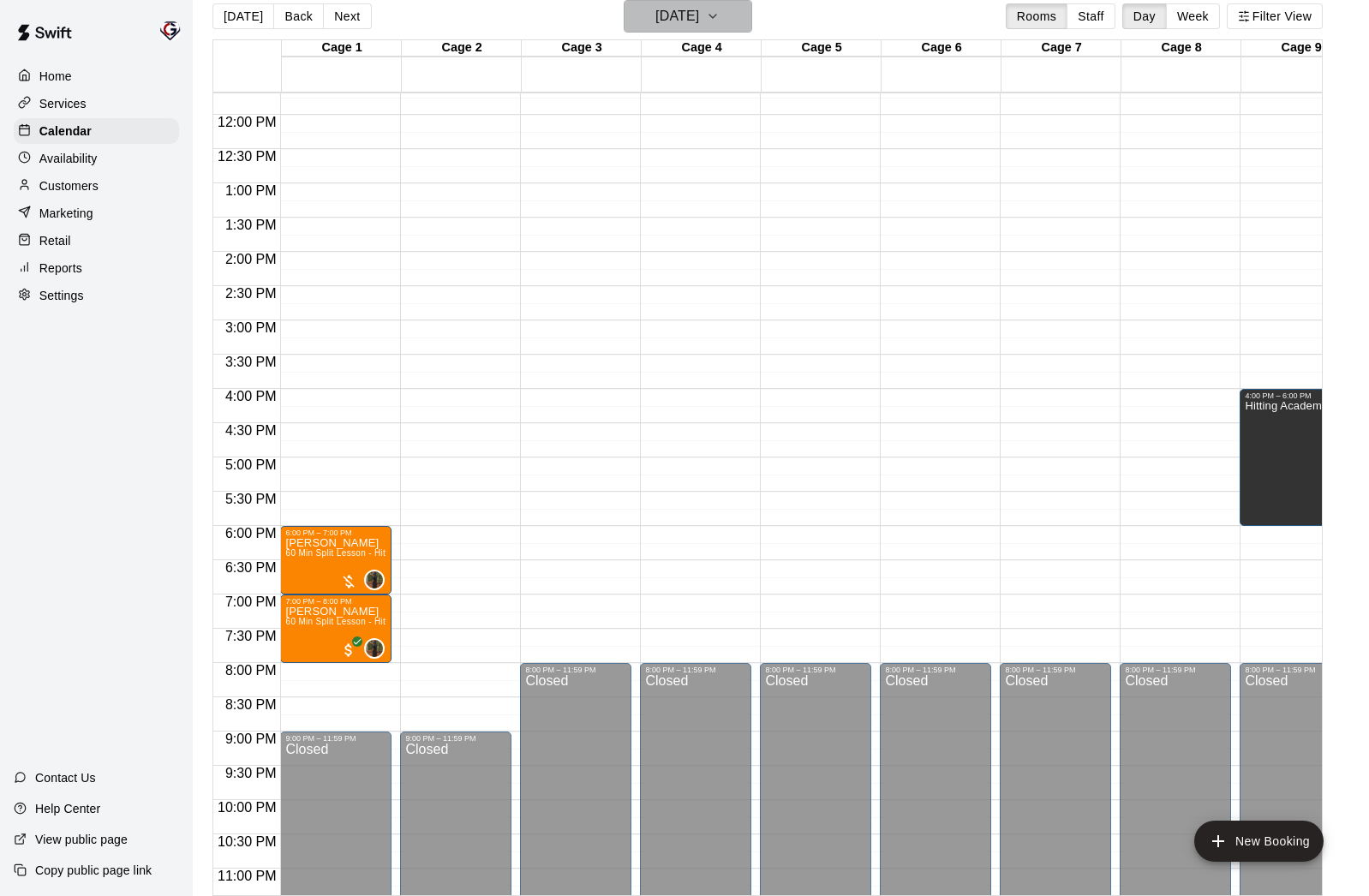
click at [669, 14] on h6 "[DATE]" at bounding box center [677, 16] width 43 height 24
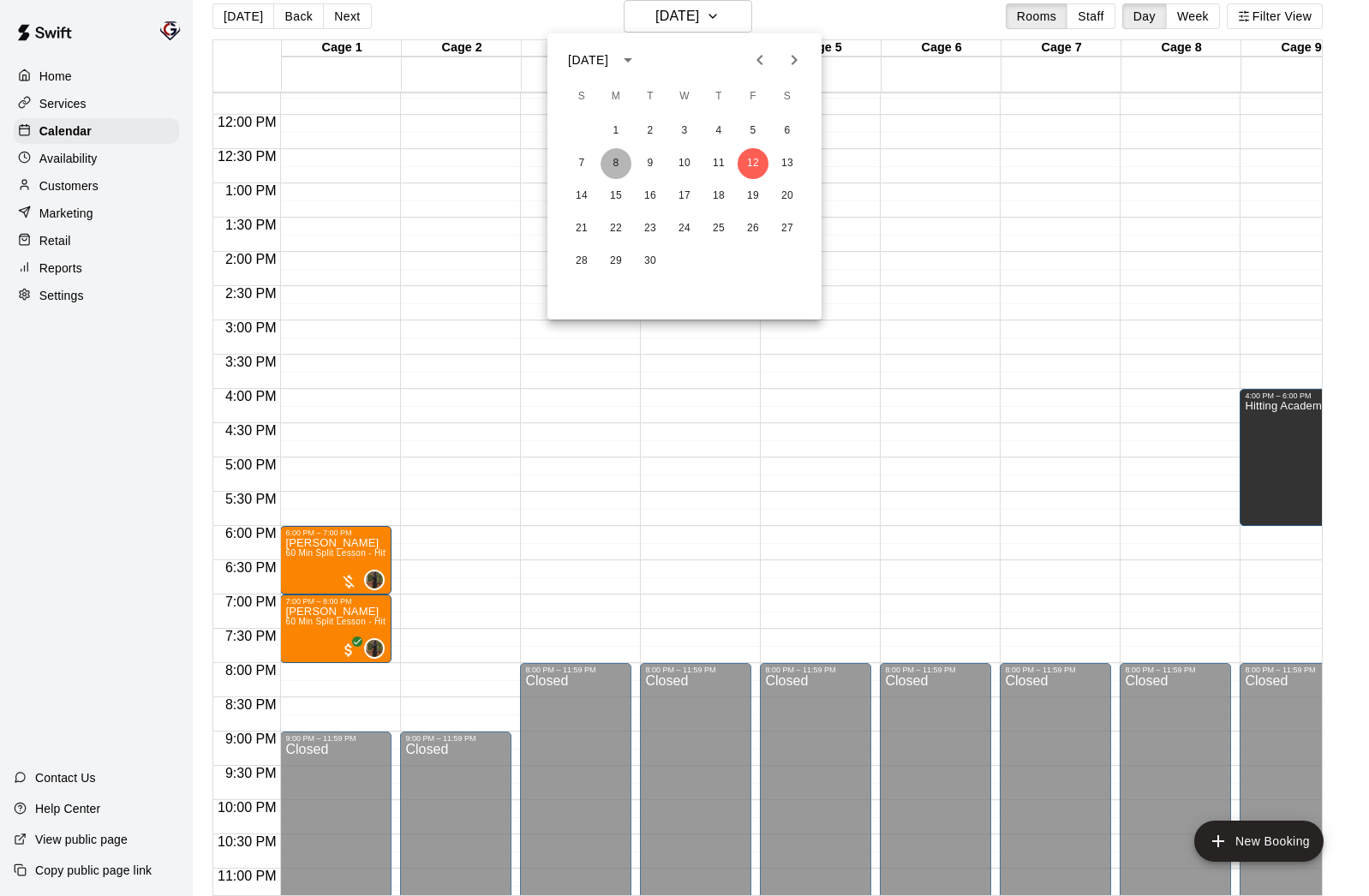
click at [619, 163] on button "8" at bounding box center [616, 162] width 31 height 31
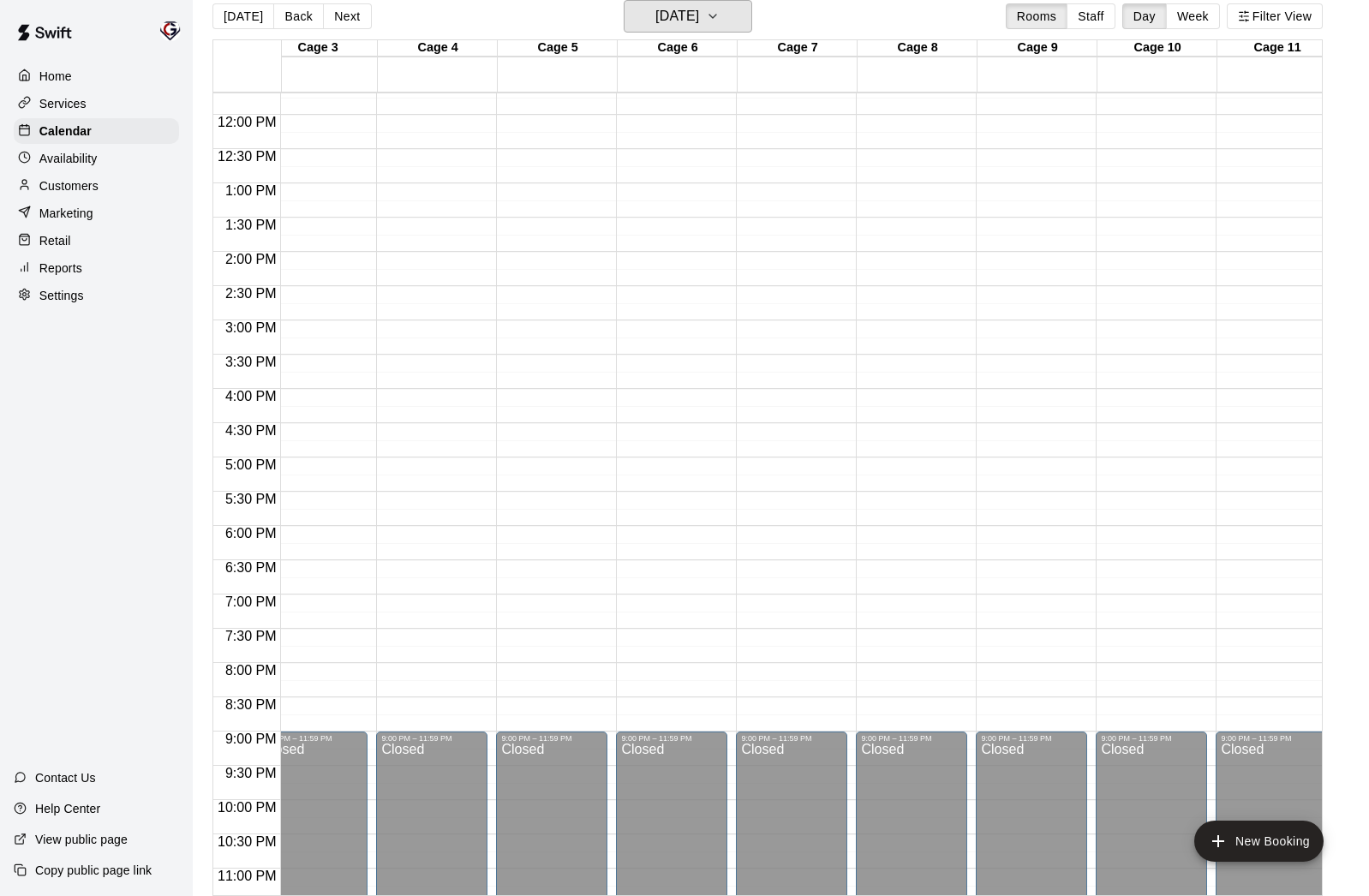
scroll to position [0, 273]
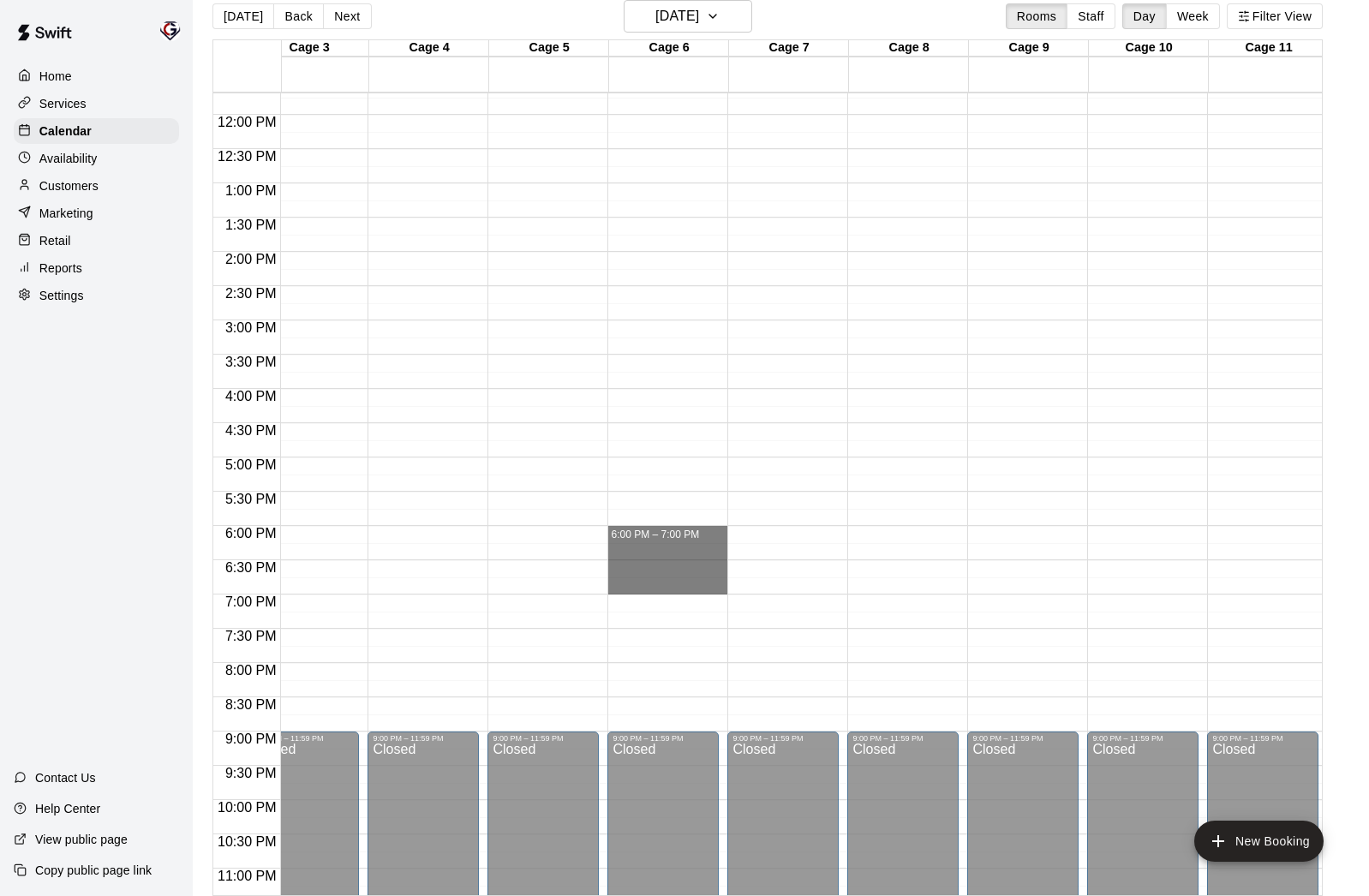
drag, startPoint x: 642, startPoint y: 529, endPoint x: 637, endPoint y: 585, distance: 56.2
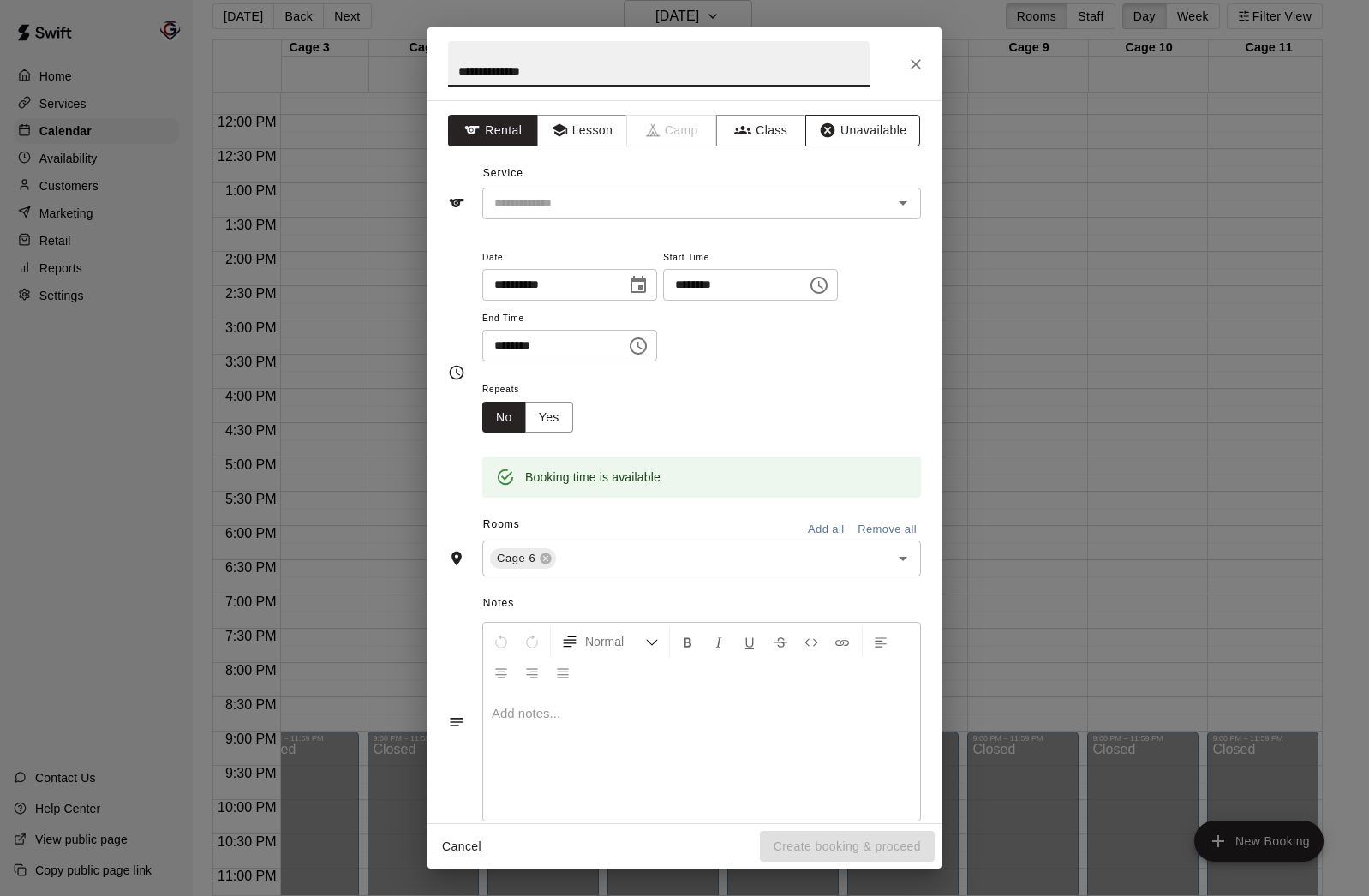
type input "**********"
click at [886, 124] on button "Unavailable" at bounding box center [863, 131] width 115 height 32
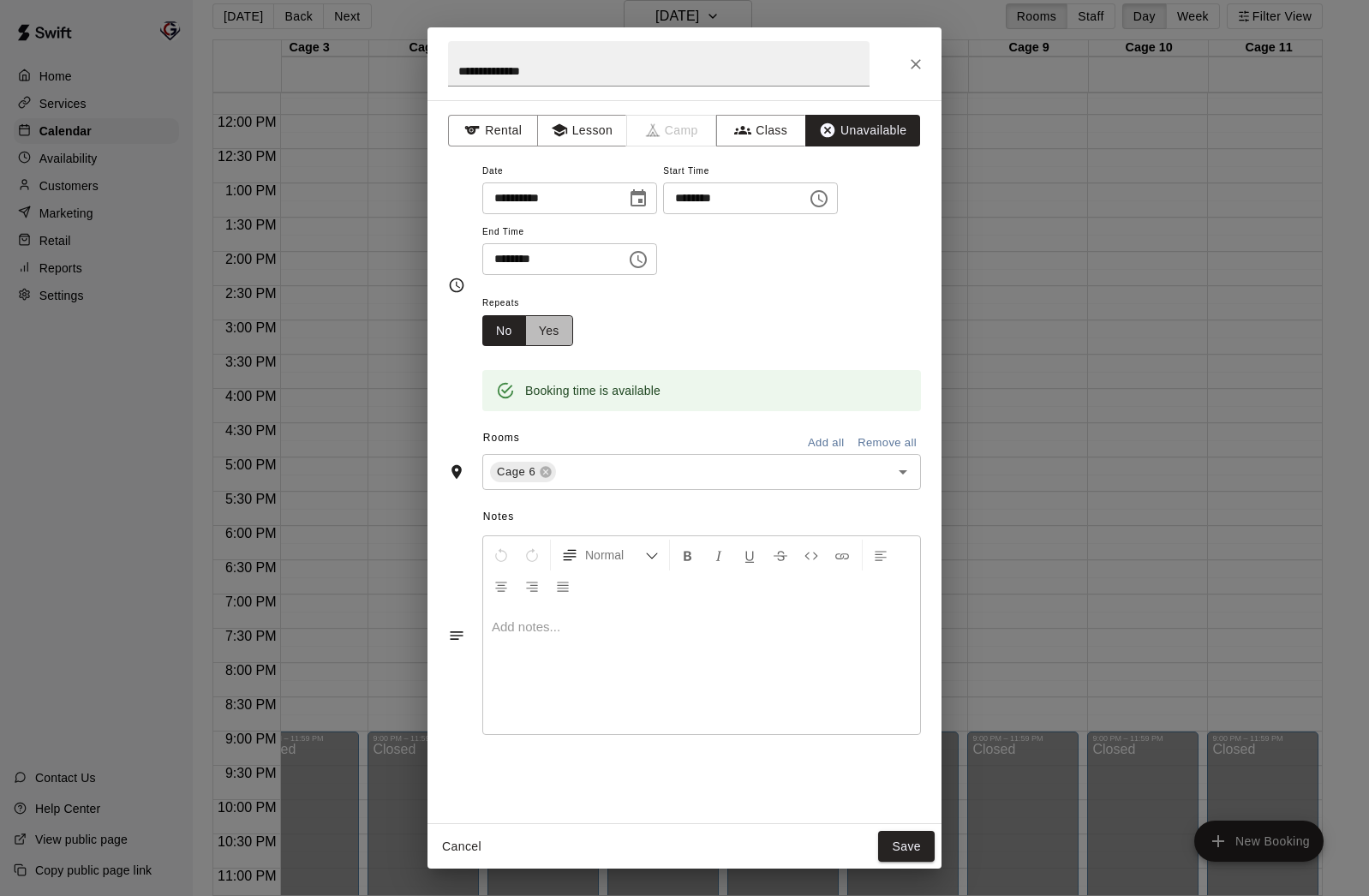
click at [554, 333] on button "Yes" at bounding box center [549, 331] width 48 height 32
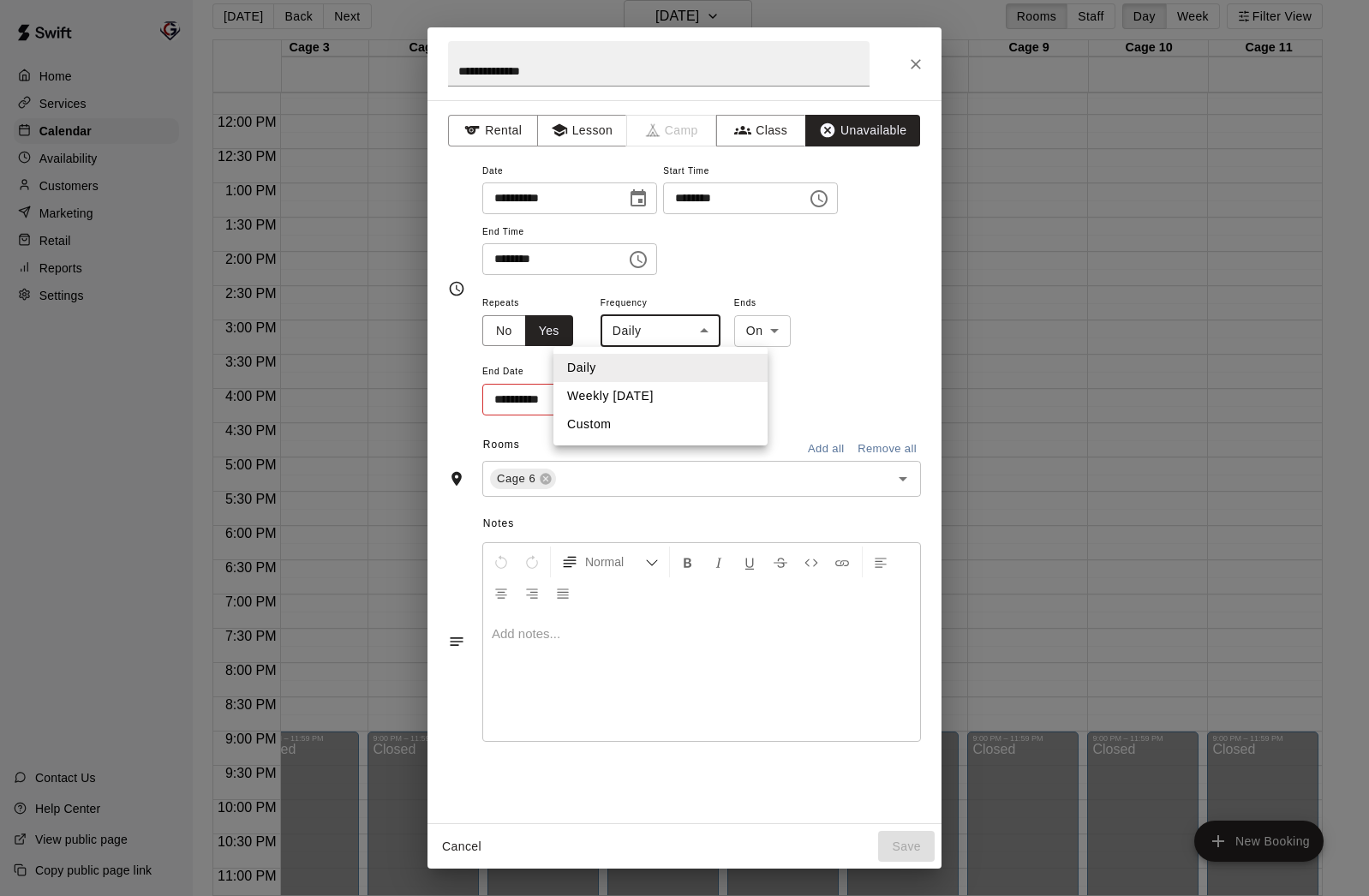
click at [700, 338] on body "Home Services Calendar Availability Customers Marketing Retail Reports Settings…" at bounding box center [684, 441] width 1369 height 924
click at [671, 396] on li "Weekly [DATE]" at bounding box center [660, 396] width 214 height 29
type input "******"
click at [635, 400] on icon "Choose date" at bounding box center [635, 398] width 16 height 17
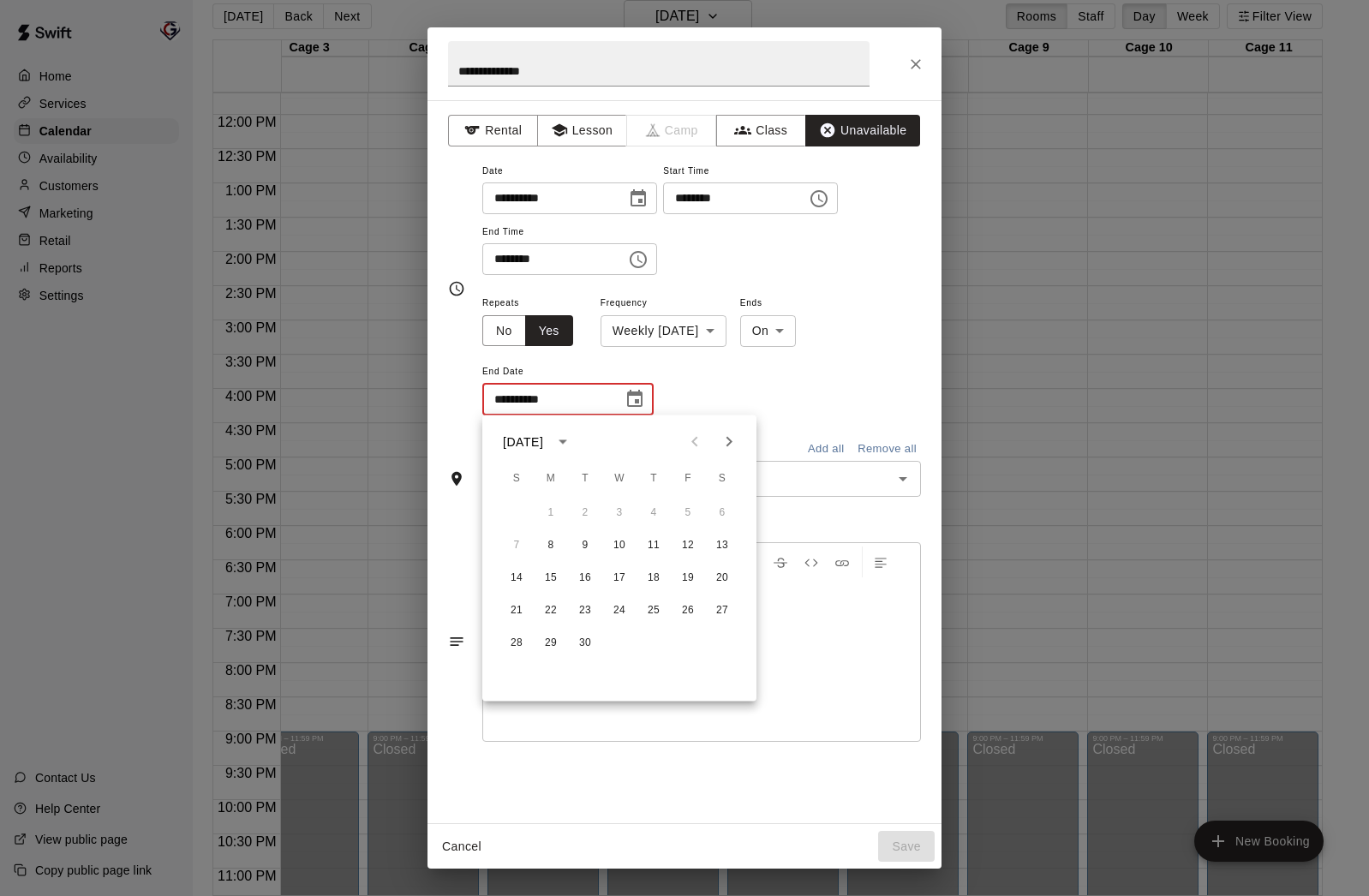
click at [728, 444] on icon "Next month" at bounding box center [730, 442] width 6 height 10
click at [720, 511] on button "1" at bounding box center [722, 512] width 31 height 31
type input "**********"
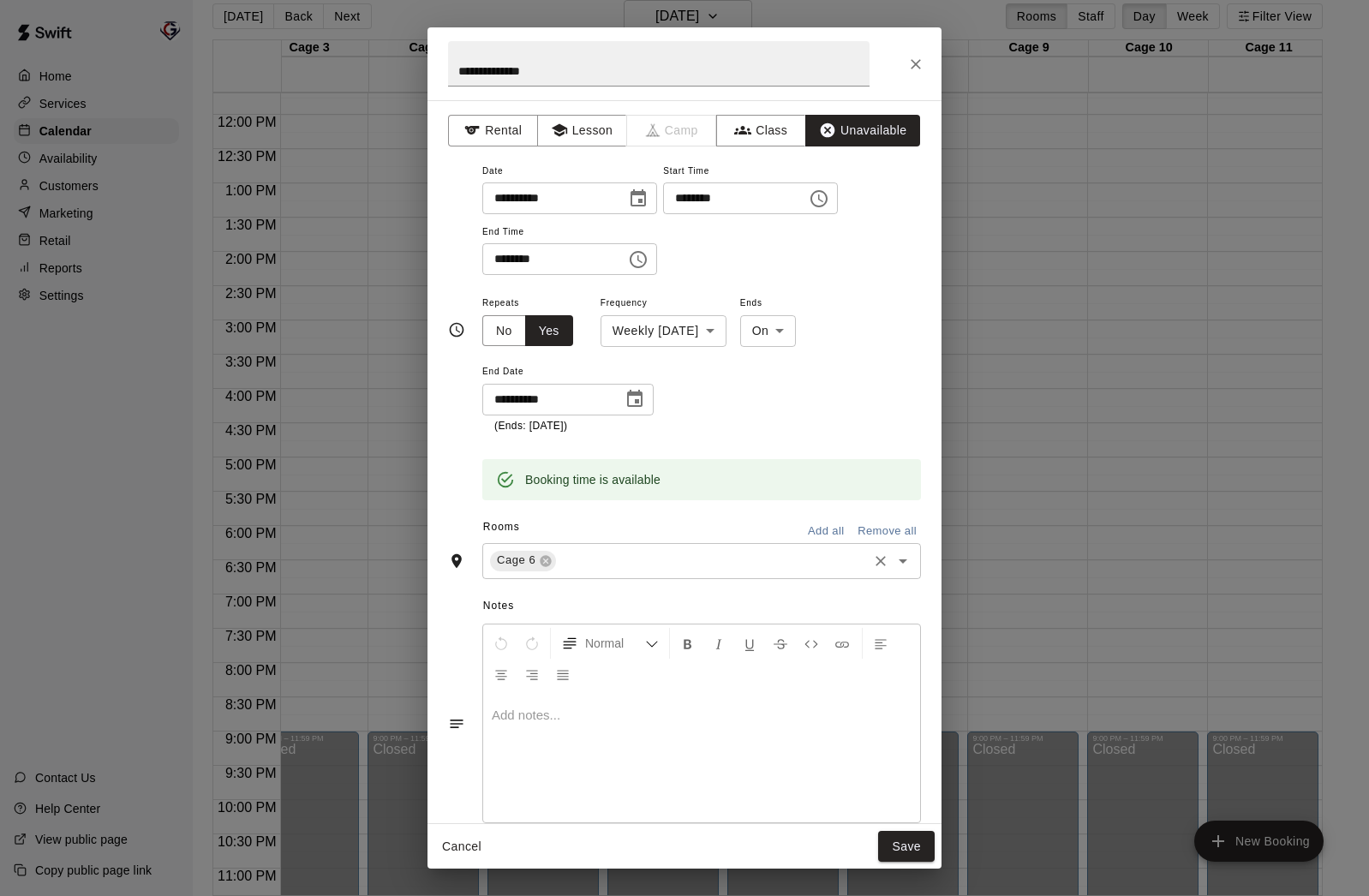
click at [651, 561] on input "text" at bounding box center [711, 560] width 306 height 22
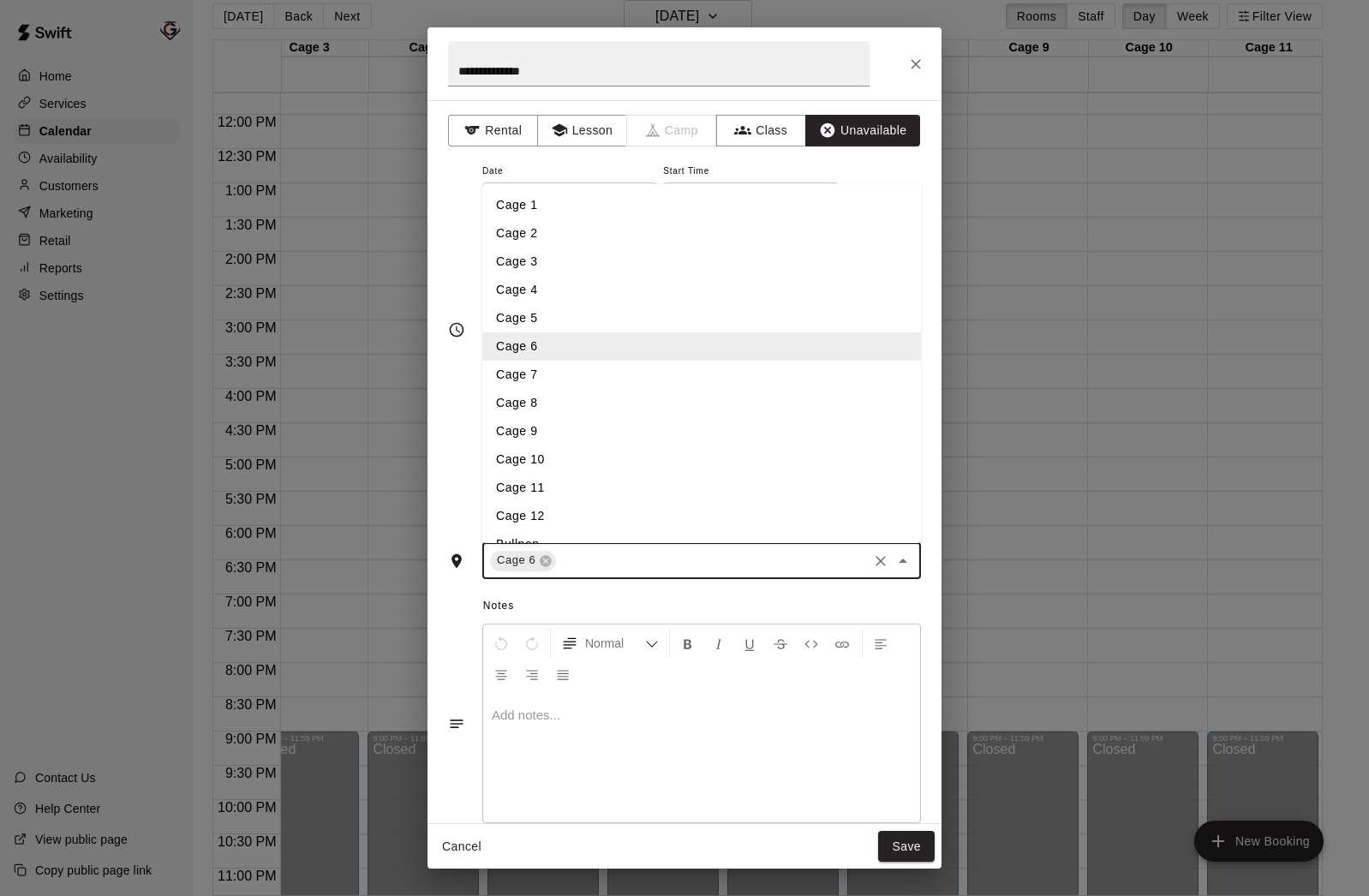
click at [594, 373] on li "Cage 7" at bounding box center [701, 374] width 438 height 29
click at [683, 556] on input "text" at bounding box center [748, 560] width 234 height 22
click at [576, 401] on li "Cage 8" at bounding box center [701, 403] width 438 height 29
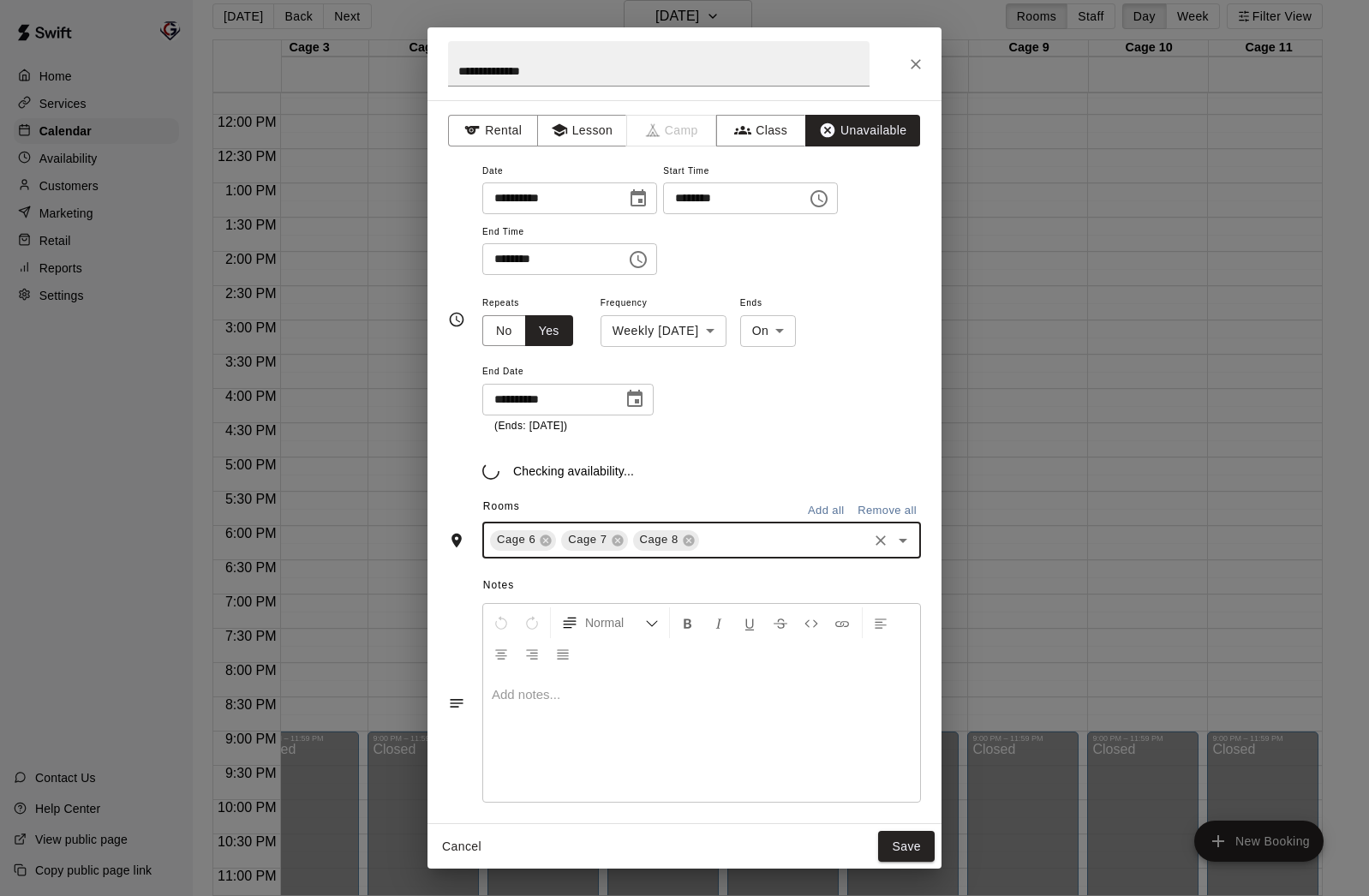
click at [729, 548] on input "text" at bounding box center [783, 541] width 163 height 22
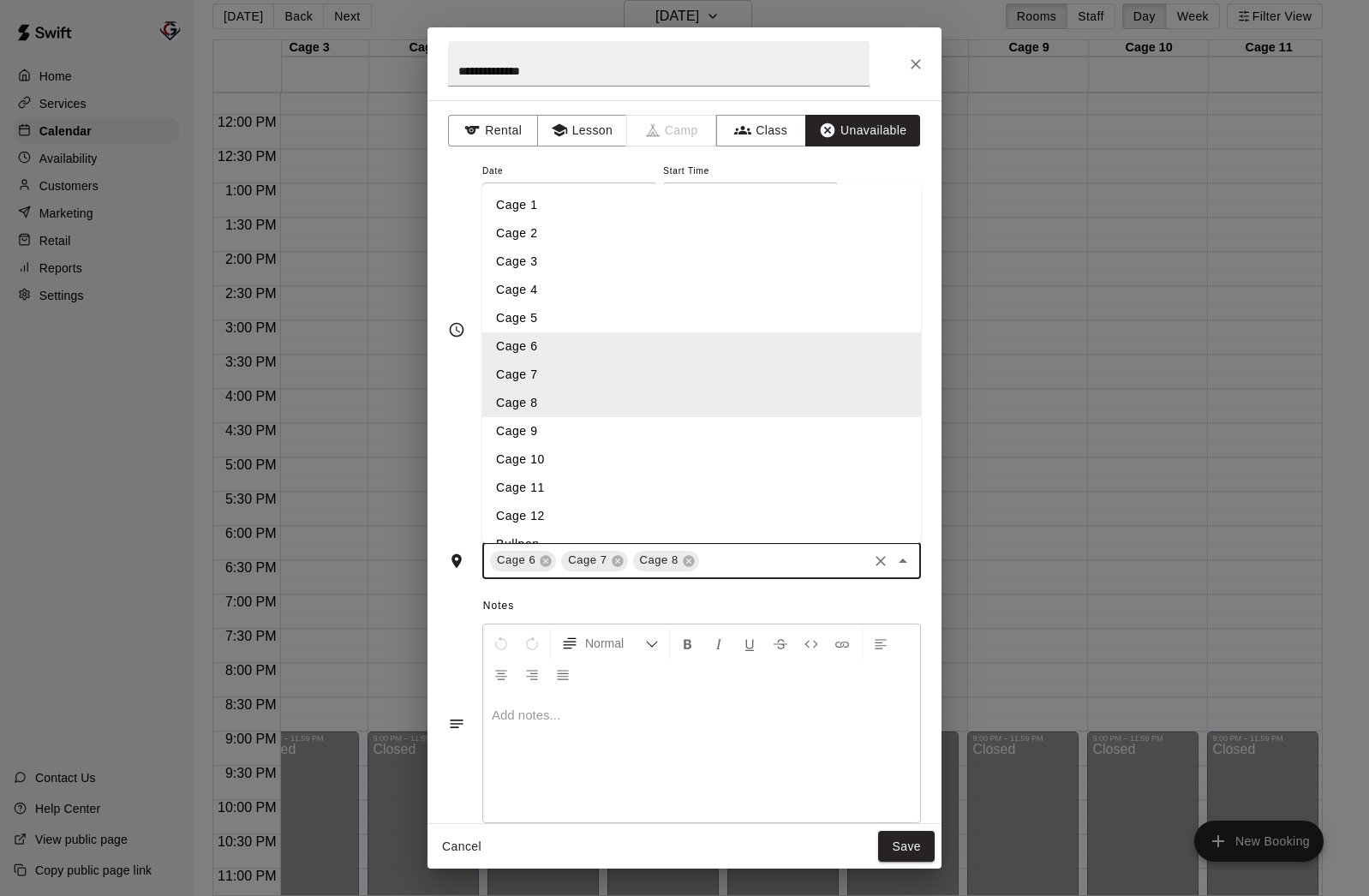
click at [610, 429] on li "Cage 9" at bounding box center [701, 431] width 438 height 29
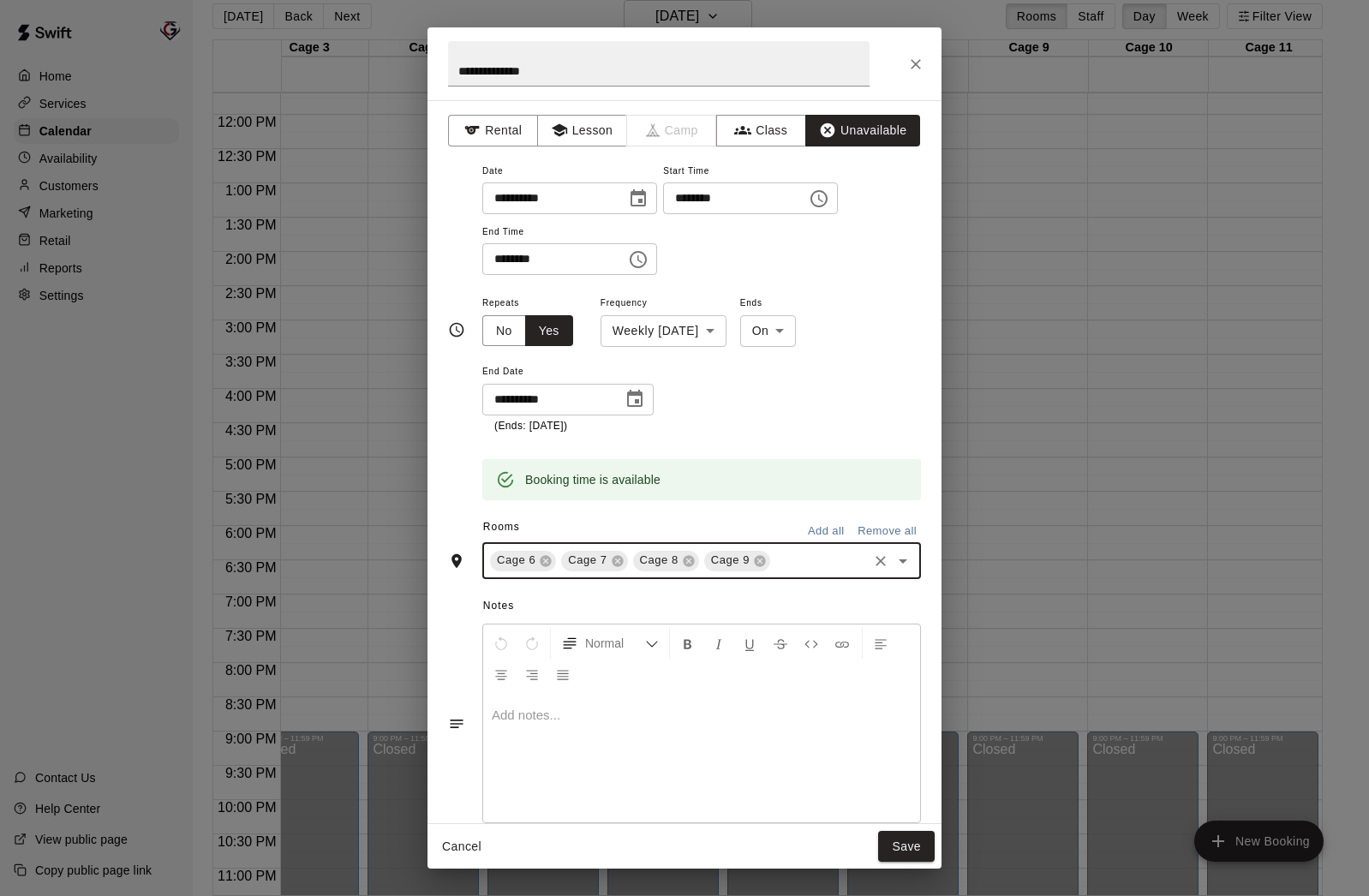
click at [792, 549] on div "Cage 6 Cage 7 Cage 8 Cage 9 ​" at bounding box center [701, 561] width 438 height 36
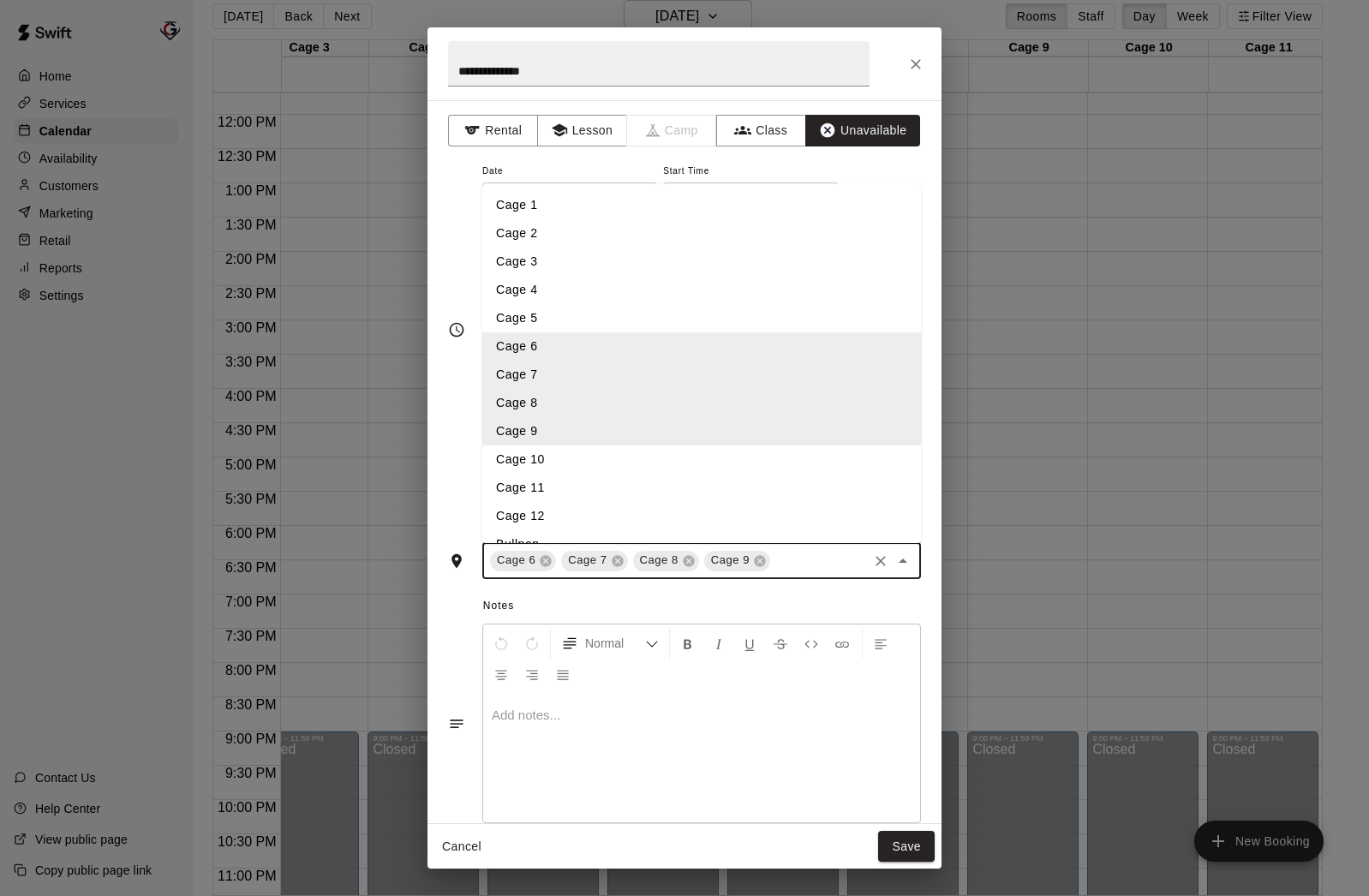
drag, startPoint x: 615, startPoint y: 471, endPoint x: 686, endPoint y: 516, distance: 84.1
click at [616, 471] on li "Cage 10" at bounding box center [701, 459] width 438 height 29
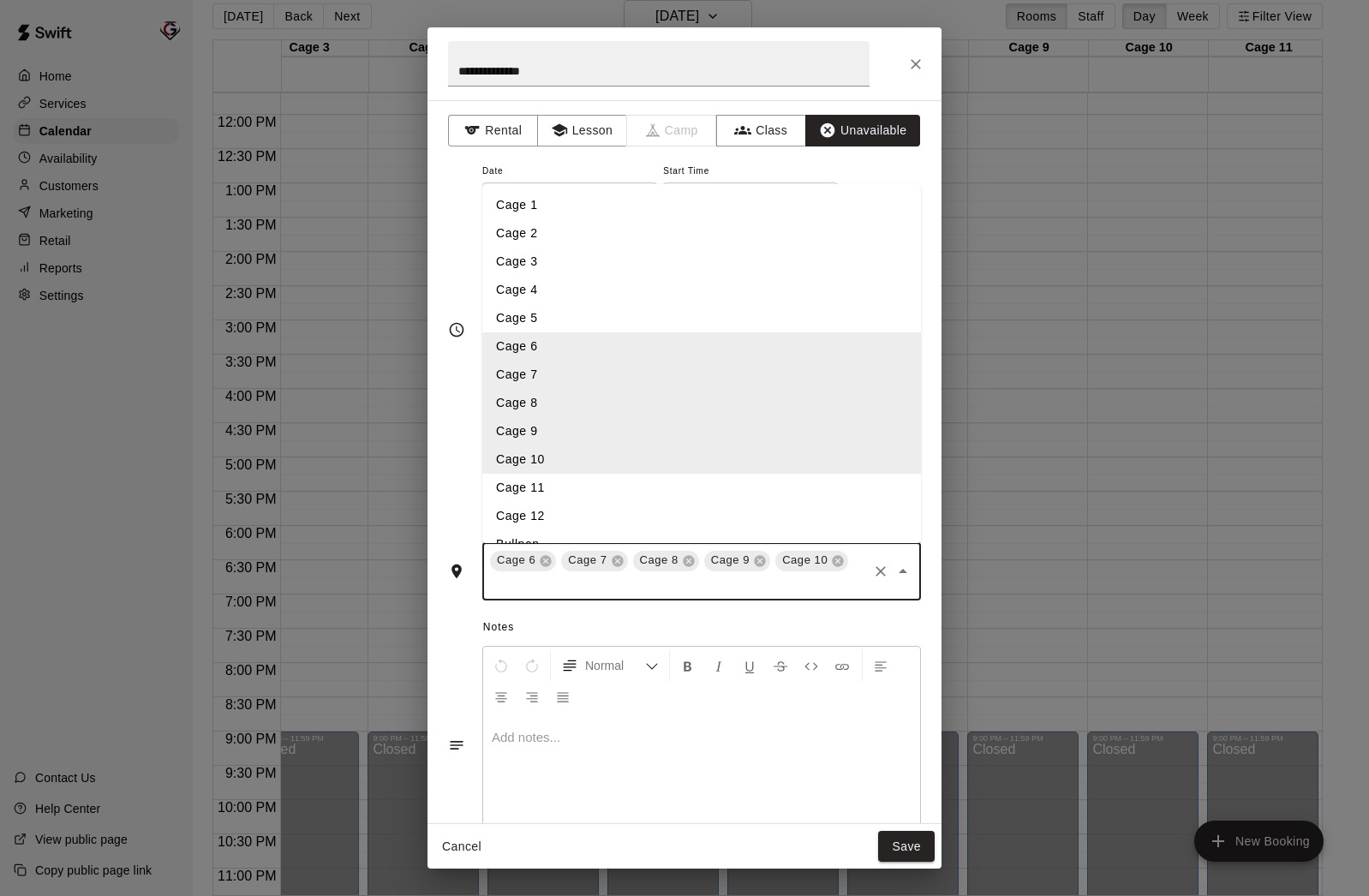
click at [797, 574] on input "text" at bounding box center [677, 585] width 378 height 22
click at [615, 495] on li "Cage 11" at bounding box center [701, 487] width 438 height 29
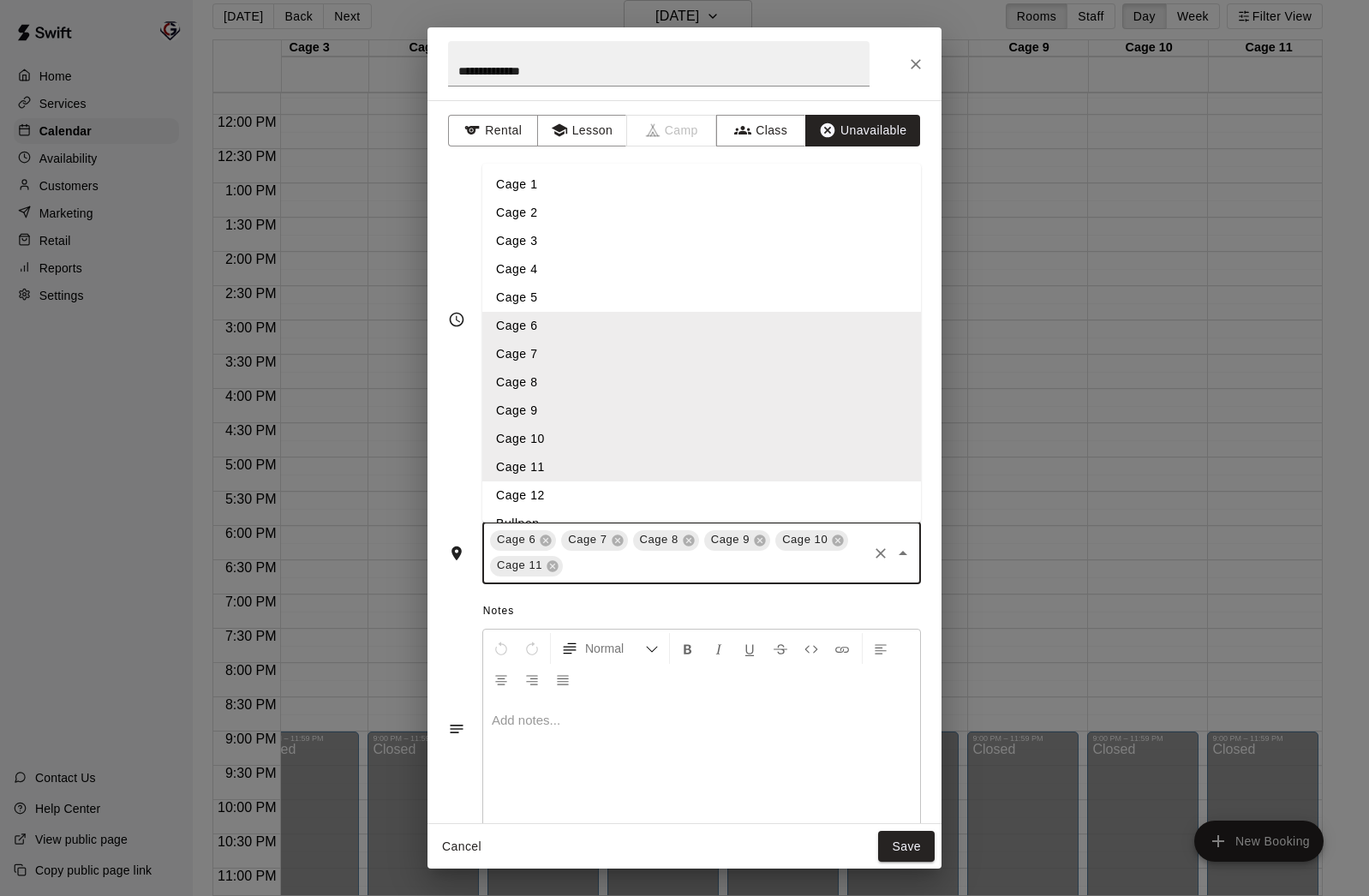
click at [633, 570] on input "text" at bounding box center [715, 566] width 299 height 22
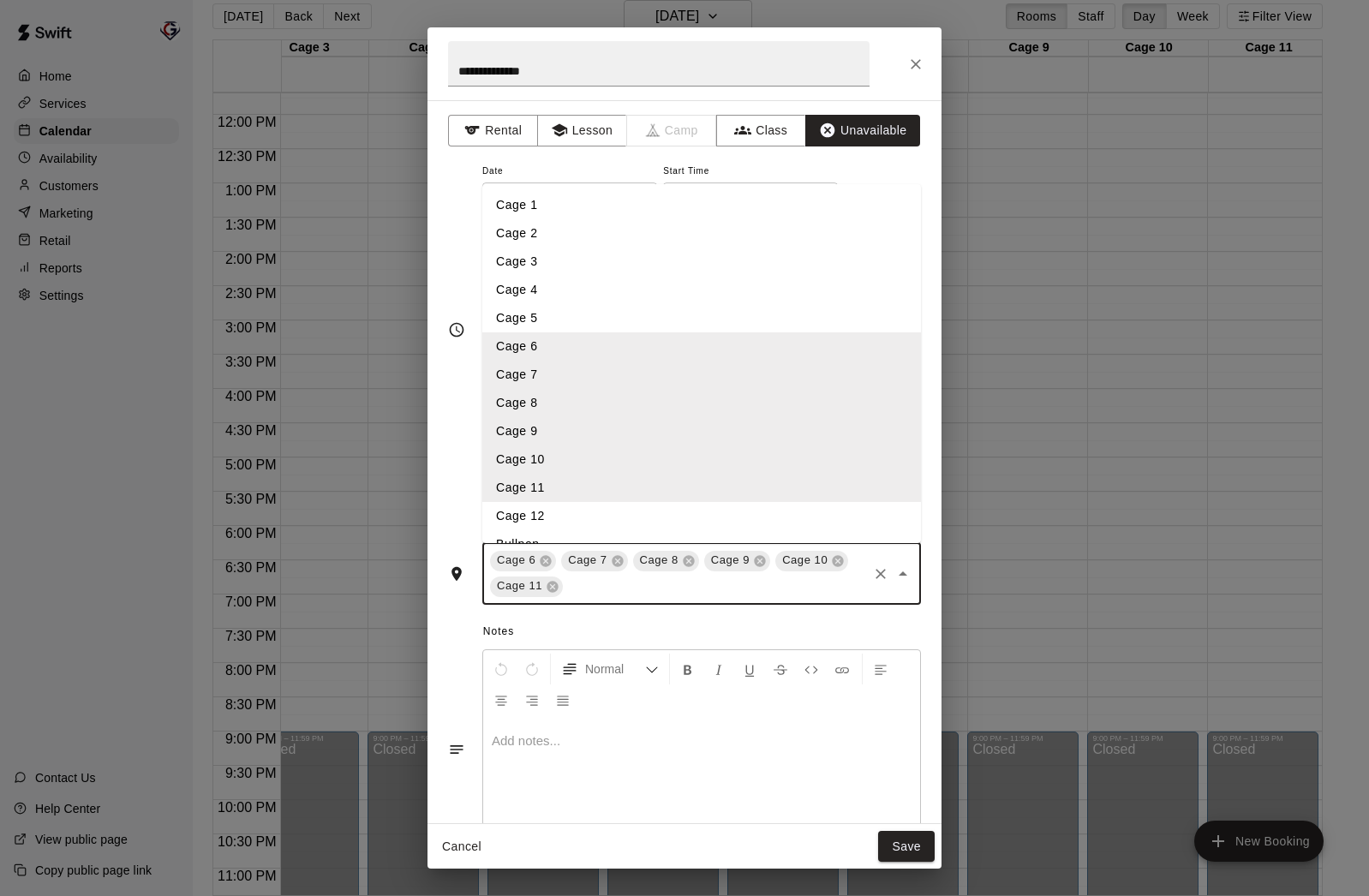
click at [576, 521] on li "Cage 12" at bounding box center [701, 516] width 438 height 29
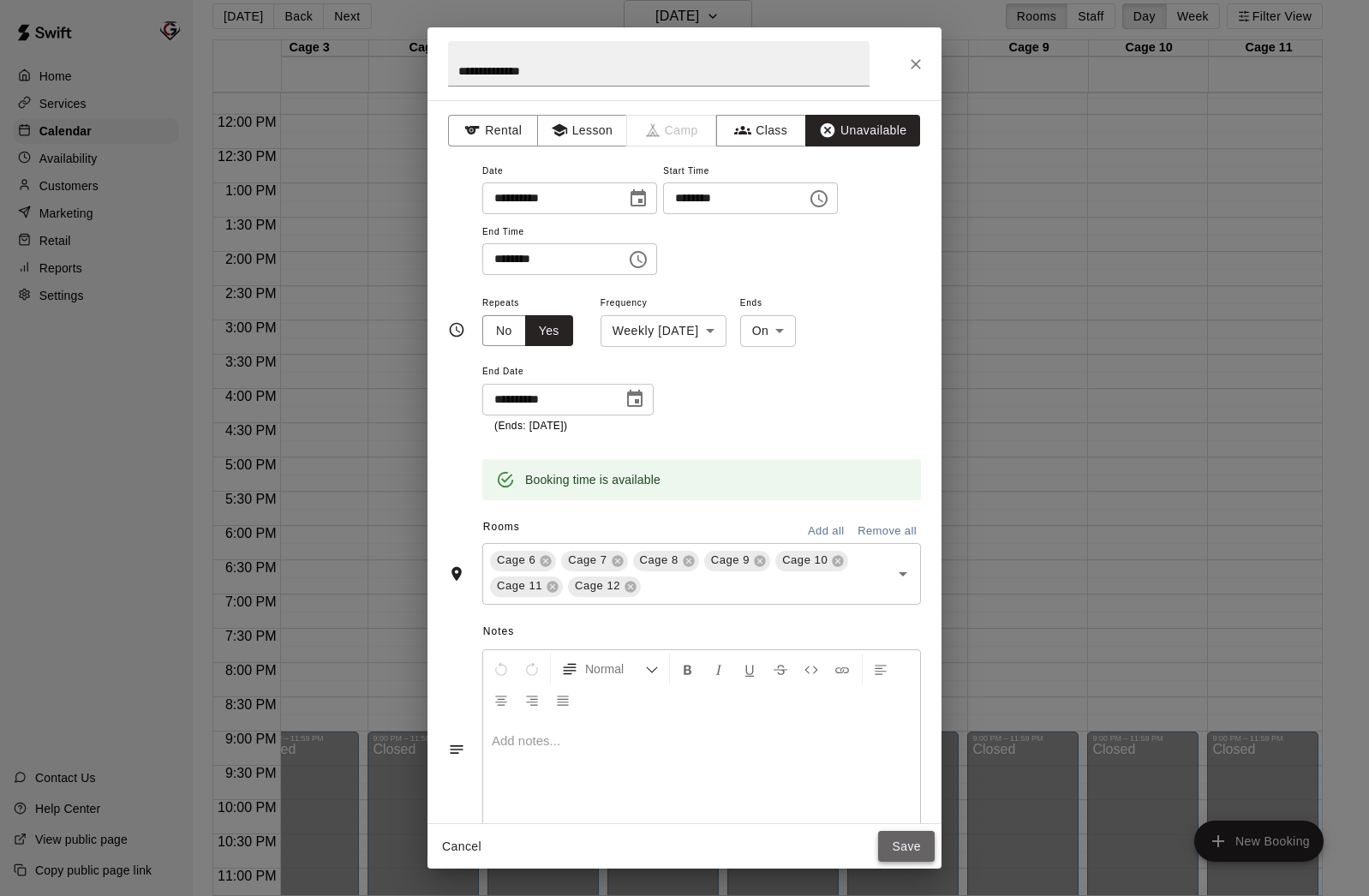
click at [907, 849] on button "Save" at bounding box center [906, 847] width 56 height 32
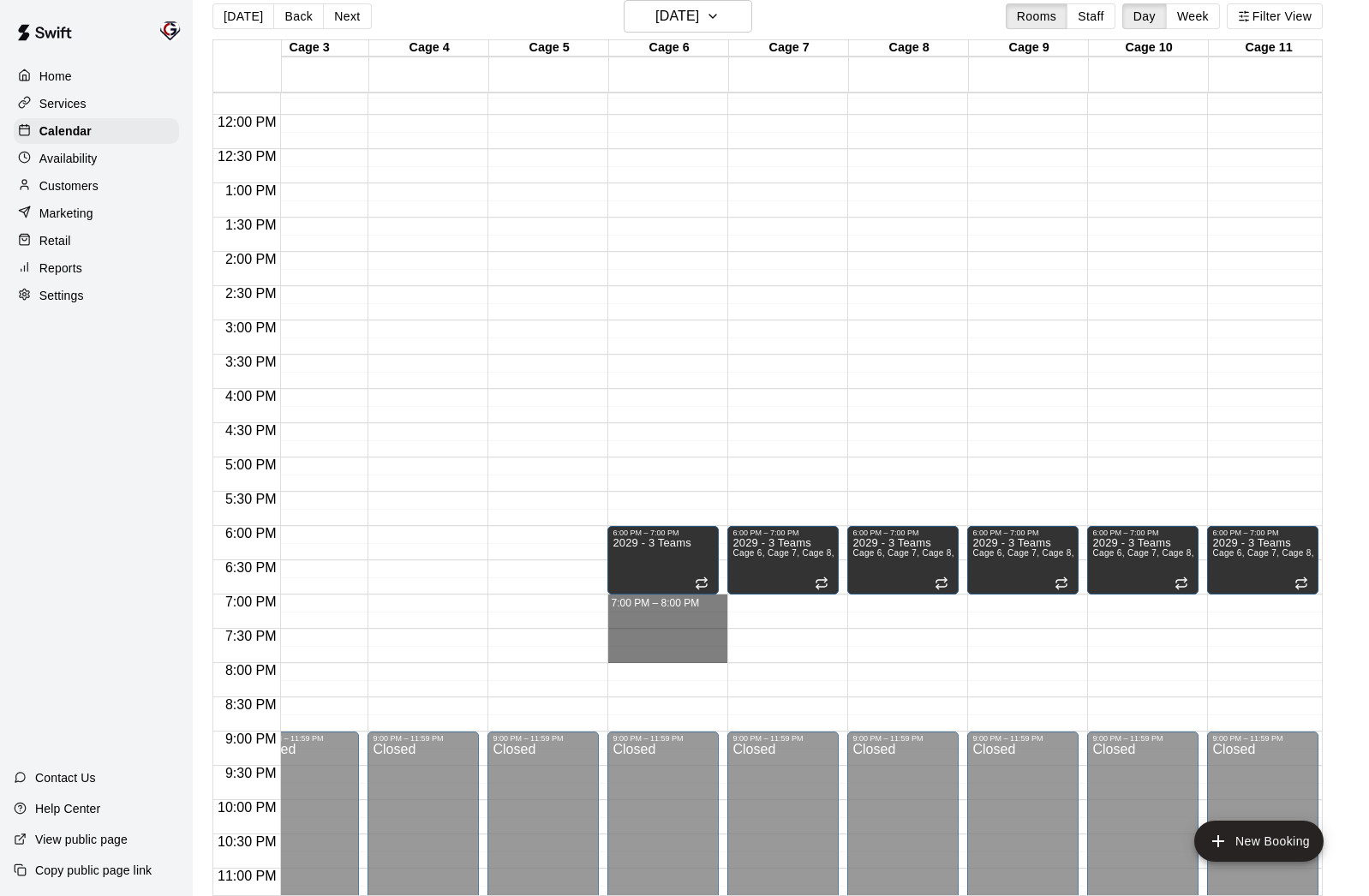
drag, startPoint x: 666, startPoint y: 599, endPoint x: 666, endPoint y: 649, distance: 50.0
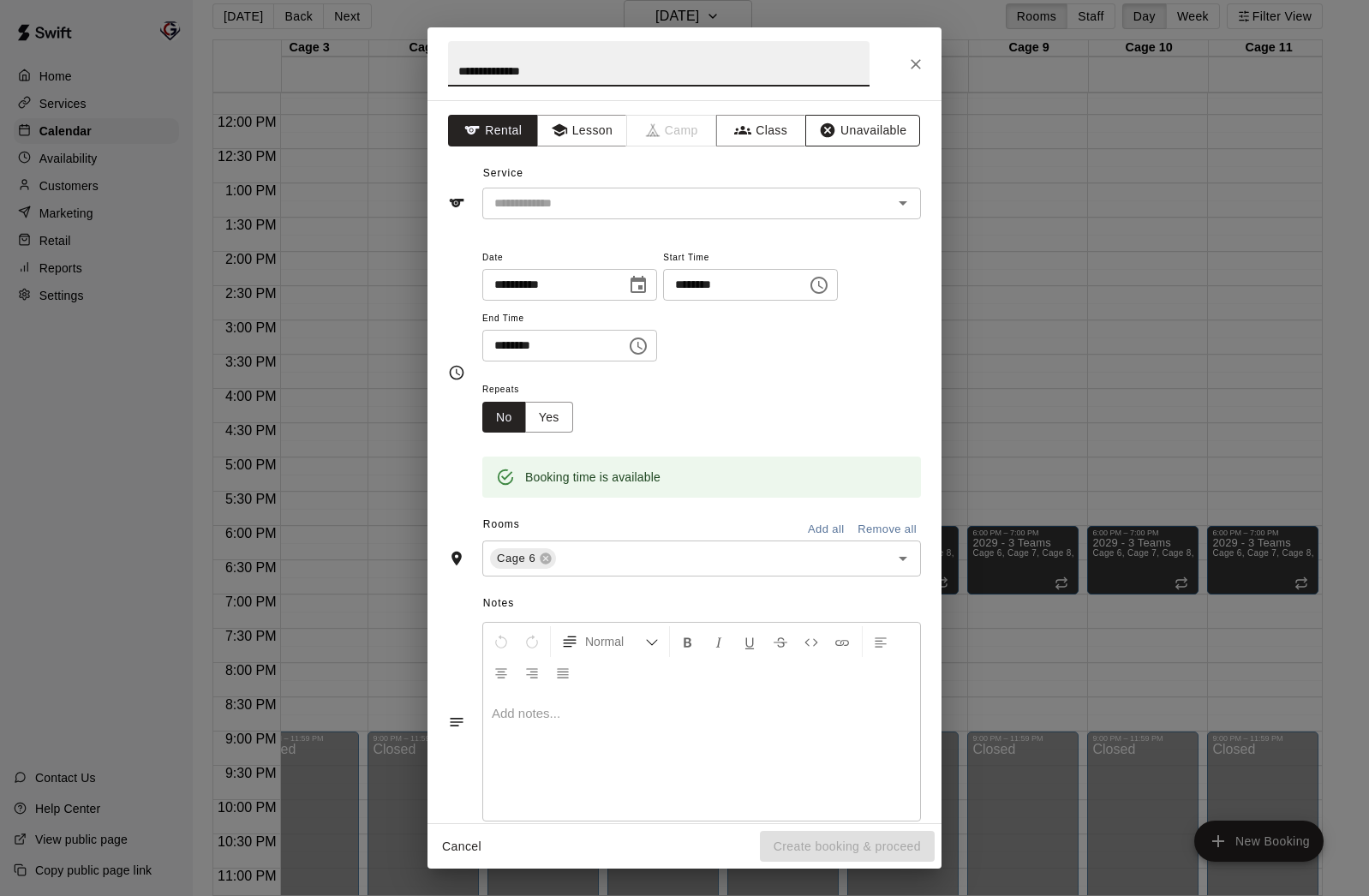
type input "**********"
click at [887, 128] on button "Unavailable" at bounding box center [863, 131] width 115 height 32
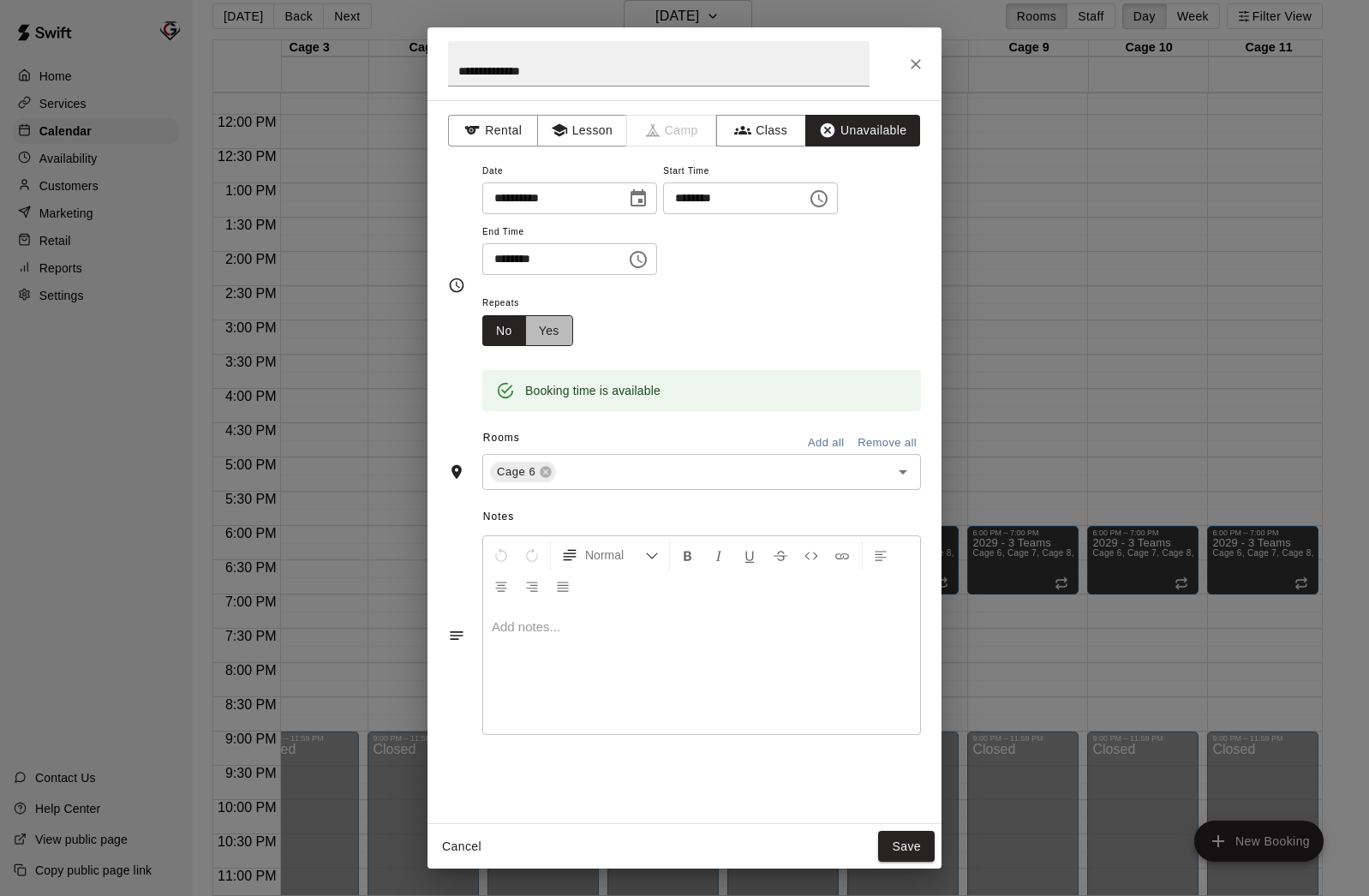
drag, startPoint x: 550, startPoint y: 335, endPoint x: 568, endPoint y: 336, distance: 18.0
click at [550, 336] on button "Yes" at bounding box center [549, 331] width 48 height 32
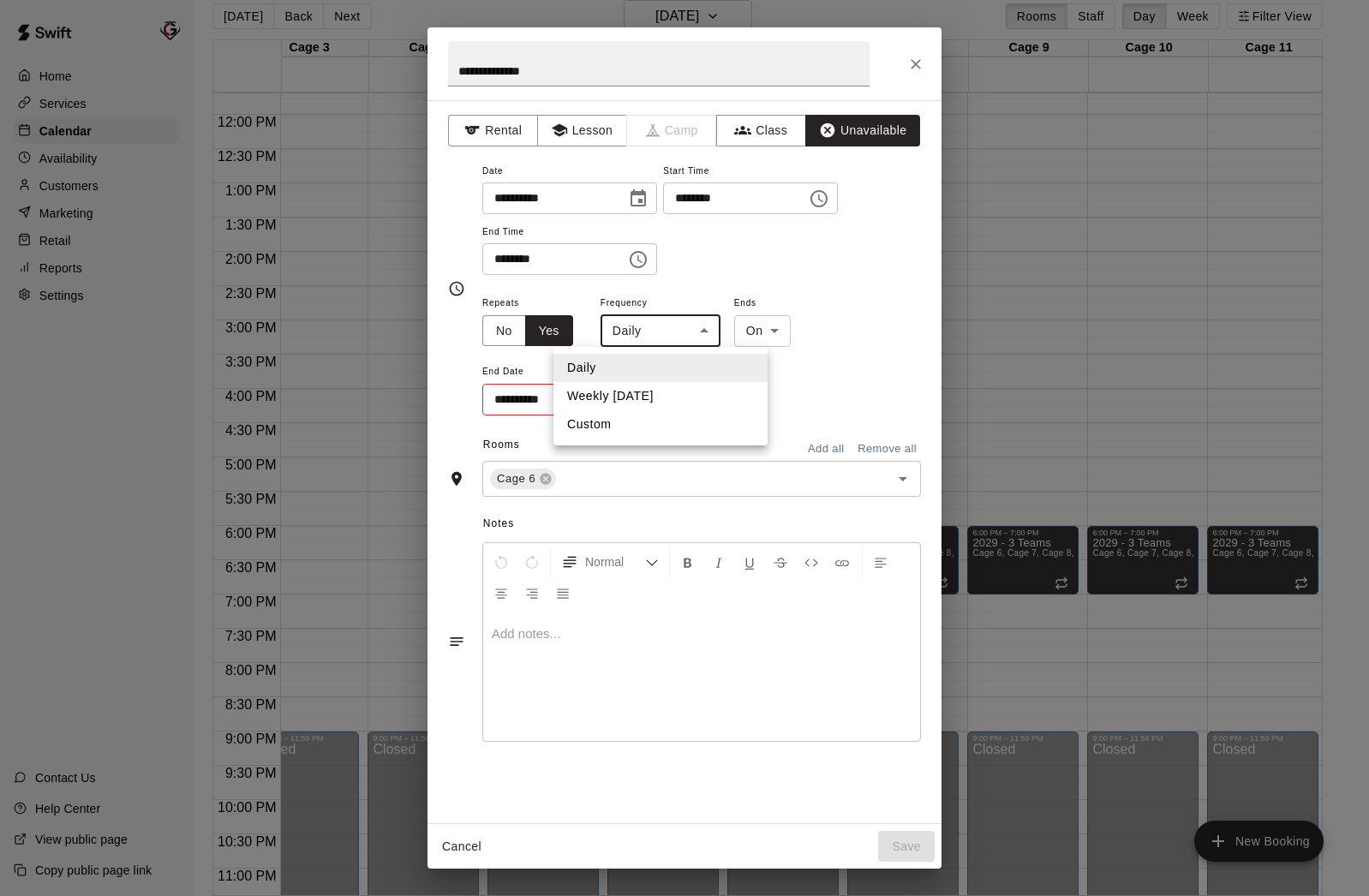
click at [708, 335] on body "Home Services Calendar Availability Customers Marketing Retail Reports Settings…" at bounding box center [684, 441] width 1369 height 924
click at [711, 389] on li "Weekly [DATE]" at bounding box center [660, 396] width 214 height 29
type input "******"
click at [634, 398] on icon "Choose date" at bounding box center [634, 399] width 21 height 21
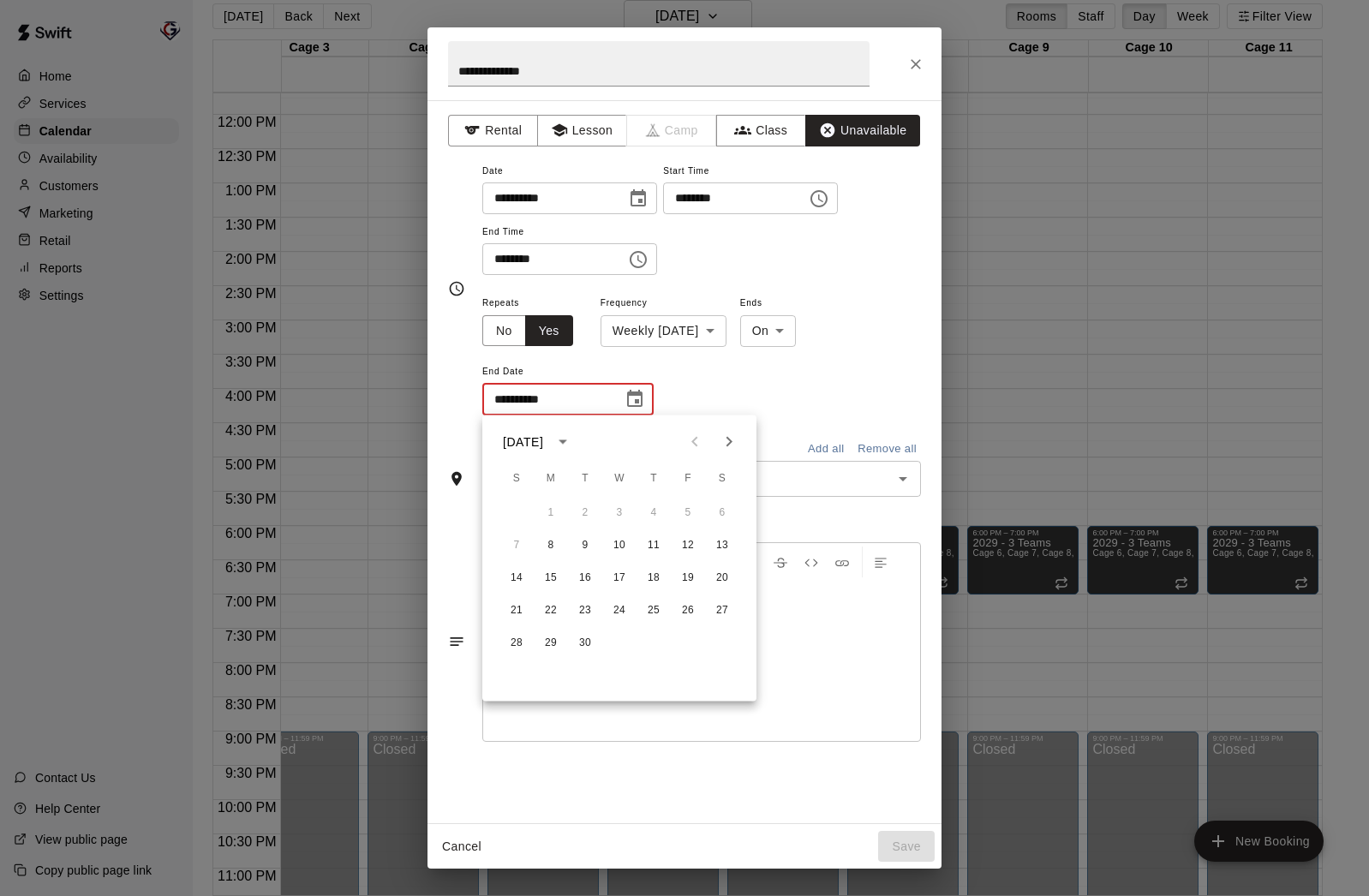
click at [730, 447] on icon "Next month" at bounding box center [729, 441] width 21 height 21
click at [720, 509] on button "1" at bounding box center [722, 512] width 31 height 31
type input "**********"
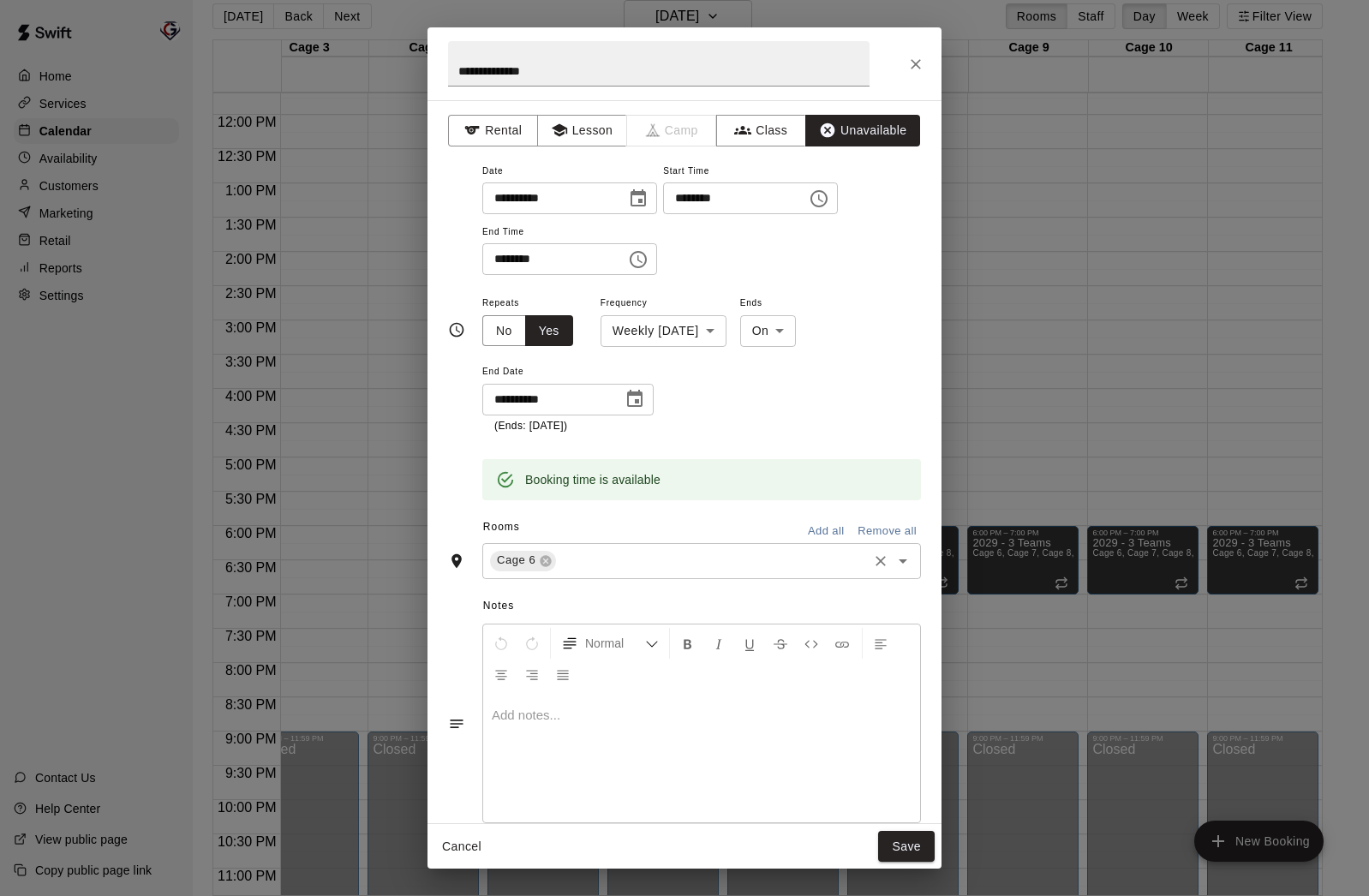
click at [708, 544] on div "Cage 6 ​" at bounding box center [701, 561] width 438 height 36
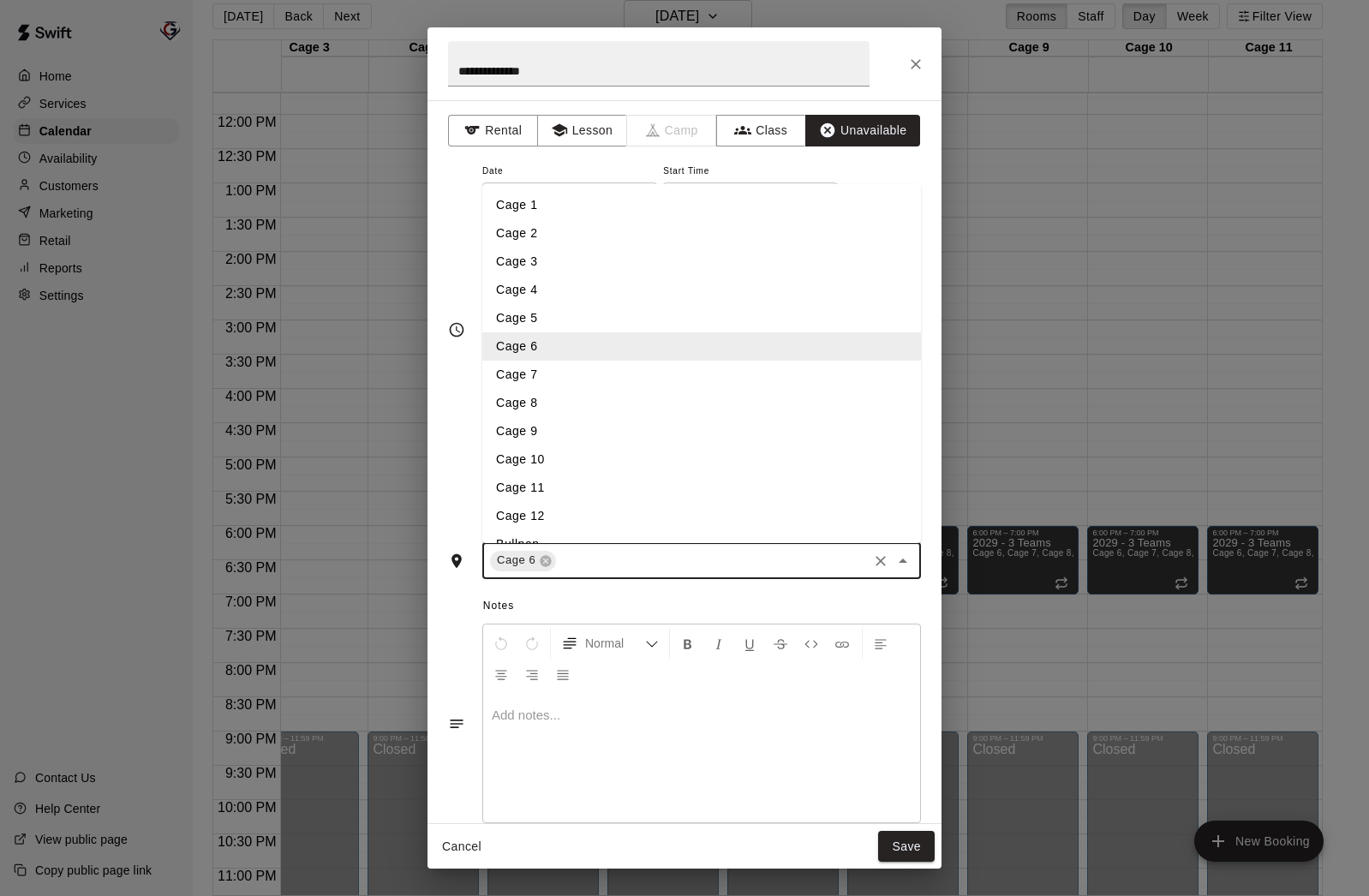
click at [652, 372] on li "Cage 7" at bounding box center [701, 374] width 438 height 29
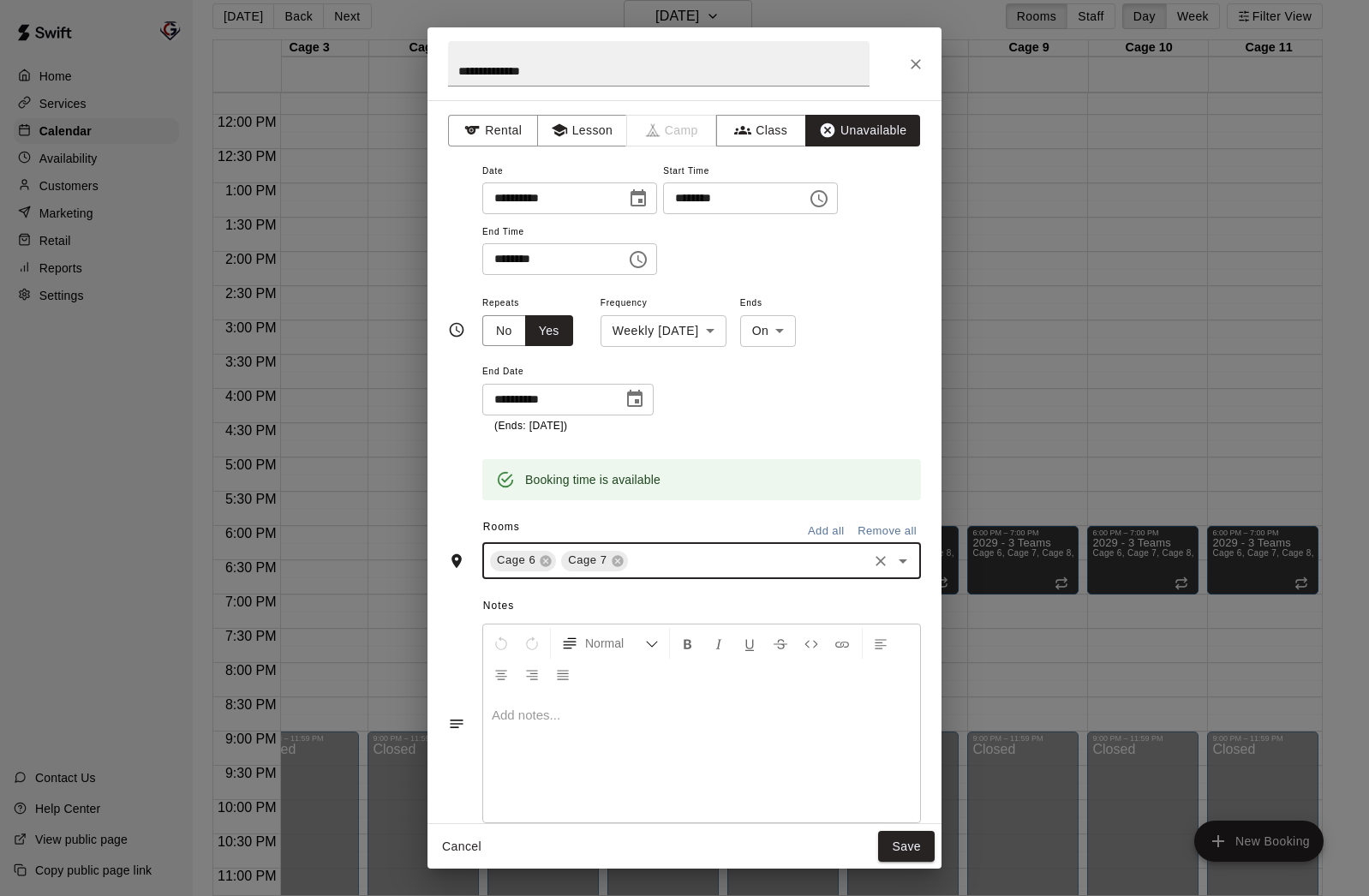
type input "*"
click at [687, 596] on li "Cage 8" at bounding box center [701, 600] width 438 height 29
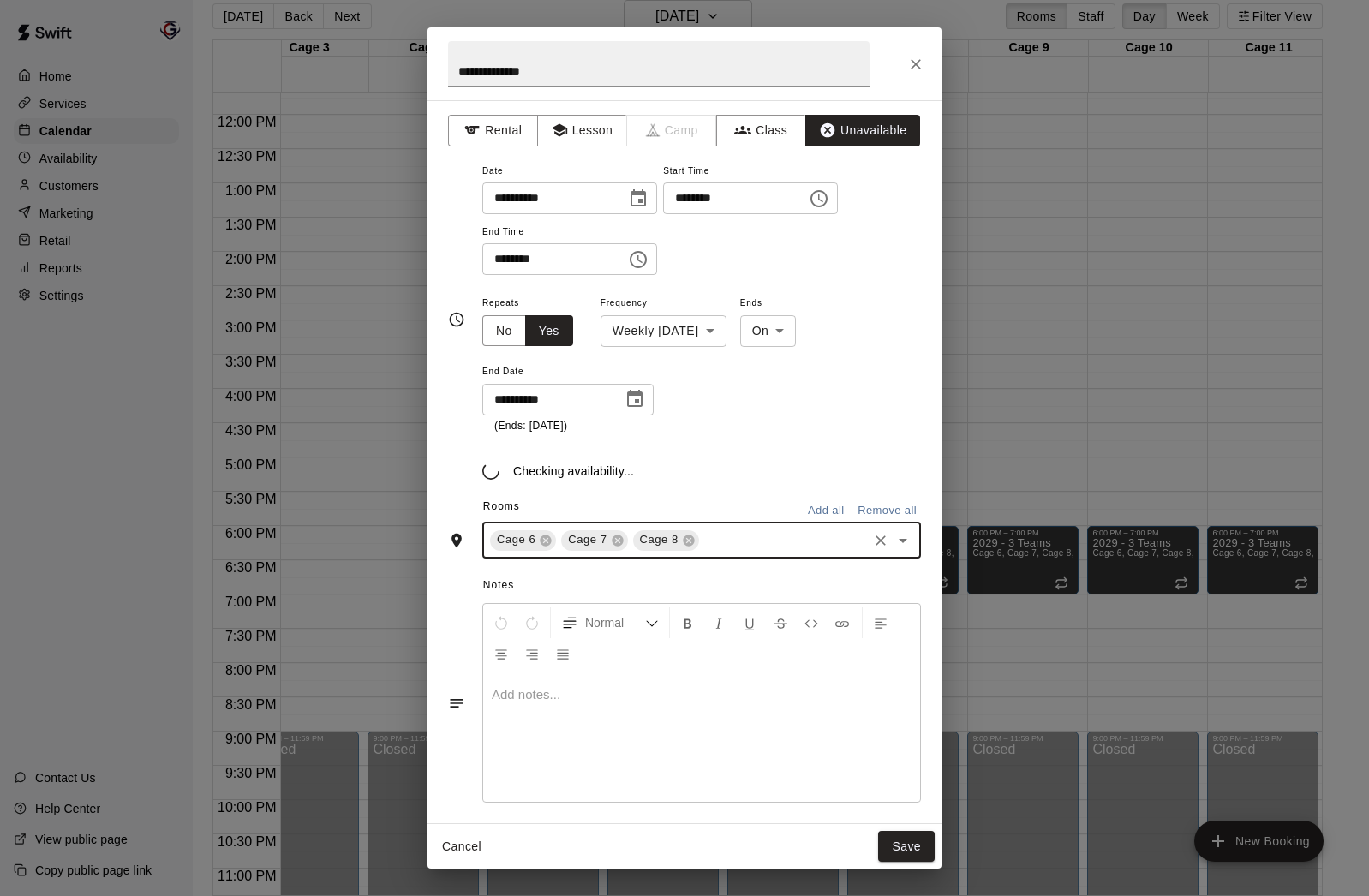
type input "*"
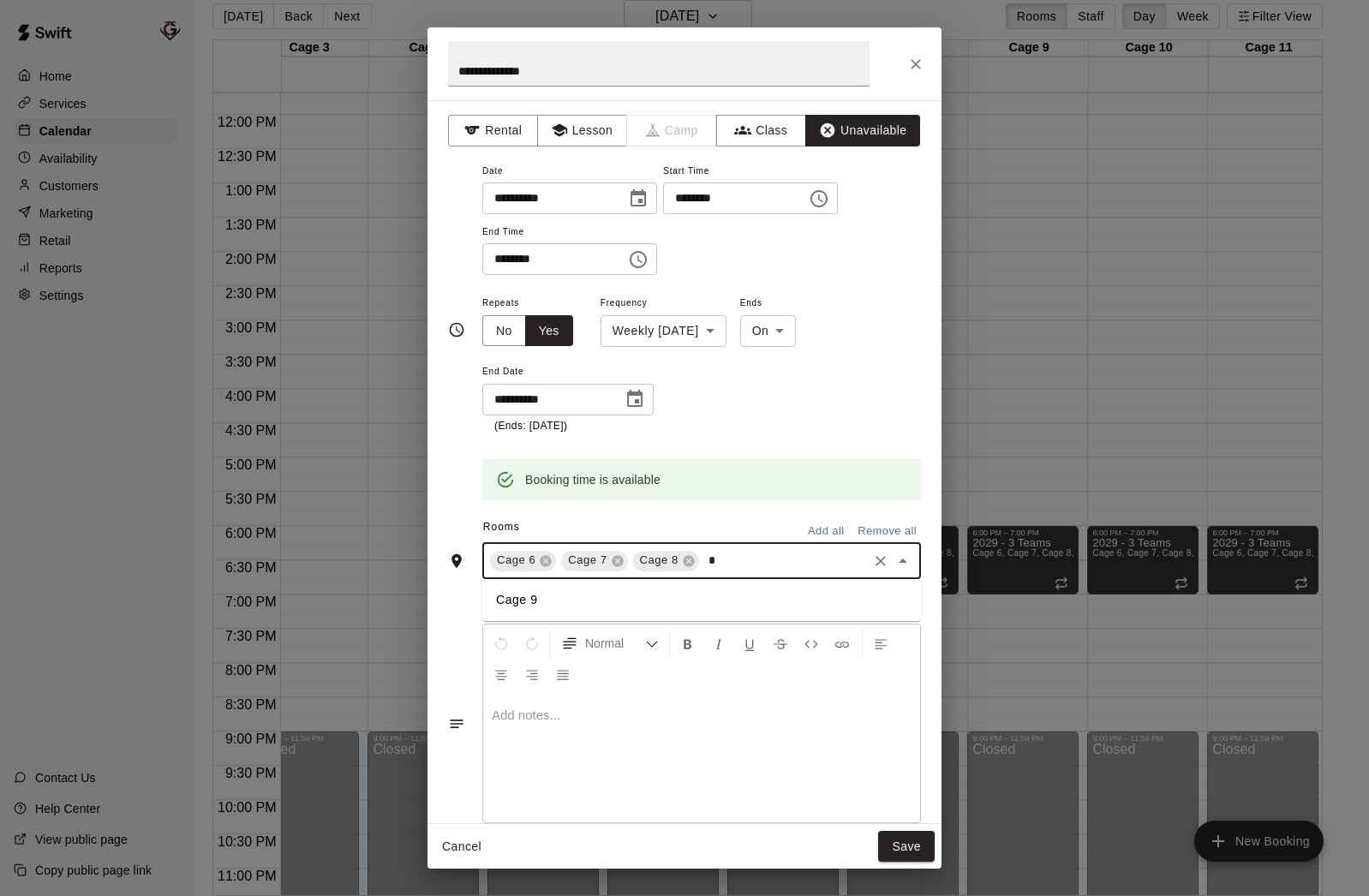
click at [678, 587] on li "Cage 9" at bounding box center [701, 600] width 438 height 29
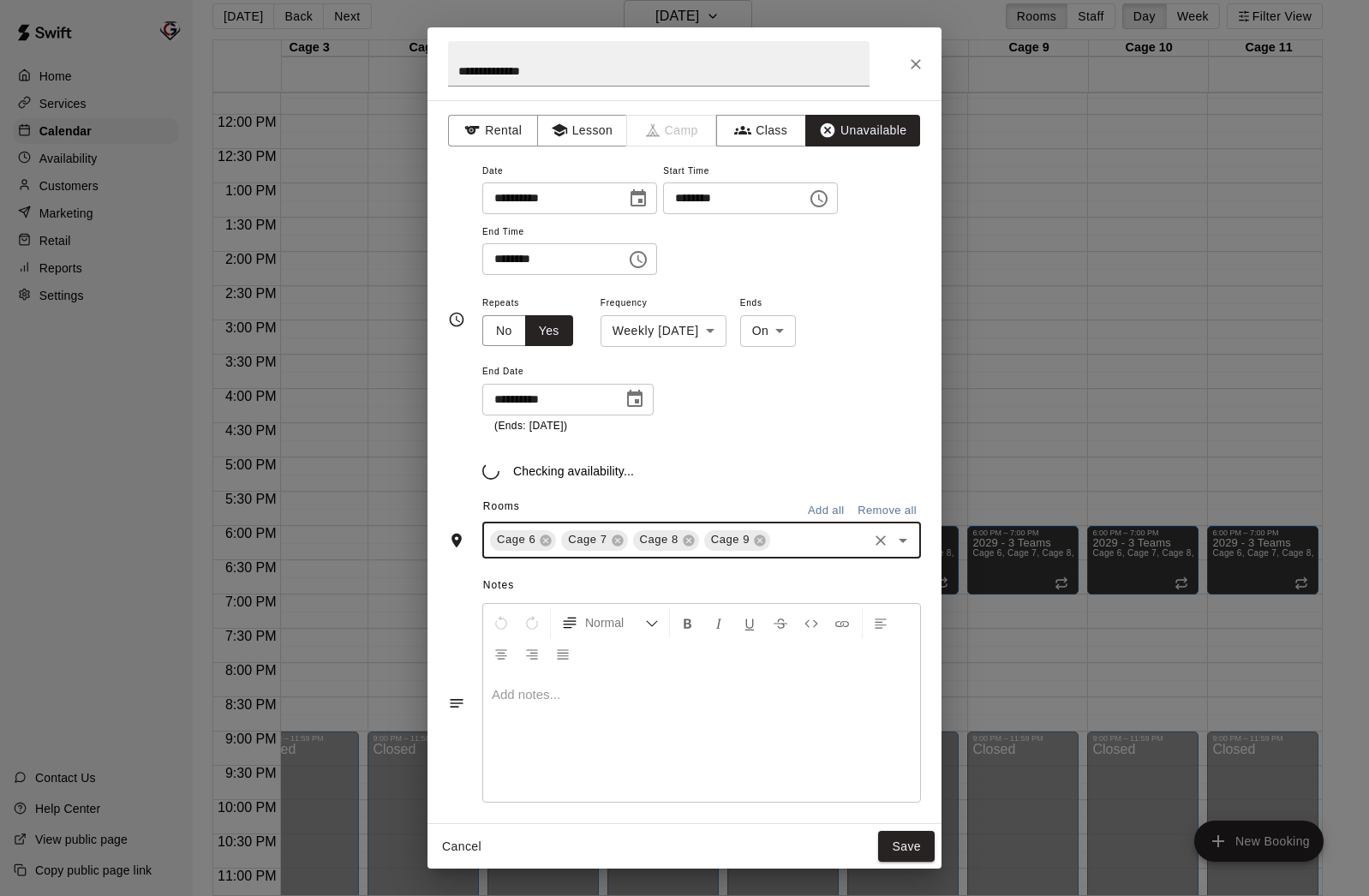
type input "*"
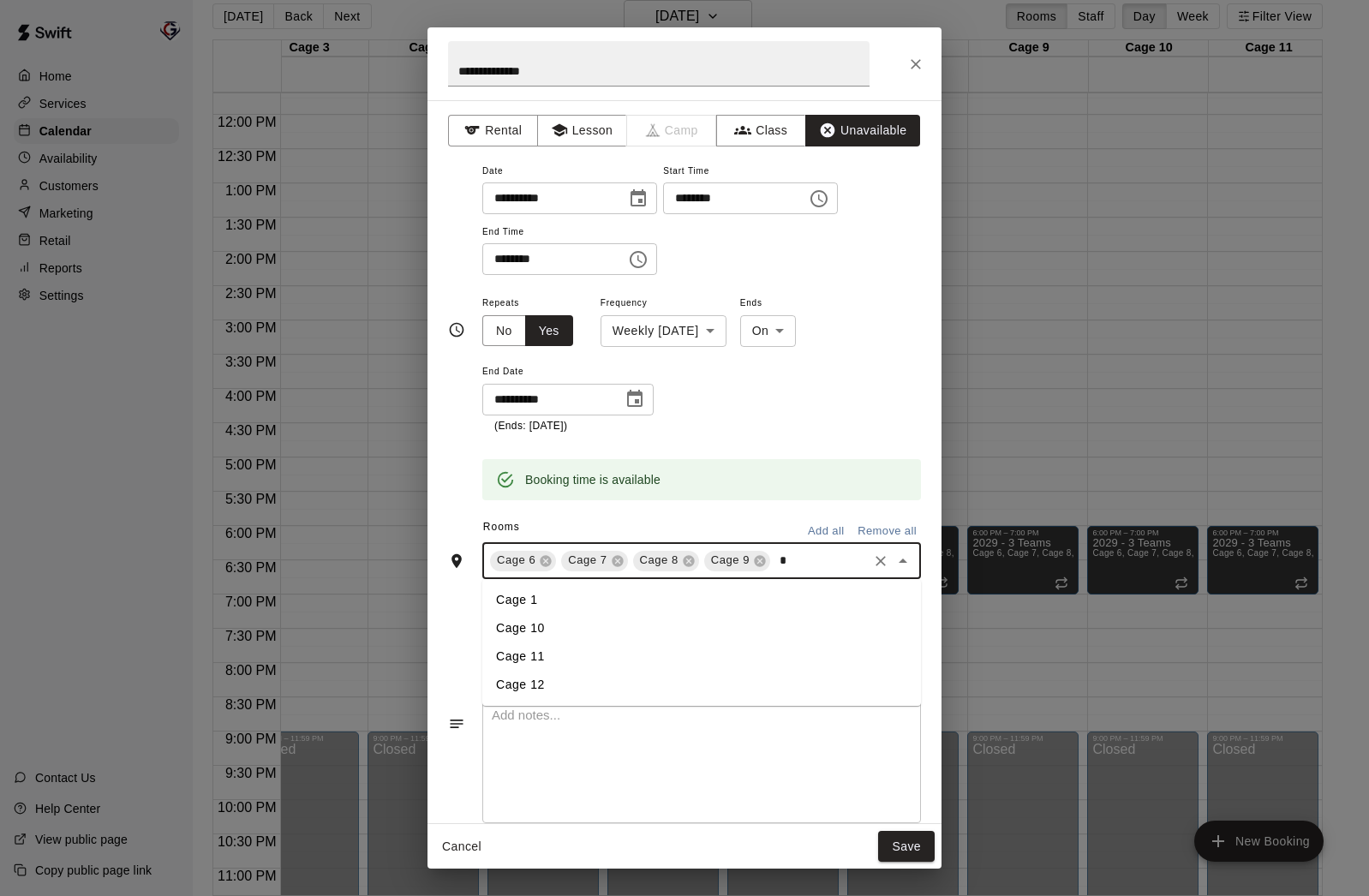
click at [649, 619] on li "Cage 10" at bounding box center [701, 628] width 438 height 29
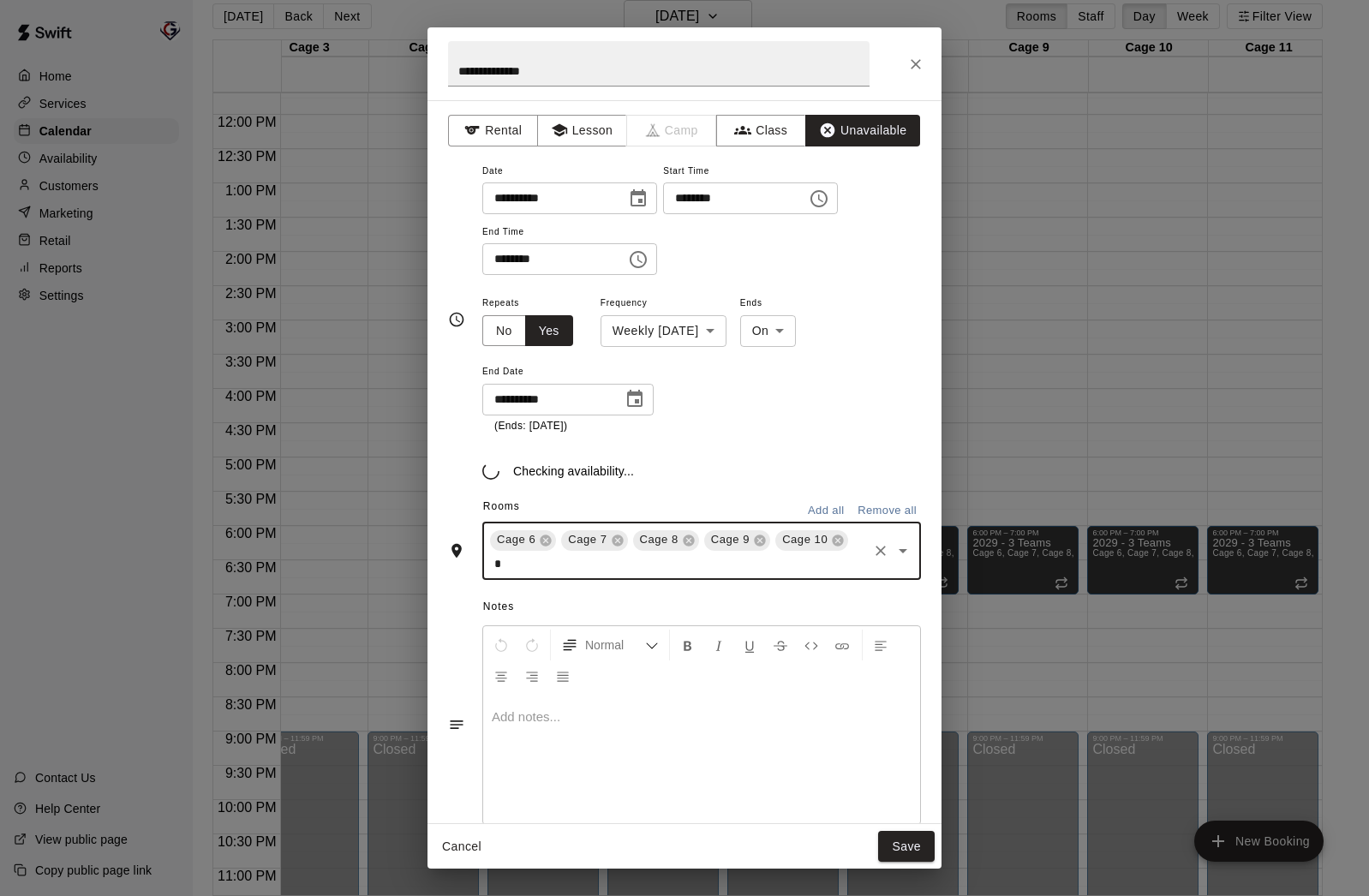
type input "**"
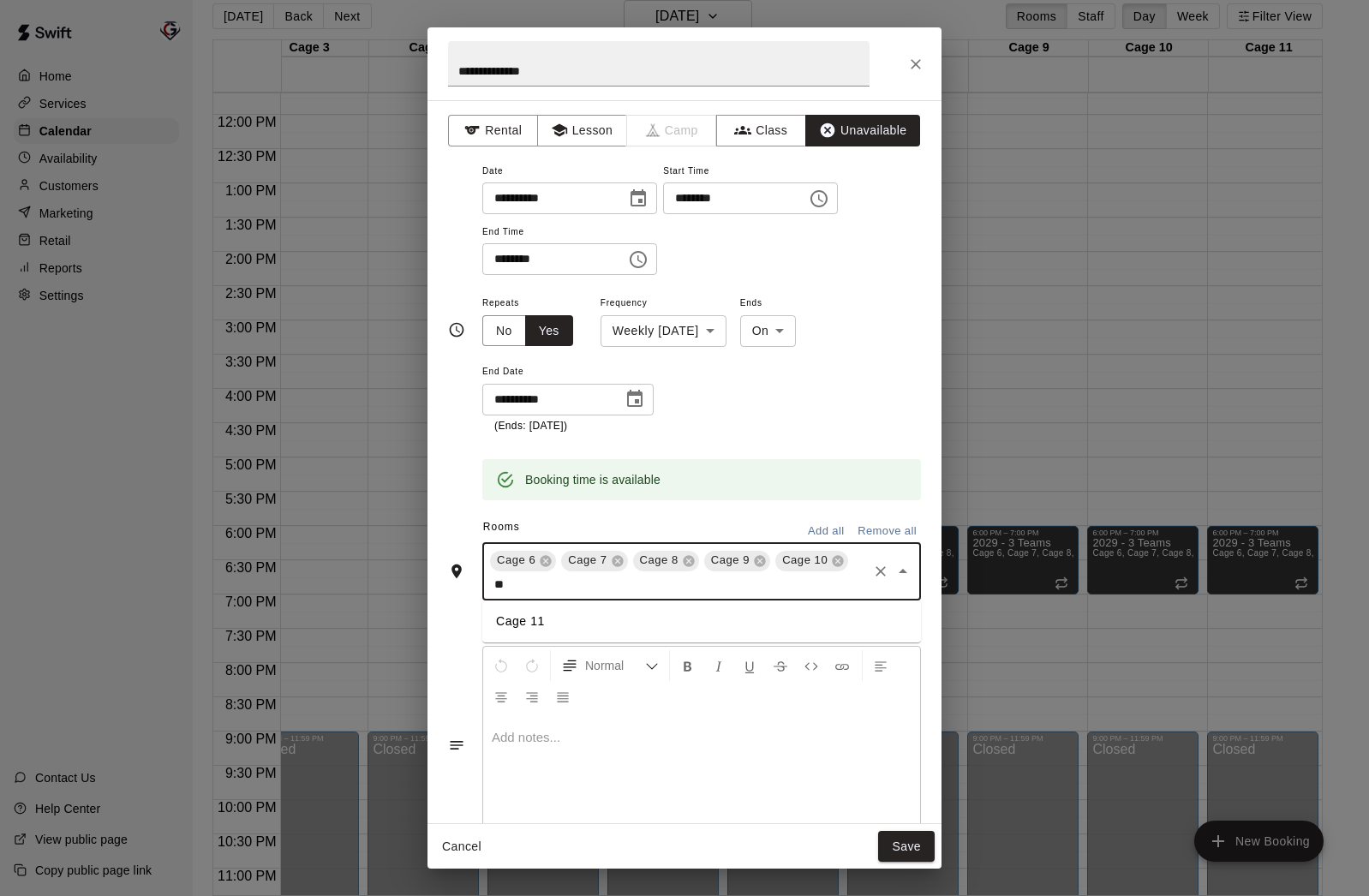
click at [630, 615] on li "Cage 11" at bounding box center [701, 621] width 438 height 29
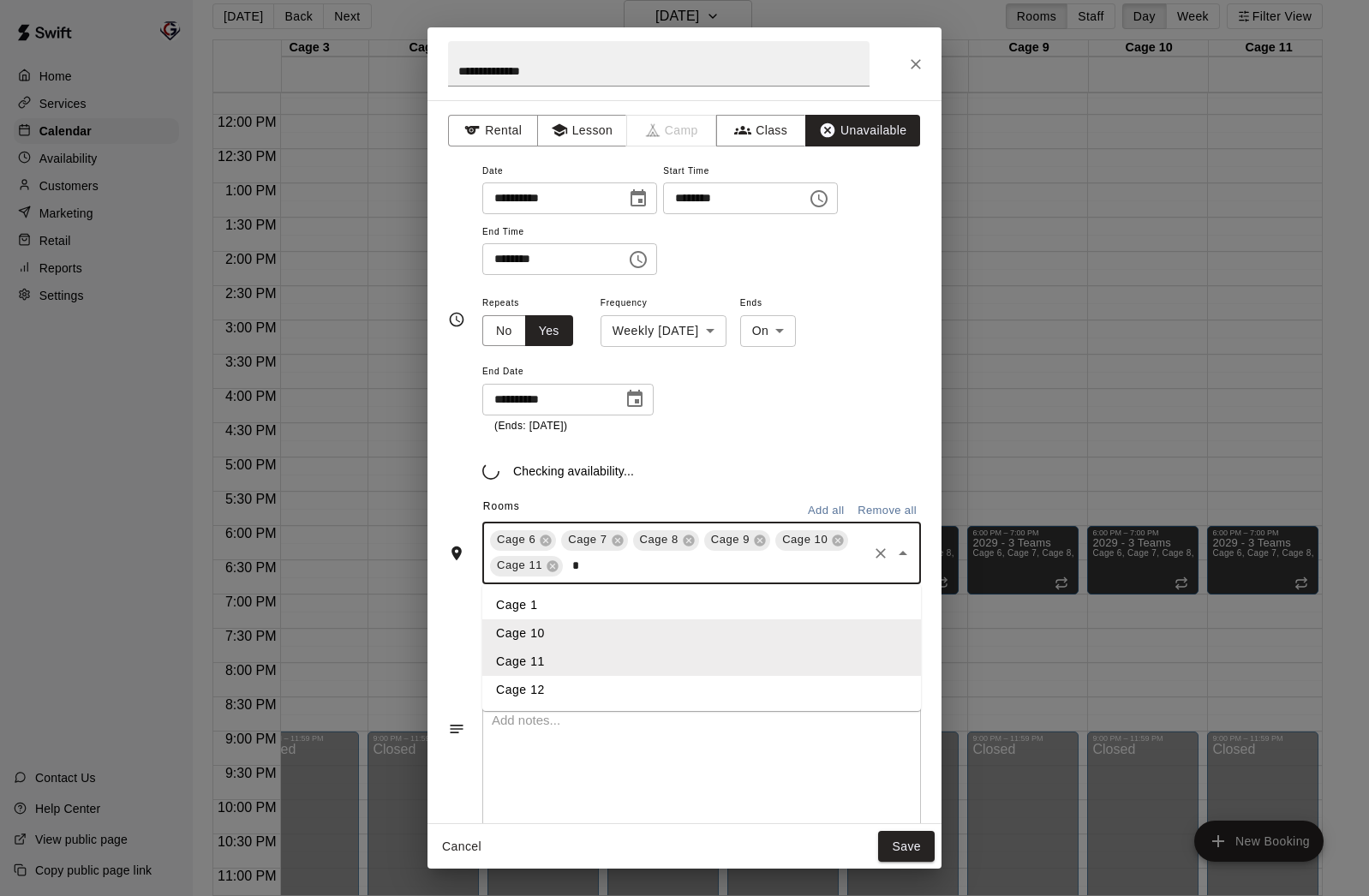
type input "**"
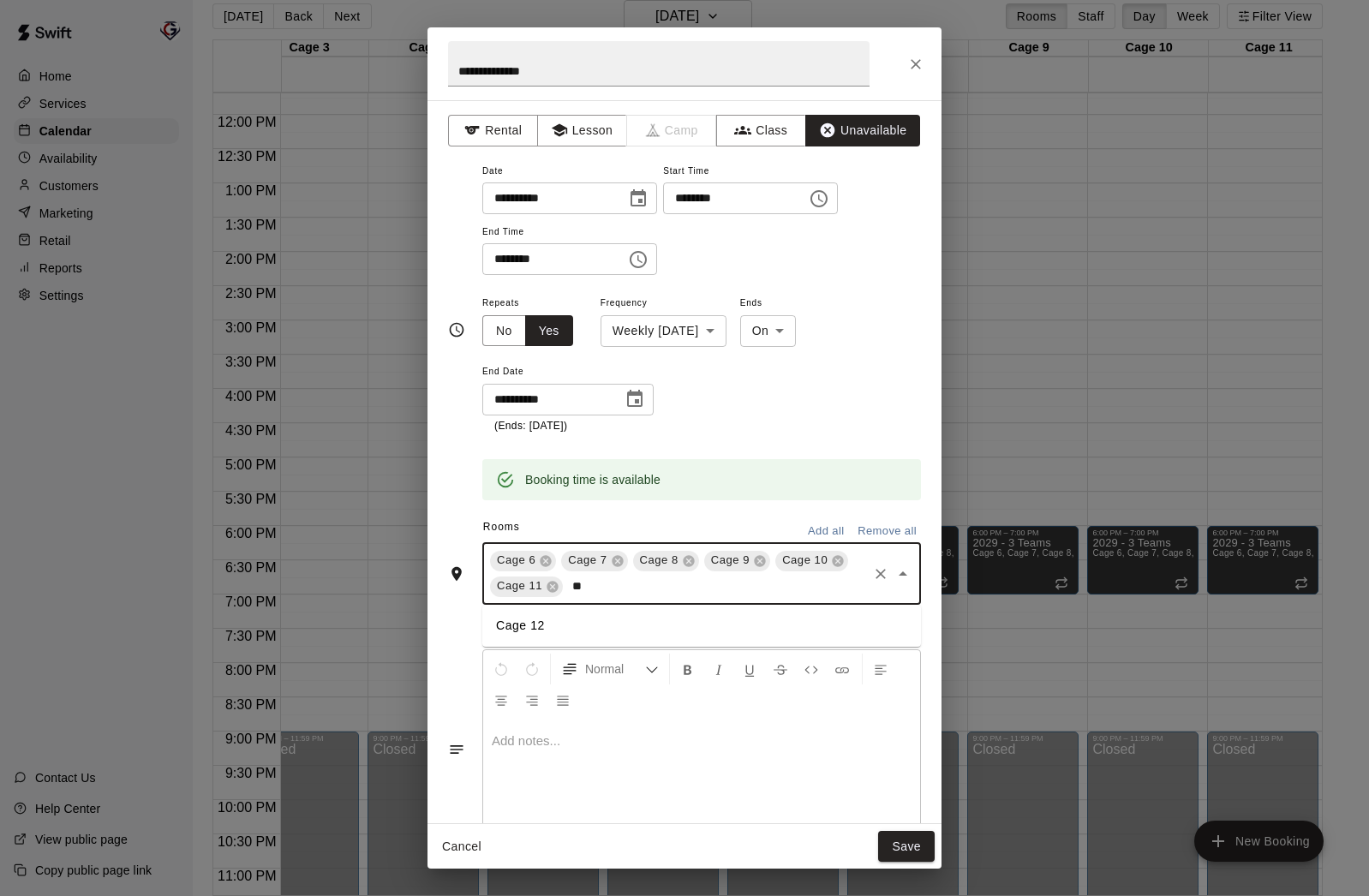
click at [629, 620] on li "Cage 12" at bounding box center [701, 625] width 438 height 29
click at [909, 838] on button "Save" at bounding box center [906, 847] width 56 height 32
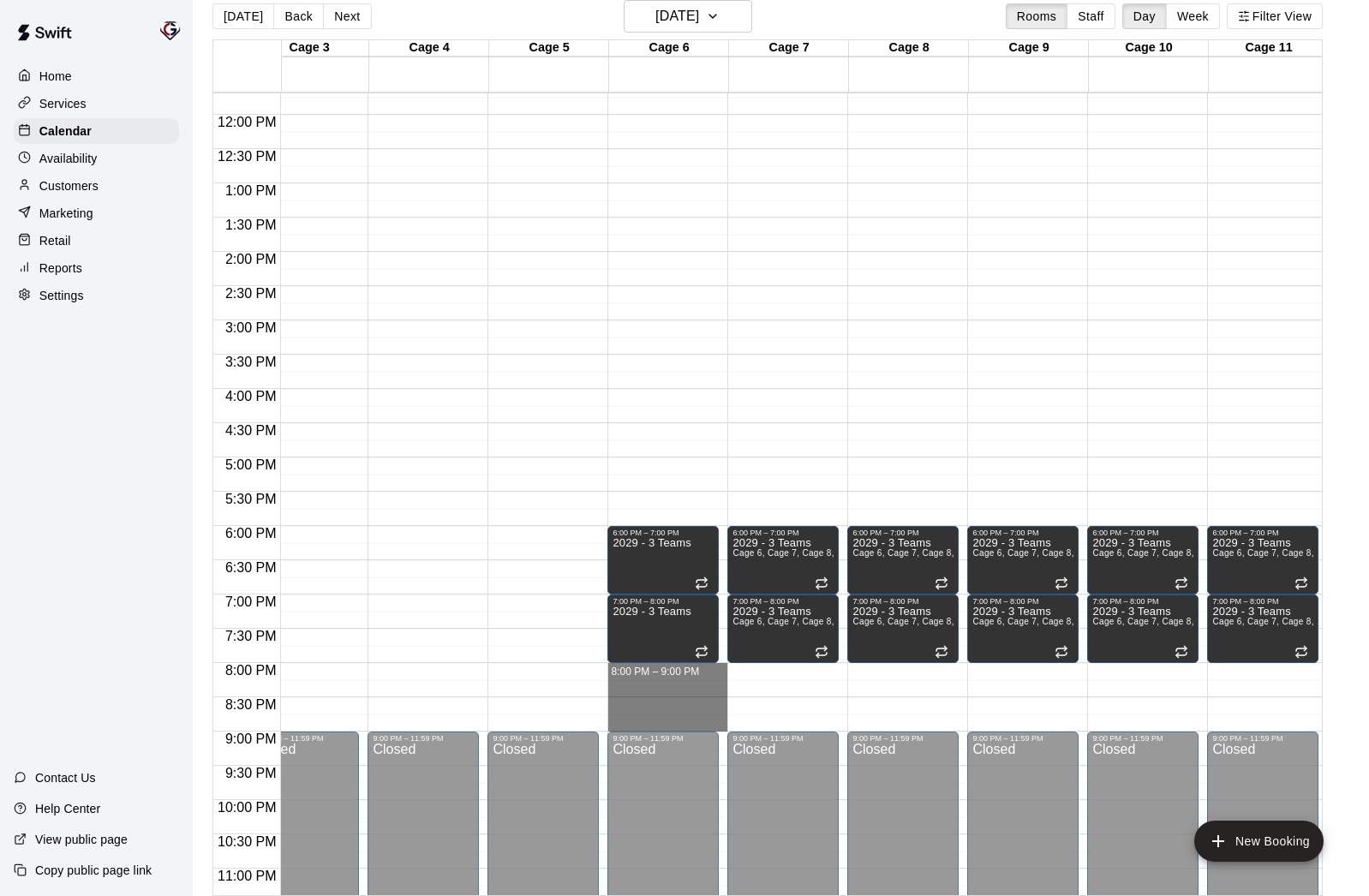
drag, startPoint x: 669, startPoint y: 669, endPoint x: 677, endPoint y: 719, distance: 50.6
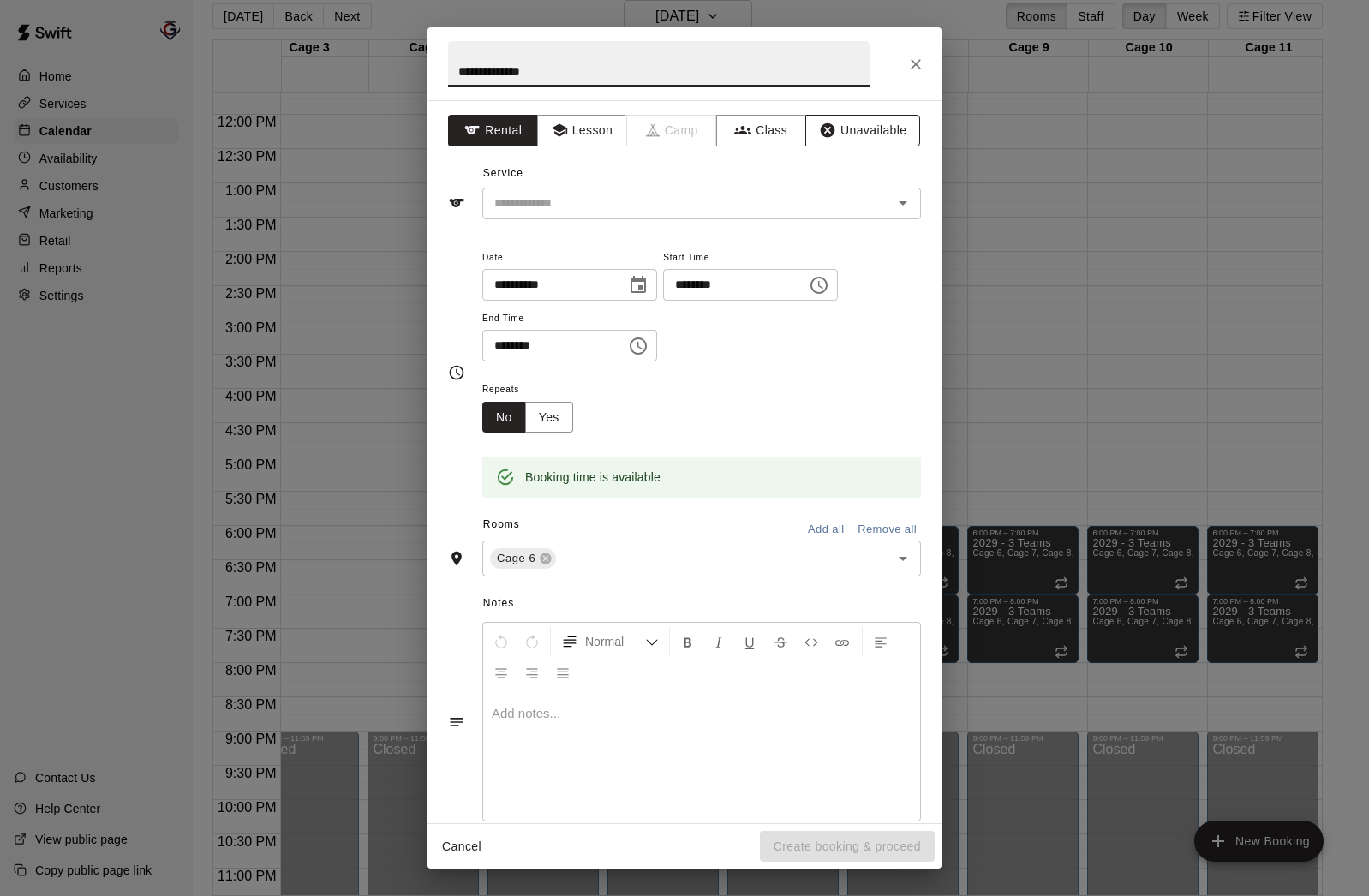
type input "**********"
click at [874, 127] on button "Unavailable" at bounding box center [863, 131] width 115 height 32
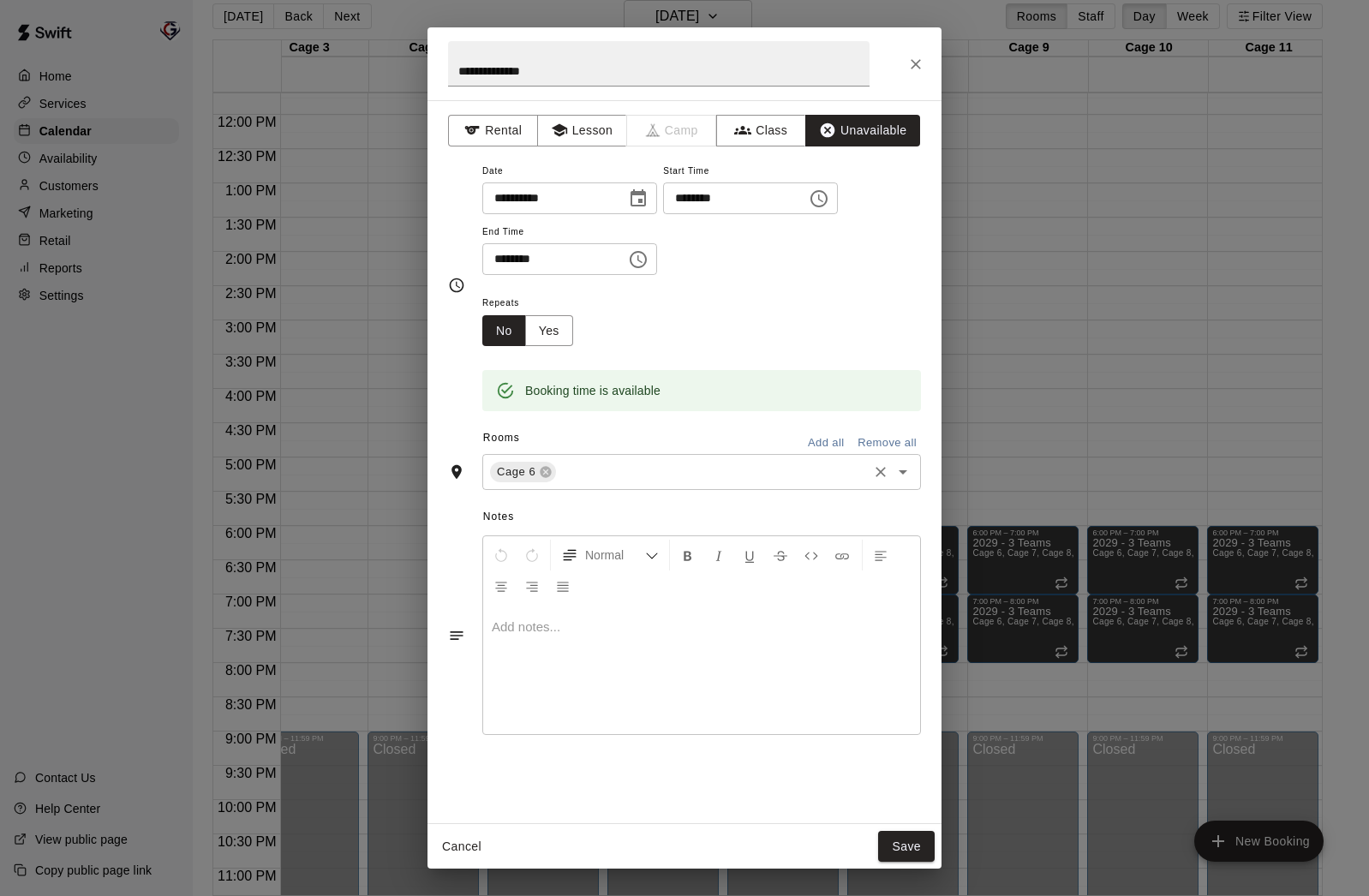
click at [595, 478] on input "text" at bounding box center [711, 473] width 306 height 22
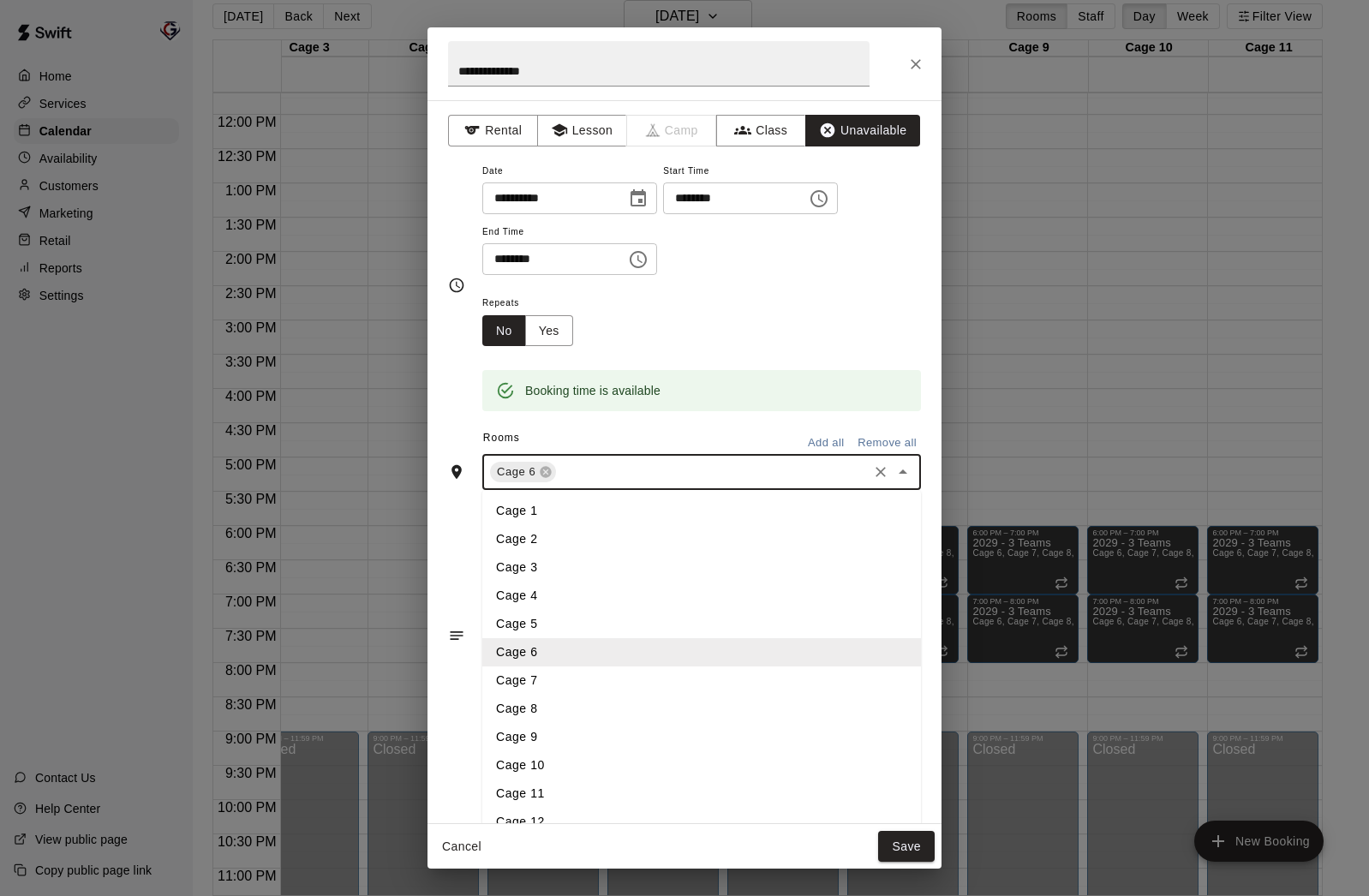
click at [574, 669] on li "Cage 7" at bounding box center [701, 680] width 438 height 29
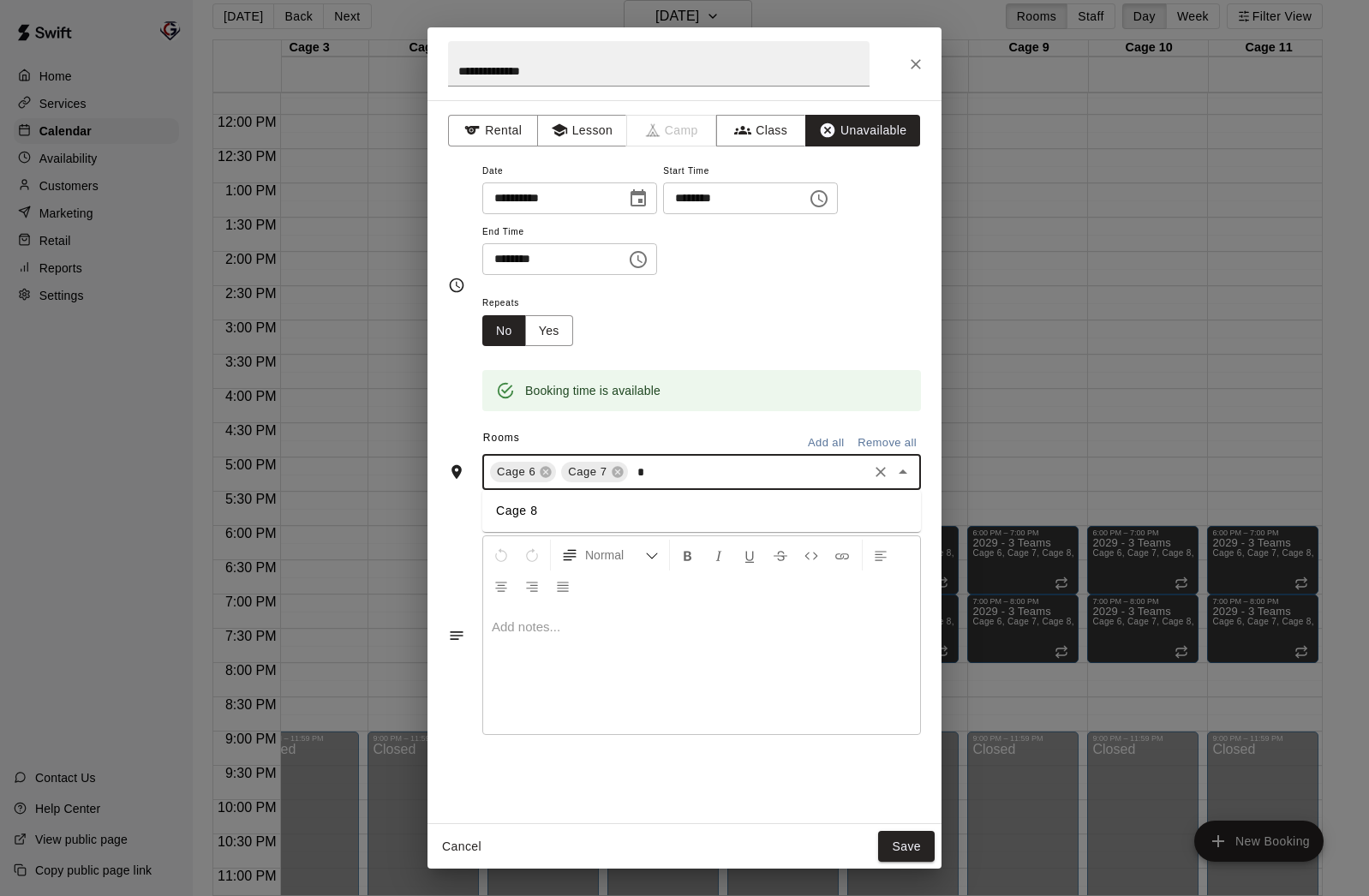
click at [596, 486] on div "Cage 6 Cage 7 * ​ Cage 8" at bounding box center [701, 472] width 438 height 36
type input "*"
click at [592, 509] on li "Cage 8" at bounding box center [701, 511] width 438 height 29
type input "*"
click at [546, 520] on li "Cage 9" at bounding box center [701, 511] width 438 height 29
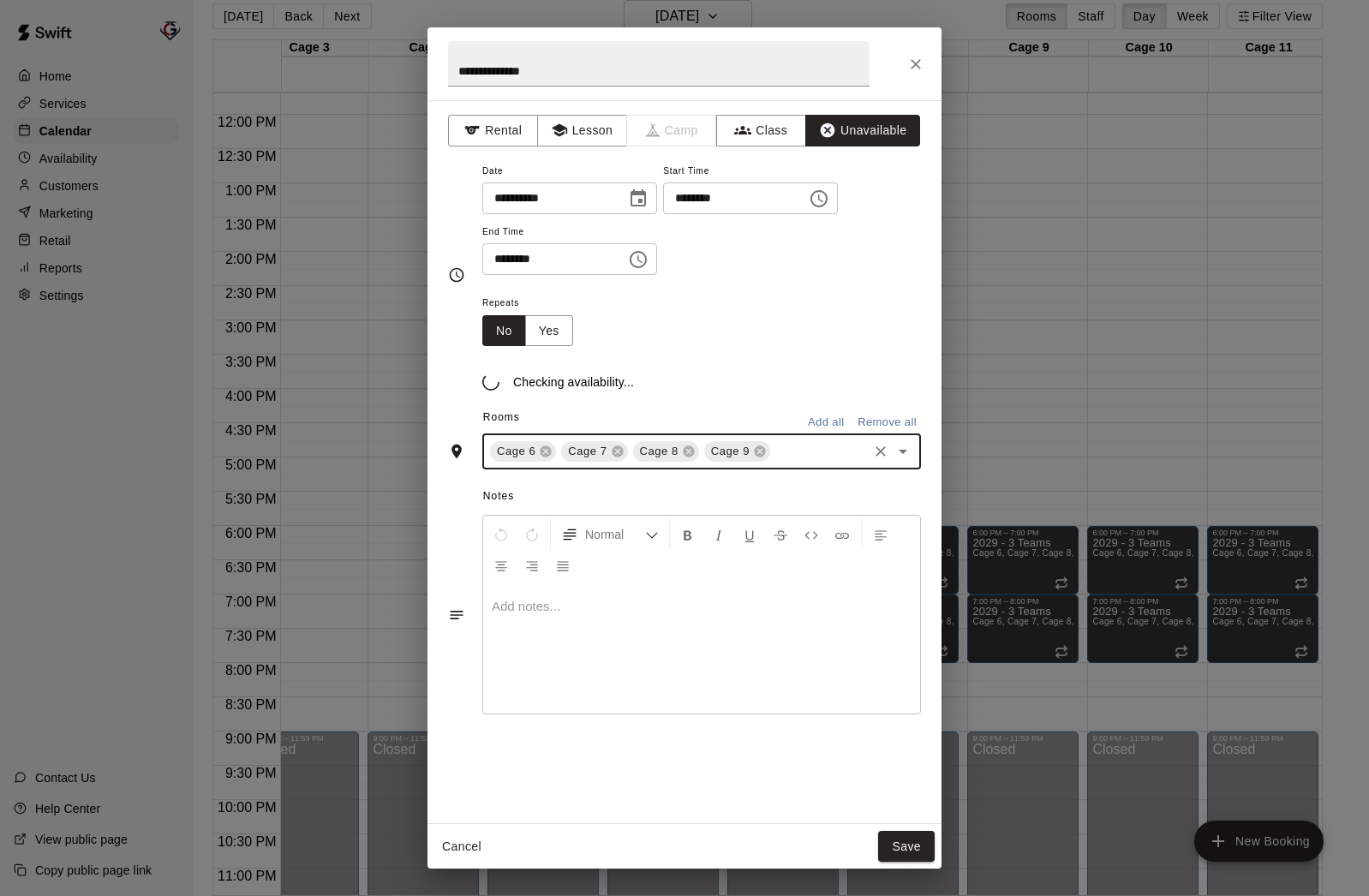
type input "*"
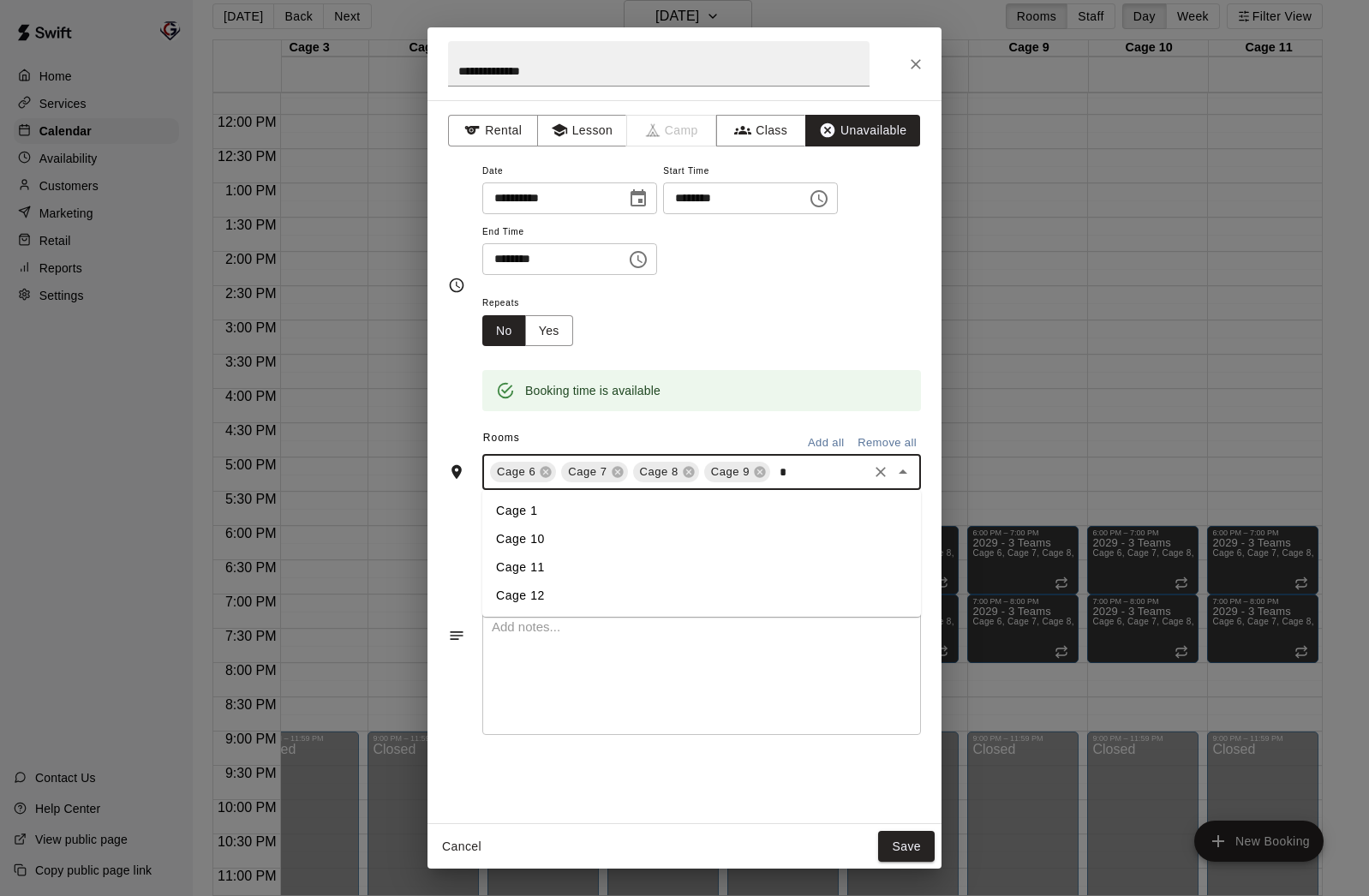
click at [544, 537] on li "Cage 10" at bounding box center [701, 539] width 438 height 29
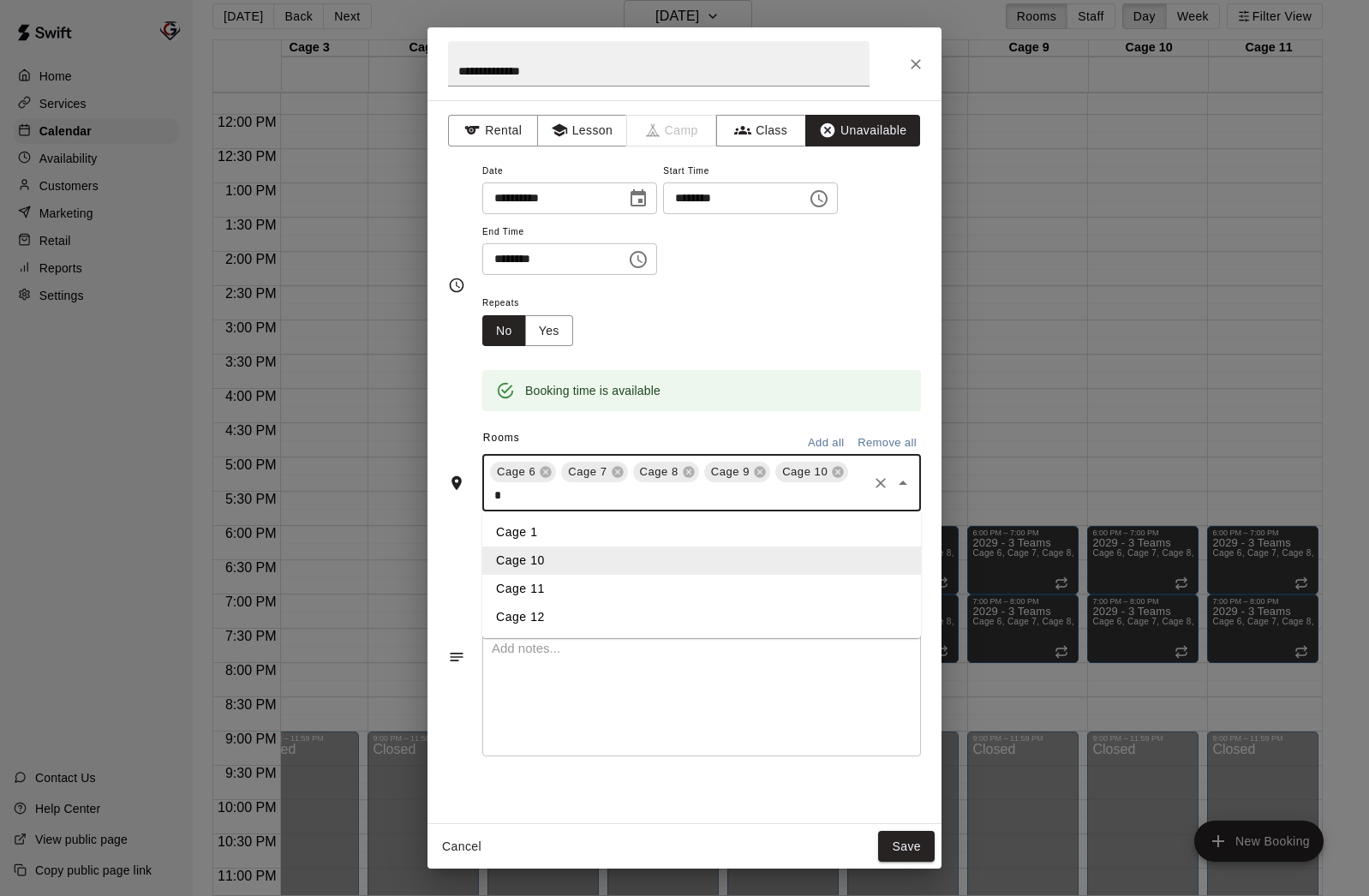
type input "**"
click at [537, 528] on li "Cage 11" at bounding box center [701, 532] width 438 height 29
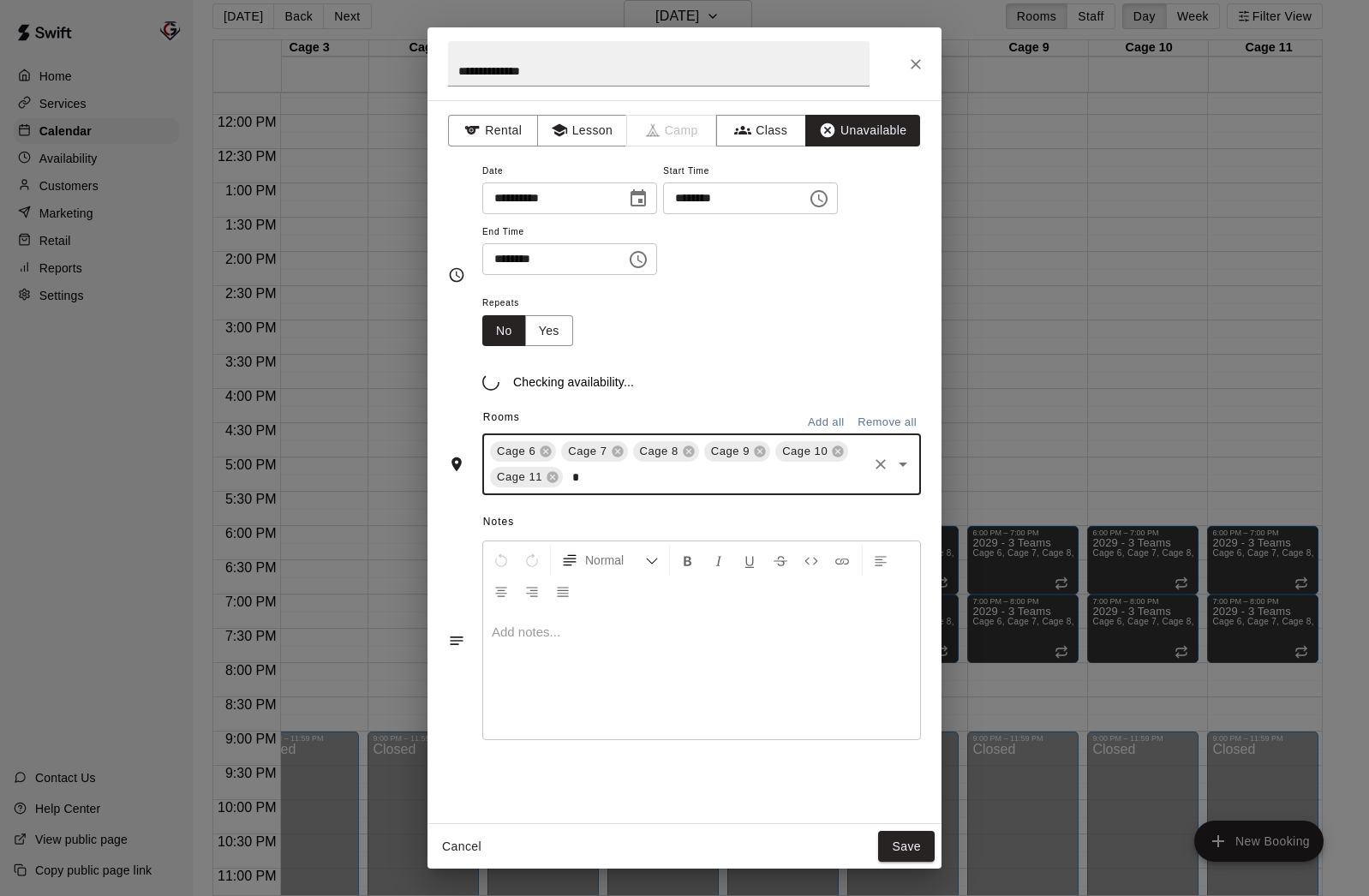
type input "**"
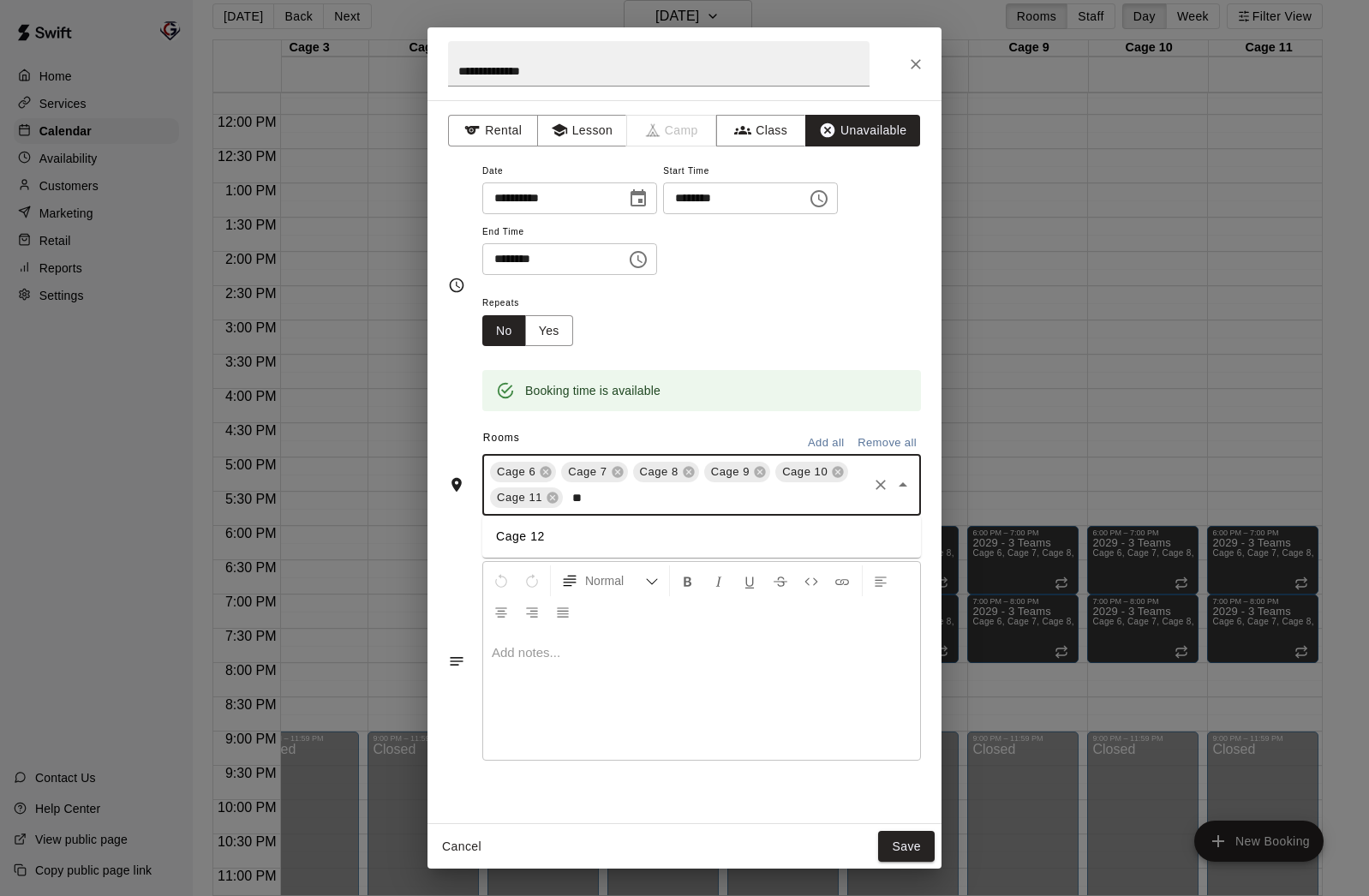
click at [544, 537] on li "Cage 12" at bounding box center [701, 537] width 438 height 29
click at [895, 848] on button "Save" at bounding box center [906, 847] width 56 height 32
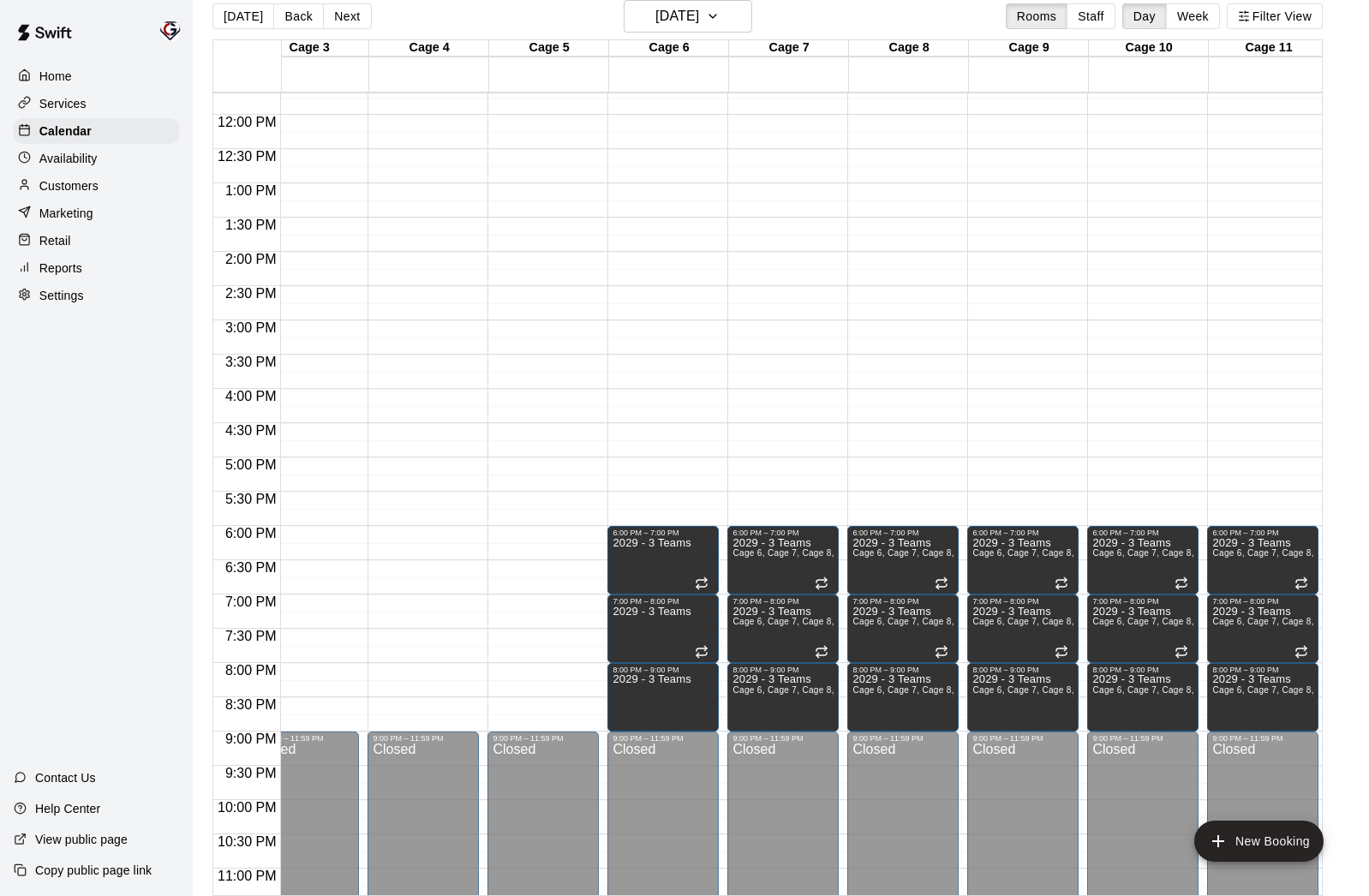
scroll to position [28, 0]
